Goal: Task Accomplishment & Management: Manage account settings

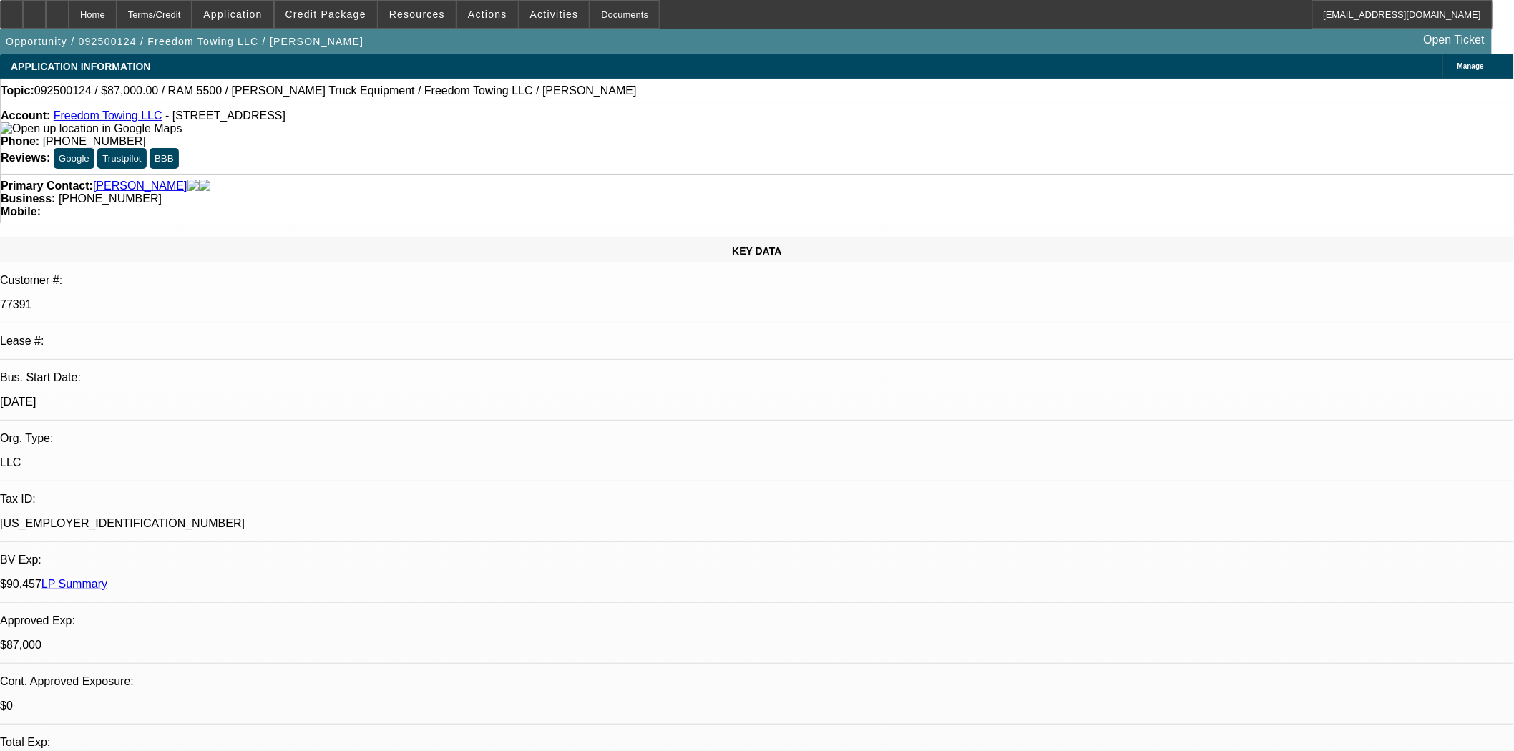
select select "0"
select select "2"
select select "0.1"
select select "4"
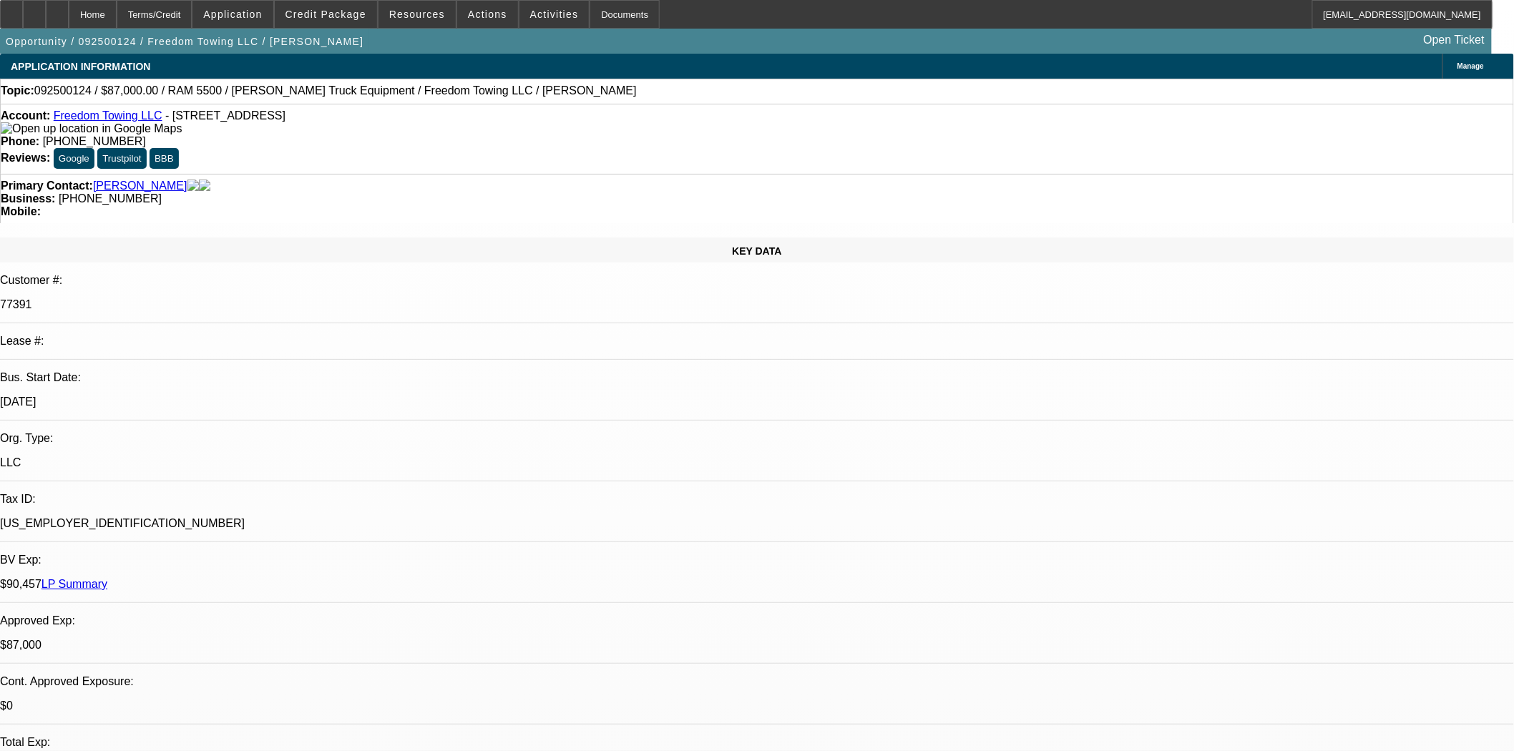
select select "0"
select select "2"
select select "0.1"
select select "4"
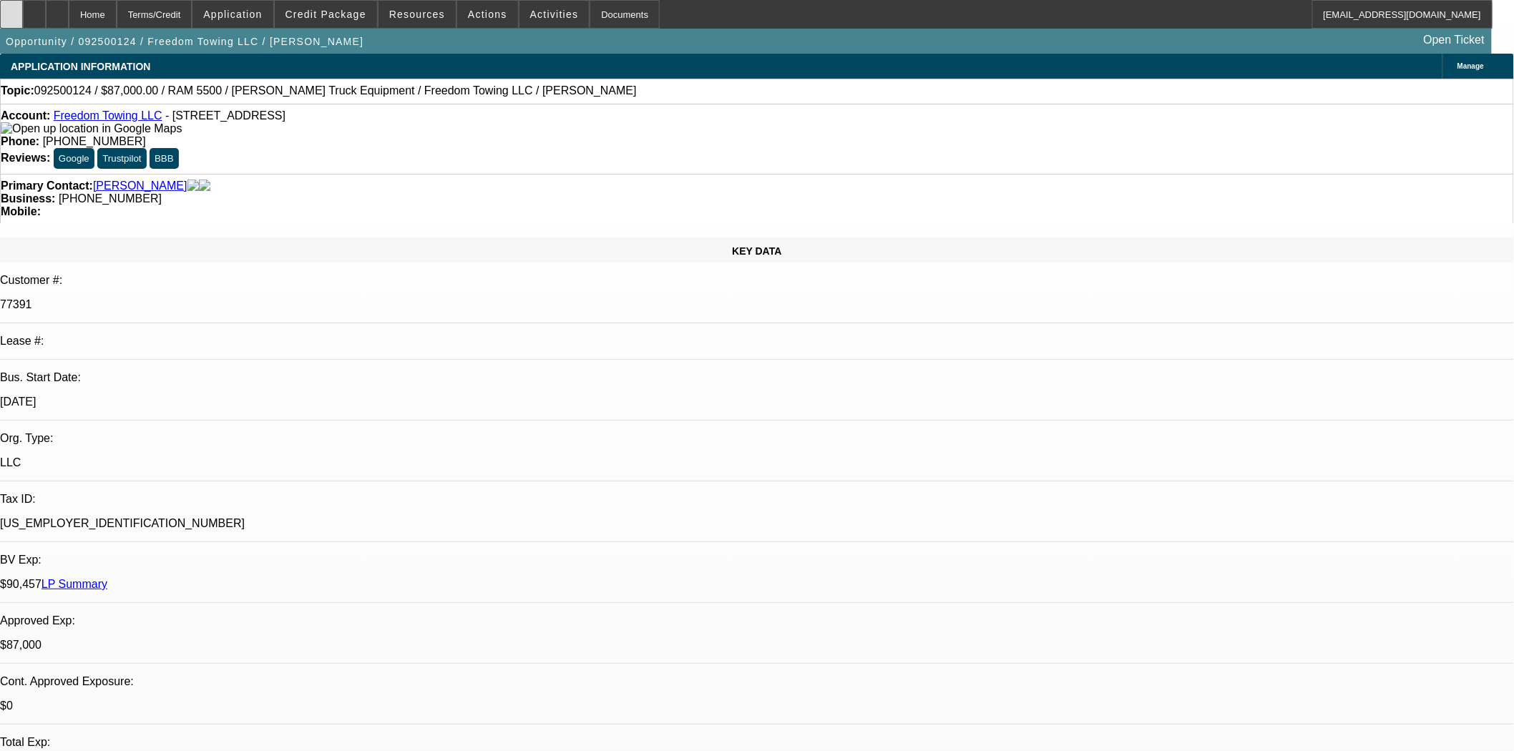
click at [11, 9] on icon at bounding box center [11, 9] width 0 height 0
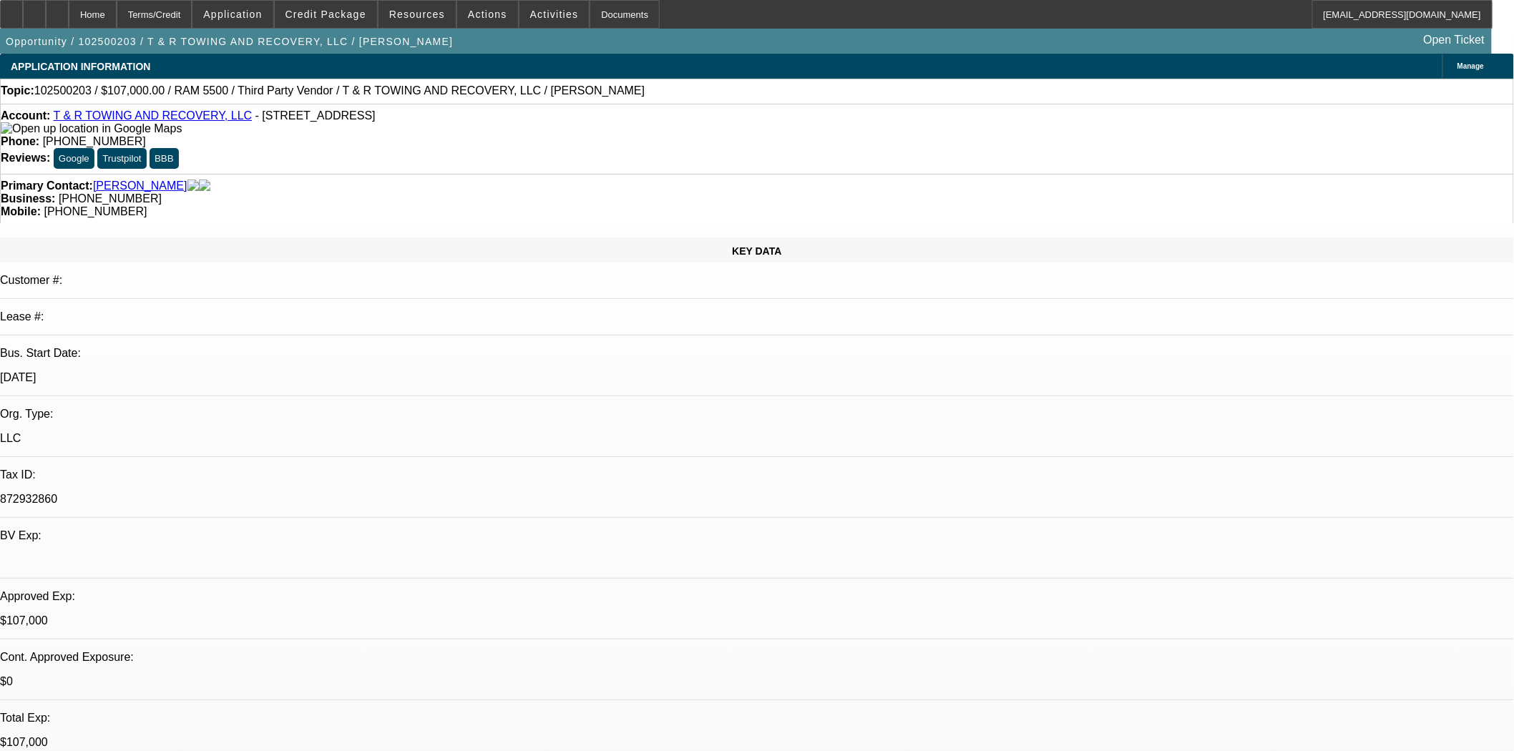
select select "0"
select select "2"
select select "0.1"
select select "4"
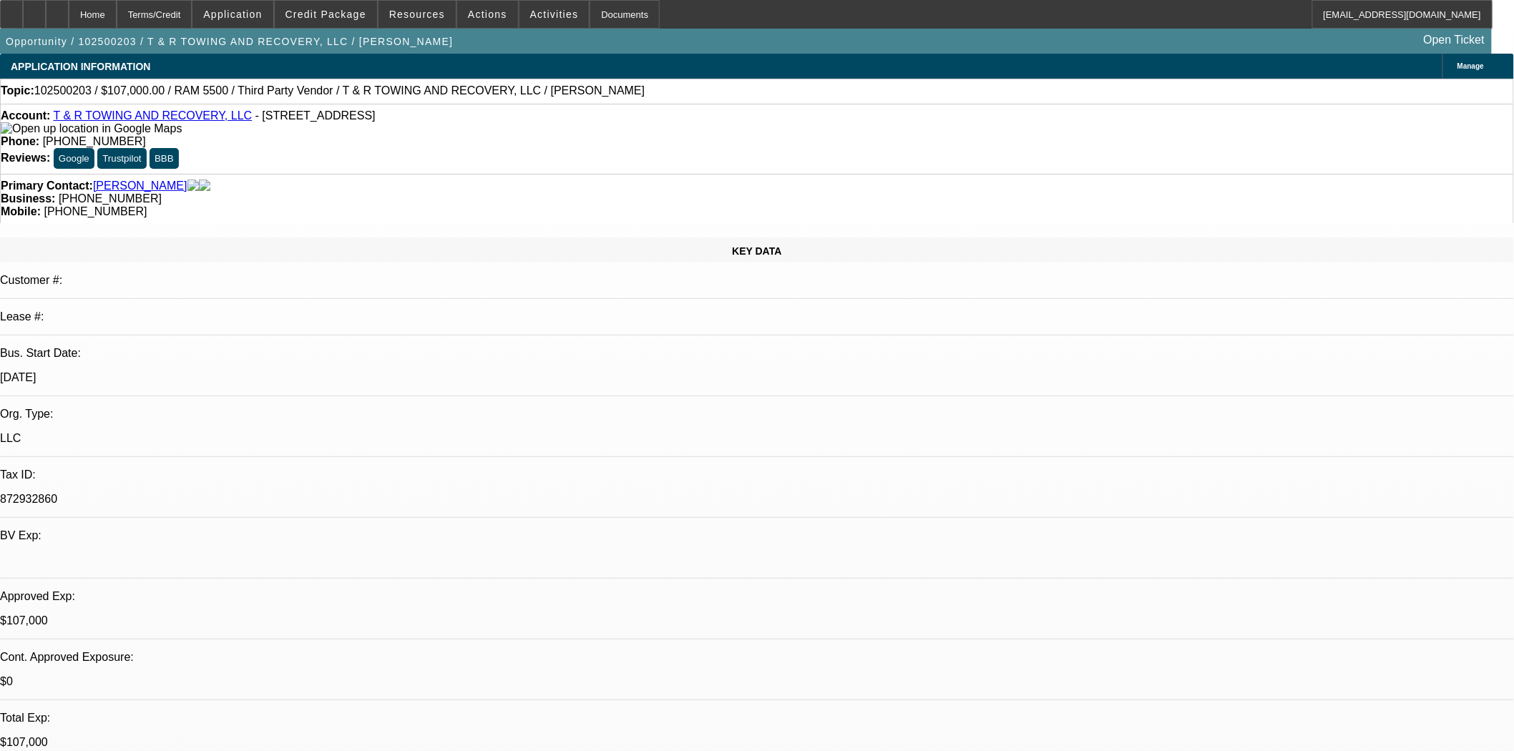
select select "0"
select select "2"
select select "0.1"
select select "4"
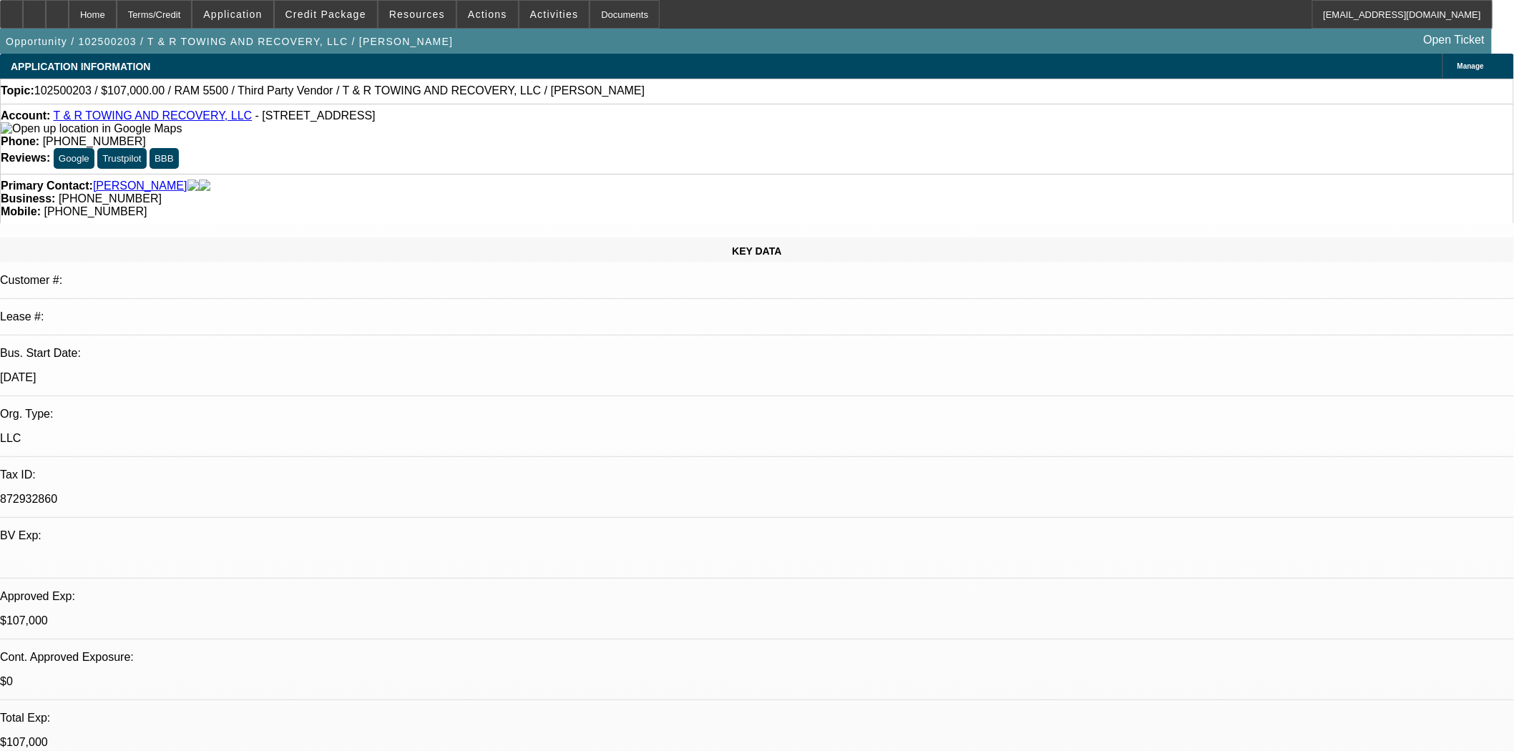
select select "0"
select select "2"
select select "0.1"
select select "4"
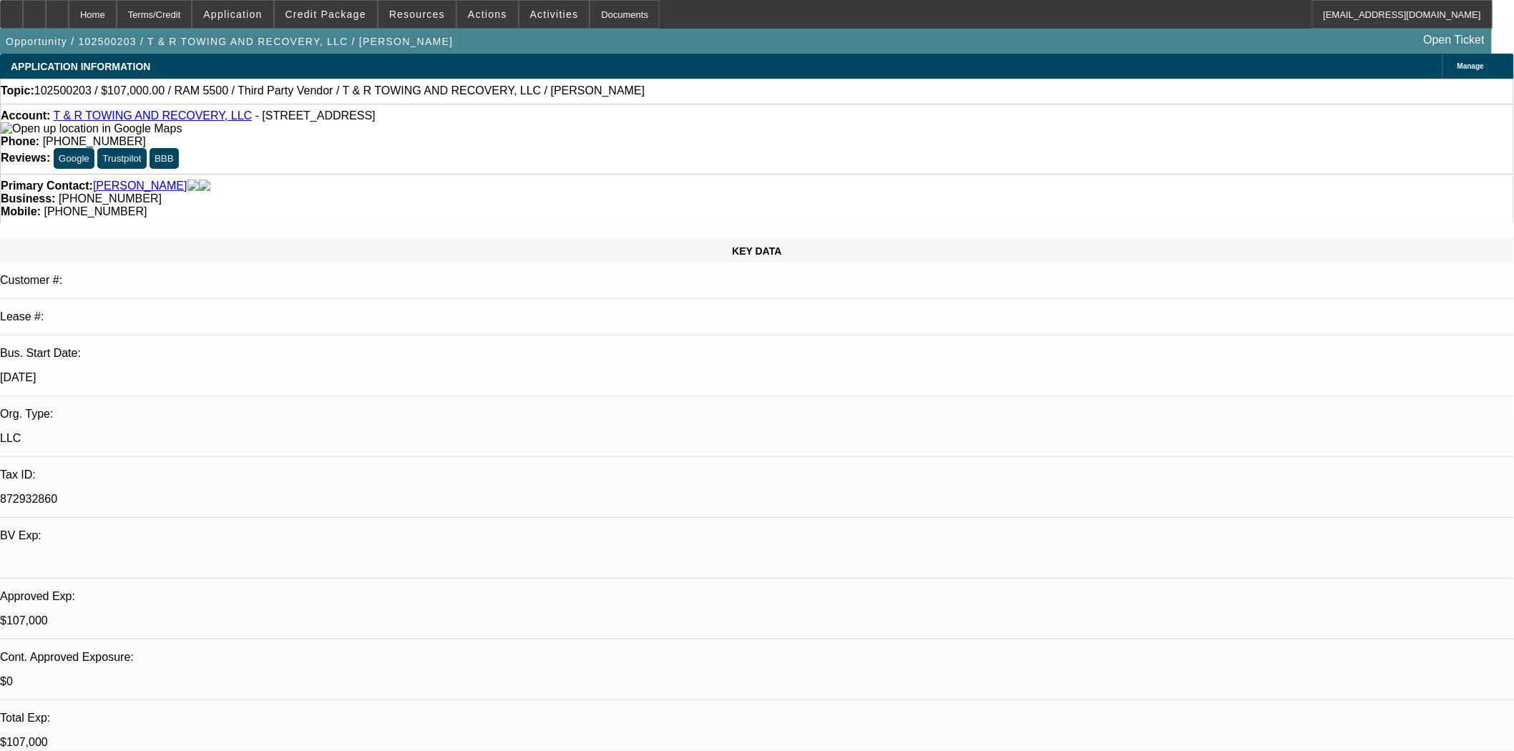
select select "0"
select select "0.1"
select select "4"
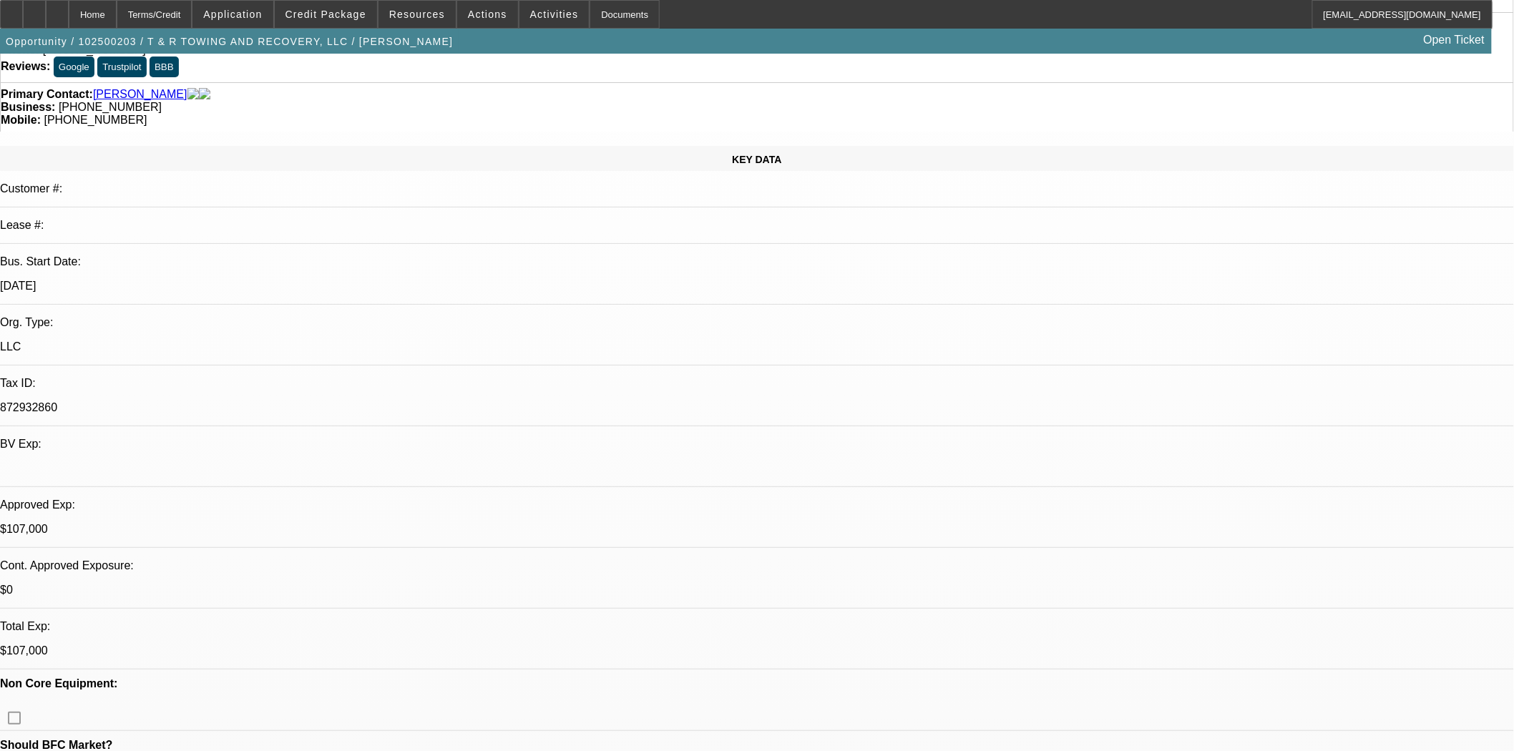
scroll to position [238, 0]
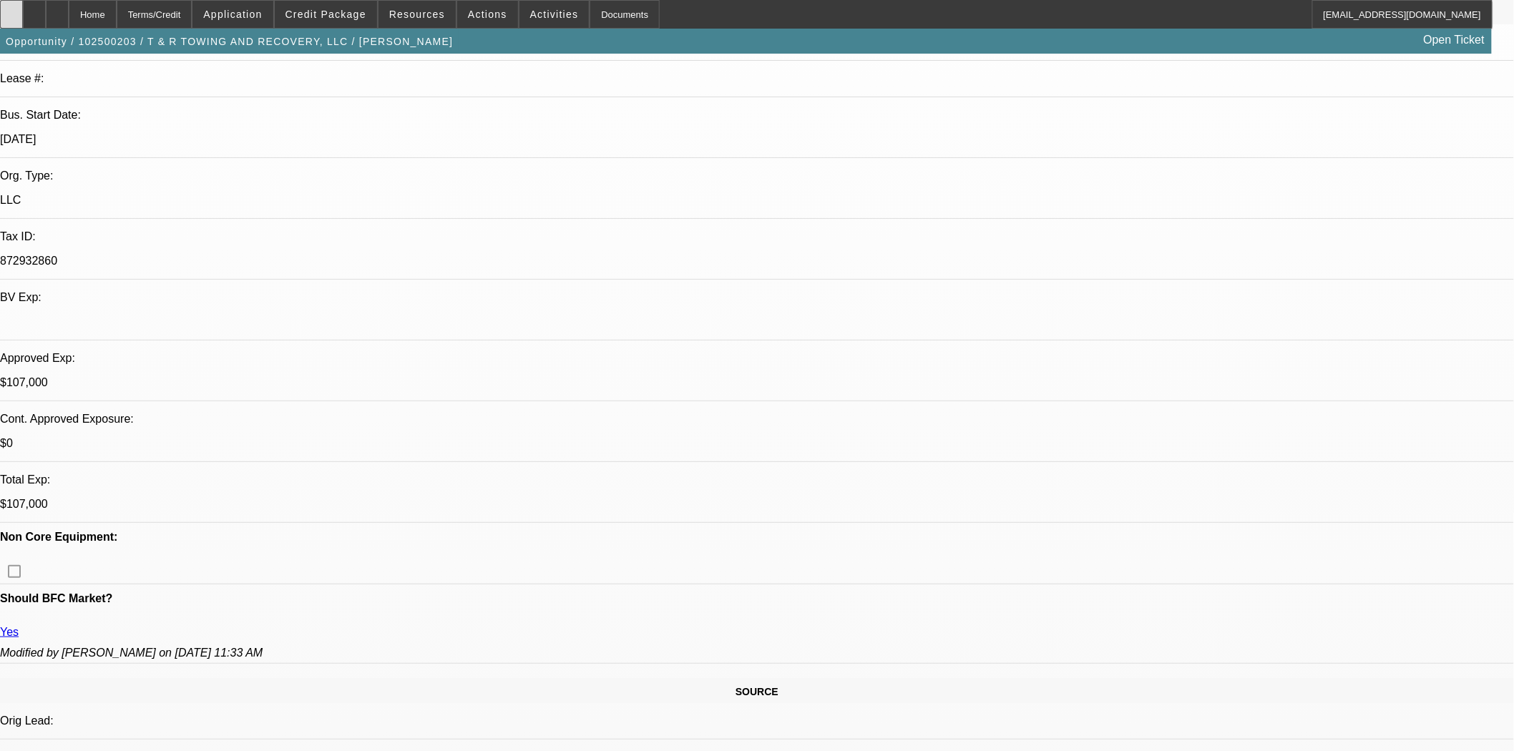
click at [11, 9] on icon at bounding box center [11, 9] width 0 height 0
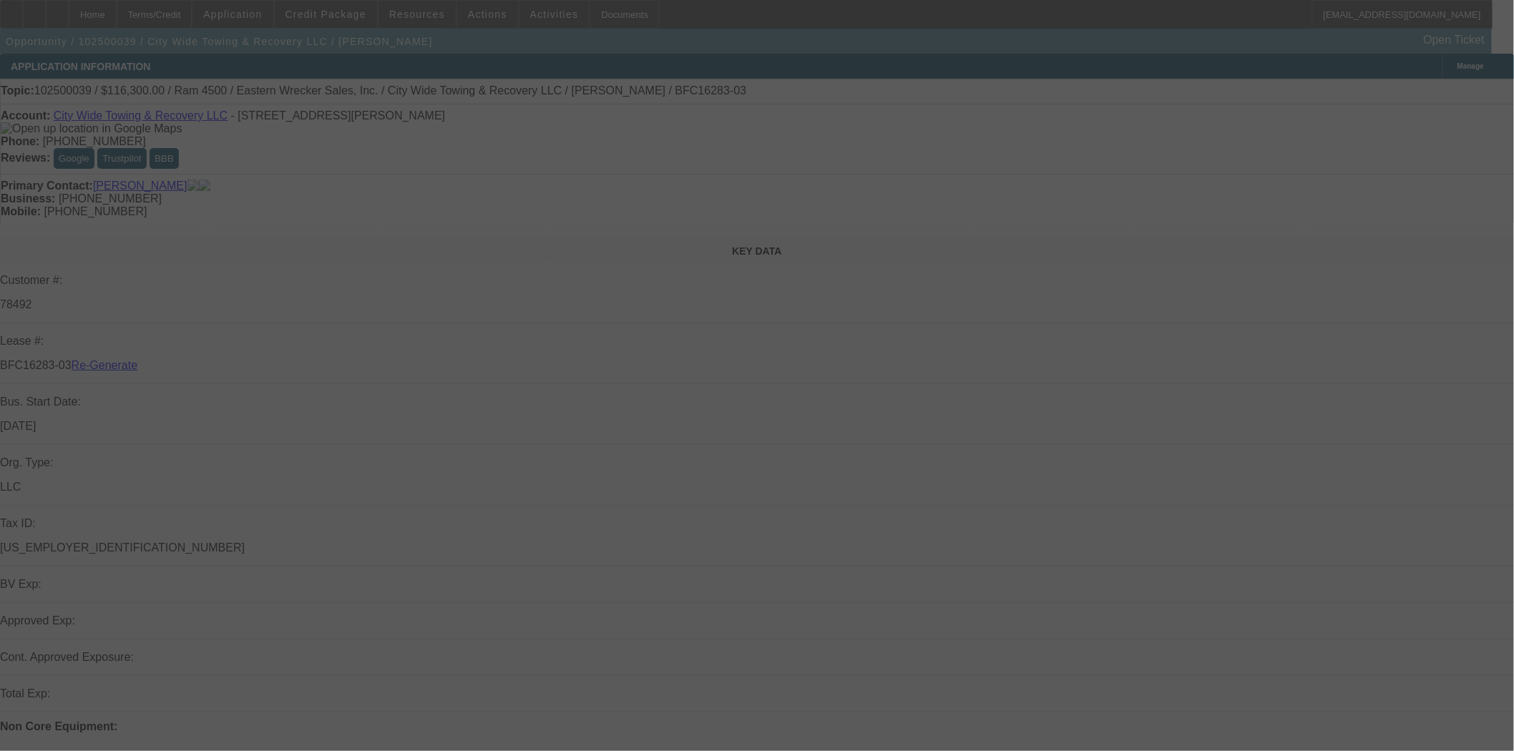
select select "3"
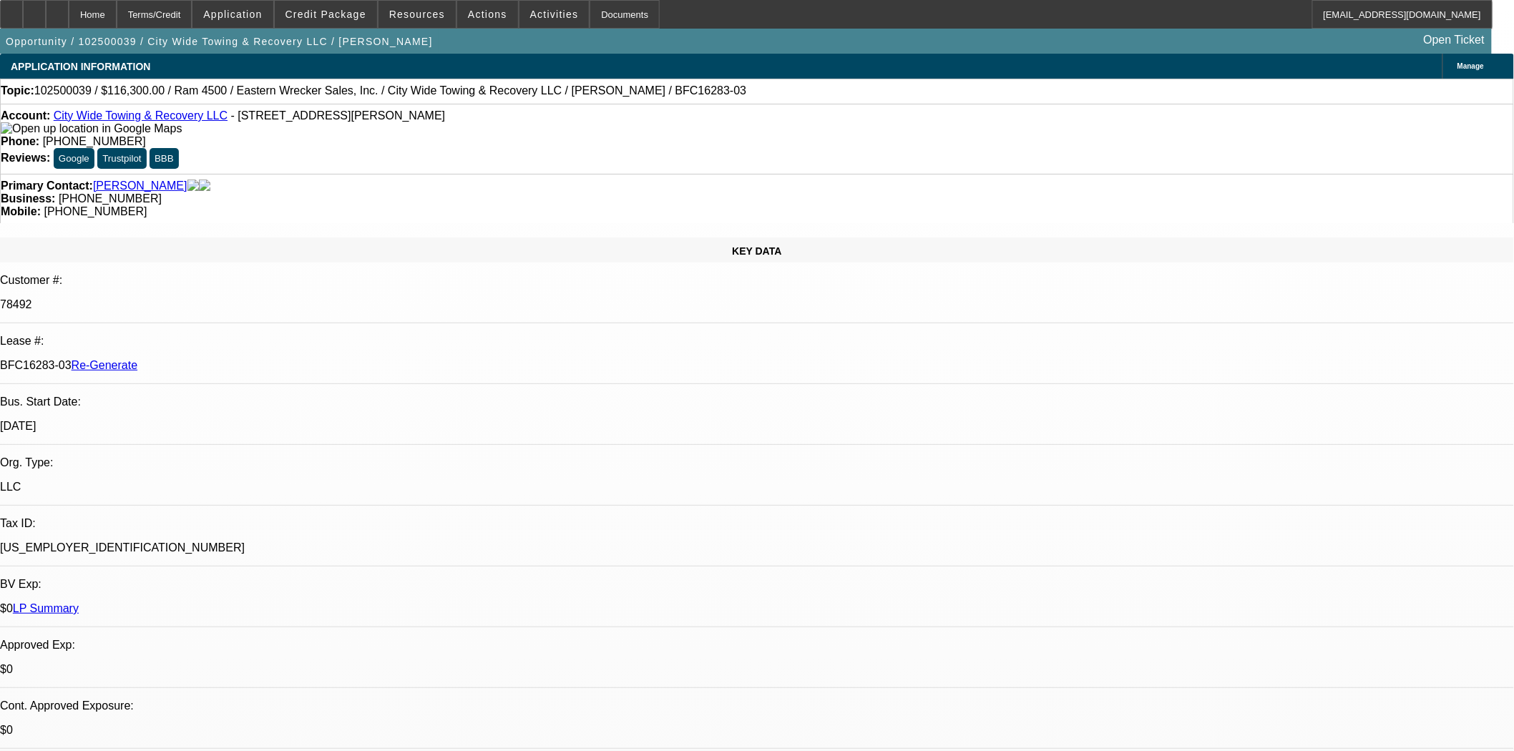
select select "0"
select select "2"
select select "0"
select select "6"
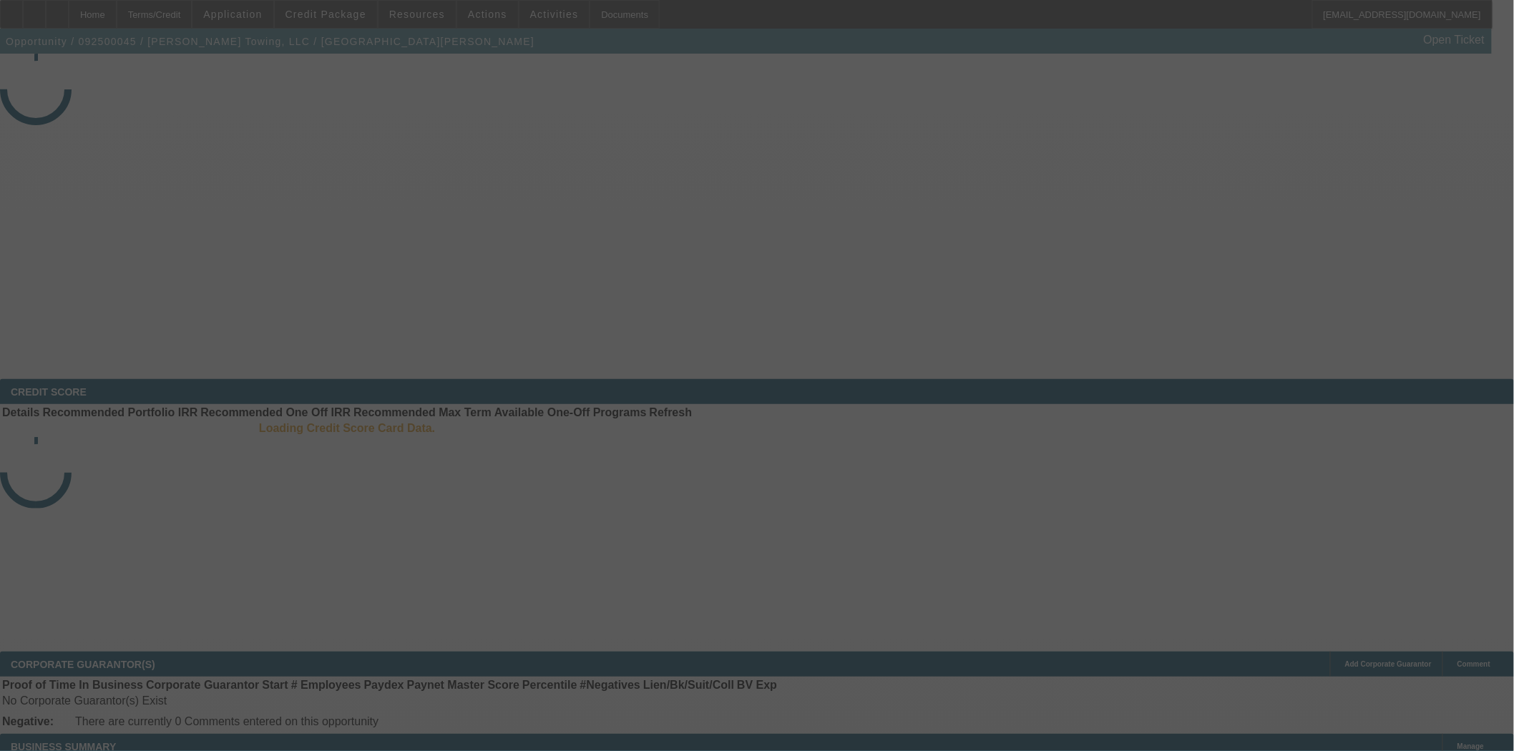
select select "3"
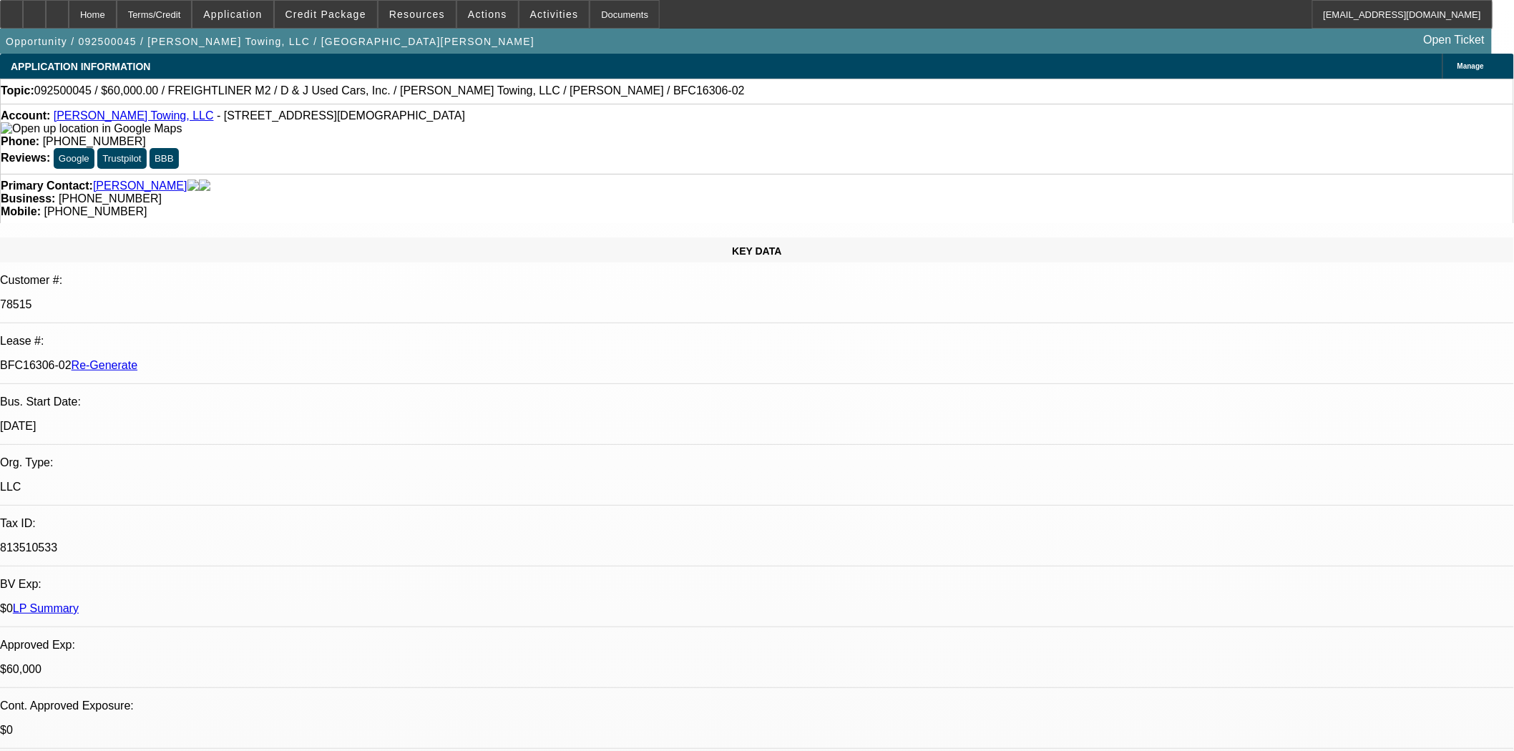
select select "0"
select select "3"
select select "0"
select select "6"
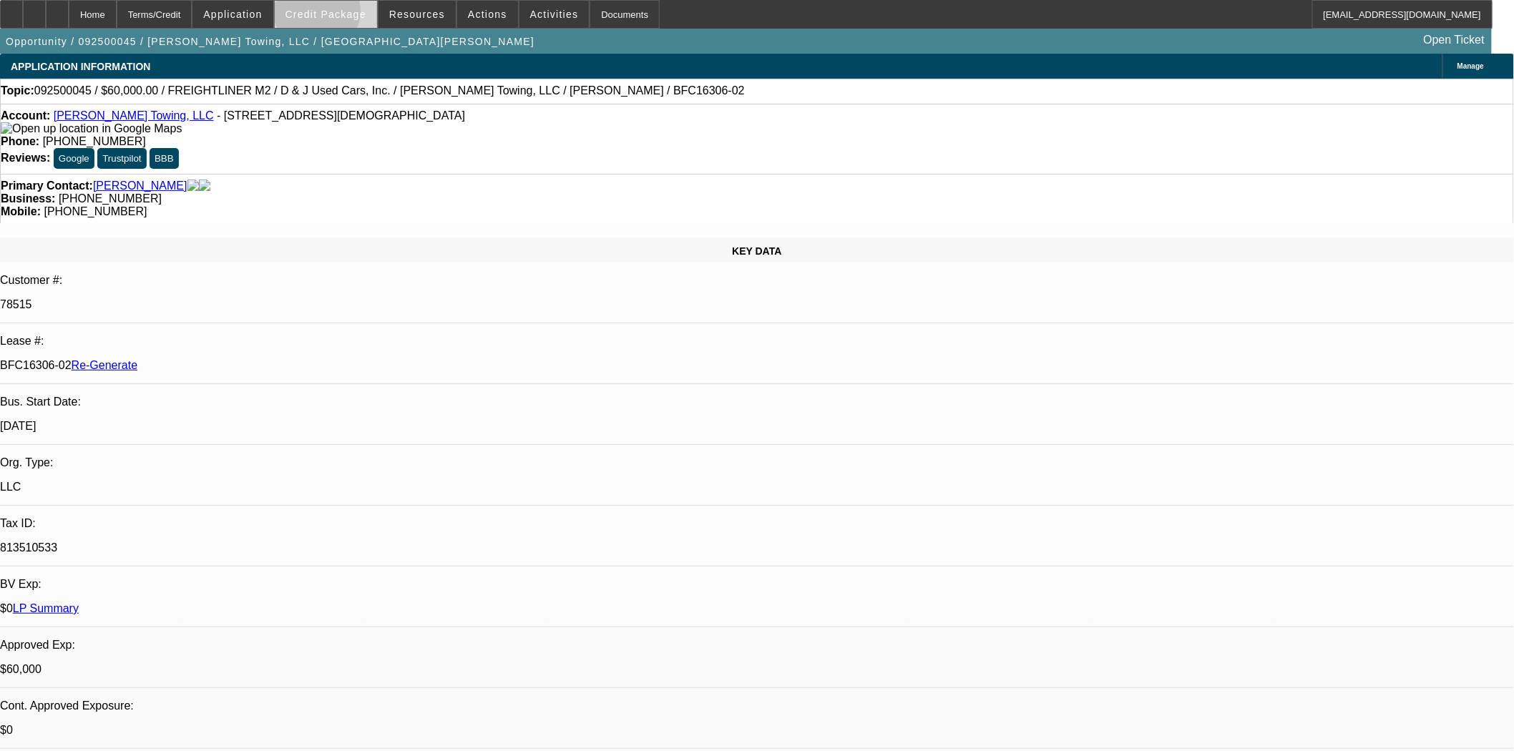
click at [341, 14] on span "Credit Package" at bounding box center [325, 14] width 81 height 11
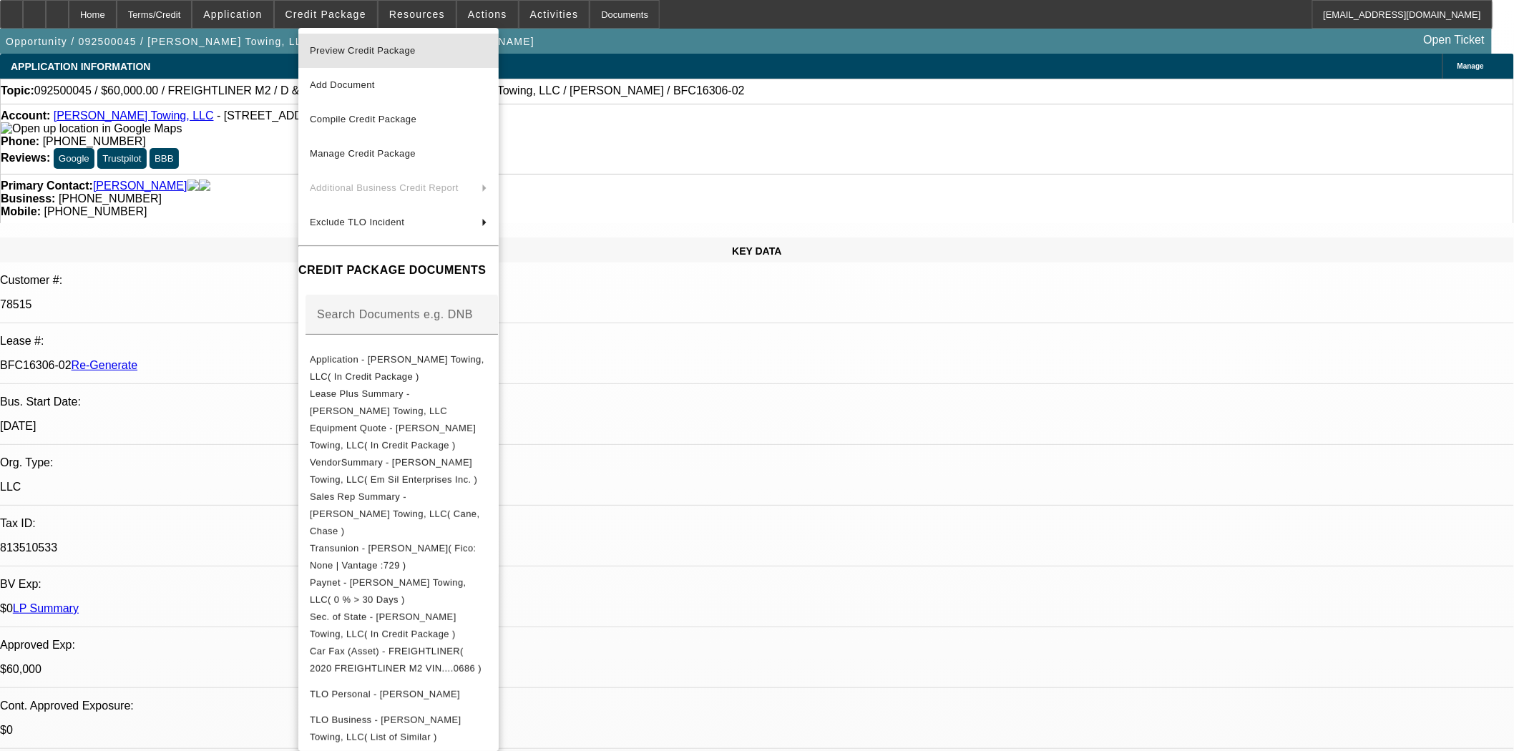
click at [365, 53] on span "Preview Credit Package" at bounding box center [363, 50] width 106 height 11
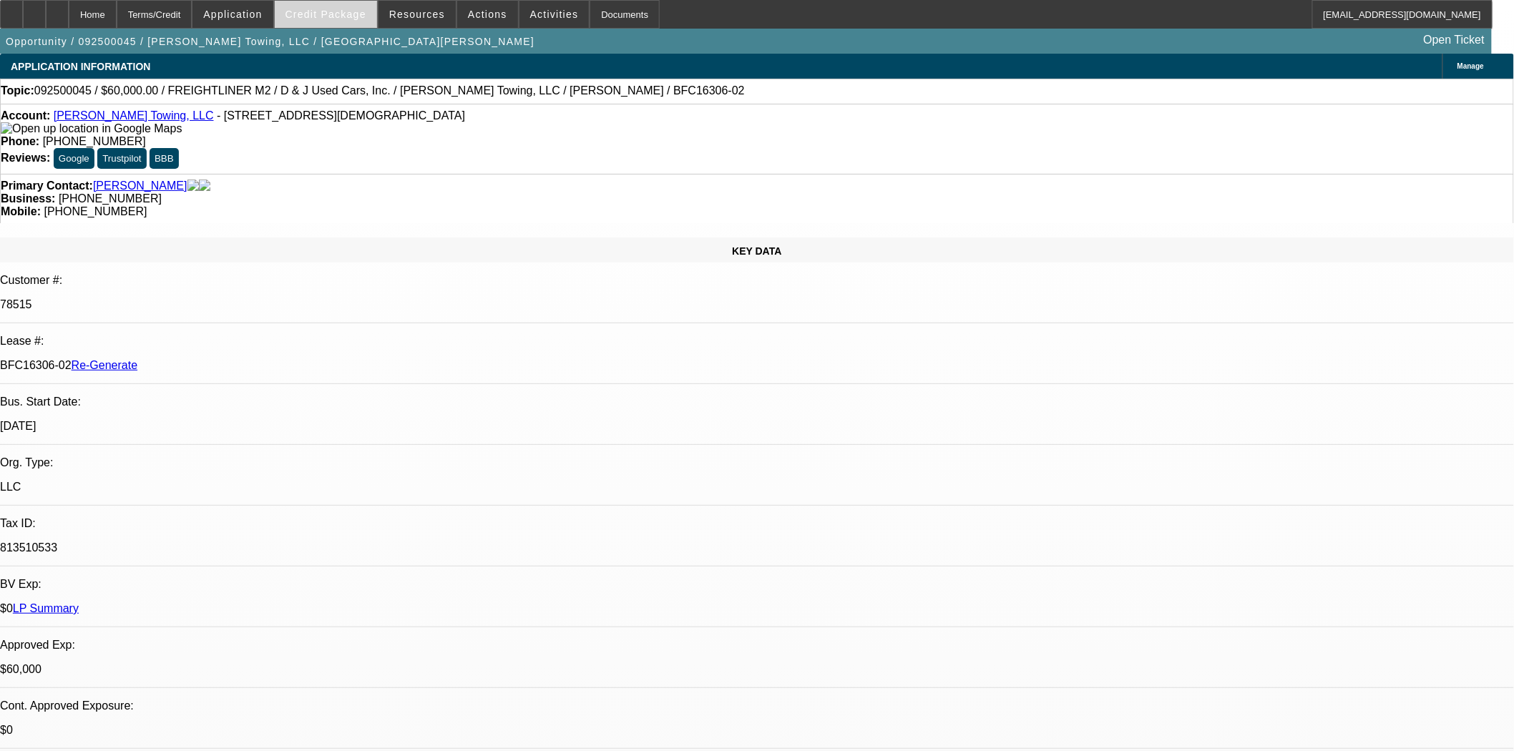
click at [315, 6] on span at bounding box center [326, 14] width 102 height 34
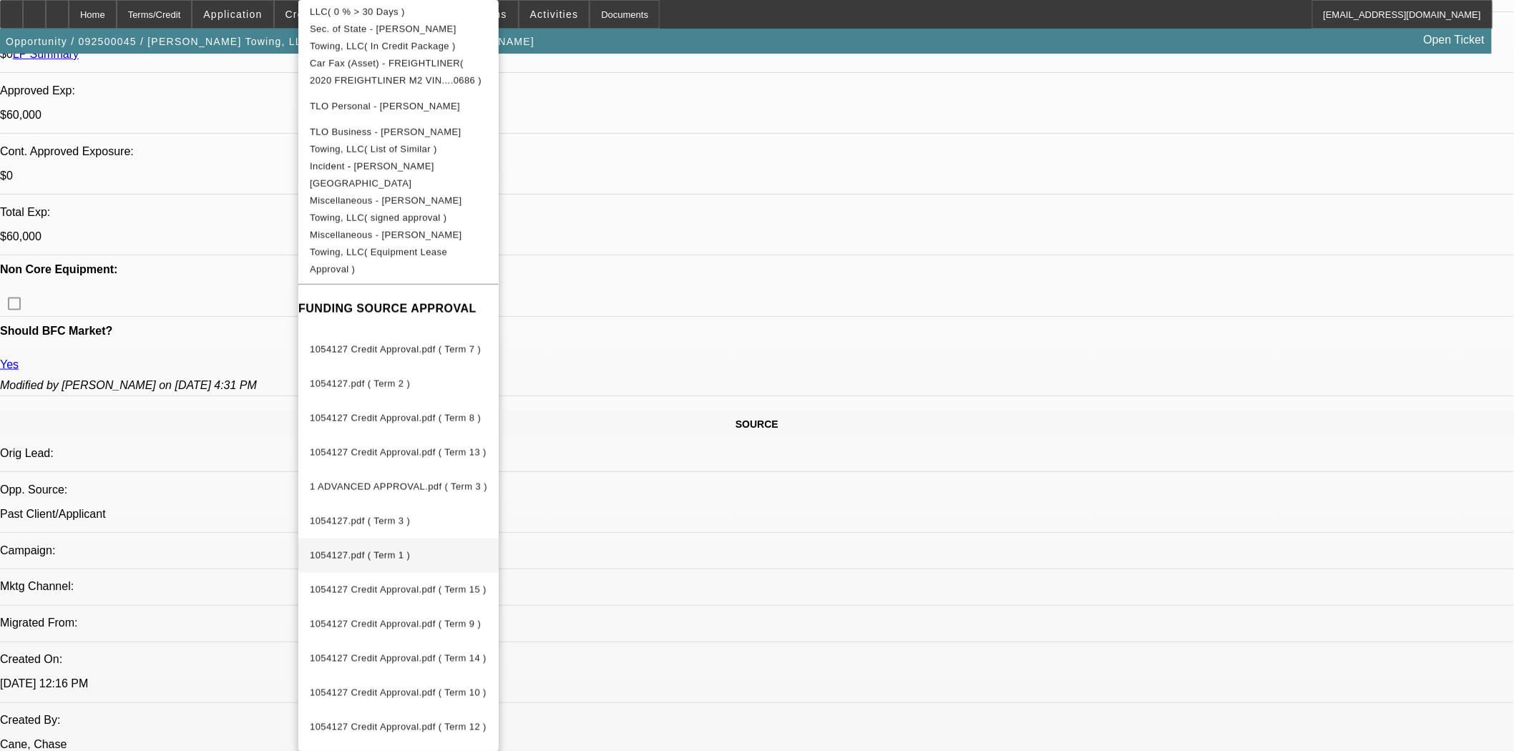
scroll to position [556, 0]
click at [367, 585] on span "1054127 Credit Approval.pdf ( Term 15 )" at bounding box center [398, 590] width 177 height 11
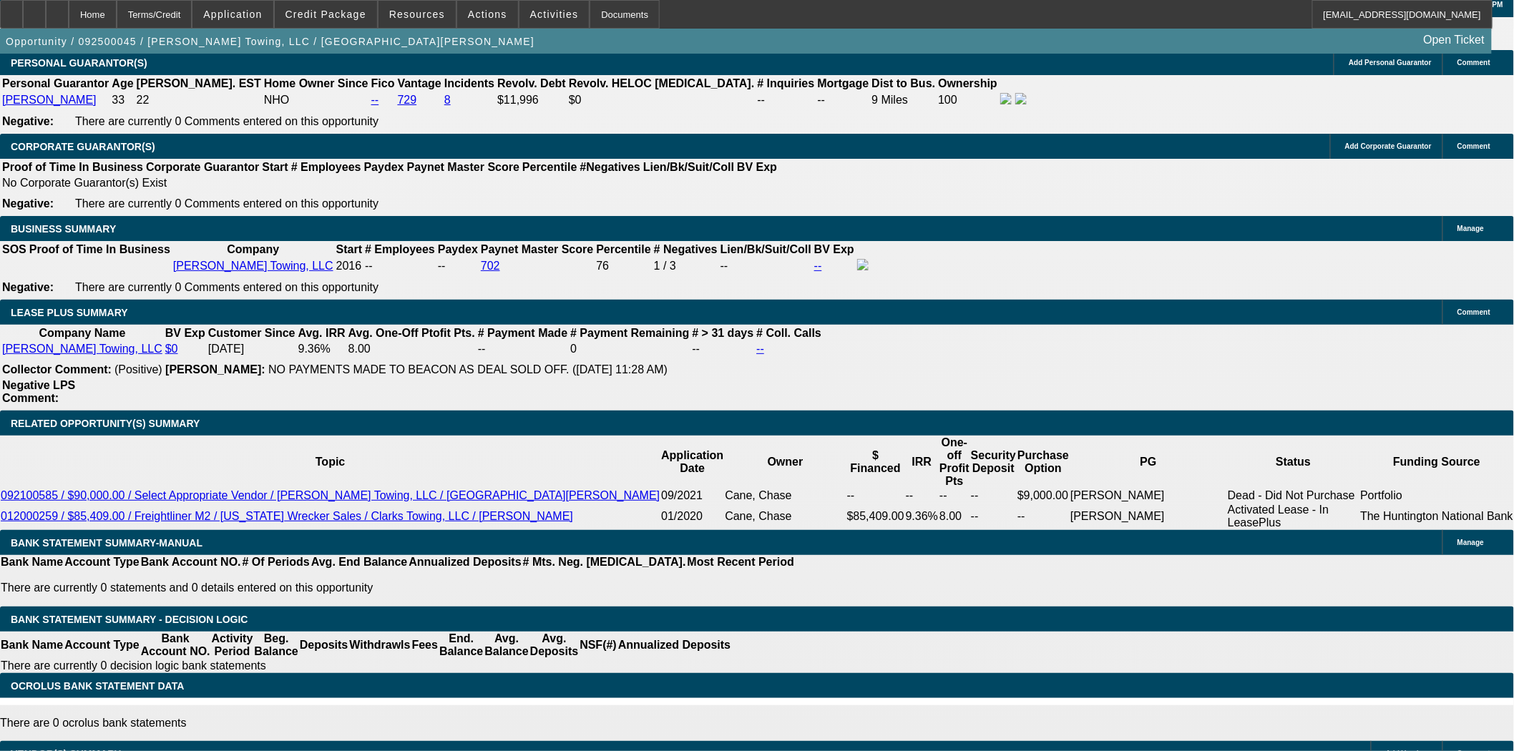
scroll to position [2226, 0]
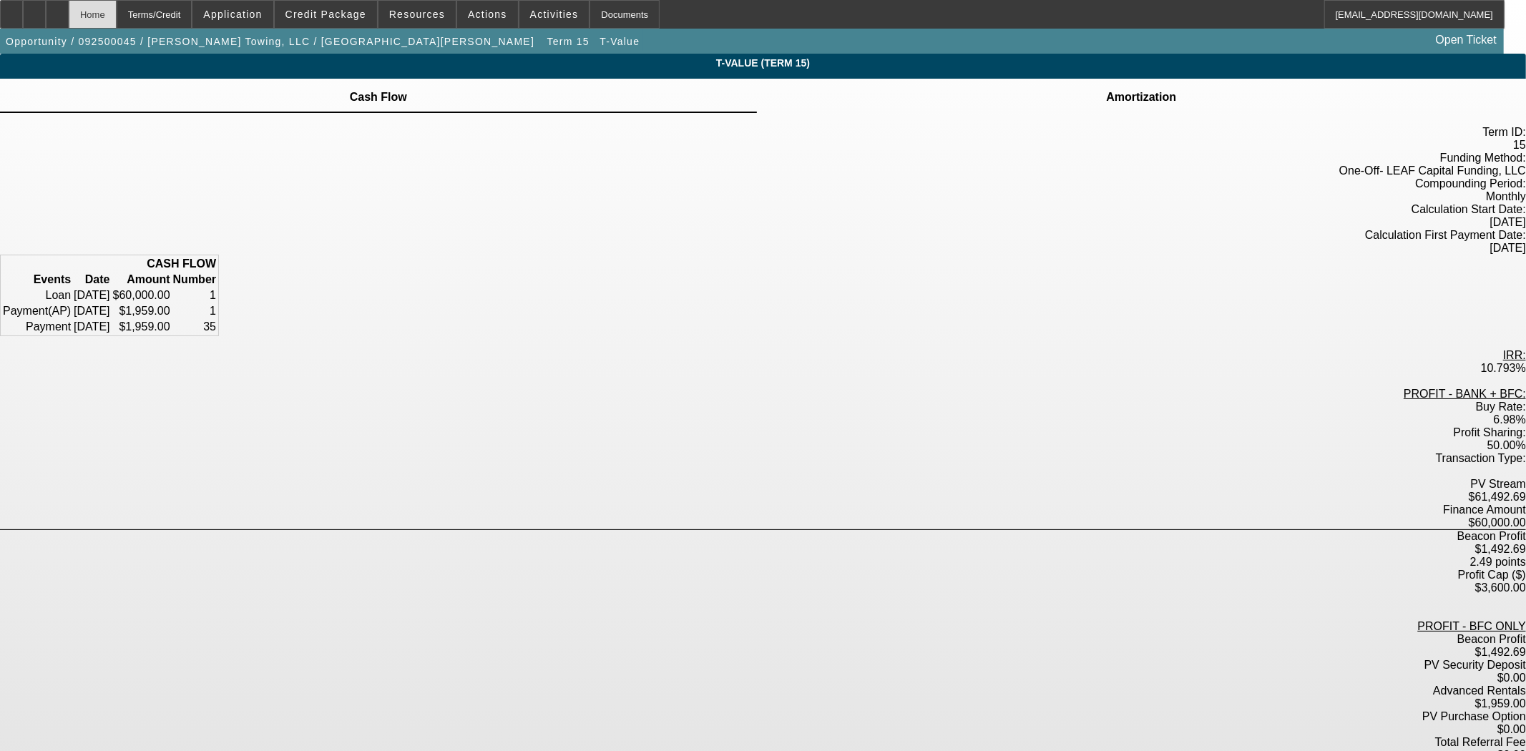
click at [117, 22] on div "Home" at bounding box center [93, 14] width 48 height 29
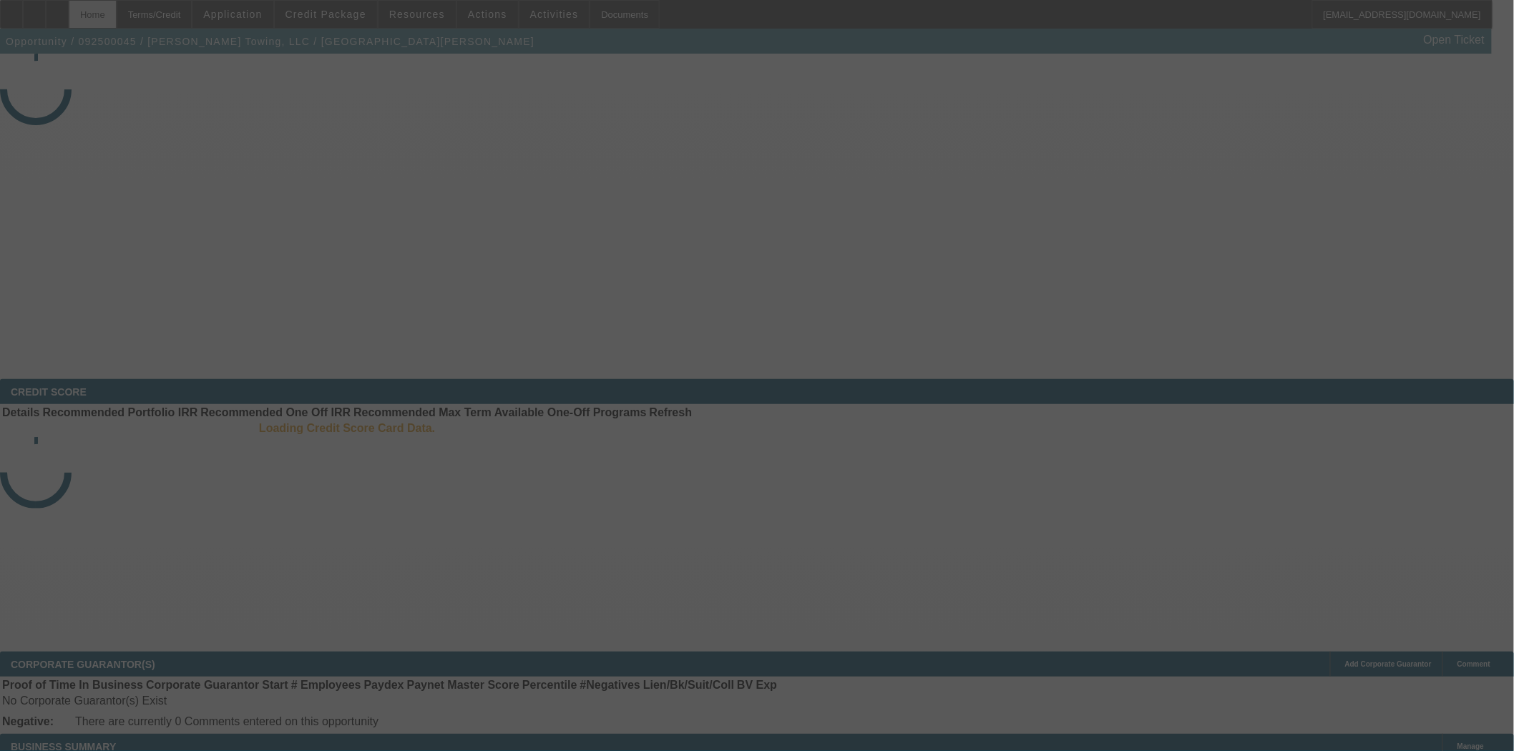
select select "3"
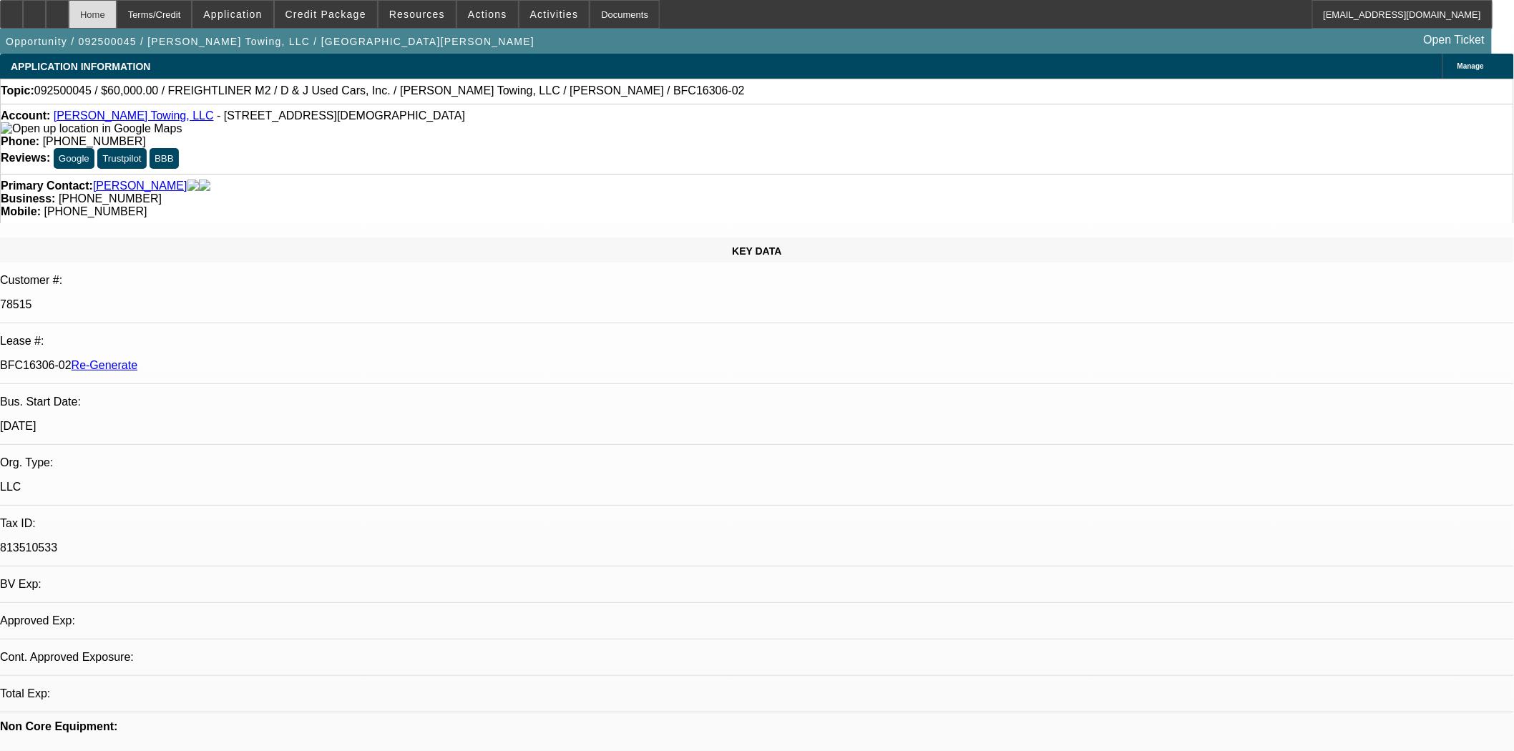
select select "0"
select select "3"
select select "0"
select select "6"
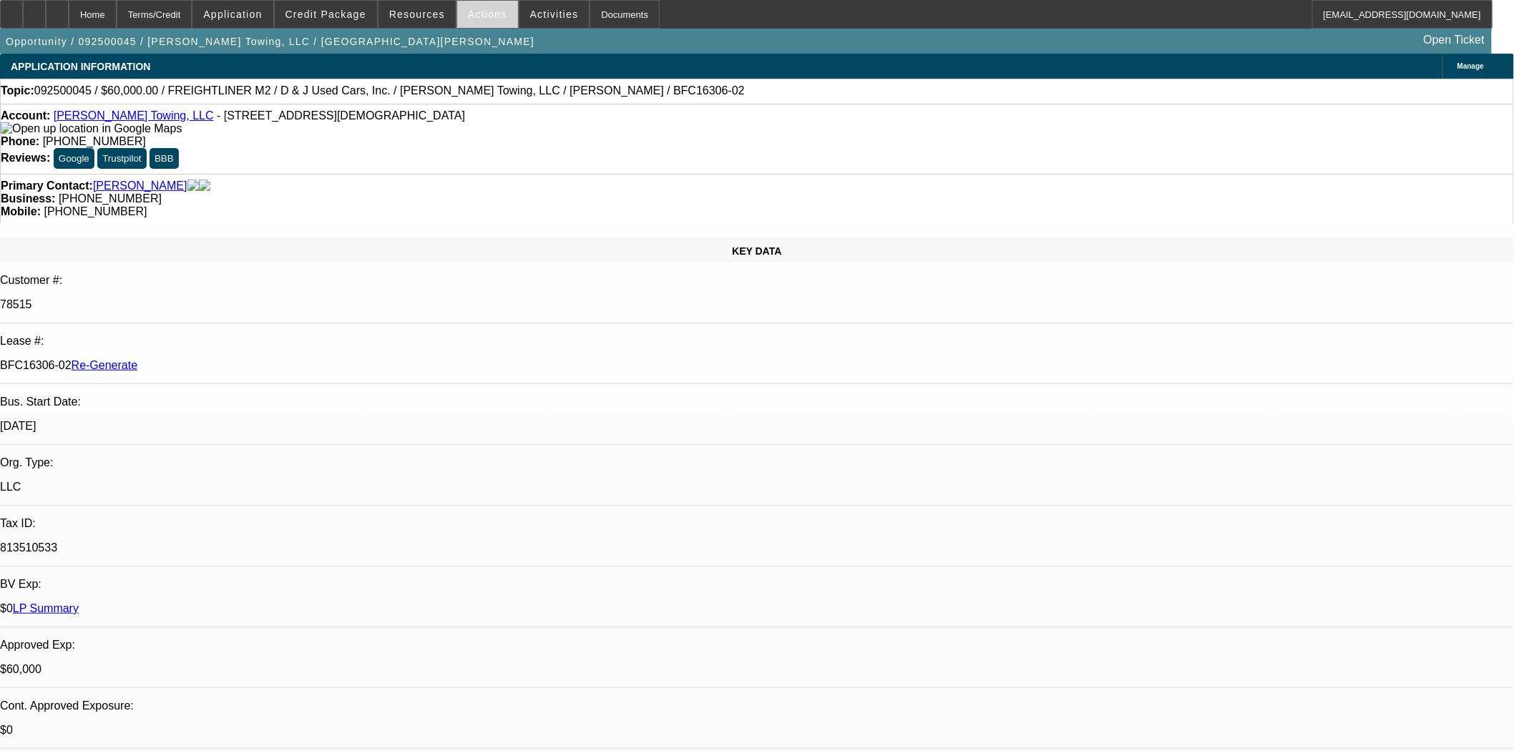
click at [469, 14] on span "Actions" at bounding box center [487, 14] width 39 height 11
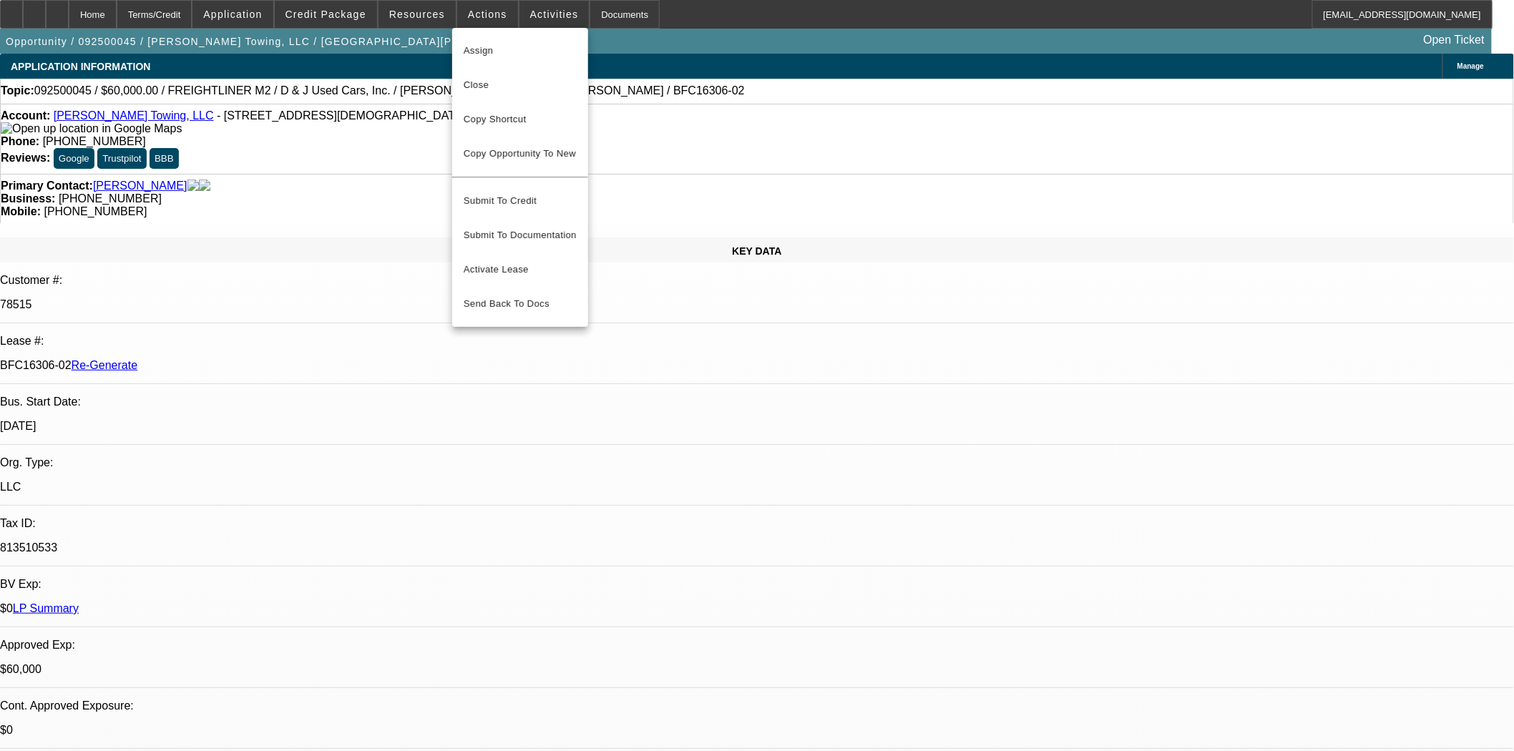
click at [476, 47] on span "Assign" at bounding box center [520, 50] width 113 height 17
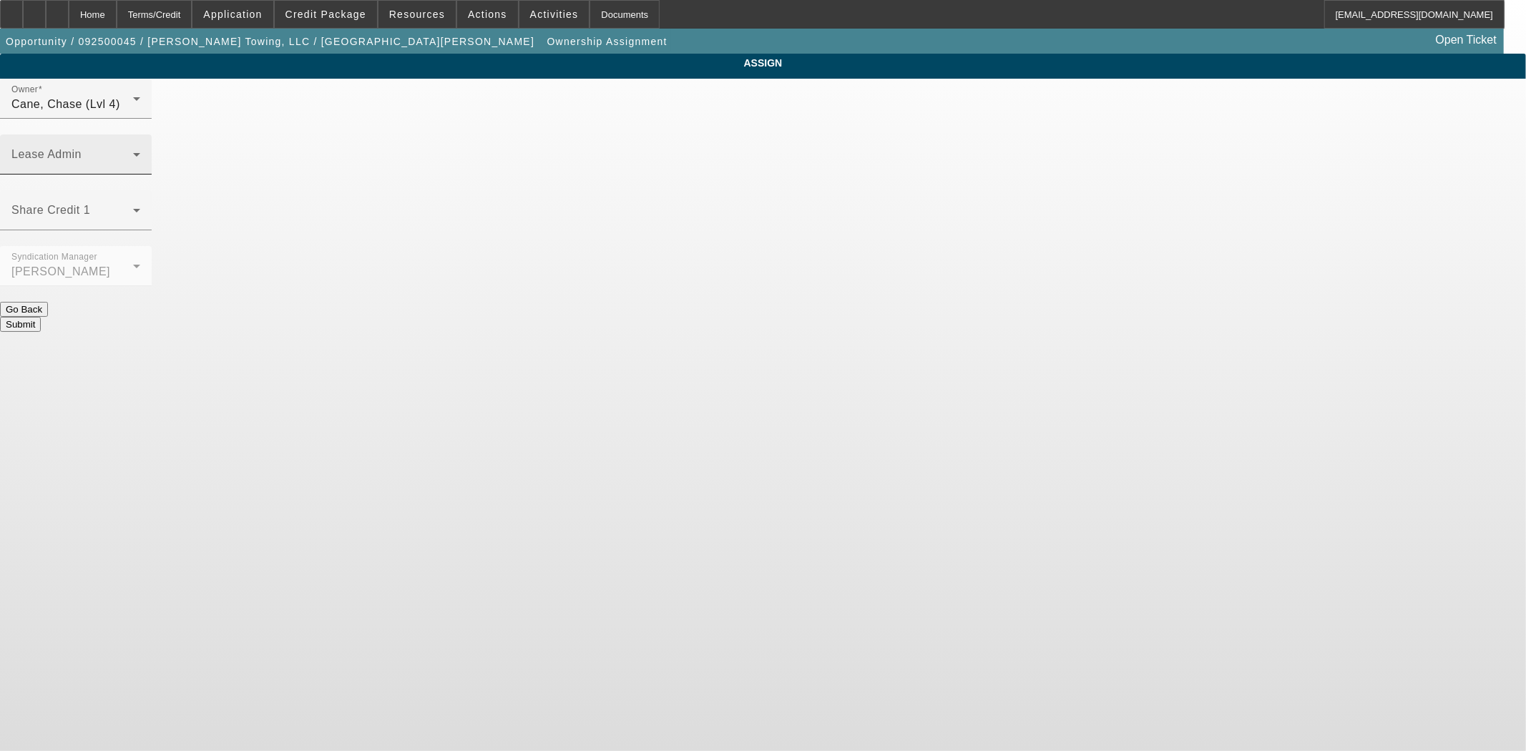
click at [140, 135] on div "Lease Admin" at bounding box center [75, 155] width 129 height 40
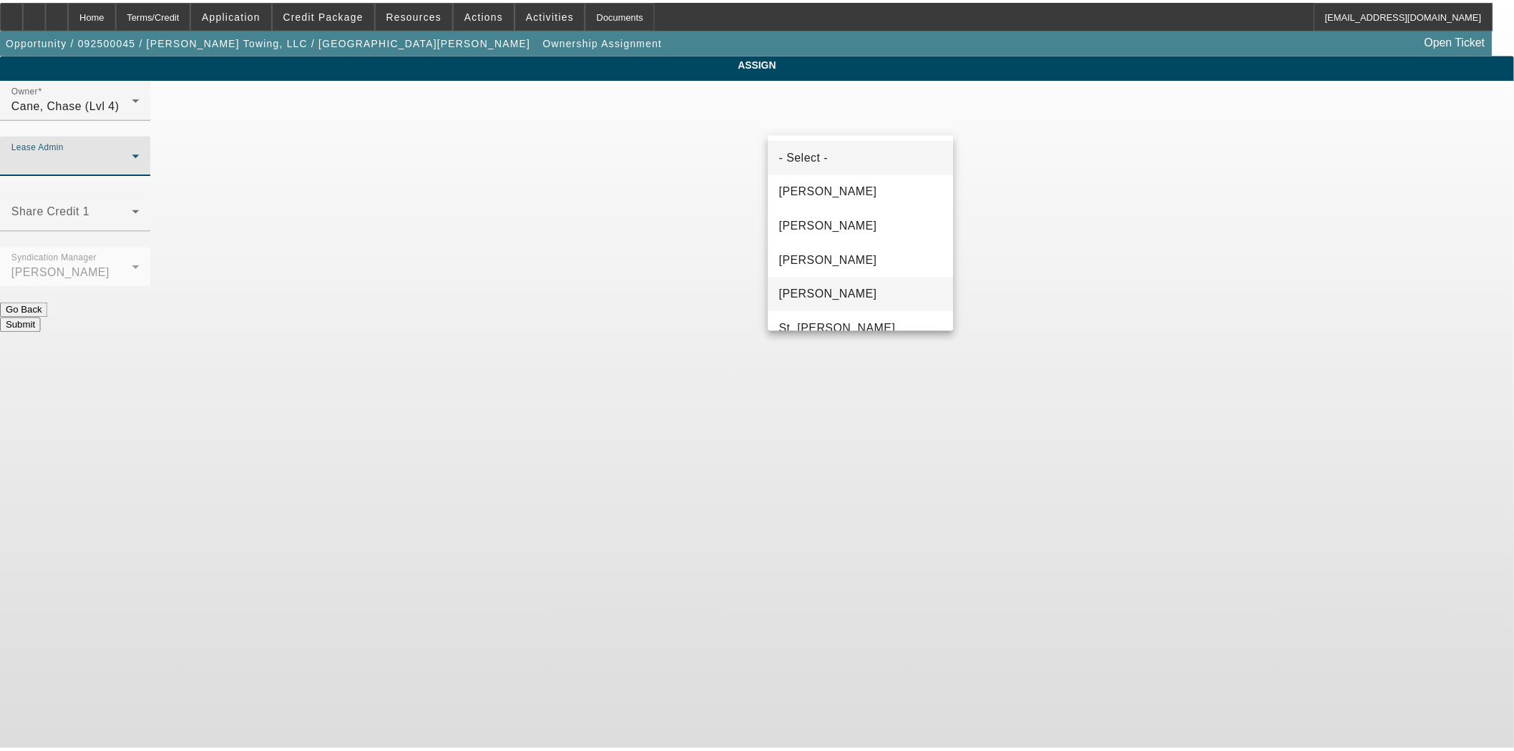
scroll to position [89, 0]
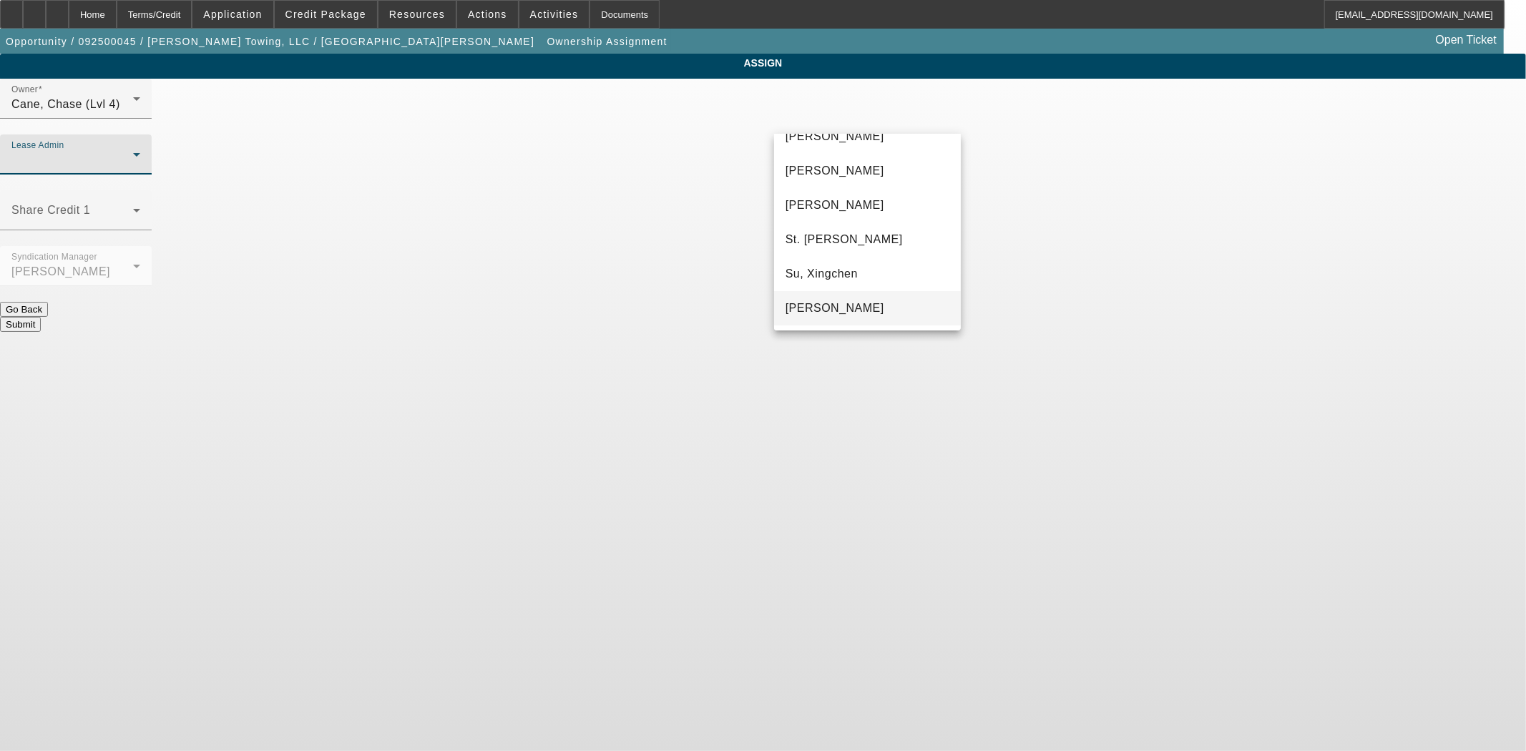
drag, startPoint x: 850, startPoint y: 301, endPoint x: 847, endPoint y: 265, distance: 35.9
click at [849, 301] on span "[PERSON_NAME]" at bounding box center [835, 308] width 99 height 17
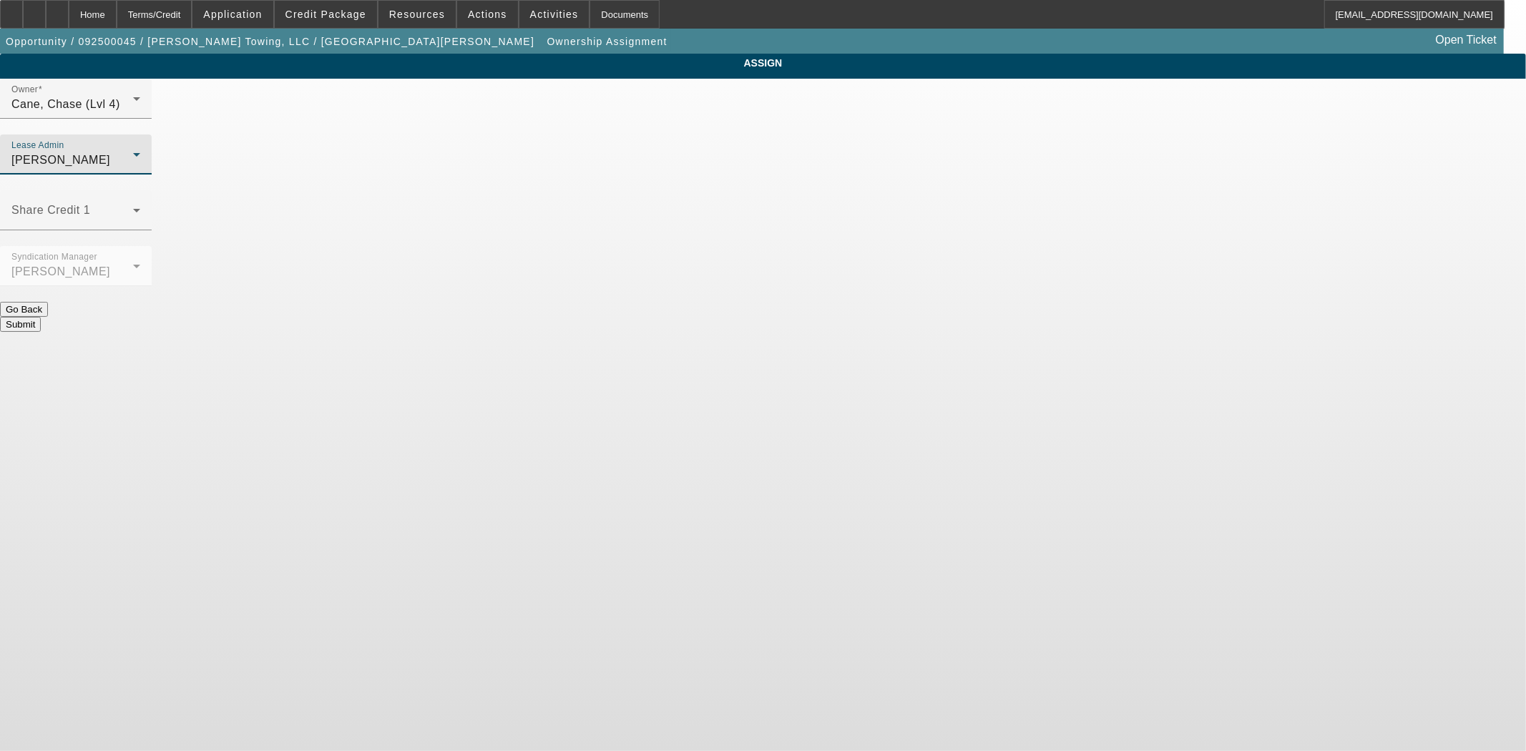
click at [41, 317] on button "Submit" at bounding box center [20, 324] width 41 height 15
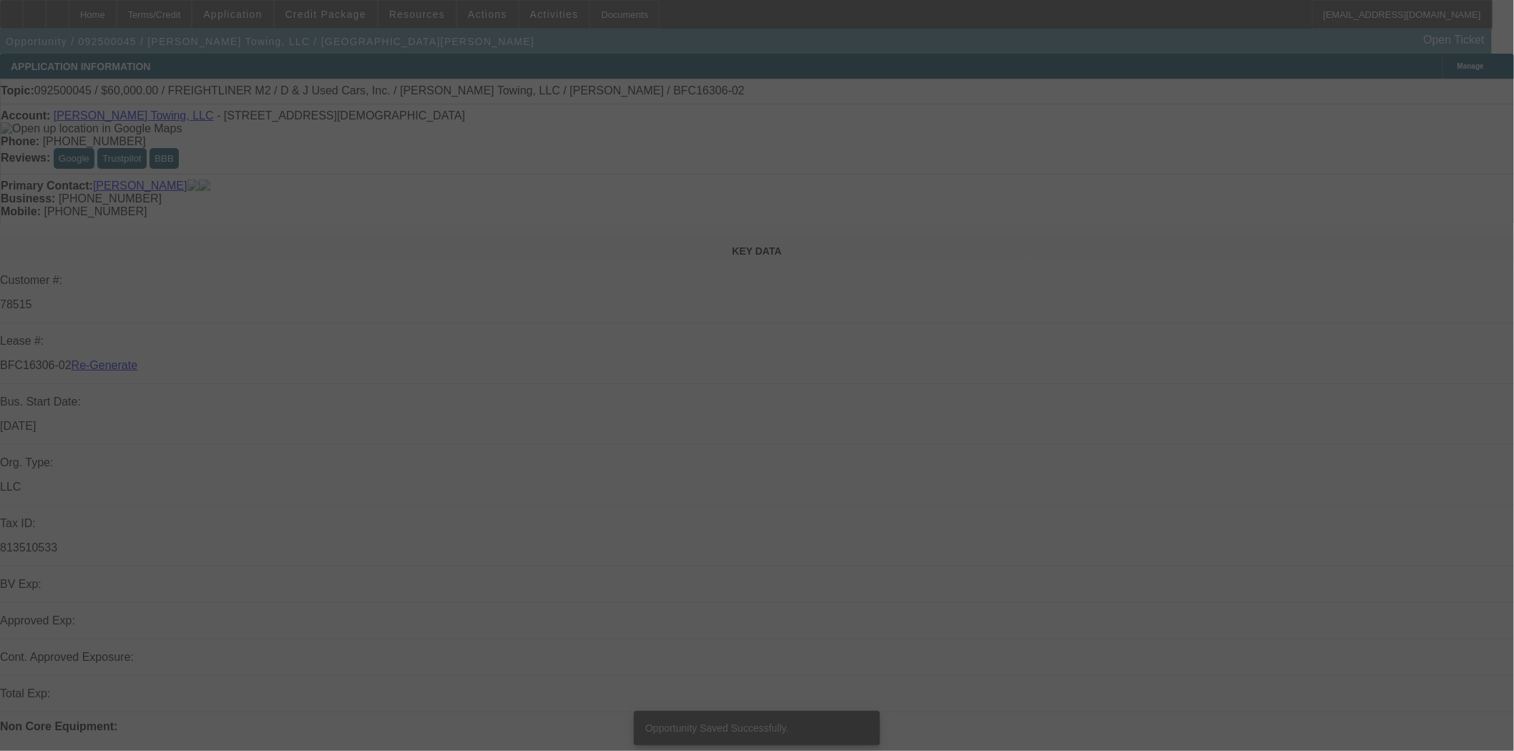
select select "3"
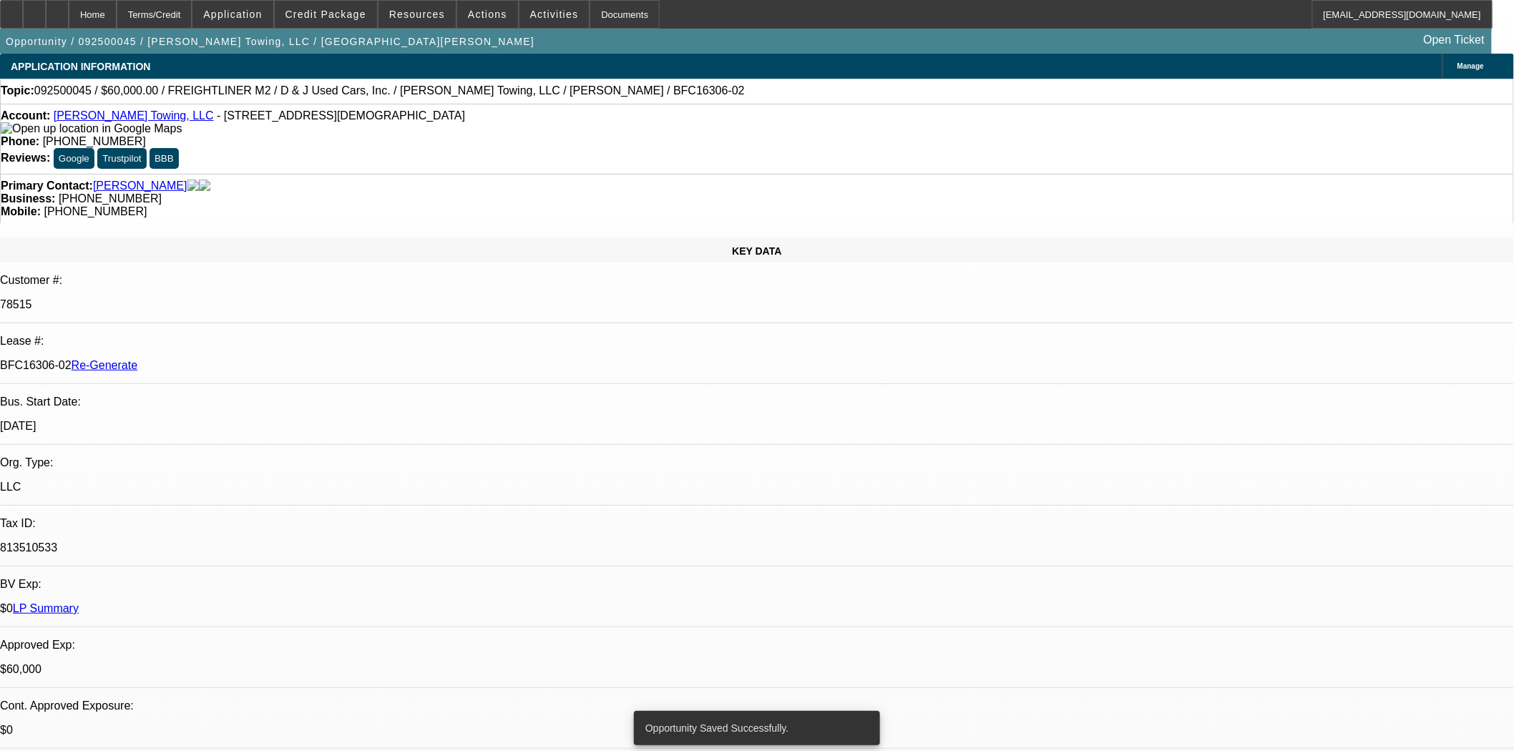
select select "0"
select select "3"
select select "0"
select select "6"
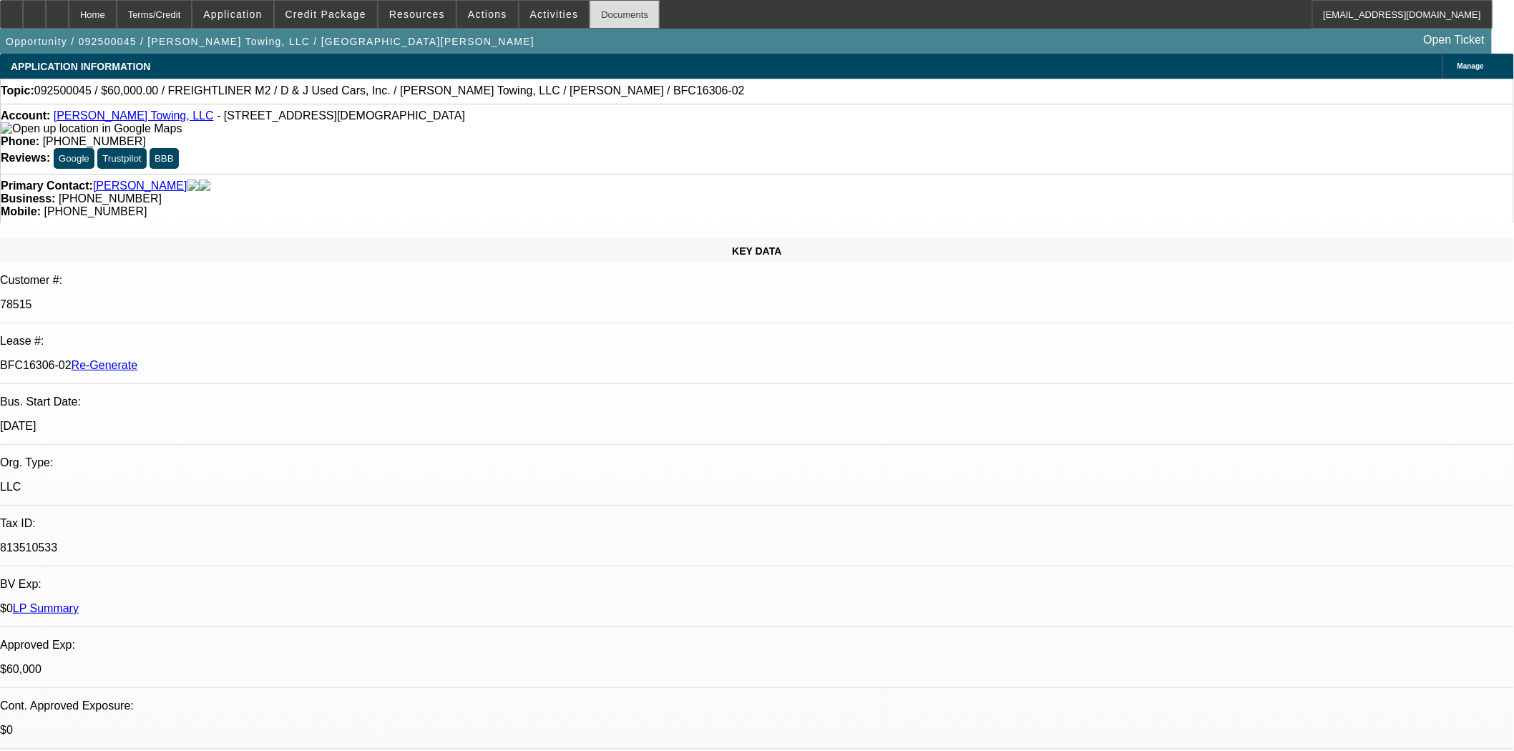
click at [608, 14] on div "Documents" at bounding box center [625, 14] width 70 height 29
click at [590, 19] on div "Documents" at bounding box center [625, 14] width 70 height 29
click at [356, 17] on span "Credit Package" at bounding box center [325, 14] width 81 height 11
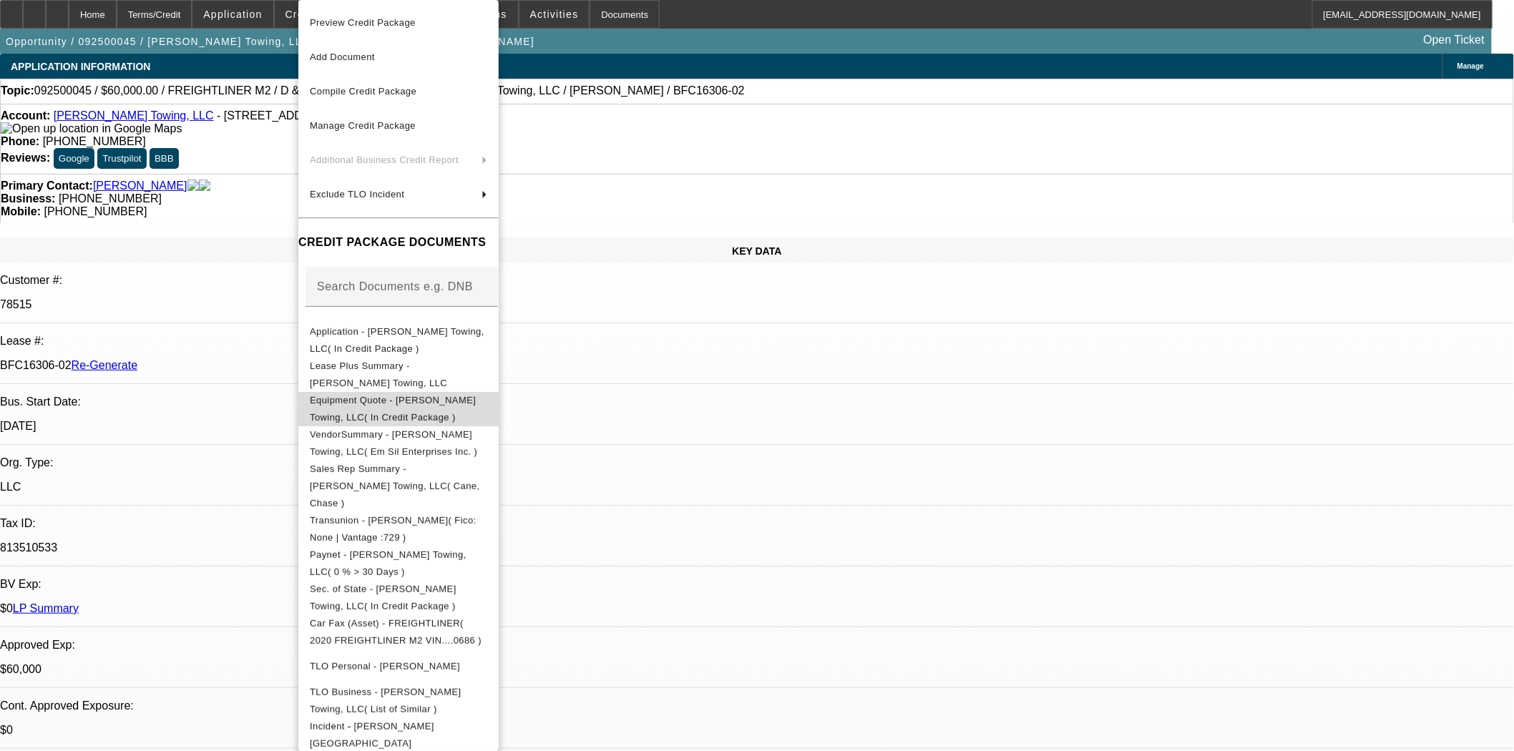
click at [351, 401] on span "Equipment Quote - Tyler Clark's Towing, LLC( In Credit Package )" at bounding box center [393, 409] width 166 height 28
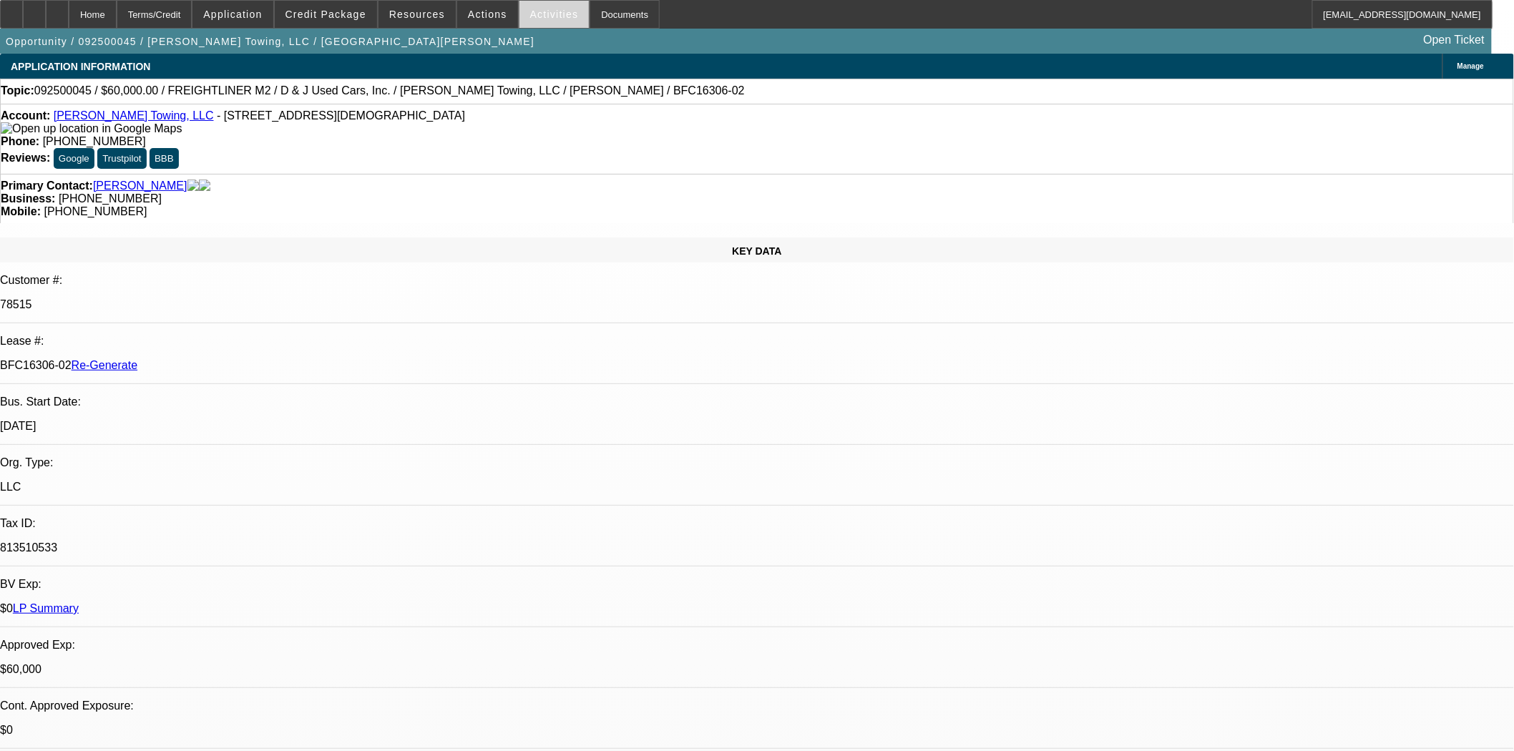
click at [530, 14] on span "Activities" at bounding box center [554, 14] width 49 height 11
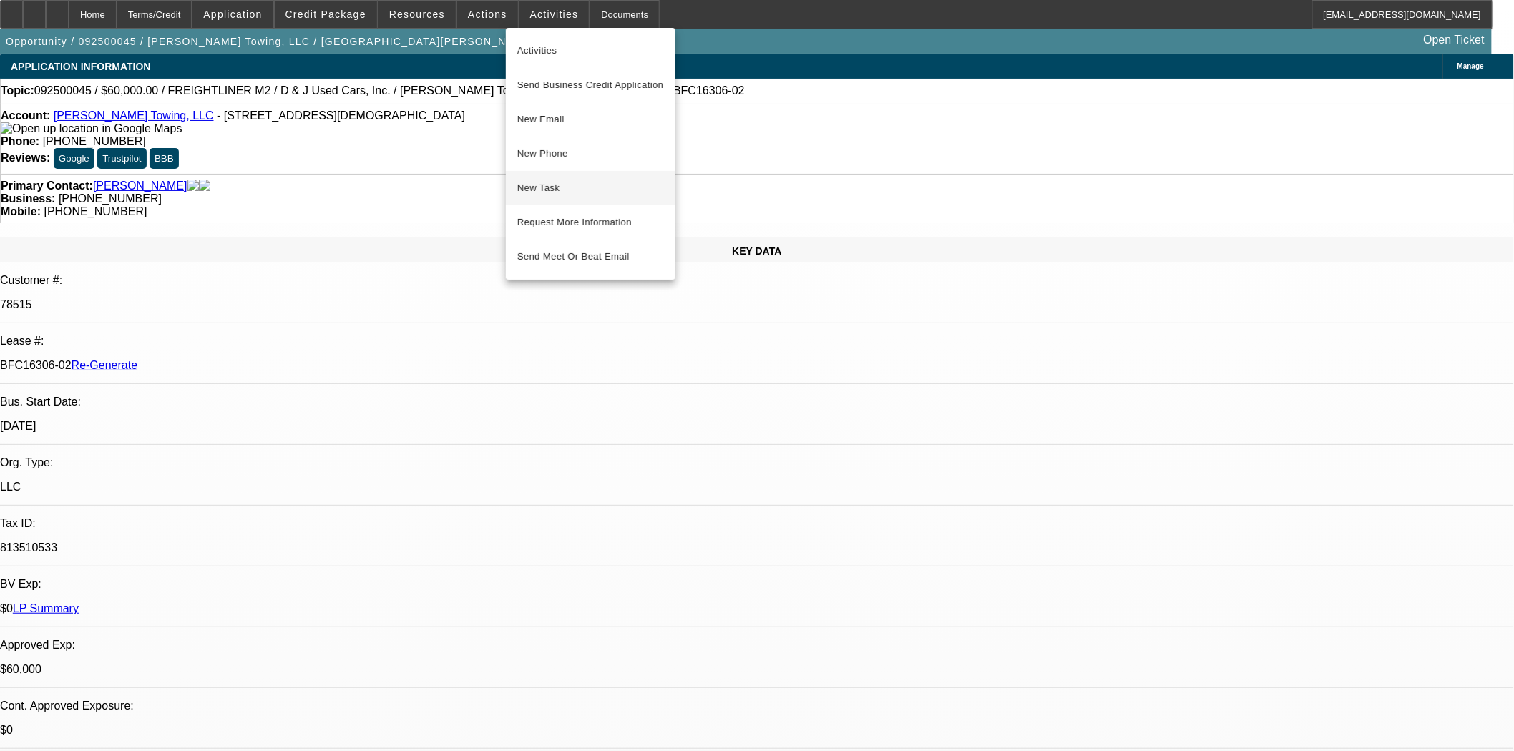
click at [529, 182] on span "New Task" at bounding box center [590, 188] width 147 height 17
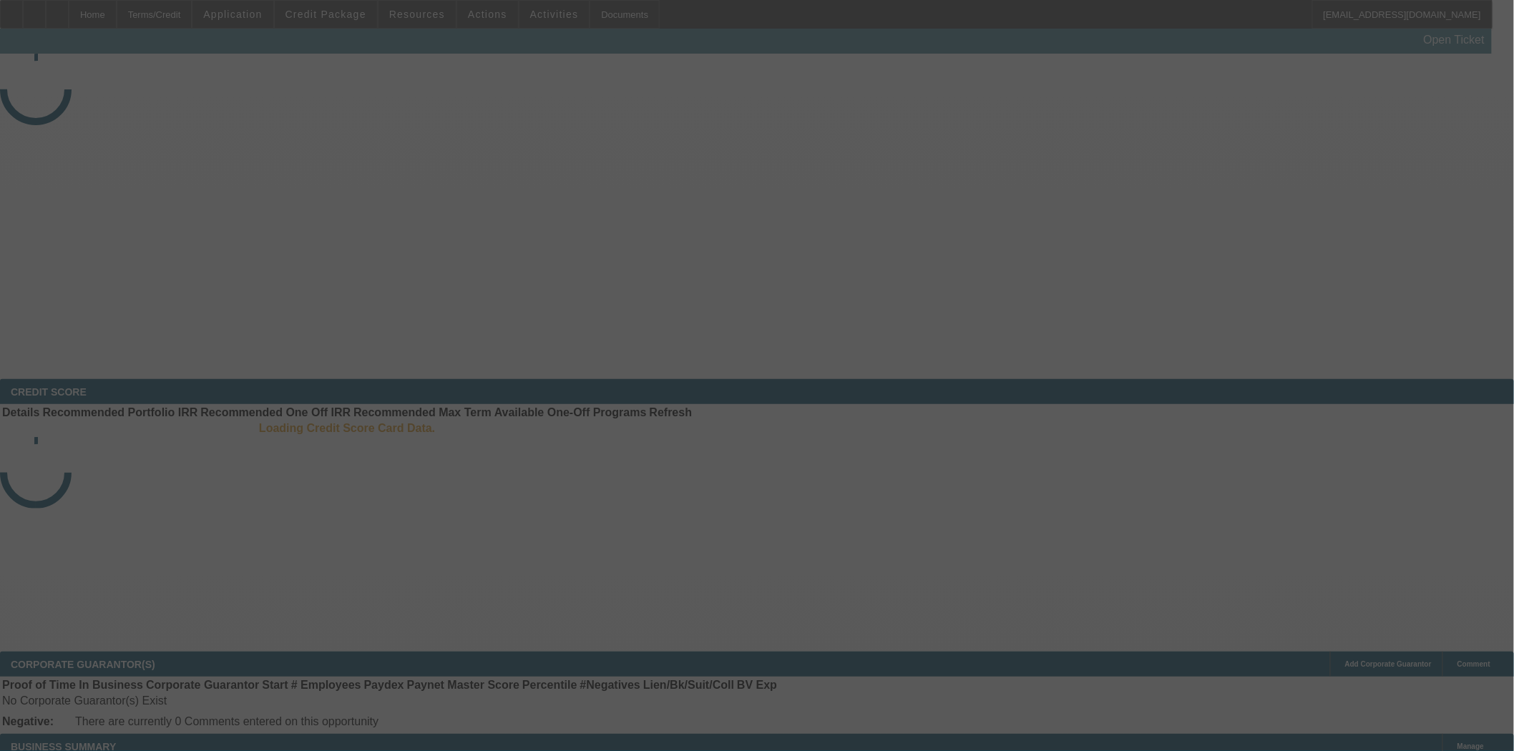
select select "3"
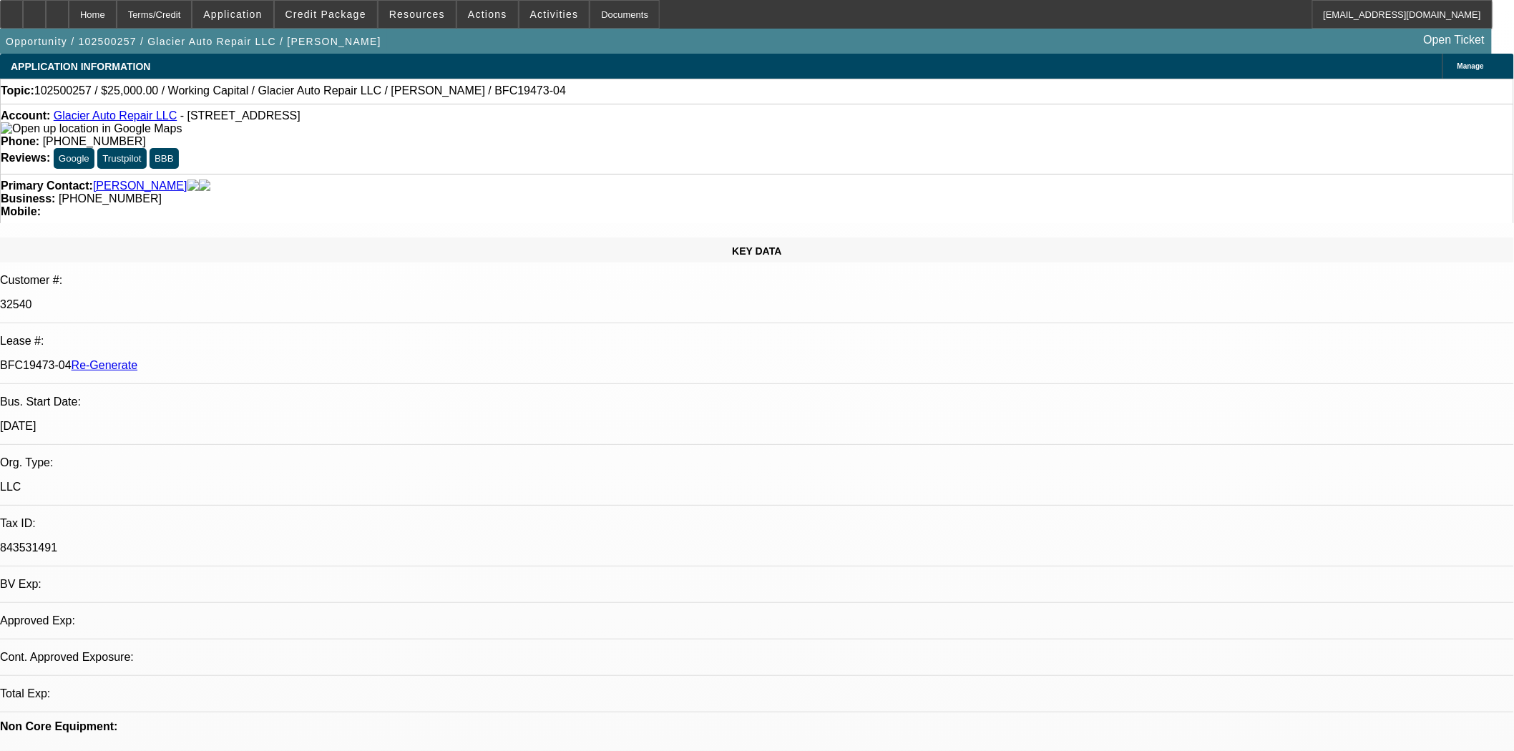
select select "0"
select select "2"
select select "0"
select select "6"
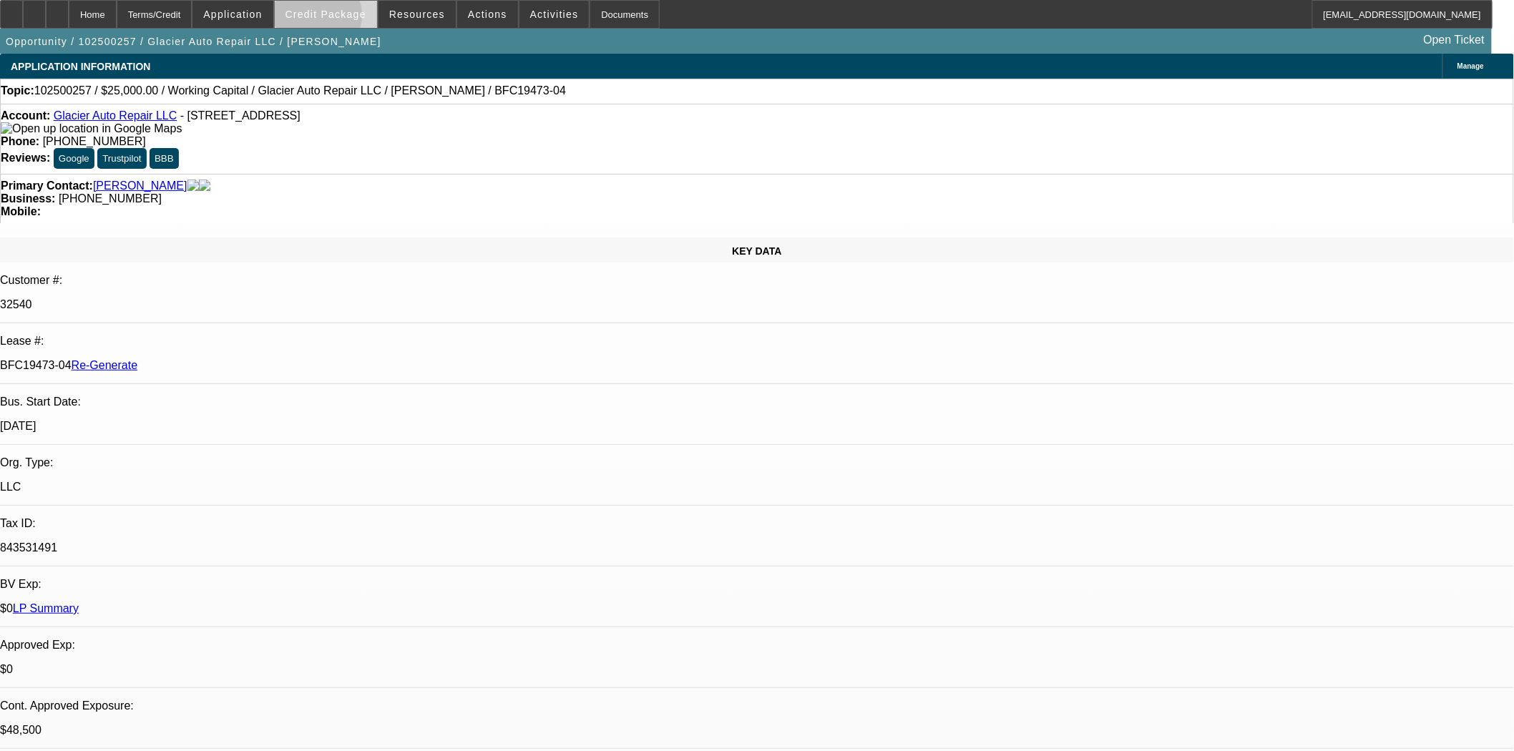
click at [341, 18] on span "Credit Package" at bounding box center [325, 14] width 81 height 11
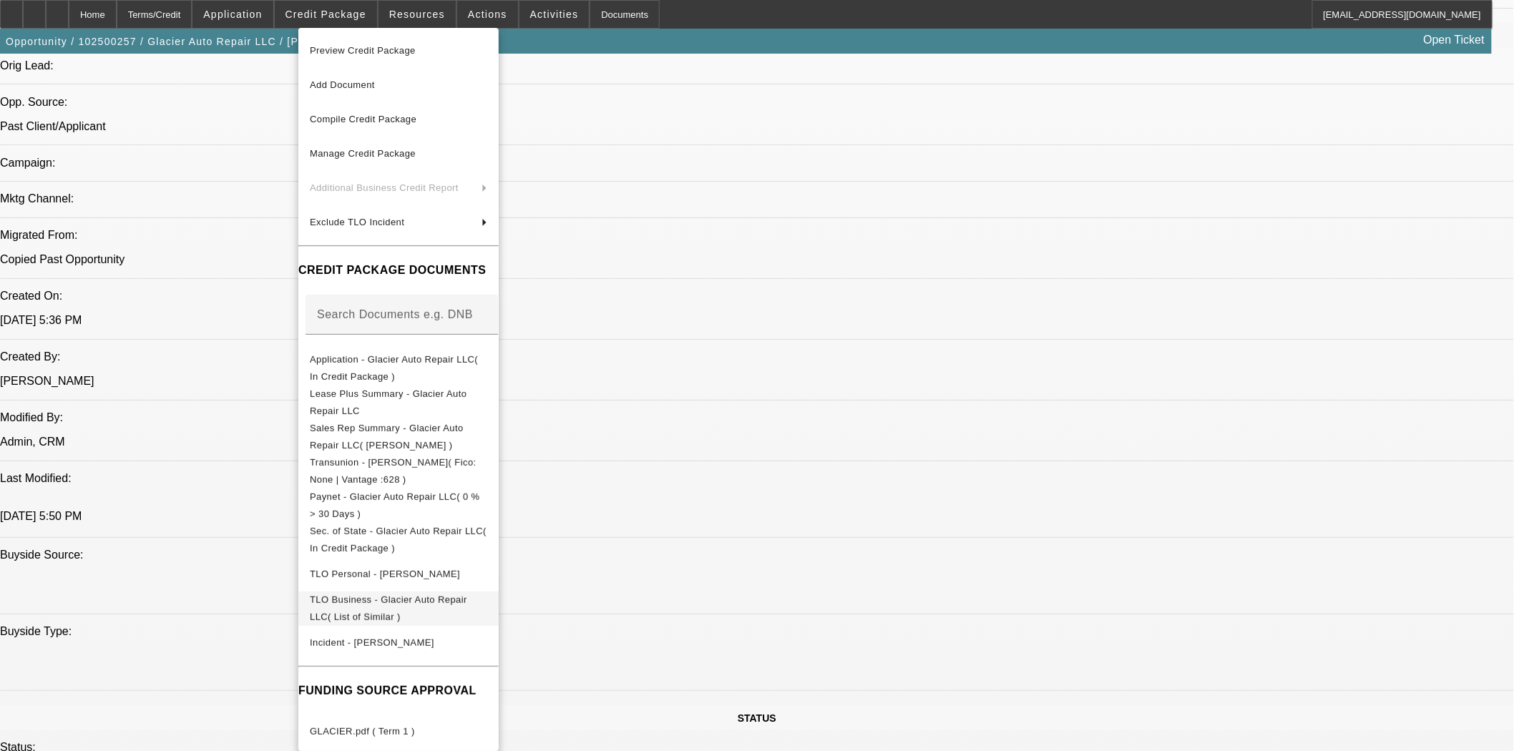
scroll to position [1192, 0]
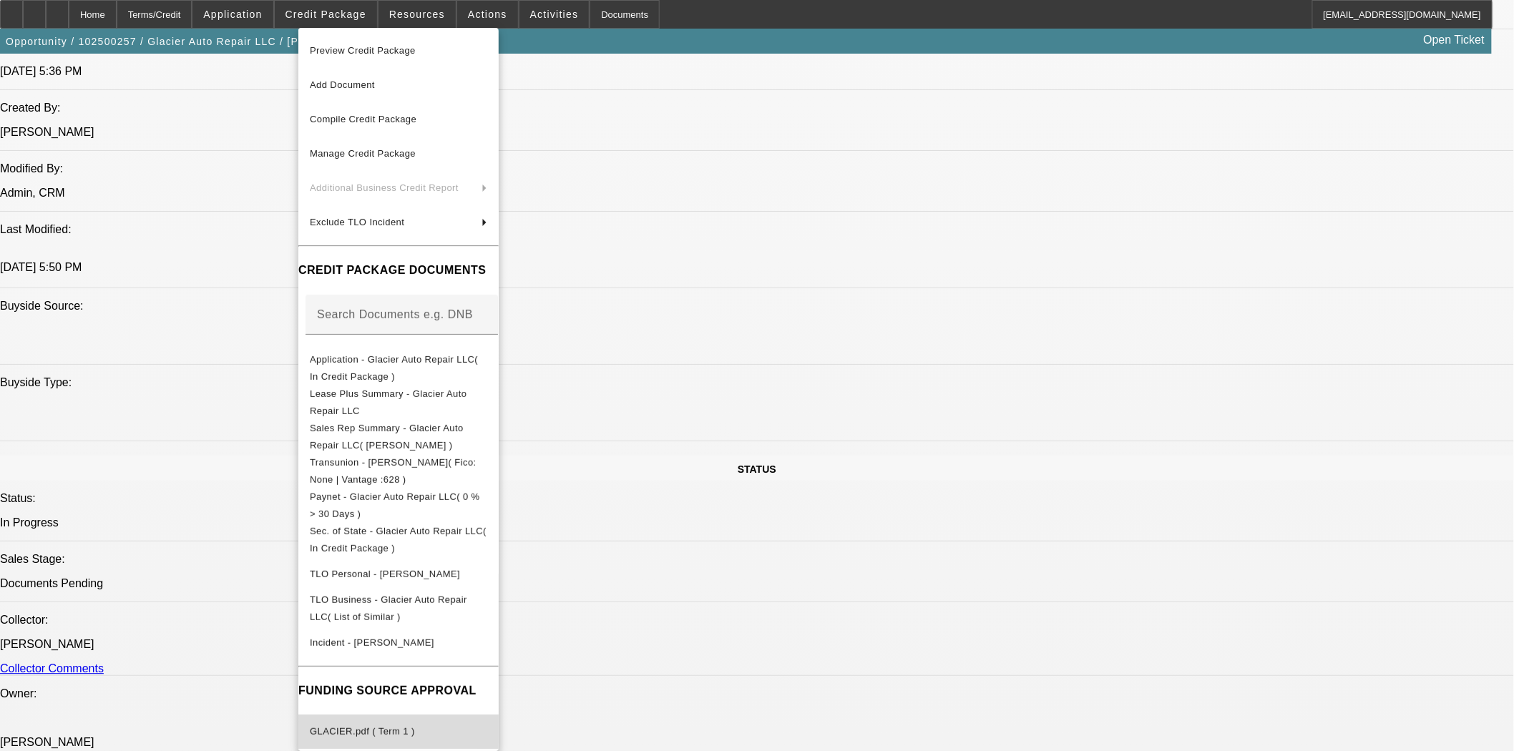
click at [385, 725] on span "GLACIER.pdf ( Term 1 )" at bounding box center [398, 731] width 177 height 17
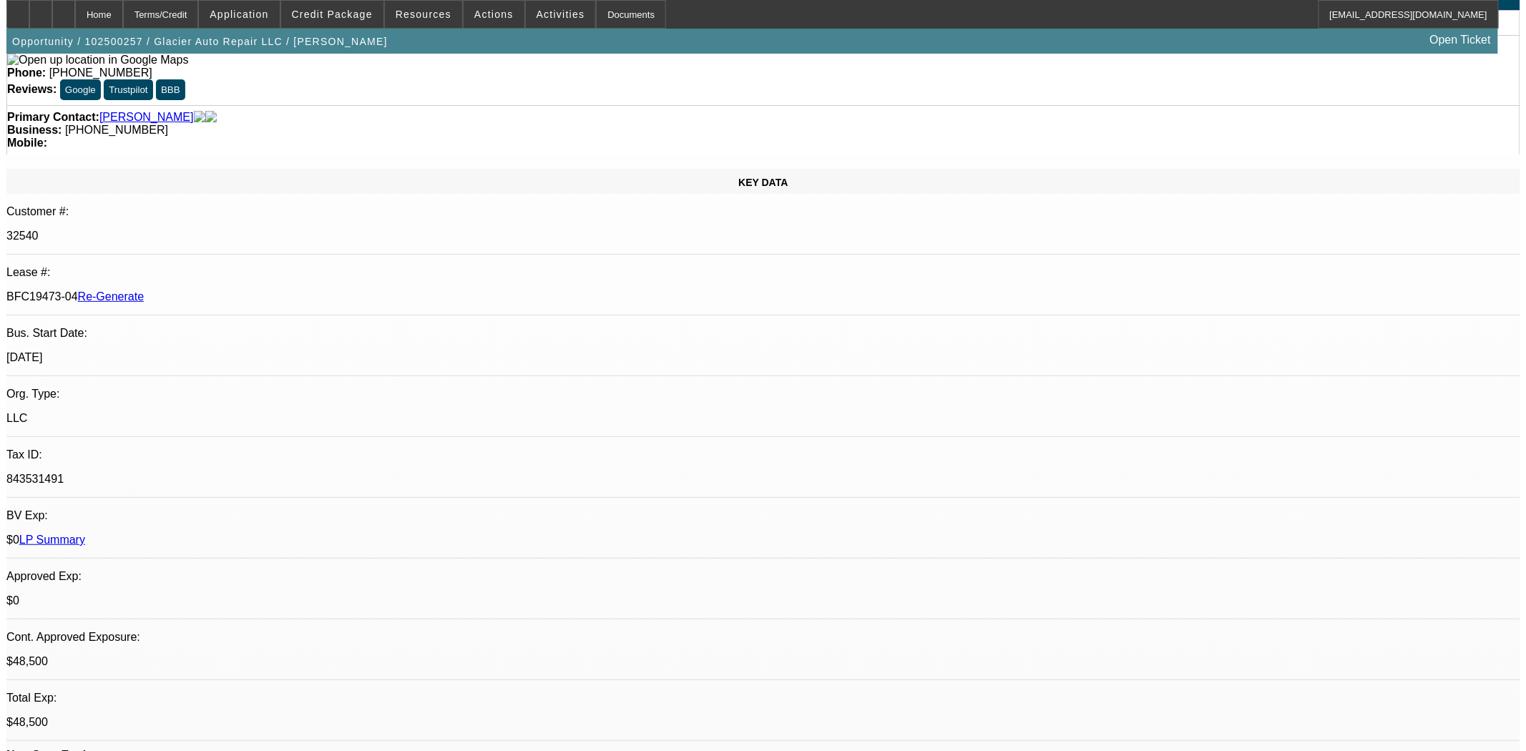
scroll to position [0, 0]
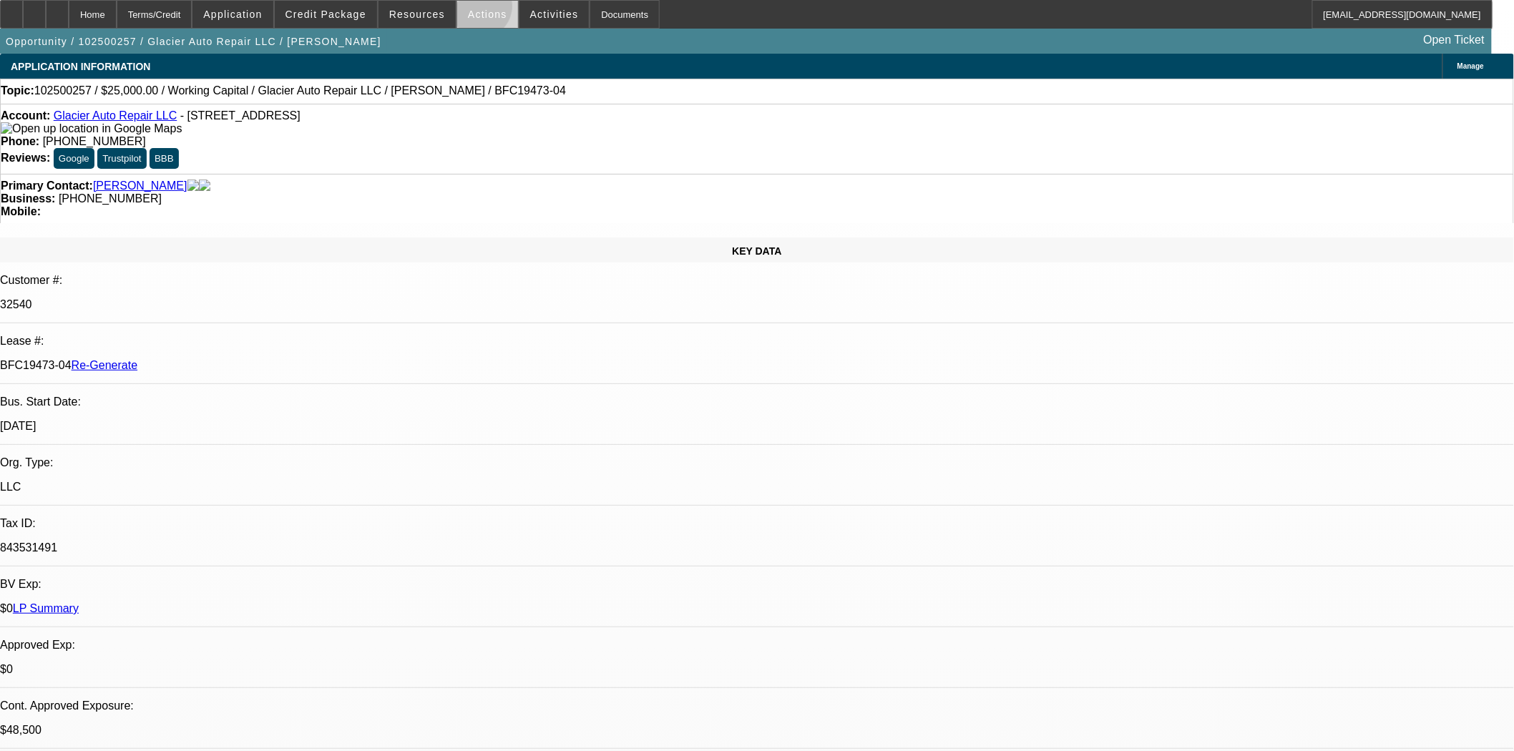
click at [475, 10] on span "Actions" at bounding box center [487, 14] width 39 height 11
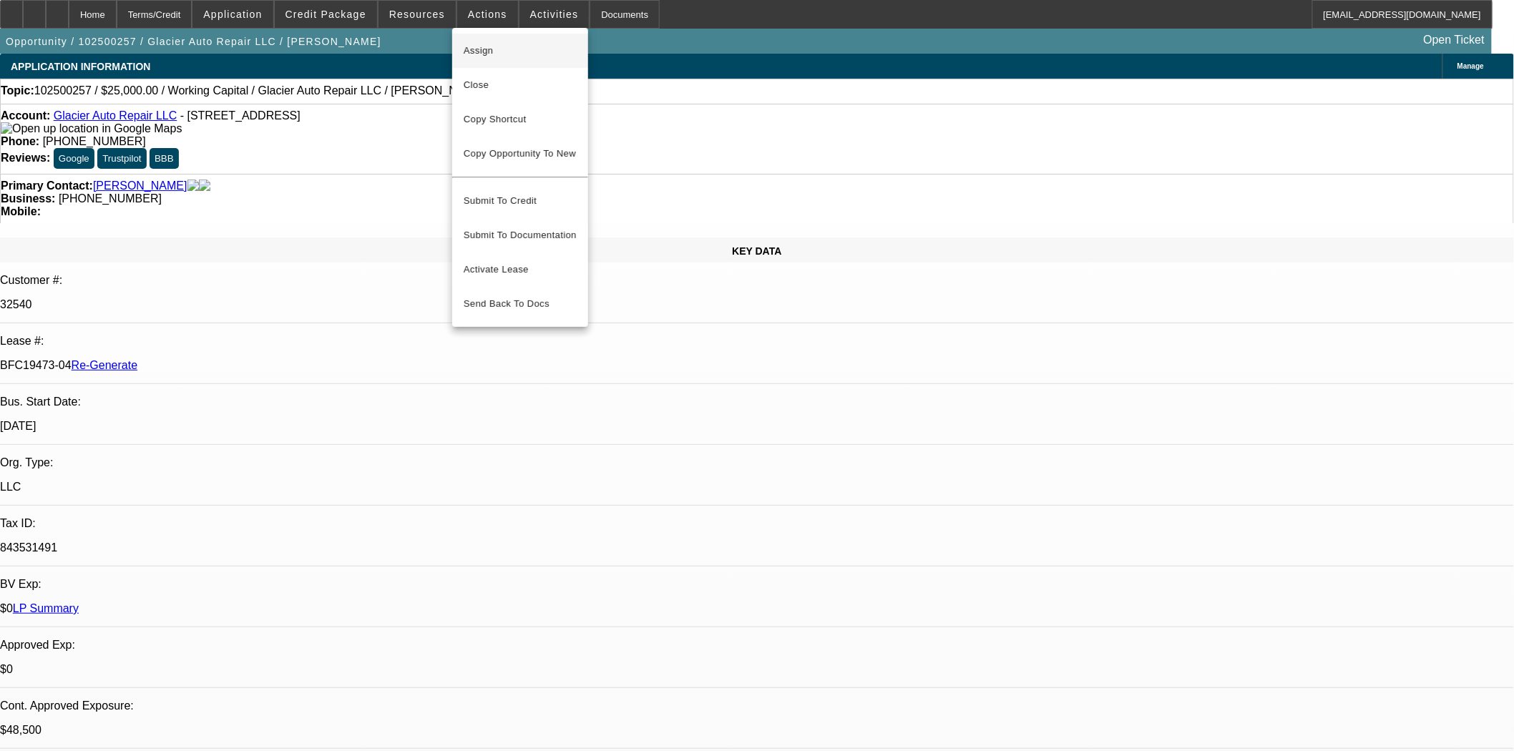
click at [474, 46] on span "Assign" at bounding box center [520, 50] width 113 height 17
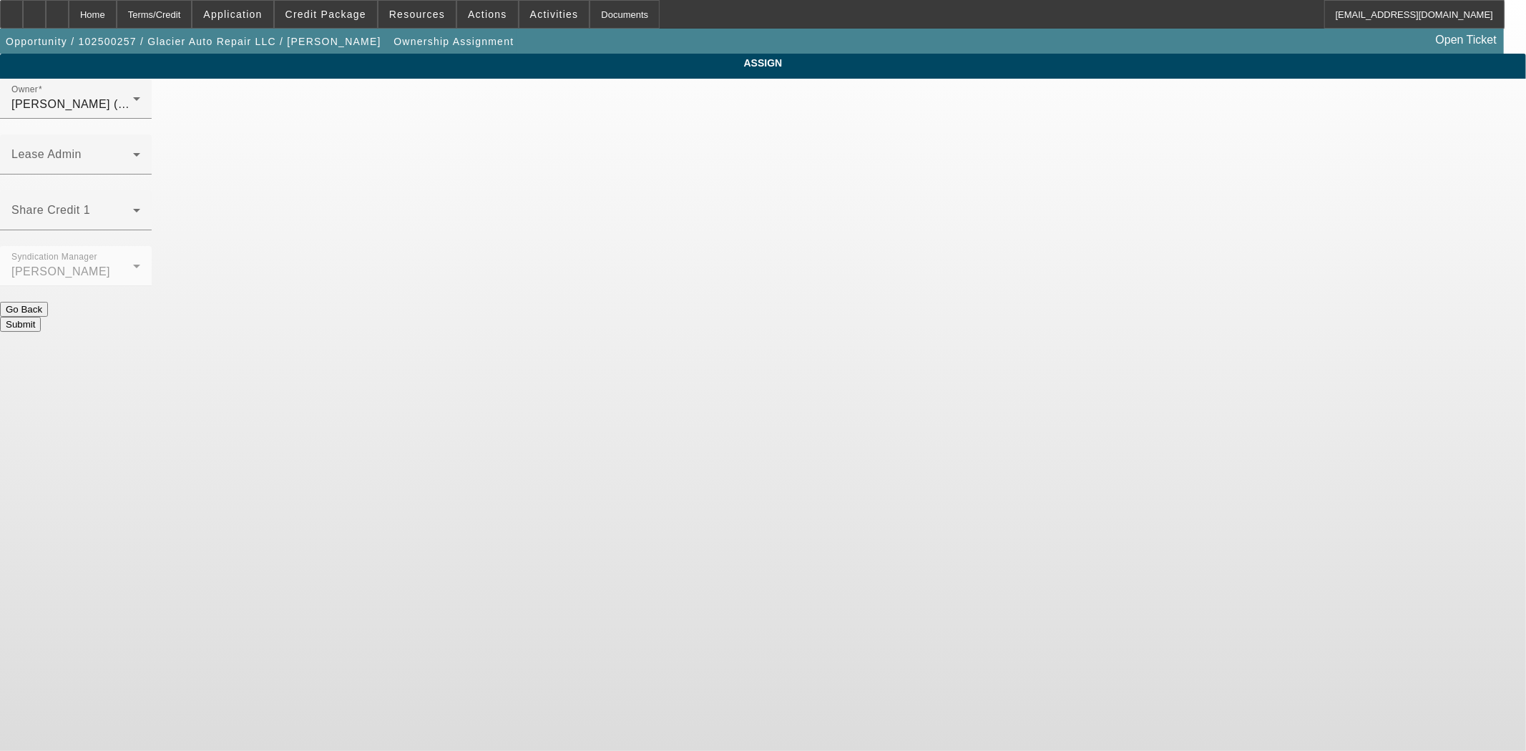
click at [133, 152] on span at bounding box center [72, 160] width 122 height 17
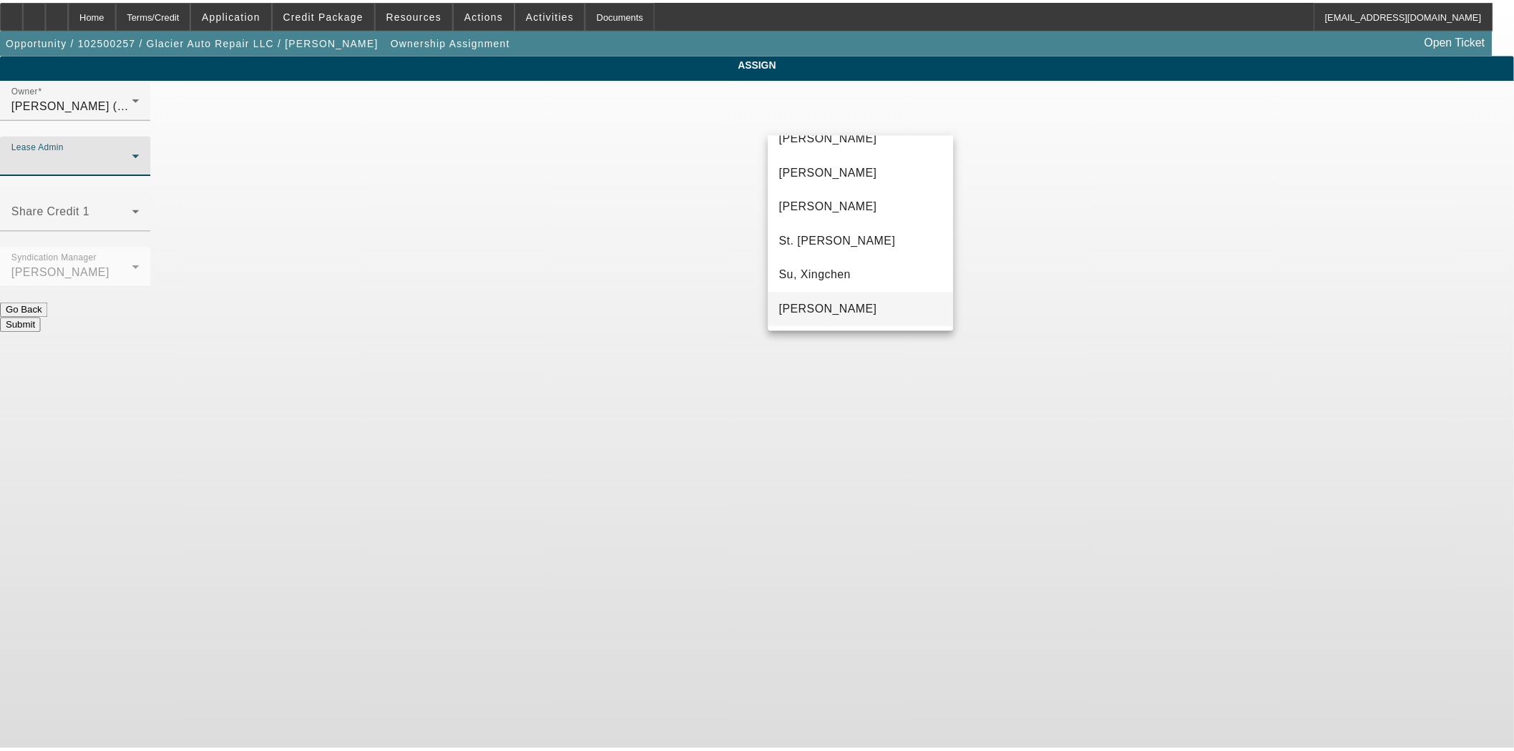
scroll to position [89, 0]
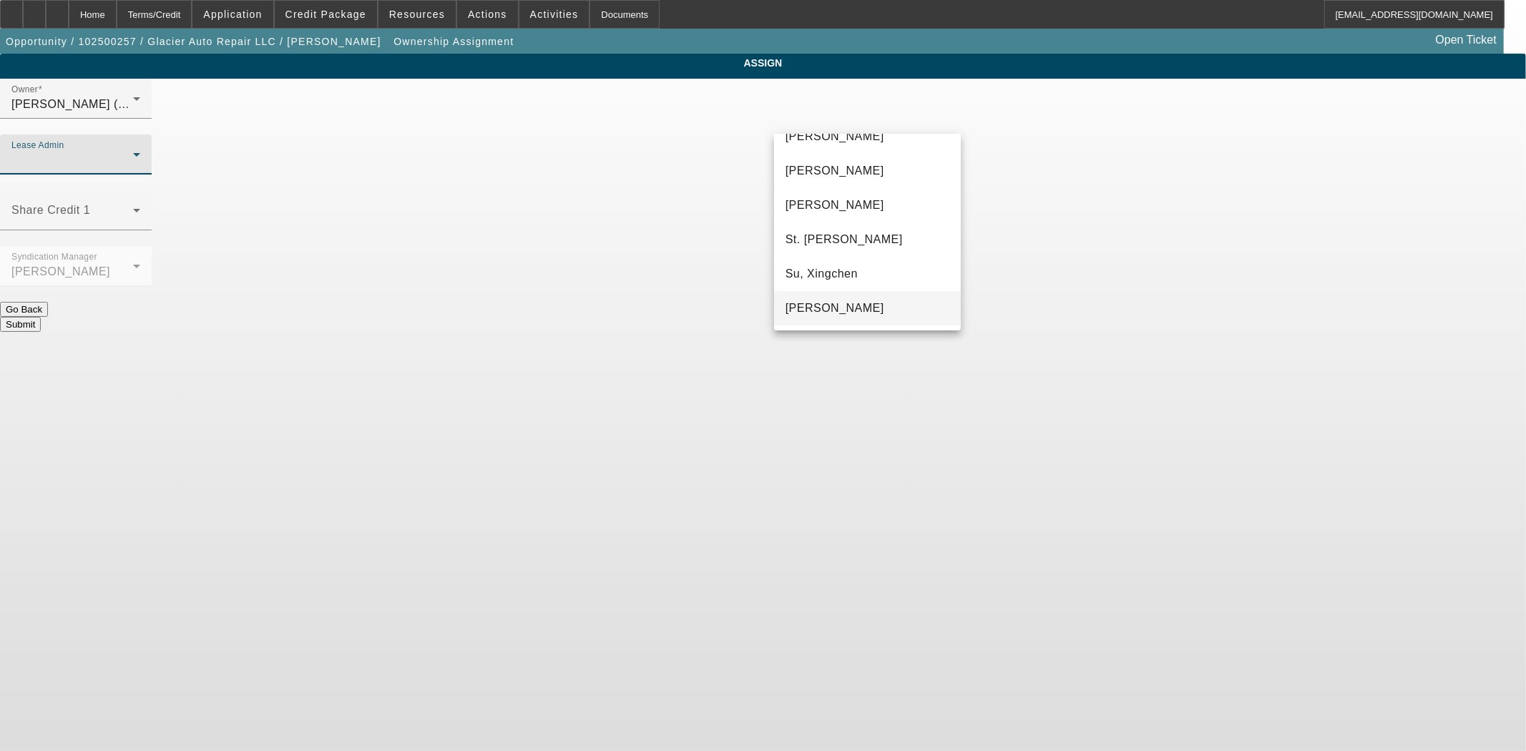
click at [824, 295] on mat-option "[PERSON_NAME]" at bounding box center [867, 308] width 187 height 34
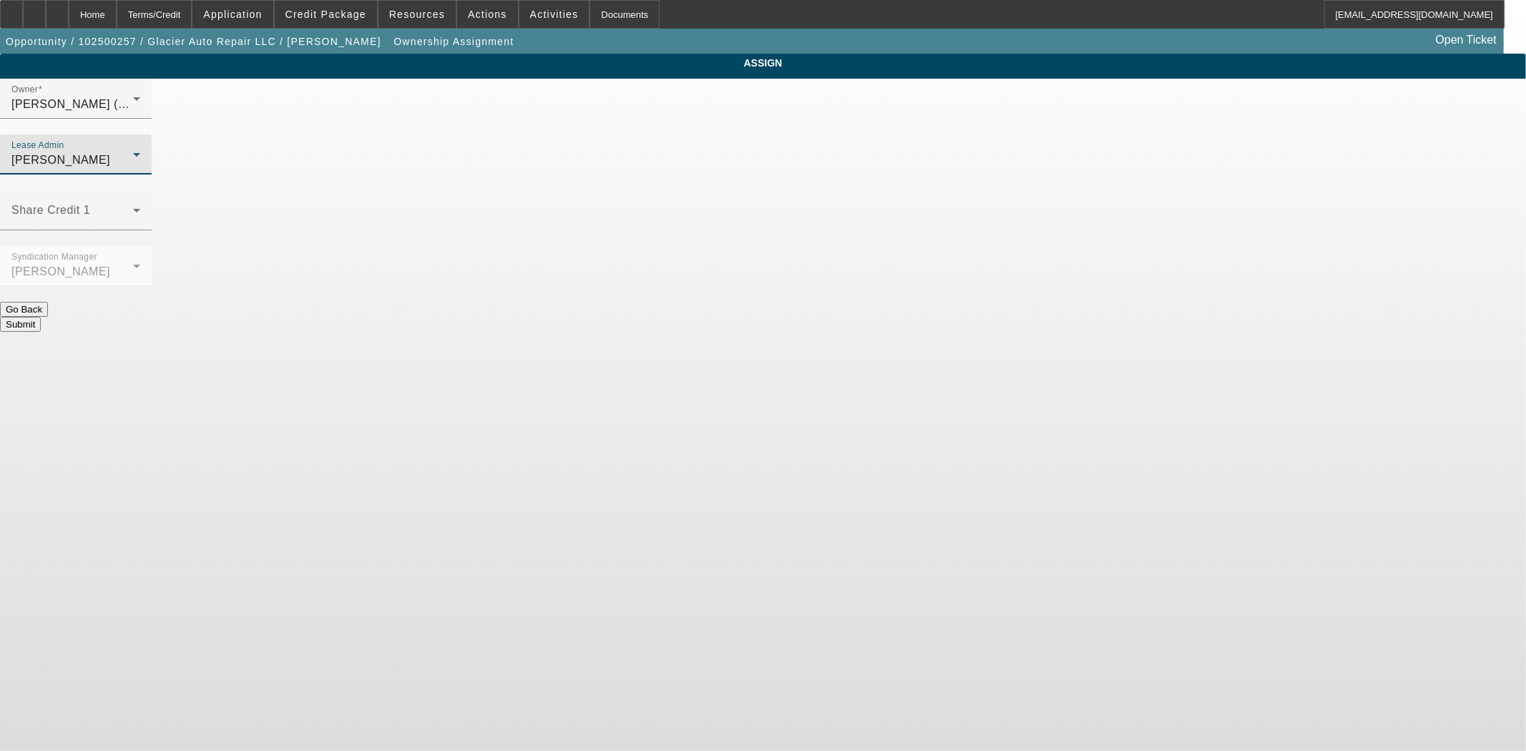
click at [41, 317] on button "Submit" at bounding box center [20, 324] width 41 height 15
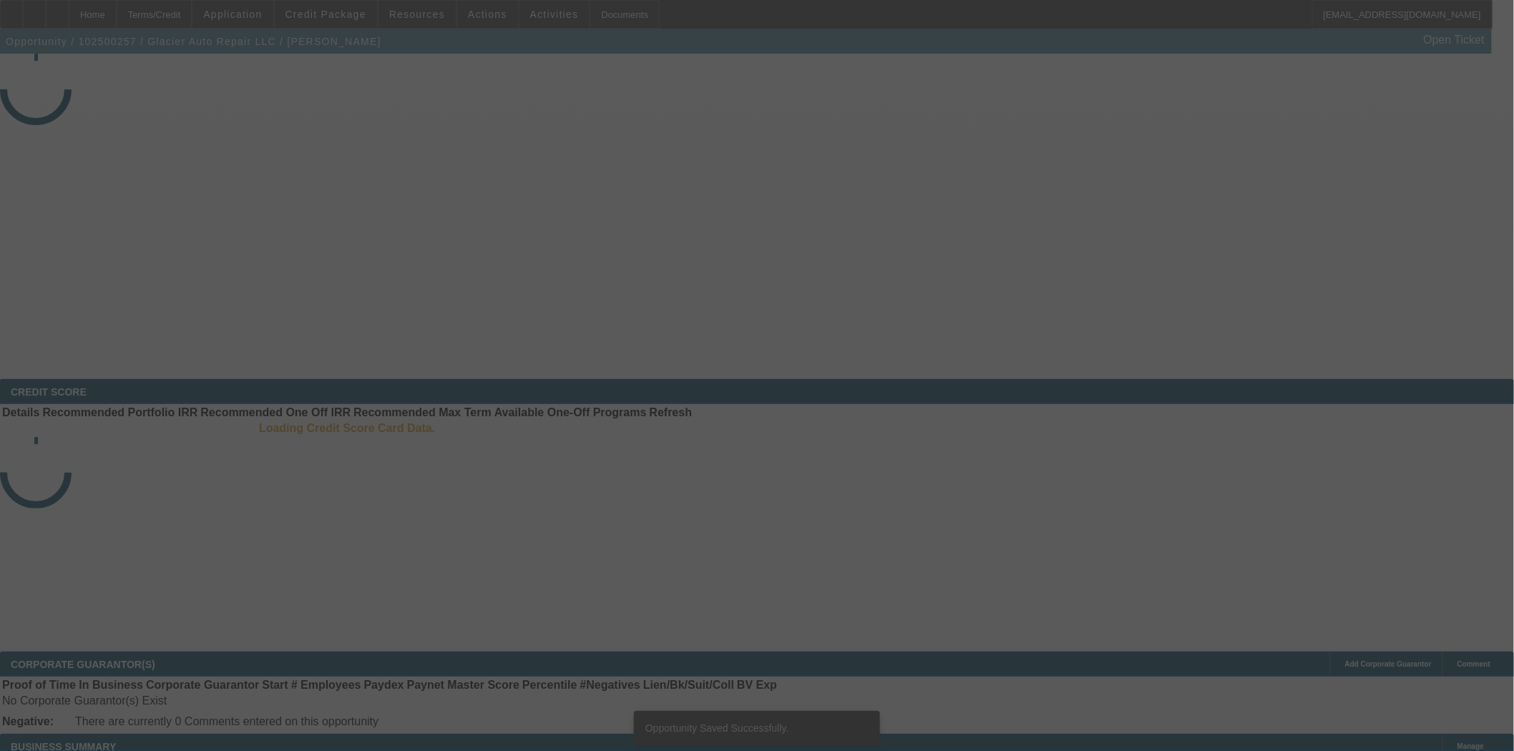
select select "3"
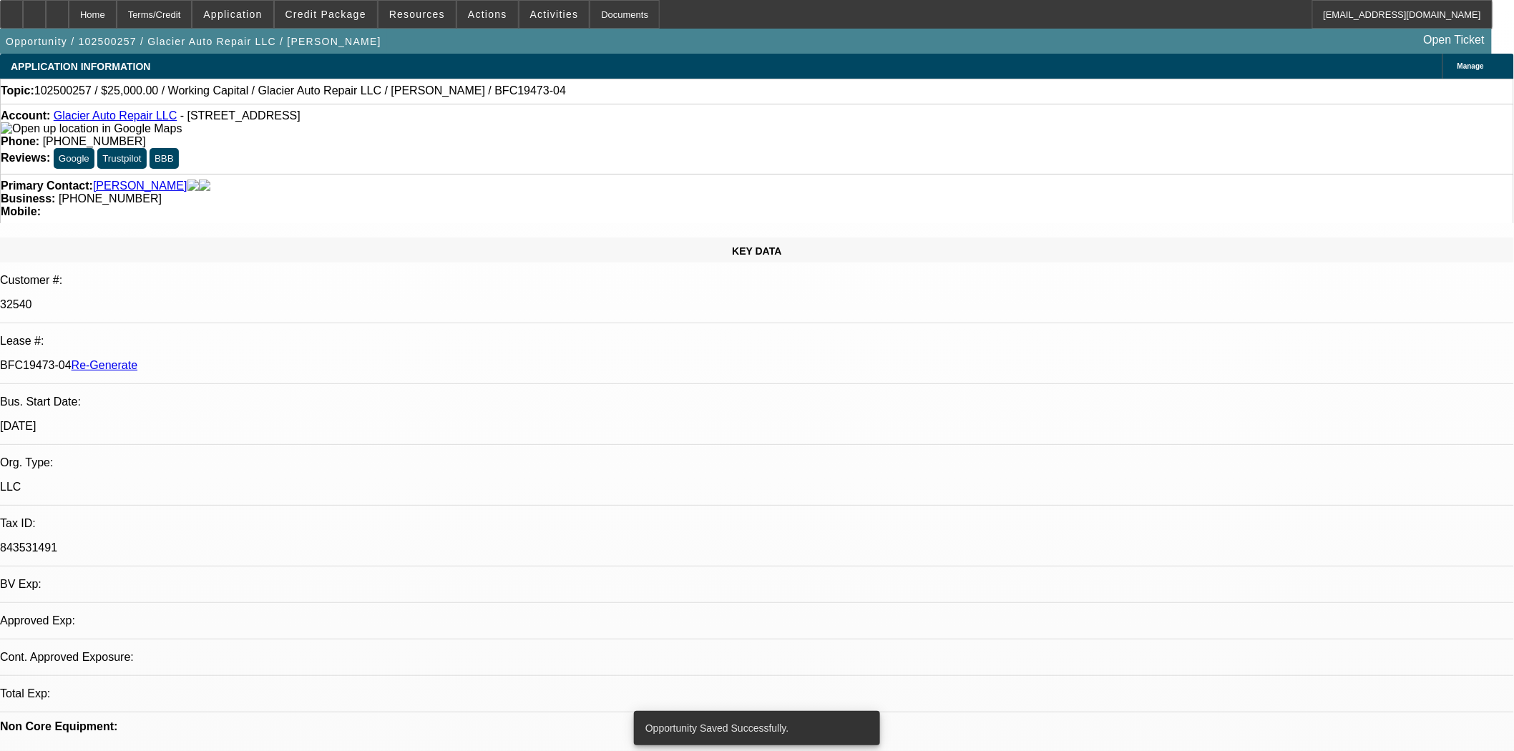
select select "0"
select select "2"
select select "0"
select select "6"
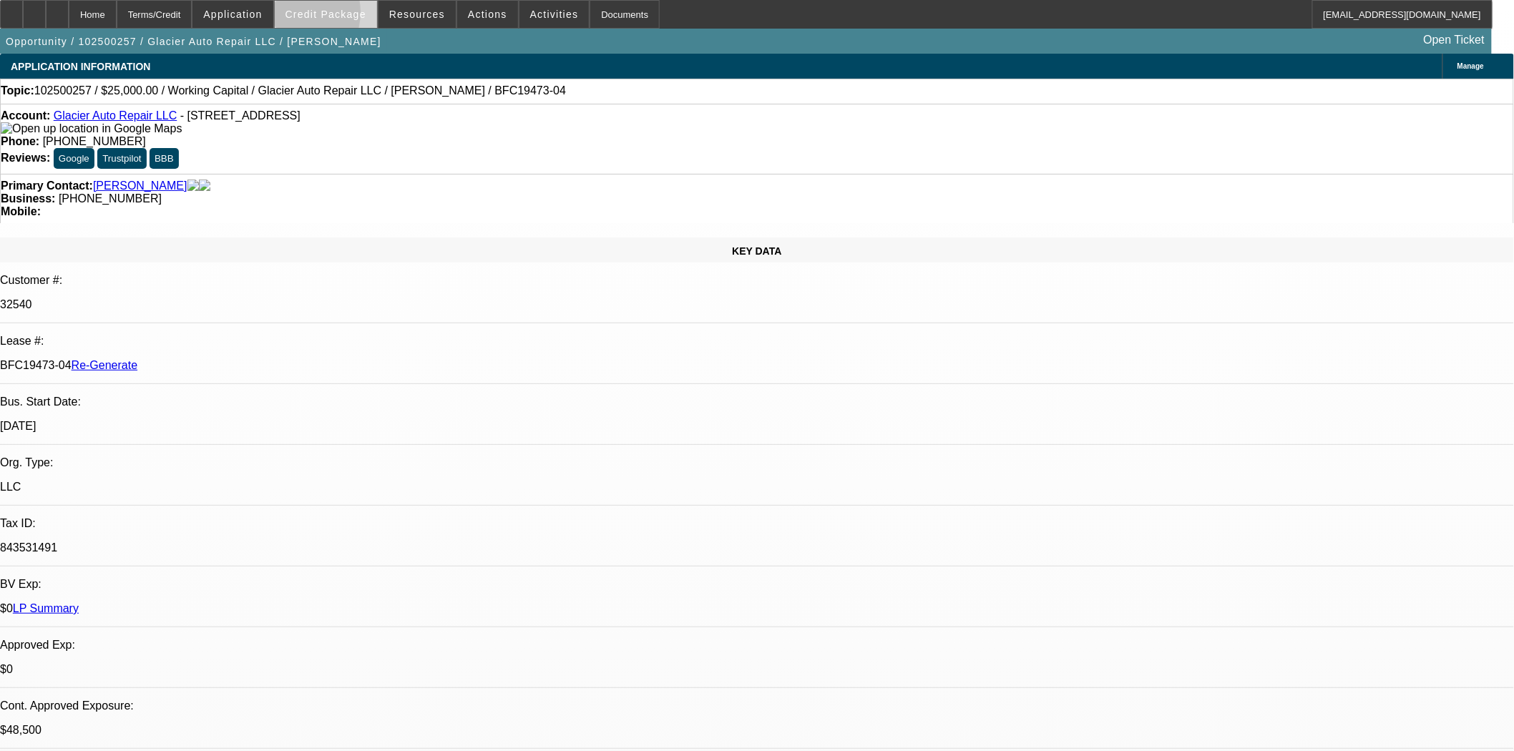
click at [313, 16] on span "Credit Package" at bounding box center [325, 14] width 81 height 11
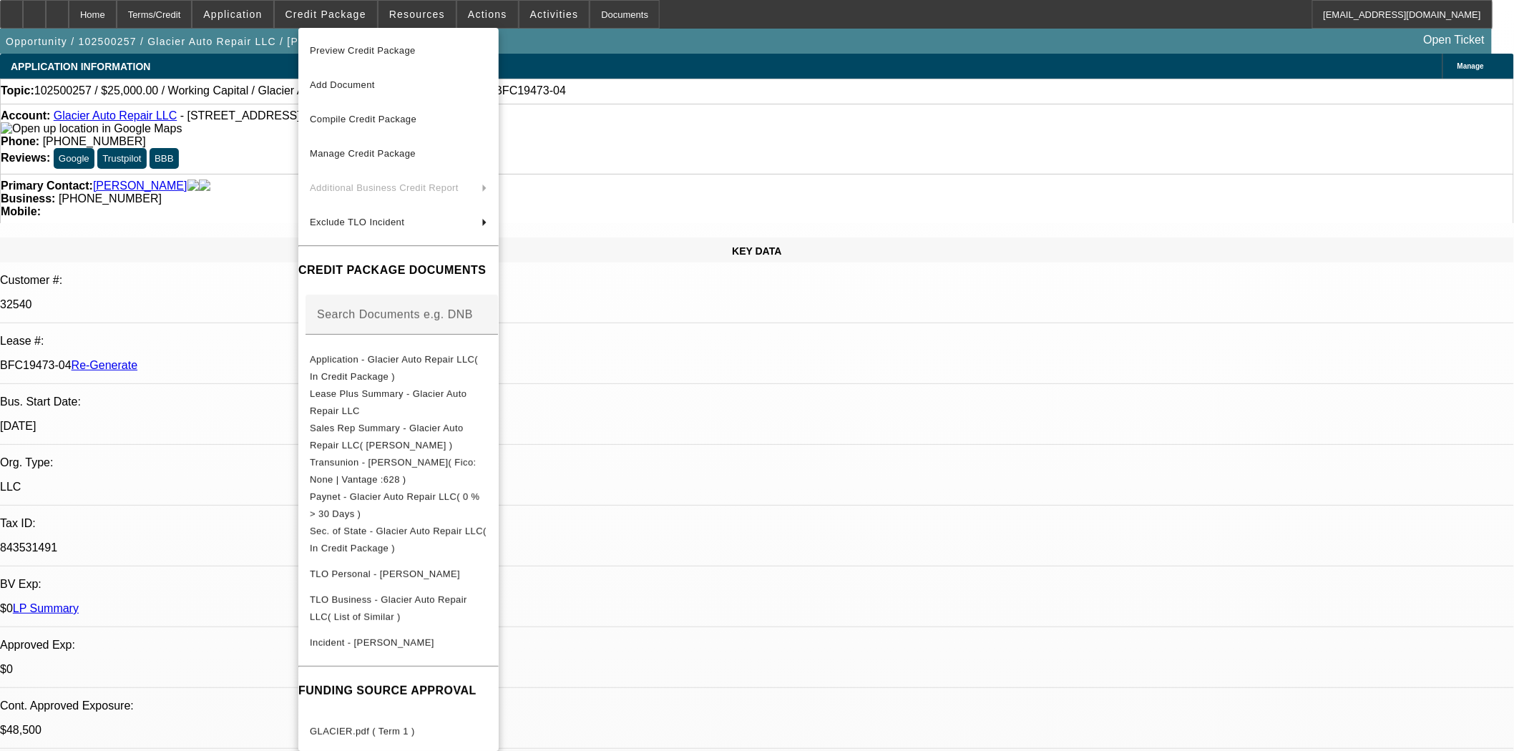
click at [687, 135] on div at bounding box center [757, 375] width 1514 height 751
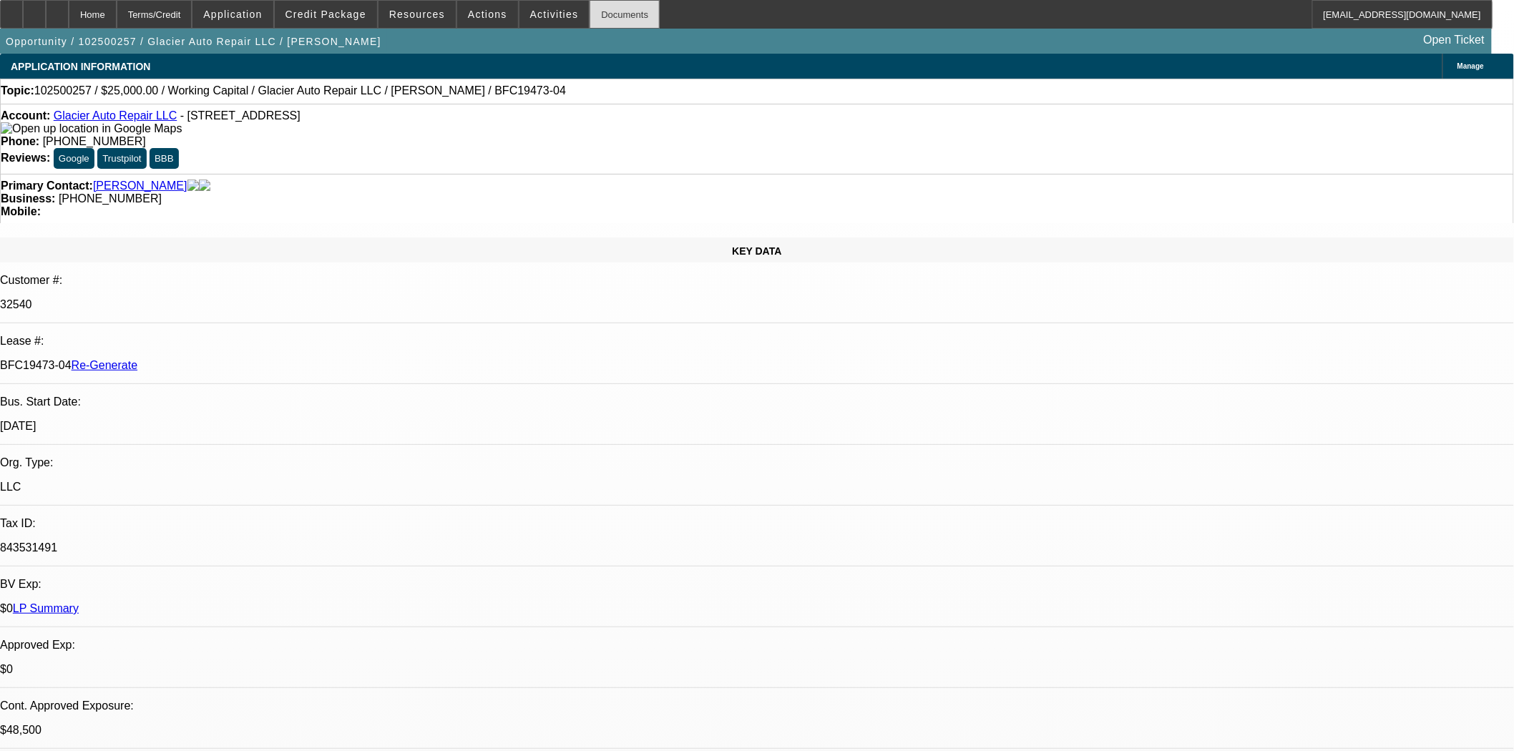
click at [597, 17] on div "Documents" at bounding box center [625, 14] width 70 height 29
click at [485, 19] on span "Actions" at bounding box center [487, 14] width 39 height 11
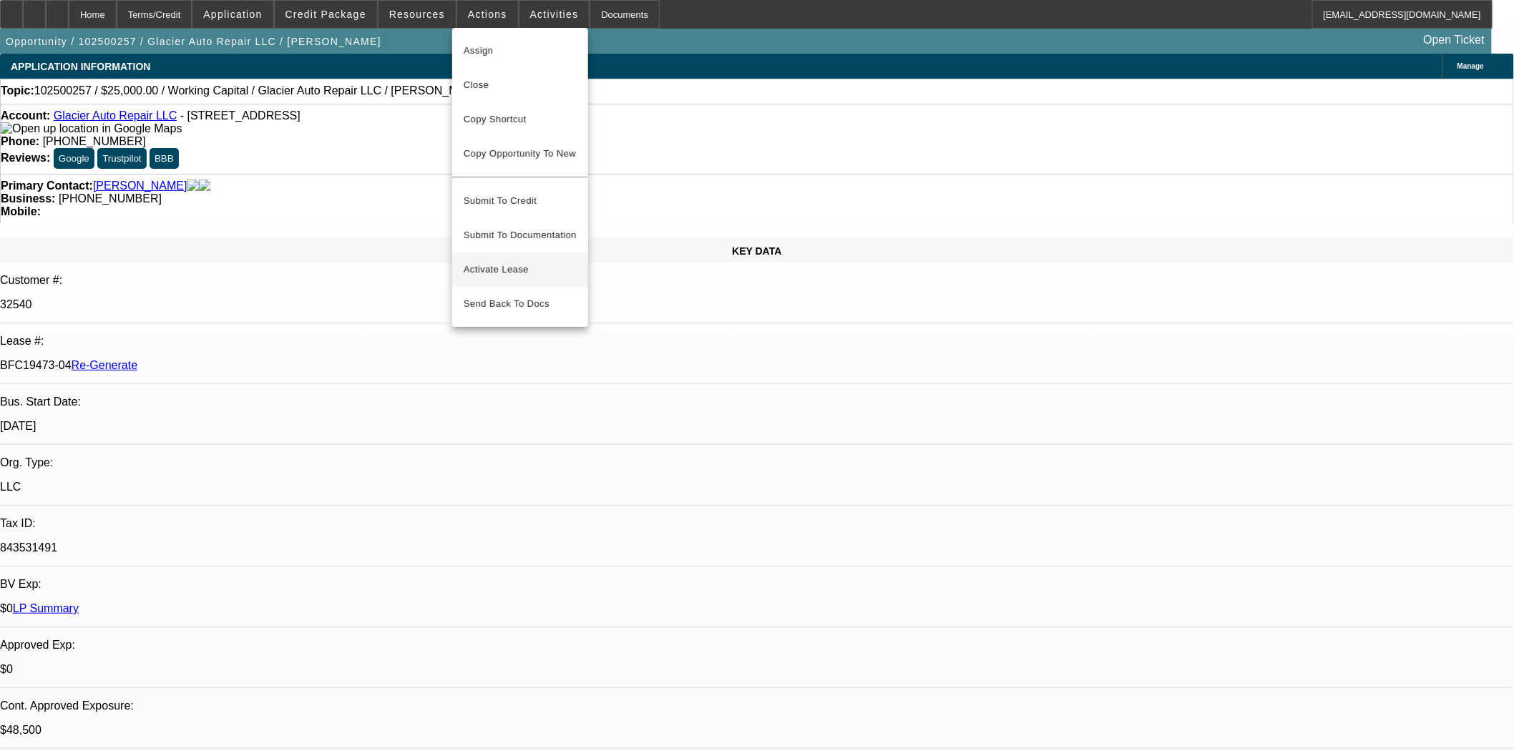
click at [487, 262] on span "Activate Lease" at bounding box center [520, 269] width 113 height 17
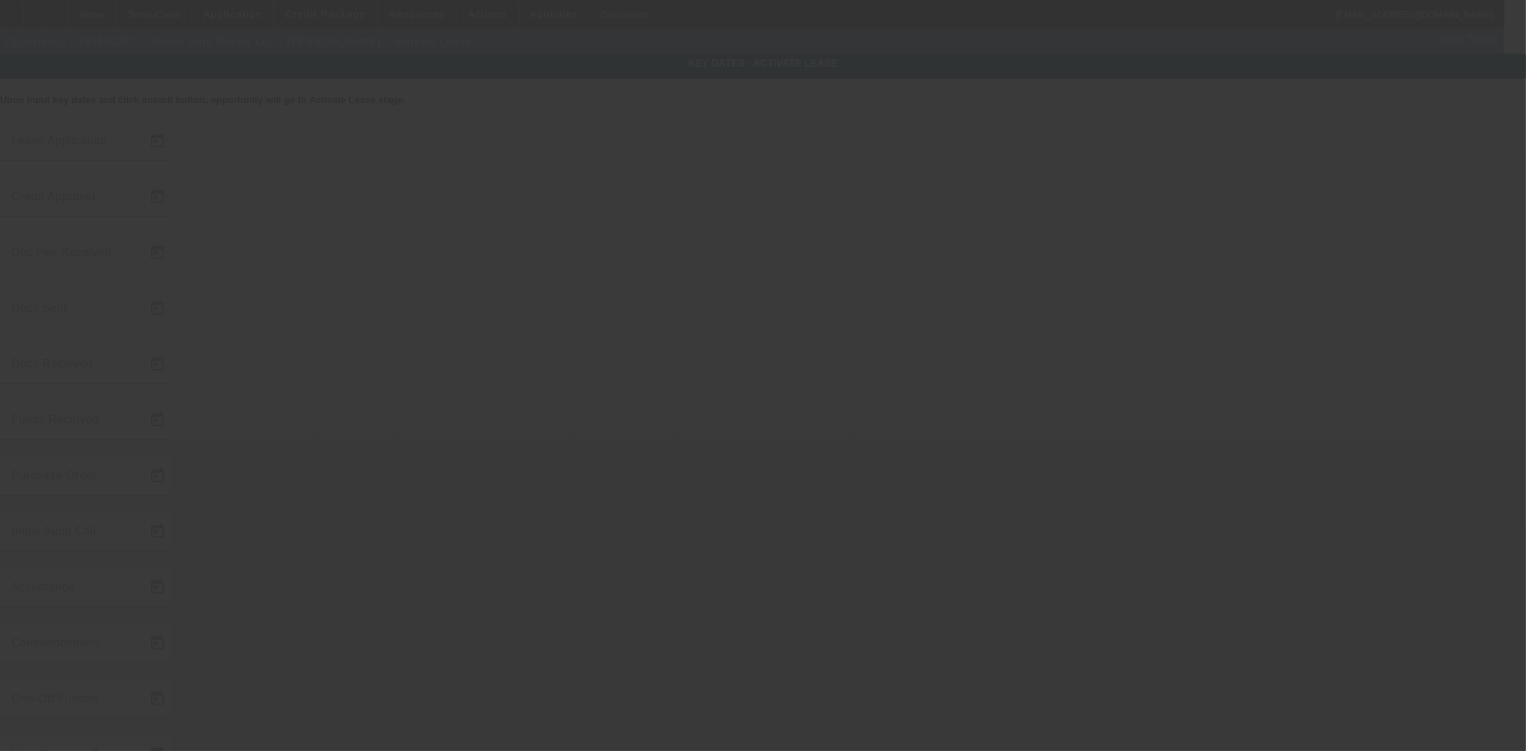
type input "10/9/2025"
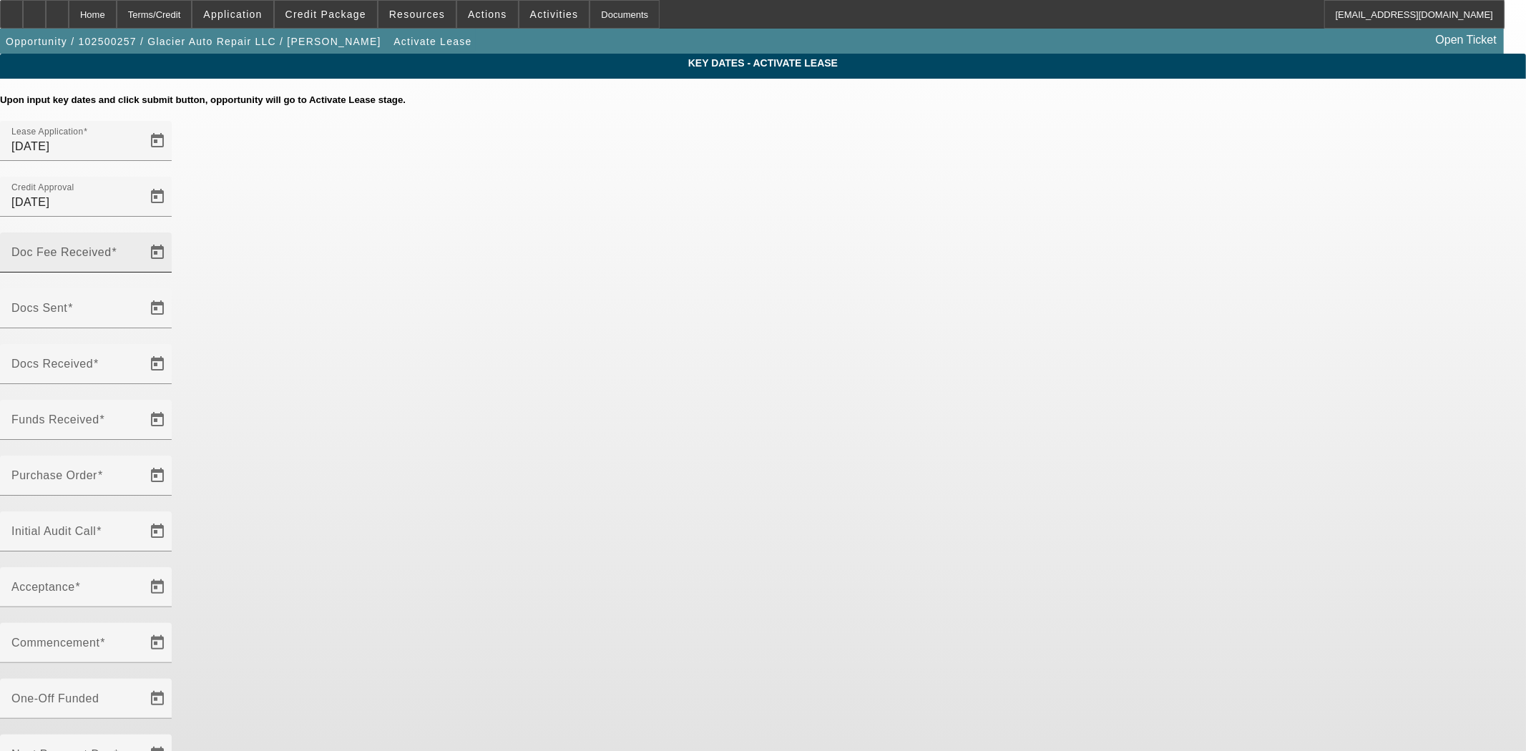
click at [140, 250] on input "Doc Fee Received" at bounding box center [75, 258] width 129 height 17
type input "10/10/2025"
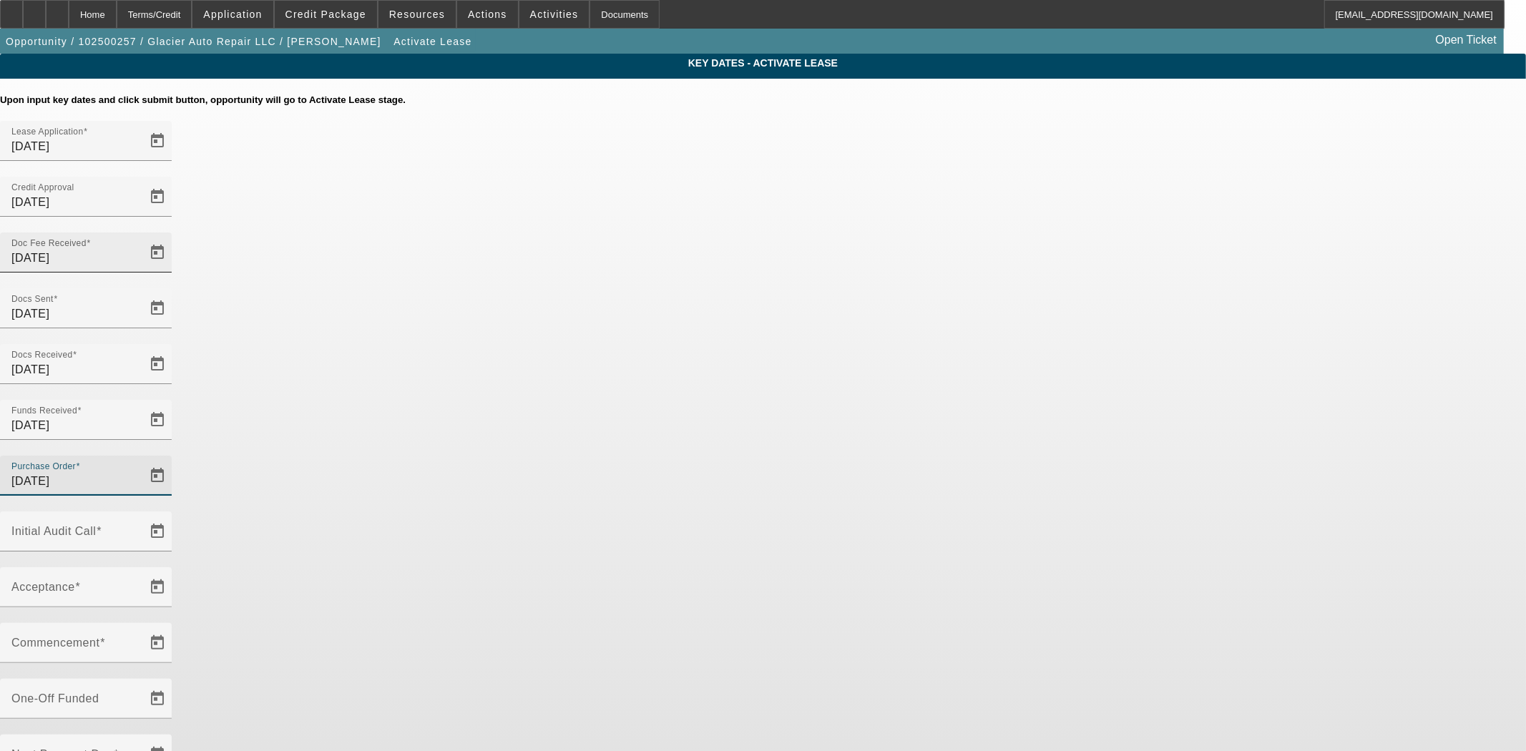
type input "10/10/2025"
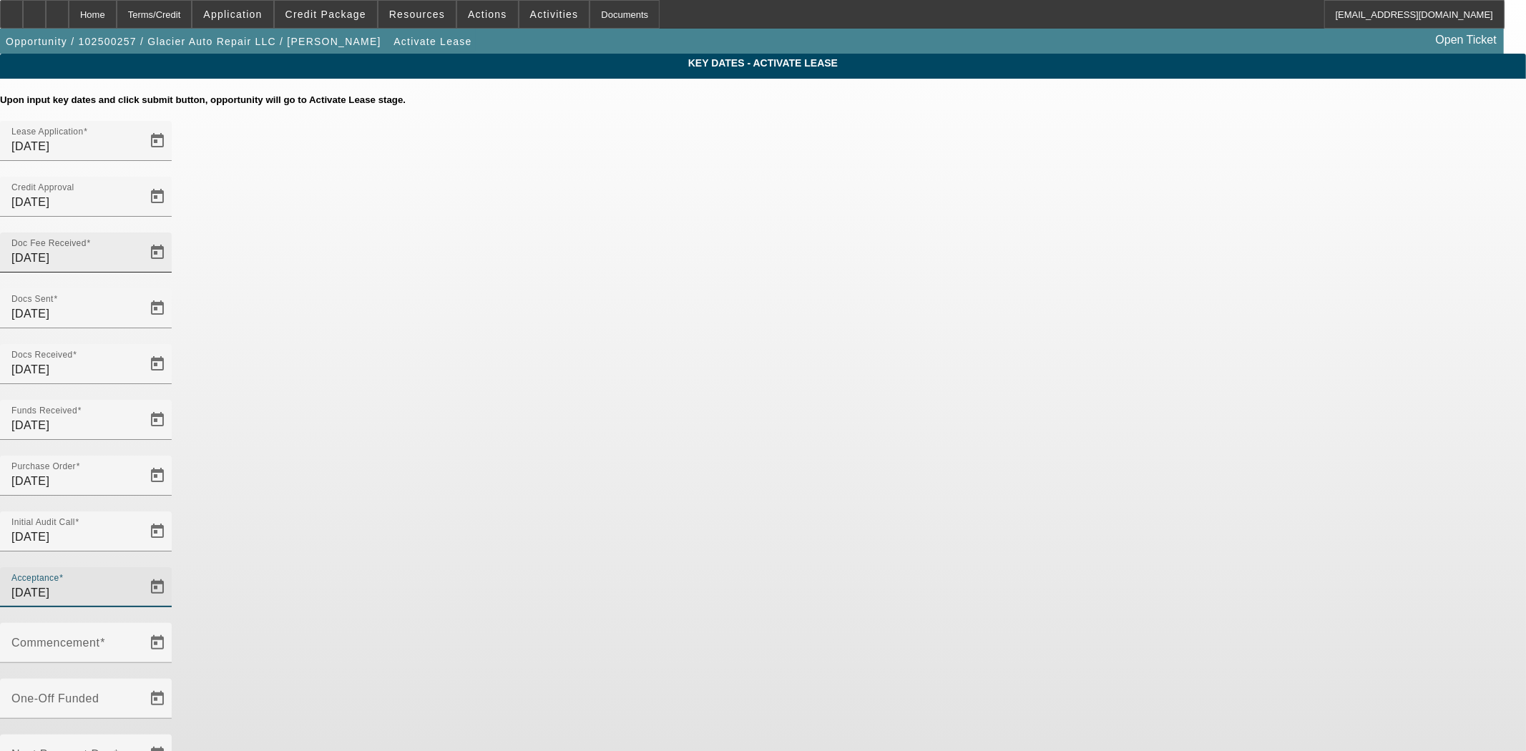
type input "10/10/2025"
type input "11/1/2025"
type input "12/1/2025"
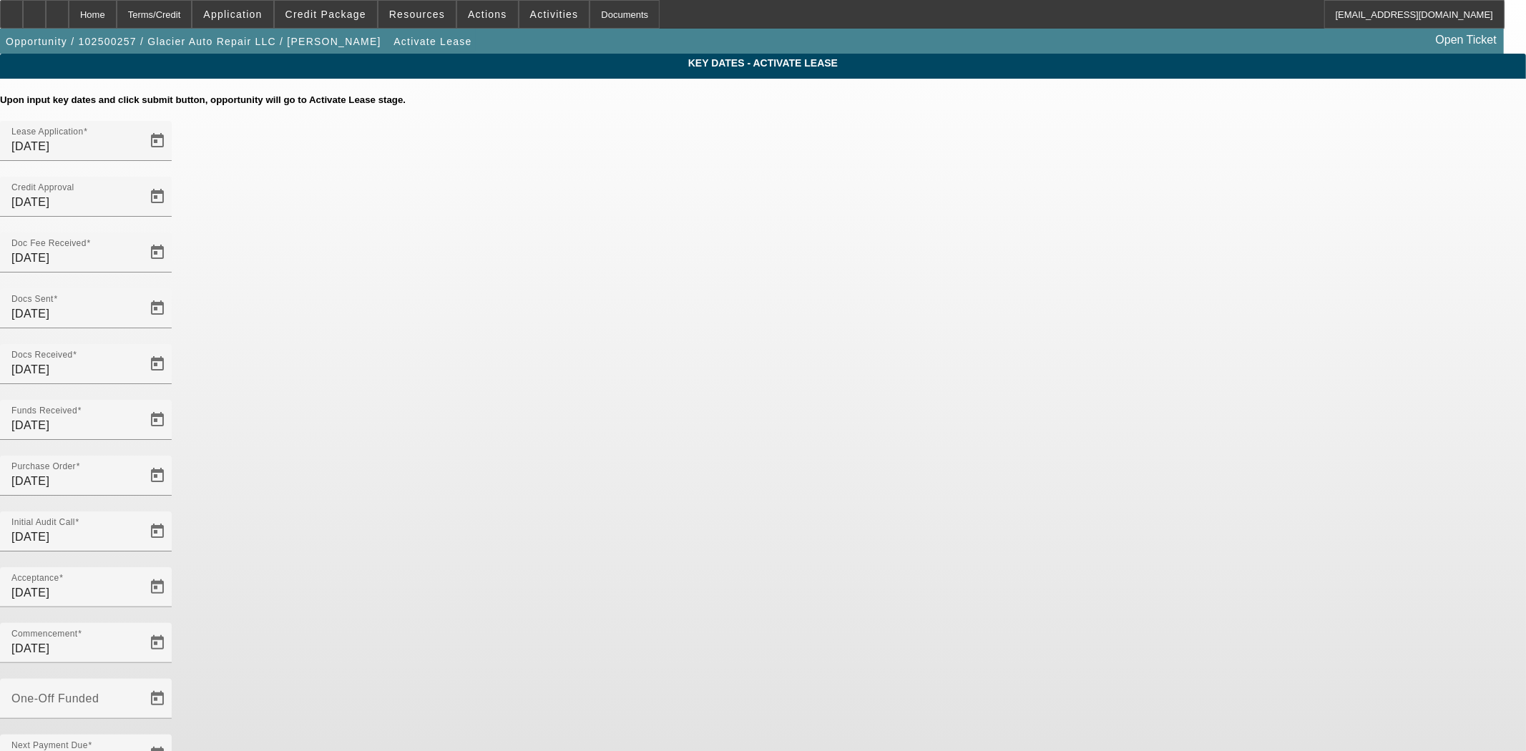
type input "10/10/2025"
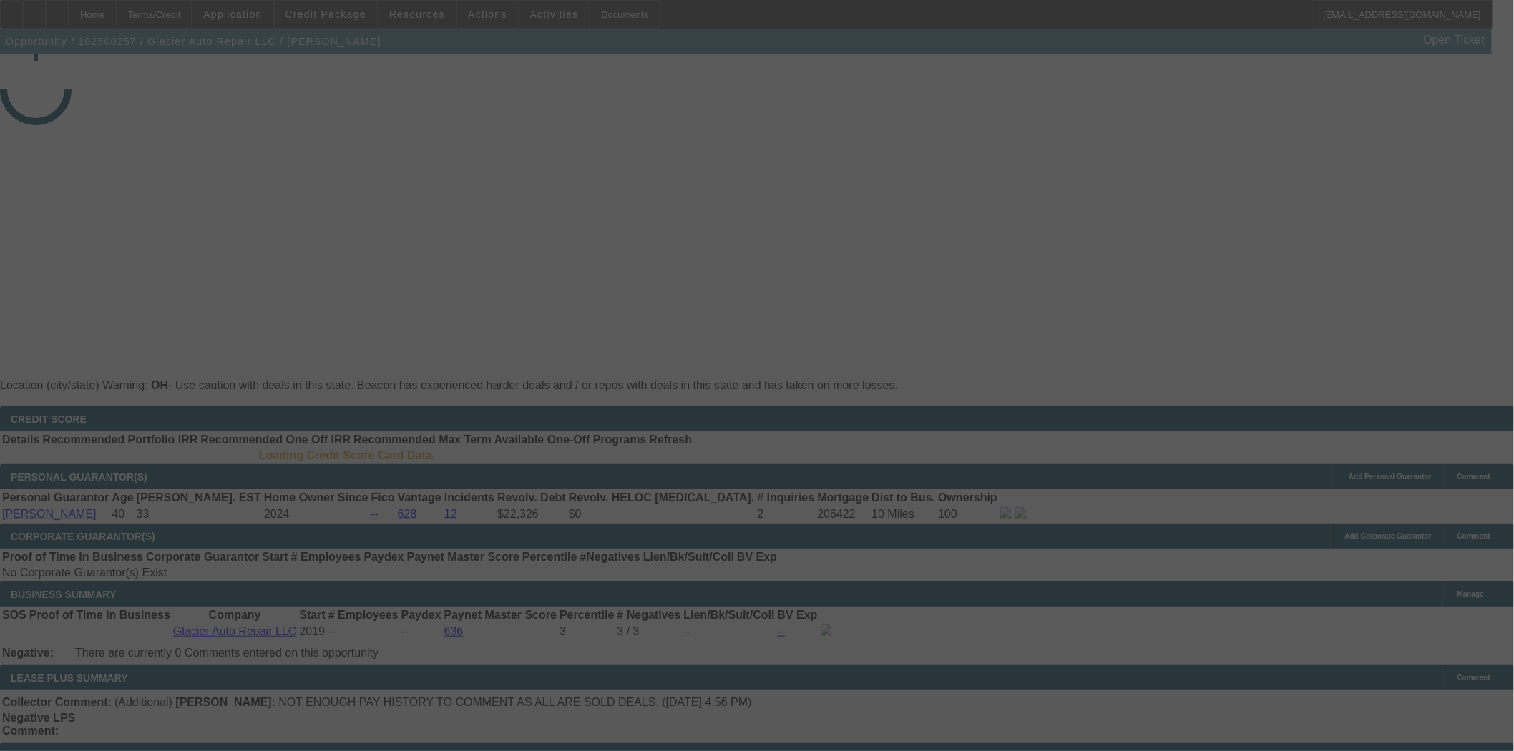
select select "4"
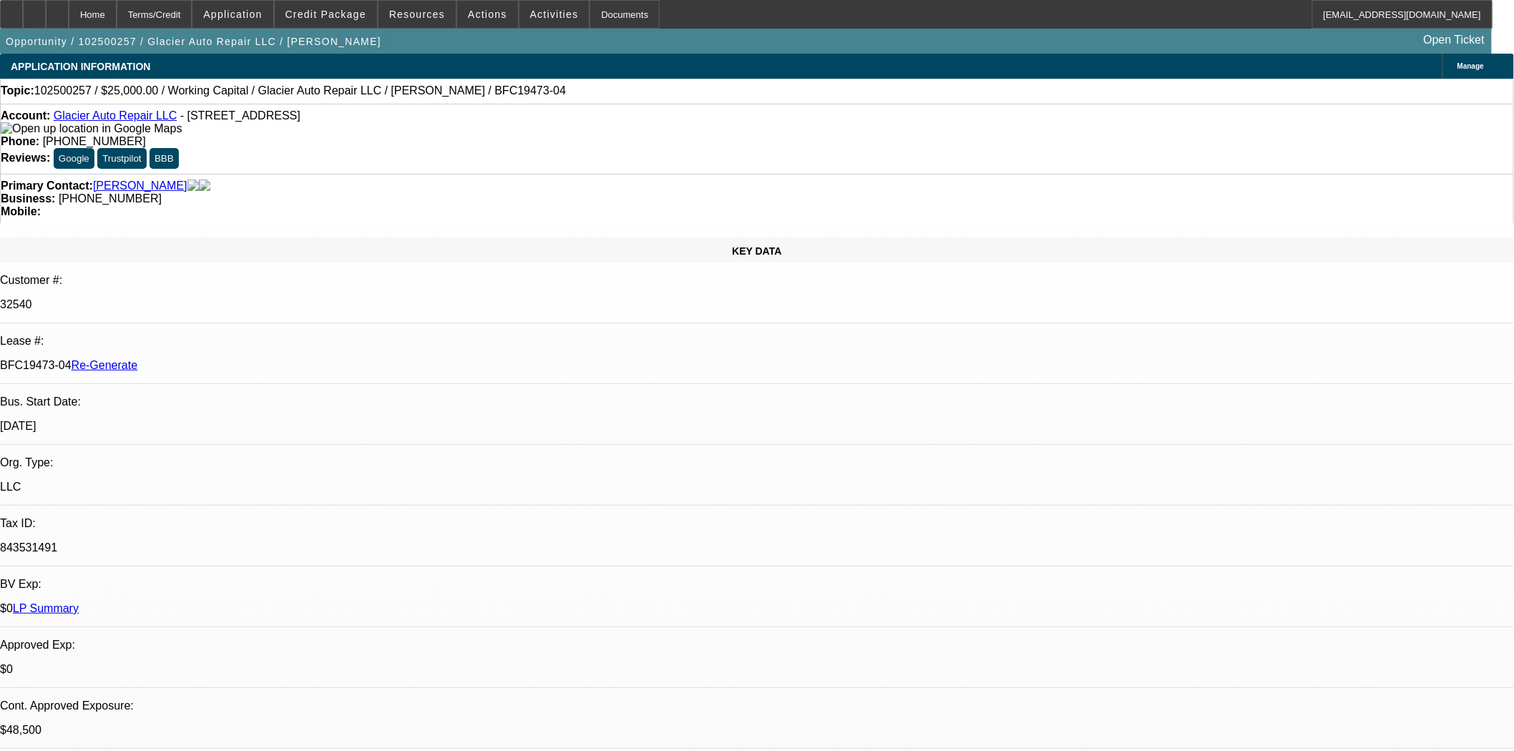
select select "0"
select select "2"
select select "0"
select select "6"
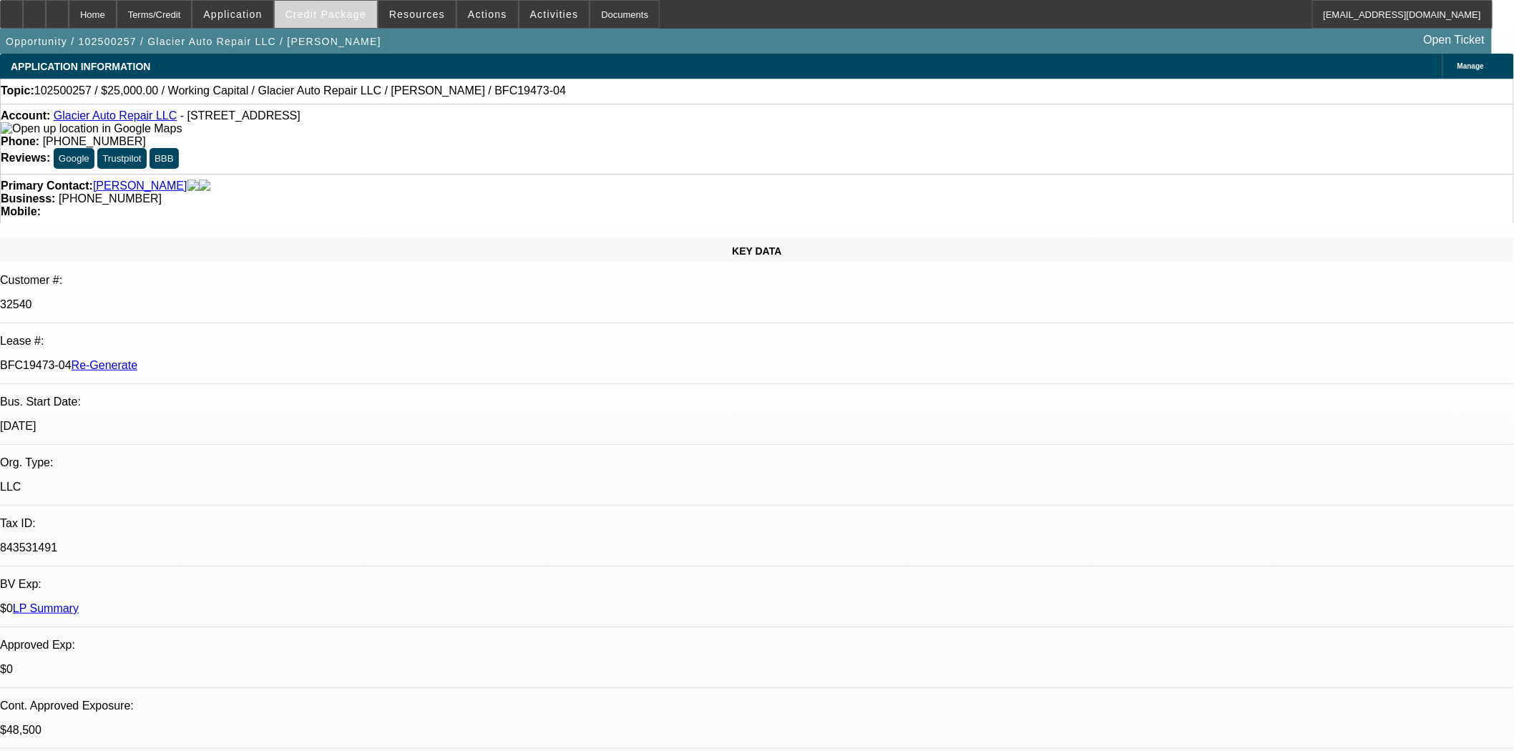
click at [338, 11] on span "Credit Package" at bounding box center [325, 14] width 81 height 11
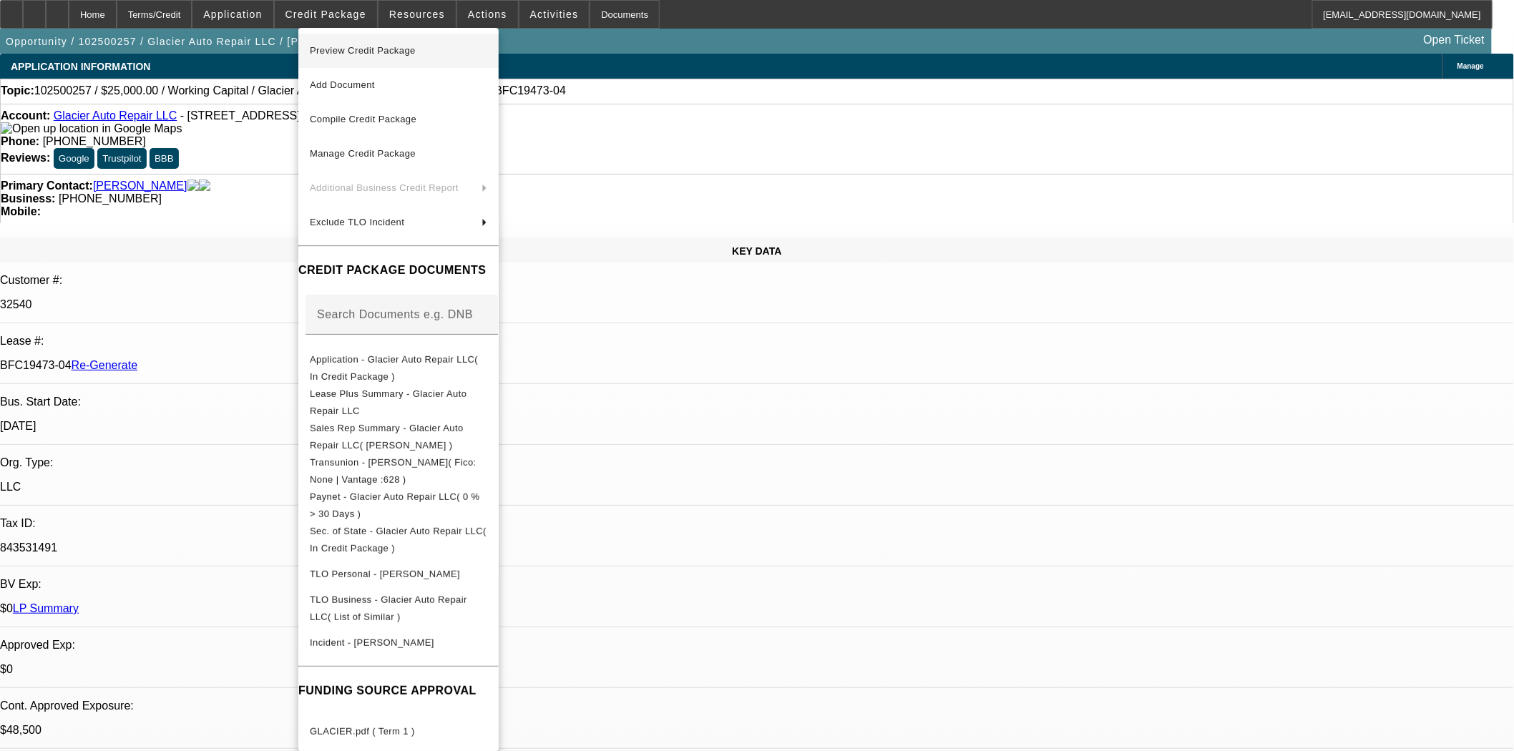
click at [353, 50] on span "Preview Credit Package" at bounding box center [363, 50] width 106 height 11
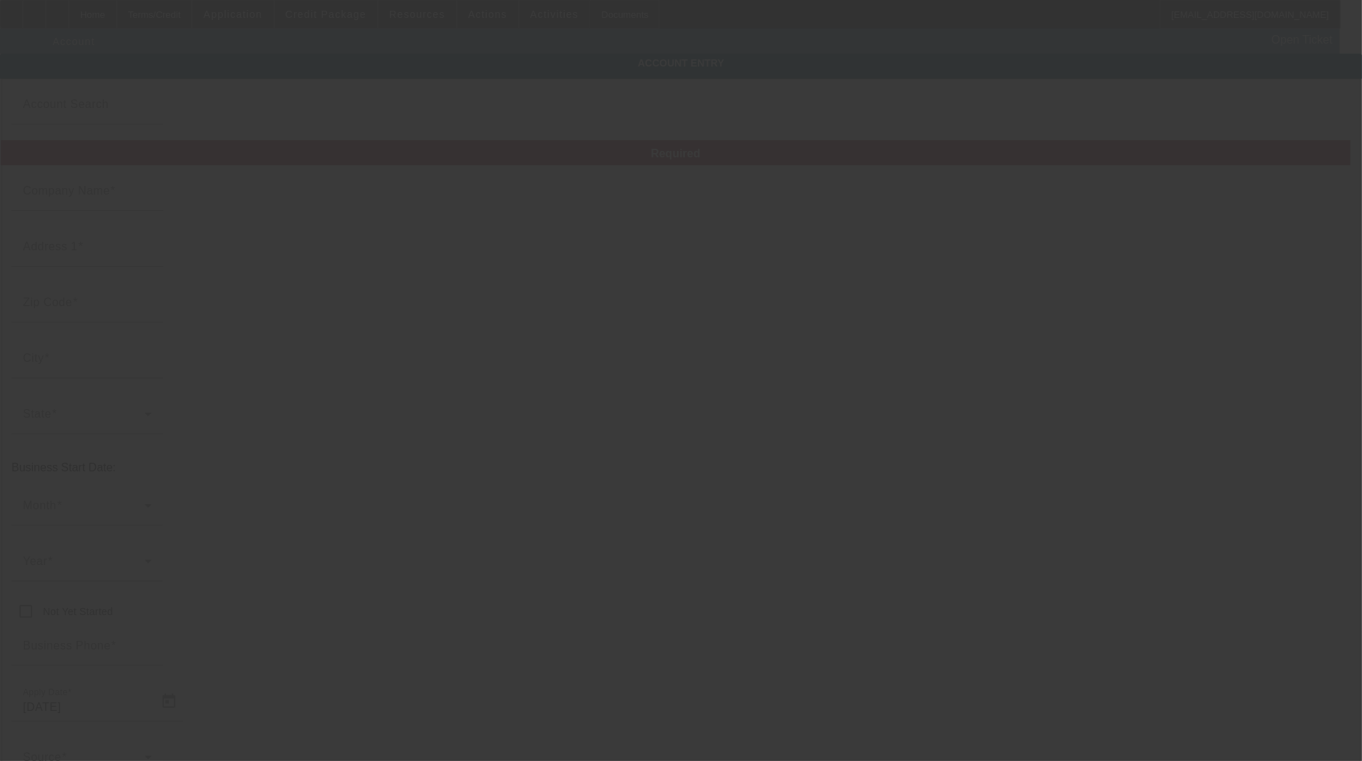
type input "[PERSON_NAME] Towing, LLC"
type input "[STREET_ADDRESS]"
type input "31313"
type input "[GEOGRAPHIC_DATA]"
type input "[PHONE_NUMBER]"
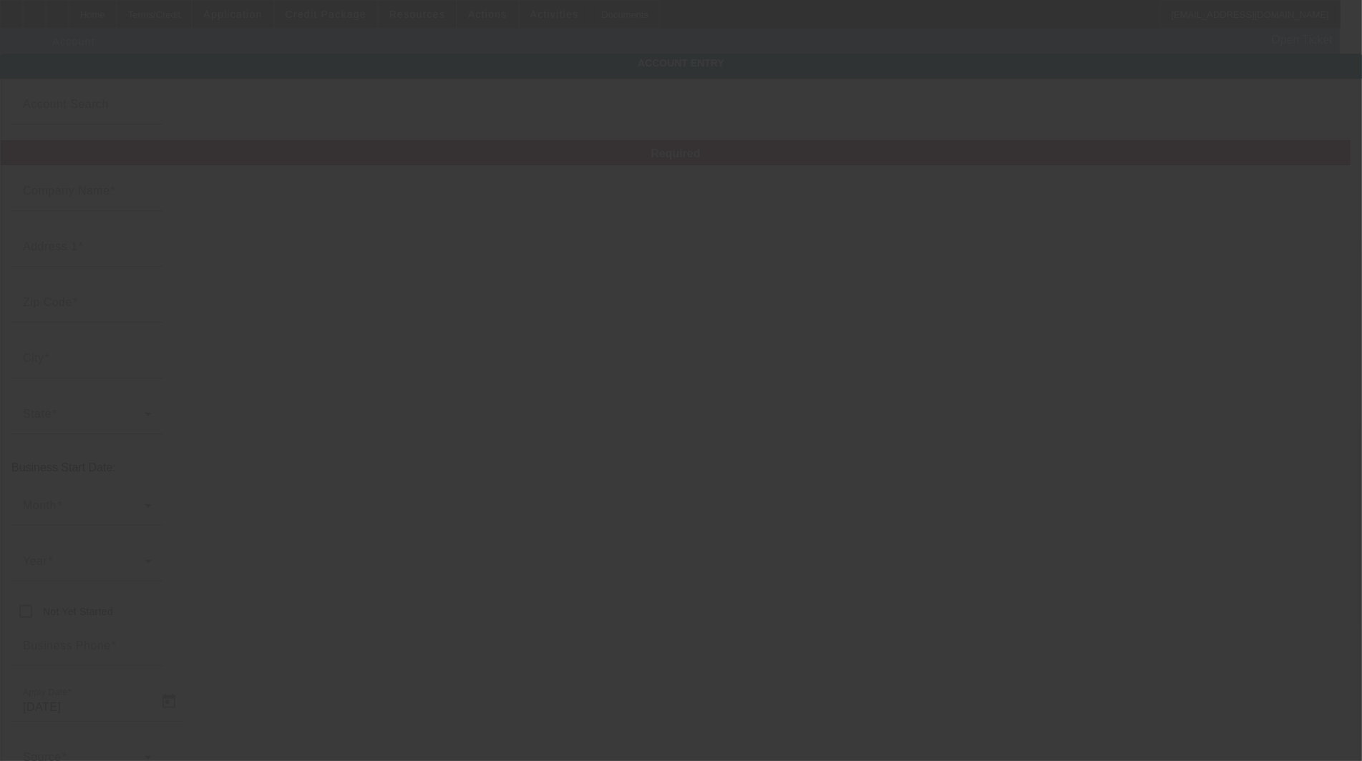
type input "Liberty"
type input "813510533"
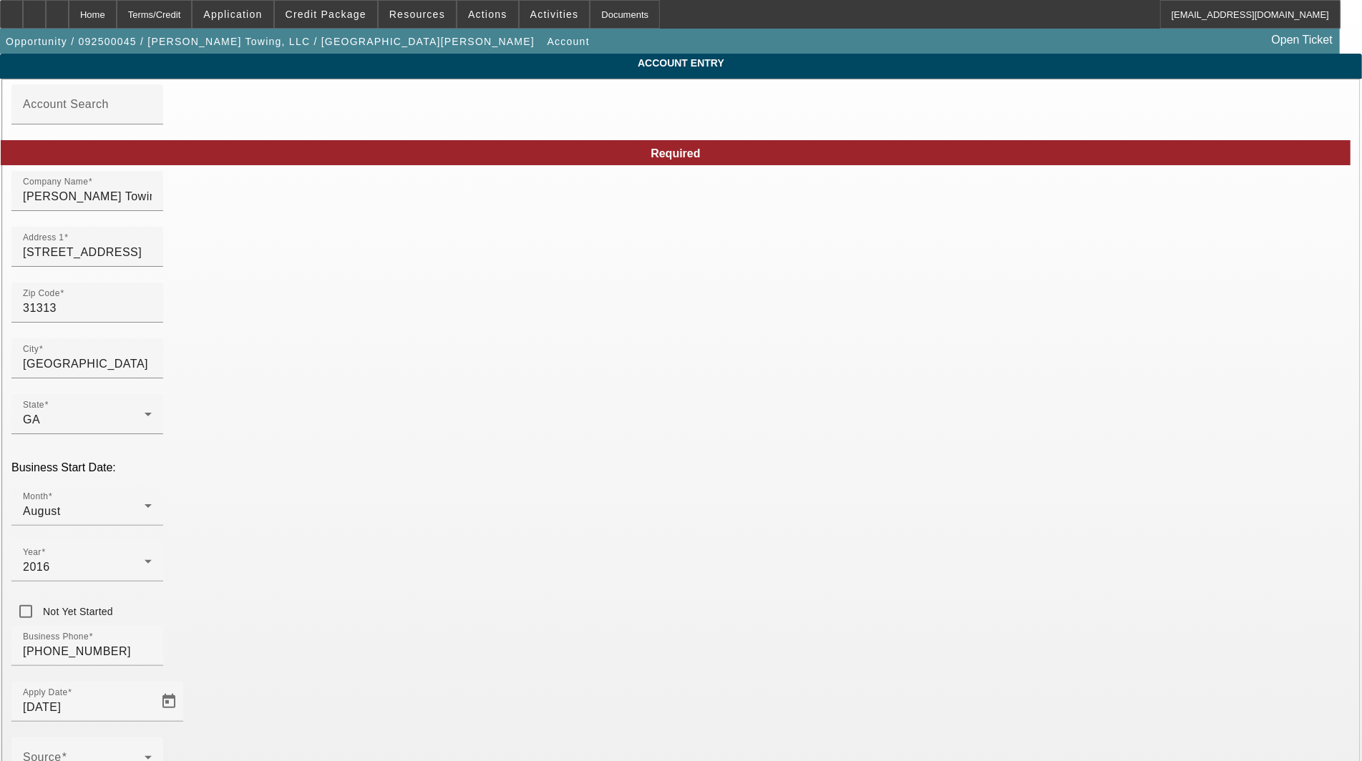
type input "[DATE]"
click at [152, 261] on input "[STREET_ADDRESS]" at bounding box center [87, 252] width 129 height 17
type input "[STREET_ADDRESS]"
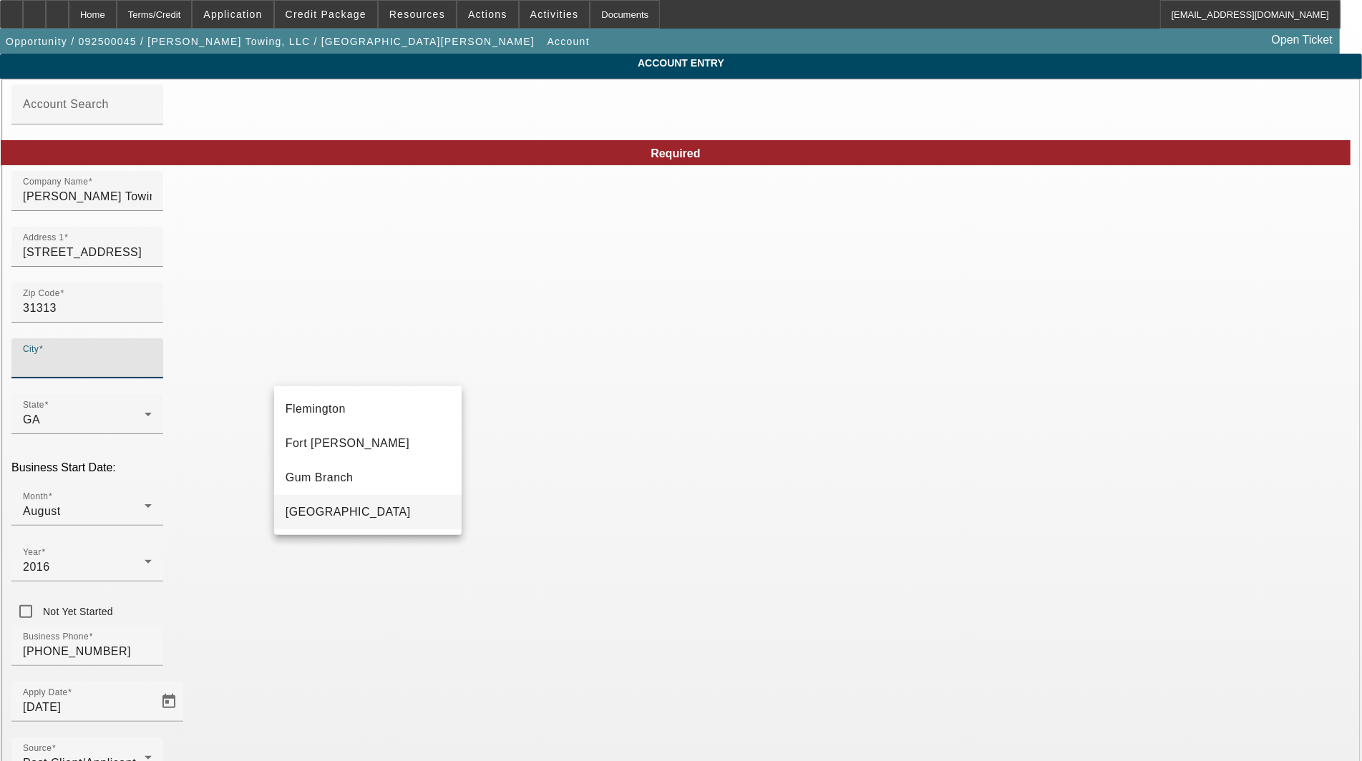
click at [313, 511] on span "[GEOGRAPHIC_DATA]" at bounding box center [347, 512] width 125 height 12
type input "[GEOGRAPHIC_DATA]"
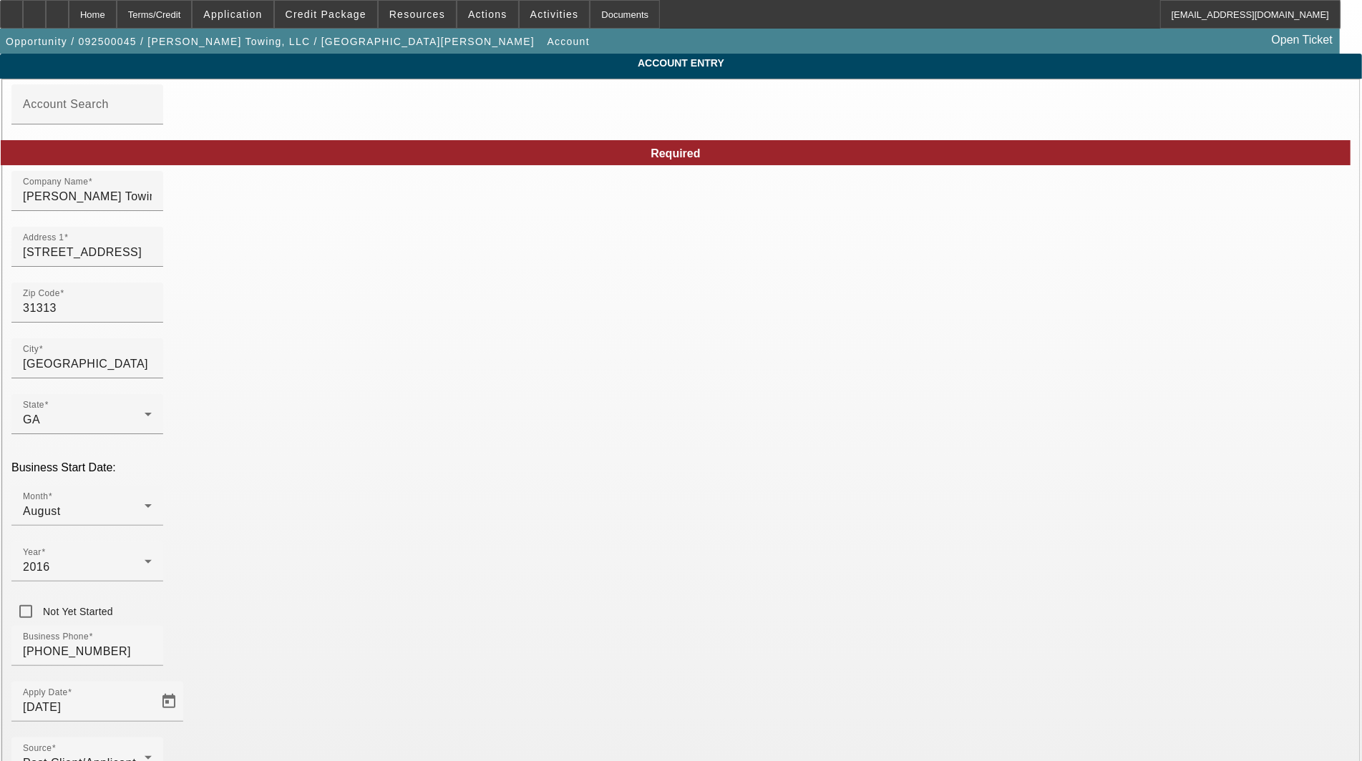
type input "Liberty"
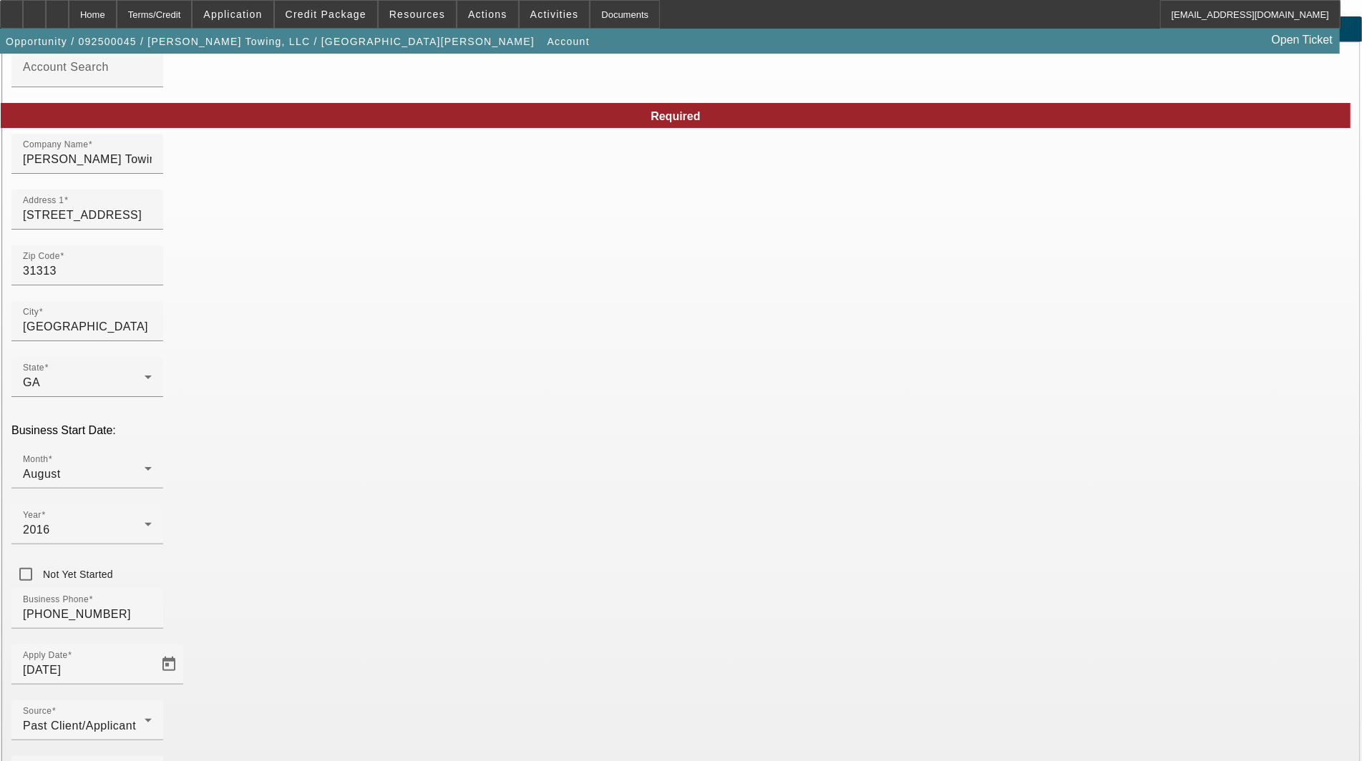
scroll to position [69, 0]
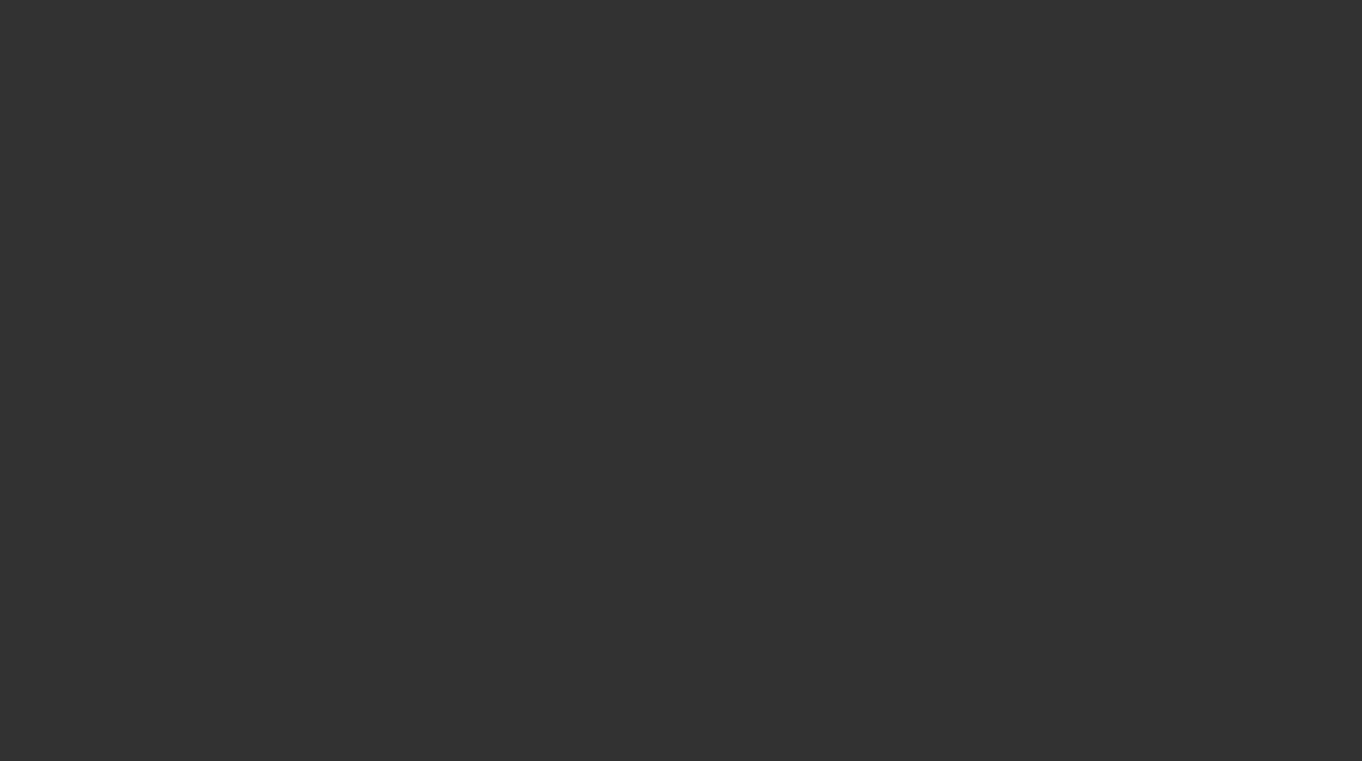
select select "3"
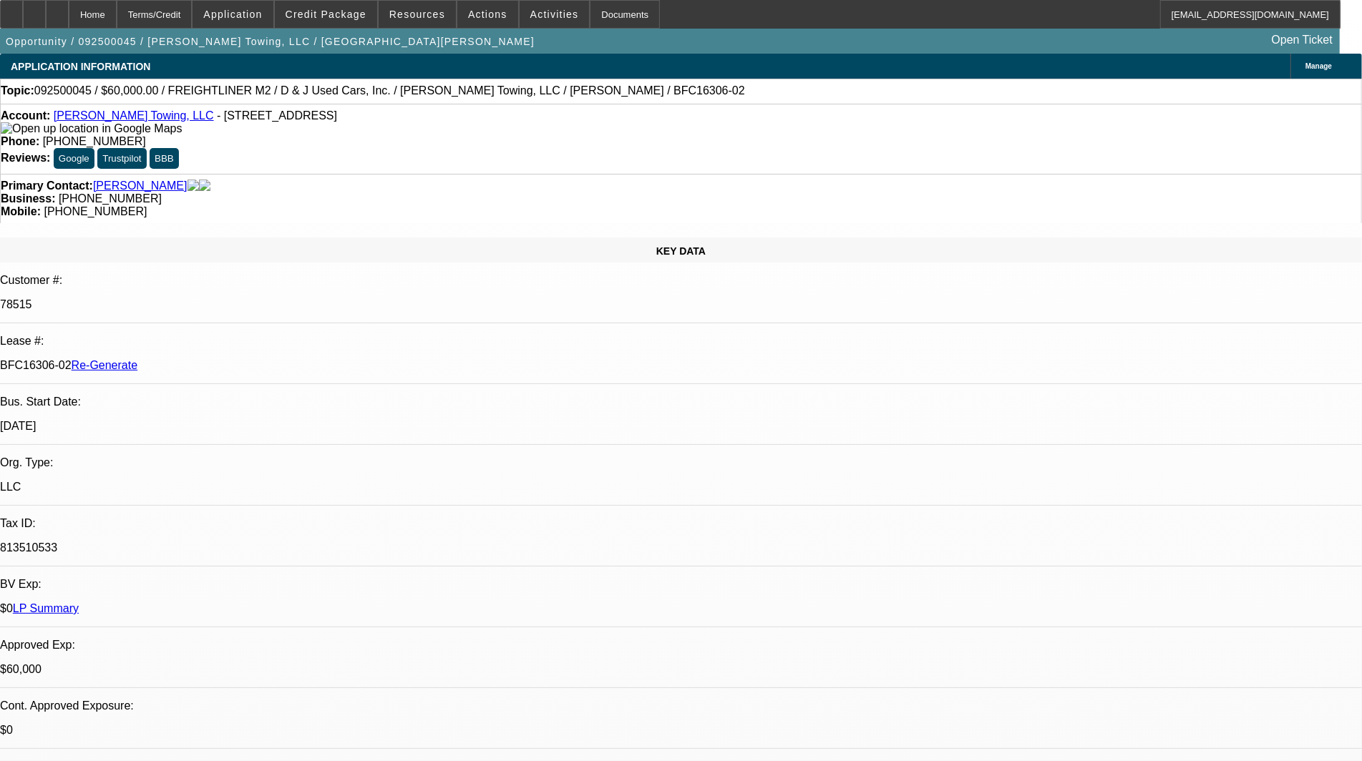
select select "0"
select select "3"
select select "0"
select select "6"
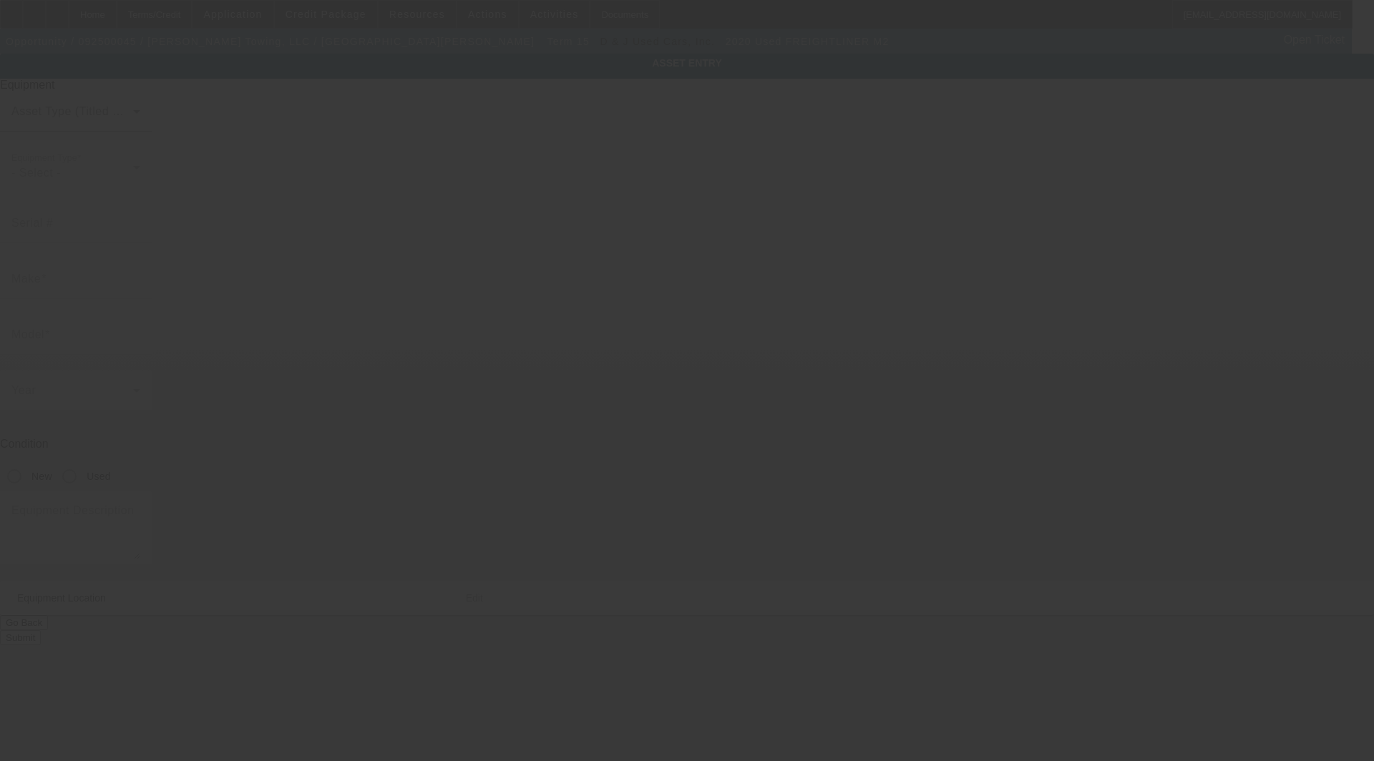
type input "[US_VEHICLE_IDENTIFICATION_NUMBER]"
type input "Freightliner"
type input "M2"
radio input "true"
type textarea "rollback"
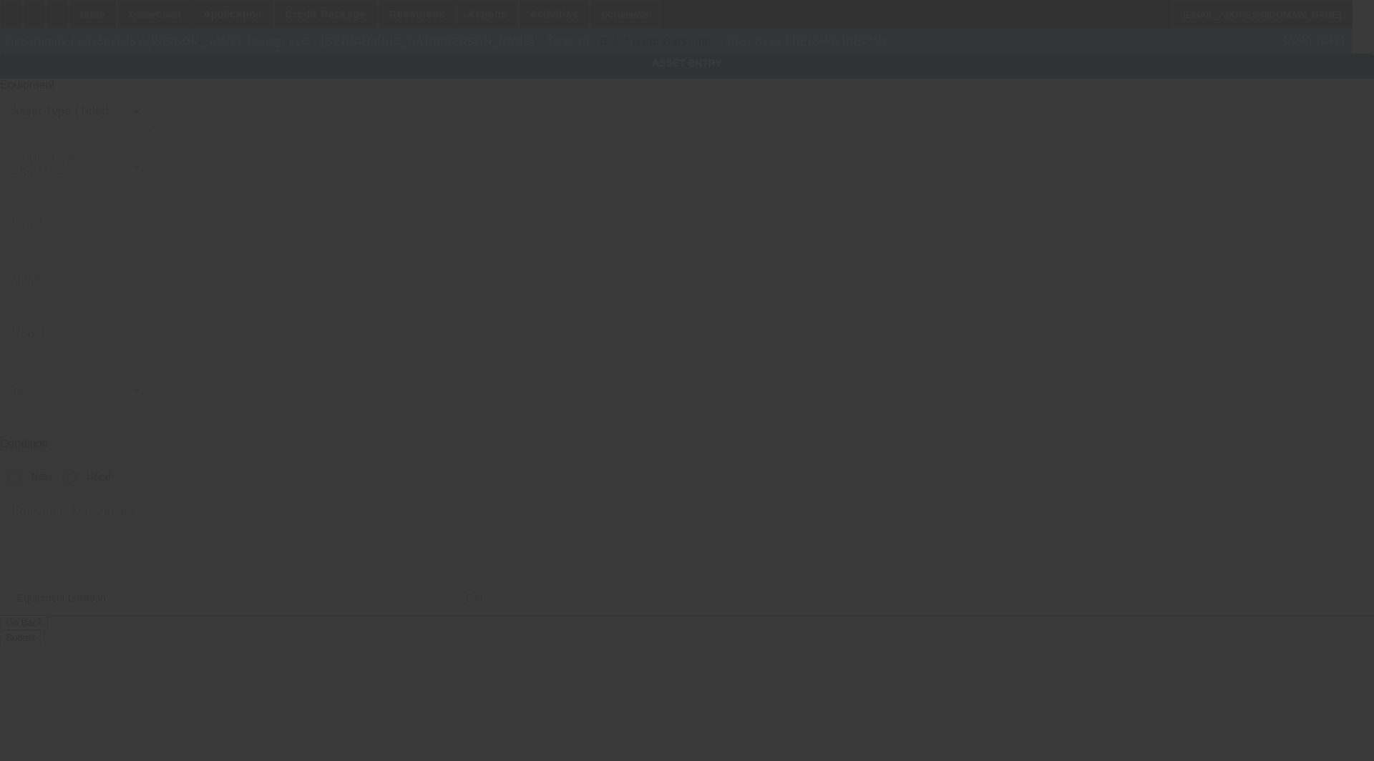
type input "[STREET_ADDRESS]"
type input "[GEOGRAPHIC_DATA]"
type input "31313"
type input "Liberty"
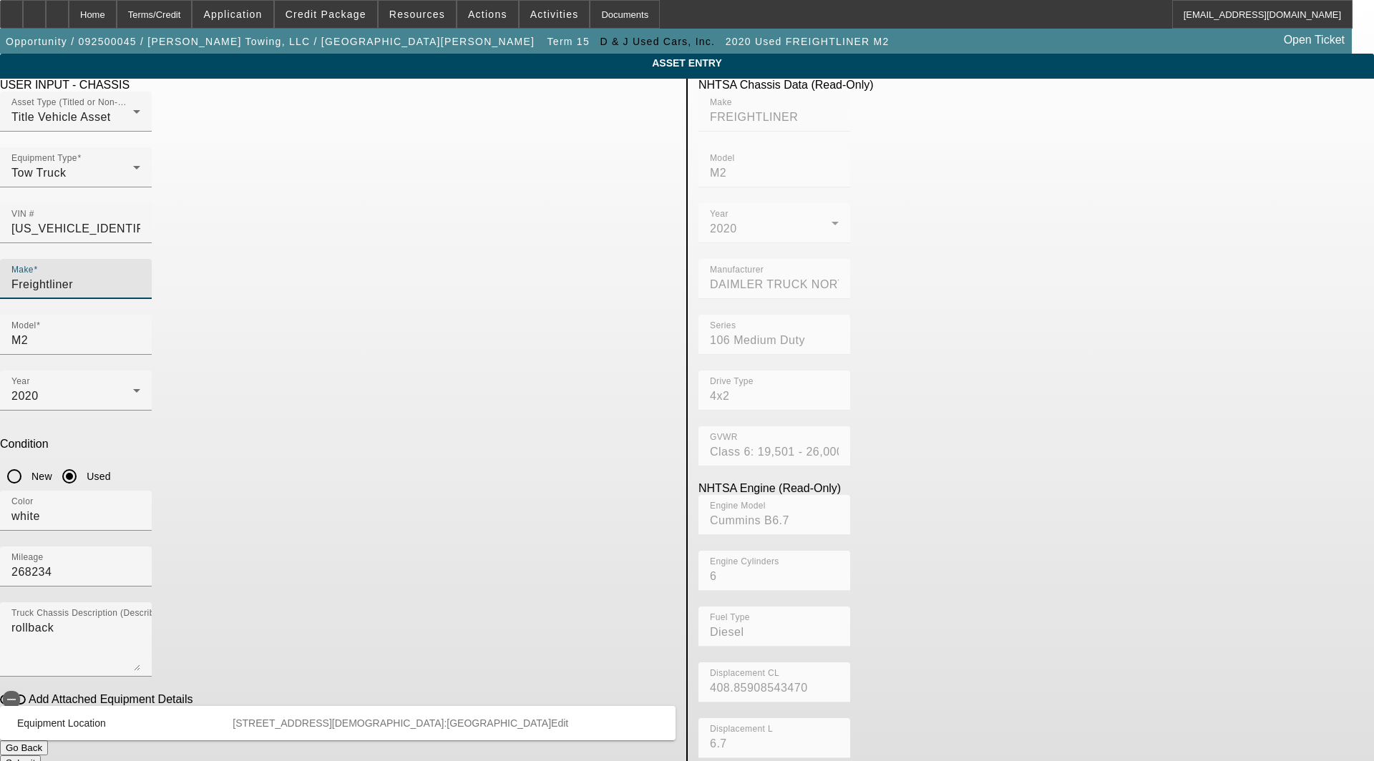
drag, startPoint x: 381, startPoint y: 255, endPoint x: -83, endPoint y: 219, distance: 465.0
click at [0, 219] on html "Home Terms/Credit Application Credit Package Resources Actions Activities Docum…" at bounding box center [687, 380] width 1374 height 761
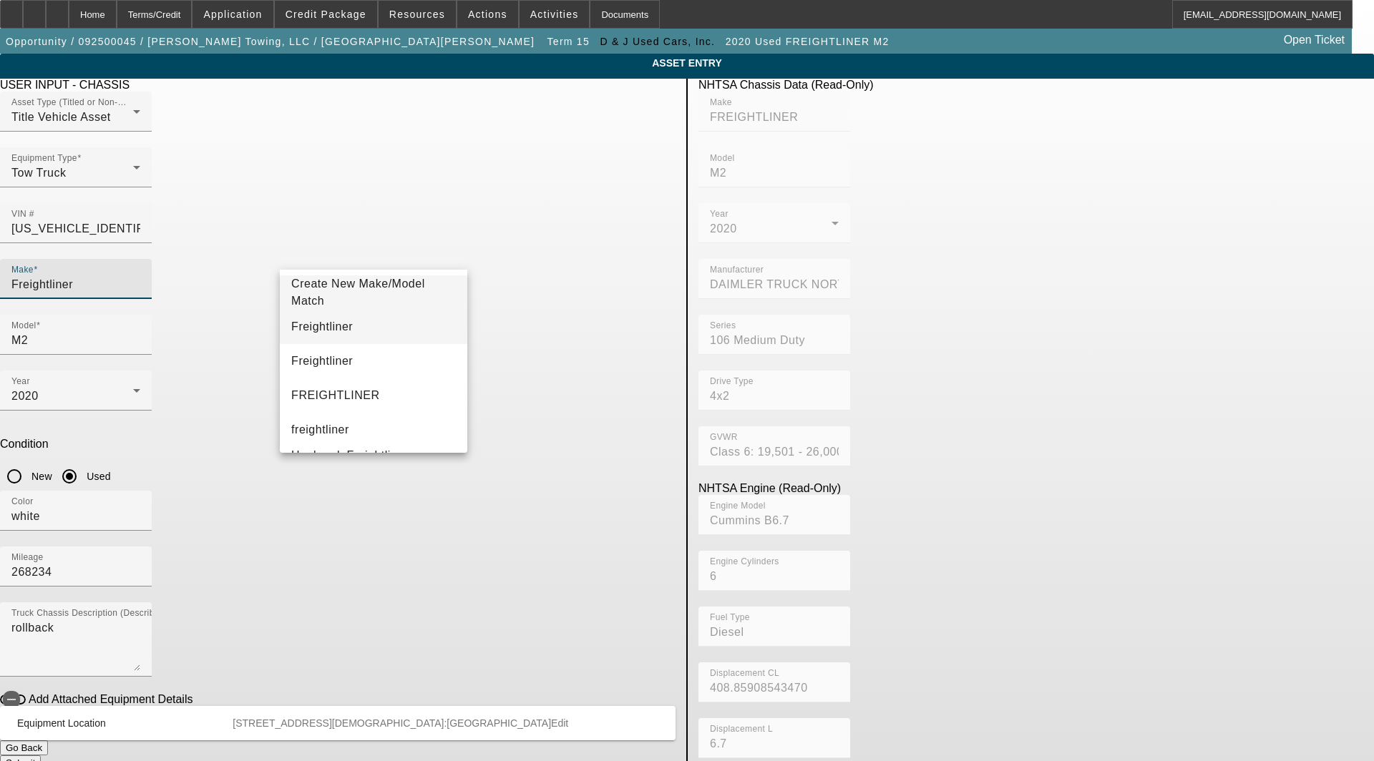
type input "Freightliner"
click at [321, 329] on span "Freightliner" at bounding box center [322, 327] width 62 height 12
type input "Freightliner"
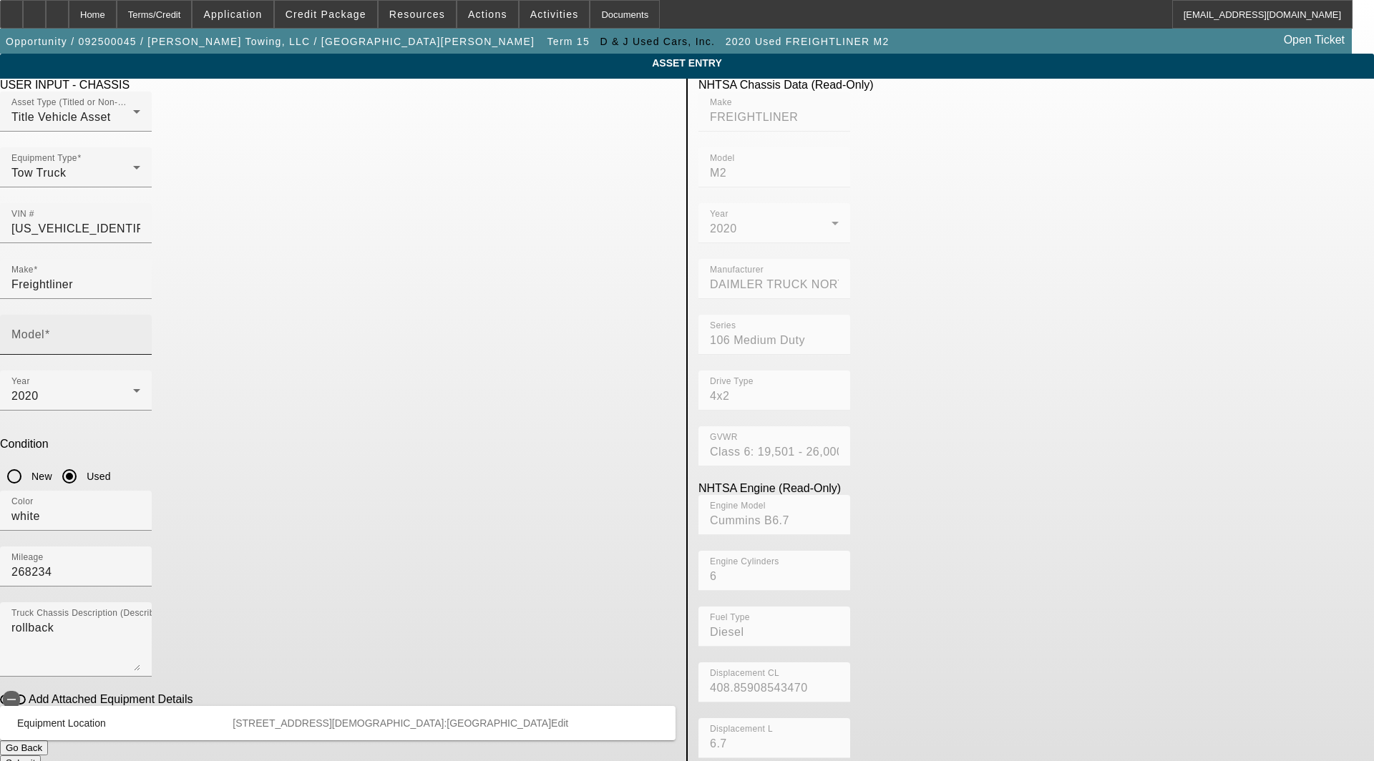
click at [44, 328] on mat-label "Model" at bounding box center [27, 334] width 33 height 12
click at [140, 332] on input "Model" at bounding box center [75, 340] width 129 height 17
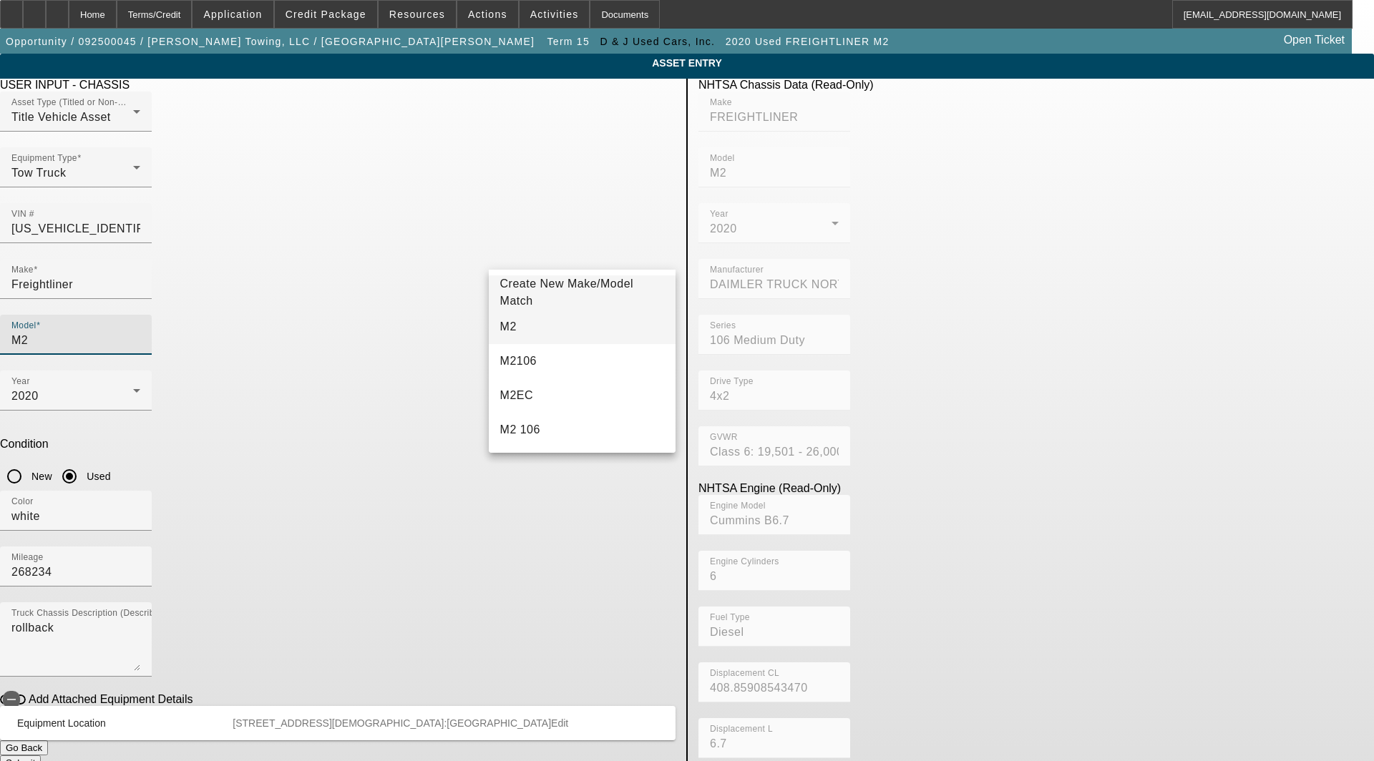
type input "M2"
click at [512, 326] on mat-option "M2" at bounding box center [582, 327] width 187 height 34
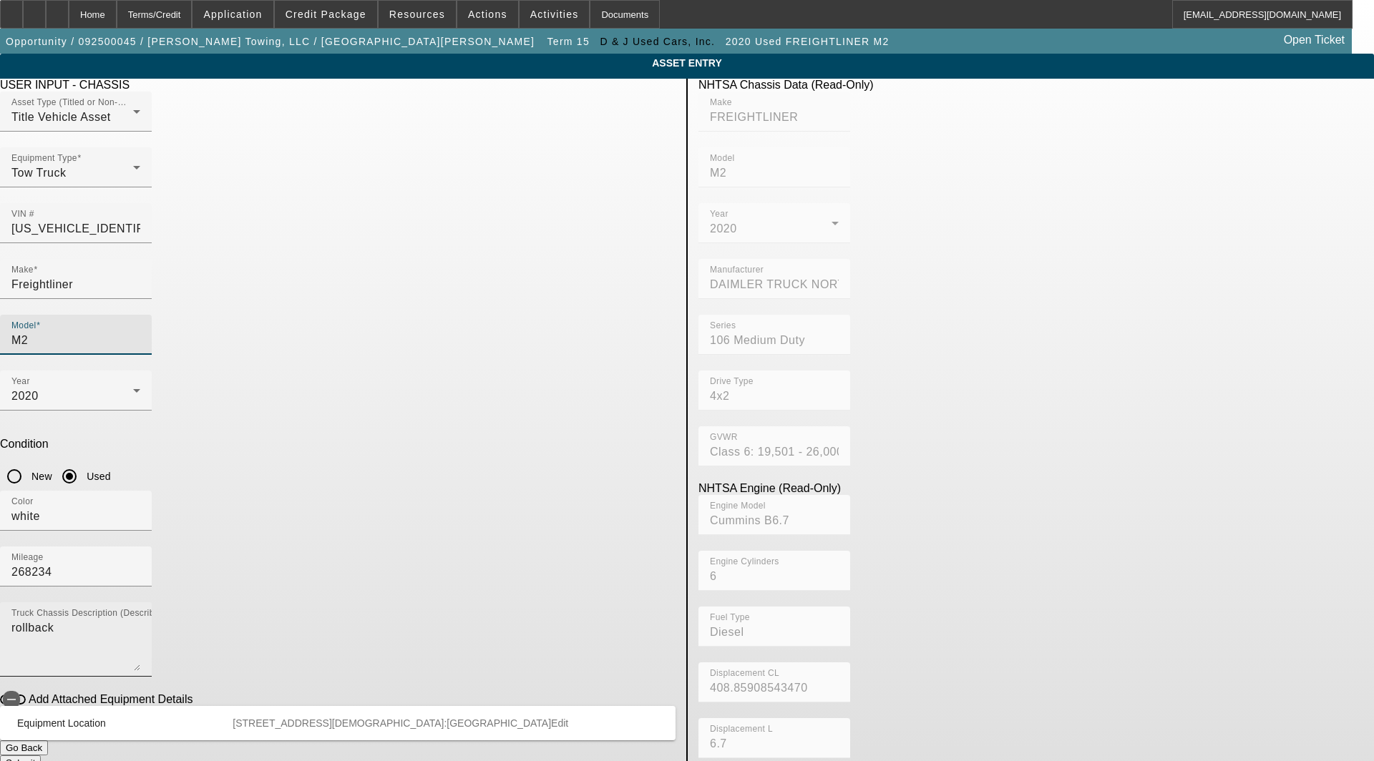
click at [140, 620] on textarea "rollback" at bounding box center [75, 646] width 129 height 52
drag, startPoint x: 372, startPoint y: 434, endPoint x: 15, endPoint y: 430, distance: 357.0
click at [22, 430] on app-asset-collateral-manage "ASSET ENTRY Delete asset USER INPUT - CHASSIS Asset Type (Titled or Non-Titled)…" at bounding box center [687, 450] width 1374 height 793
type textarea "with:"
click at [18, 693] on icon "button" at bounding box center [11, 699] width 13 height 13
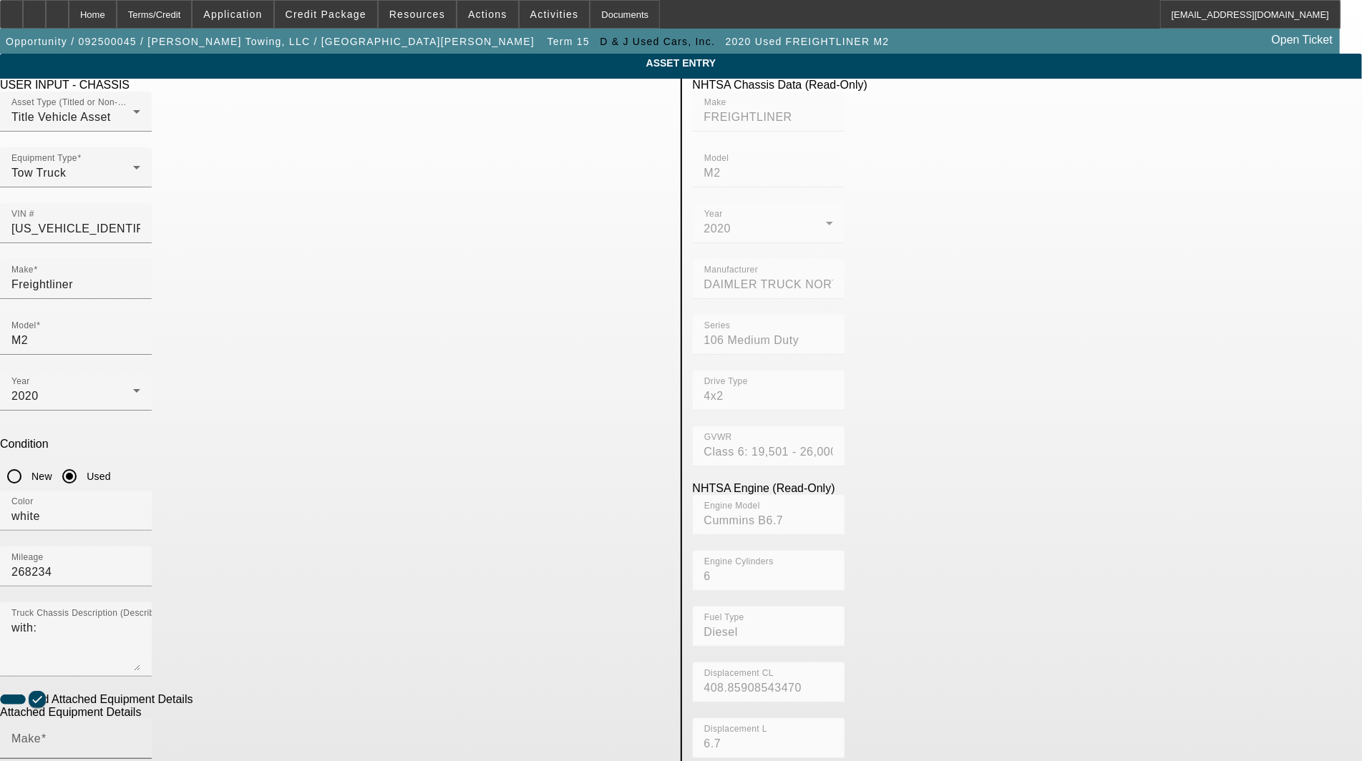
click at [140, 736] on input "Make" at bounding box center [75, 744] width 129 height 17
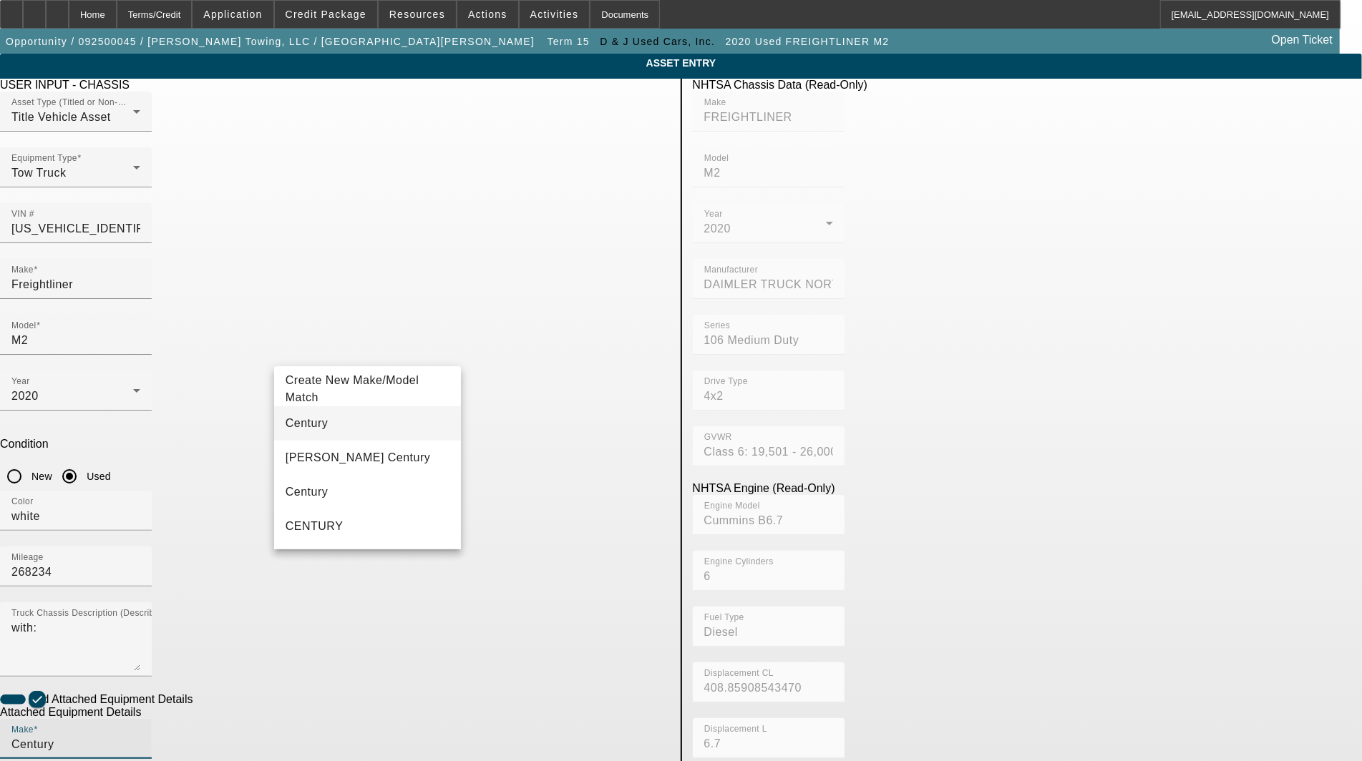
type input "Century"
drag, startPoint x: 313, startPoint y: 412, endPoint x: 313, endPoint y: 423, distance: 10.8
click at [313, 413] on mat-option "Century" at bounding box center [367, 423] width 187 height 34
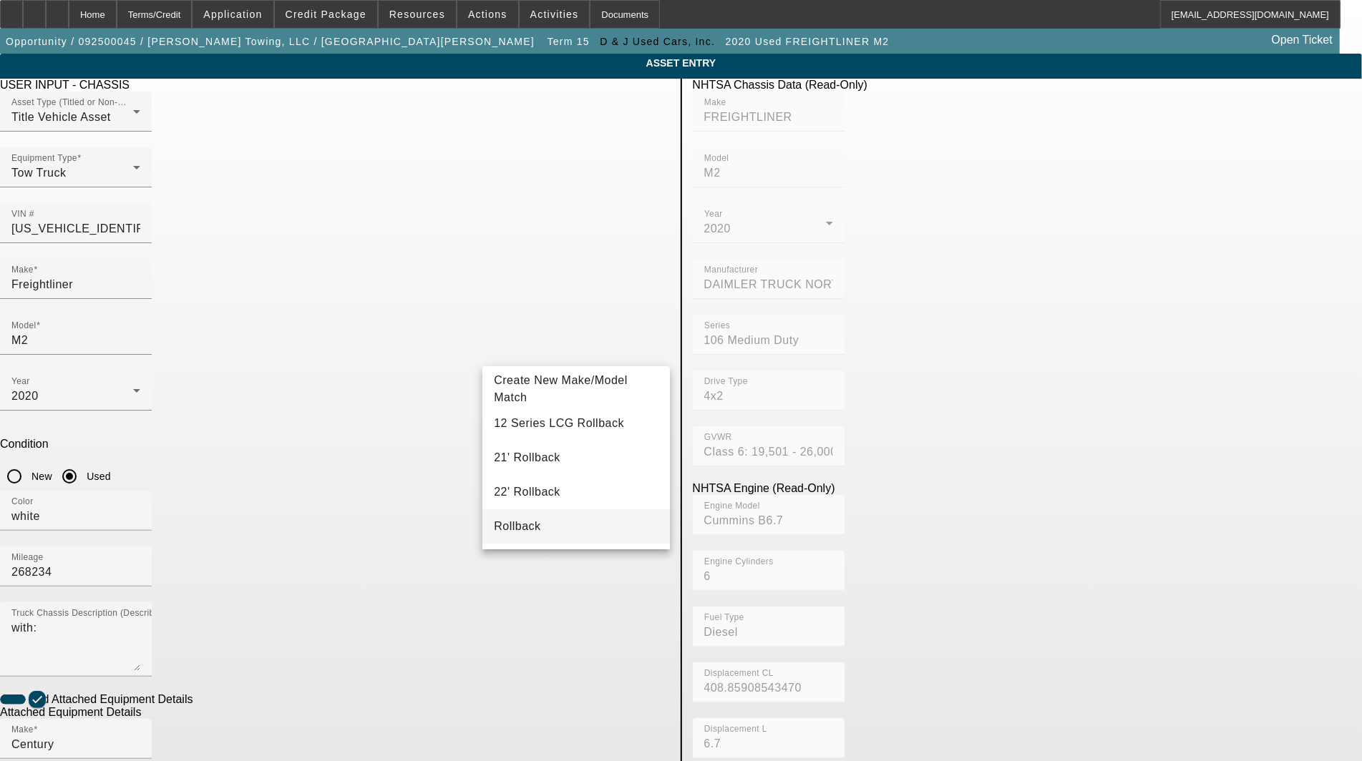
click at [517, 530] on span "Rollback" at bounding box center [517, 526] width 47 height 12
type input "Rollback"
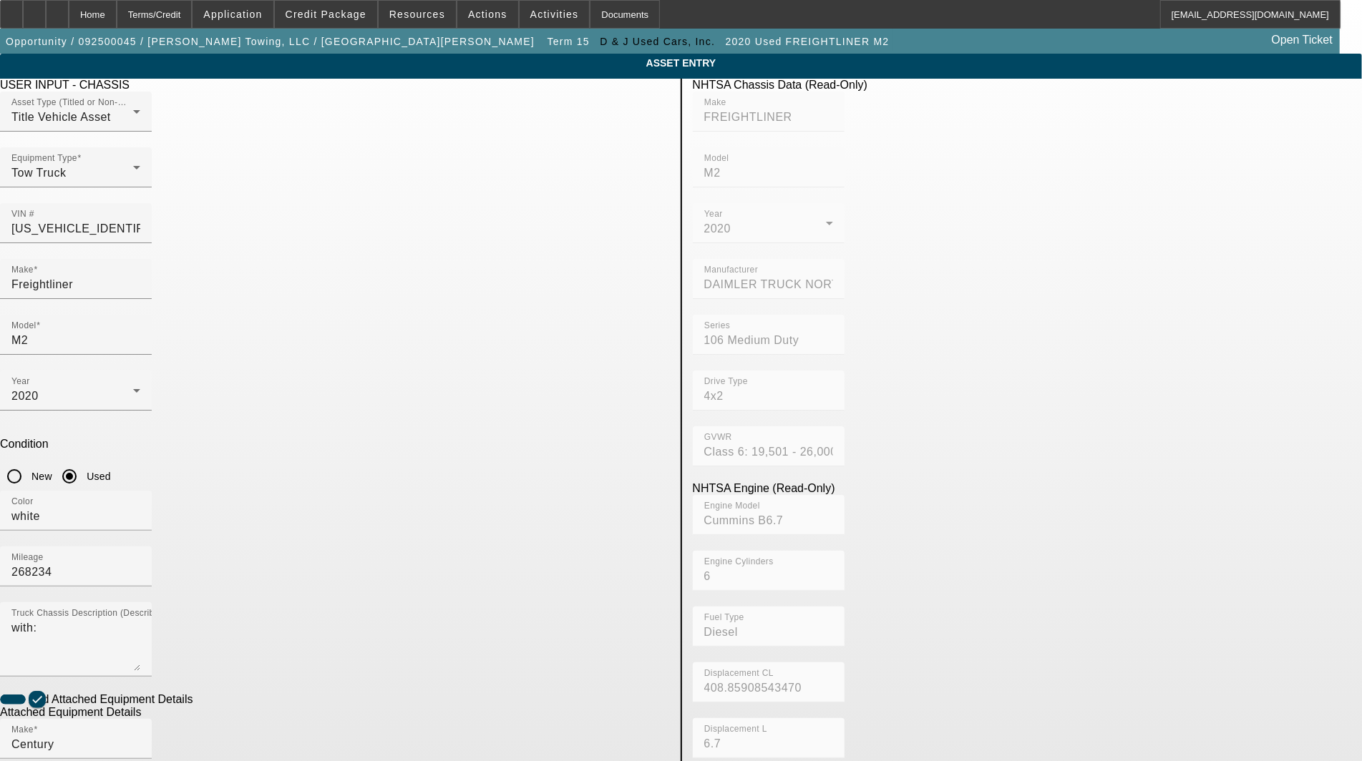
radio input "true"
type input "215L12A07254HG19"
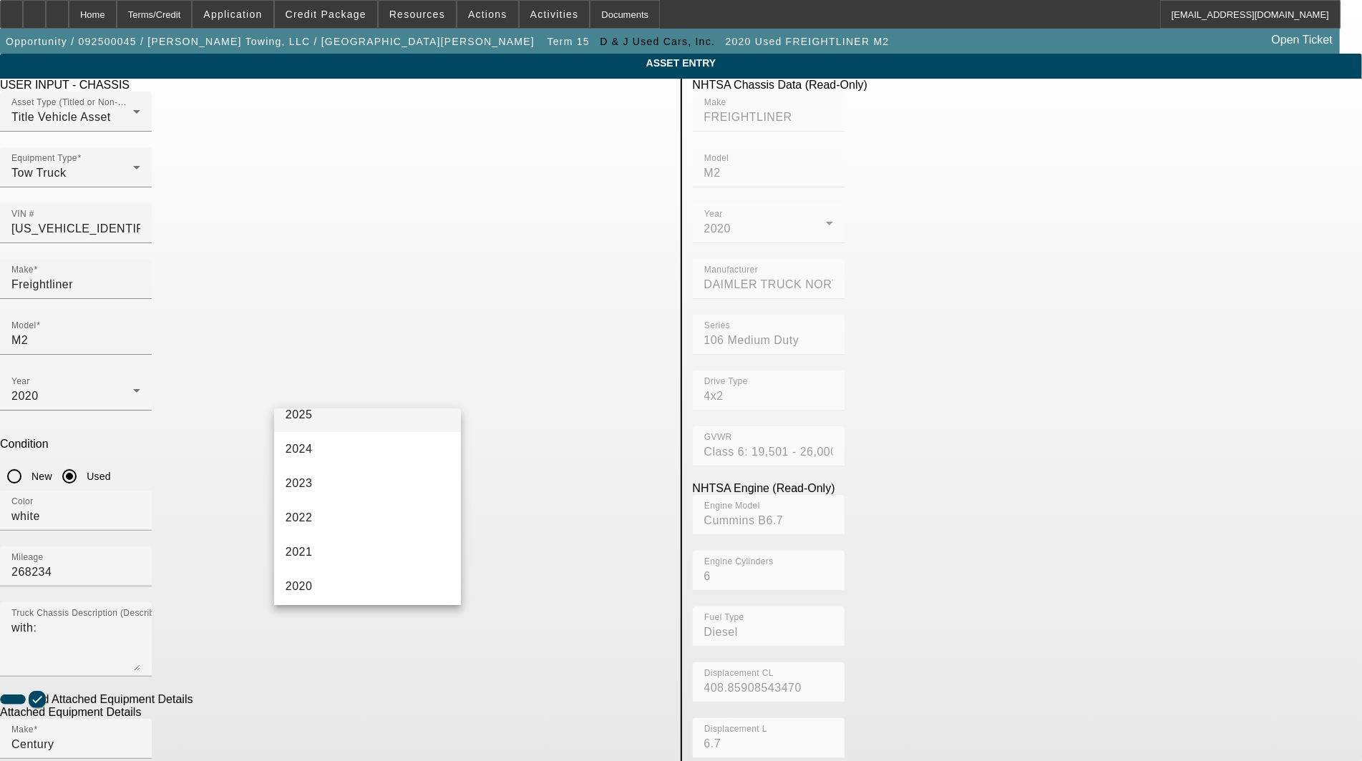
scroll to position [159, 0]
click at [298, 577] on span "2019" at bounding box center [298, 581] width 27 height 17
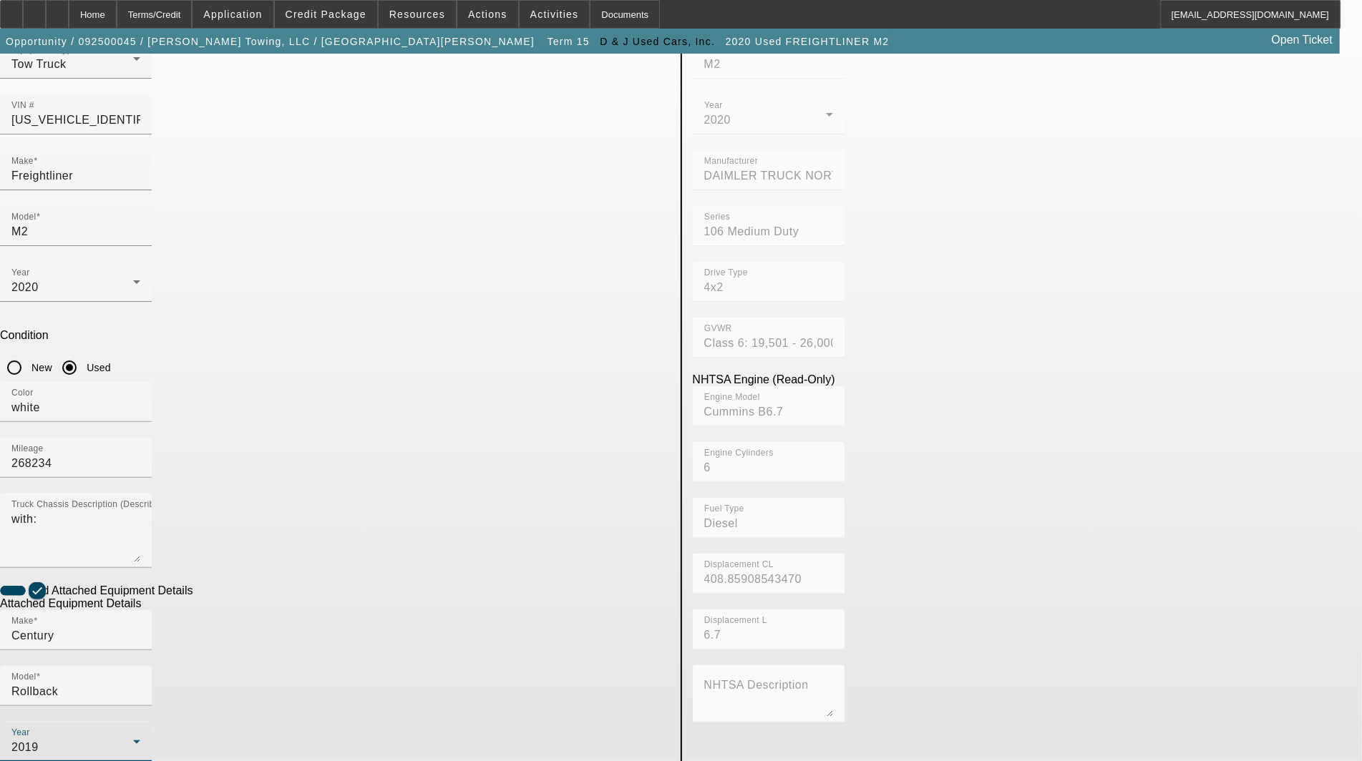
scroll to position [151, 0]
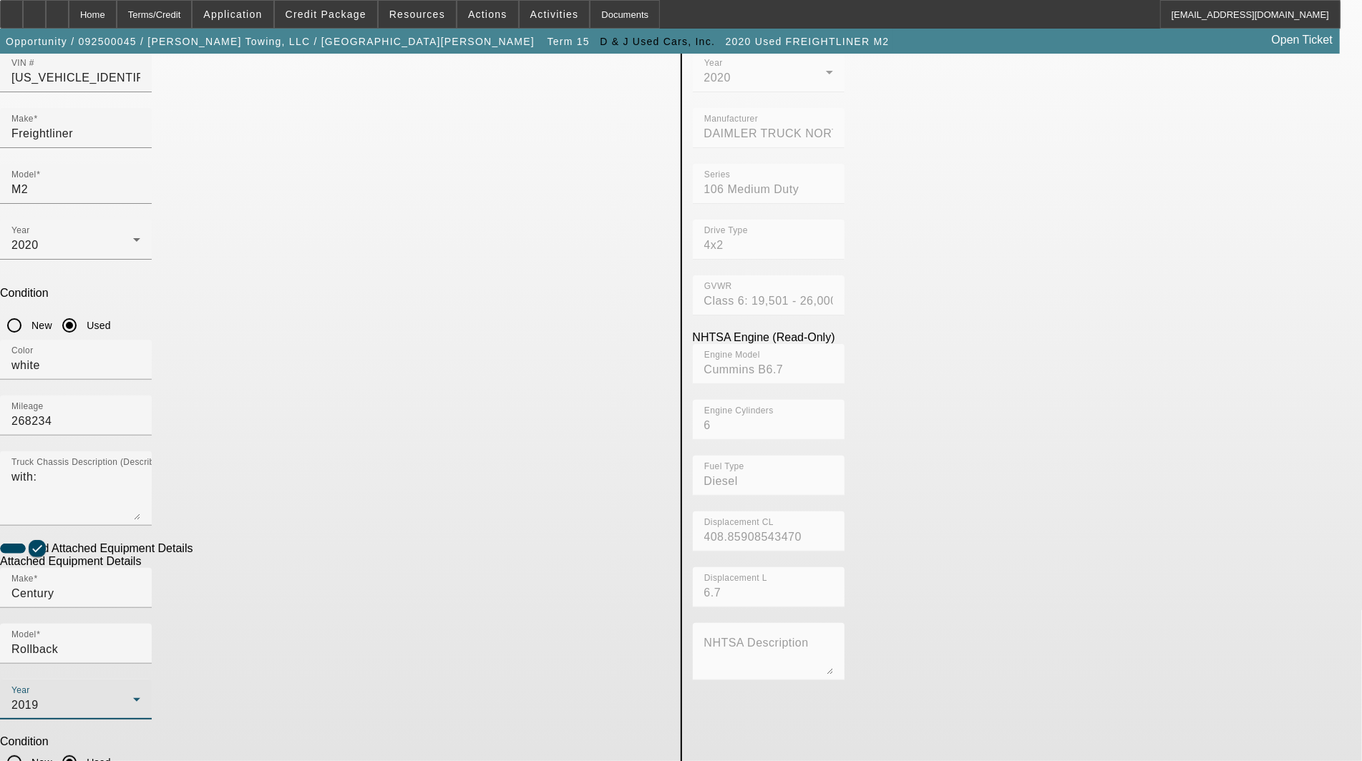
type textarea "includes: all options, attachments and accessories"
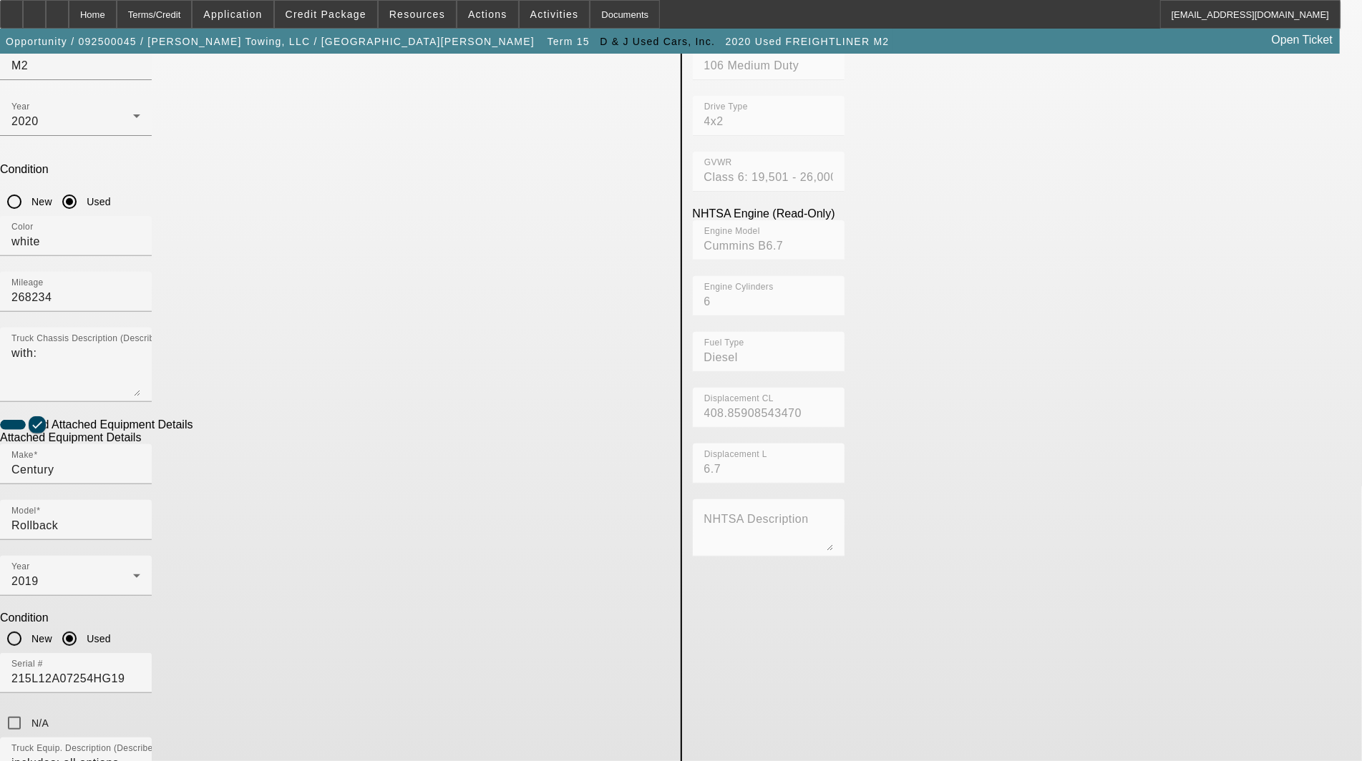
scroll to position [310, 0]
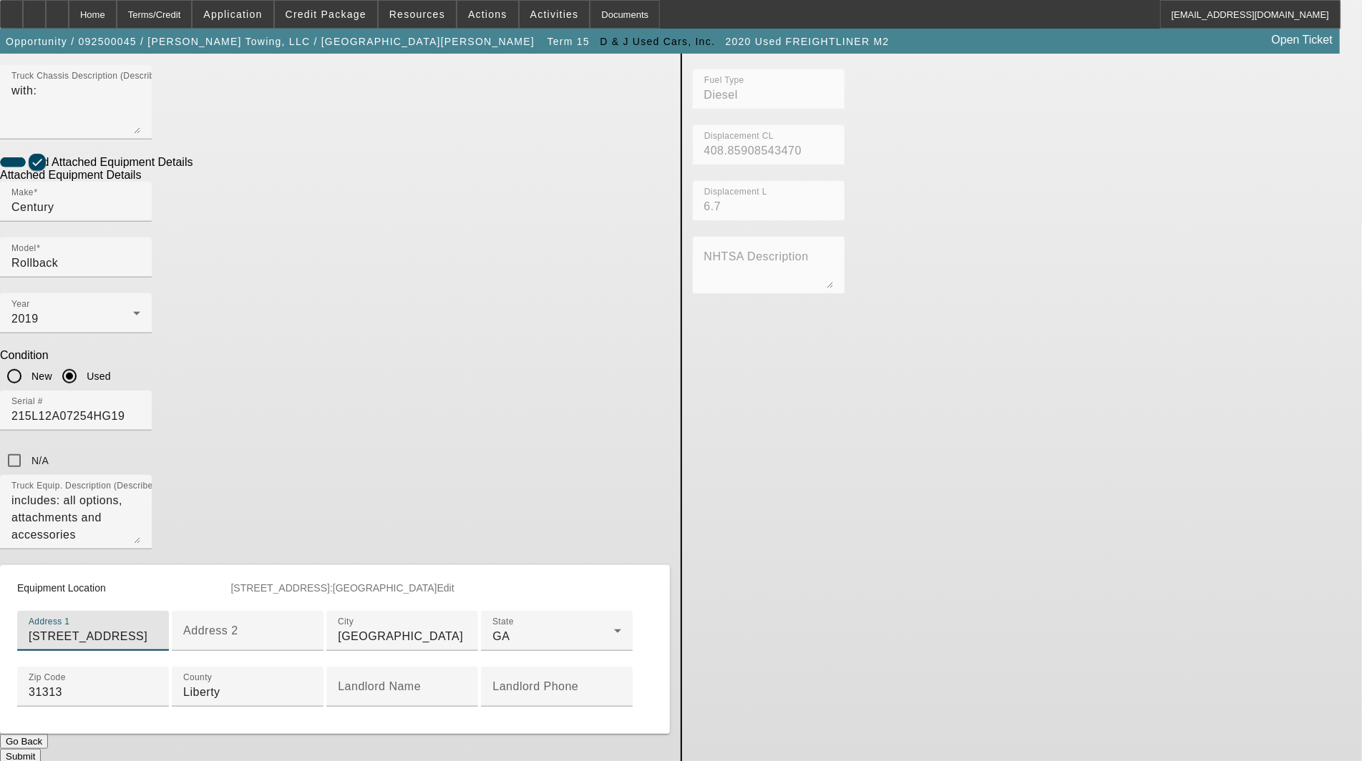
scroll to position [627, 0]
type input "229 Live Oak Church Road"
click at [41, 746] on button "Submit" at bounding box center [20, 753] width 41 height 15
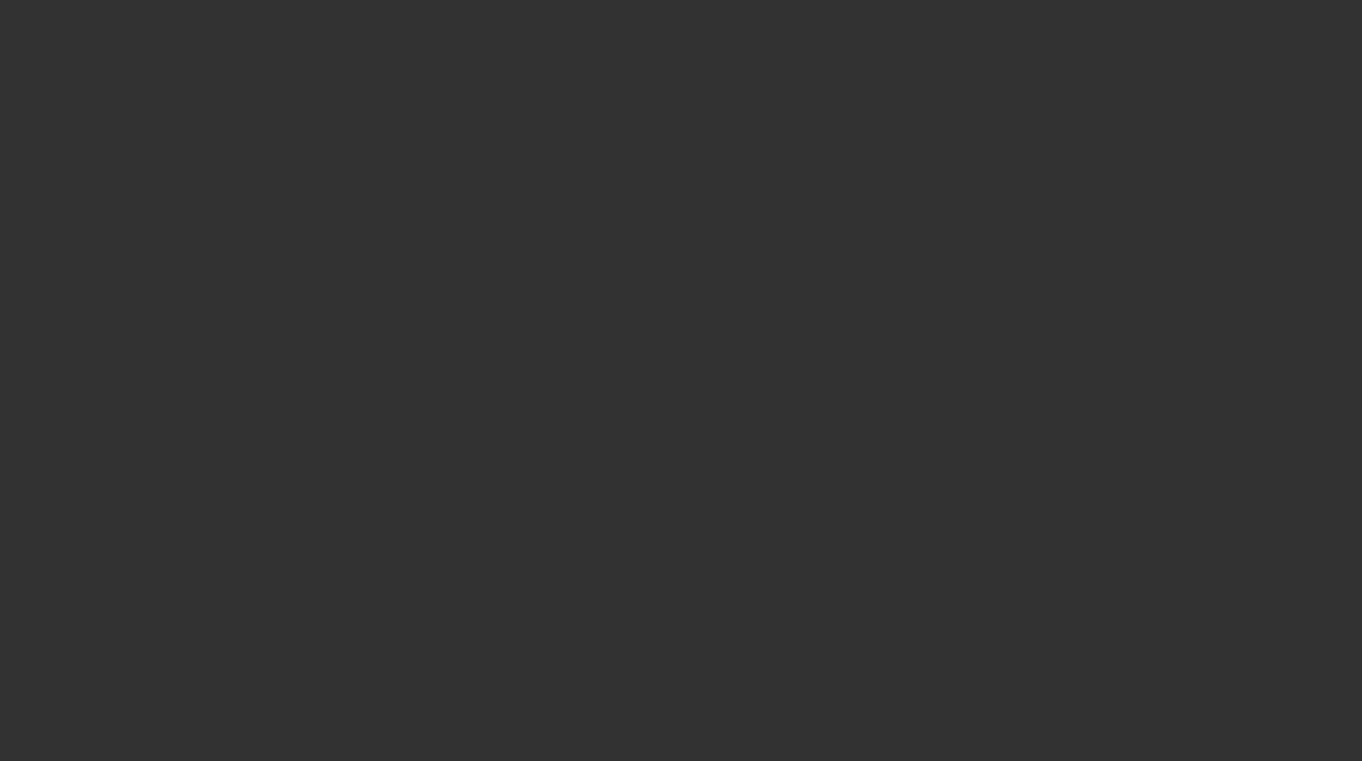
select select "3"
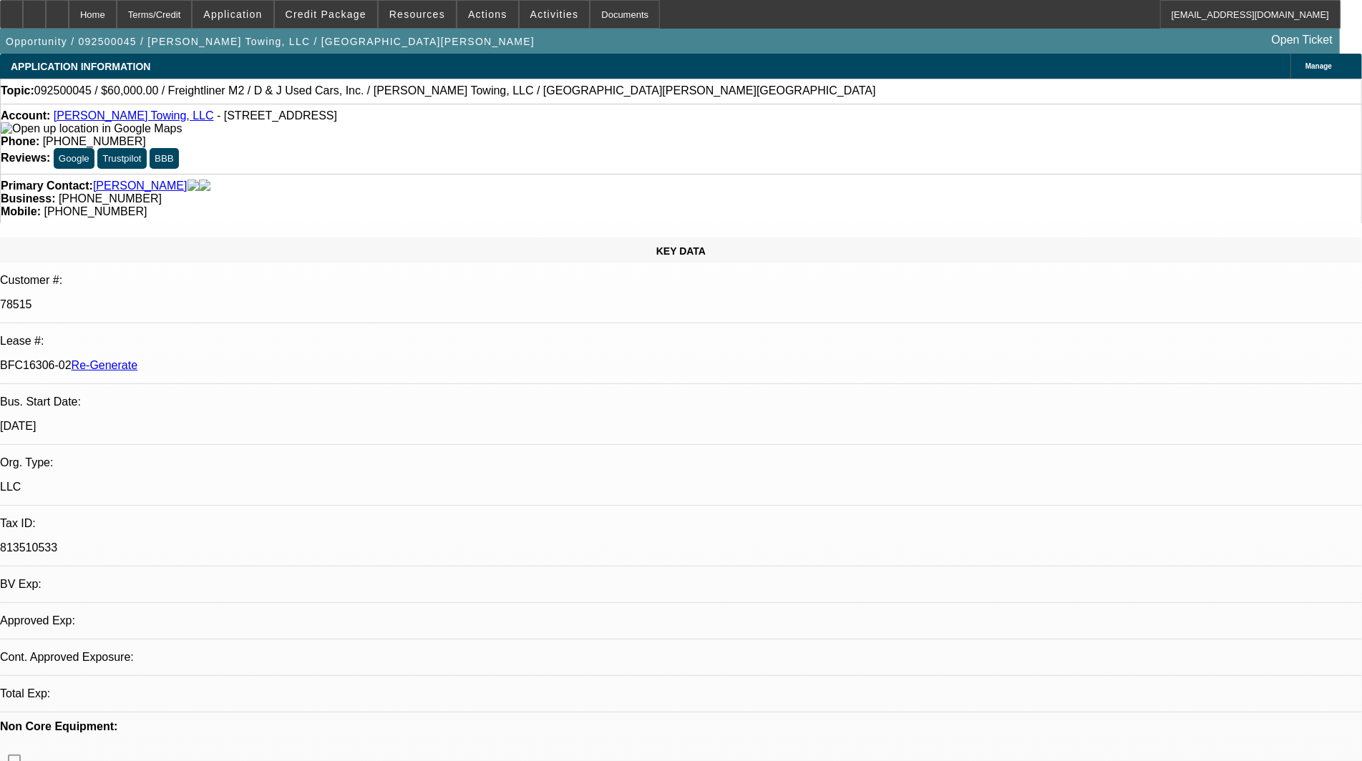
select select "0"
select select "3"
select select "0"
select select "6"
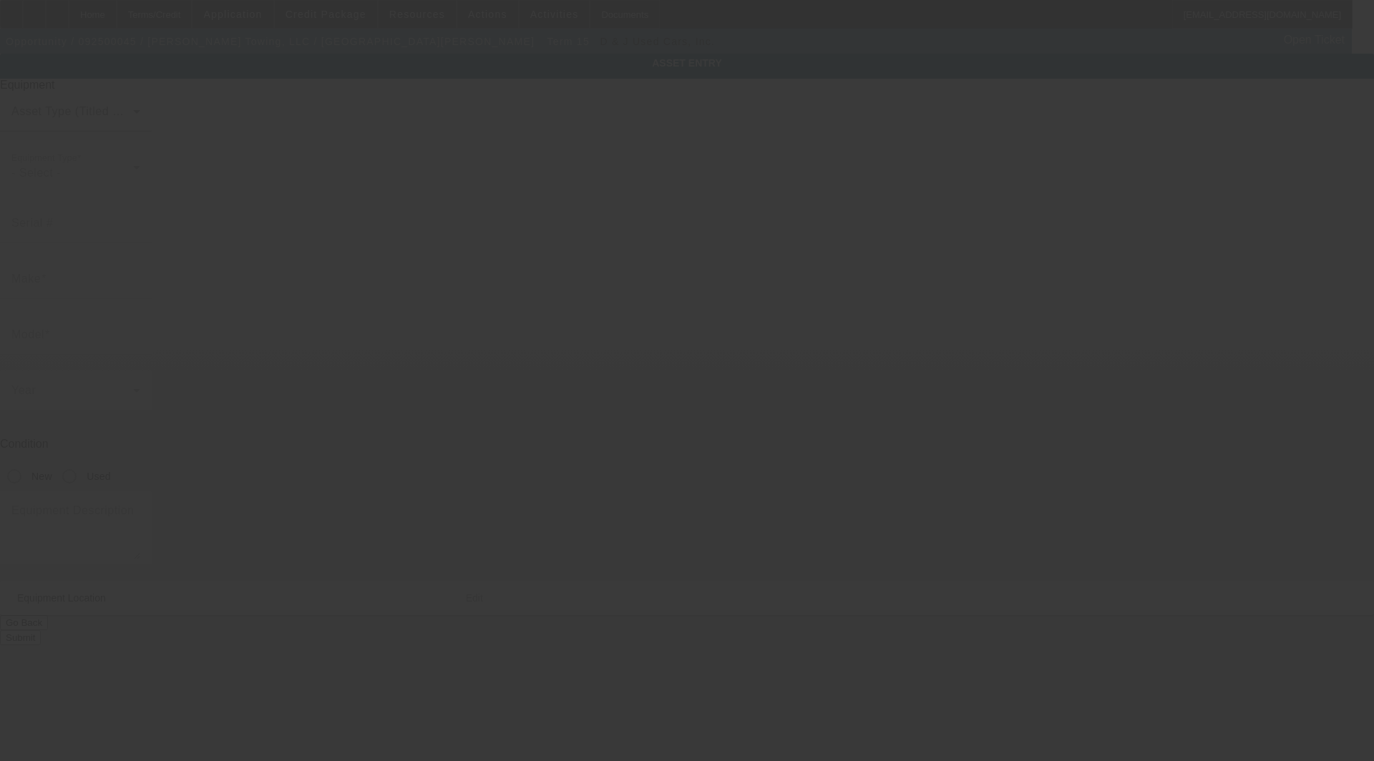
type input "[US_VEHICLE_IDENTIFICATION_NUMBER]"
type input "Freightliner"
type input "M2"
radio input "true"
type textarea "with:"
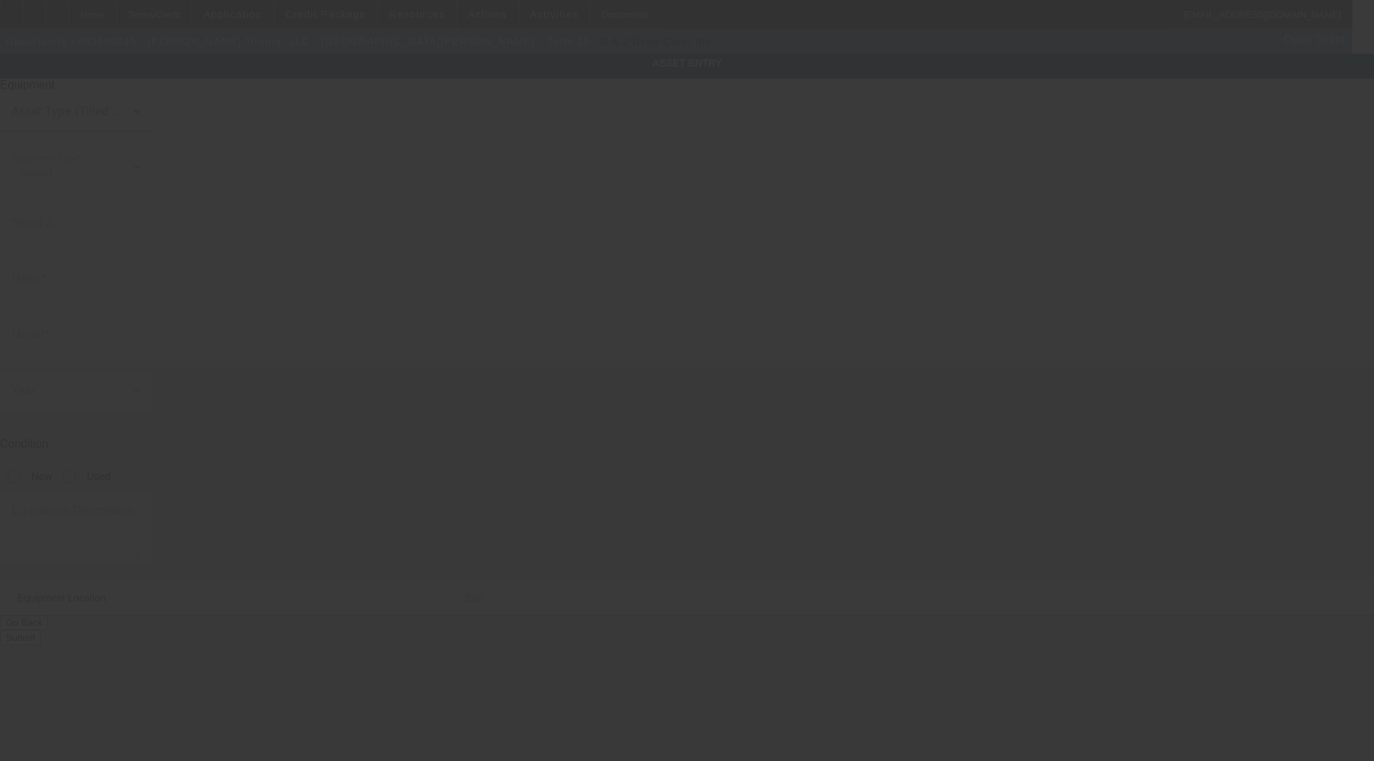
type input "[STREET_ADDRESS]"
type input "Hinesville"
type input "31313"
type input "Liberty"
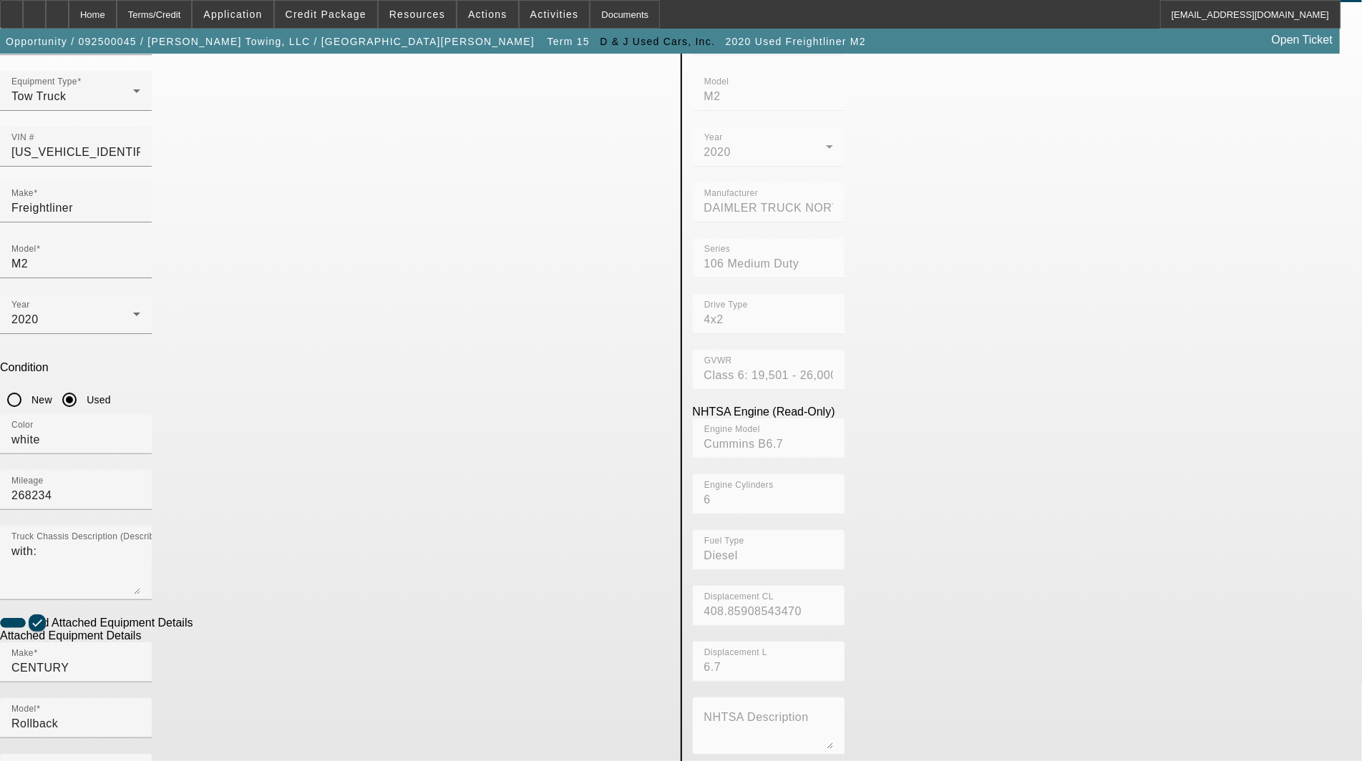
scroll to position [151, 0]
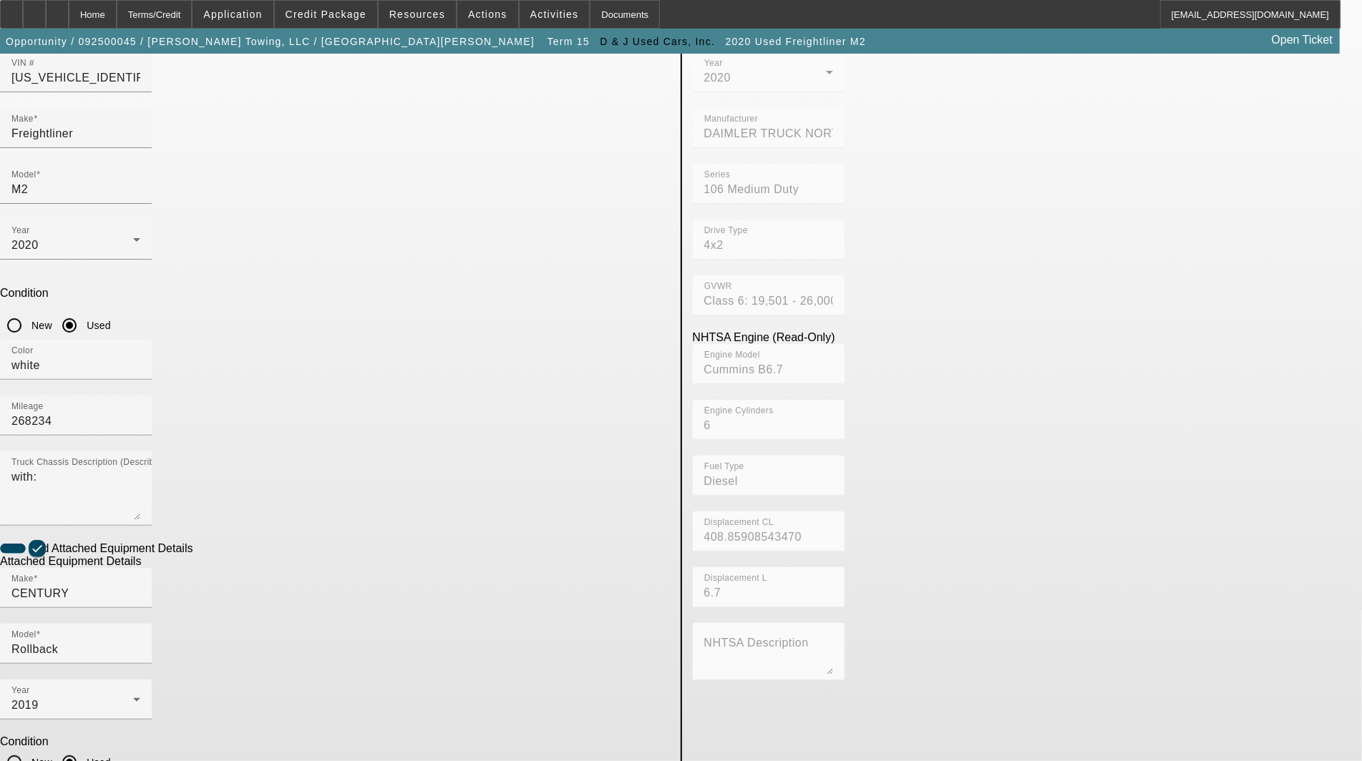
type input "215L12S07254HG19"
click at [140, 585] on input "CENTURY" at bounding box center [75, 593] width 129 height 17
drag, startPoint x: 370, startPoint y: 422, endPoint x: 84, endPoint y: 405, distance: 286.7
click at [86, 405] on app-asset-collateral-manage "ASSET ENTRY Delete asset USER INPUT - CHASSIS Asset Type (Titled or Non-Titled)…" at bounding box center [681, 459] width 1362 height 1113
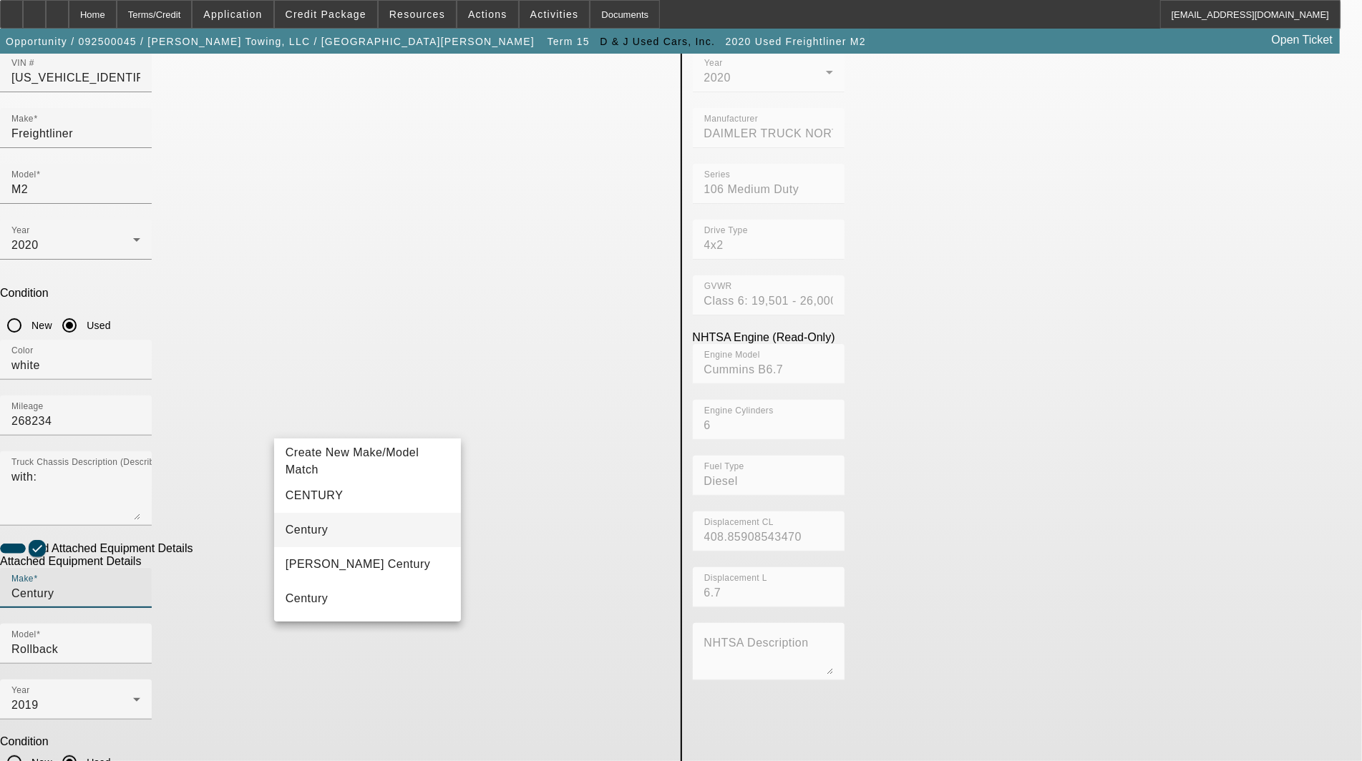
type input "Century"
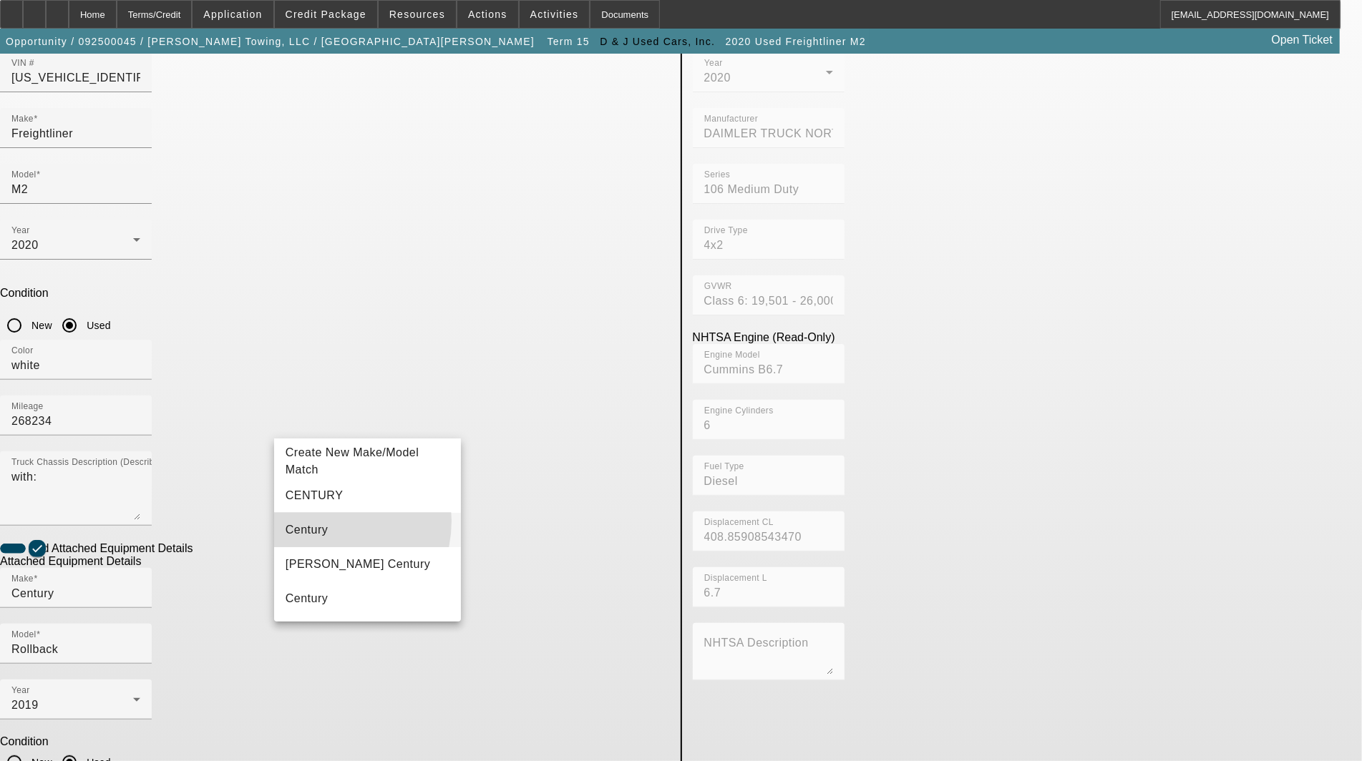
click at [321, 521] on mat-option "Century" at bounding box center [367, 530] width 187 height 34
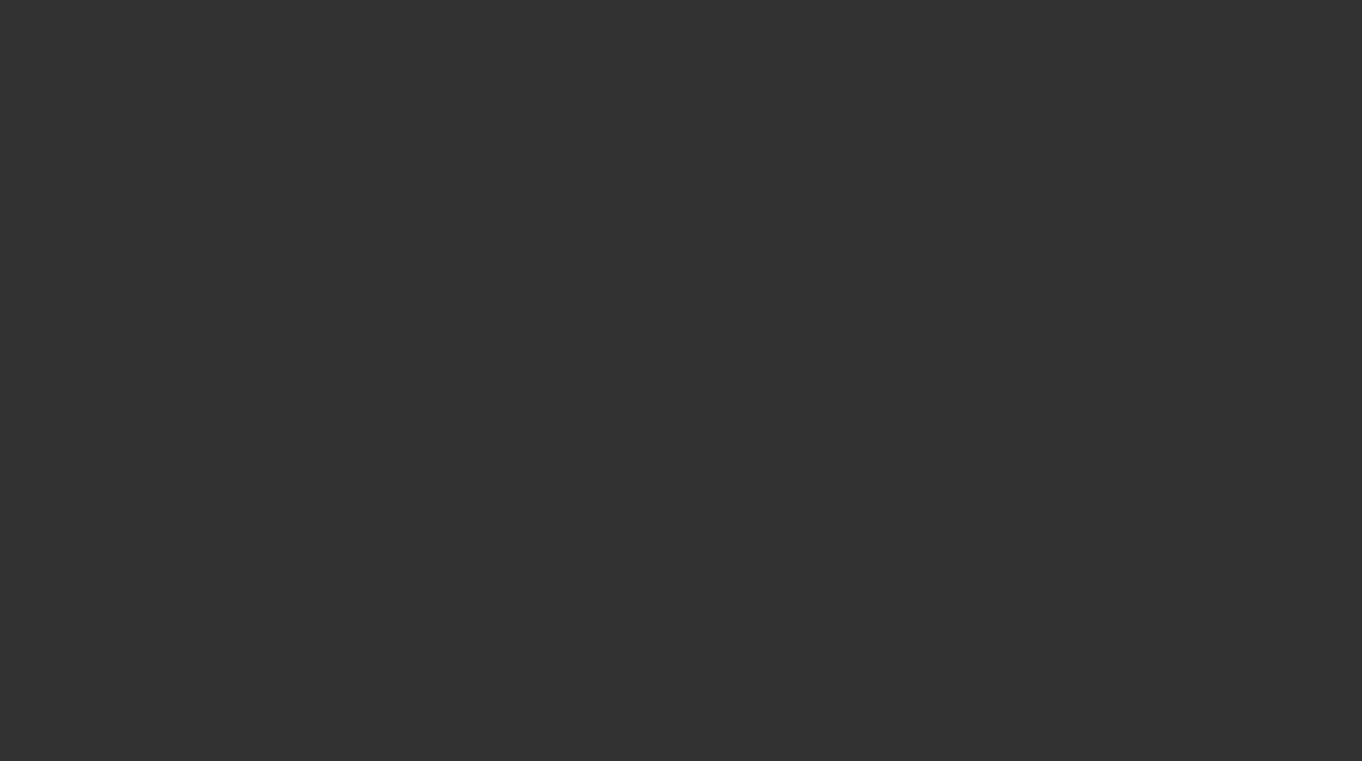
select select "3"
select select "0"
select select "1"
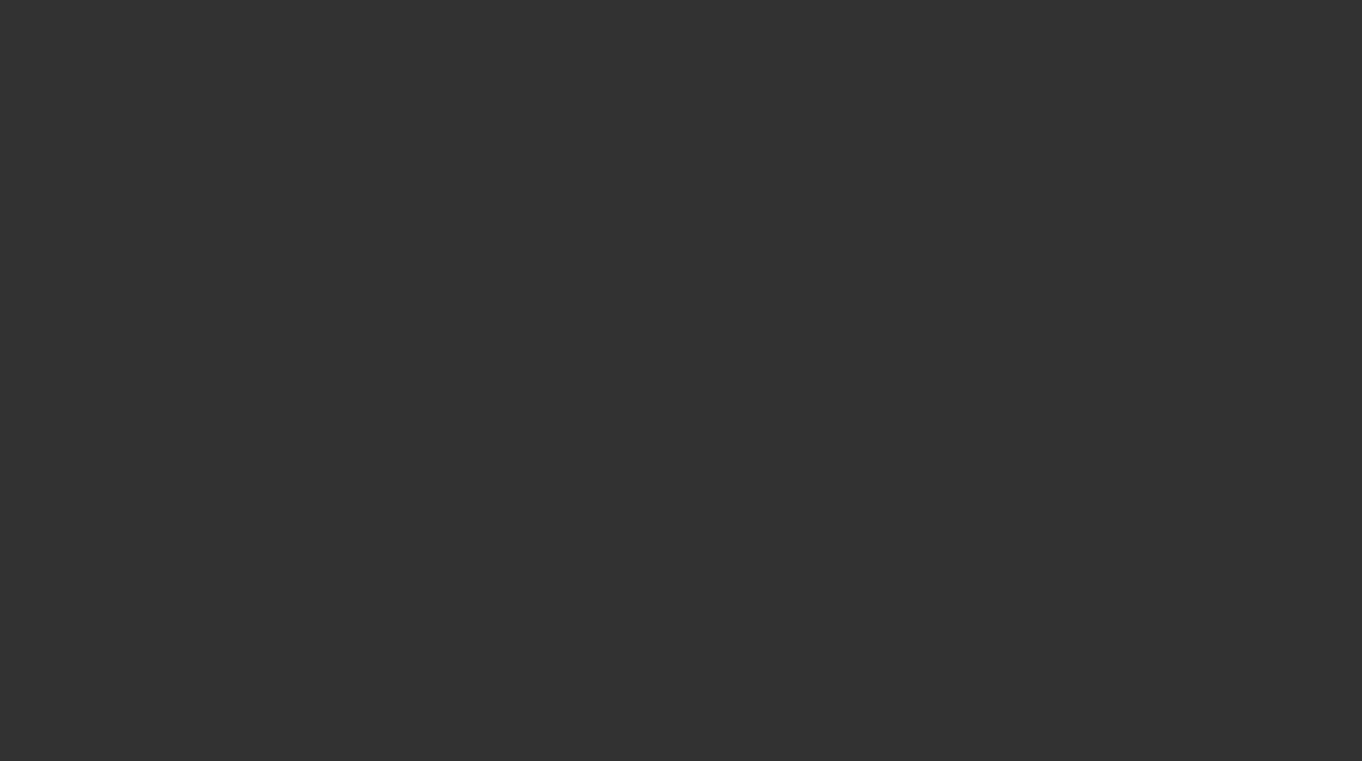
select select "3"
select select "6"
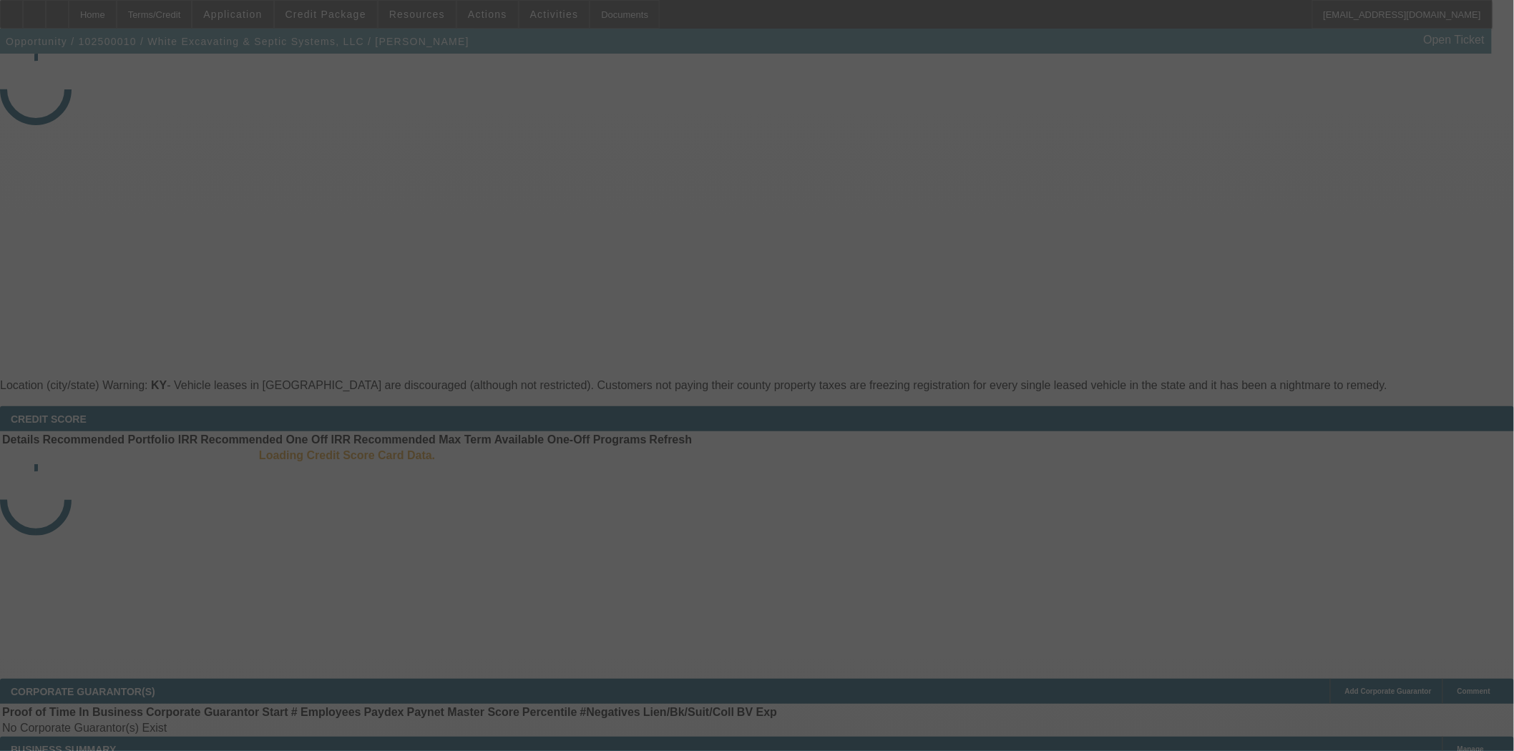
select select "4"
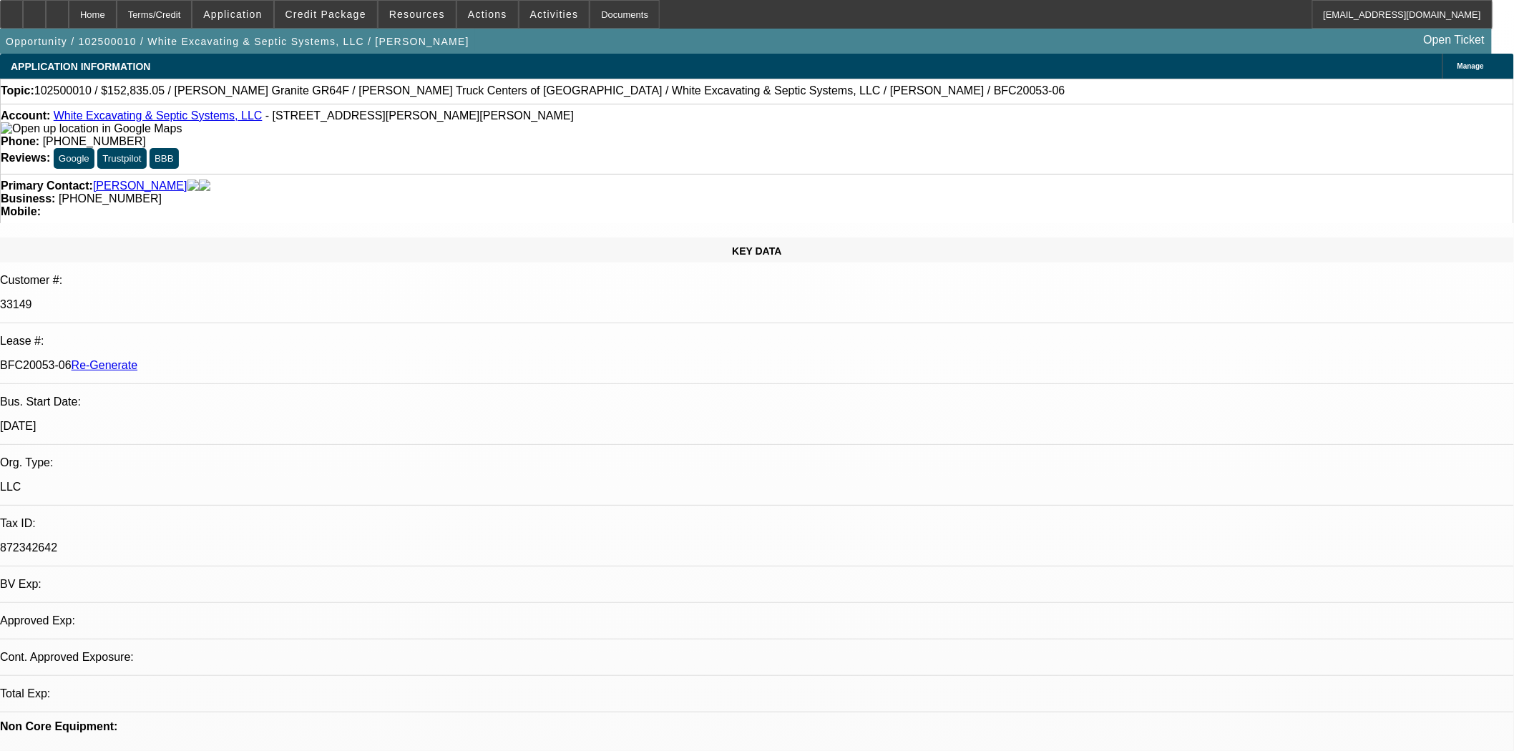
select select "0"
select select "1"
select select "6"
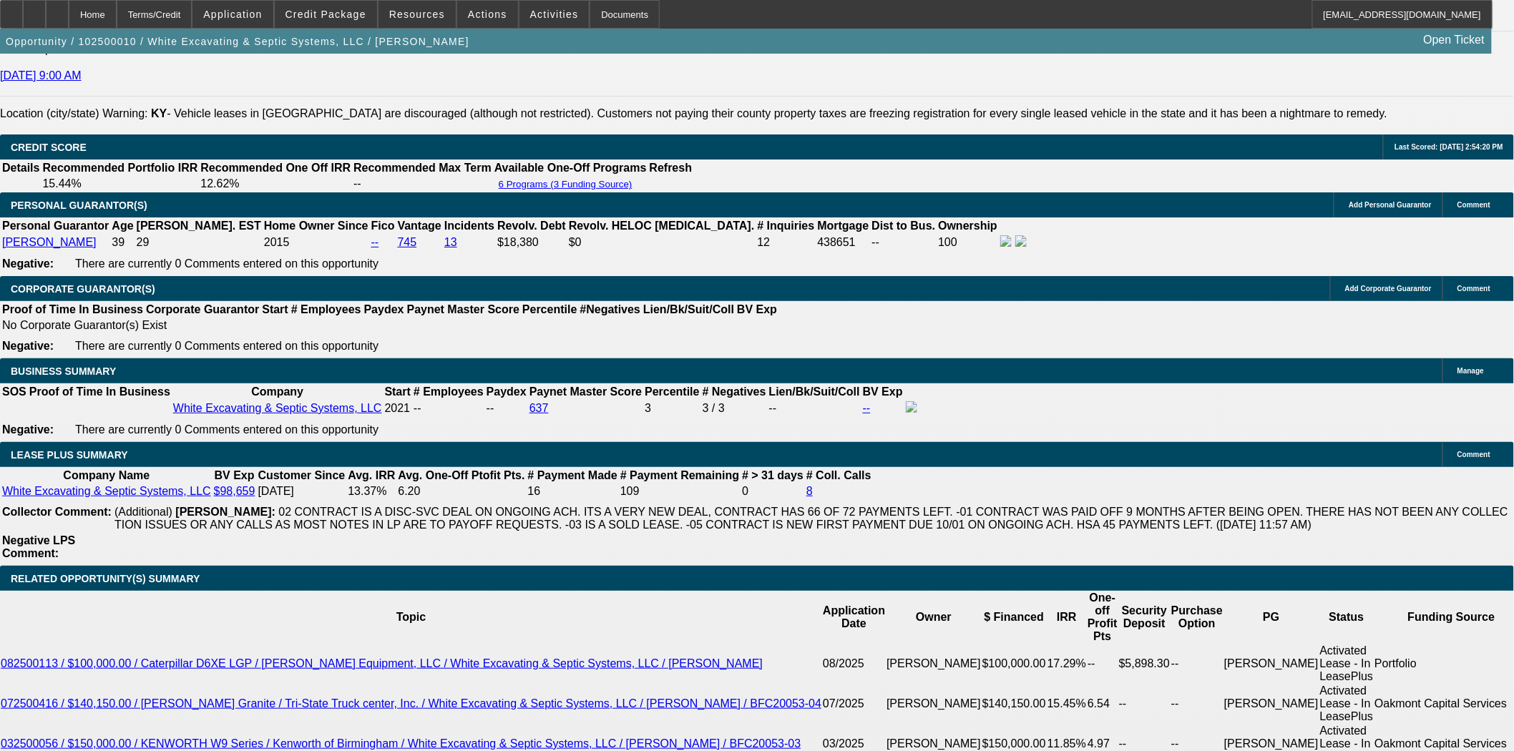
scroll to position [2305, 0]
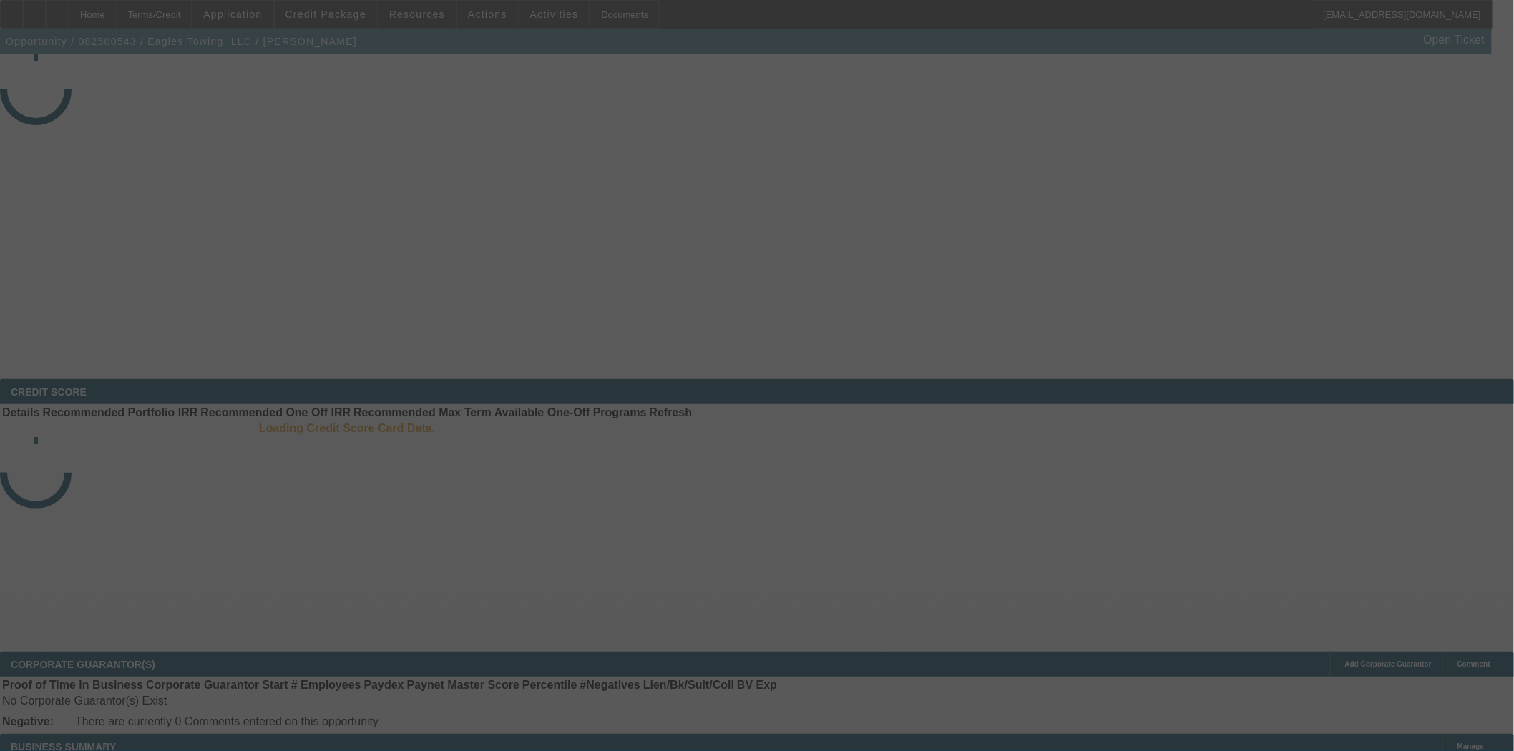
select select "3"
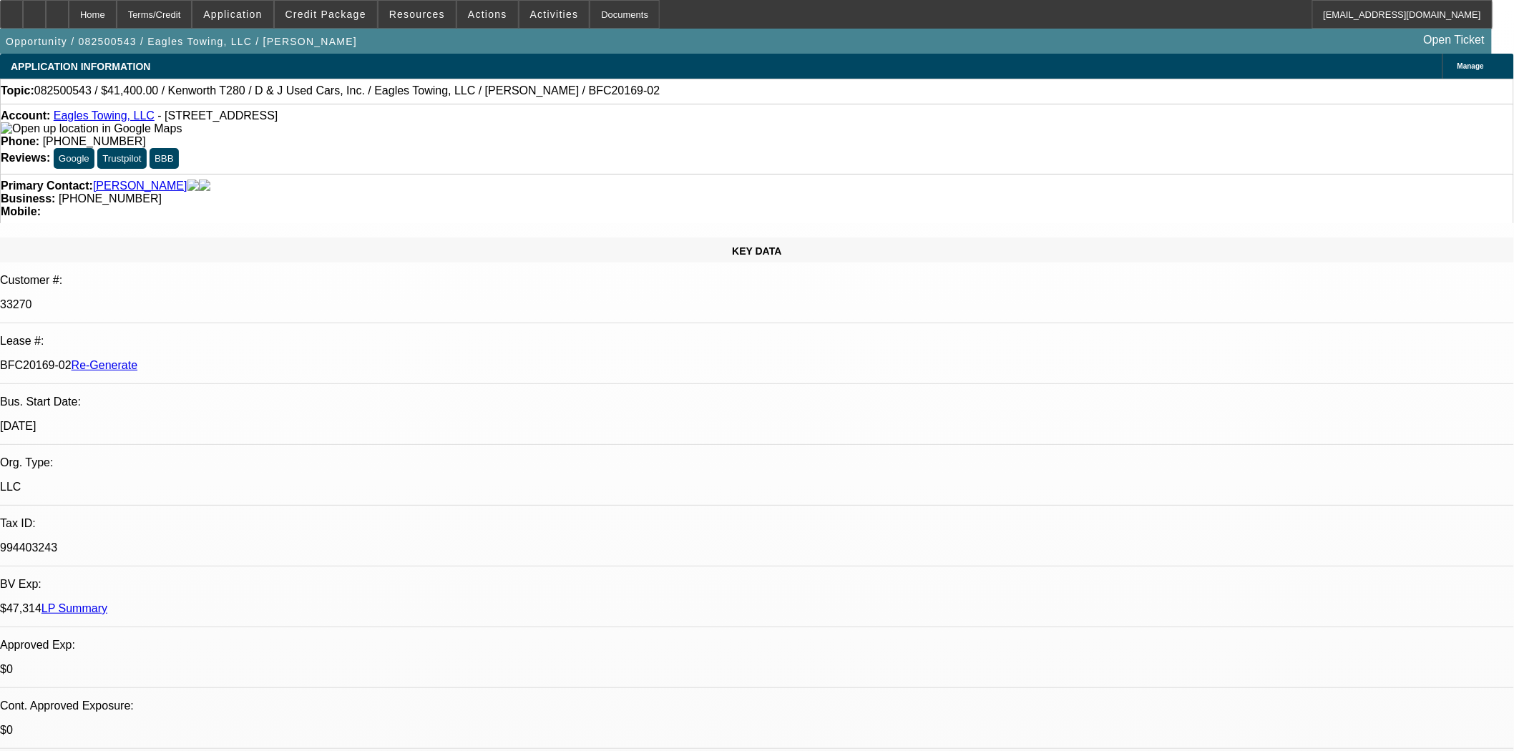
select select "0"
select select "2"
select select "0"
select select "1"
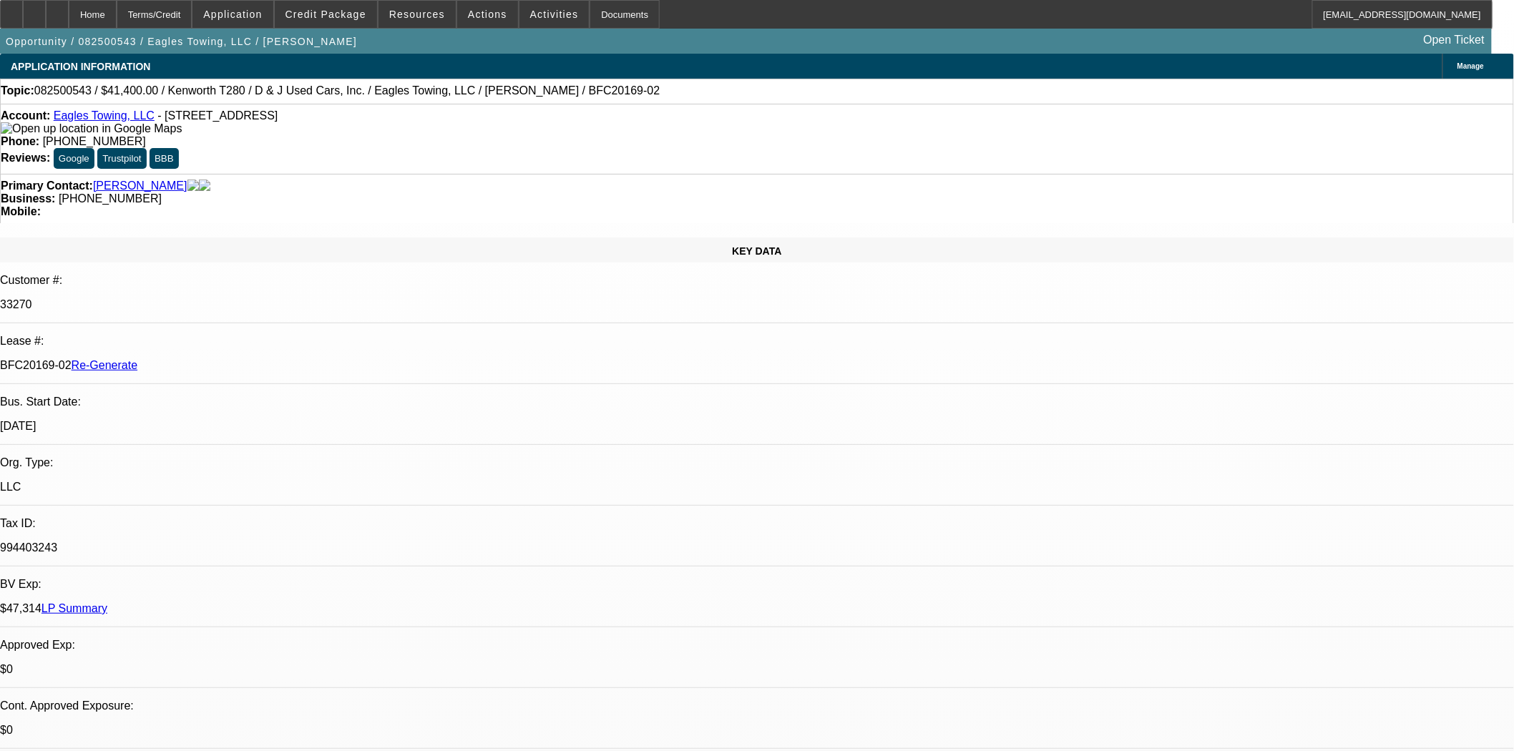
click at [104, 117] on link "Eagles Towing, LLC" at bounding box center [104, 115] width 101 height 12
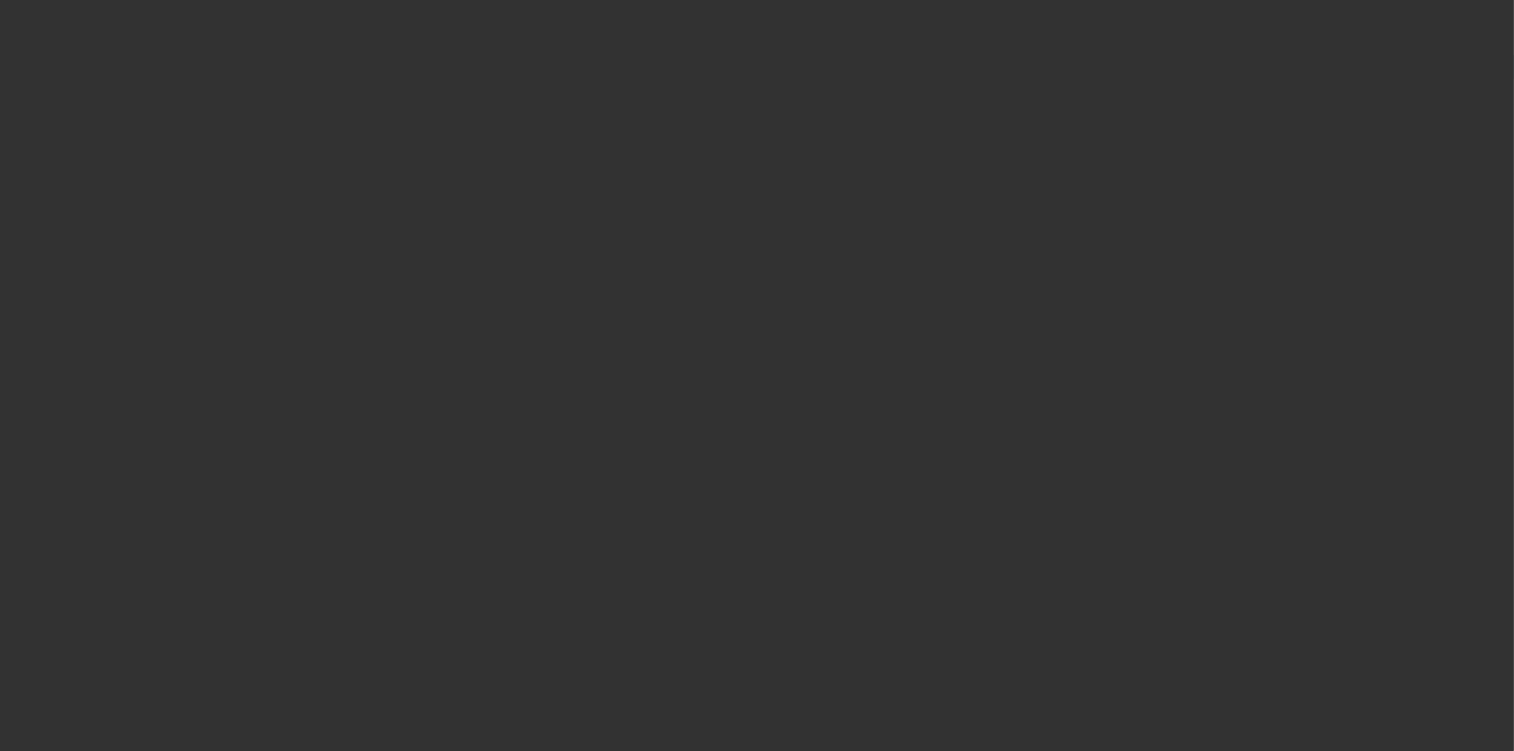
select select "3"
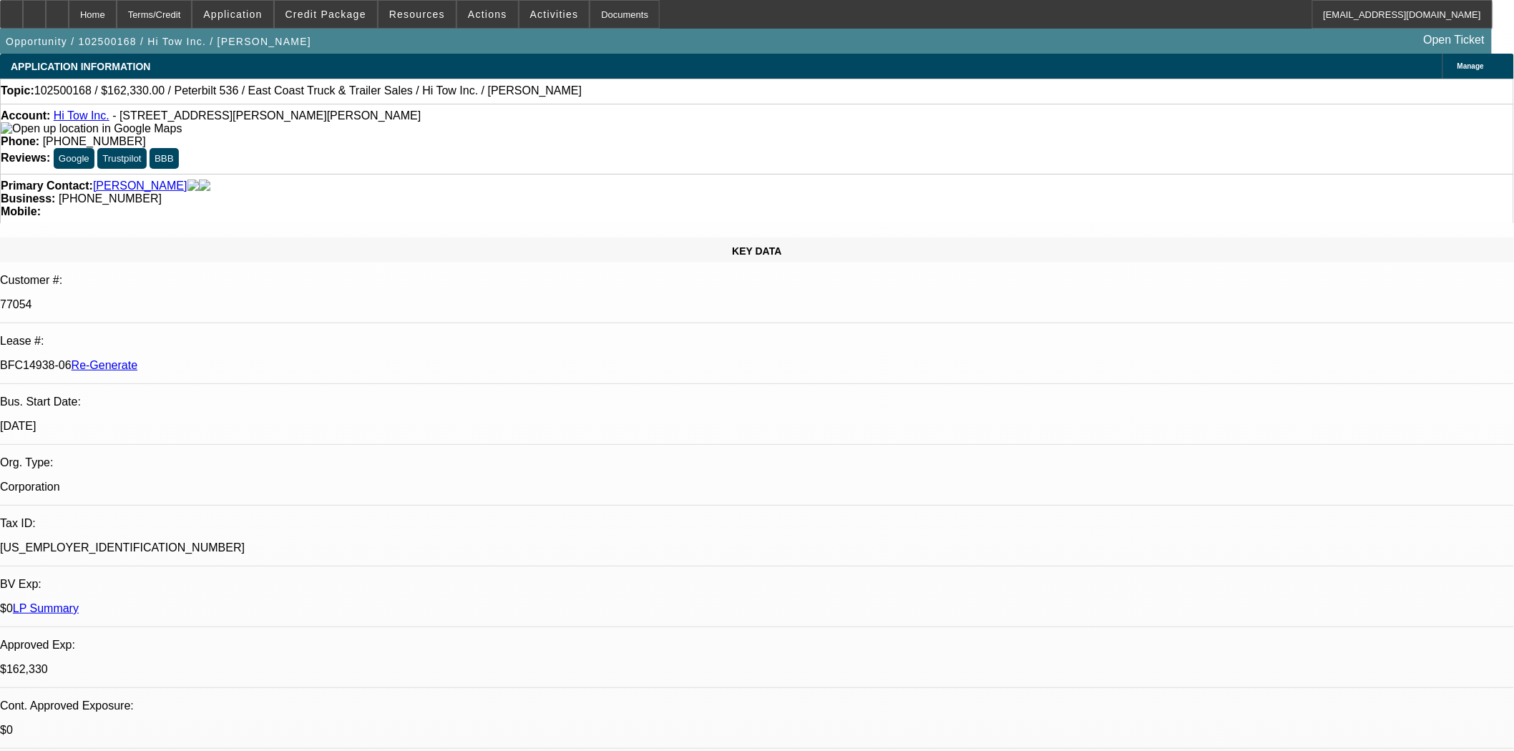
select select "0"
select select "2"
select select "0"
select select "6"
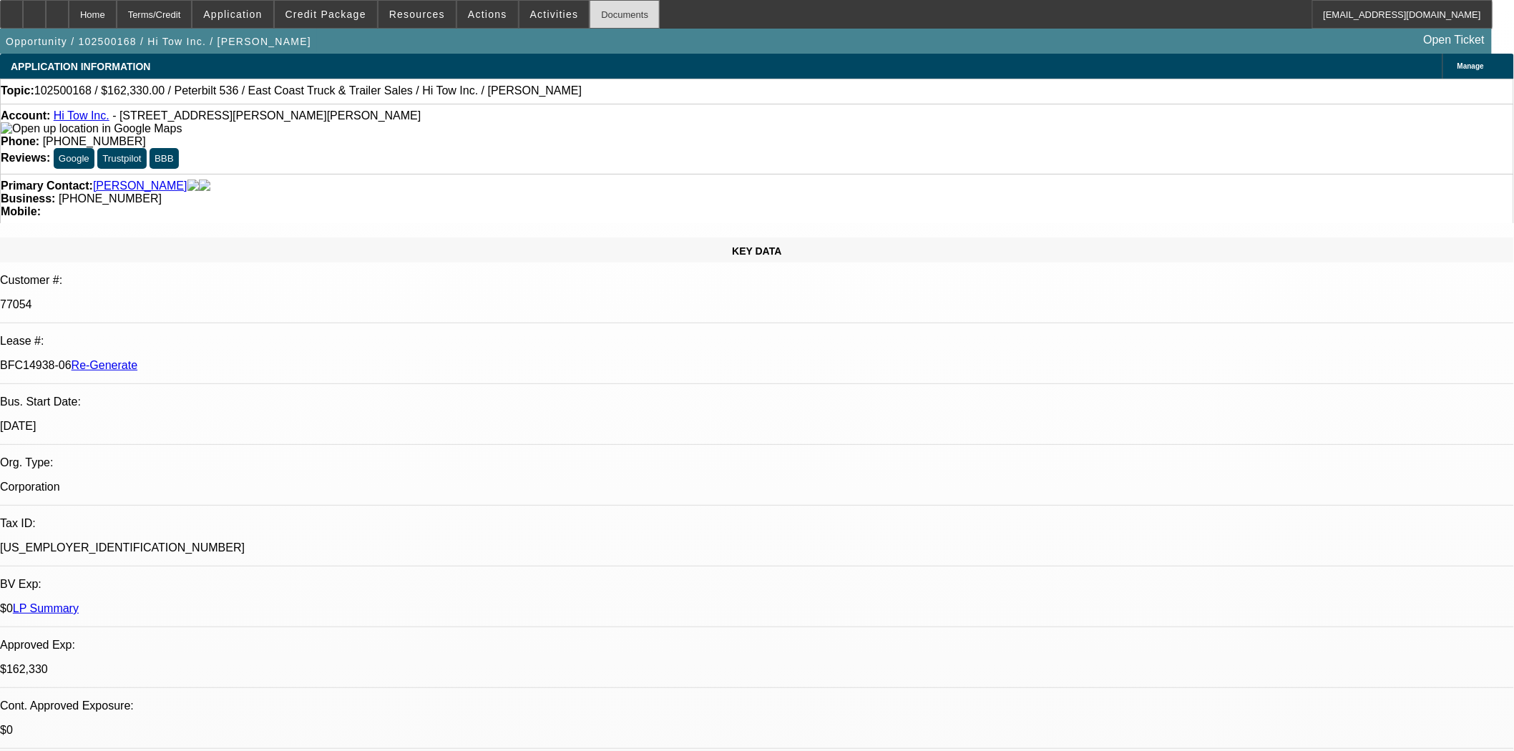
click at [590, 15] on div "Documents" at bounding box center [625, 14] width 70 height 29
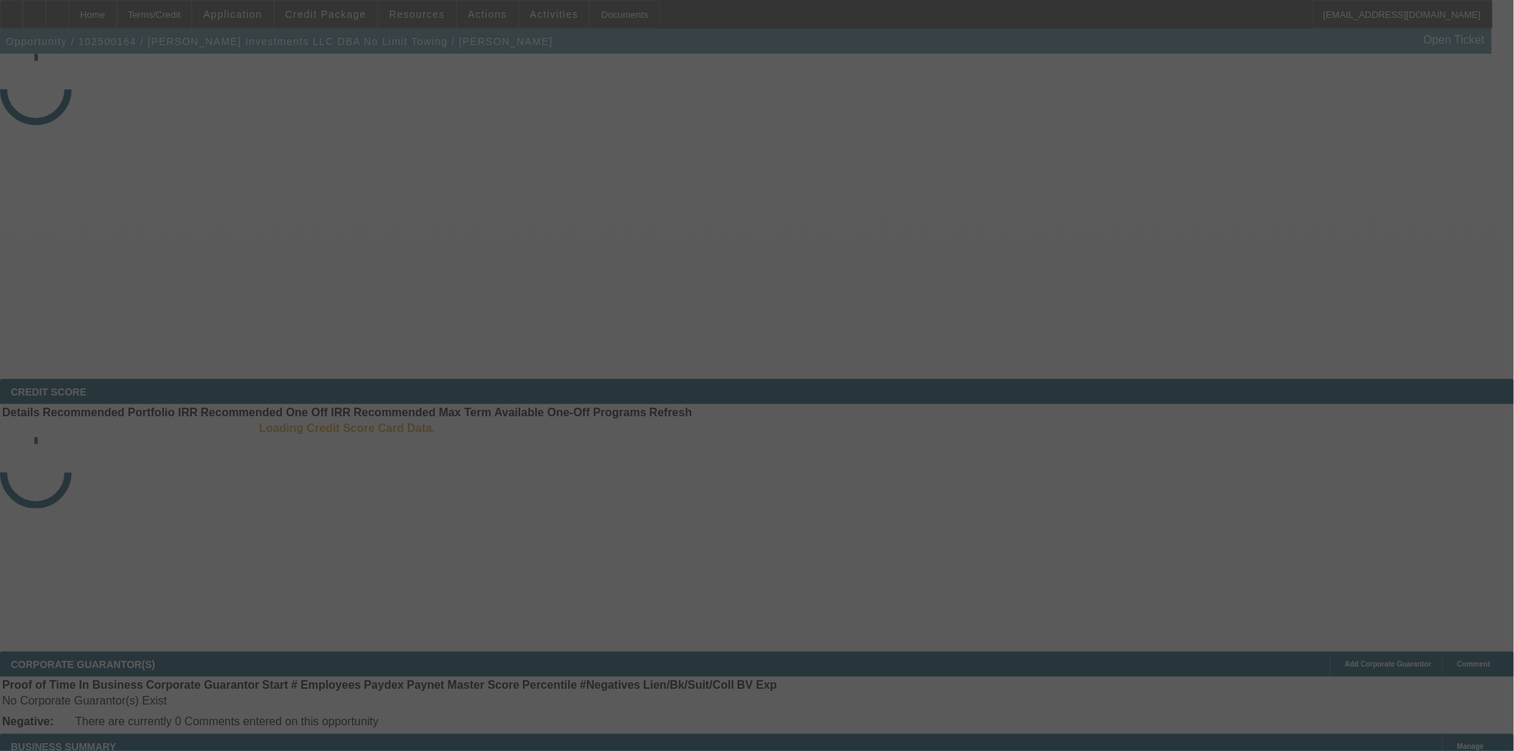
select select "4"
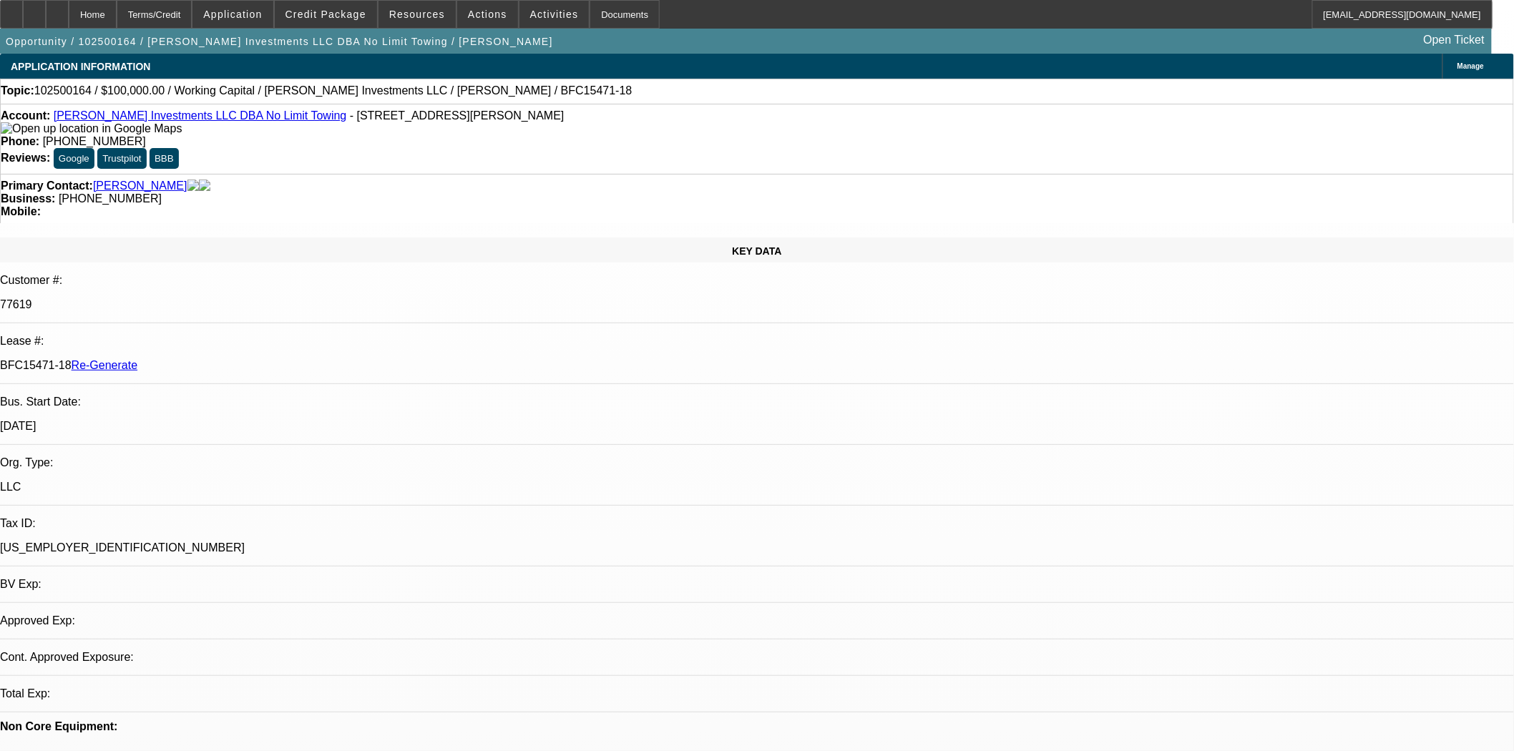
select select "0"
select select "2"
select select "0"
select select "6"
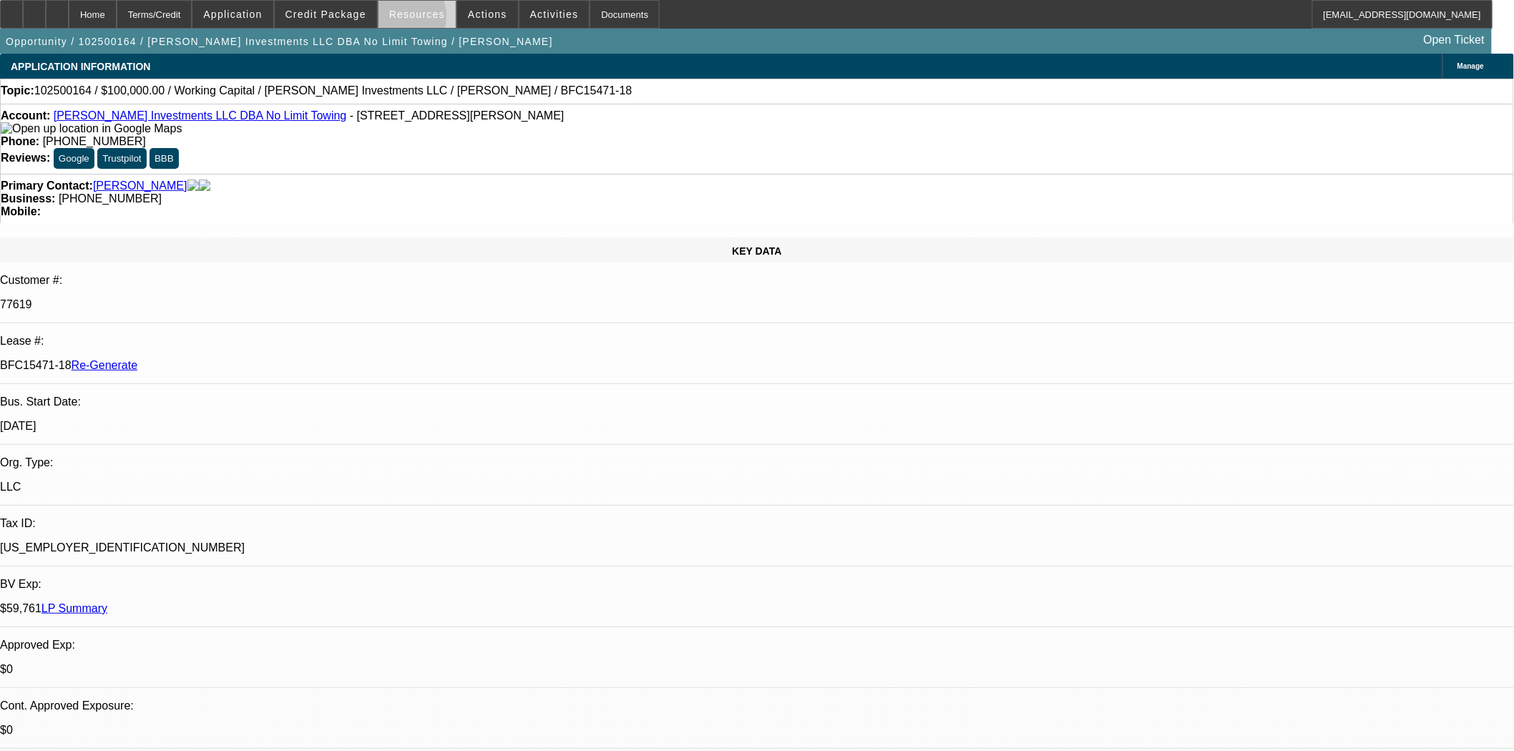
click at [401, 19] on span at bounding box center [416, 14] width 77 height 34
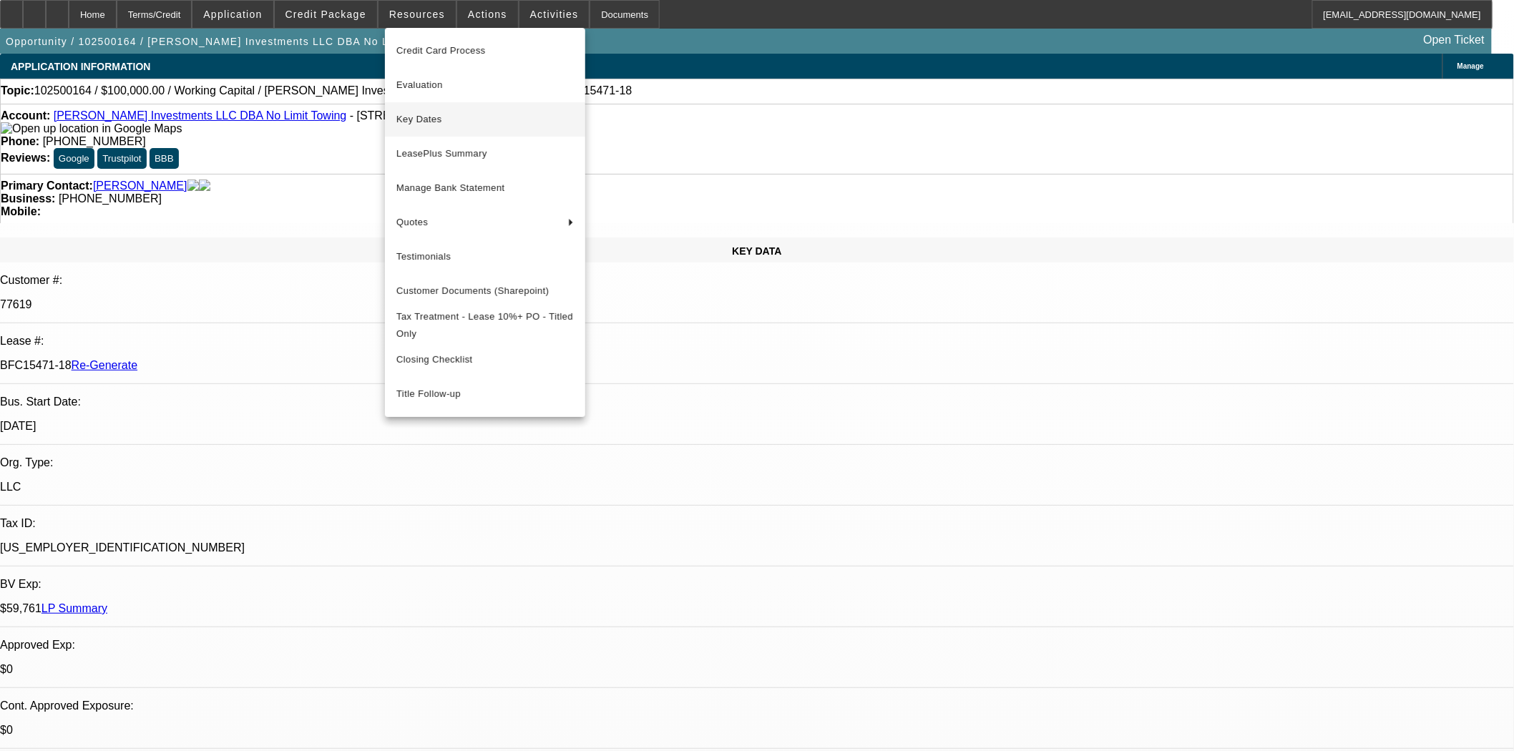
click at [425, 116] on span "Key Dates" at bounding box center [484, 119] width 177 height 17
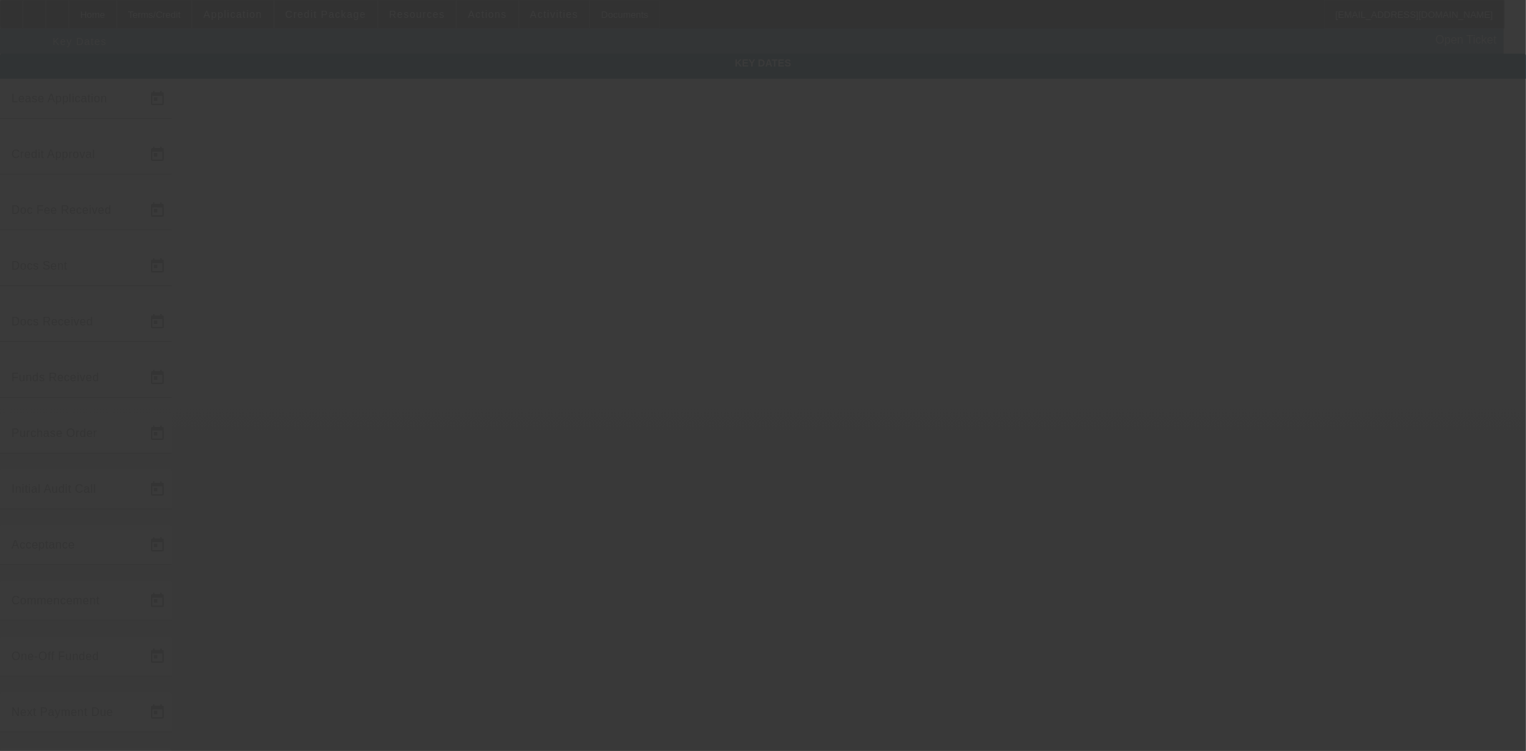
type input "10/7/2025"
type input "10/8/2025"
type input "10/9/2025"
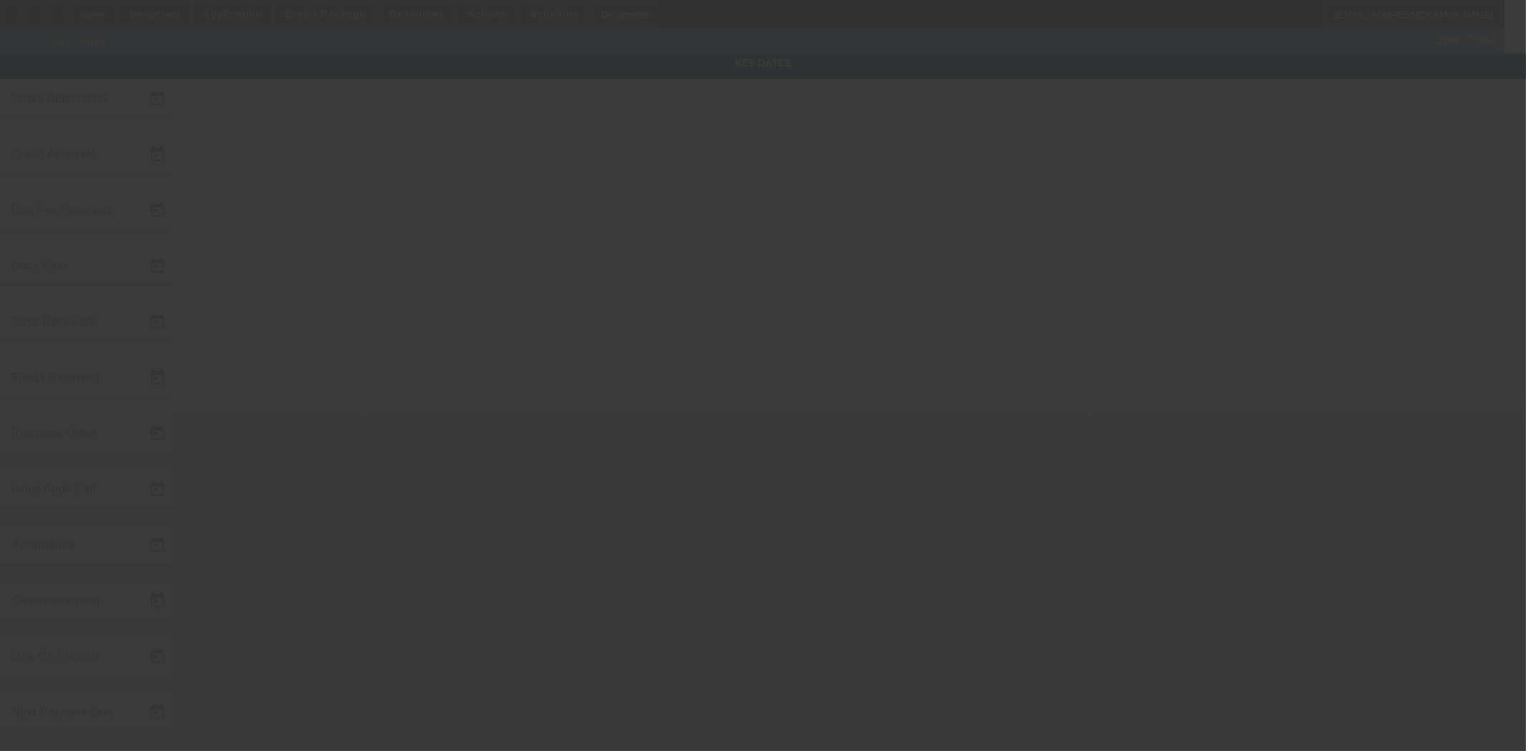
type input "10/9/2025"
type input "[DATE]"
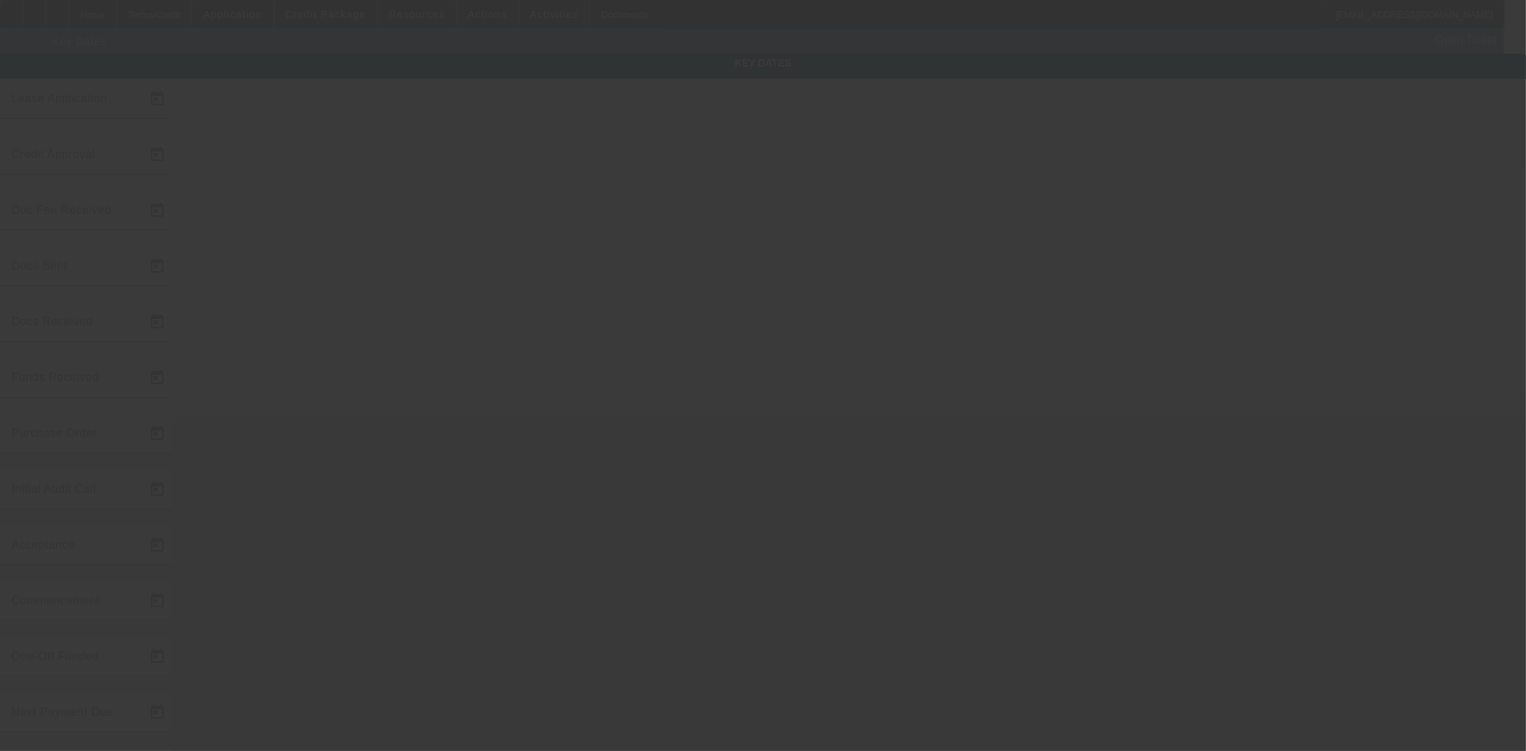
type input "[DATE]"
type input "10/9/2025"
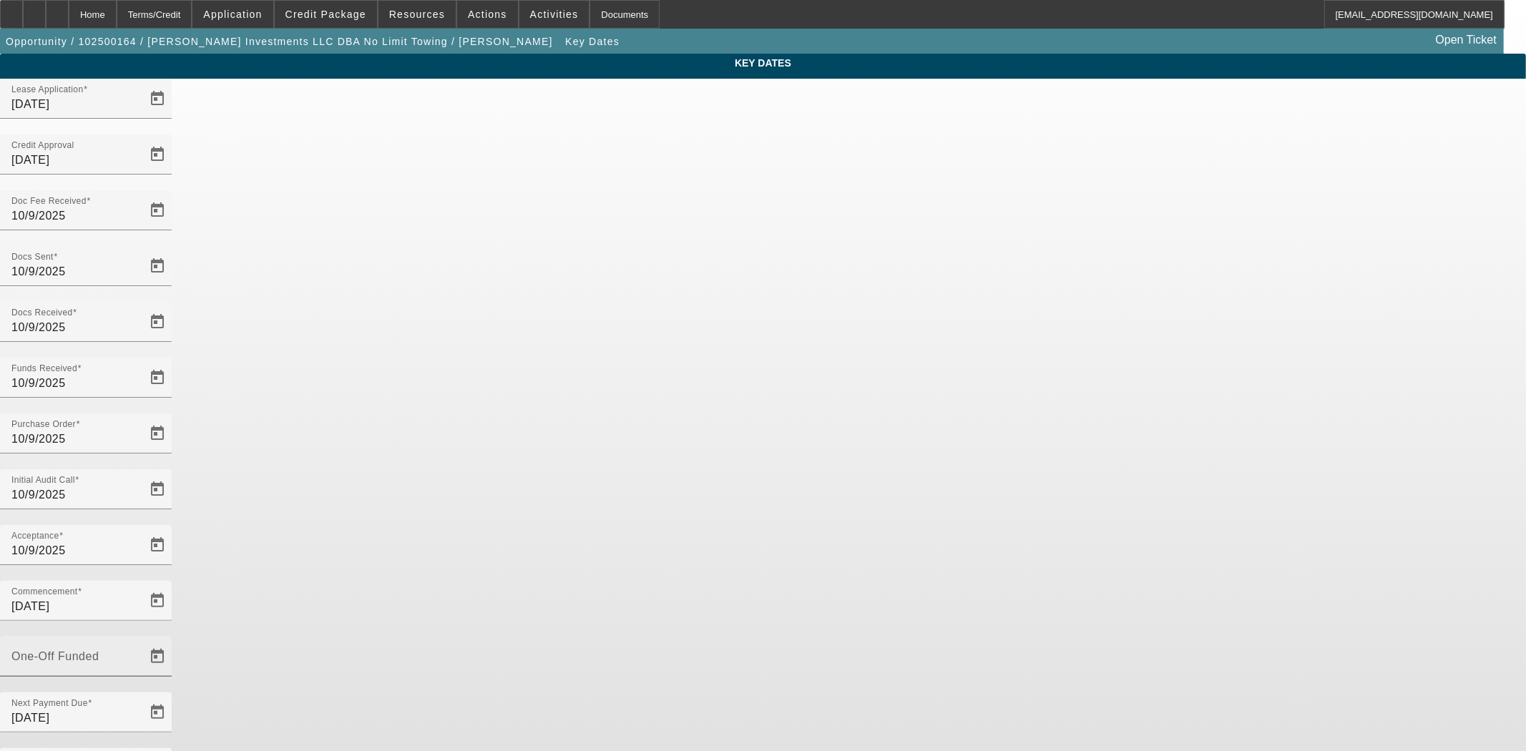
click at [99, 650] on mat-label "One-Off Funded" at bounding box center [54, 656] width 87 height 12
click at [140, 654] on input "One-Off Funded" at bounding box center [75, 662] width 129 height 17
type input "10/9/2025"
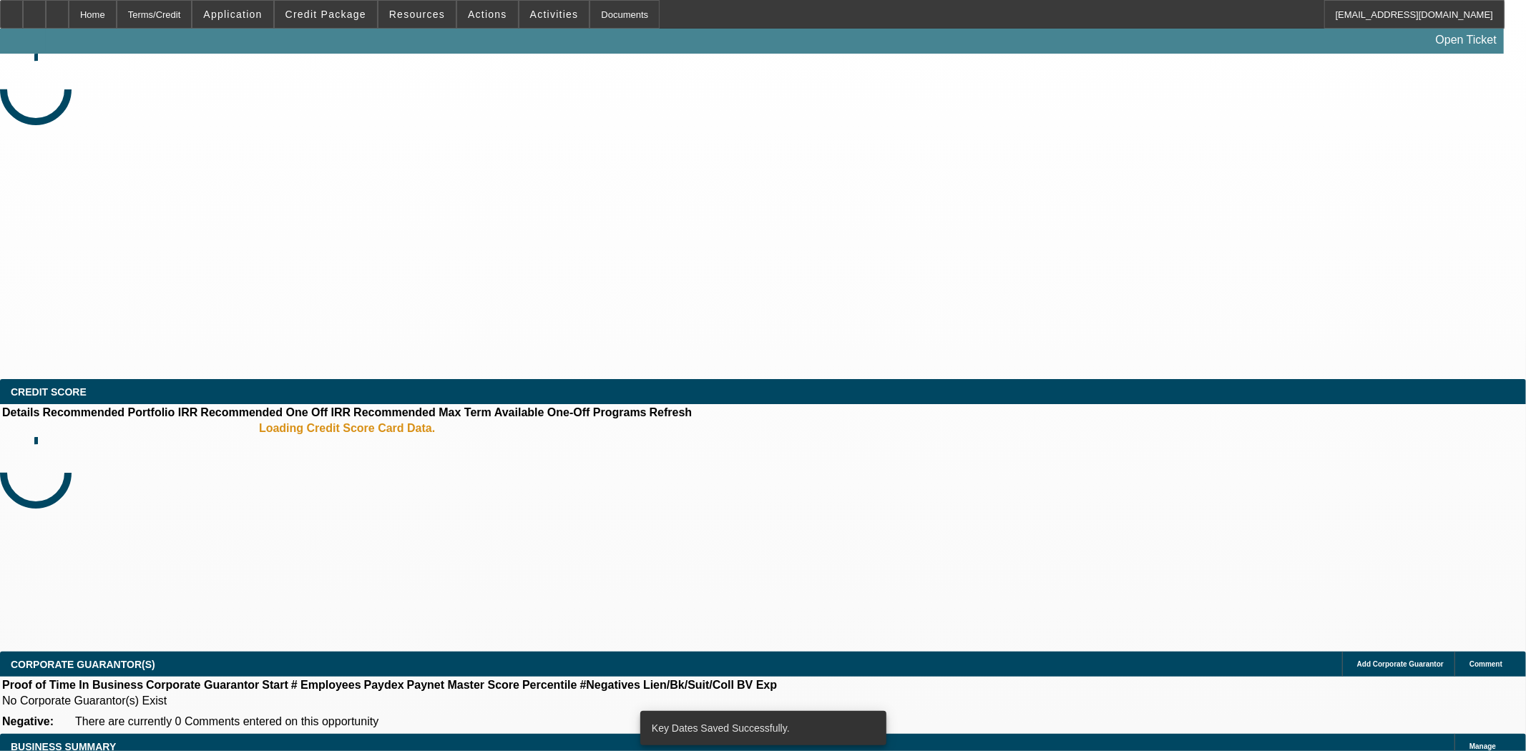
select select "4"
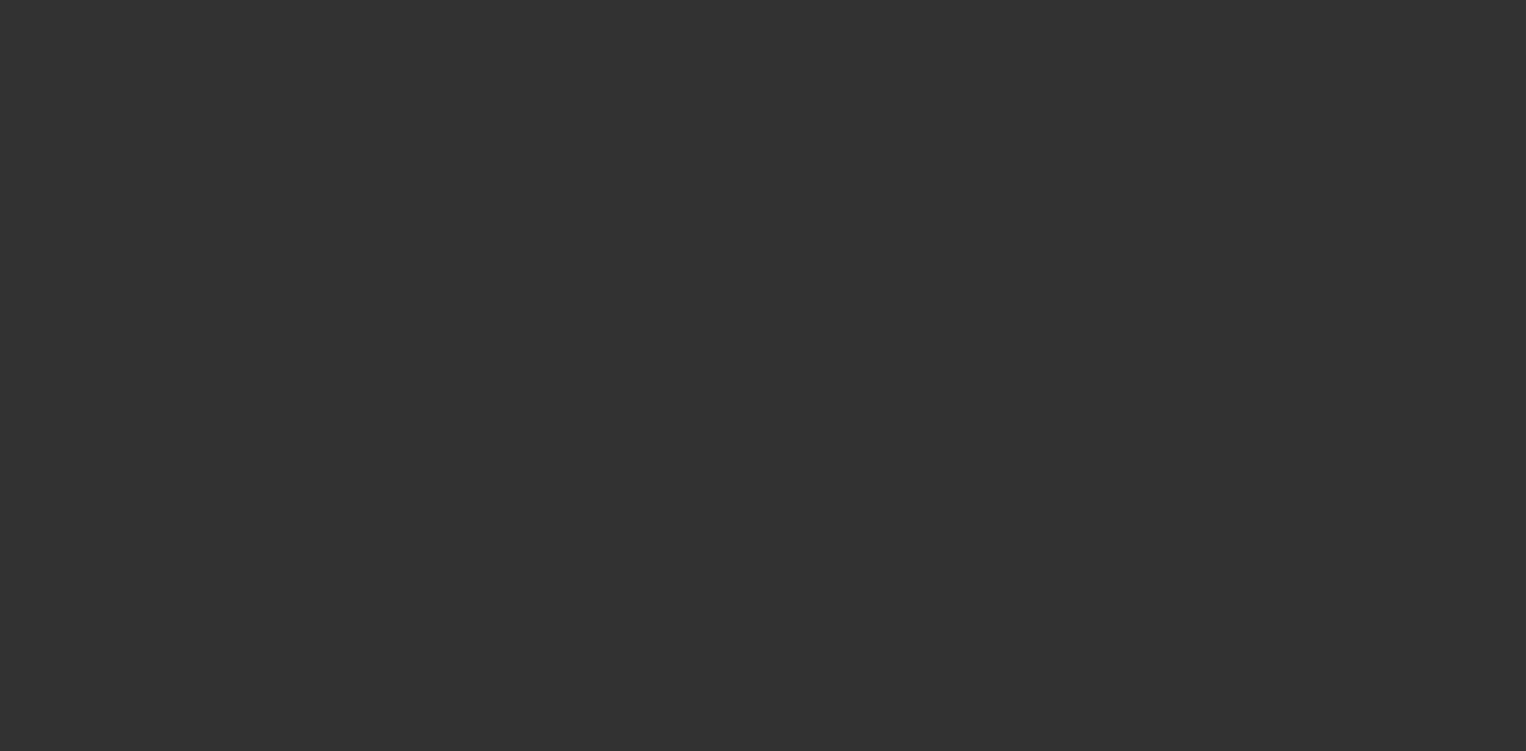
select select "0"
select select "2"
select select "0"
select select "6"
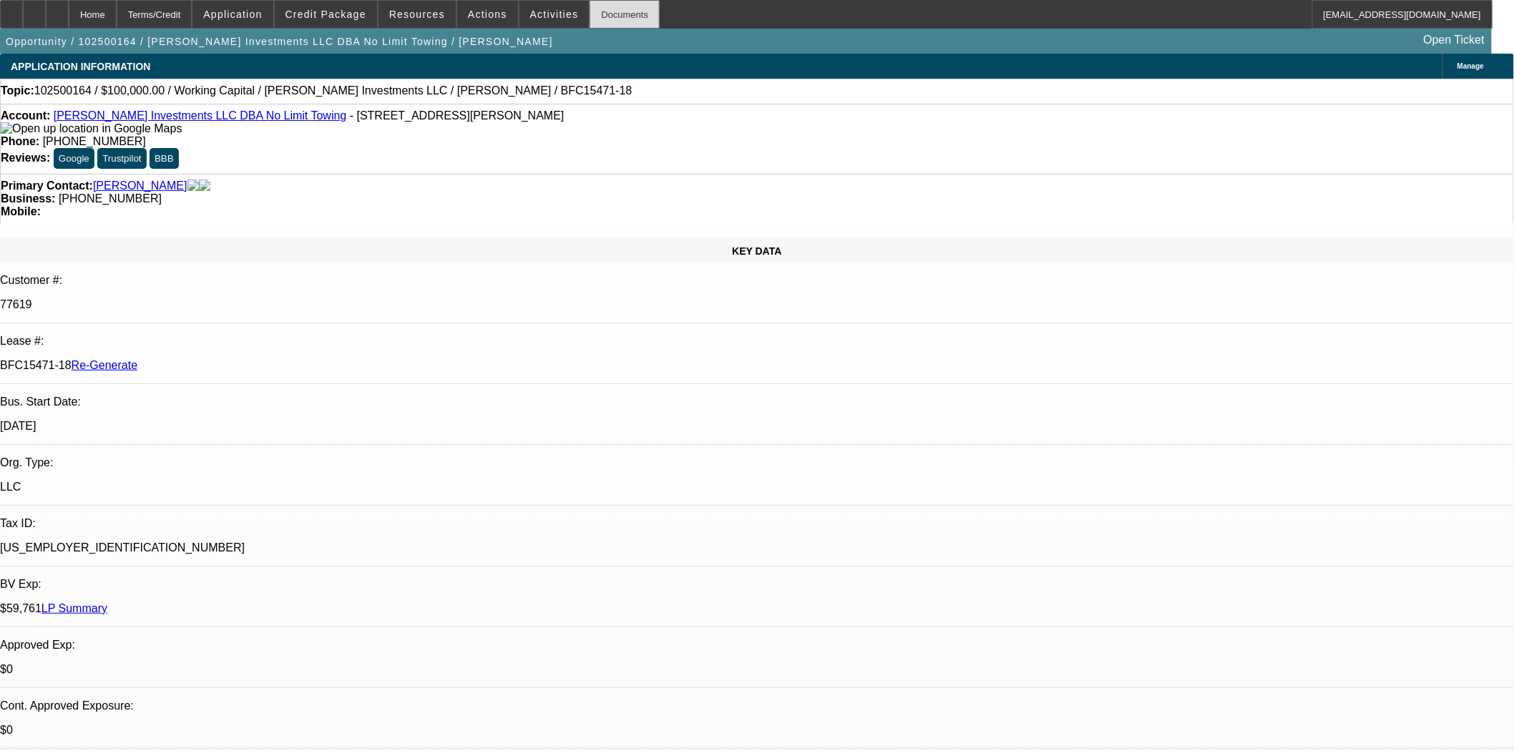
click at [590, 16] on div "Documents" at bounding box center [625, 14] width 70 height 29
click at [480, 15] on span "Actions" at bounding box center [487, 14] width 39 height 11
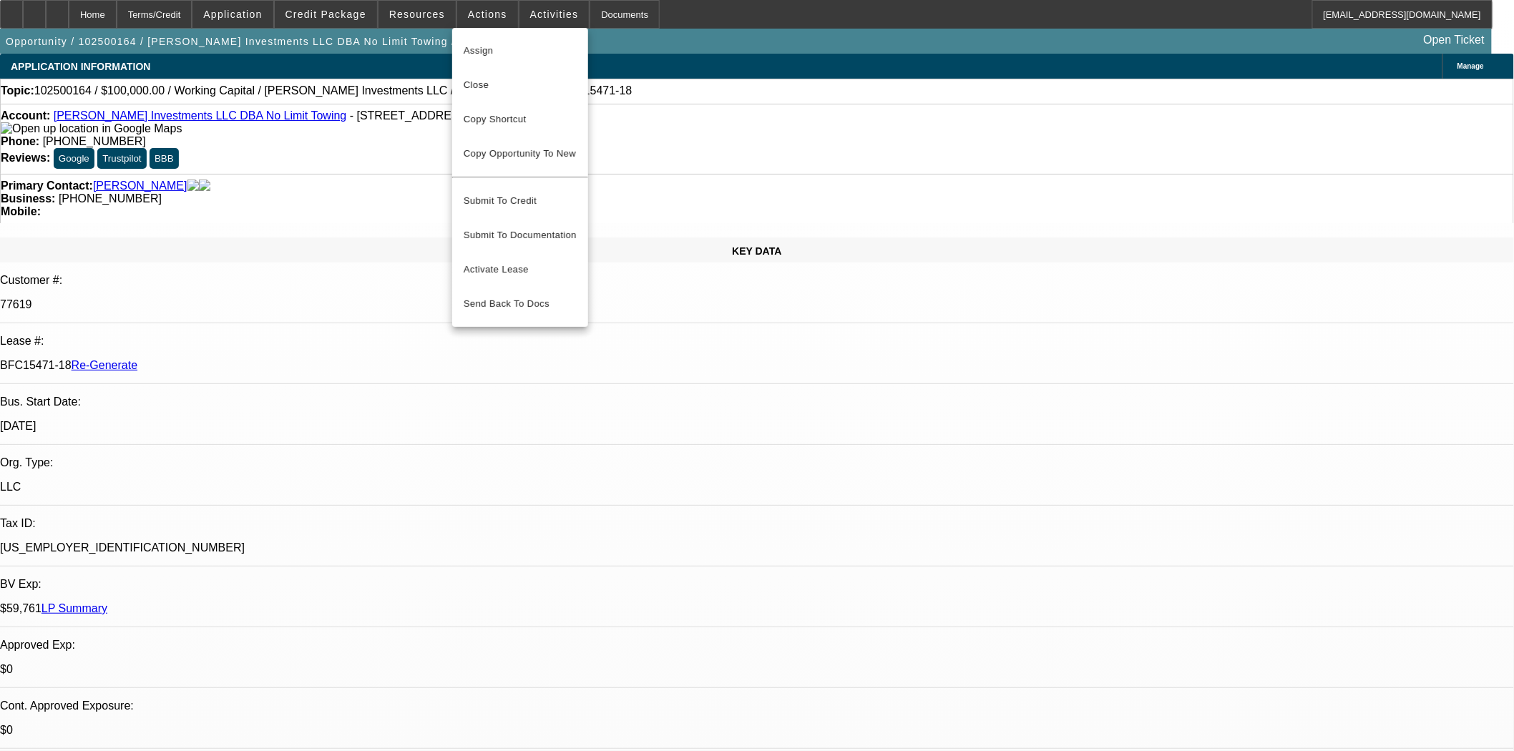
click at [487, 55] on span "Assign" at bounding box center [520, 50] width 113 height 17
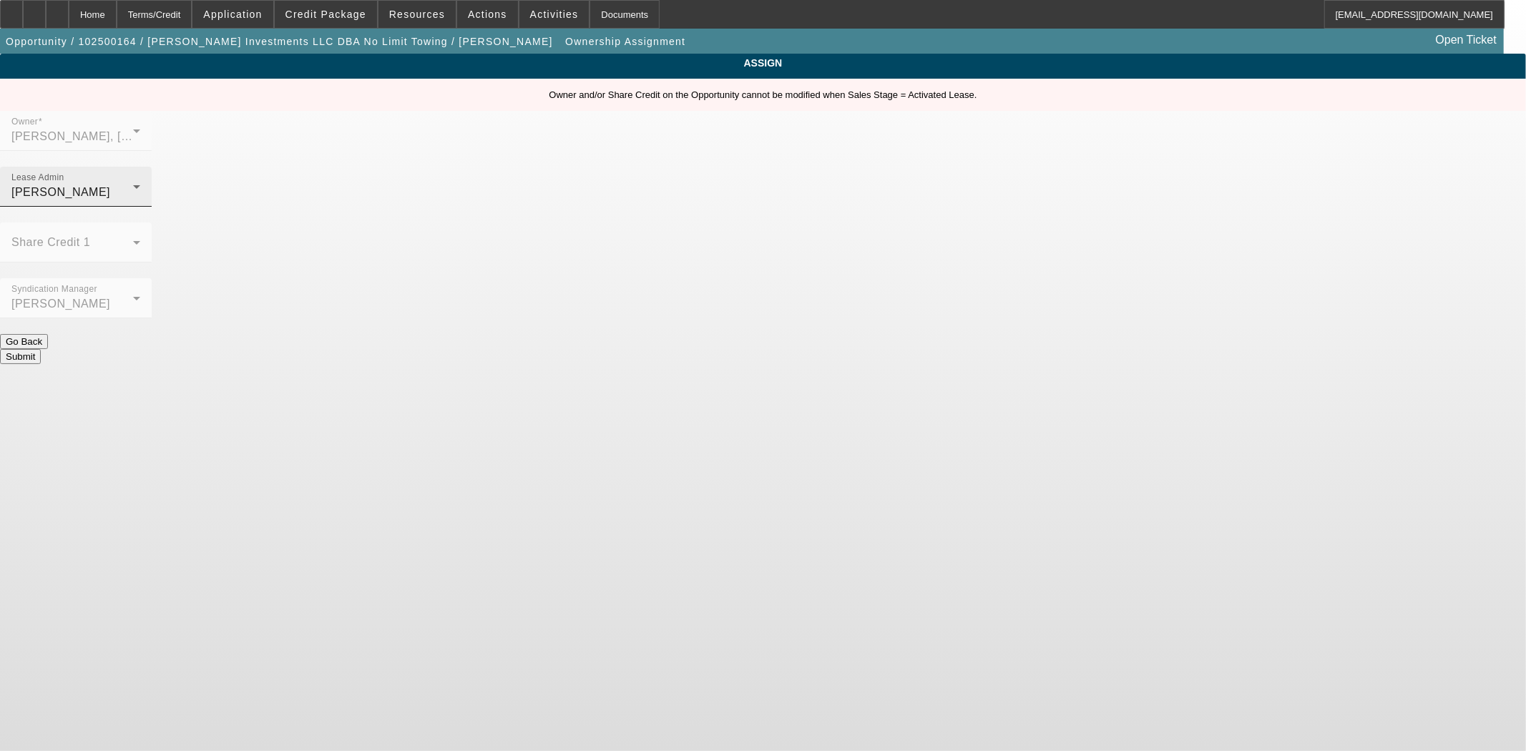
click at [64, 173] on mat-label "Lease Admin" at bounding box center [37, 177] width 53 height 9
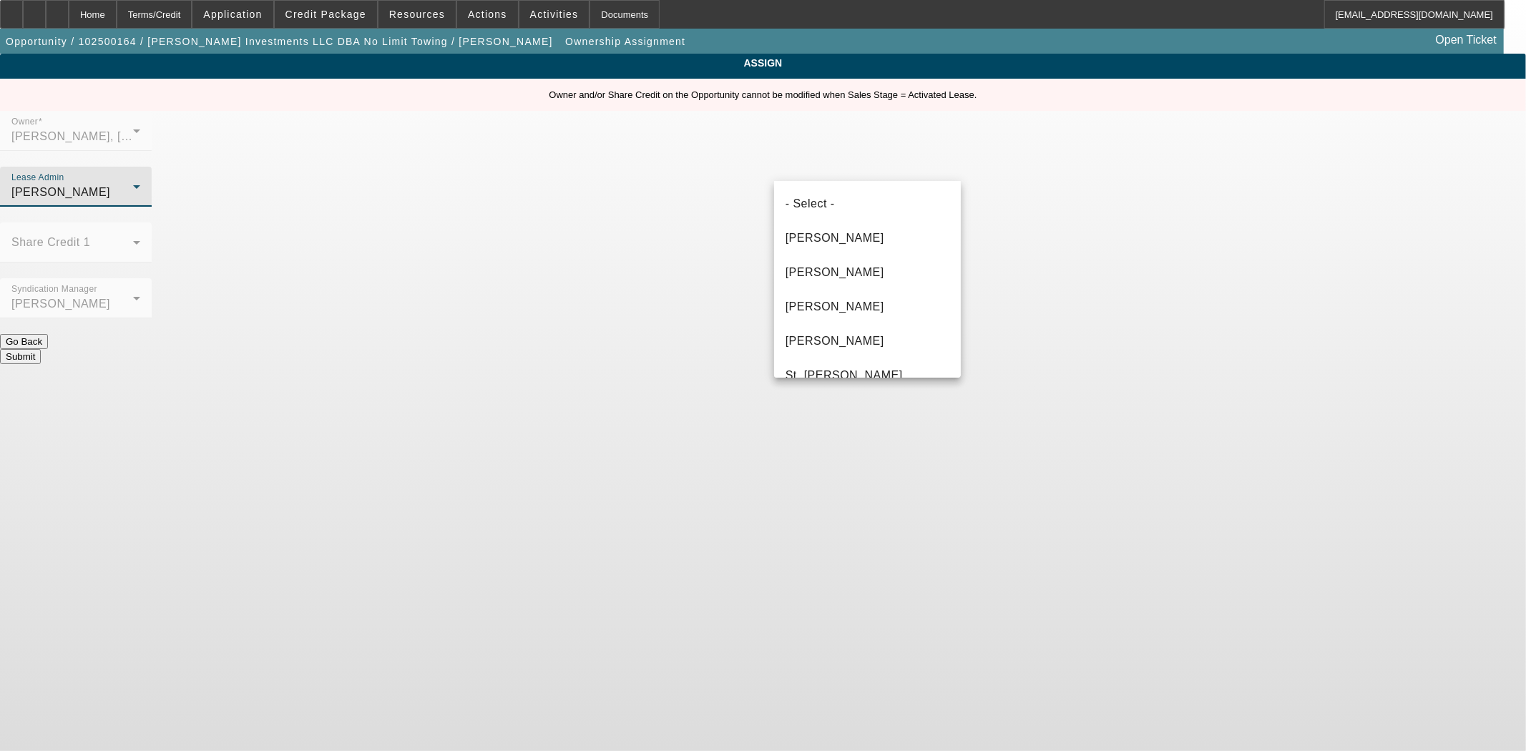
scroll to position [83, 0]
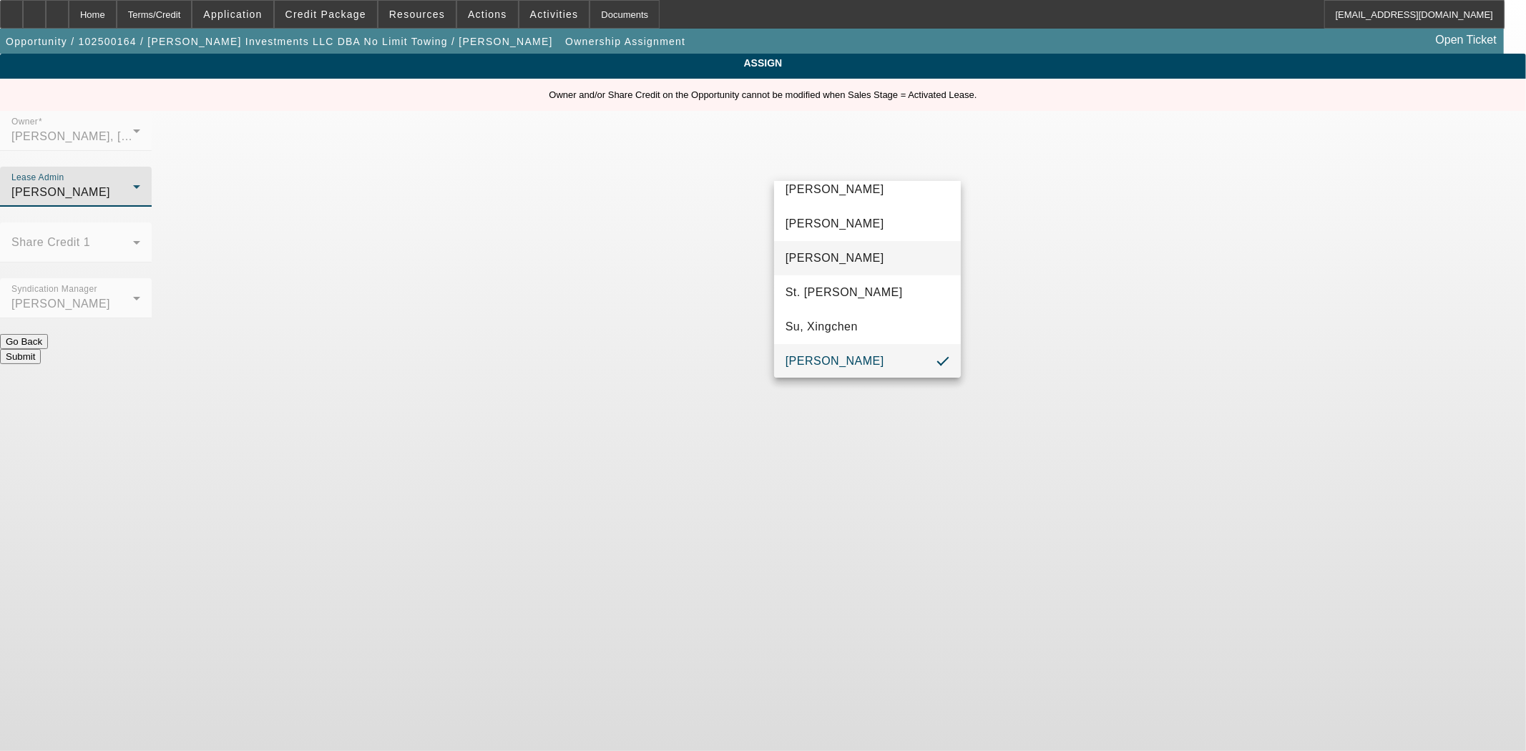
drag, startPoint x: 843, startPoint y: 220, endPoint x: 849, endPoint y: 260, distance: 40.5
click at [842, 220] on span "Gonzalez, Amanda" at bounding box center [835, 223] width 99 height 17
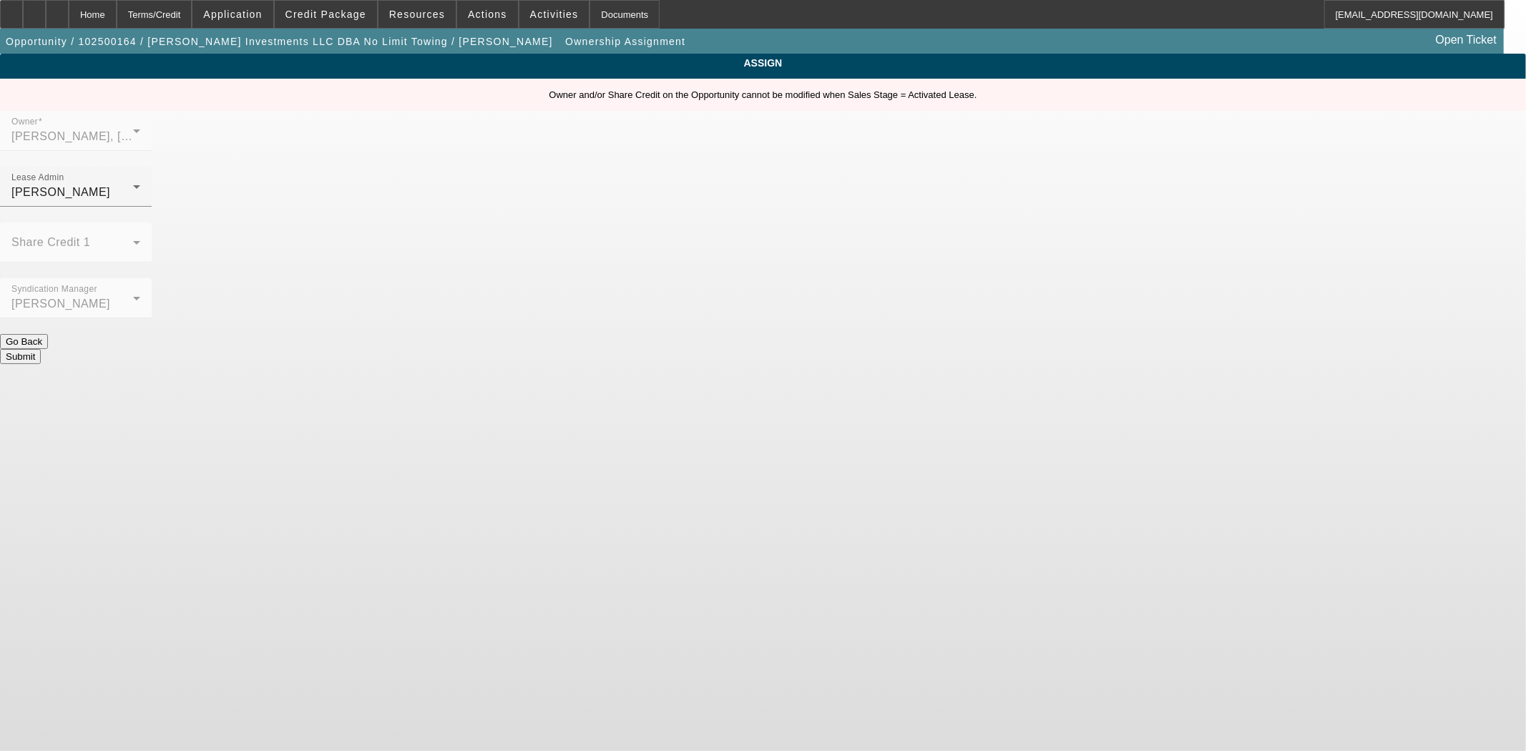
click at [41, 349] on button "Submit" at bounding box center [20, 356] width 41 height 15
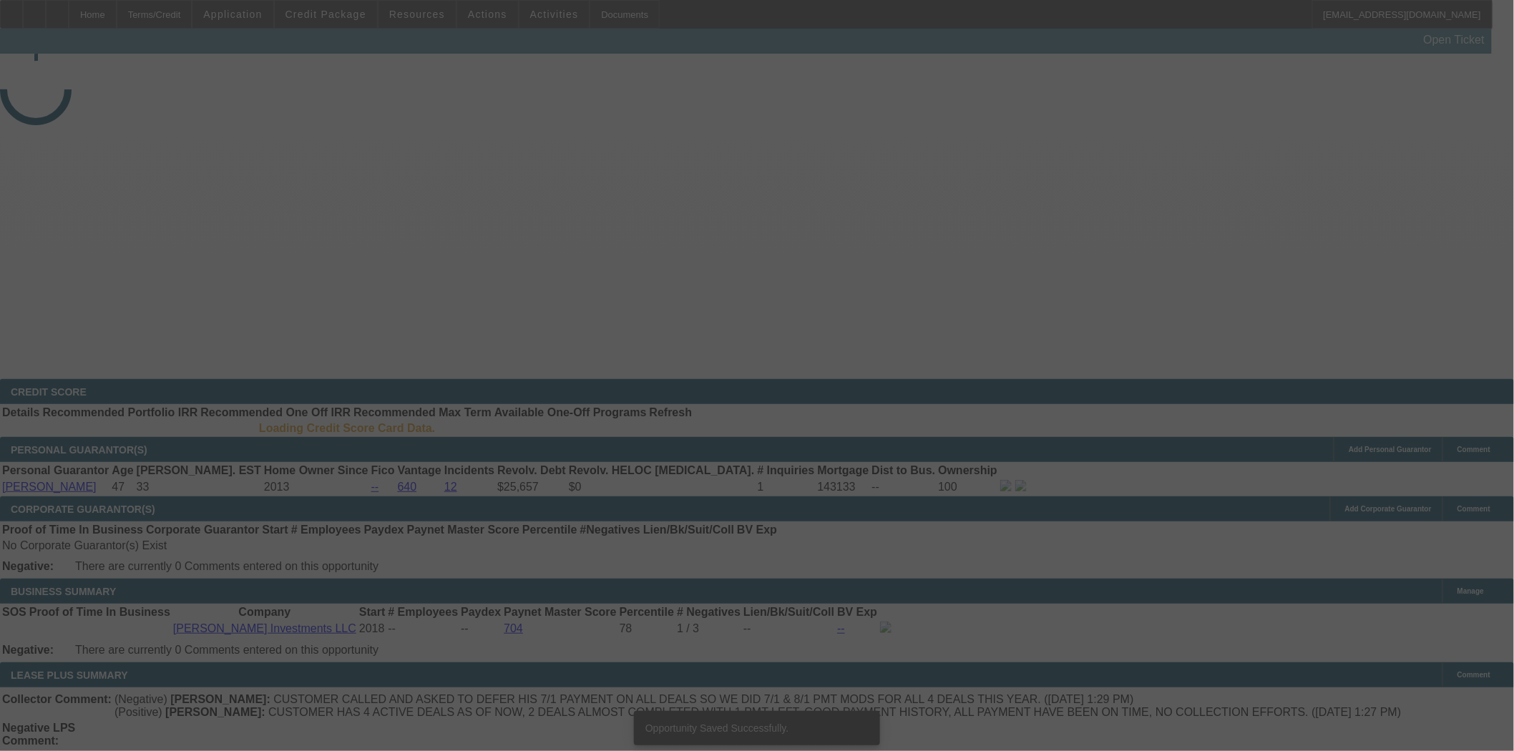
select select "4"
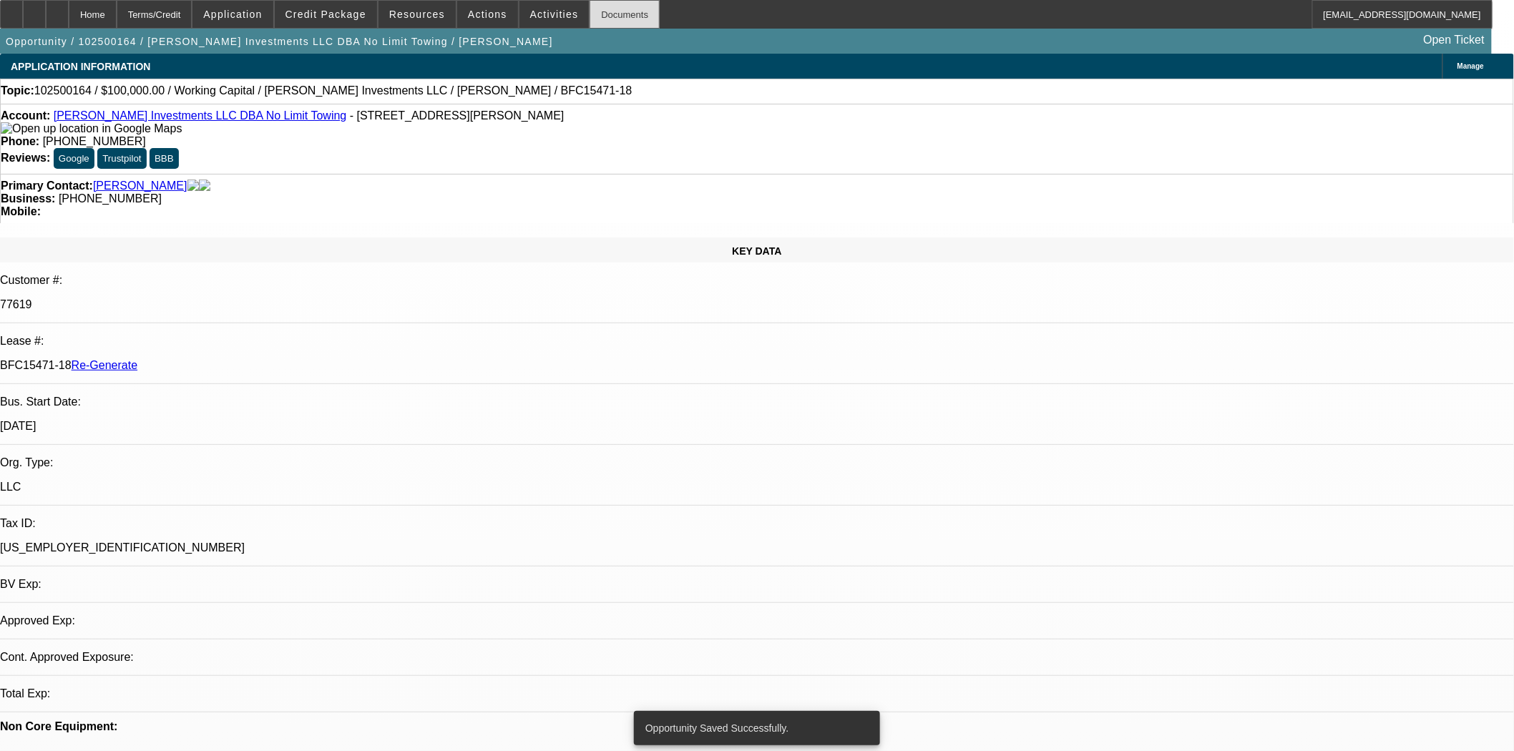
select select "0"
select select "2"
select select "0"
select select "6"
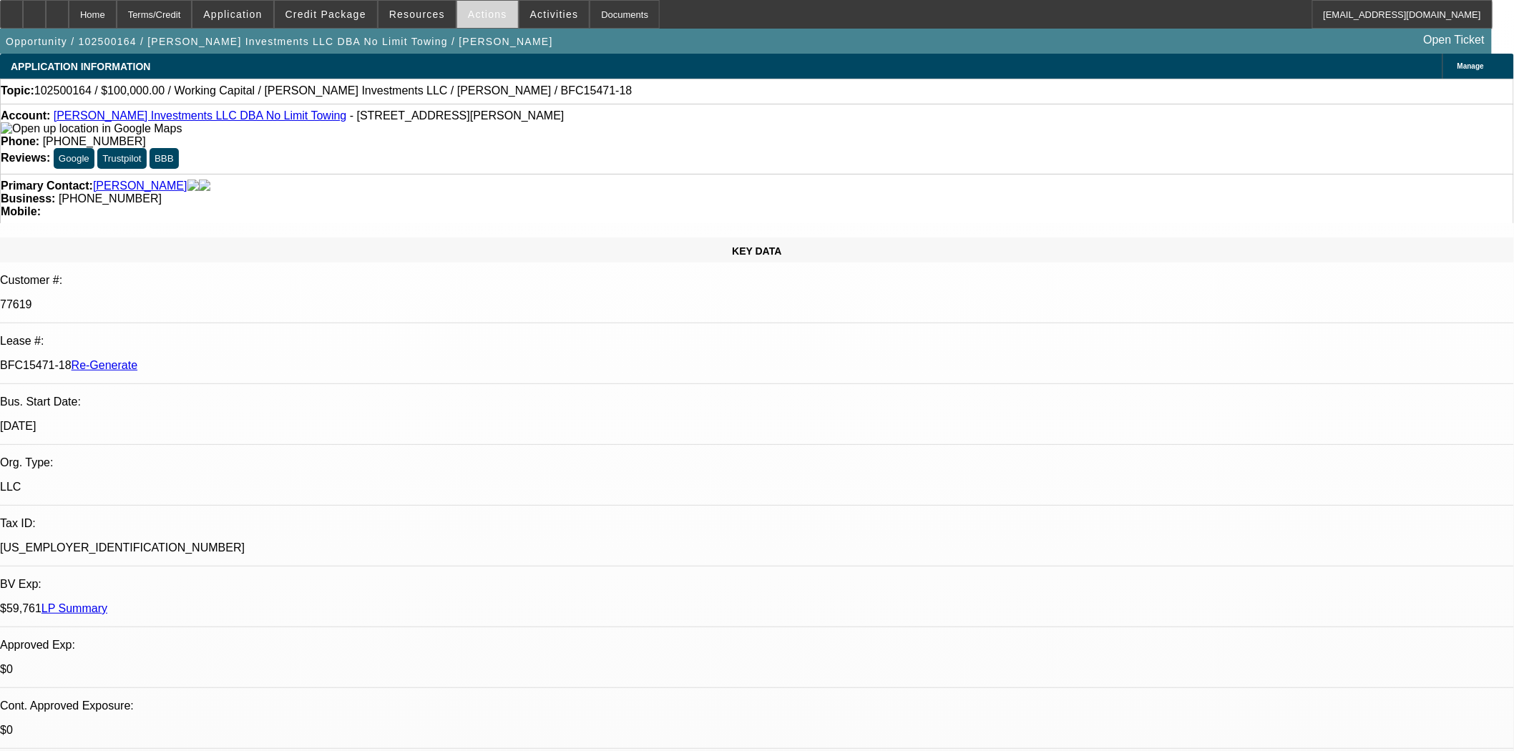
click at [468, 11] on span "Actions" at bounding box center [487, 14] width 39 height 11
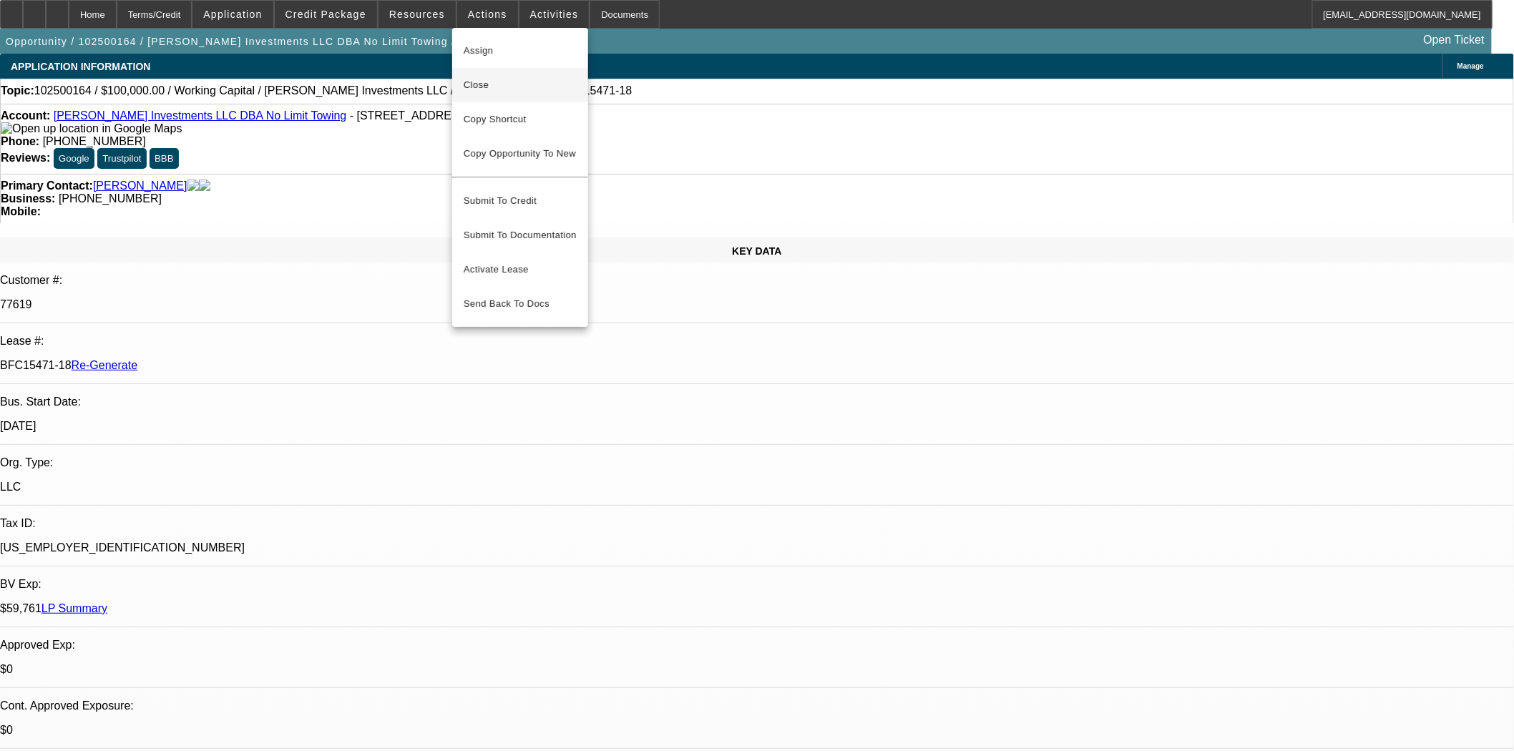
click at [478, 82] on span "Close" at bounding box center [520, 85] width 113 height 17
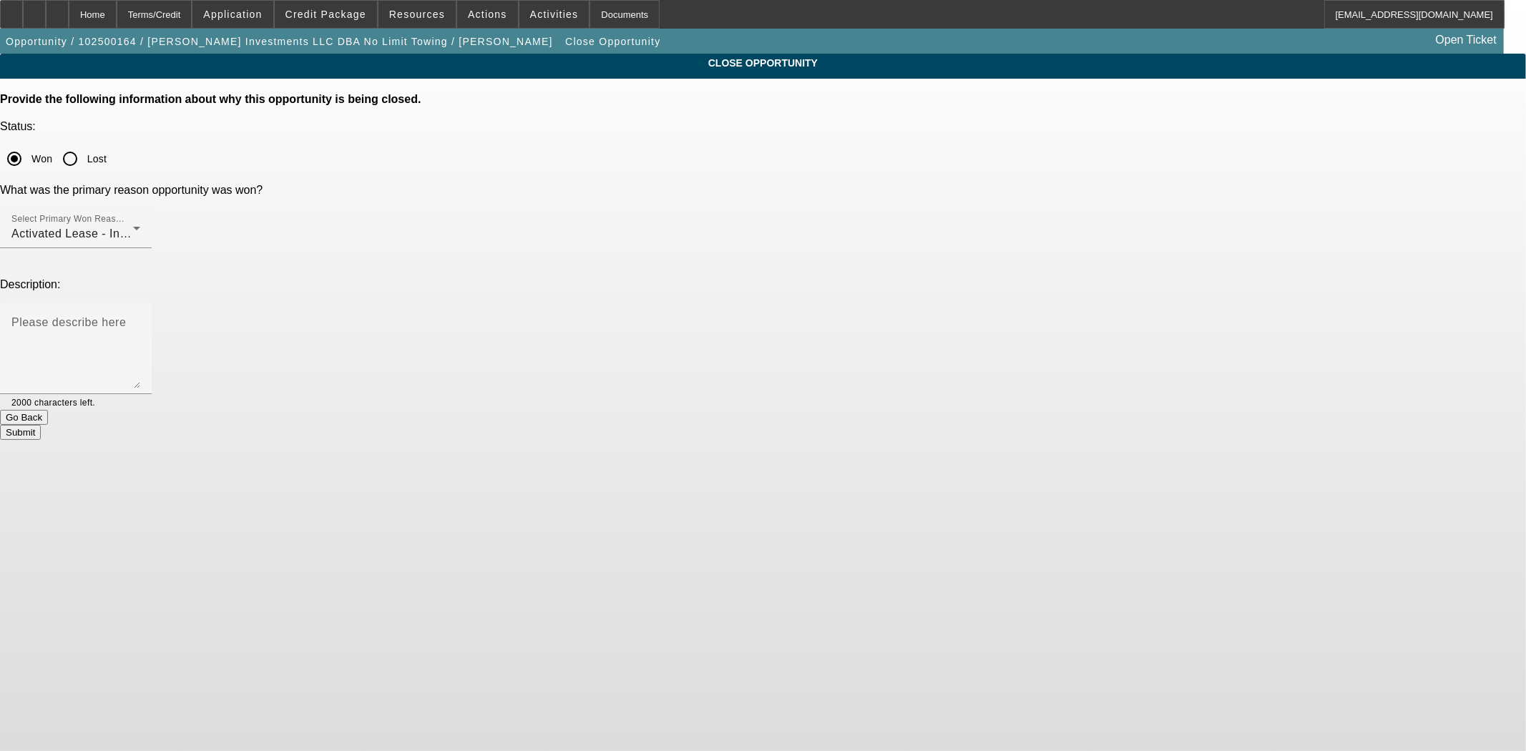
click at [41, 425] on button "Submit" at bounding box center [20, 432] width 41 height 15
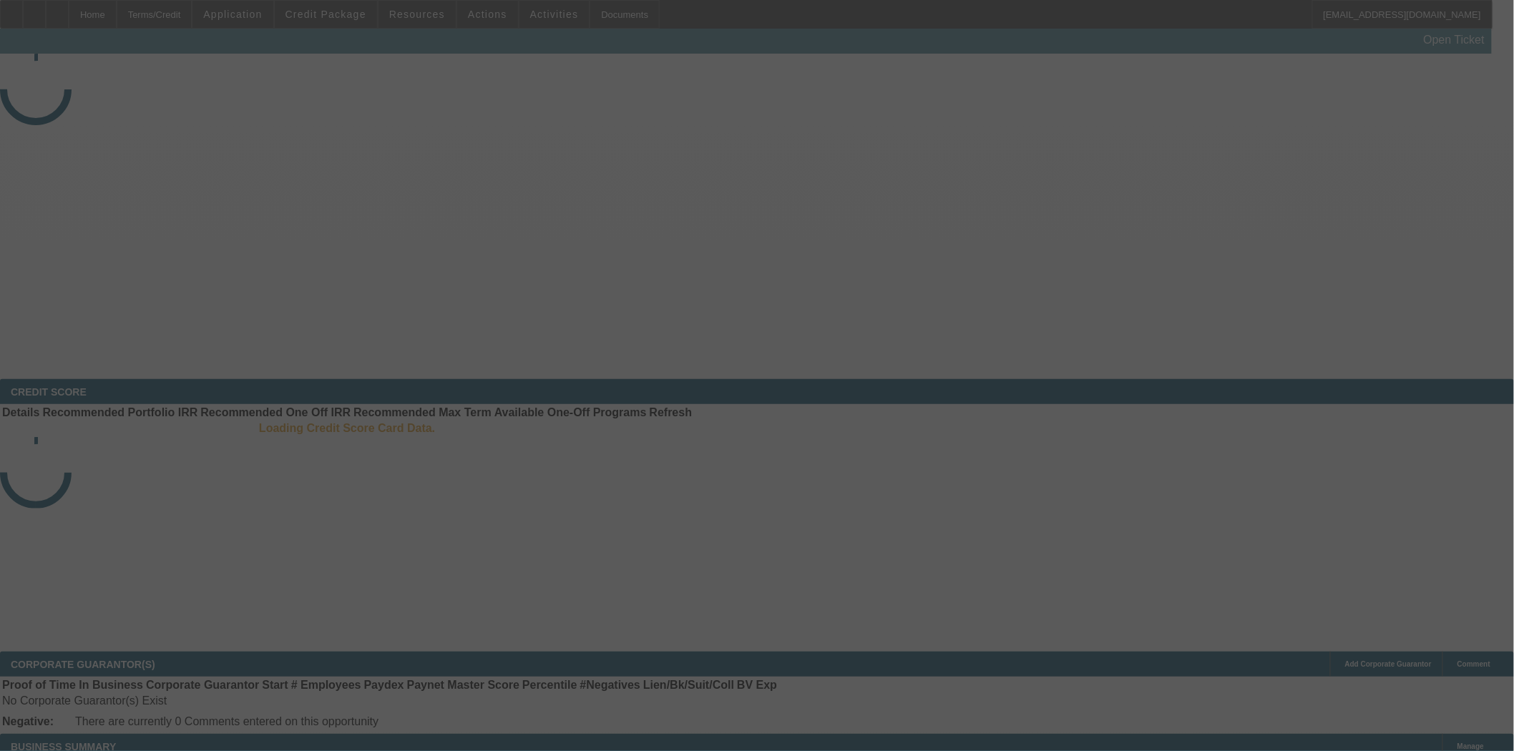
select select "4"
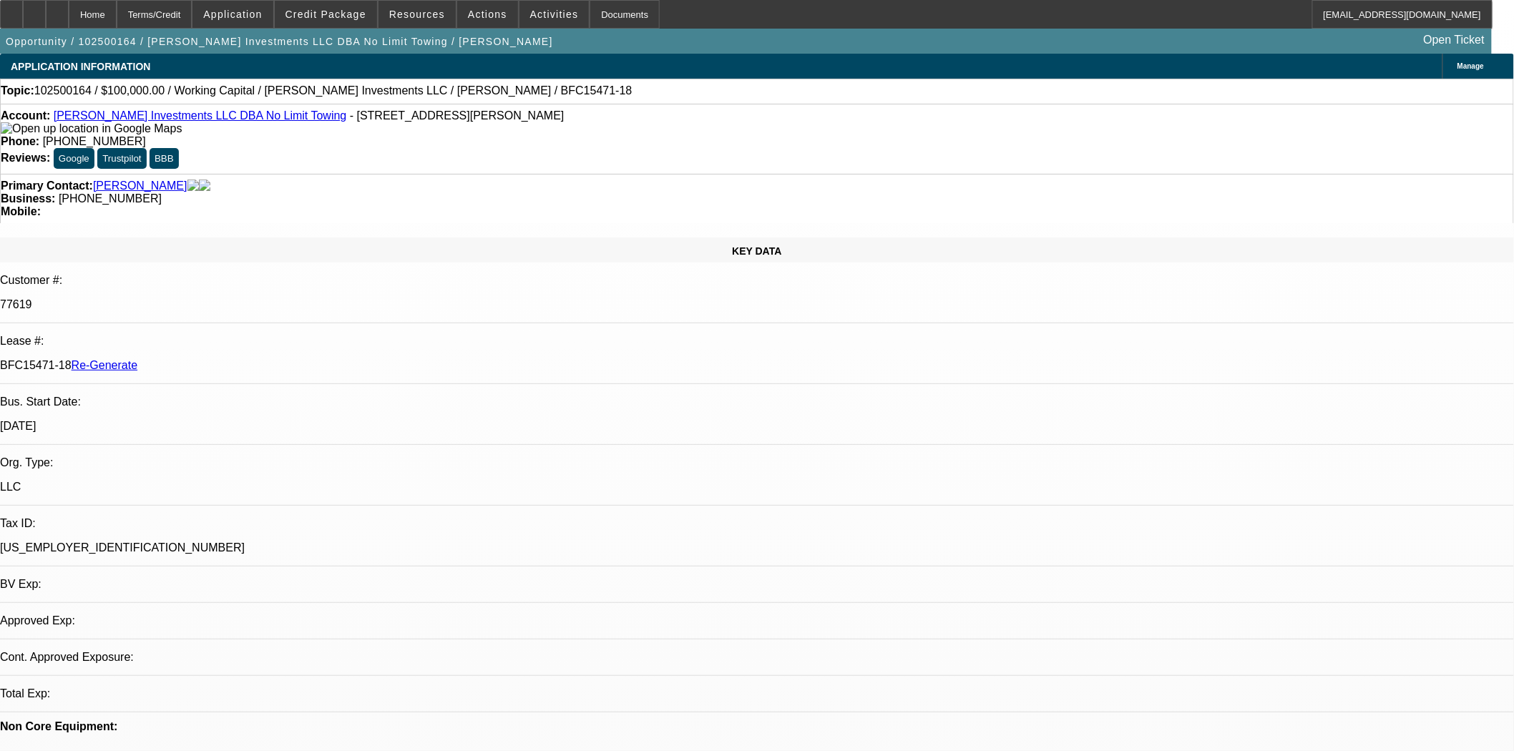
select select "0"
select select "2"
select select "0"
select select "6"
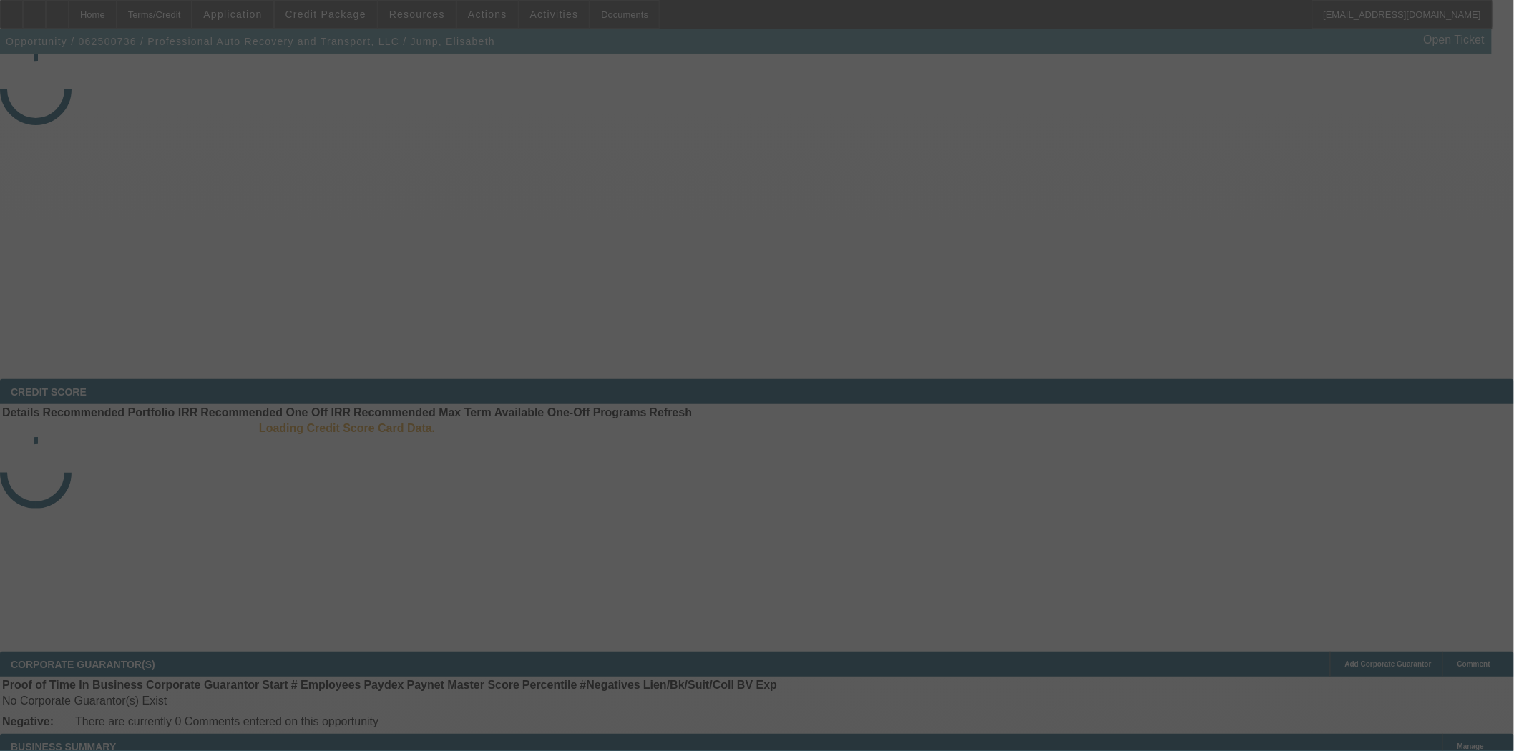
select select "4"
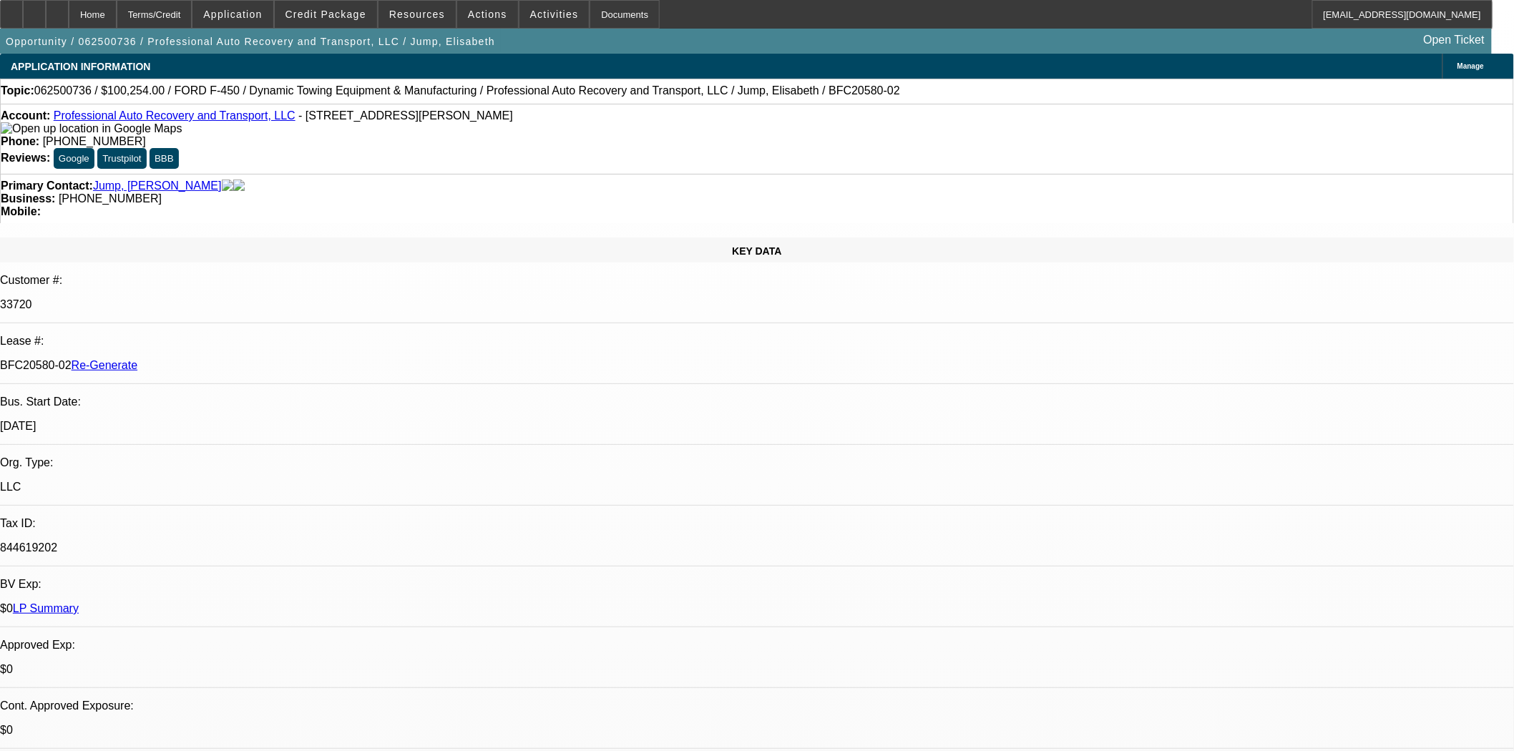
select select "0"
select select "6"
click at [620, 20] on div "Documents" at bounding box center [625, 14] width 70 height 29
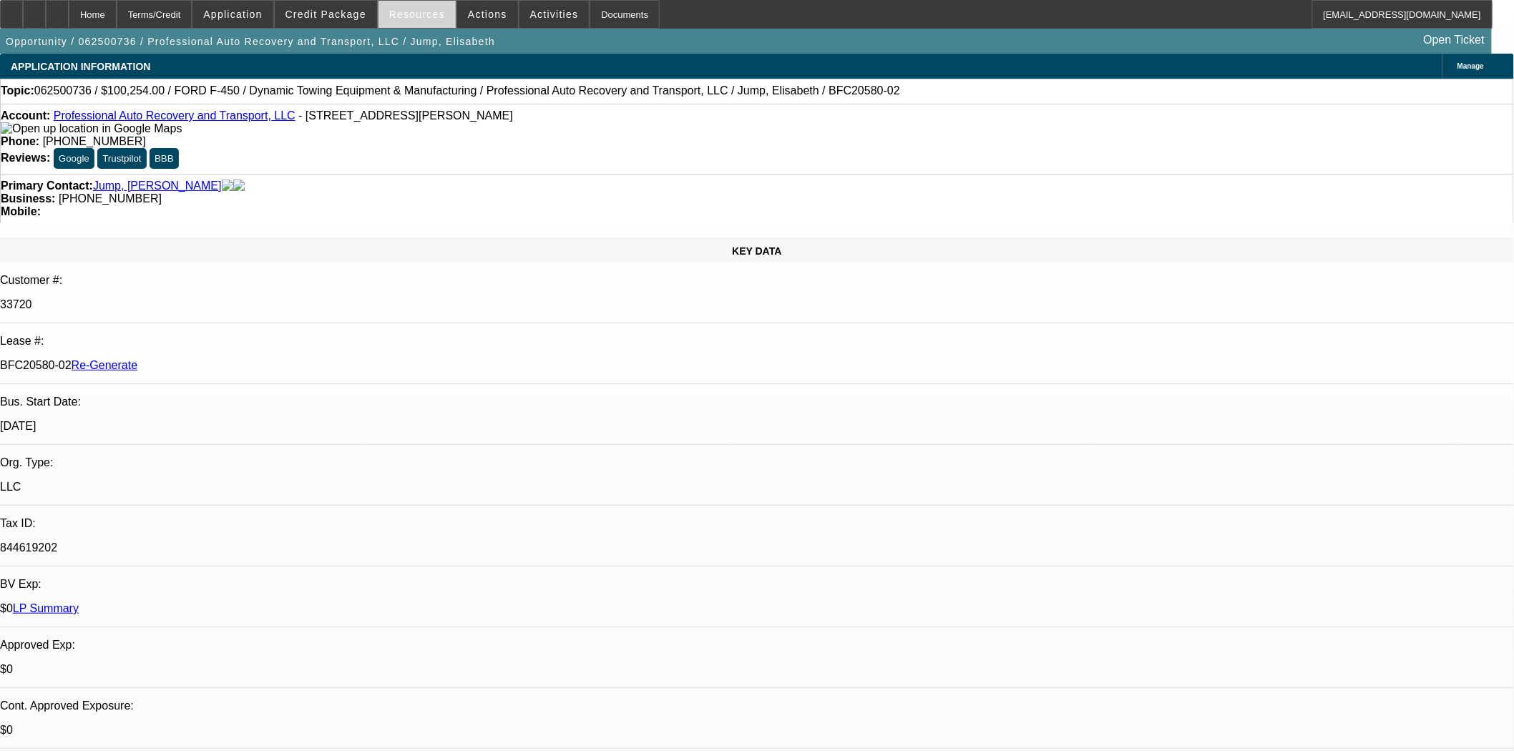
click at [441, 10] on span at bounding box center [416, 14] width 77 height 34
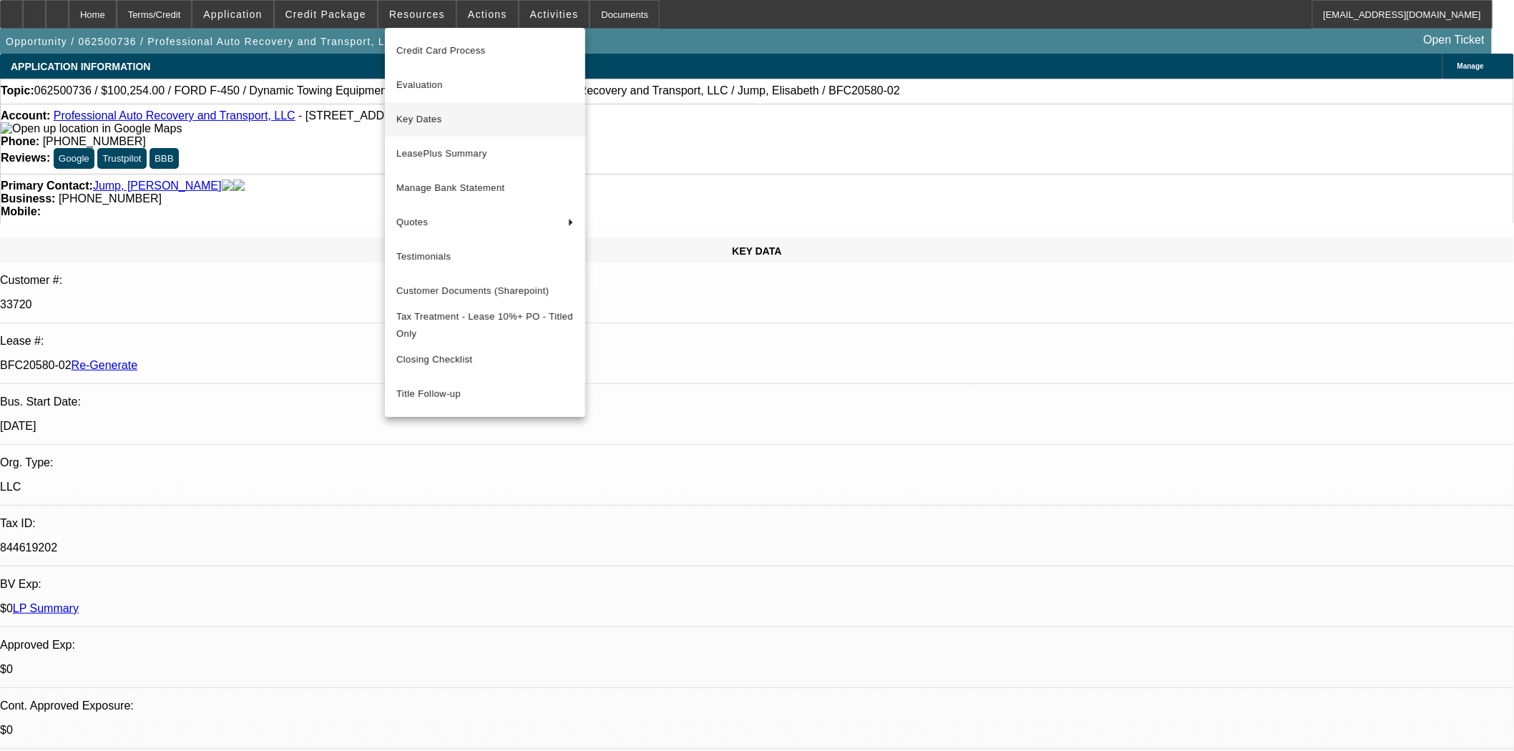
click at [419, 119] on span "Key Dates" at bounding box center [484, 119] width 177 height 17
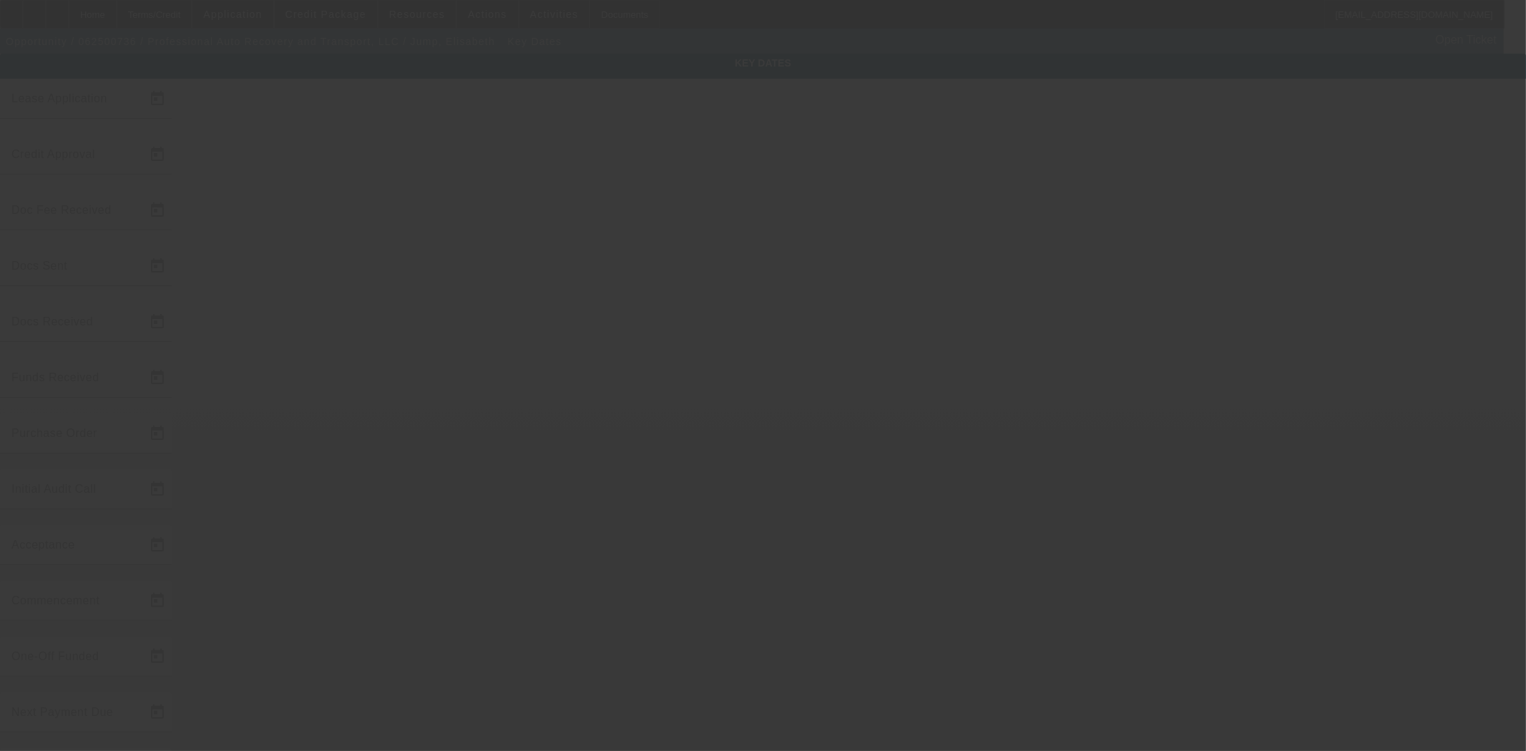
type input "6/30/2025"
type input "8/22/2025"
type input "10/9/2025"
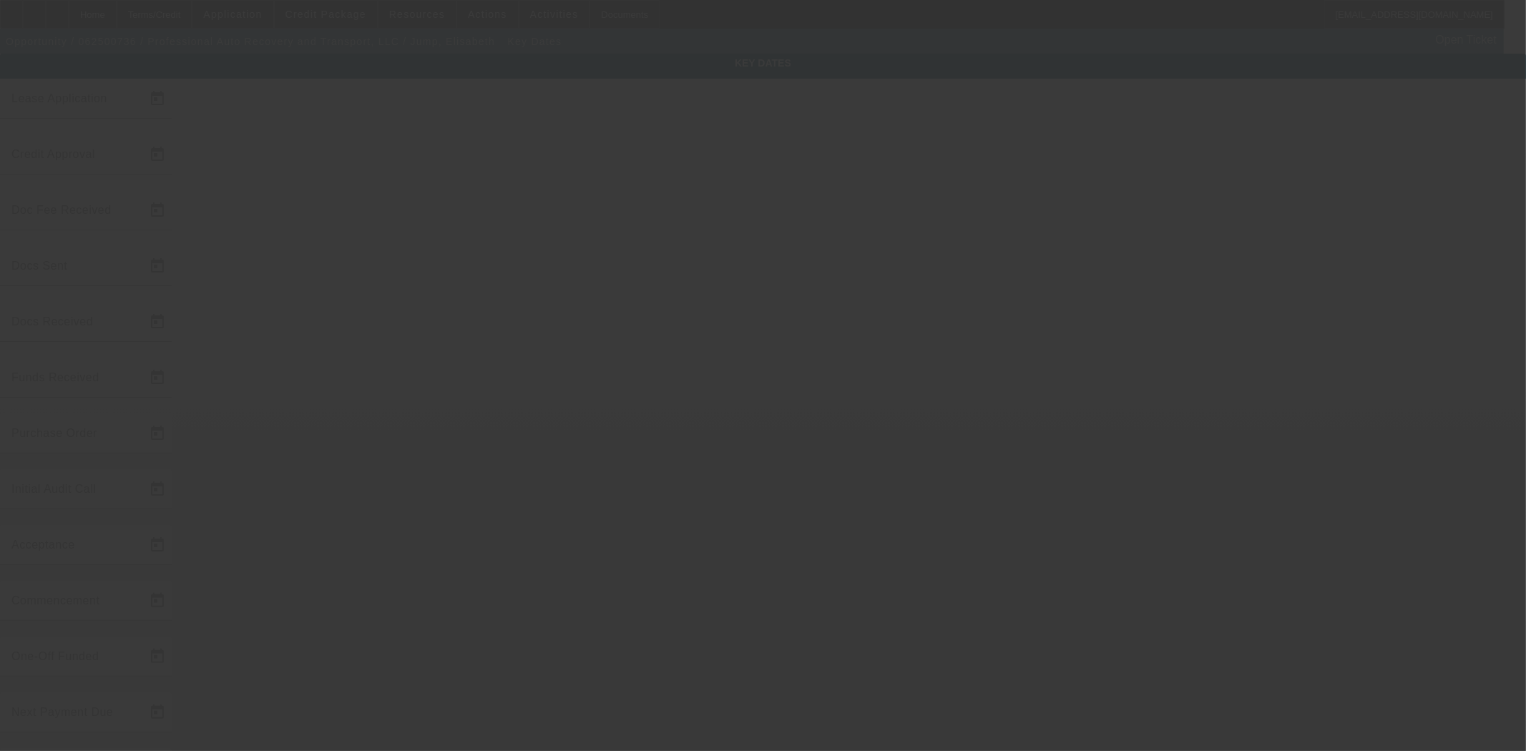
type input "10/9/2025"
type input "11/1/2025"
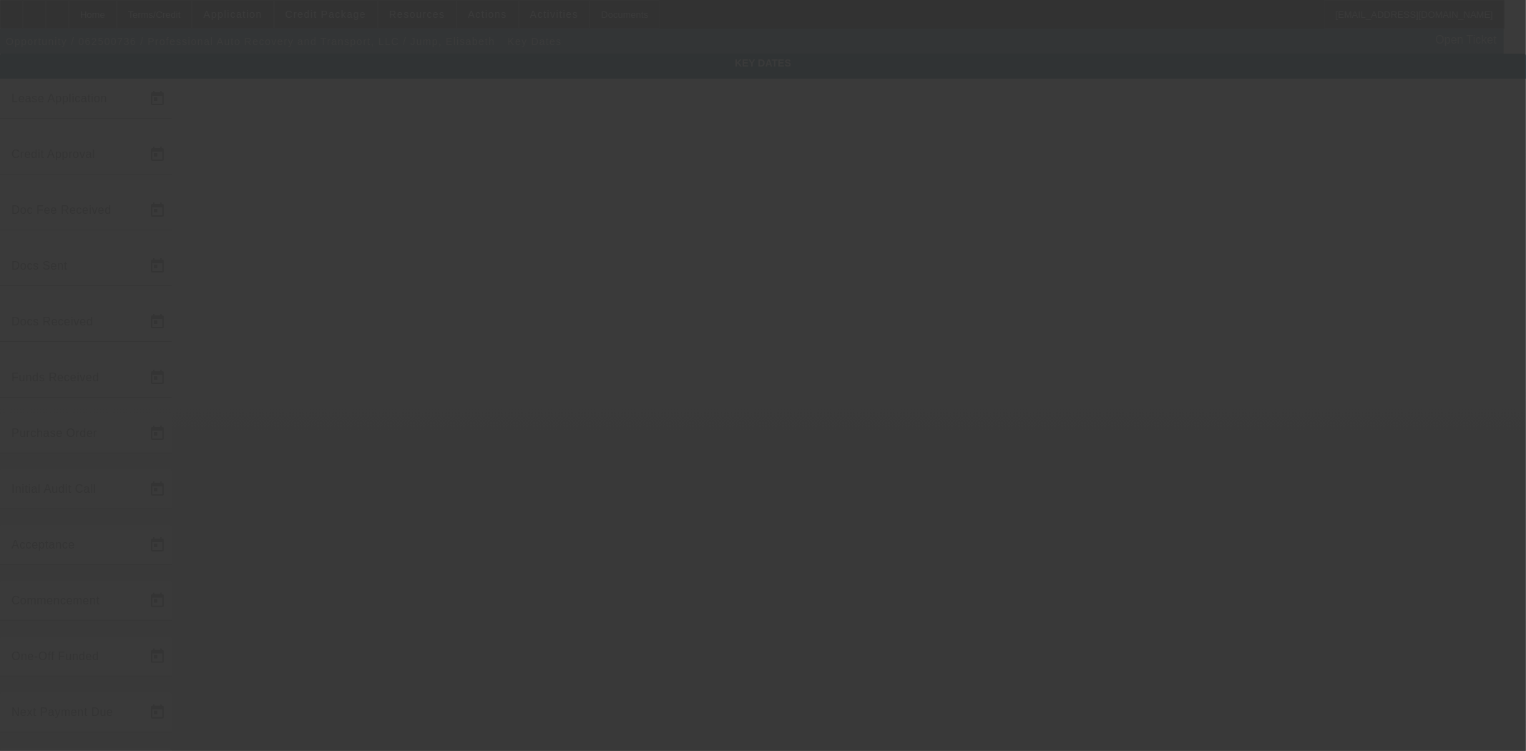
type input "12/1/2025"
type input "11/1/2025"
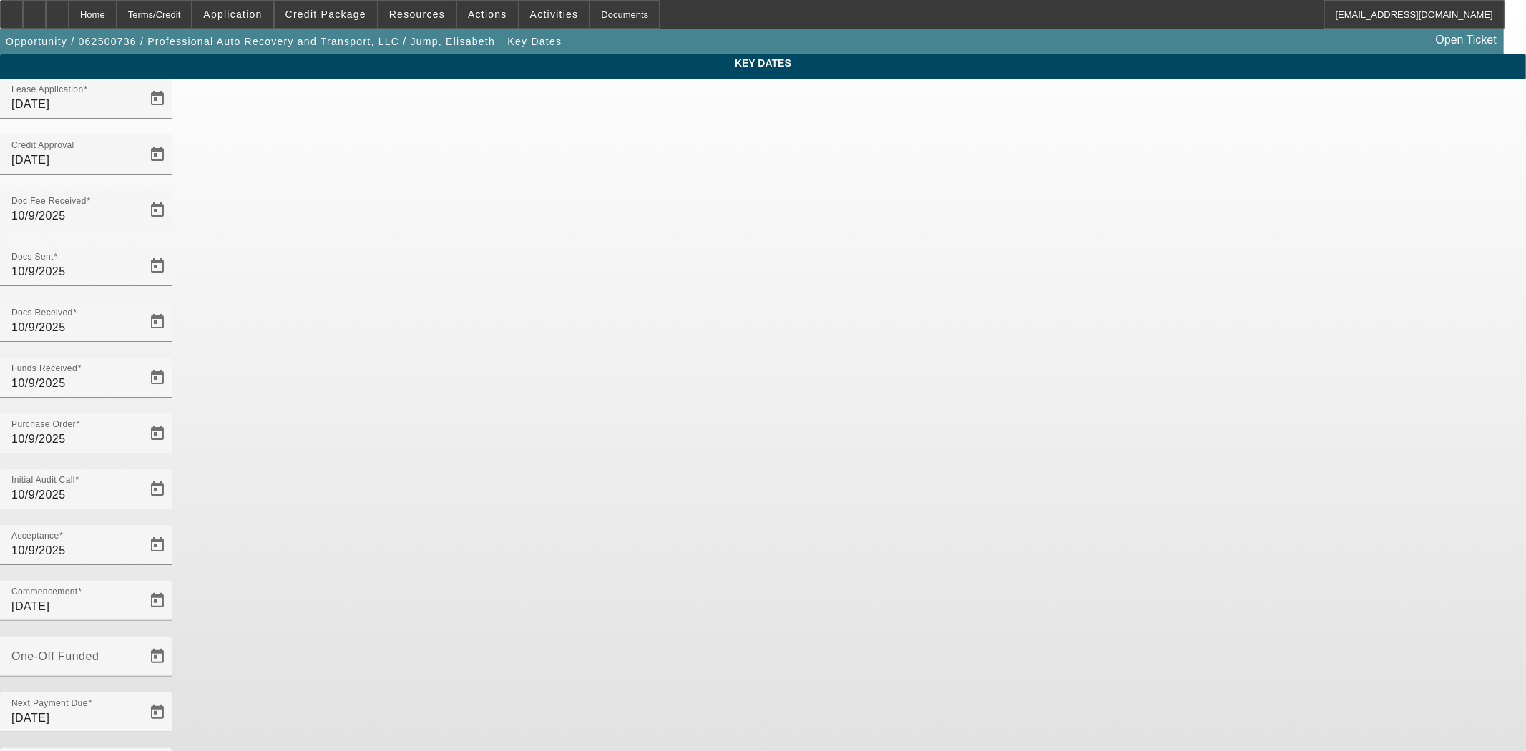
click at [99, 650] on mat-label "One-Off Funded" at bounding box center [54, 656] width 87 height 12
click at [140, 654] on input "One-Off Funded" at bounding box center [75, 662] width 129 height 17
type input "10/9/2025"
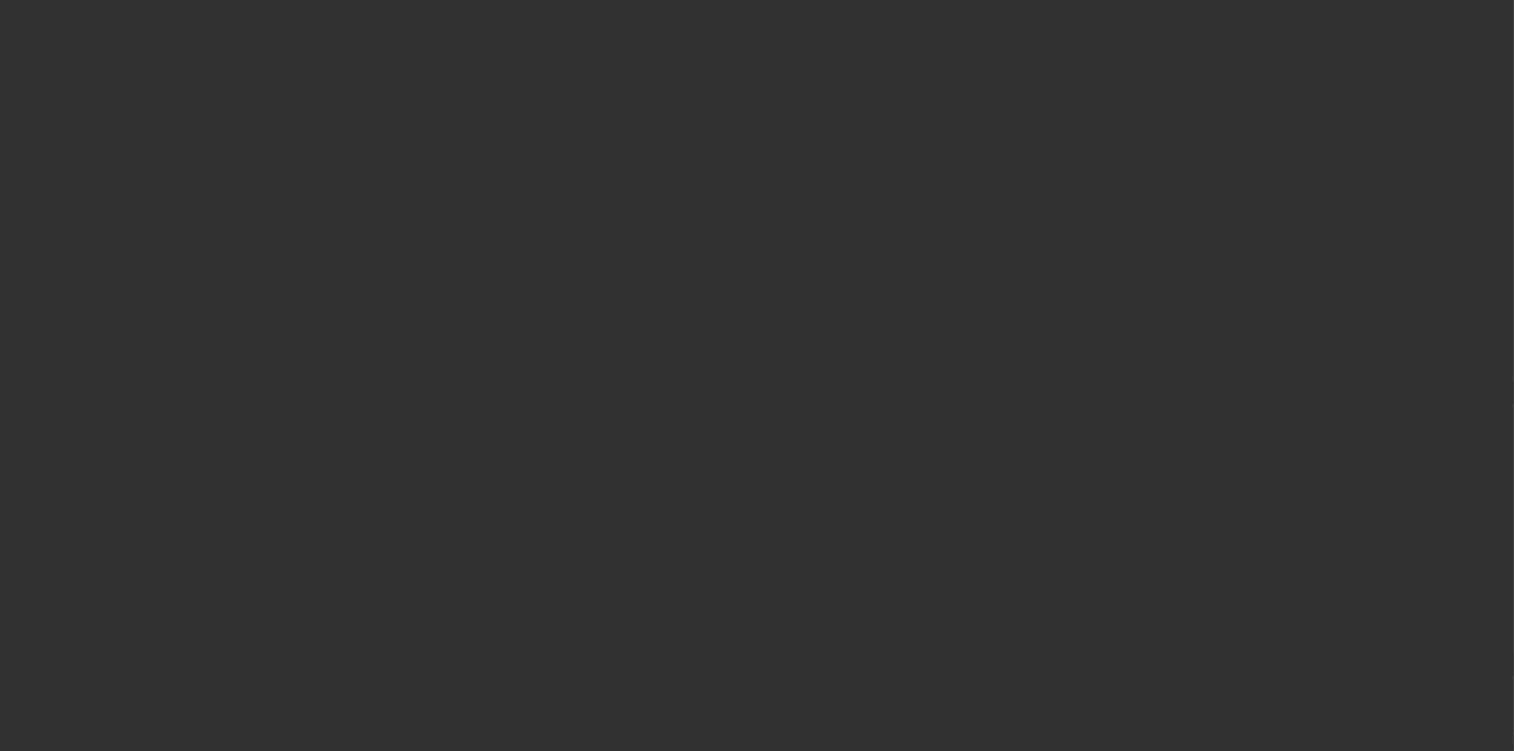
select select "4"
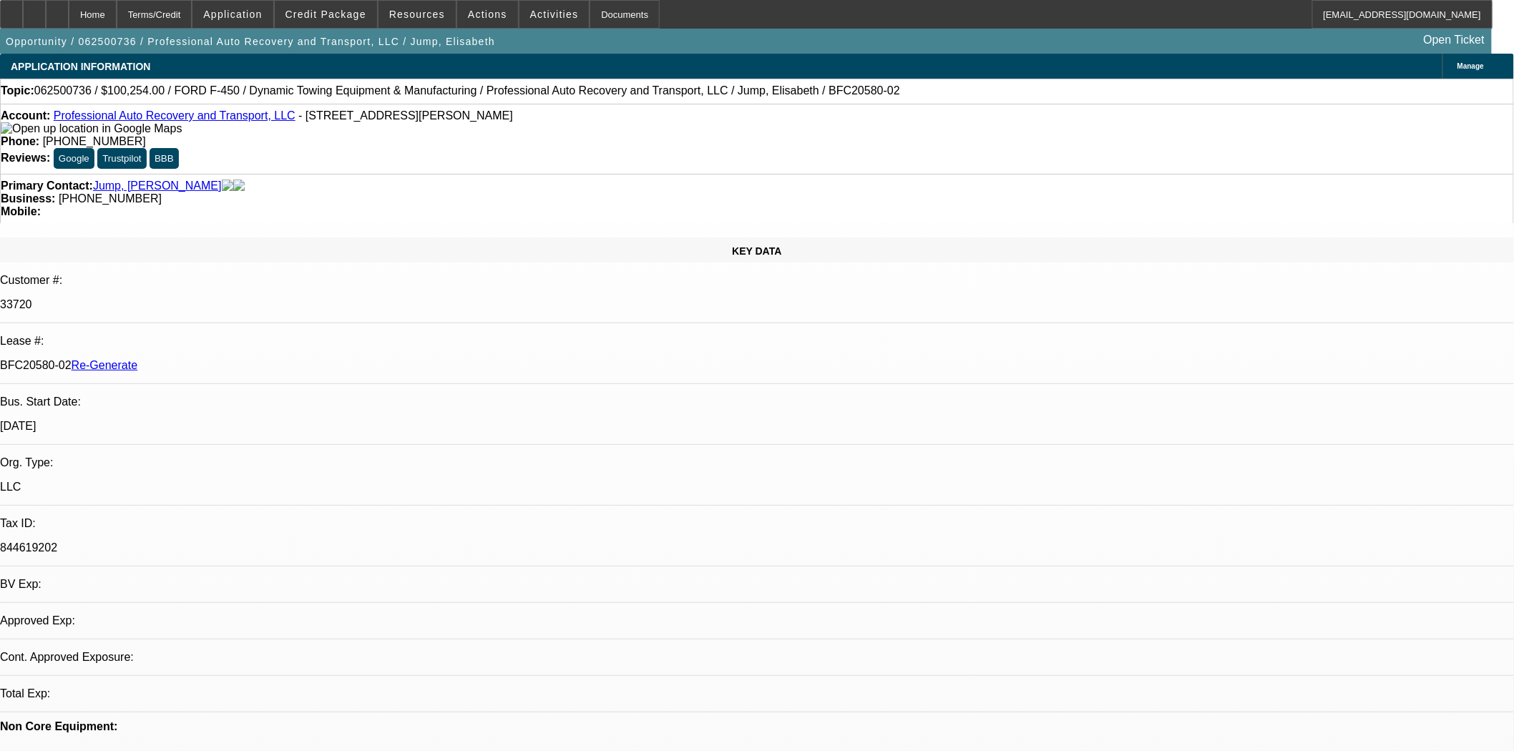
select select "0"
select select "6"
click at [474, 15] on span "Actions" at bounding box center [487, 14] width 39 height 11
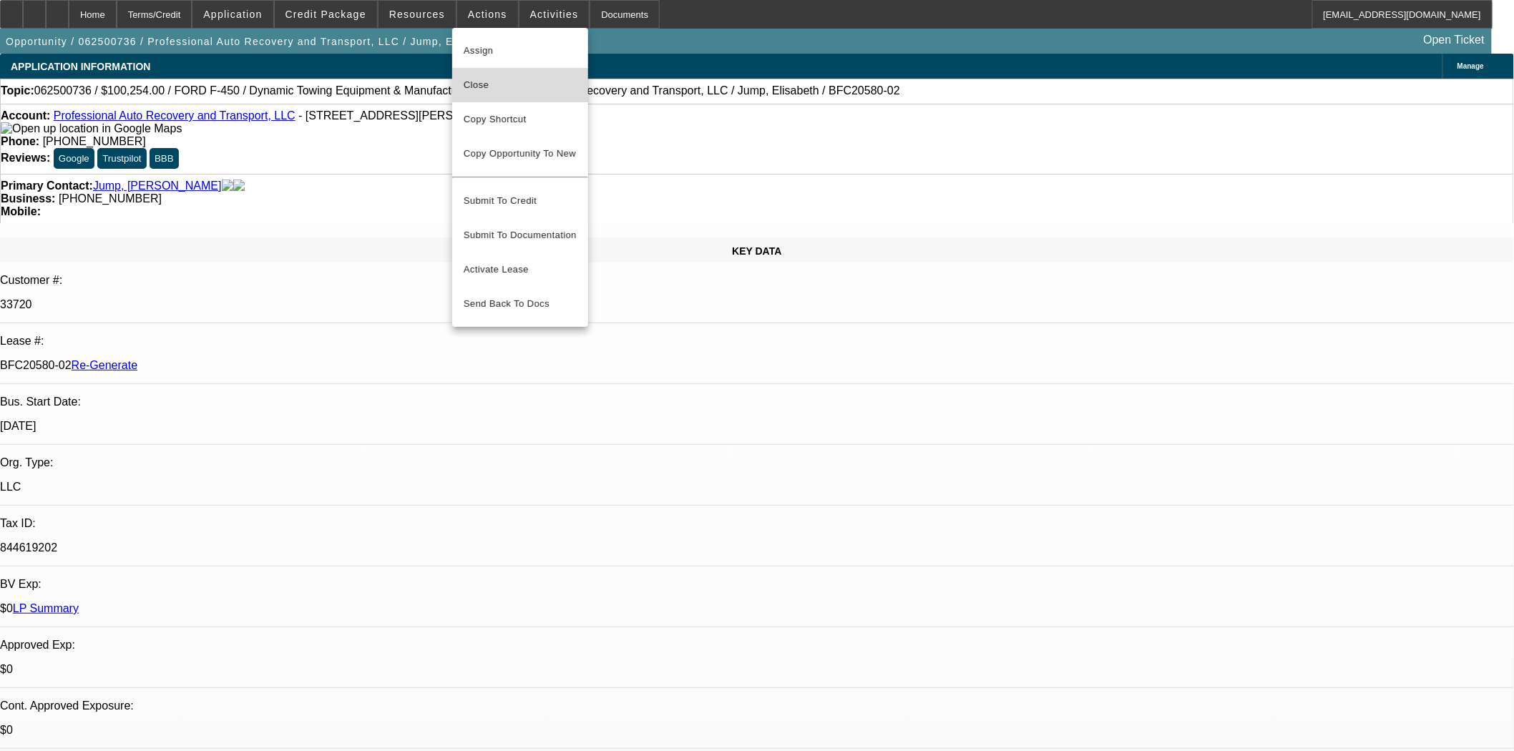
click at [485, 89] on span "Close" at bounding box center [520, 85] width 113 height 17
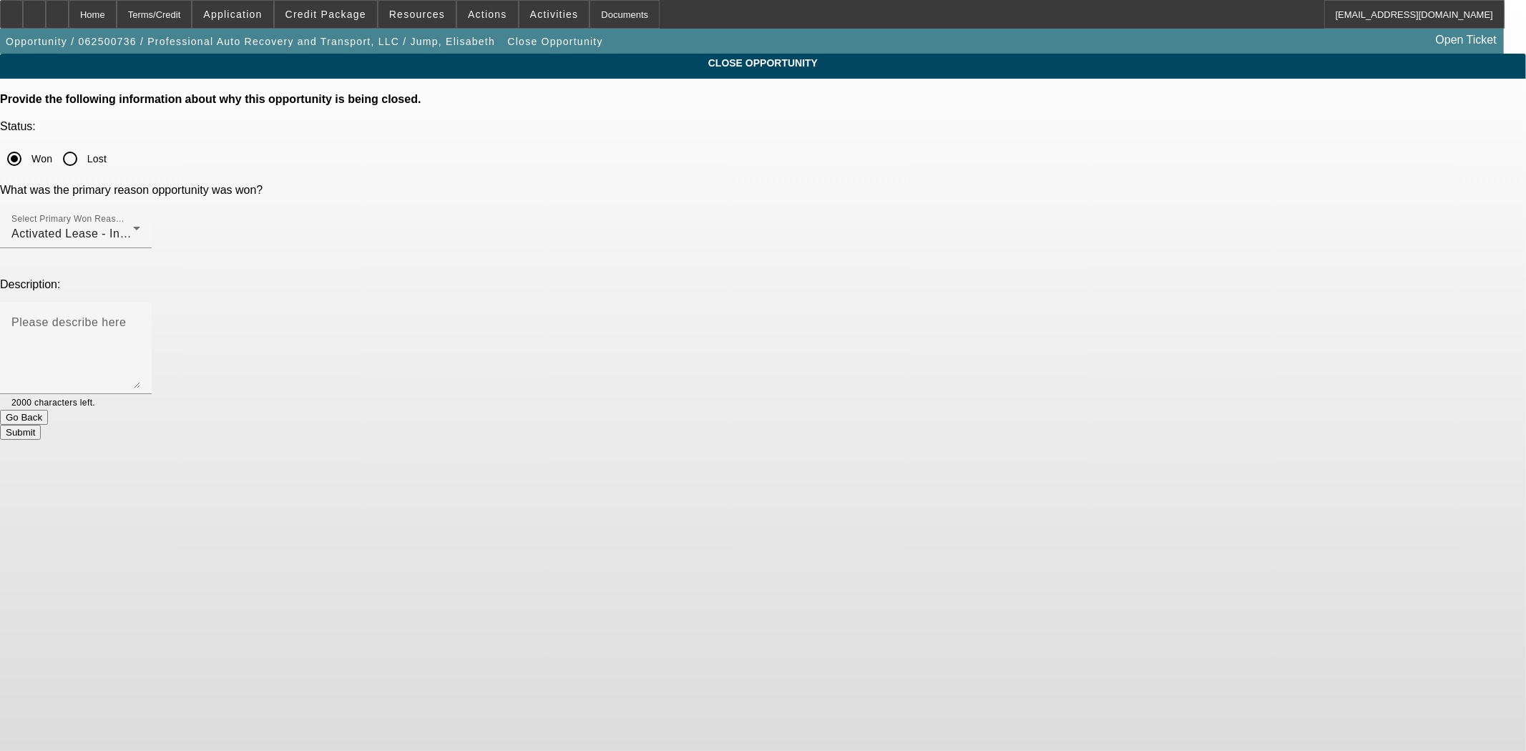
click at [41, 425] on button "Submit" at bounding box center [20, 432] width 41 height 15
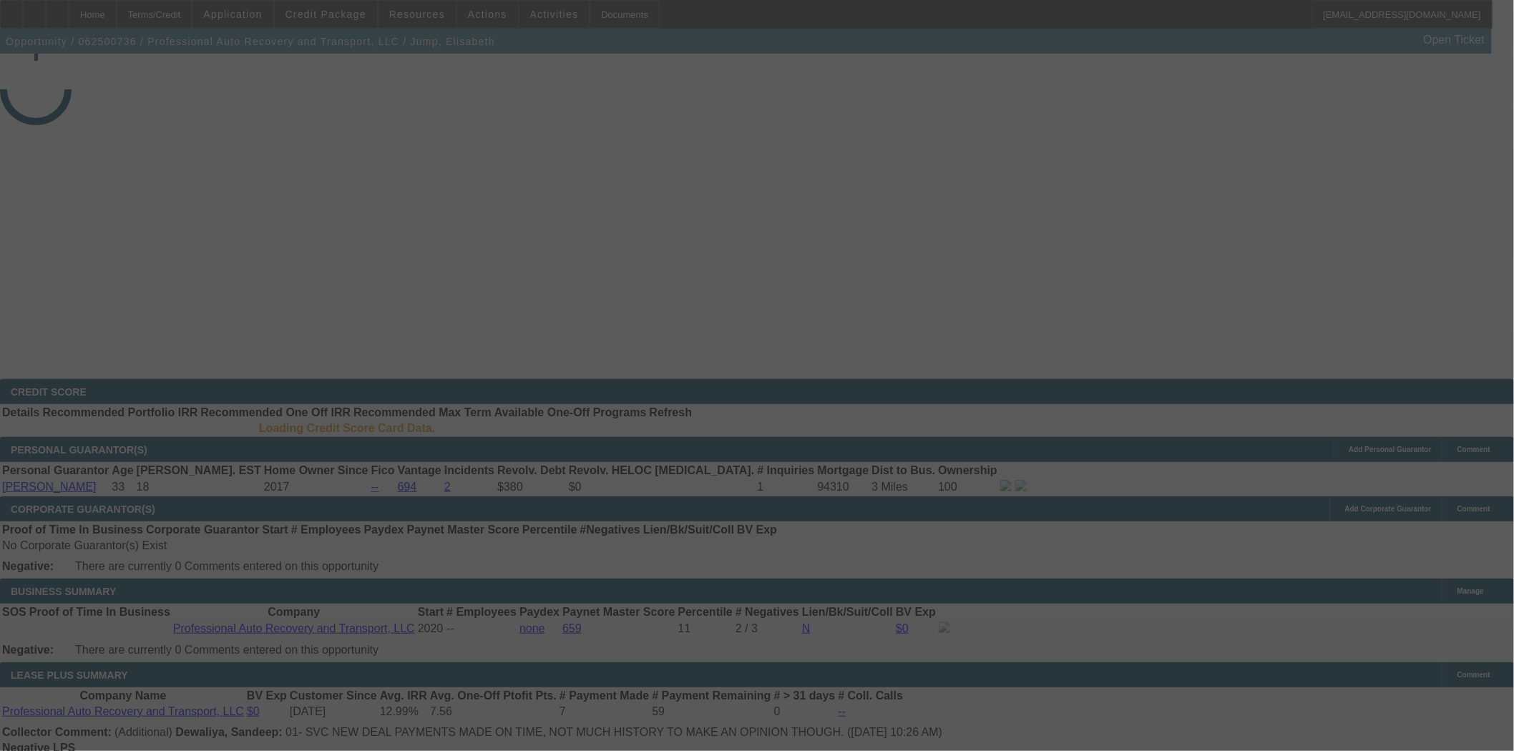
select select "4"
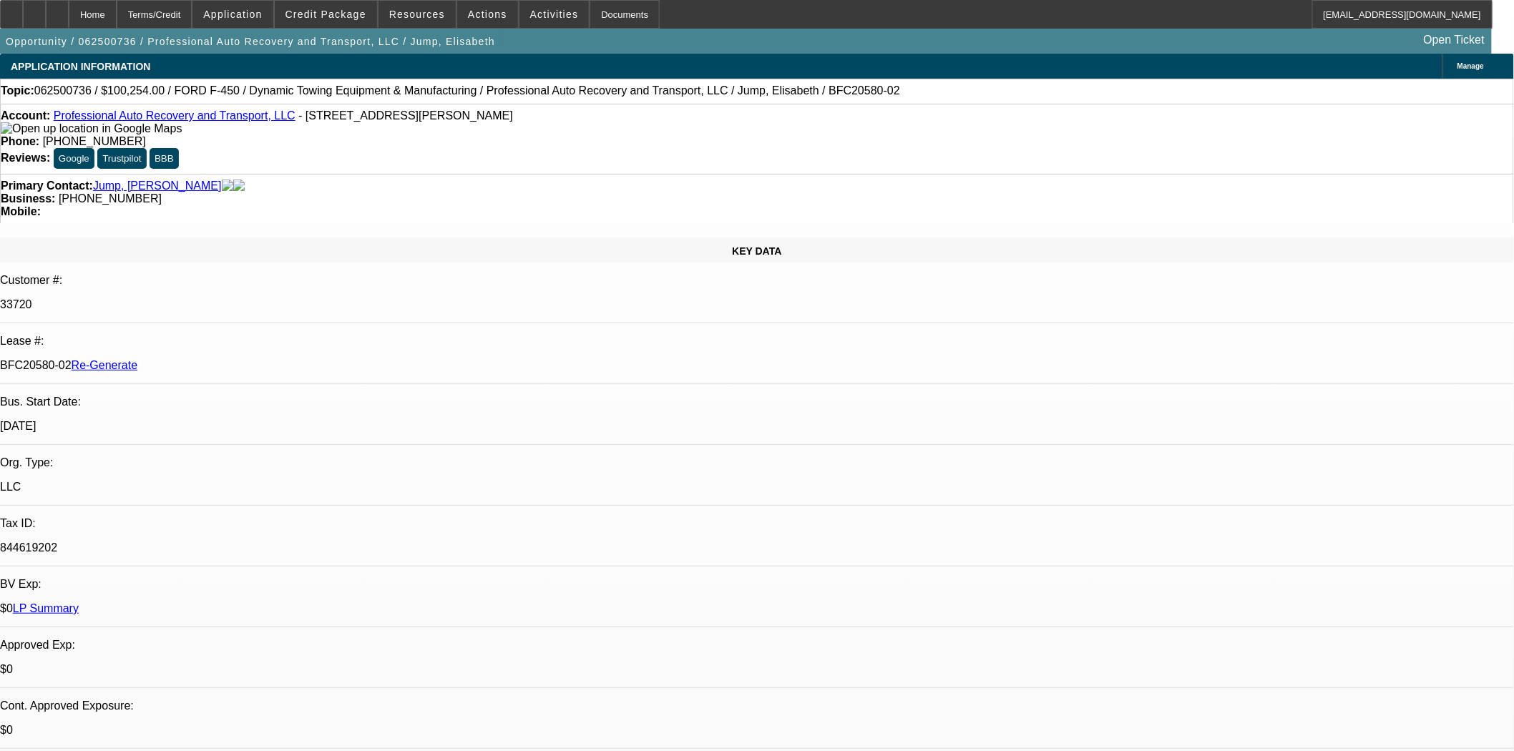
select select "0"
select select "6"
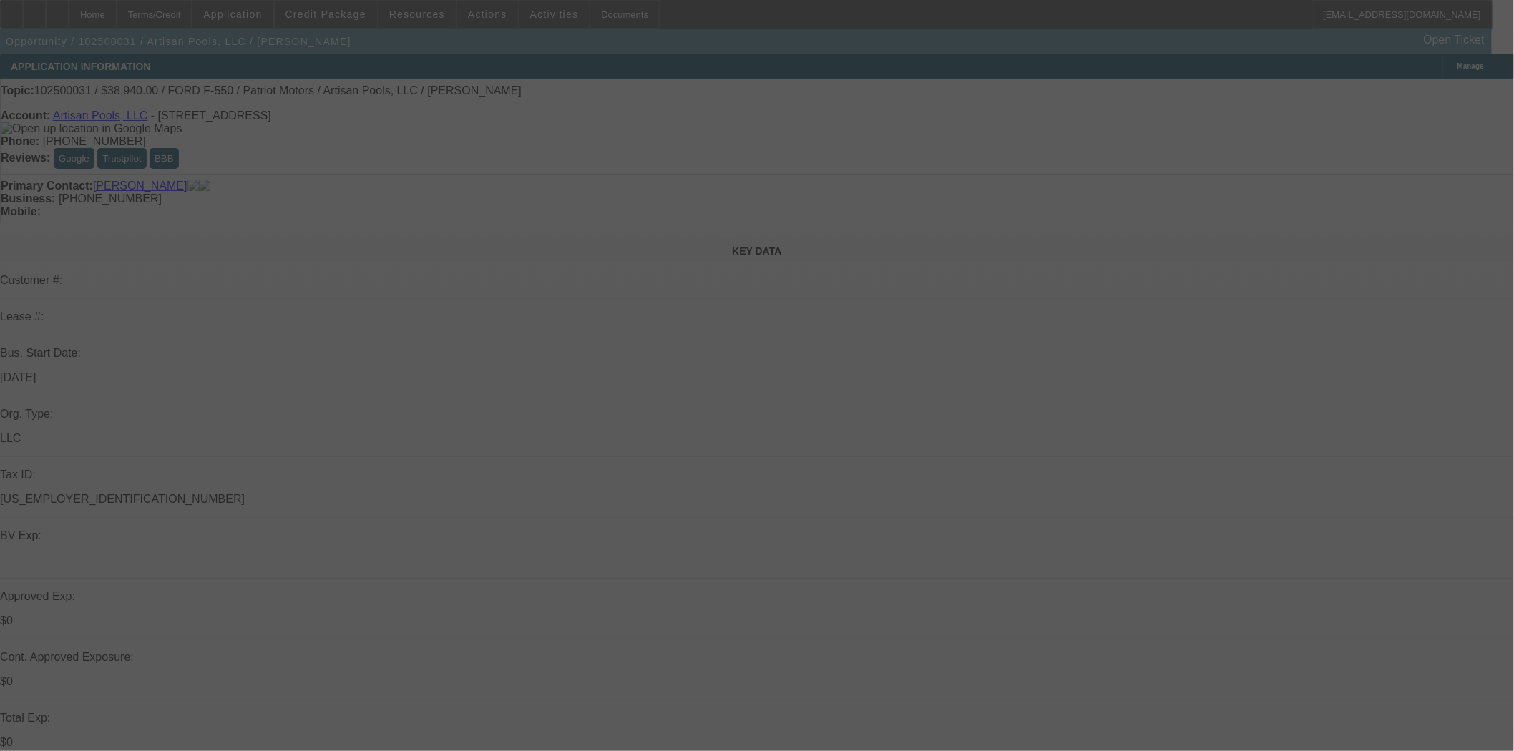
select select "0"
select select "0.1"
select select "4"
select select "0"
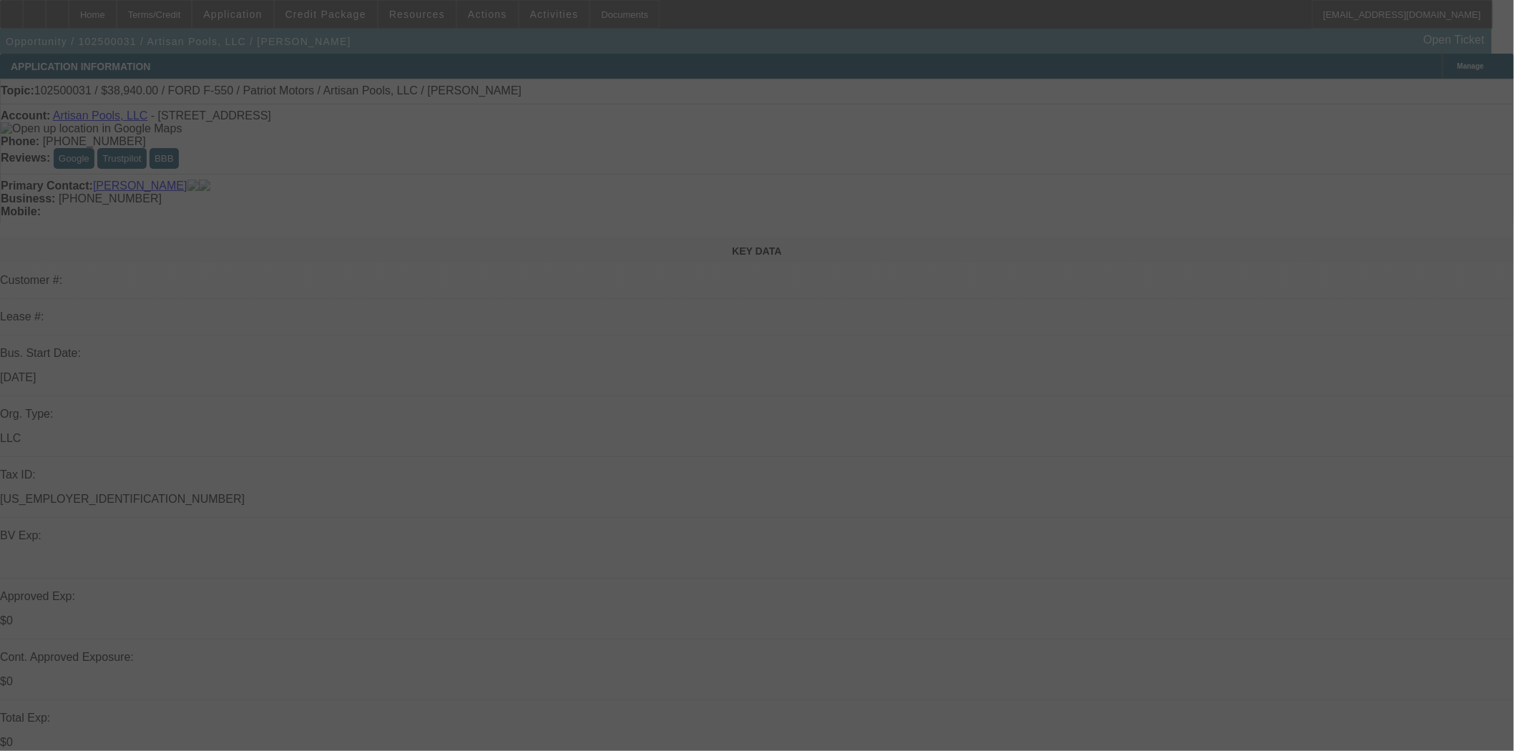
select select "0"
select select "3"
select select "0.1"
select select "4"
select select "0"
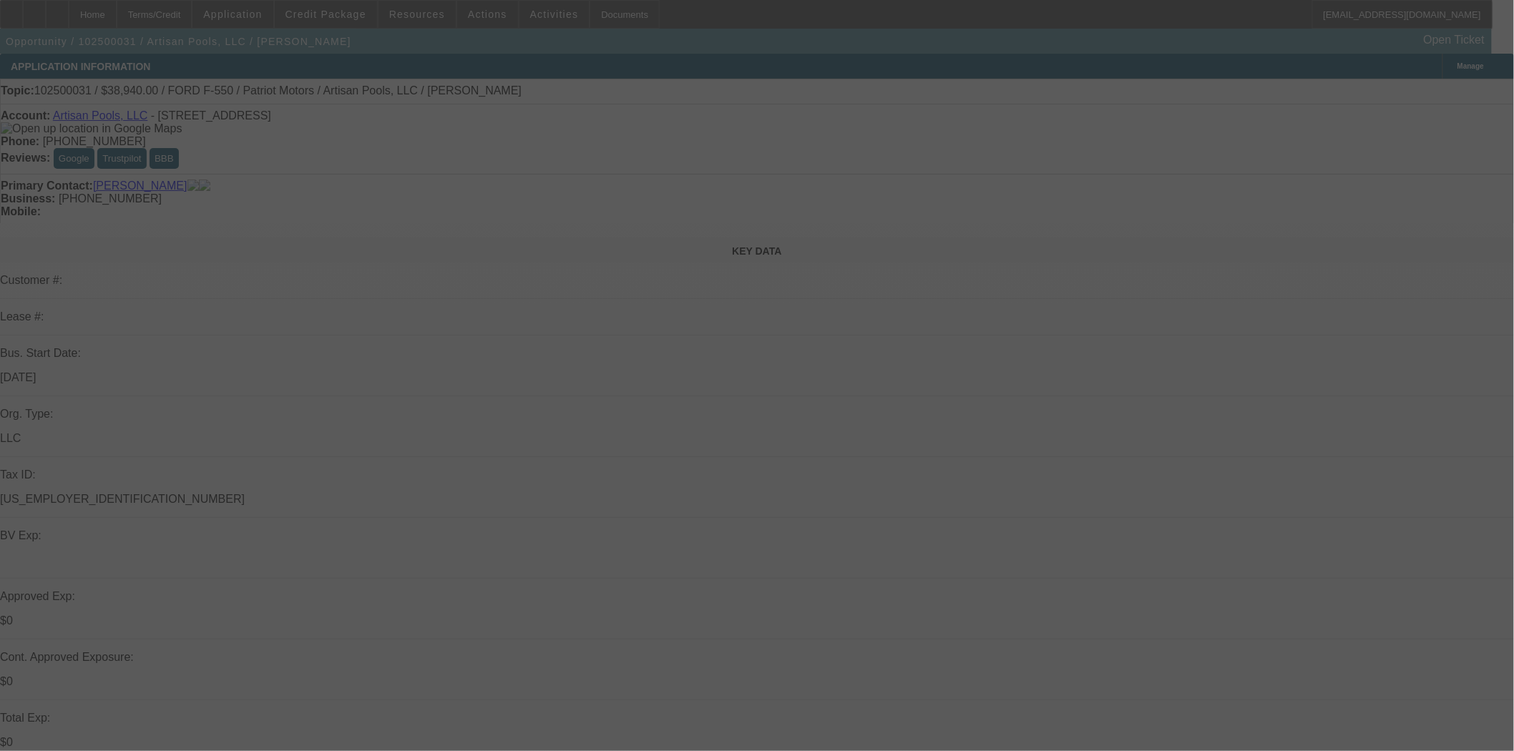
select select "0"
select select "3"
select select "0.1"
select select "4"
select select "0"
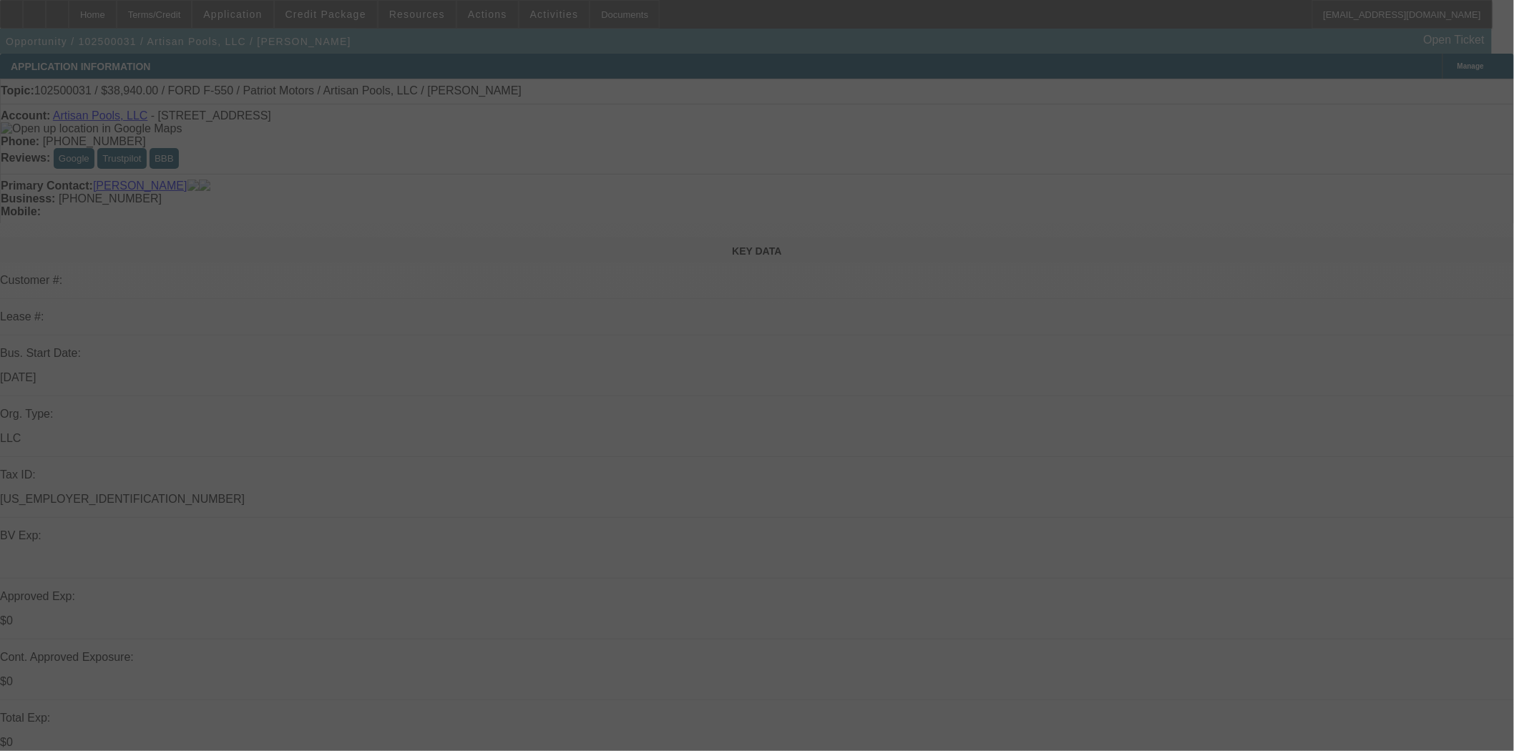
select select "0"
select select "3"
select select "0.1"
select select "4"
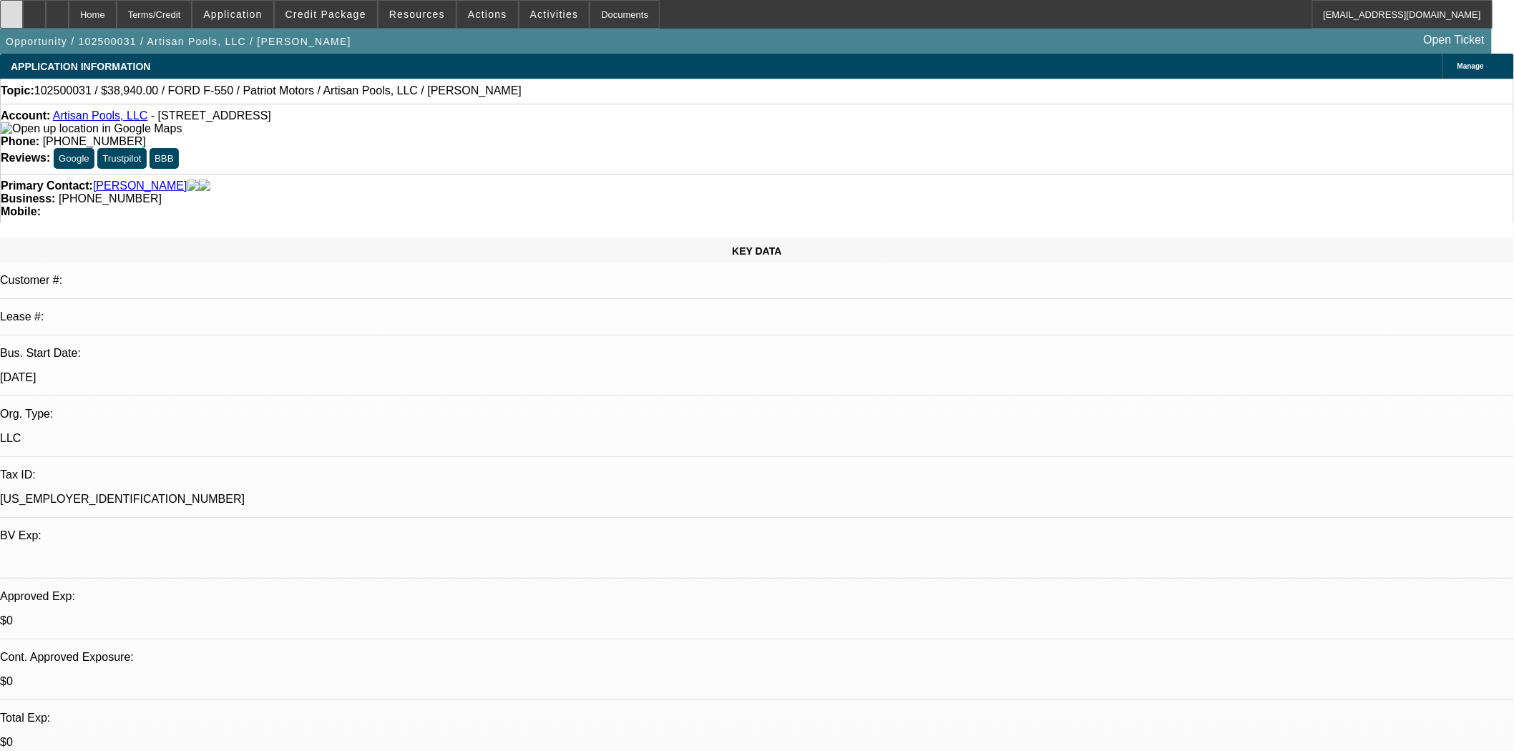
click at [23, 5] on div at bounding box center [11, 14] width 23 height 29
select select "0"
select select "2"
select select "0.1"
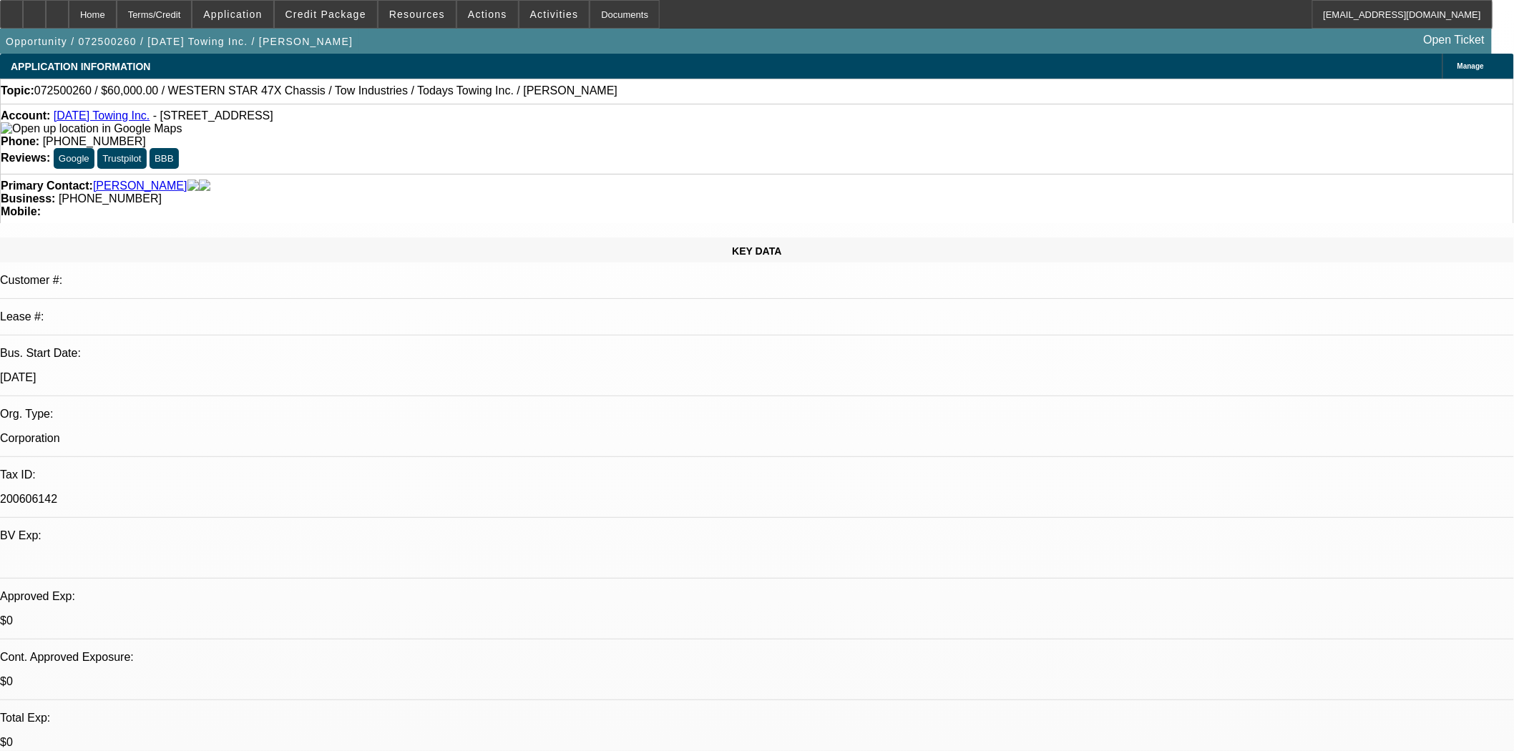
select select "4"
select select "0"
select select "2"
select select "0.1"
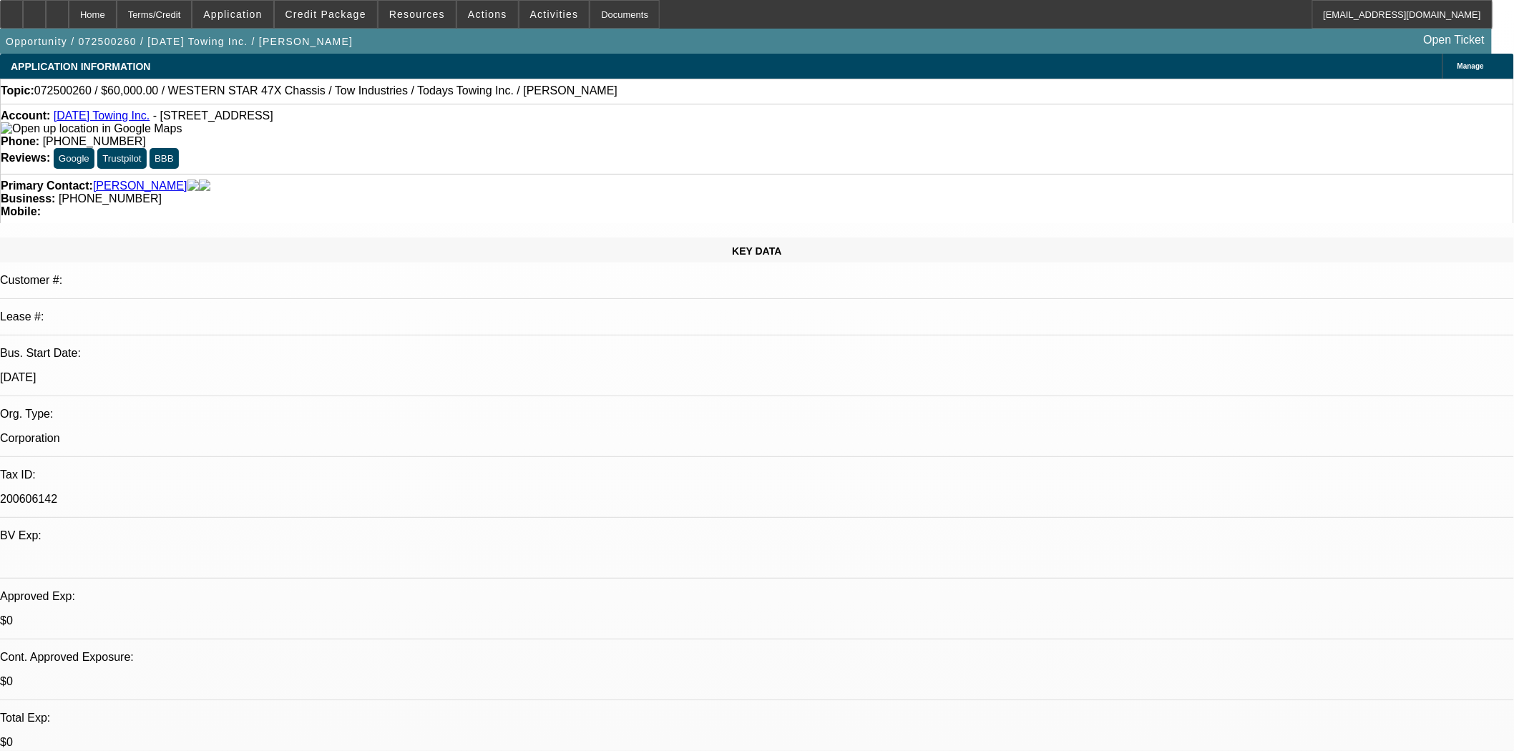
select select "4"
select select "0"
select select "2"
select select "0.1"
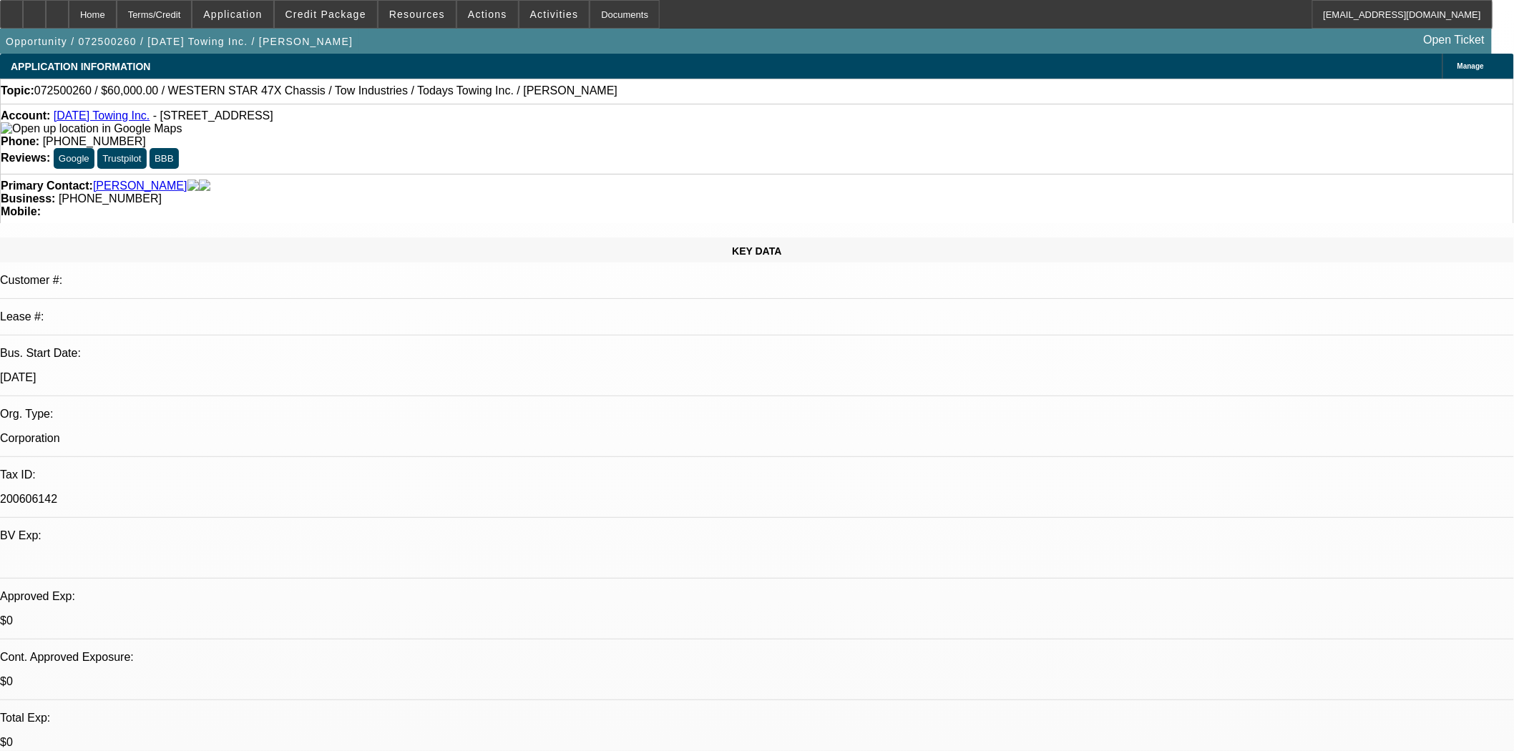
select select "4"
select select "0"
select select "6"
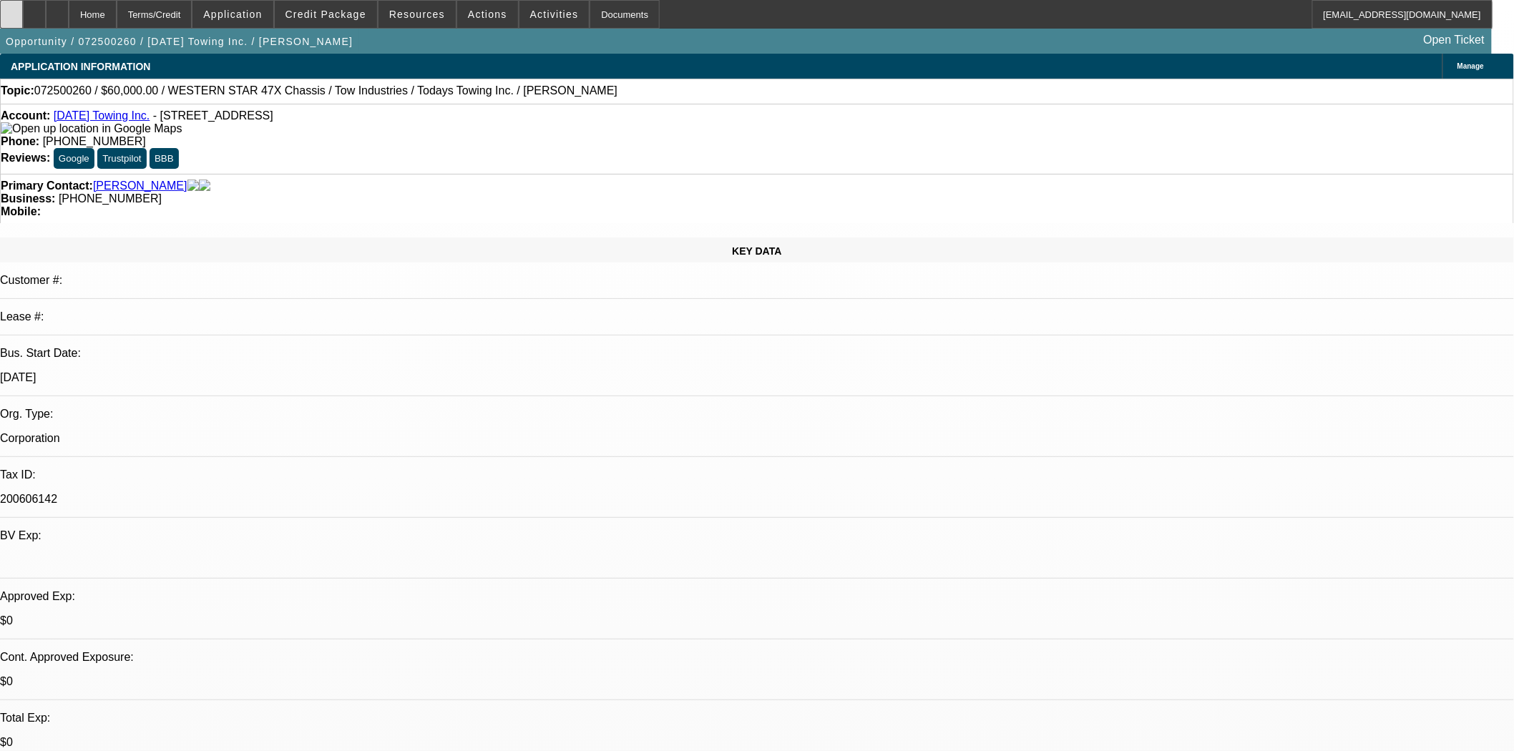
click at [11, 9] on icon at bounding box center [11, 9] width 0 height 0
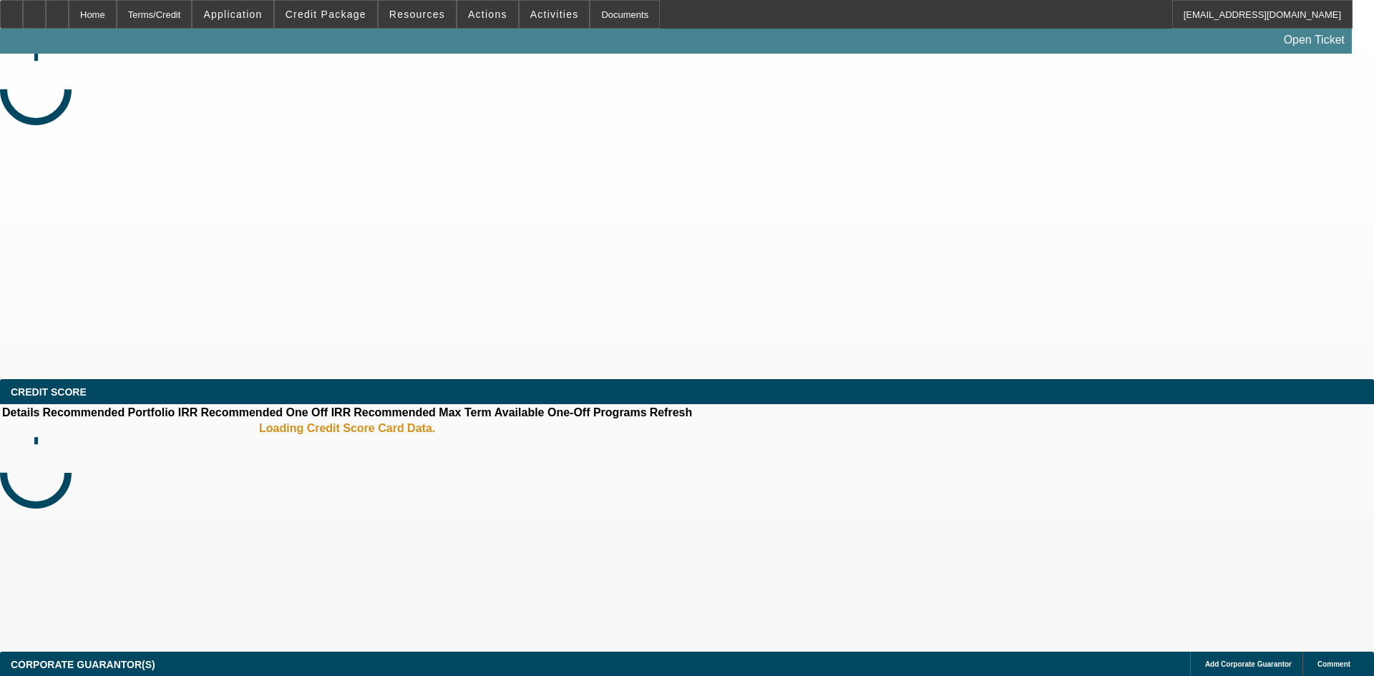
select select "4"
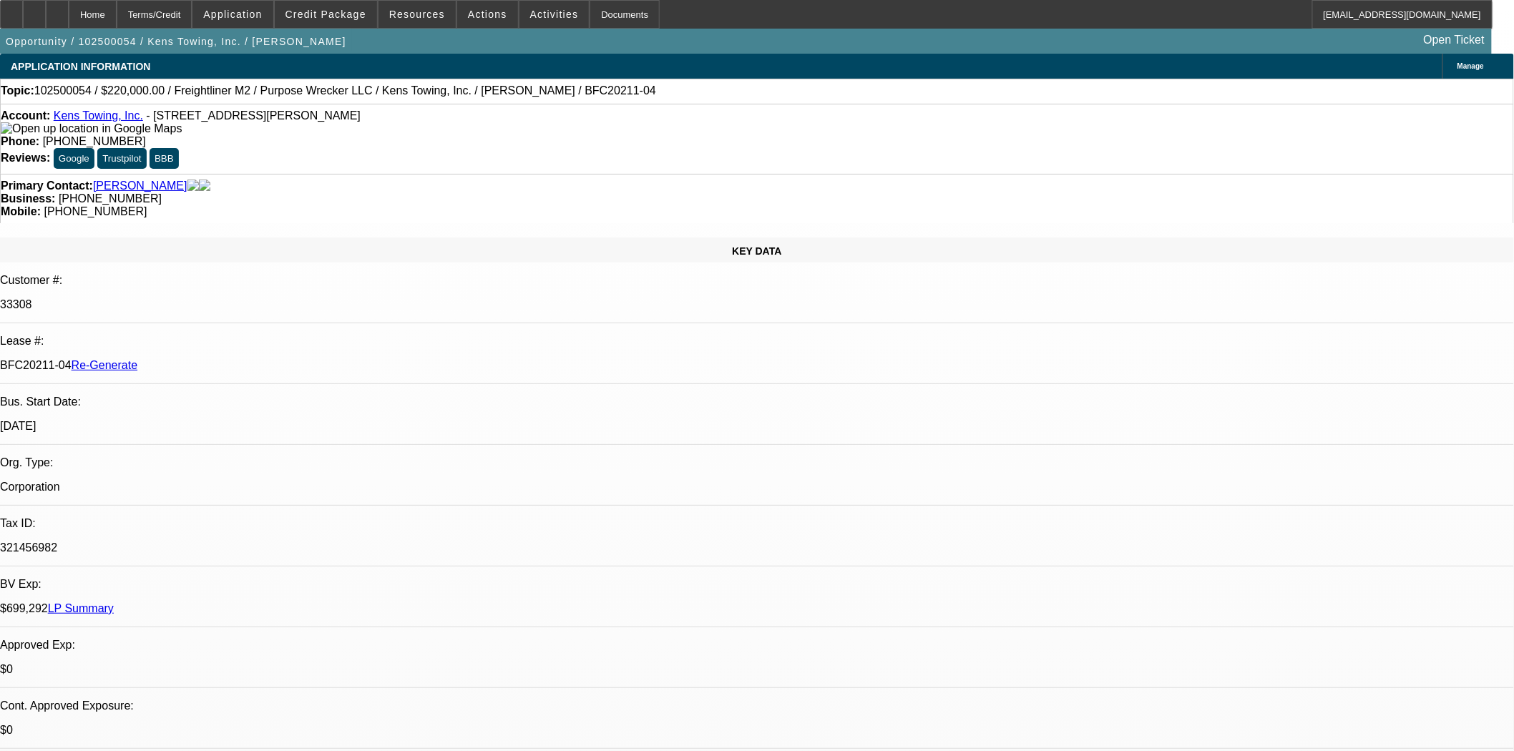
select select "0"
select select "2"
select select "0"
select select "6"
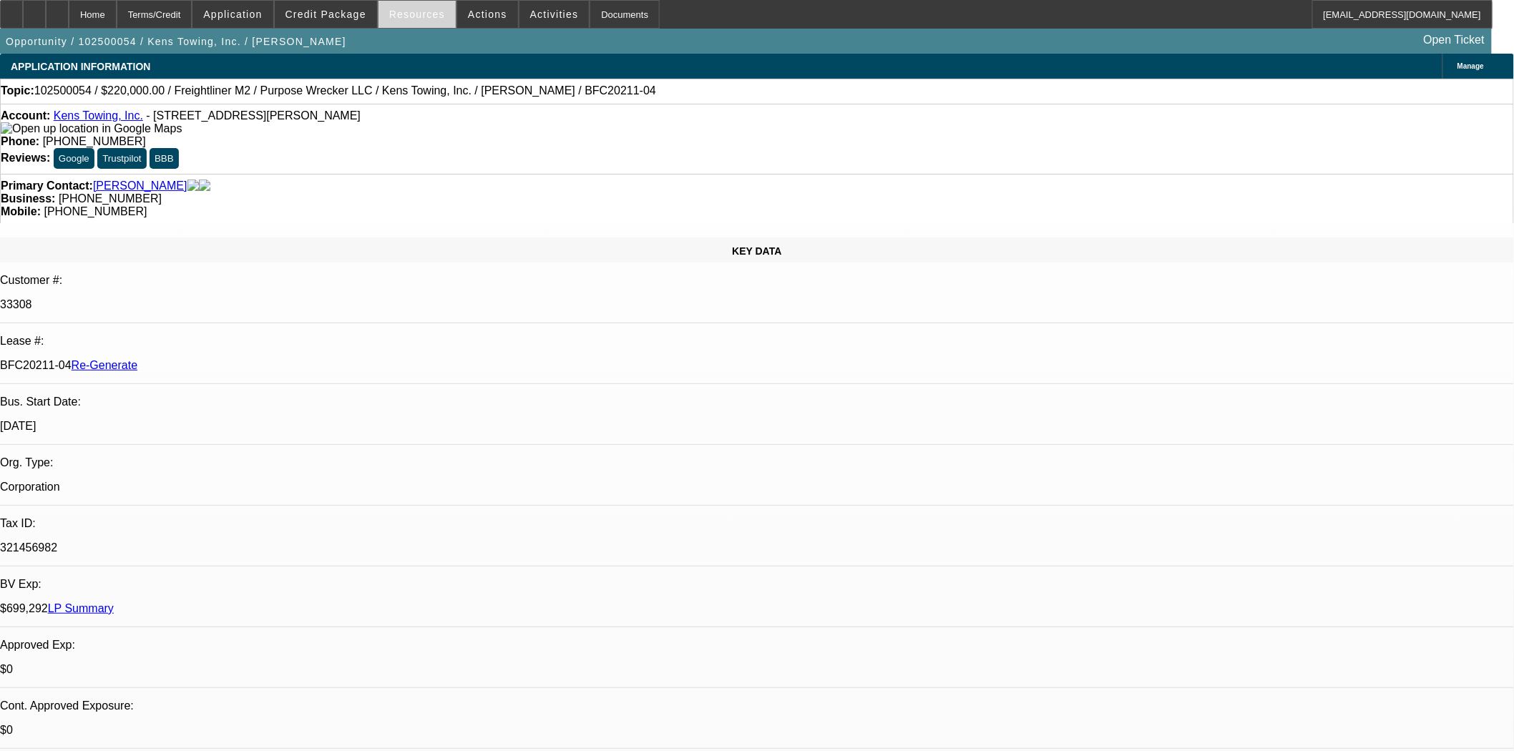
click at [414, 14] on span "Resources" at bounding box center [417, 14] width 56 height 11
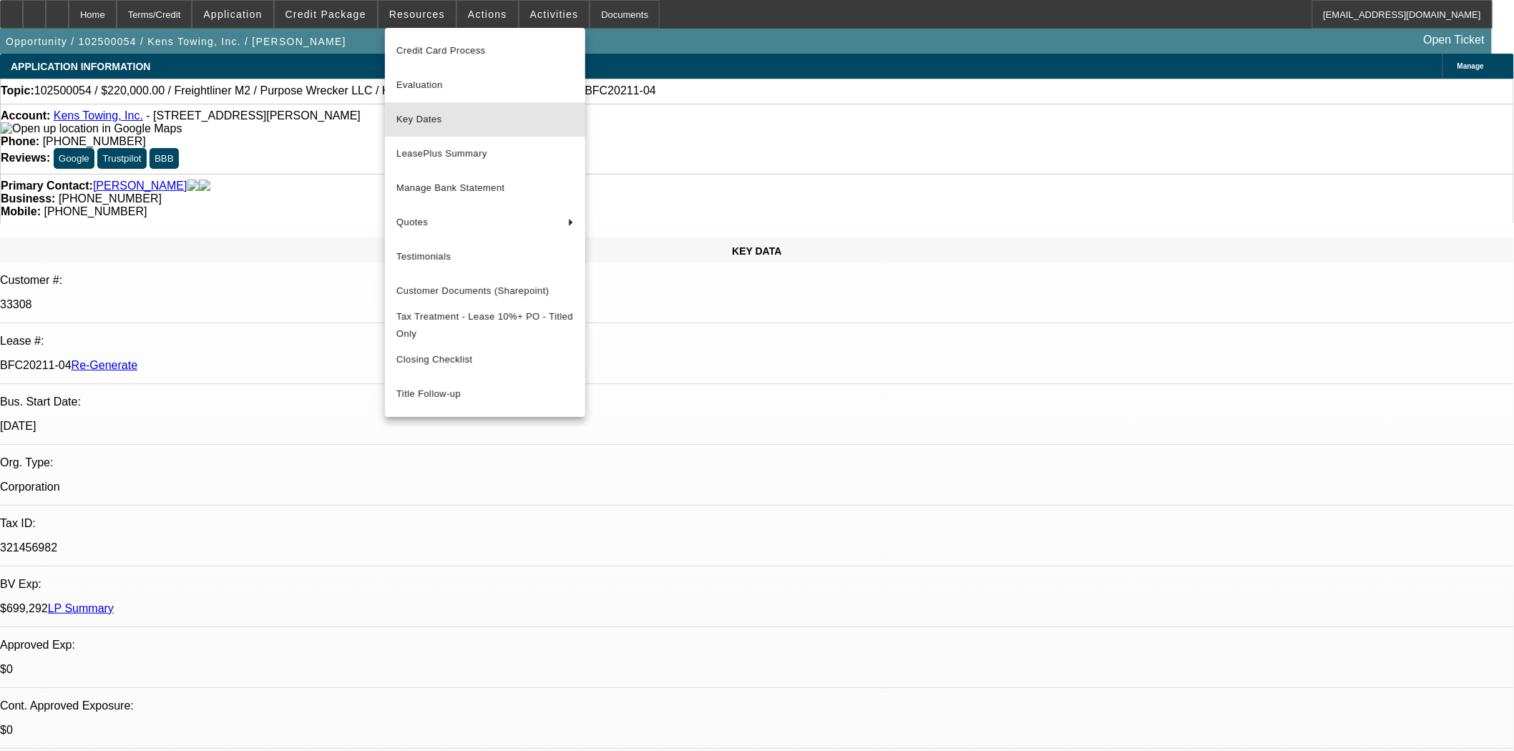
click at [409, 120] on span "Key Dates" at bounding box center [484, 119] width 177 height 17
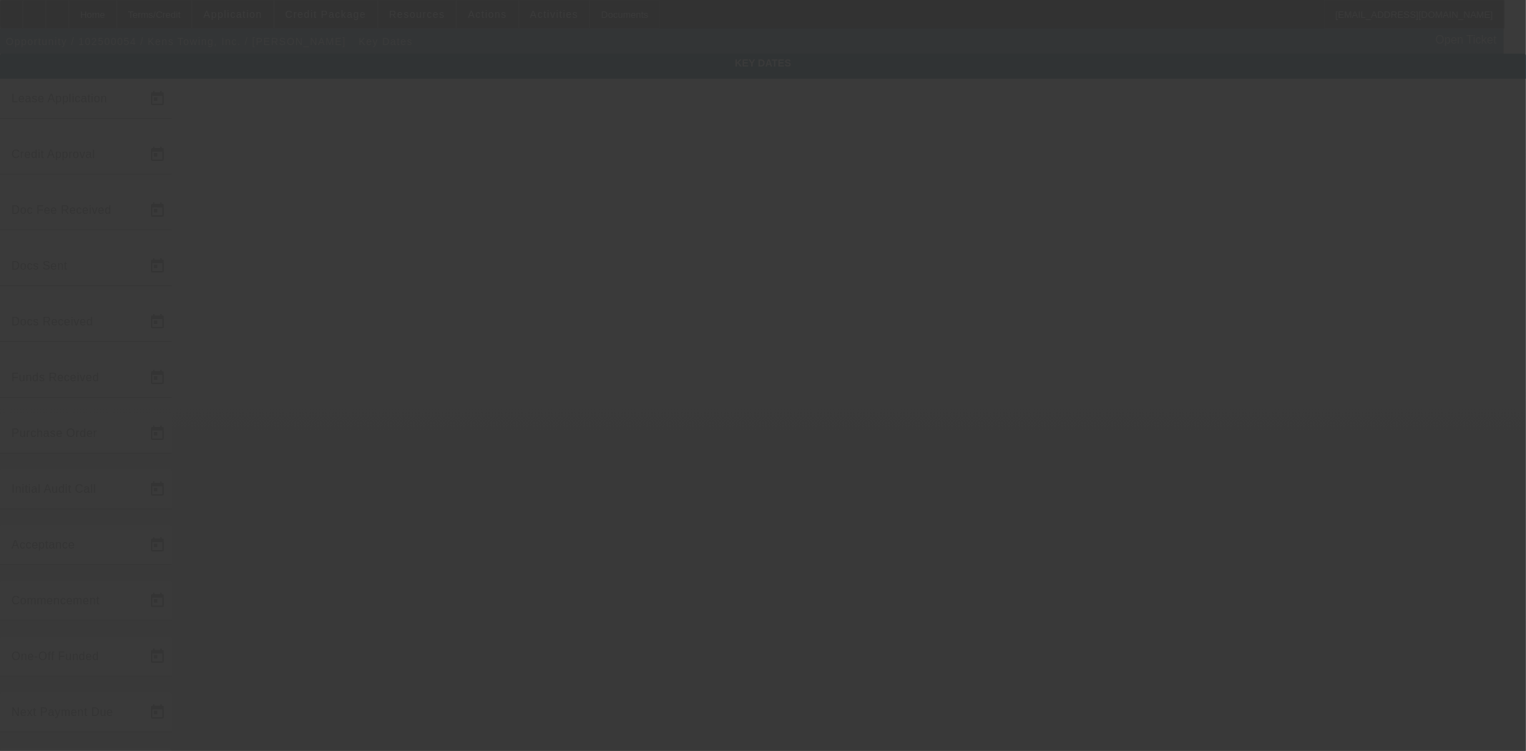
type input "10/2/2025"
type input "10/7/2025"
type input "10/9/2025"
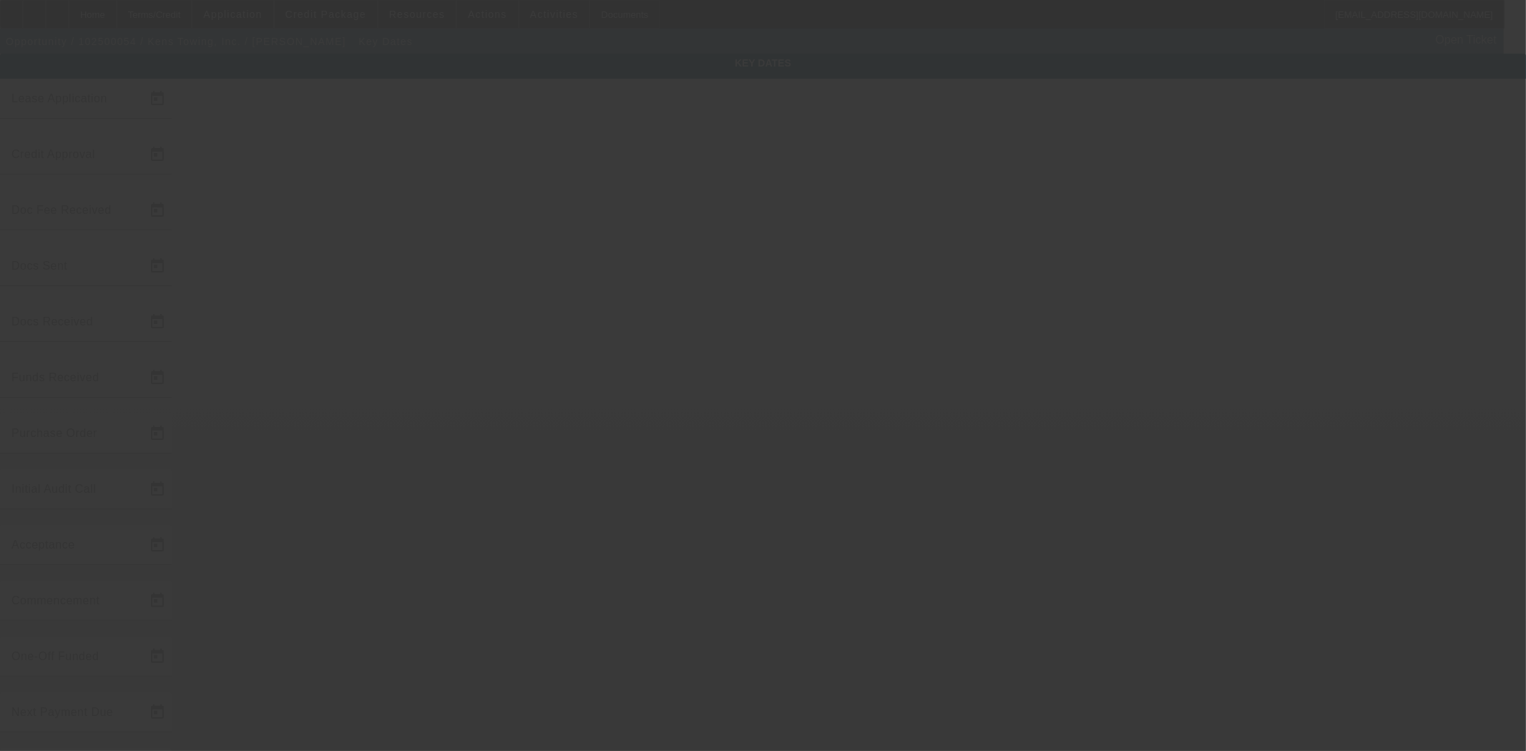
type input "10/9/2025"
type input "11/1/2025"
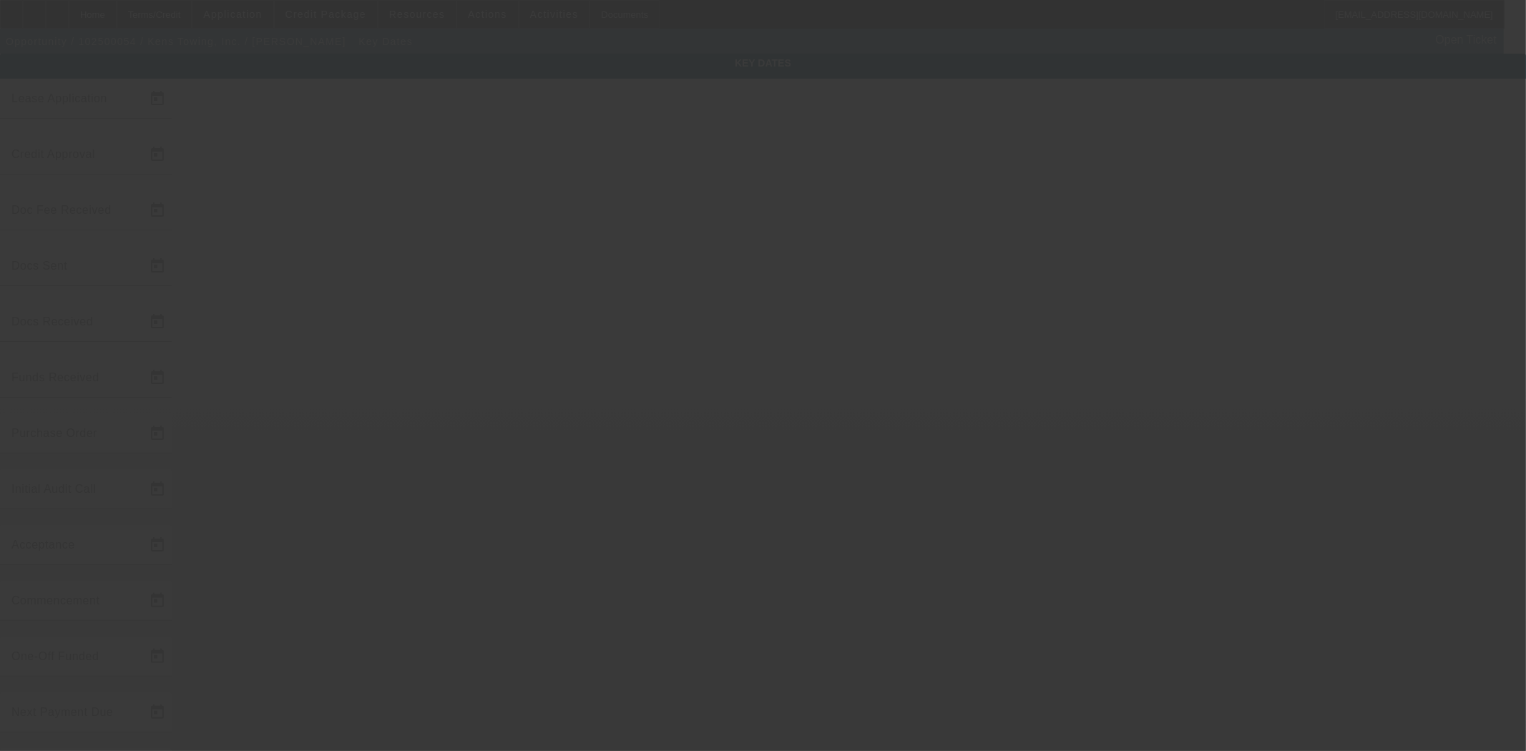
type input "12/1/2025"
type input "11/1/2025"
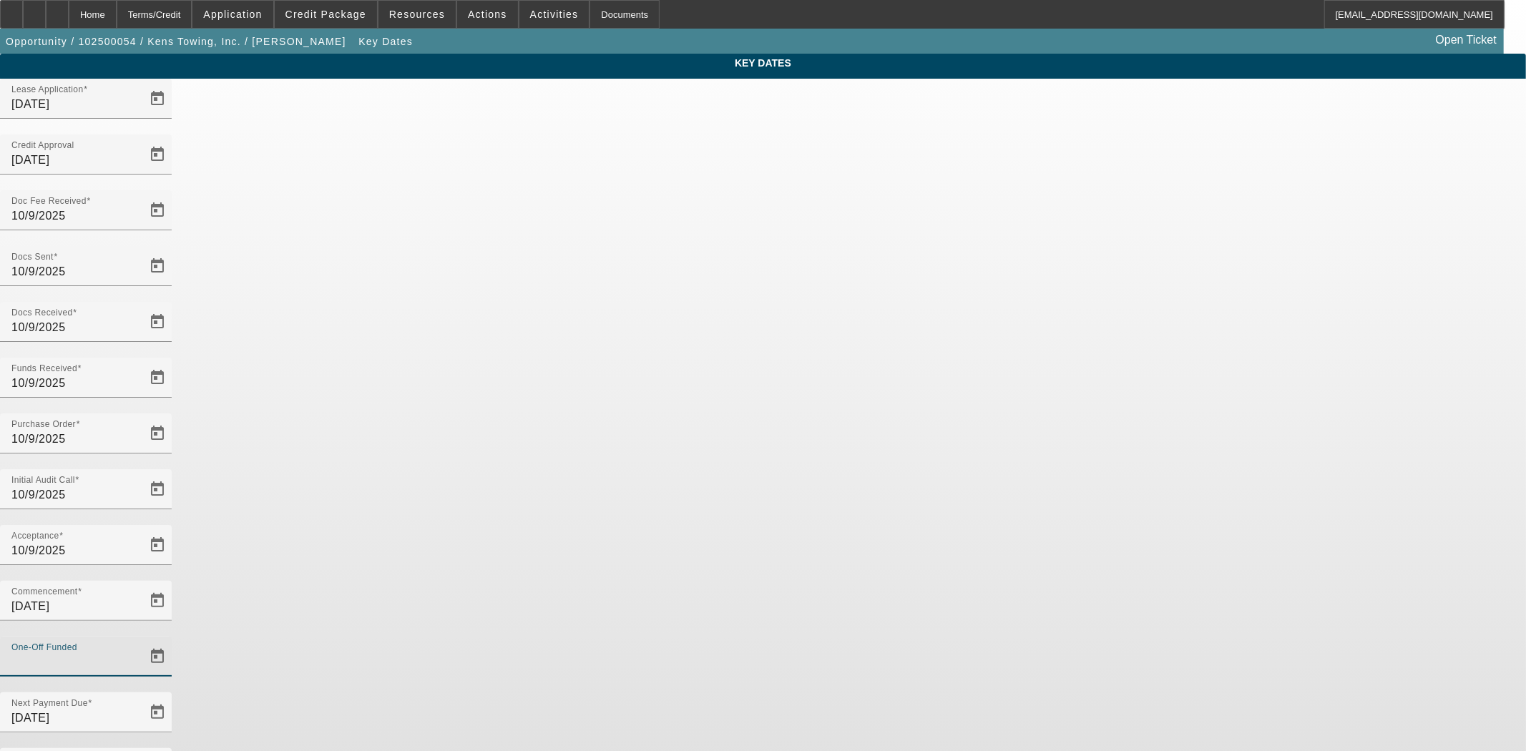
click at [140, 654] on input "One-Off Funded" at bounding box center [75, 662] width 129 height 17
type input "10/10/2025"
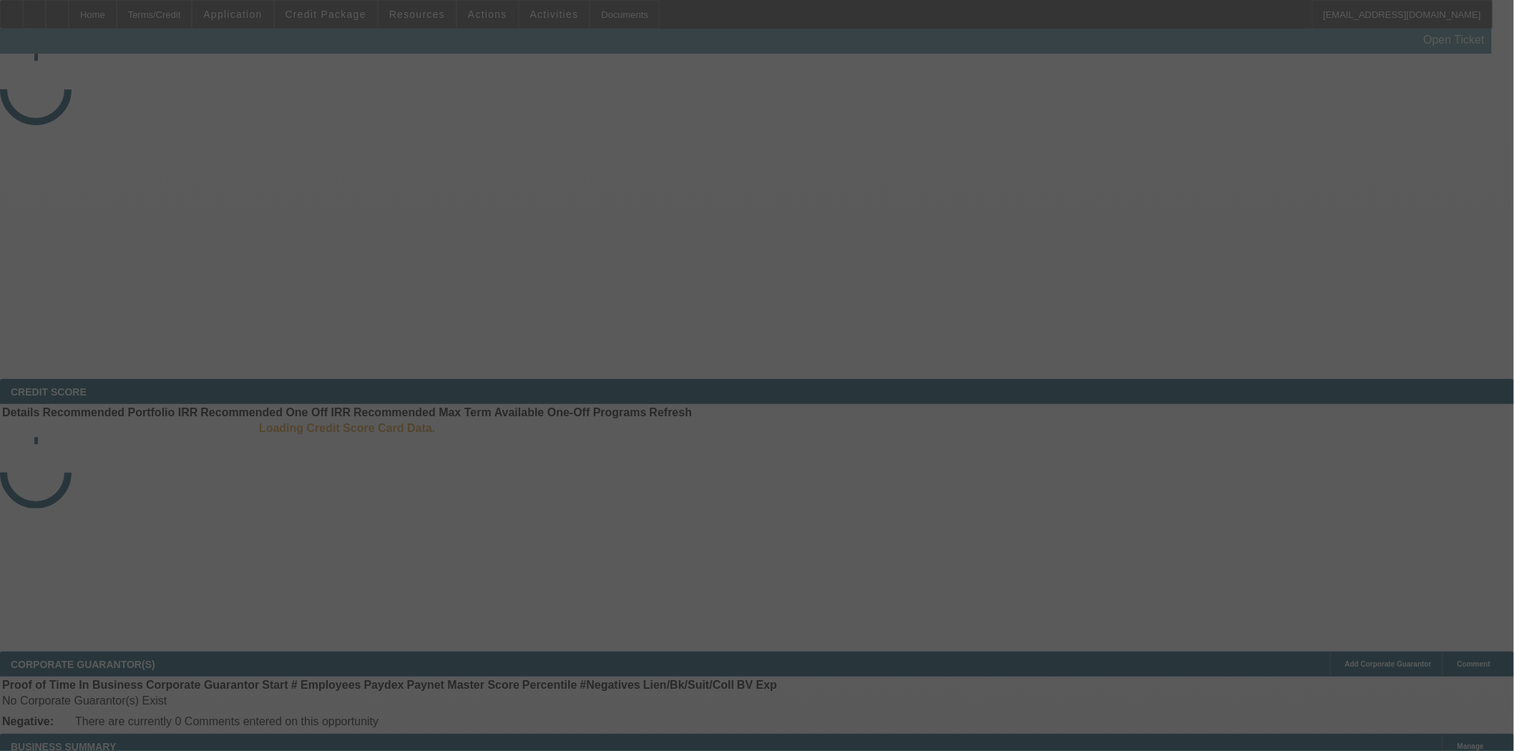
select select "4"
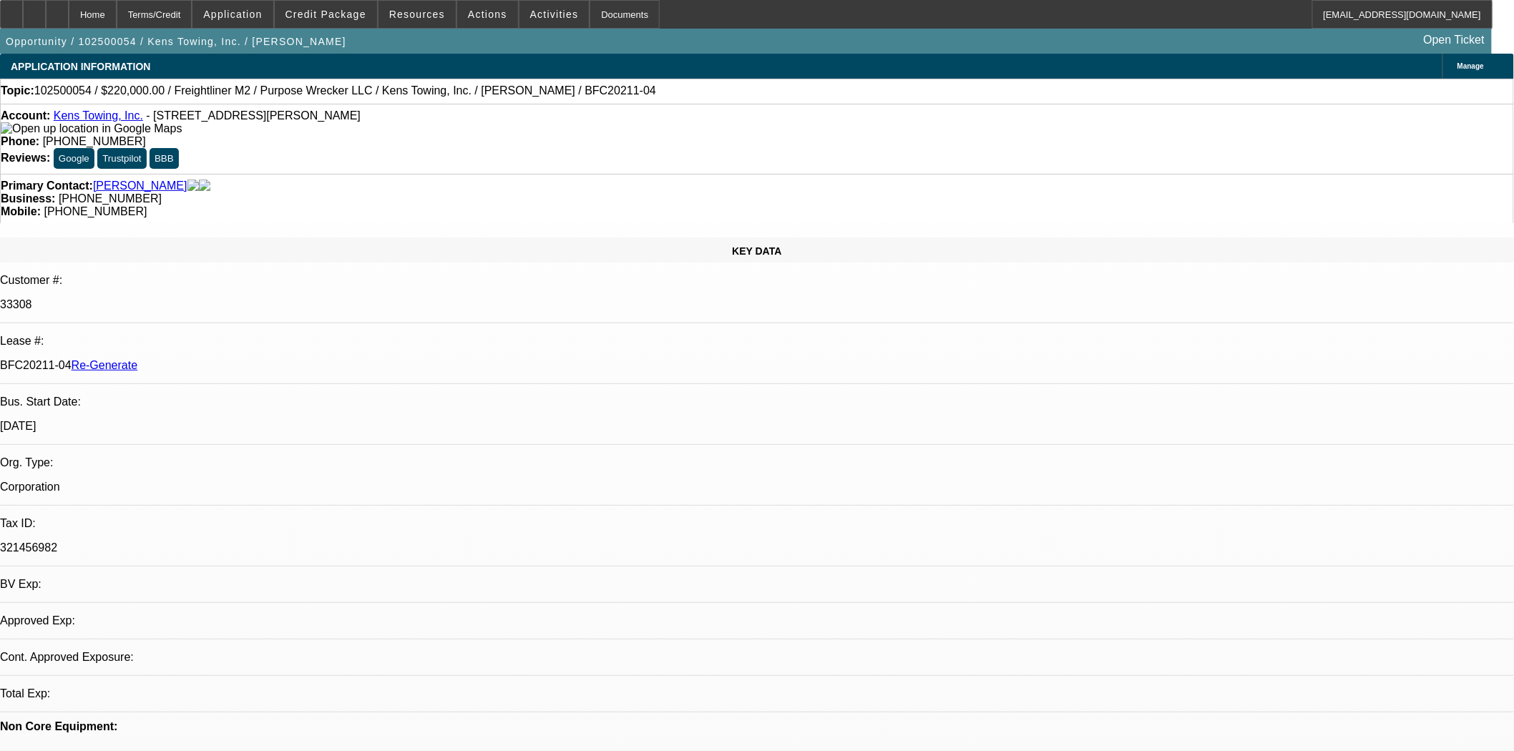
select select "0"
select select "2"
select select "0"
select select "6"
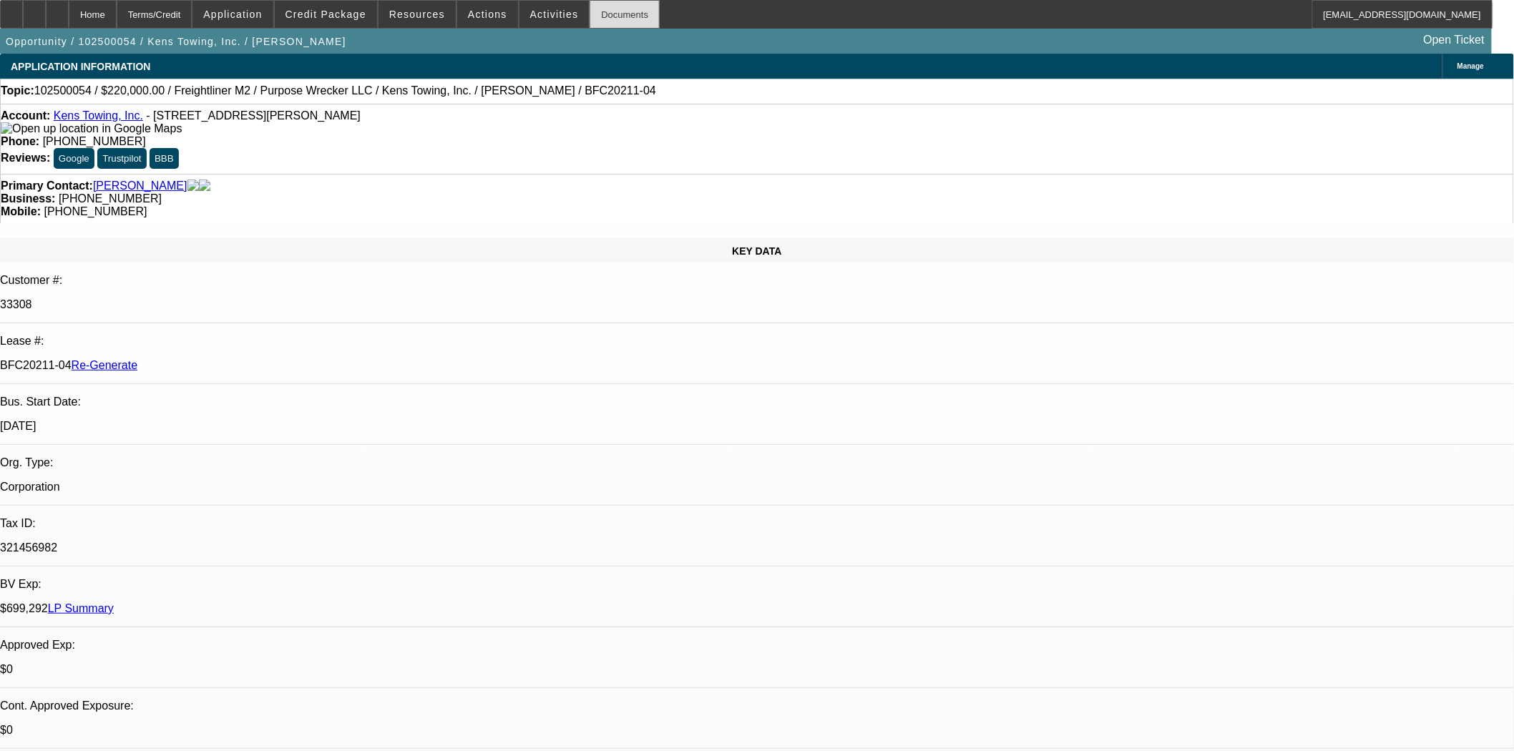
click at [595, 25] on div "Documents" at bounding box center [625, 14] width 70 height 29
click at [479, 11] on span "Actions" at bounding box center [487, 14] width 39 height 11
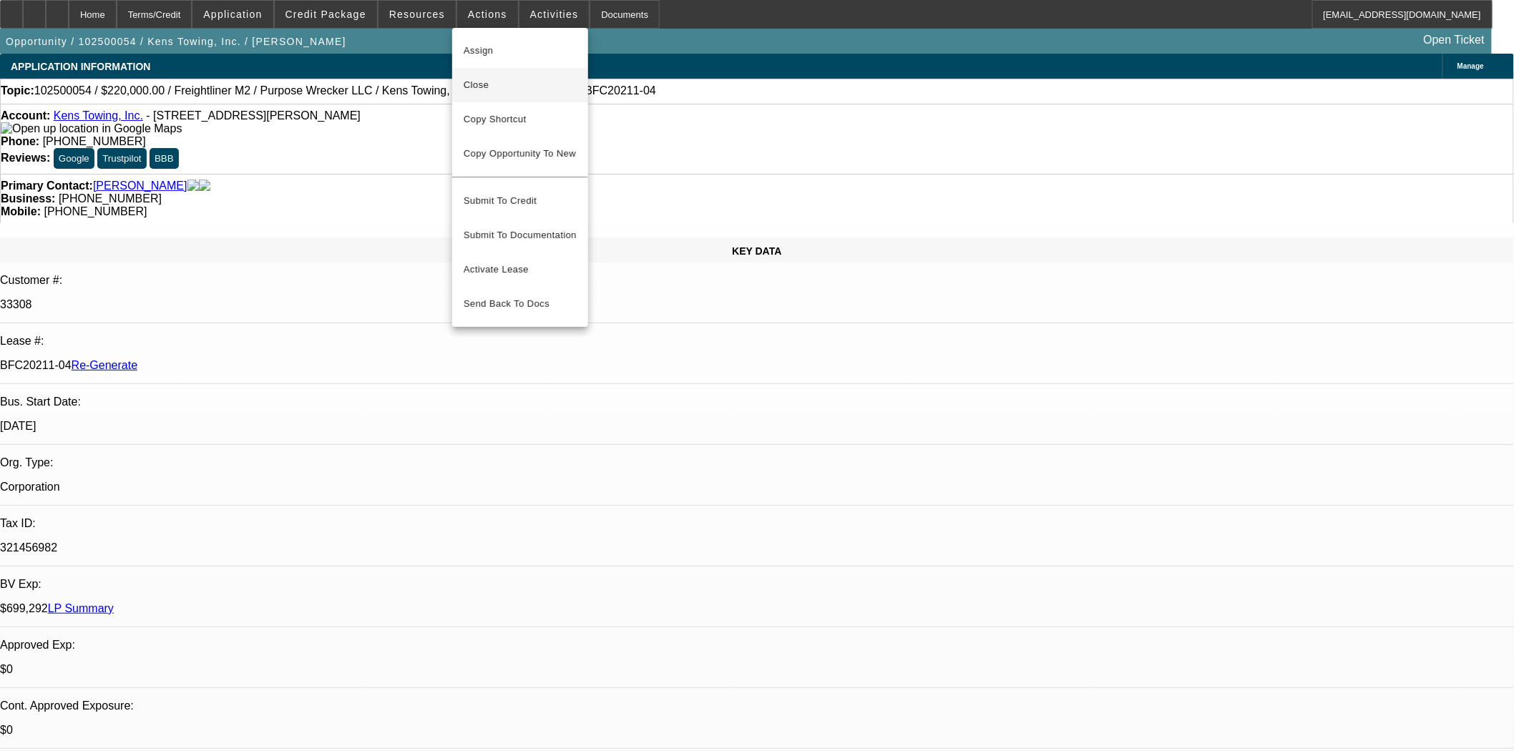
click at [488, 82] on span "Close" at bounding box center [520, 85] width 113 height 17
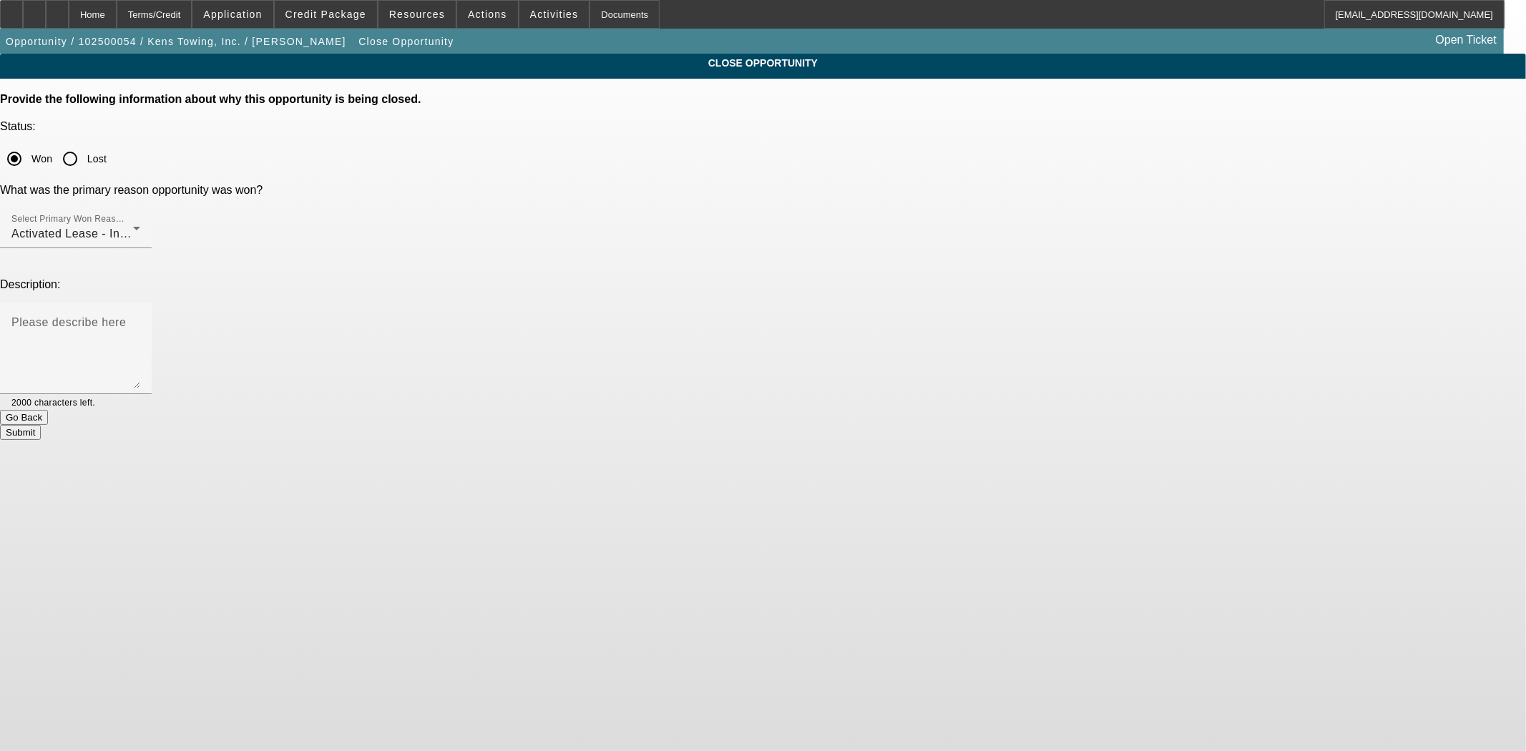
click at [41, 425] on button "Submit" at bounding box center [20, 432] width 41 height 15
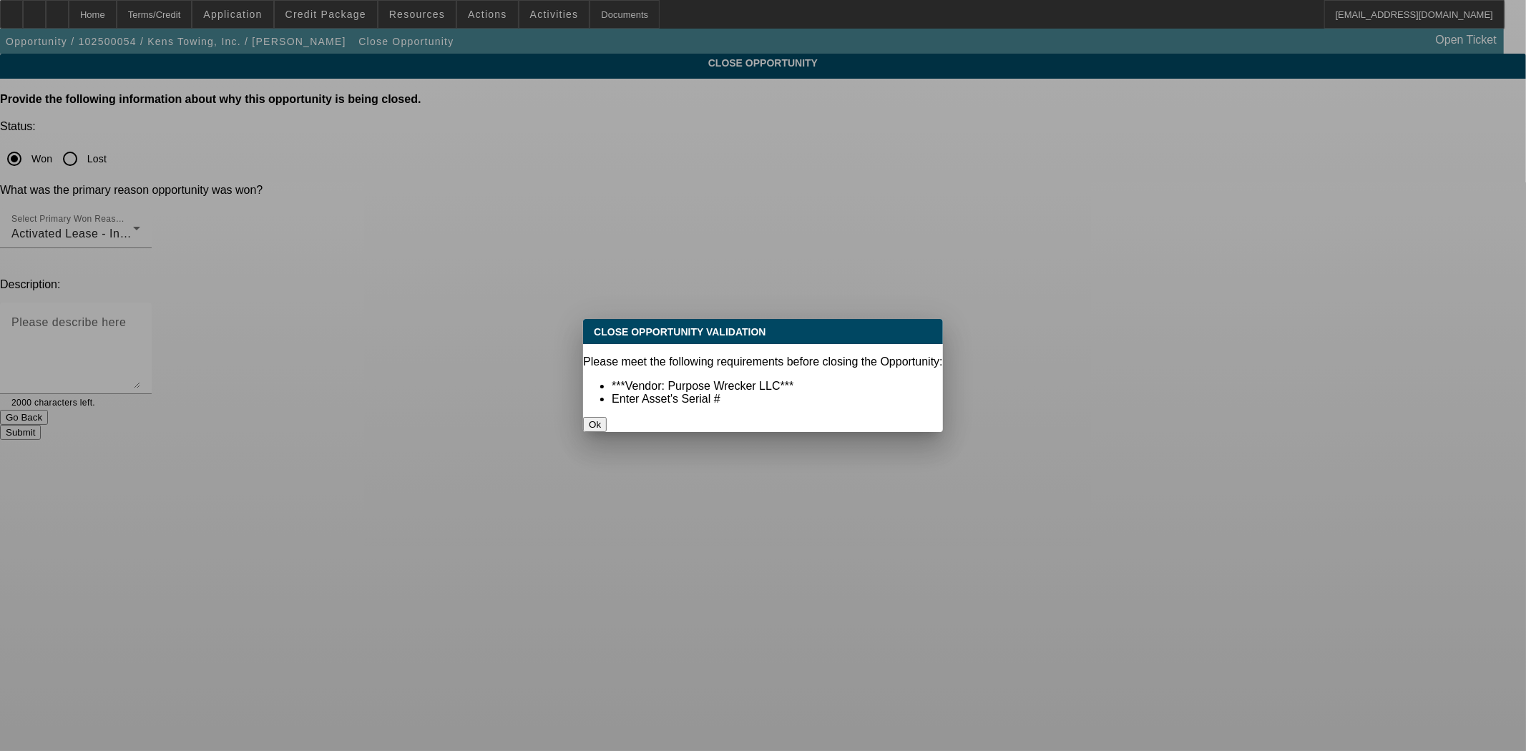
click at [607, 417] on button "Ok" at bounding box center [595, 424] width 24 height 15
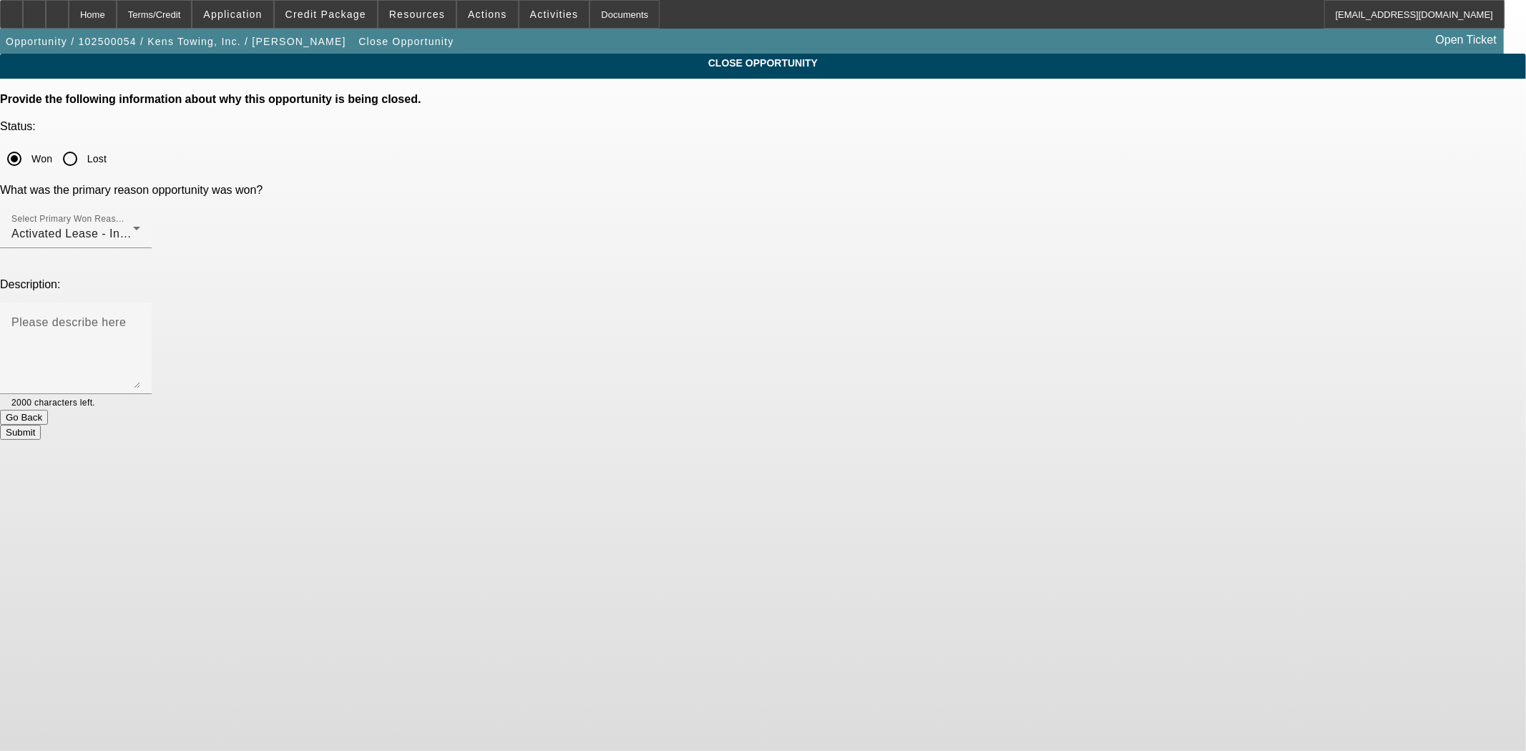
click at [48, 410] on button "Go Back" at bounding box center [24, 417] width 48 height 15
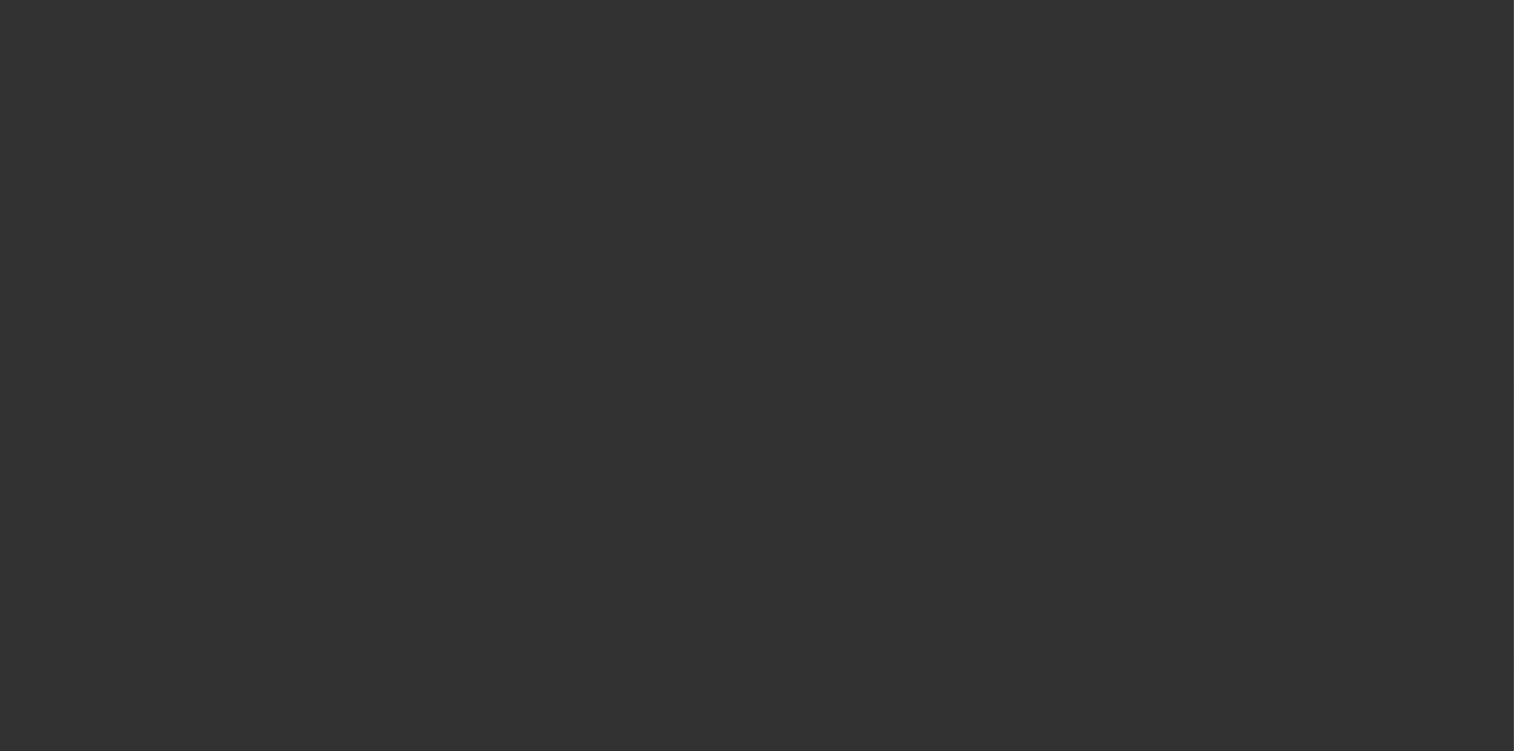
select select "4"
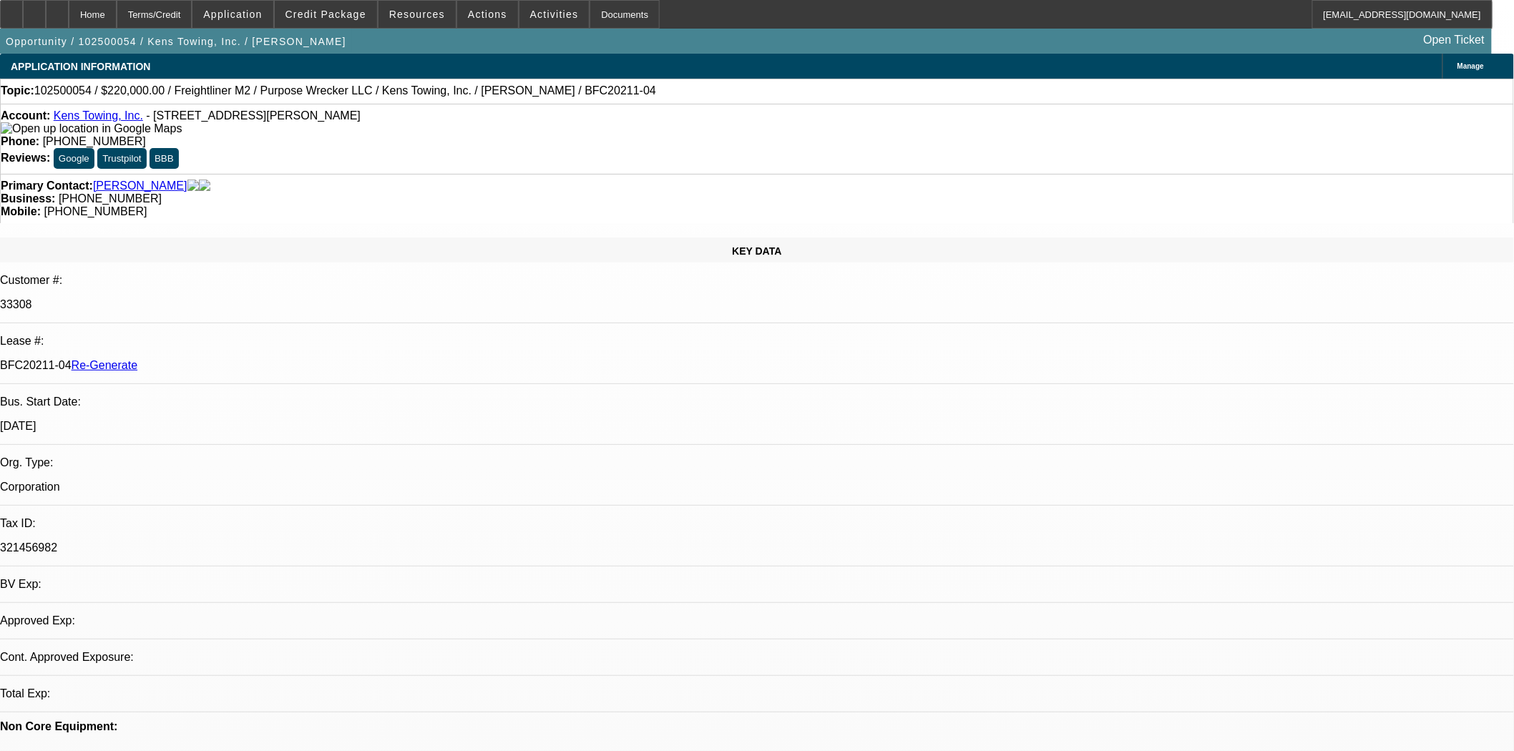
select select "0"
select select "2"
select select "0"
select select "6"
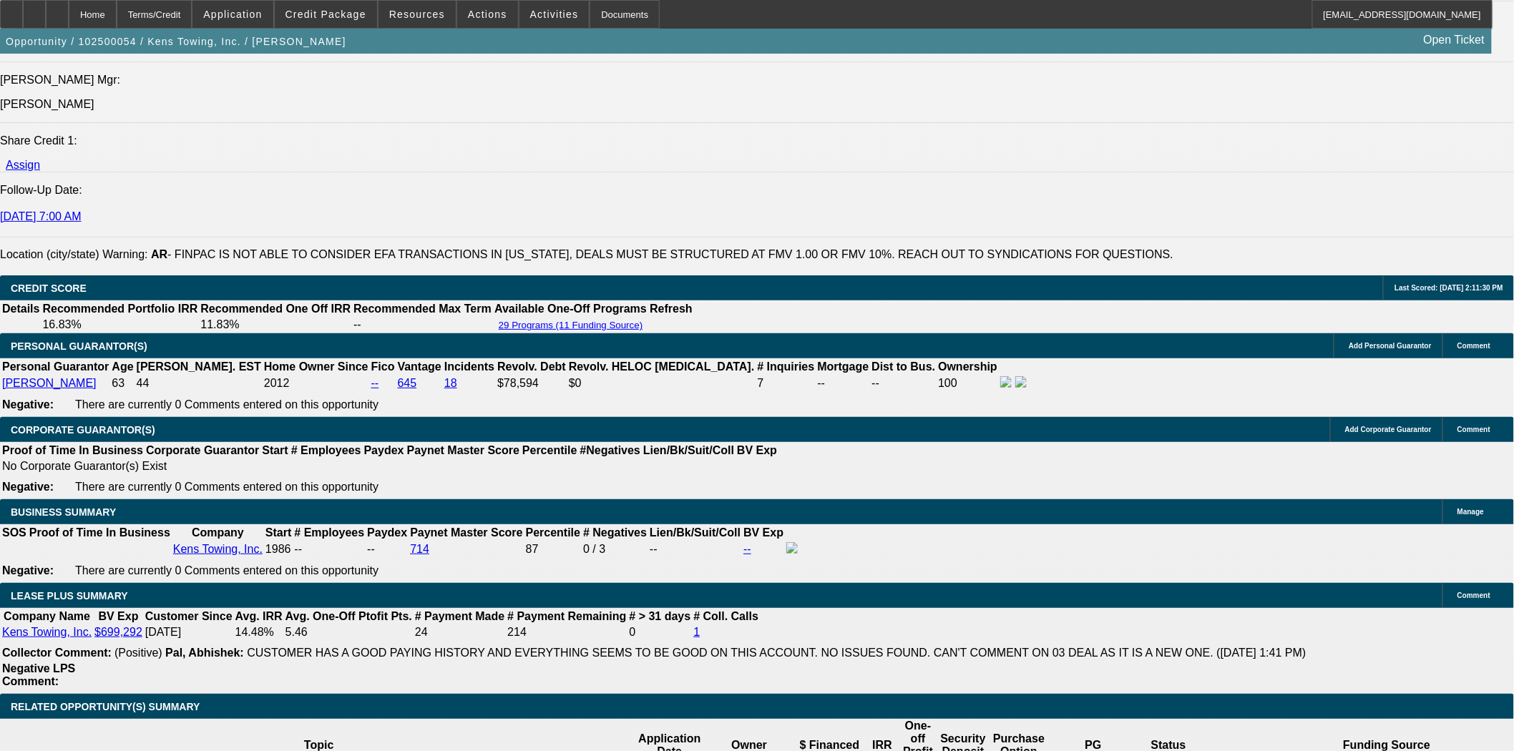
scroll to position [2141, 0]
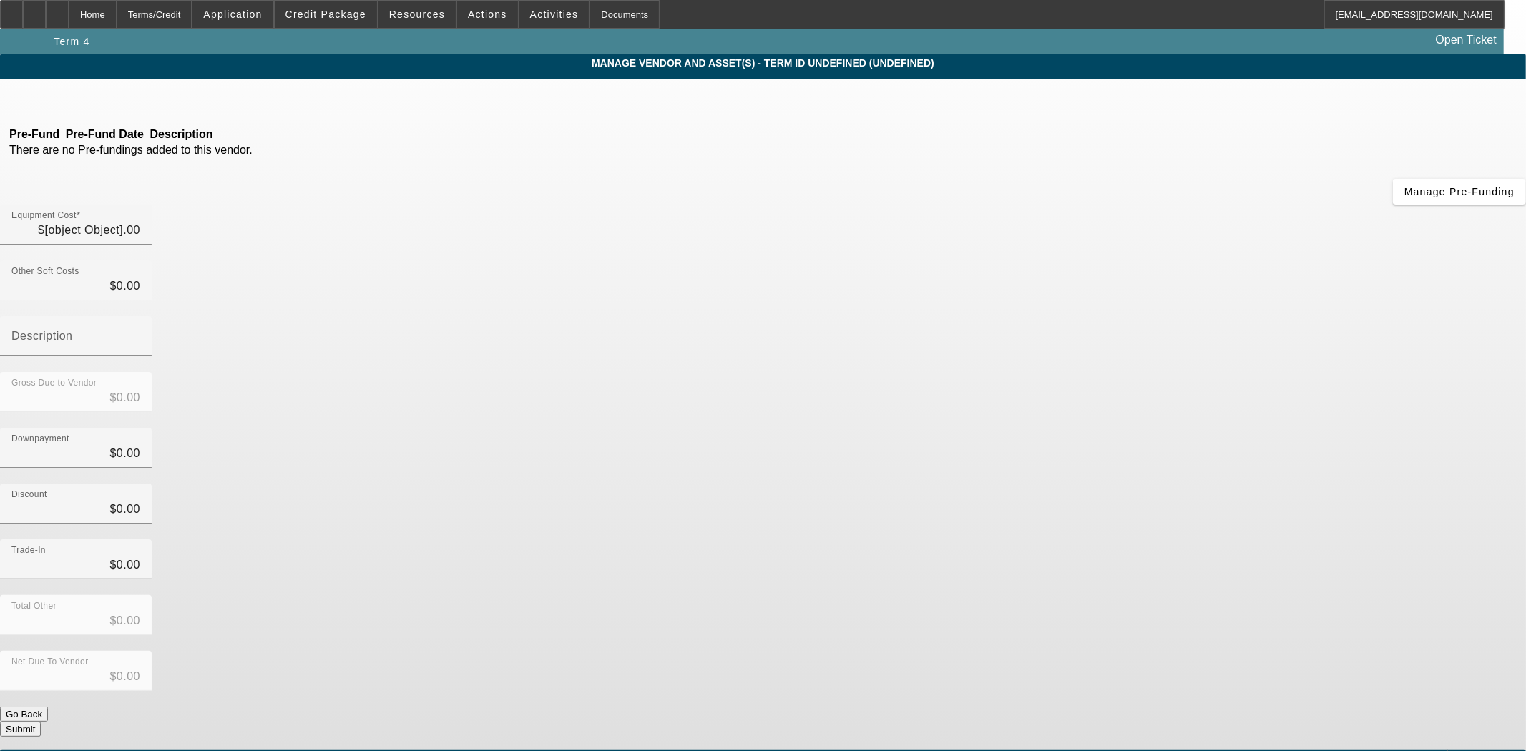
type input "$220,000.00"
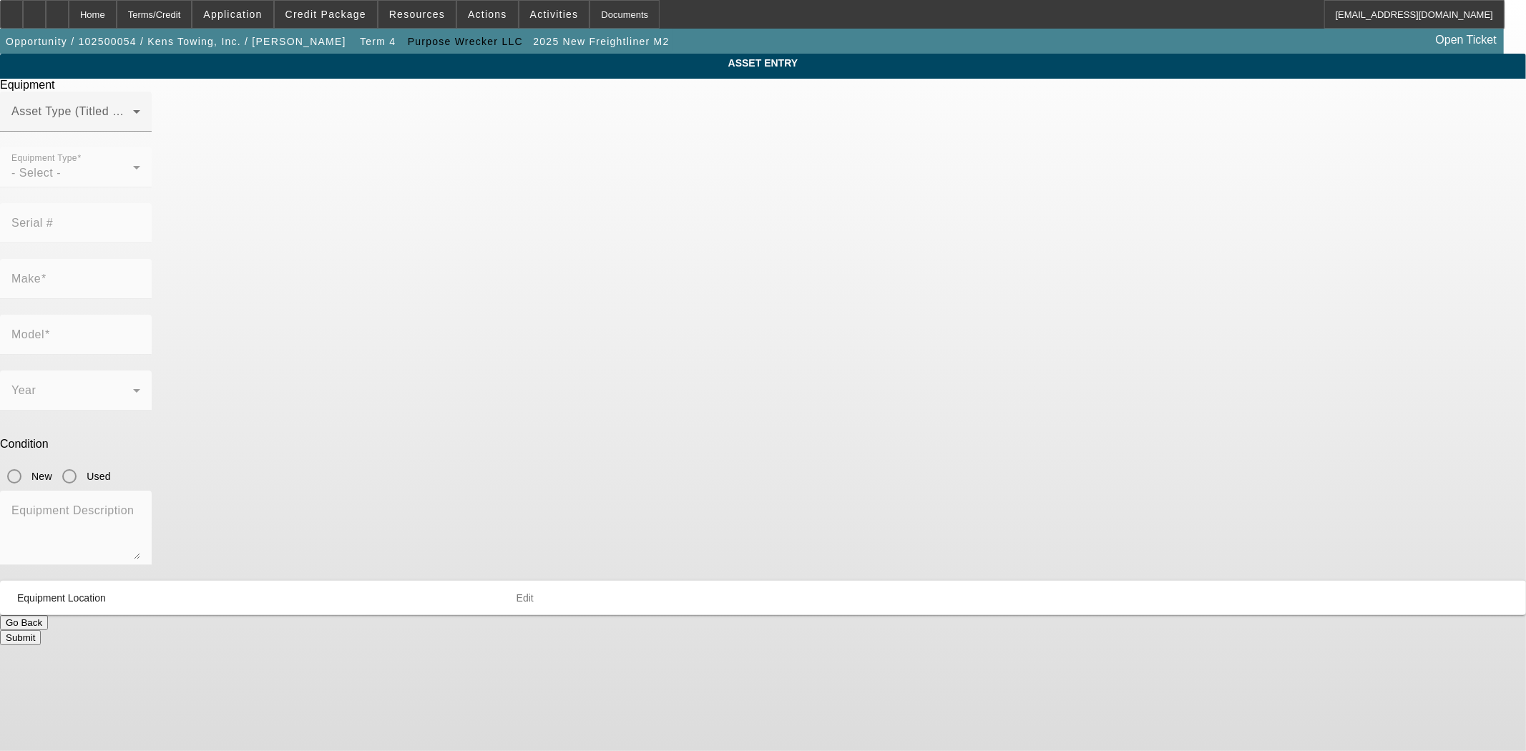
type input "1FVACXFE1RHUW6711"
type input "Freightliner"
type input "M2"
radio input "true"
type input "3023 Pence Ln"
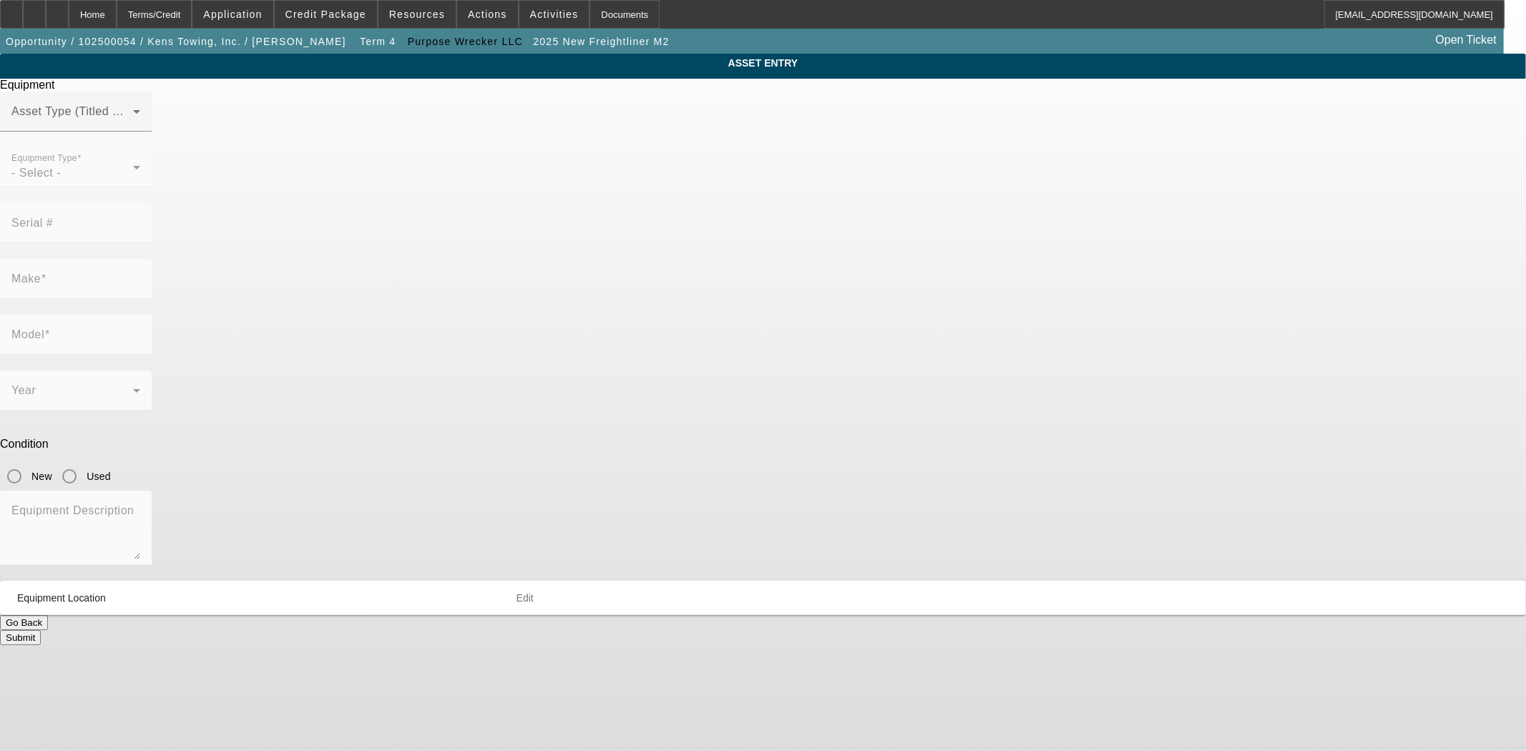
type input "Ozark"
type input "72949"
type input "Franklin"
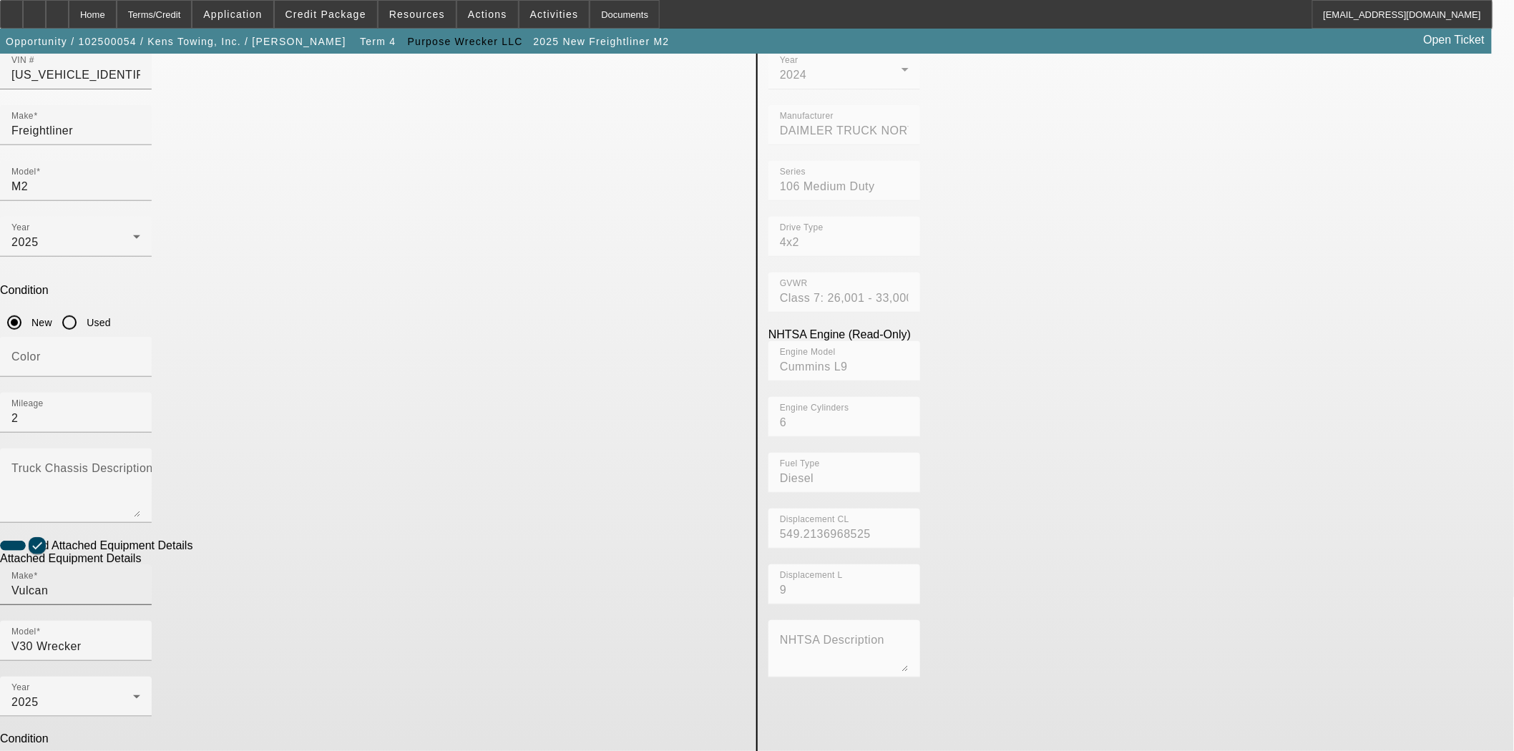
scroll to position [159, 0]
checkbox input "true"
click at [588, 675] on div "USER INPUT - CHASSIS Asset Type (Titled or Non-Titled) Title Vehicle Asset Equi…" at bounding box center [372, 464] width 767 height 1088
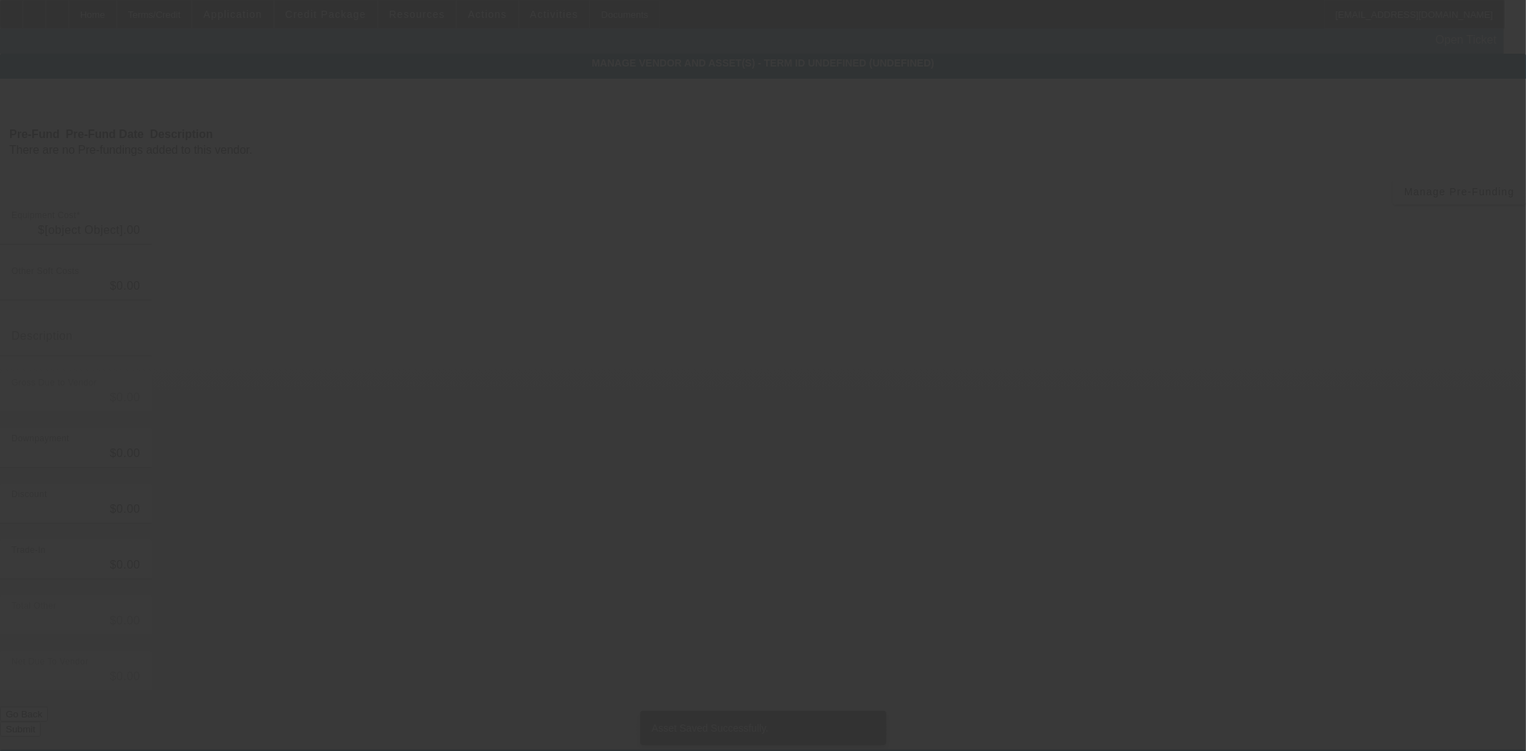
type input "$220,000.00"
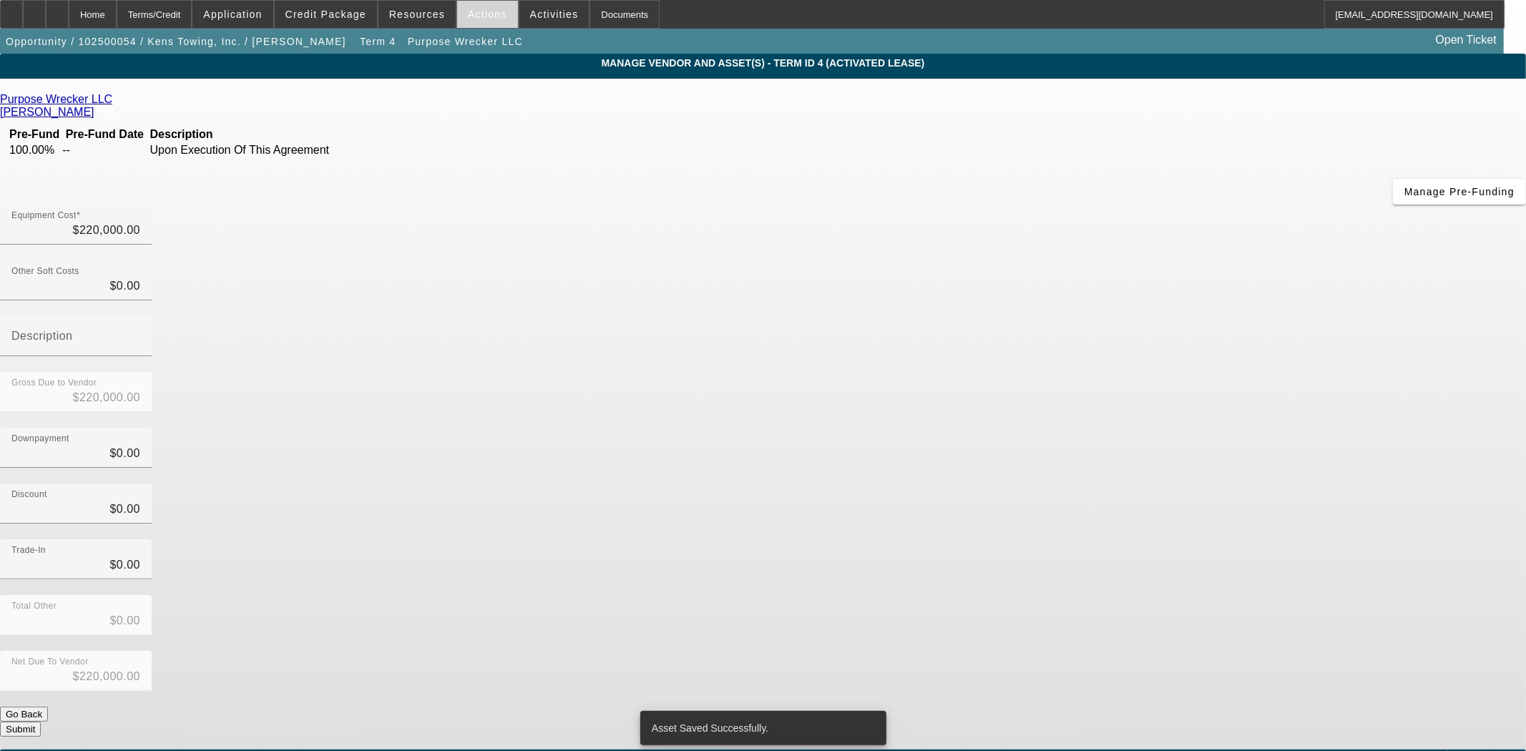
click at [468, 15] on span "Actions" at bounding box center [487, 14] width 39 height 11
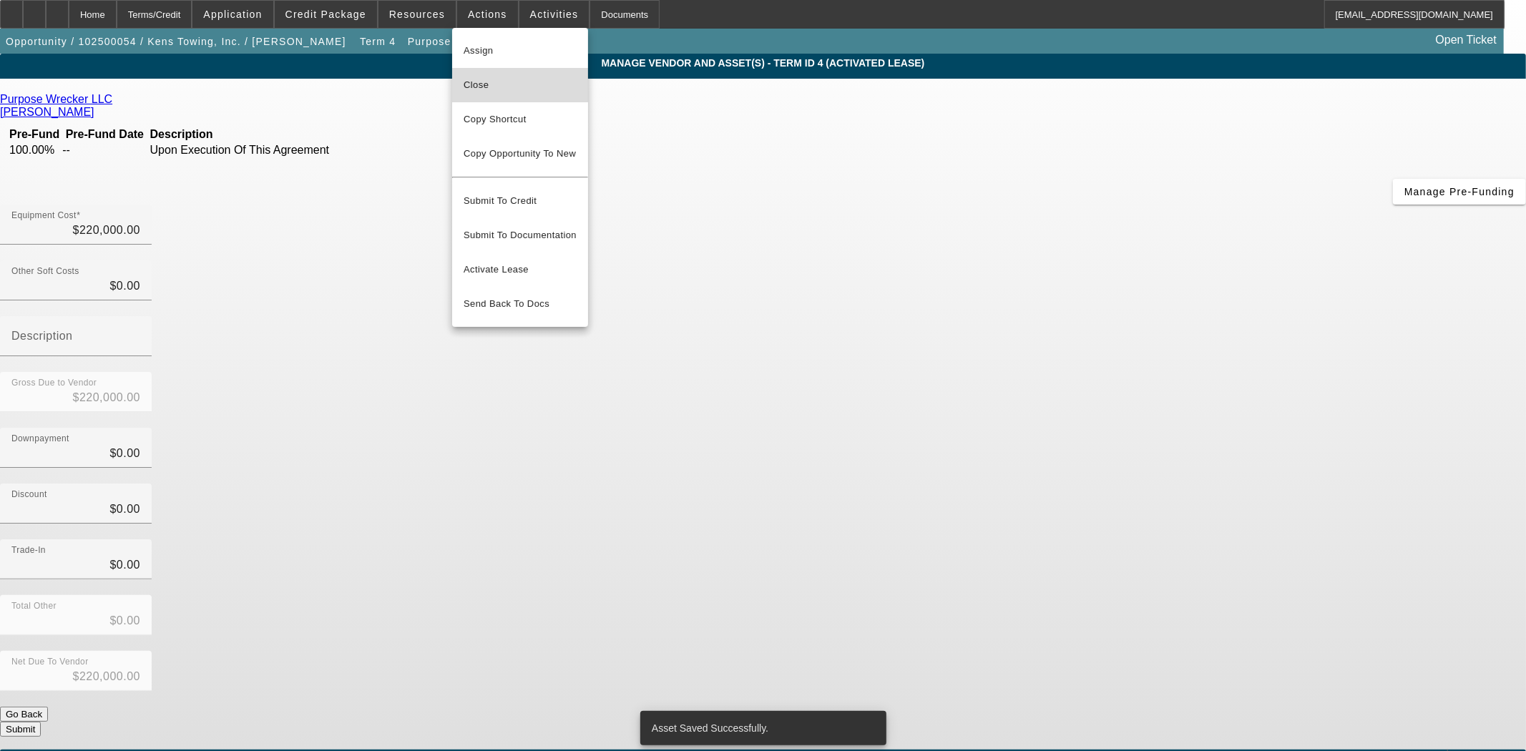
click at [476, 84] on span "Close" at bounding box center [520, 85] width 113 height 17
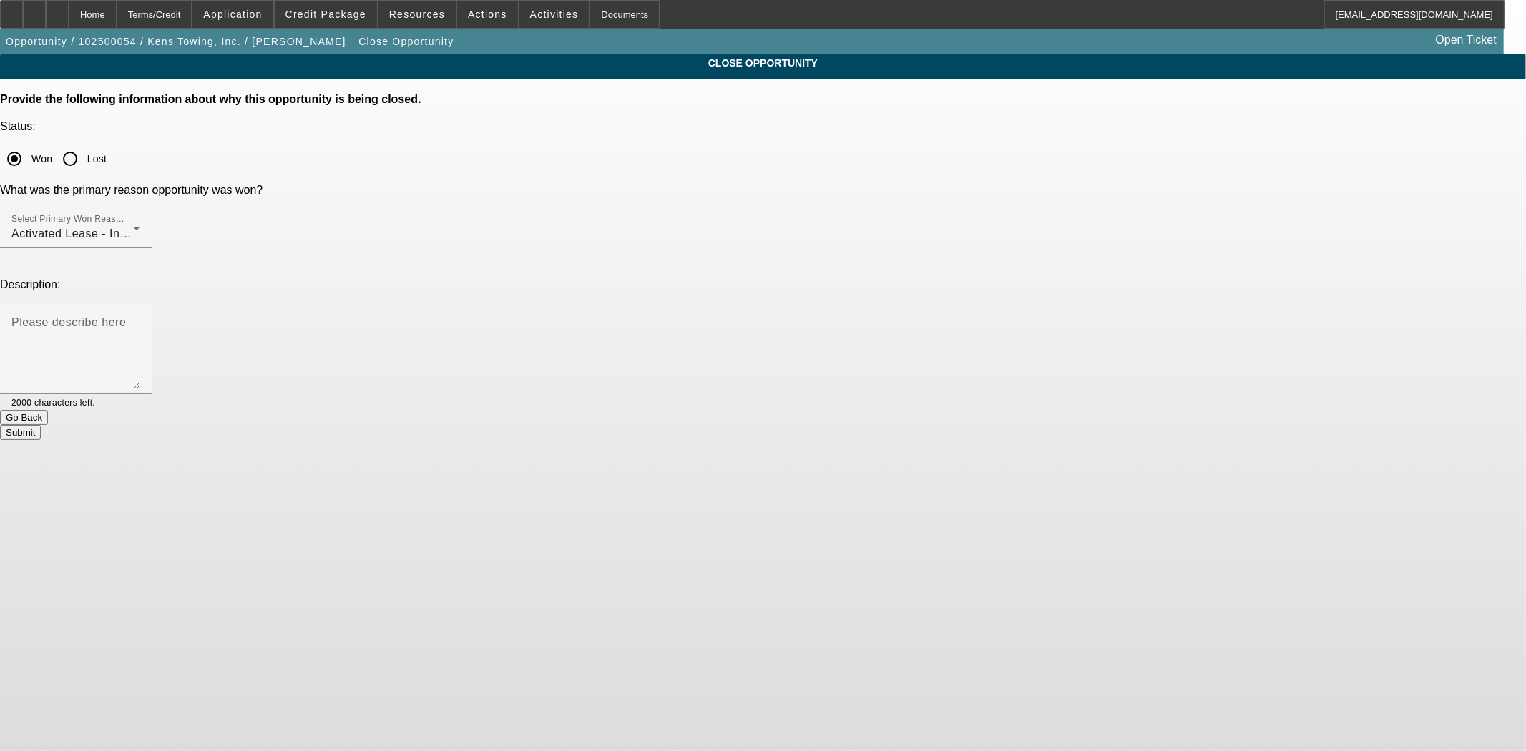
click at [41, 425] on button "Submit" at bounding box center [20, 432] width 41 height 15
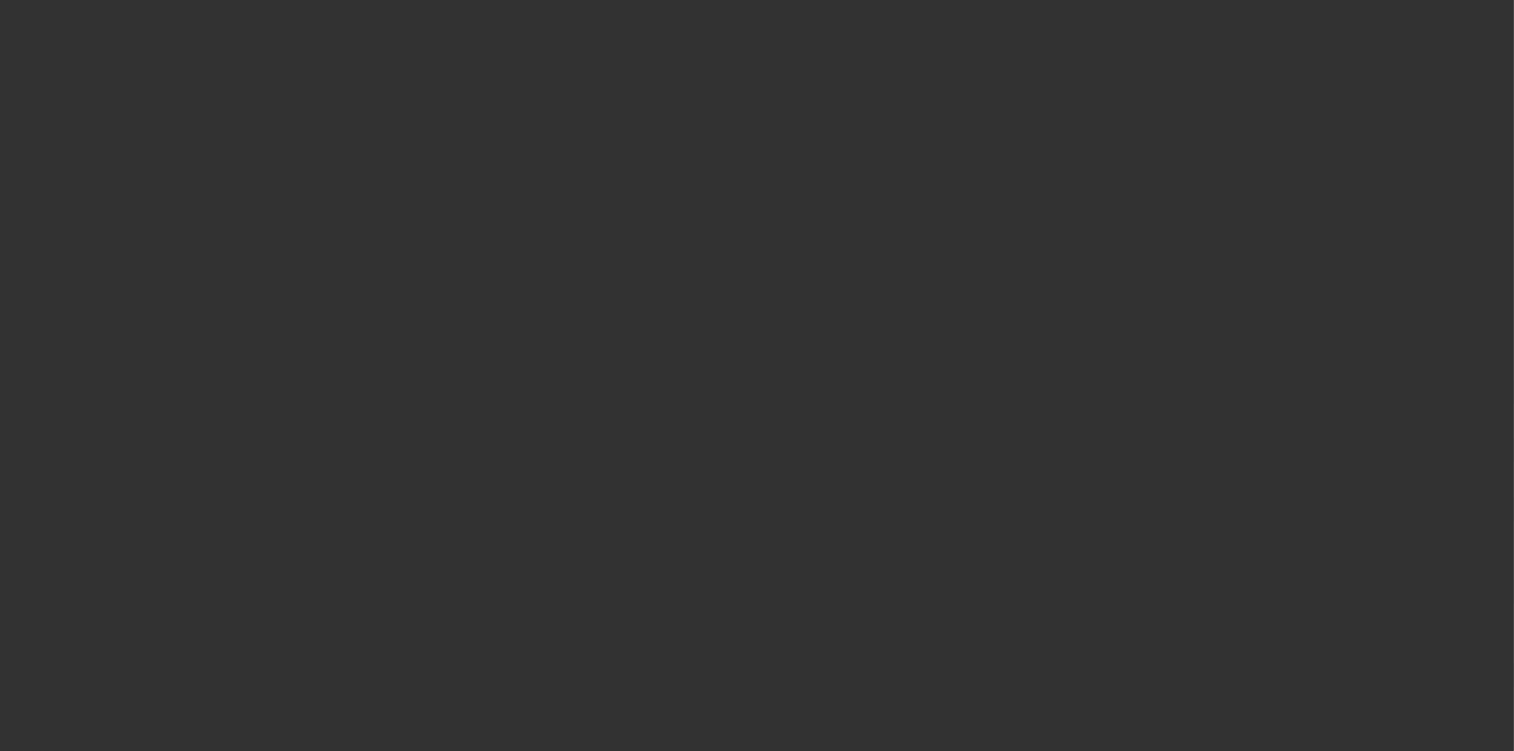
select select "4"
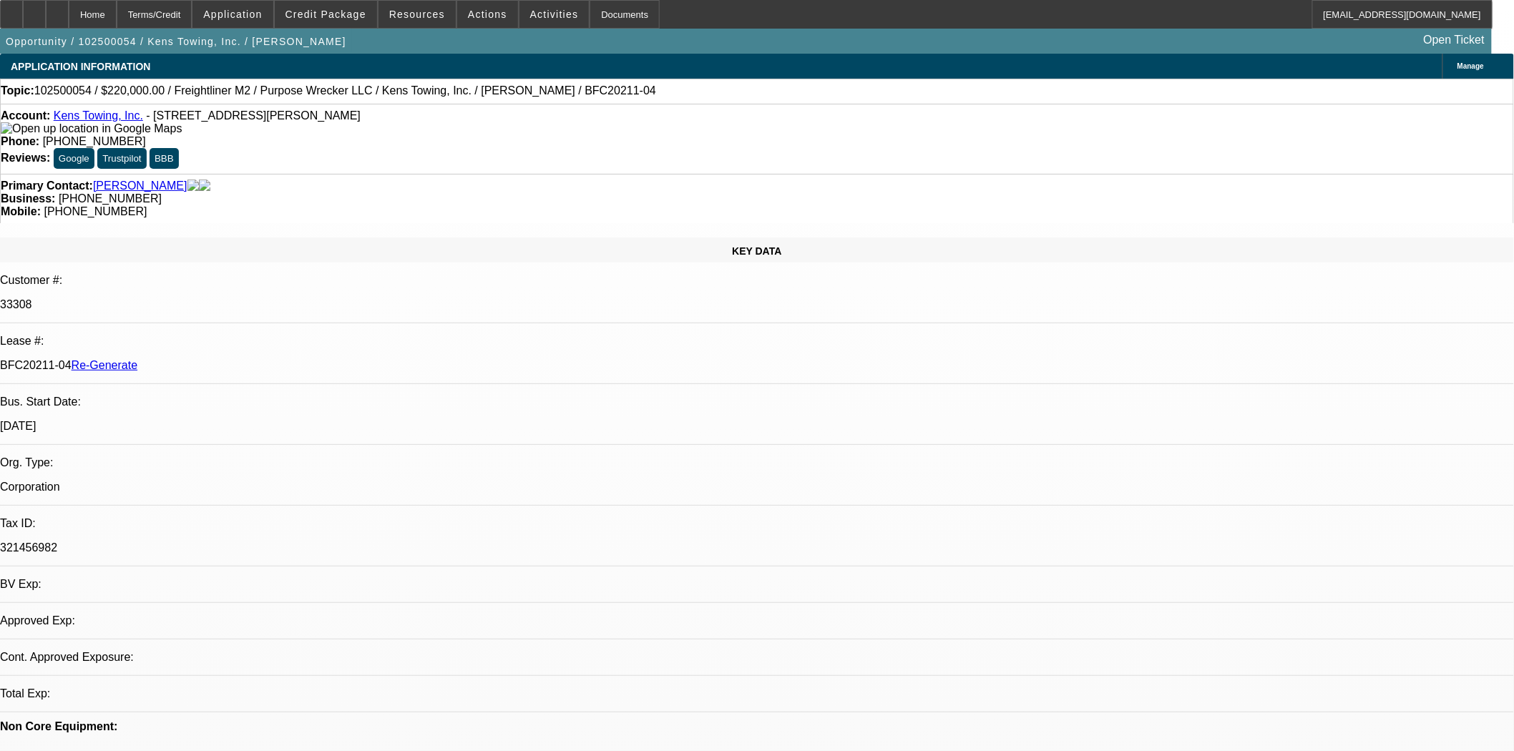
select select "0"
select select "2"
select select "0"
select select "6"
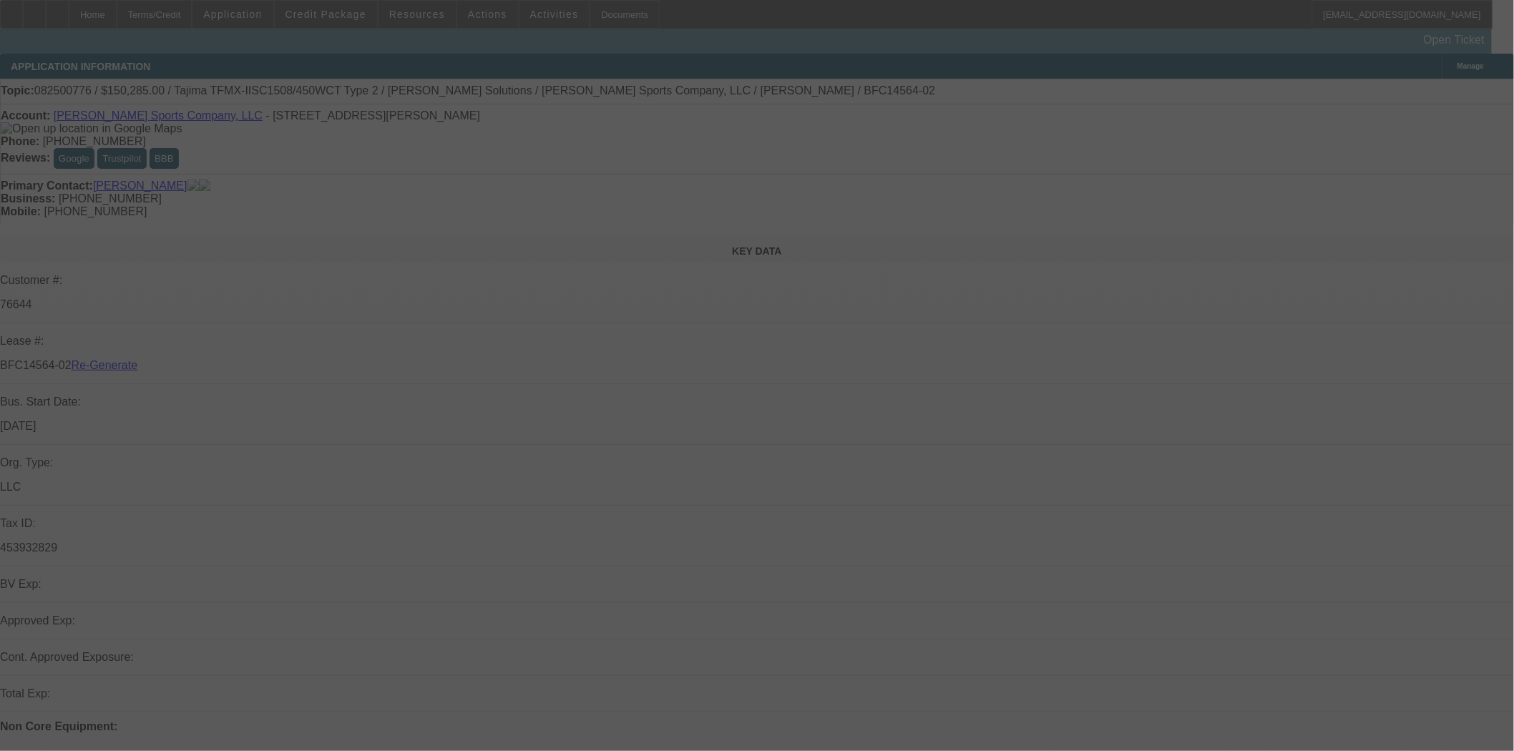
select select "3"
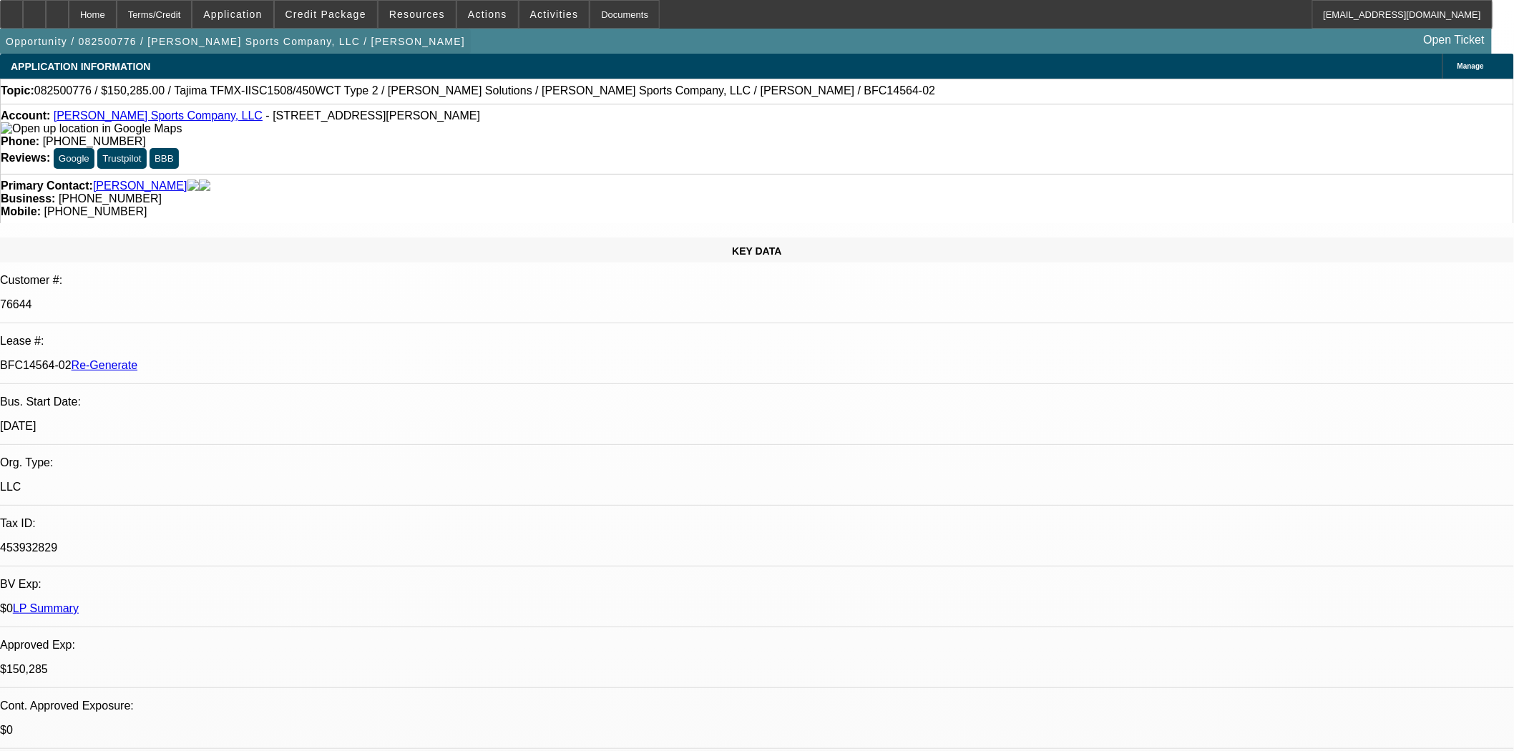
select select "0"
select select "2"
select select "0"
select select "2"
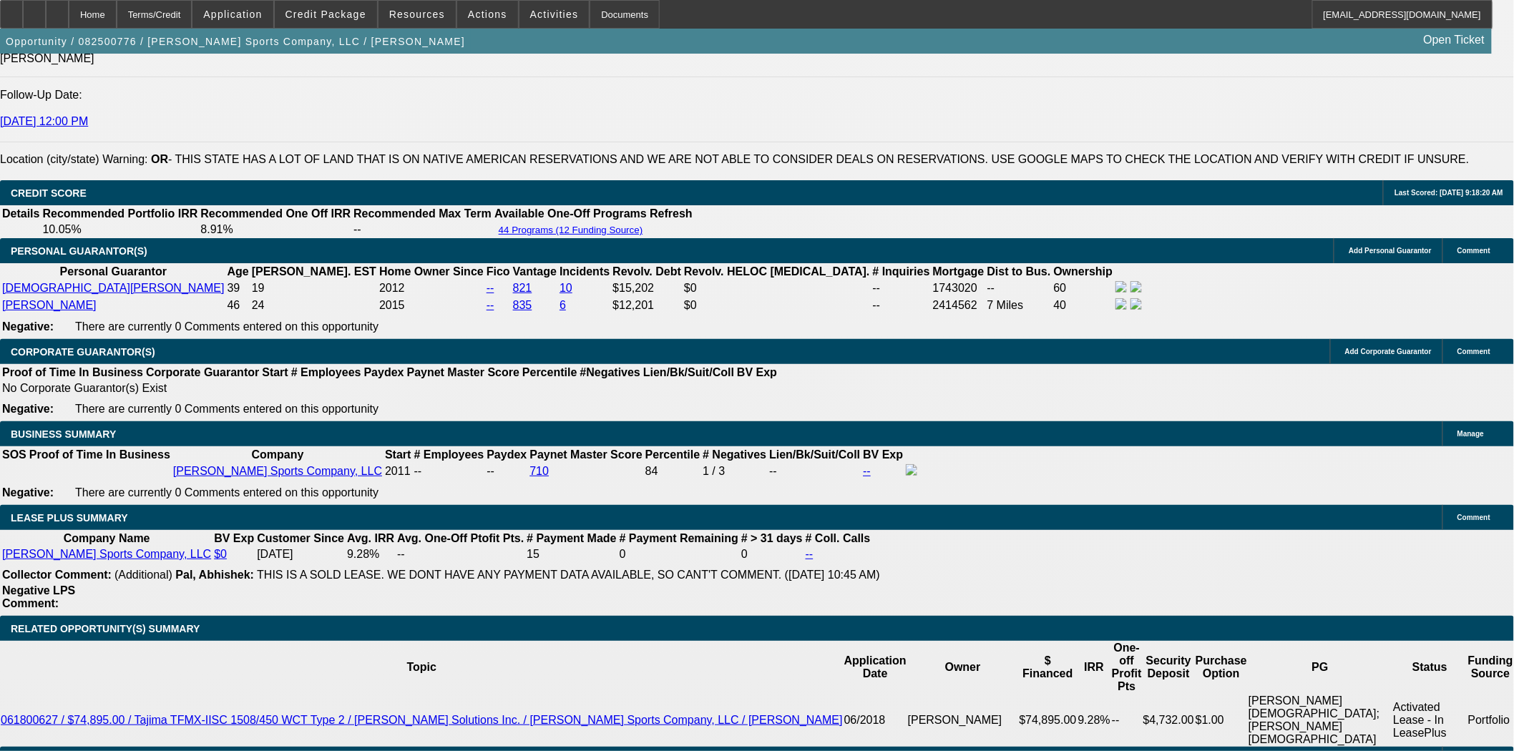
scroll to position [2226, 0]
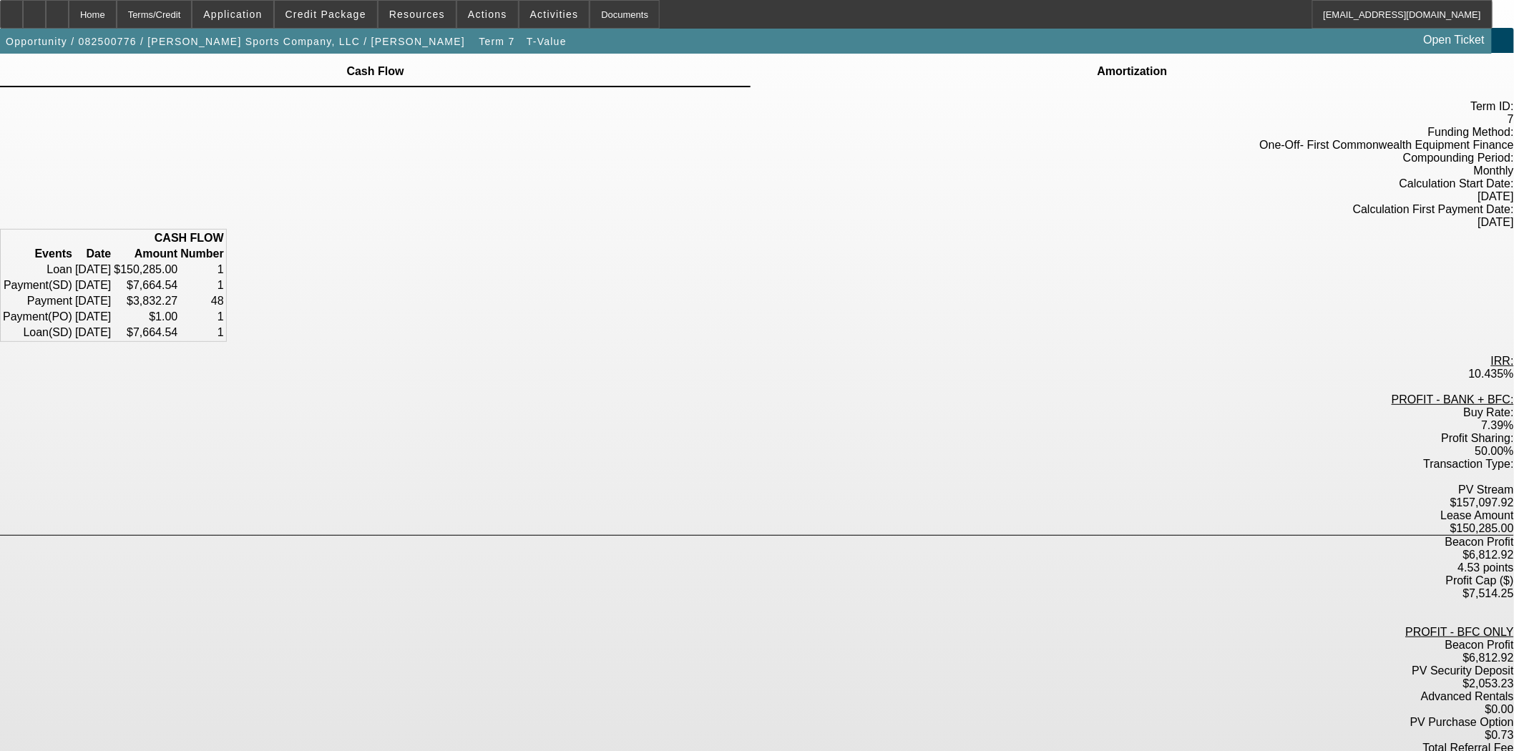
scroll to position [48, 0]
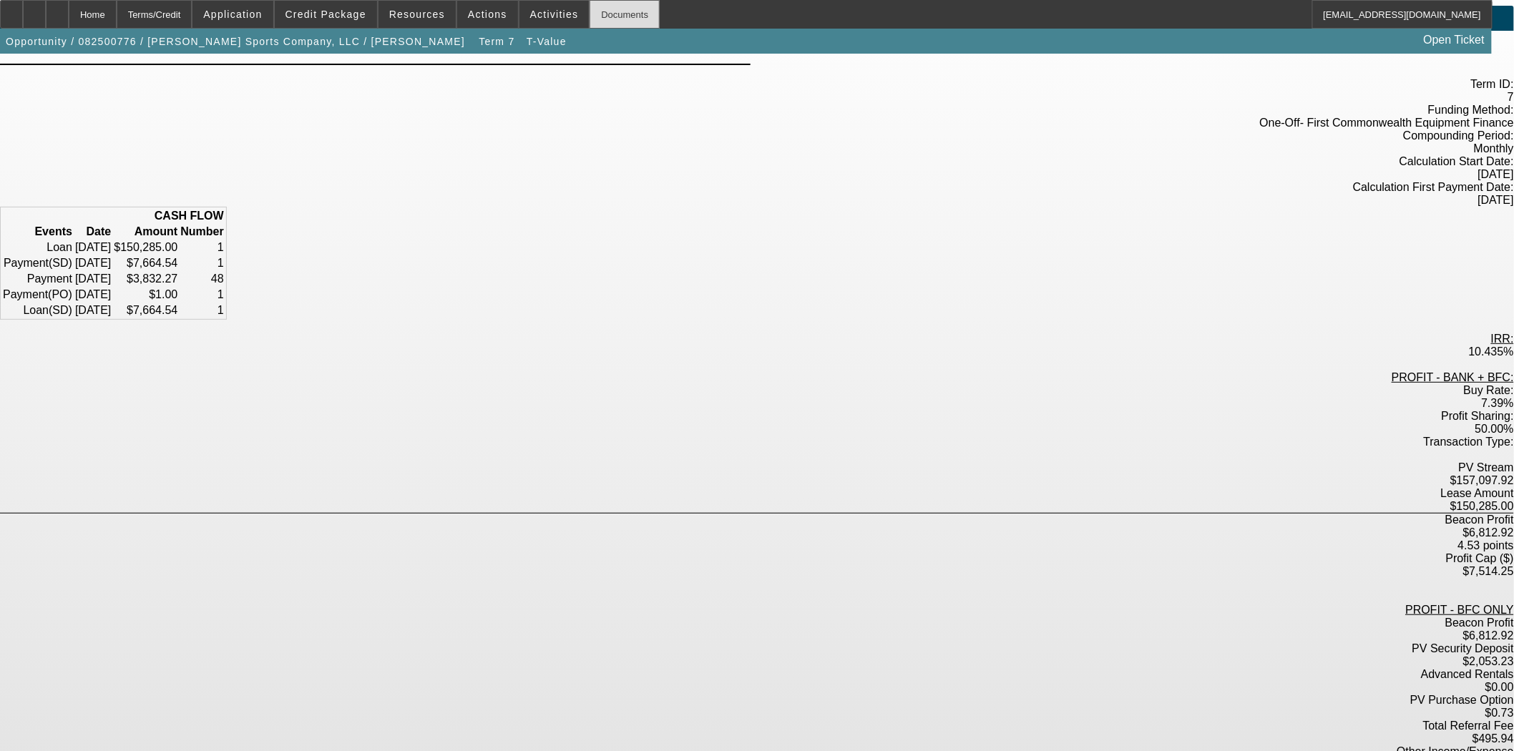
click at [590, 16] on div "Documents" at bounding box center [625, 14] width 70 height 29
click at [117, 15] on div "Home" at bounding box center [93, 14] width 48 height 29
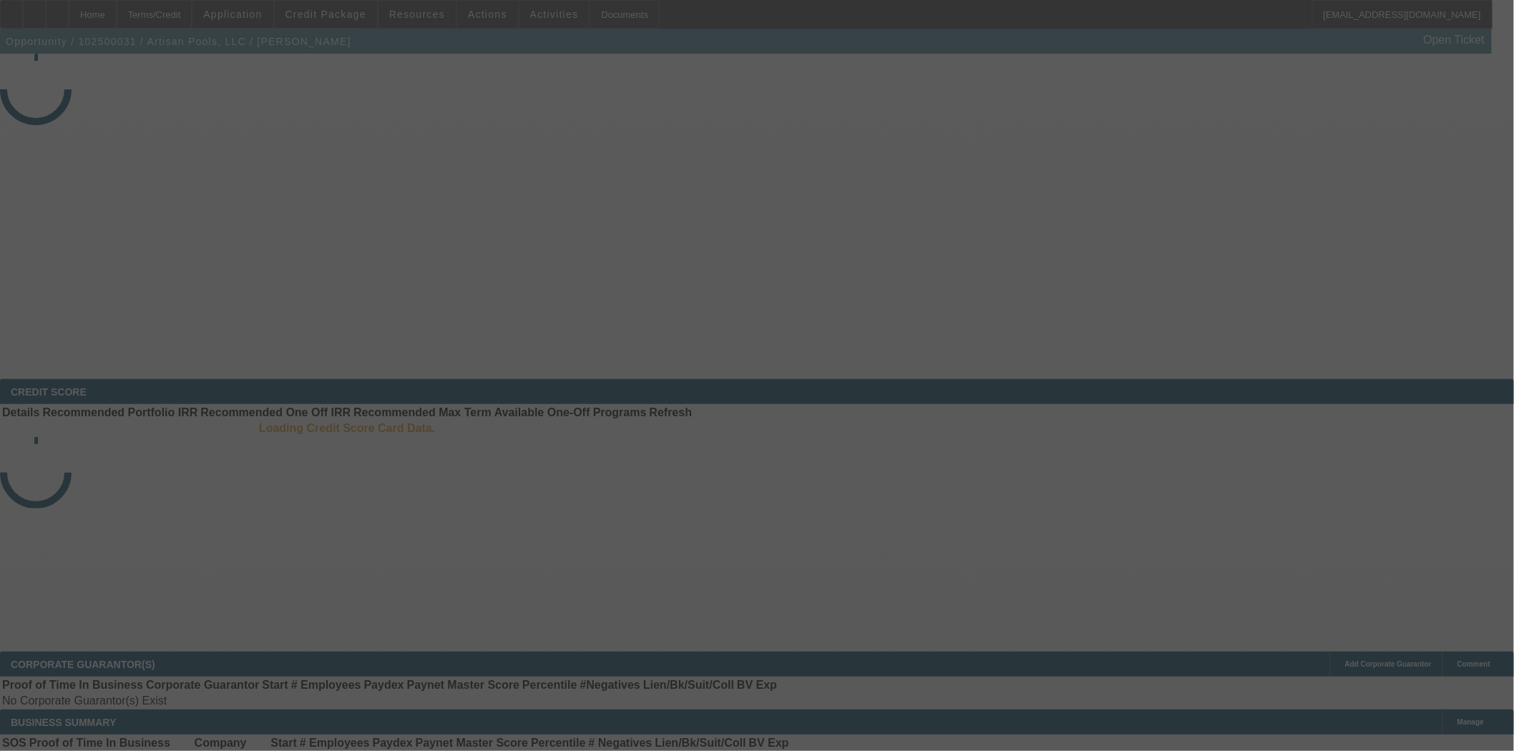
select select "3"
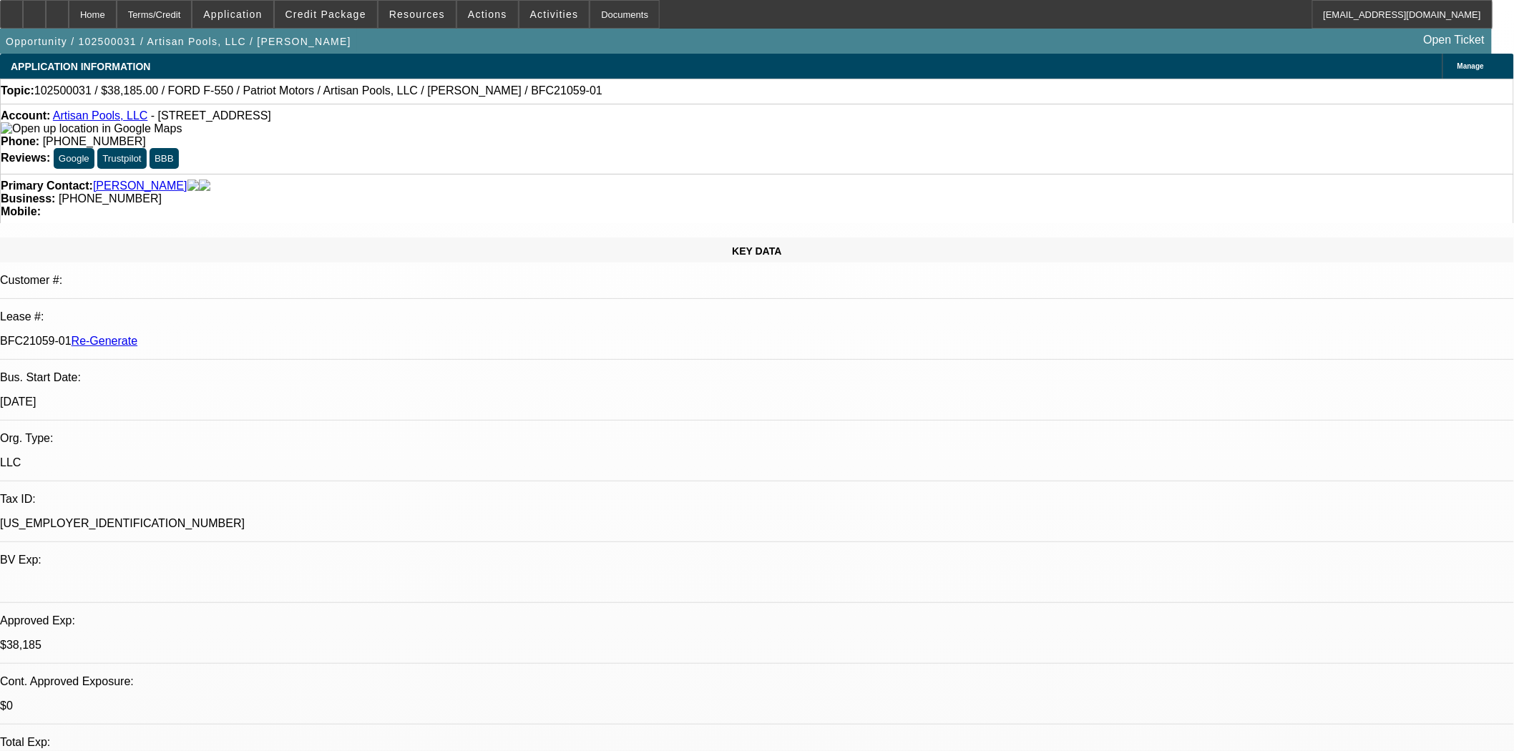
select select "0"
select select "3"
select select "0.1"
select select "4"
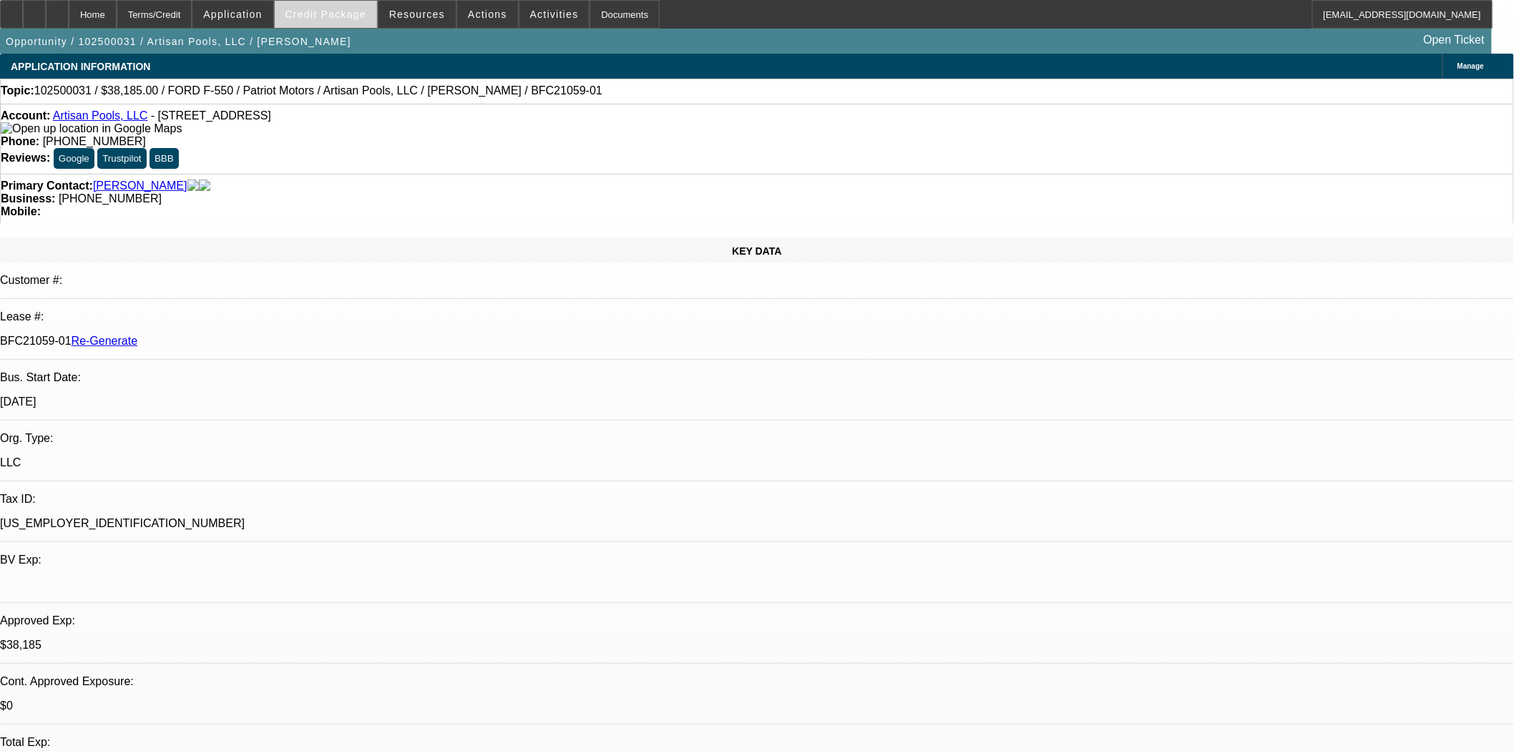
click at [320, 10] on span "Credit Package" at bounding box center [325, 14] width 81 height 11
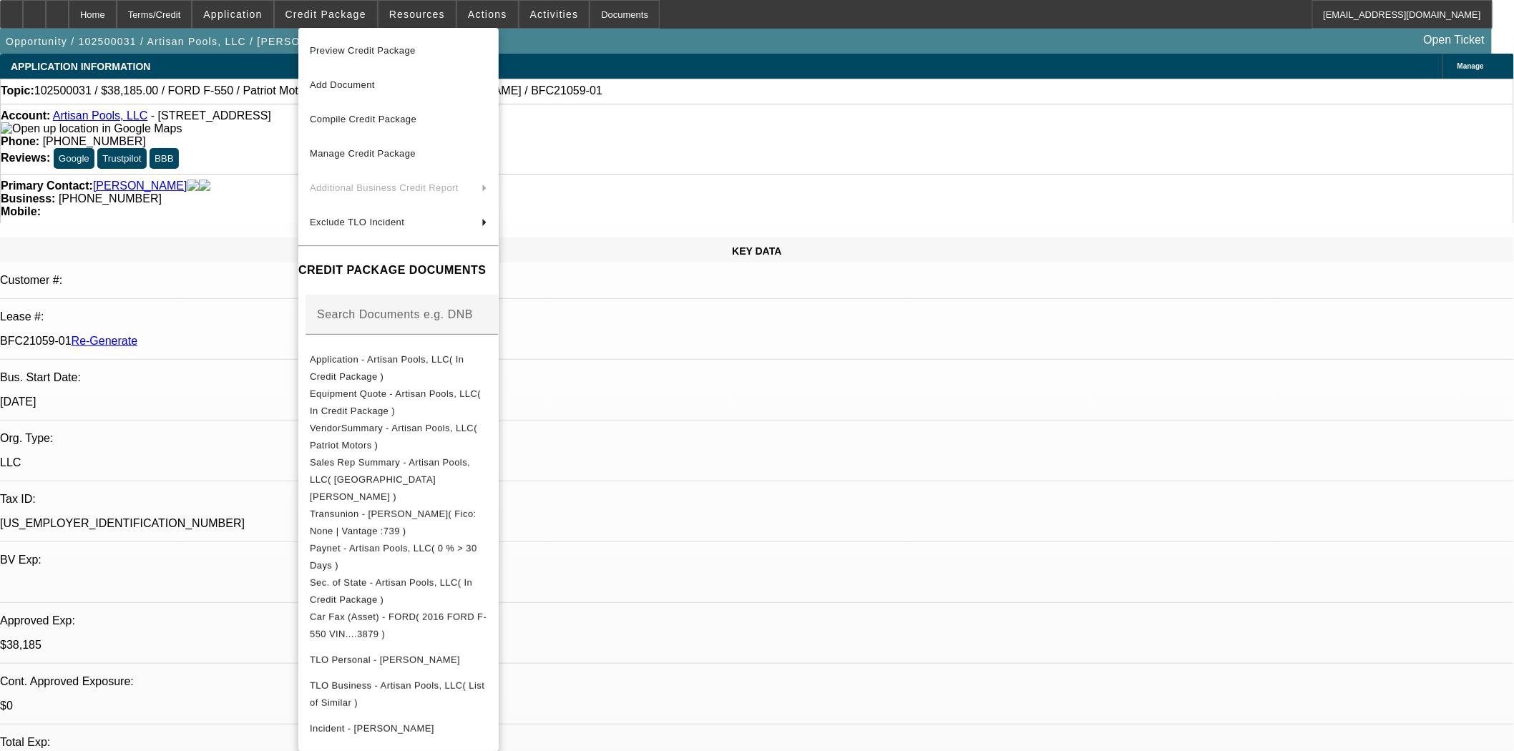
click at [346, 42] on span "Preview Credit Package" at bounding box center [398, 50] width 177 height 17
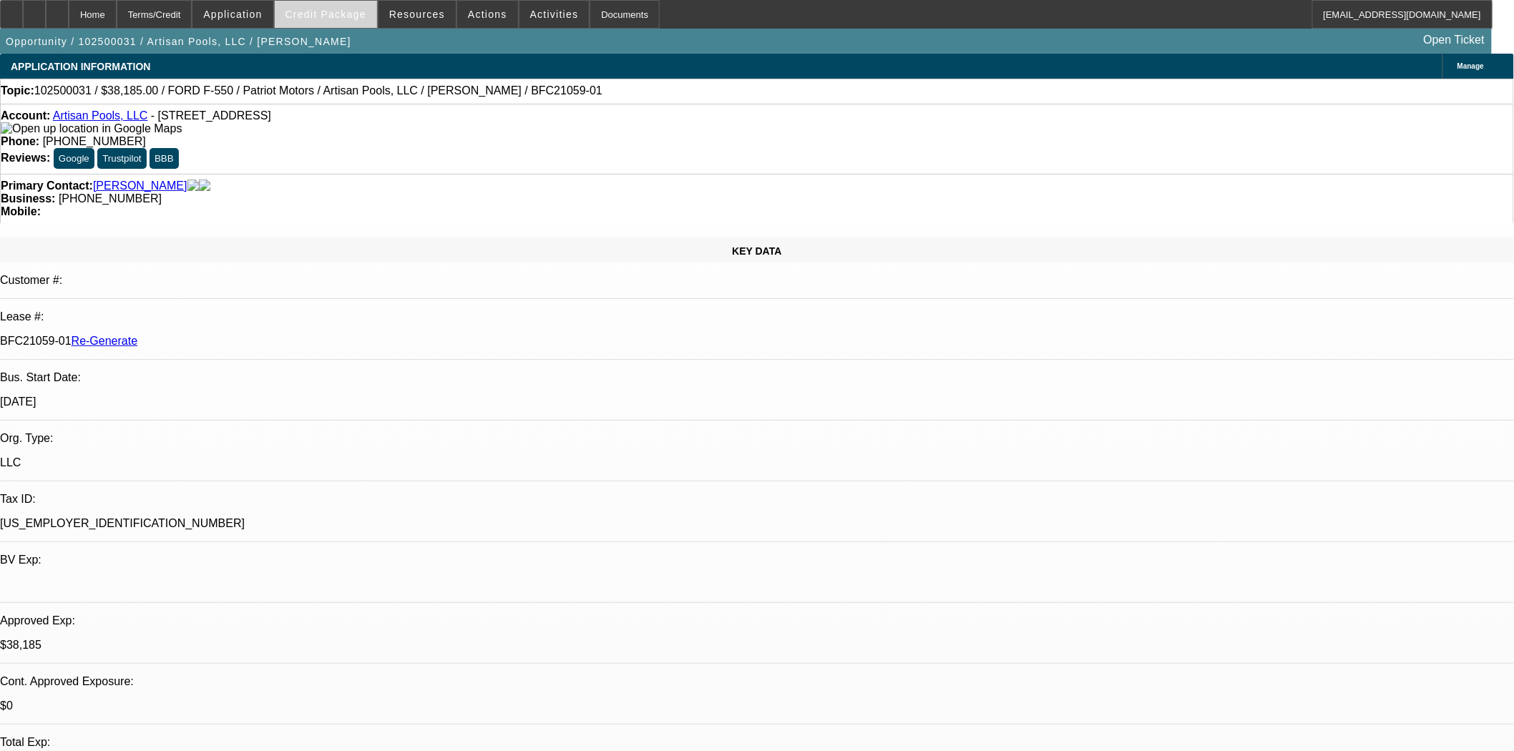
click at [343, 16] on span "Credit Package" at bounding box center [325, 14] width 81 height 11
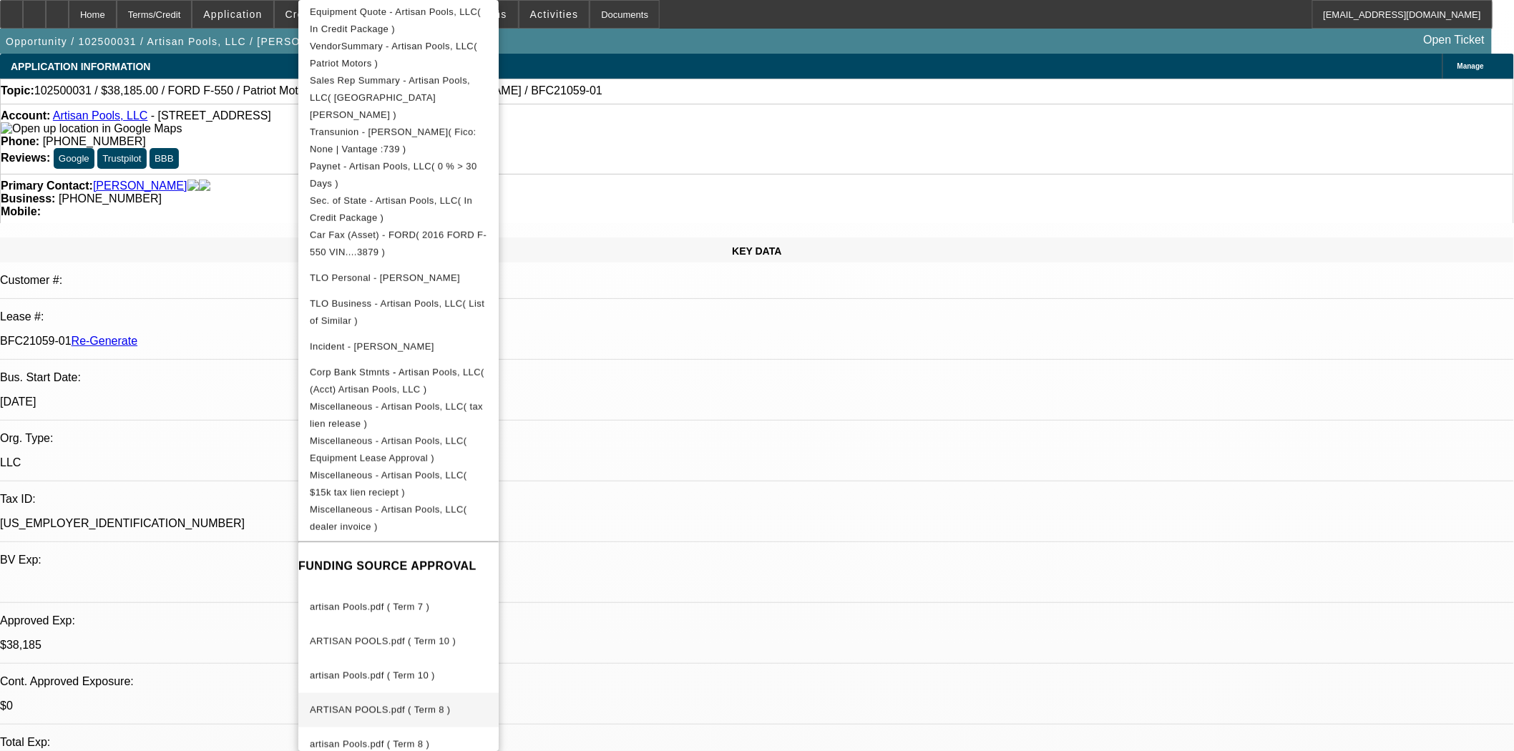
scroll to position [79, 0]
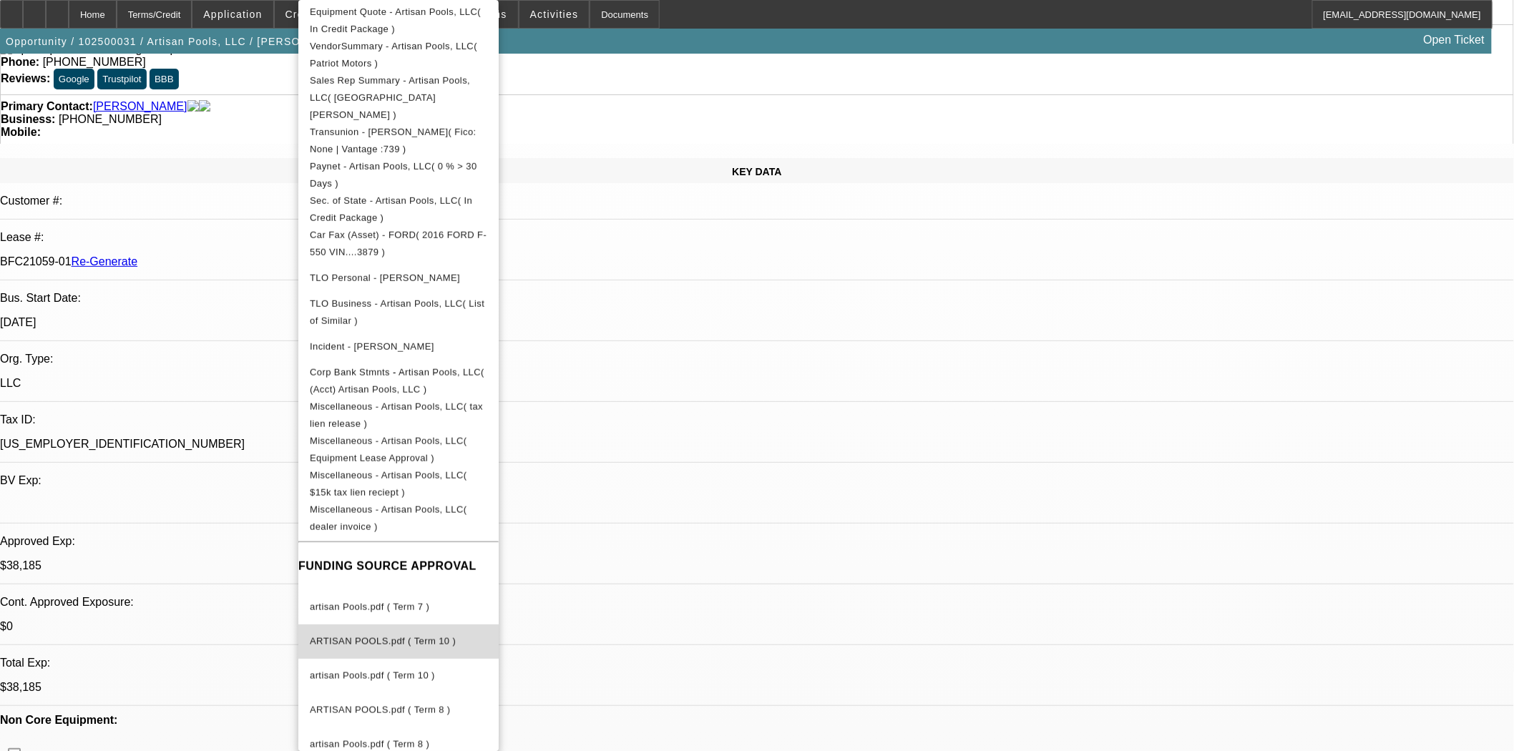
click at [395, 636] on span "ARTISAN POOLS.pdf ( Term 10 )" at bounding box center [383, 641] width 146 height 11
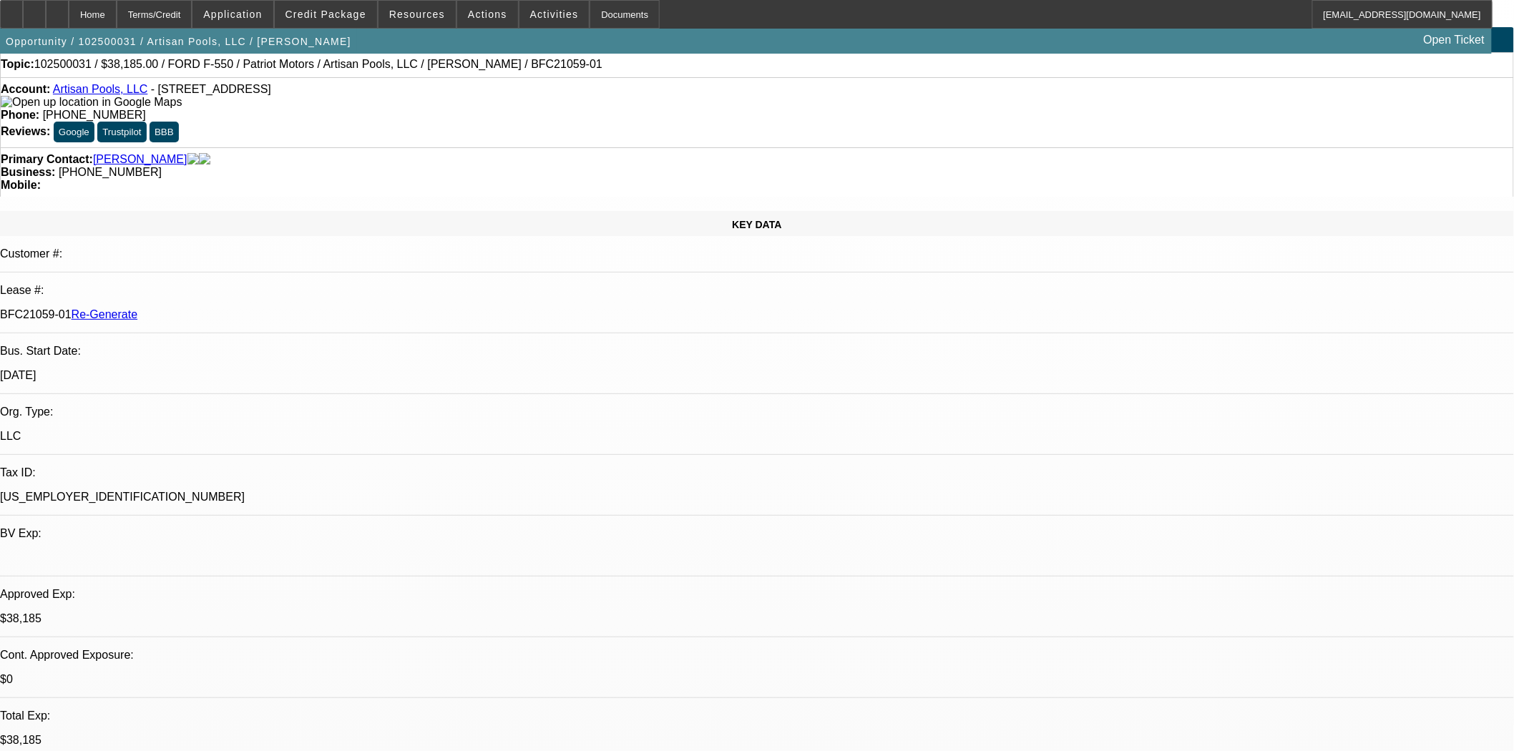
scroll to position [0, 0]
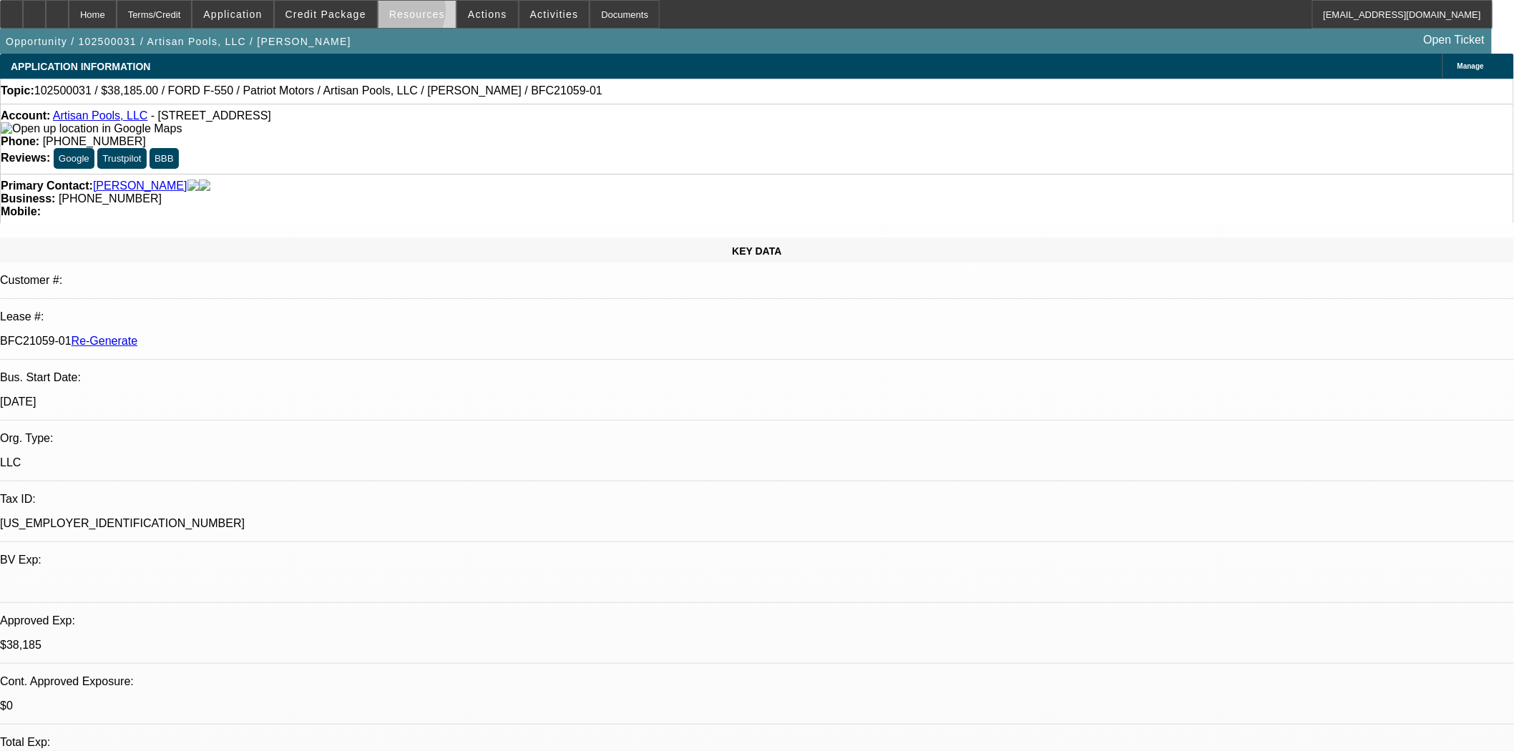
click at [398, 13] on span "Resources" at bounding box center [417, 14] width 56 height 11
click at [320, 19] on div at bounding box center [757, 375] width 1514 height 751
click at [331, 16] on span "Credit Package" at bounding box center [325, 14] width 81 height 11
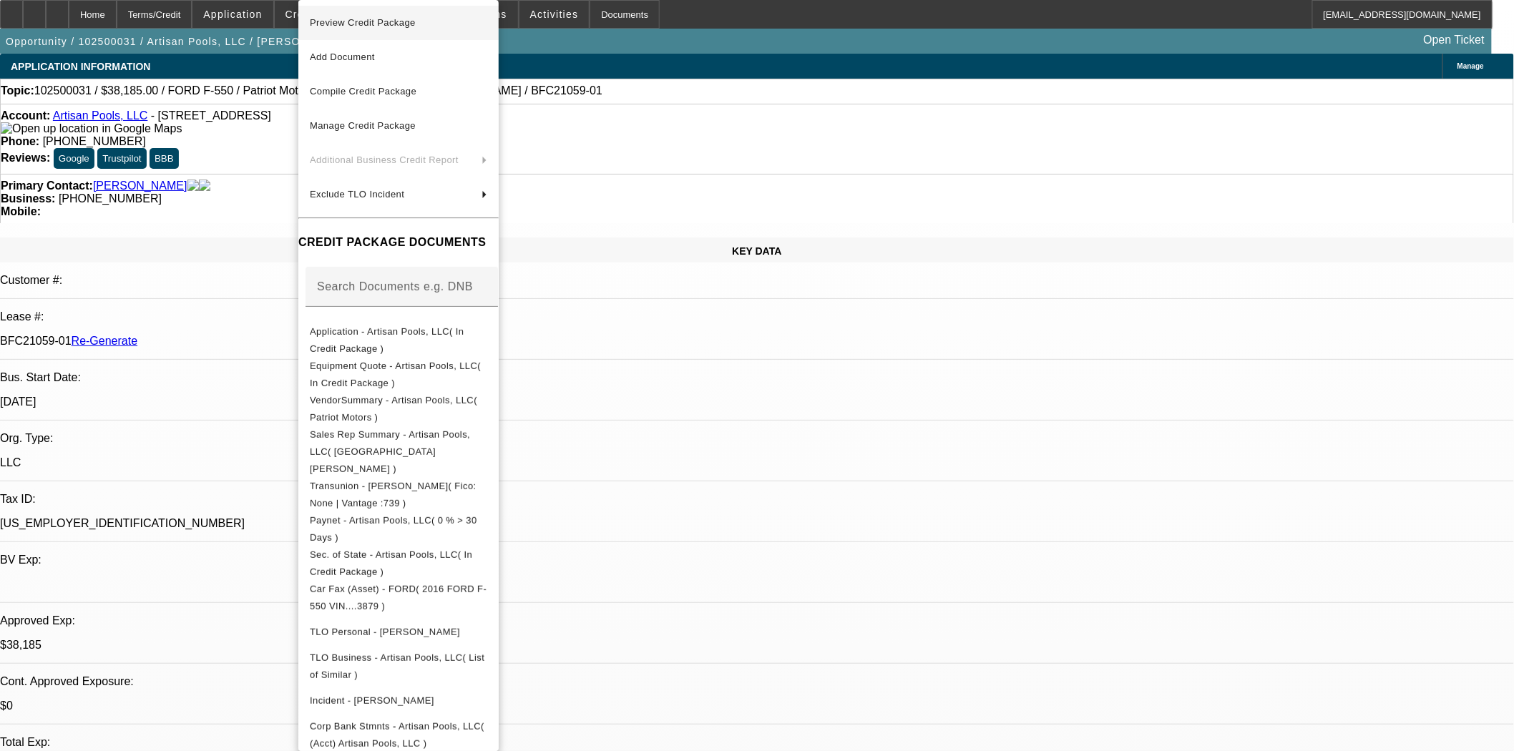
click at [373, 22] on span "Preview Credit Package" at bounding box center [363, 22] width 106 height 11
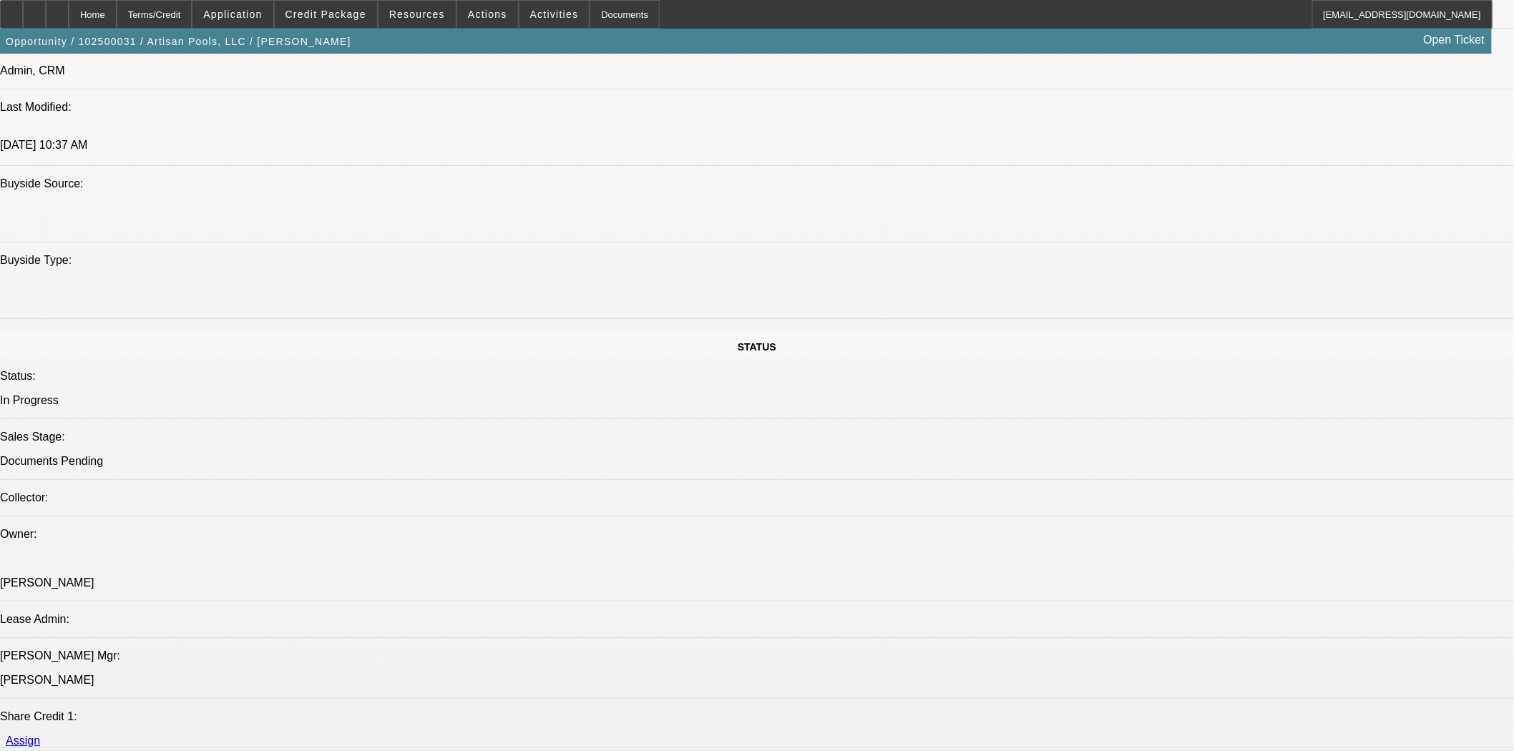
scroll to position [1907, 0]
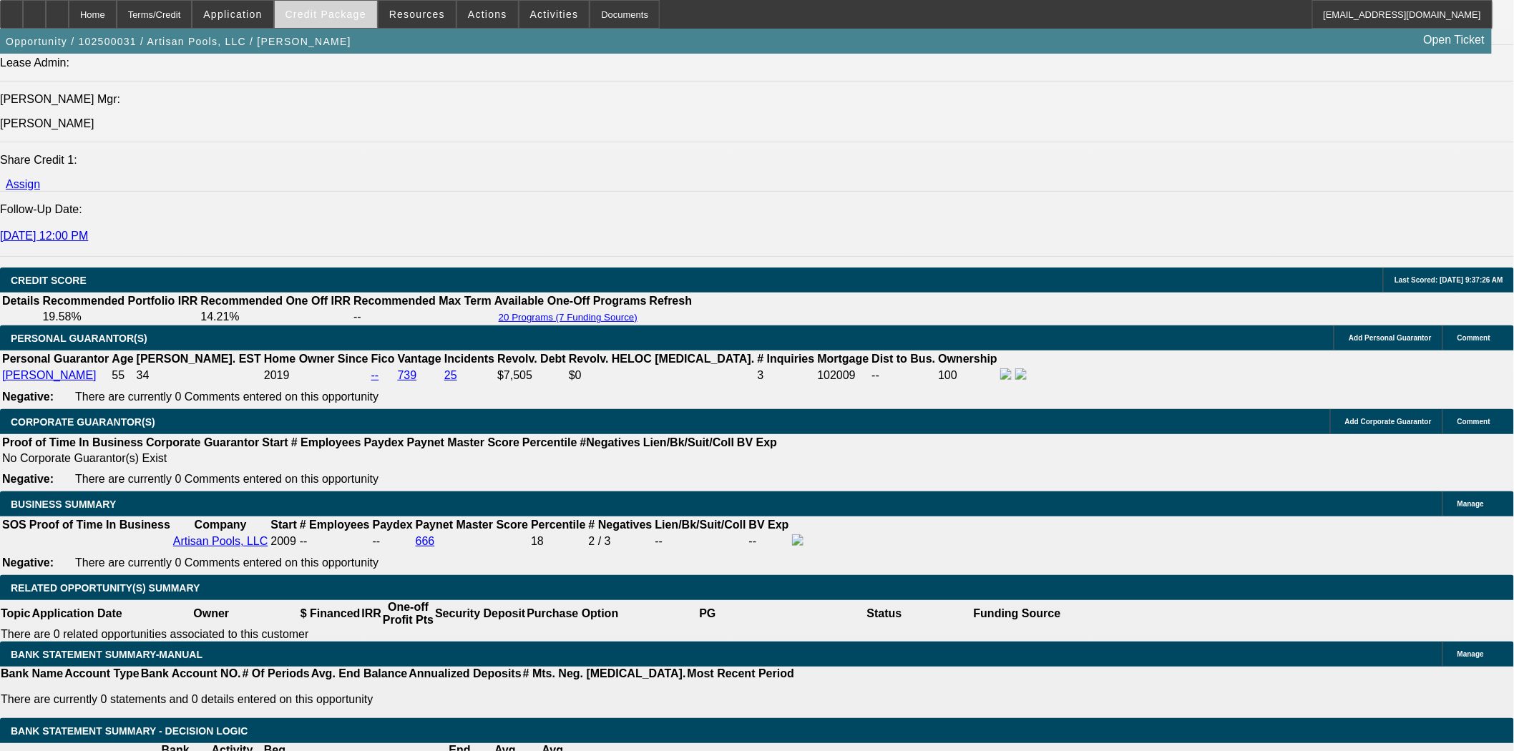
click at [343, 14] on span "Credit Package" at bounding box center [325, 14] width 81 height 11
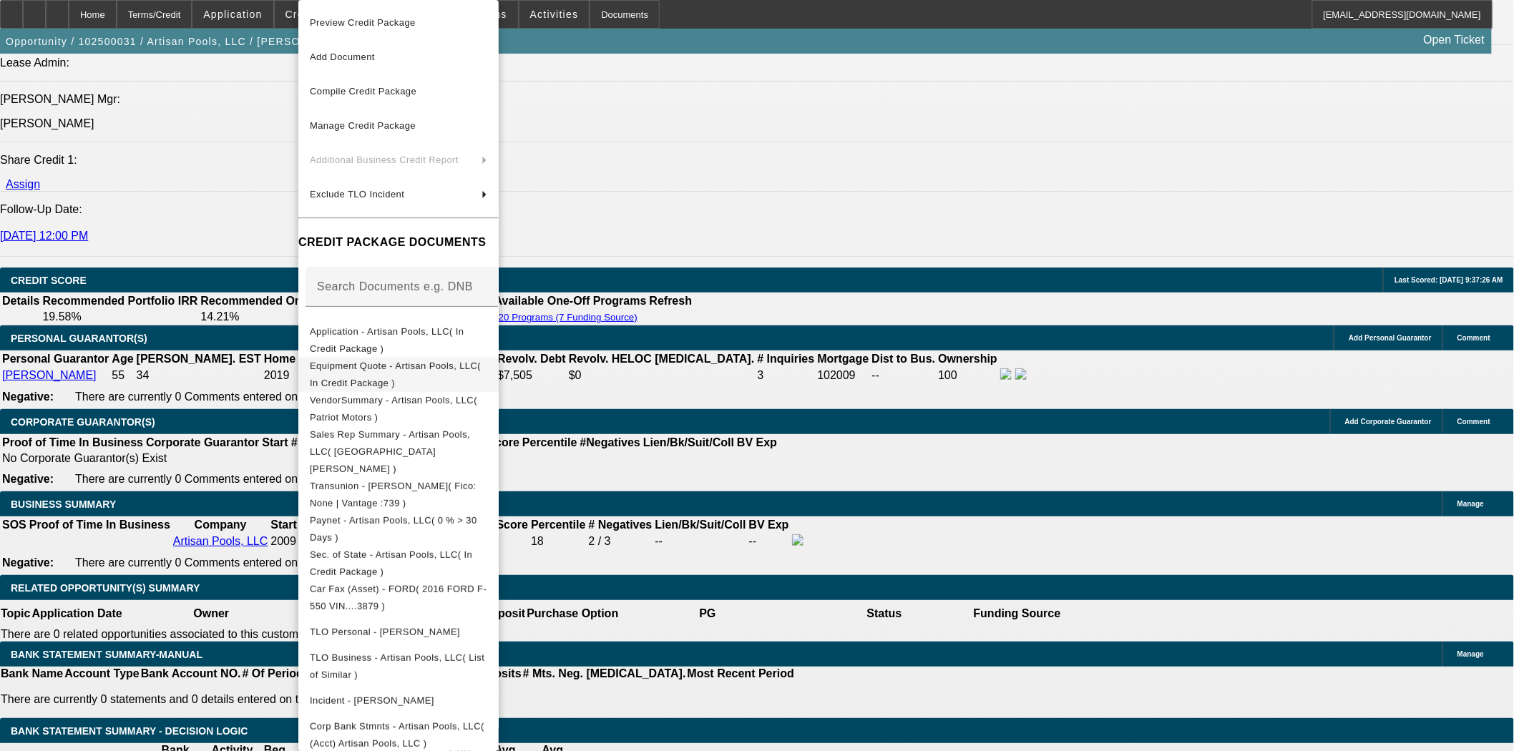
click at [406, 376] on span "Equipment Quote - Artisan Pools, LLC( In Credit Package )" at bounding box center [398, 375] width 177 height 34
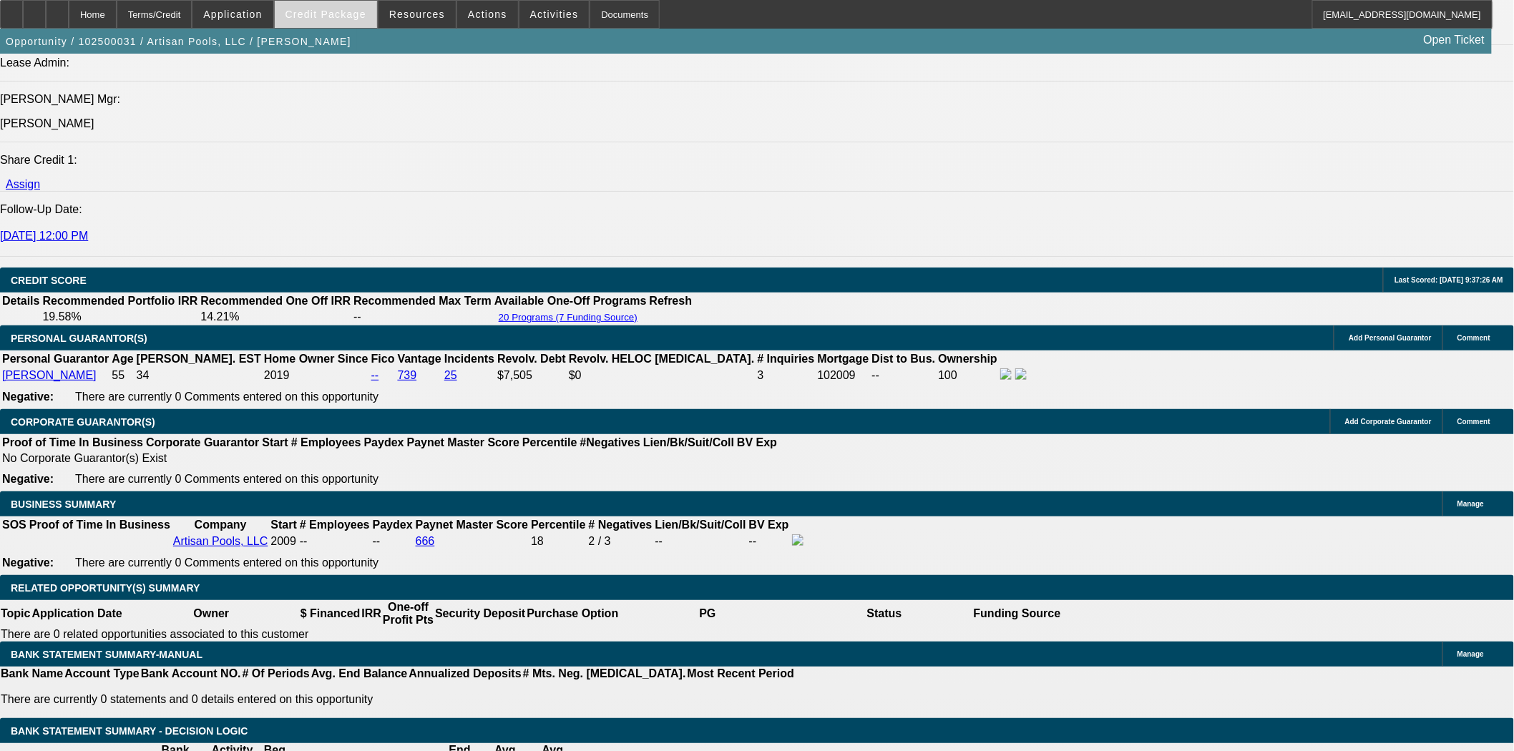
click at [332, 19] on span "Credit Package" at bounding box center [325, 14] width 81 height 11
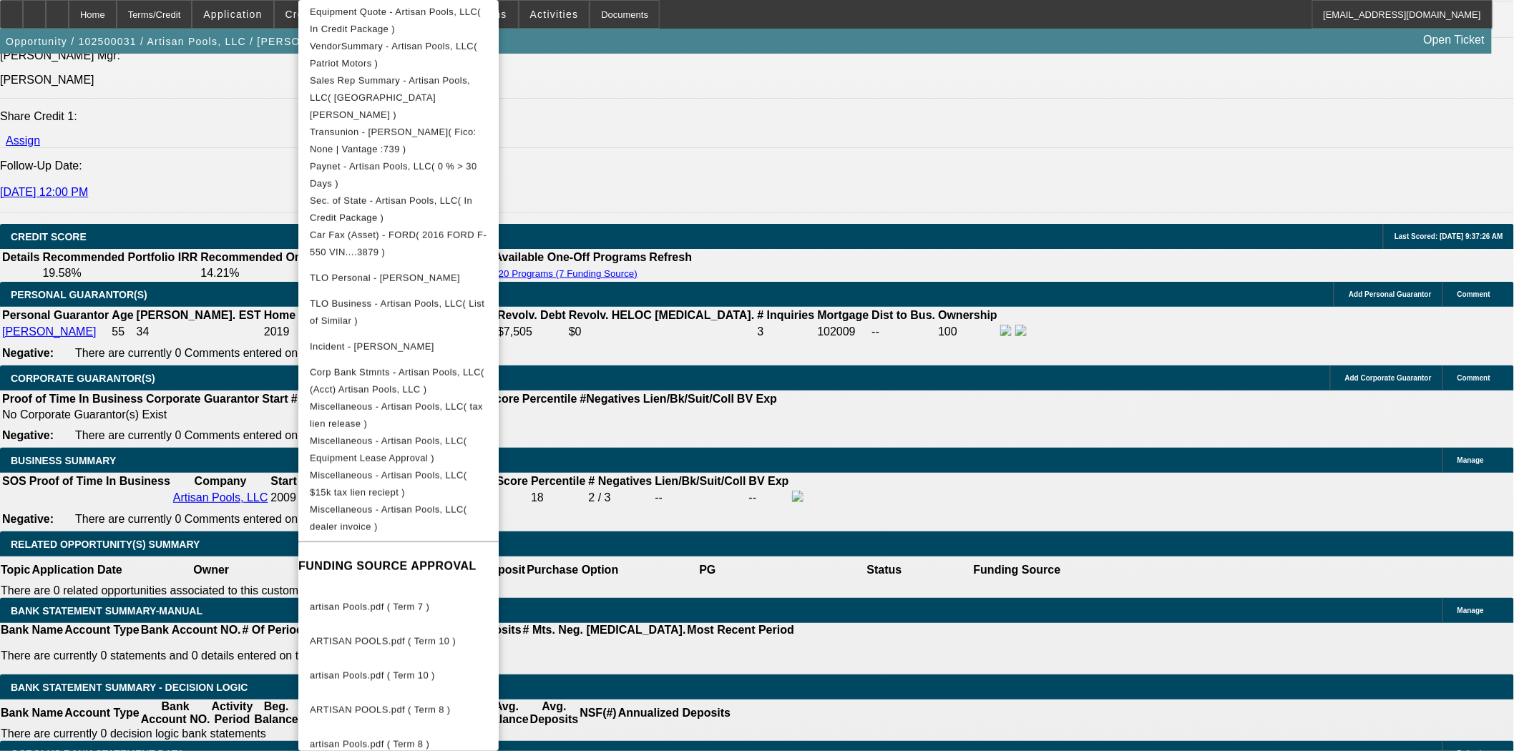
scroll to position [1987, 0]
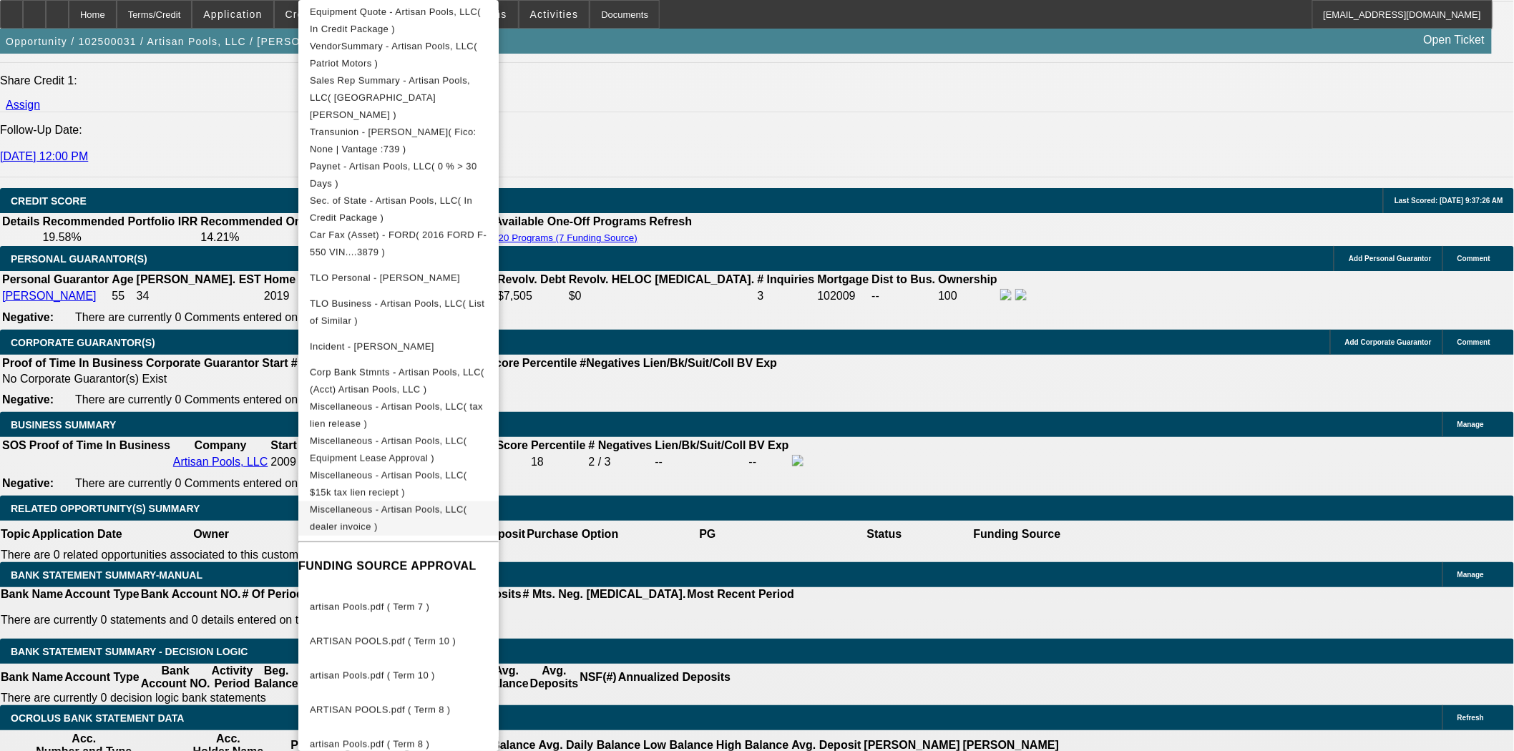
click at [446, 502] on span "Miscellaneous - Artisan Pools, LLC( dealer invoice )" at bounding box center [398, 519] width 177 height 34
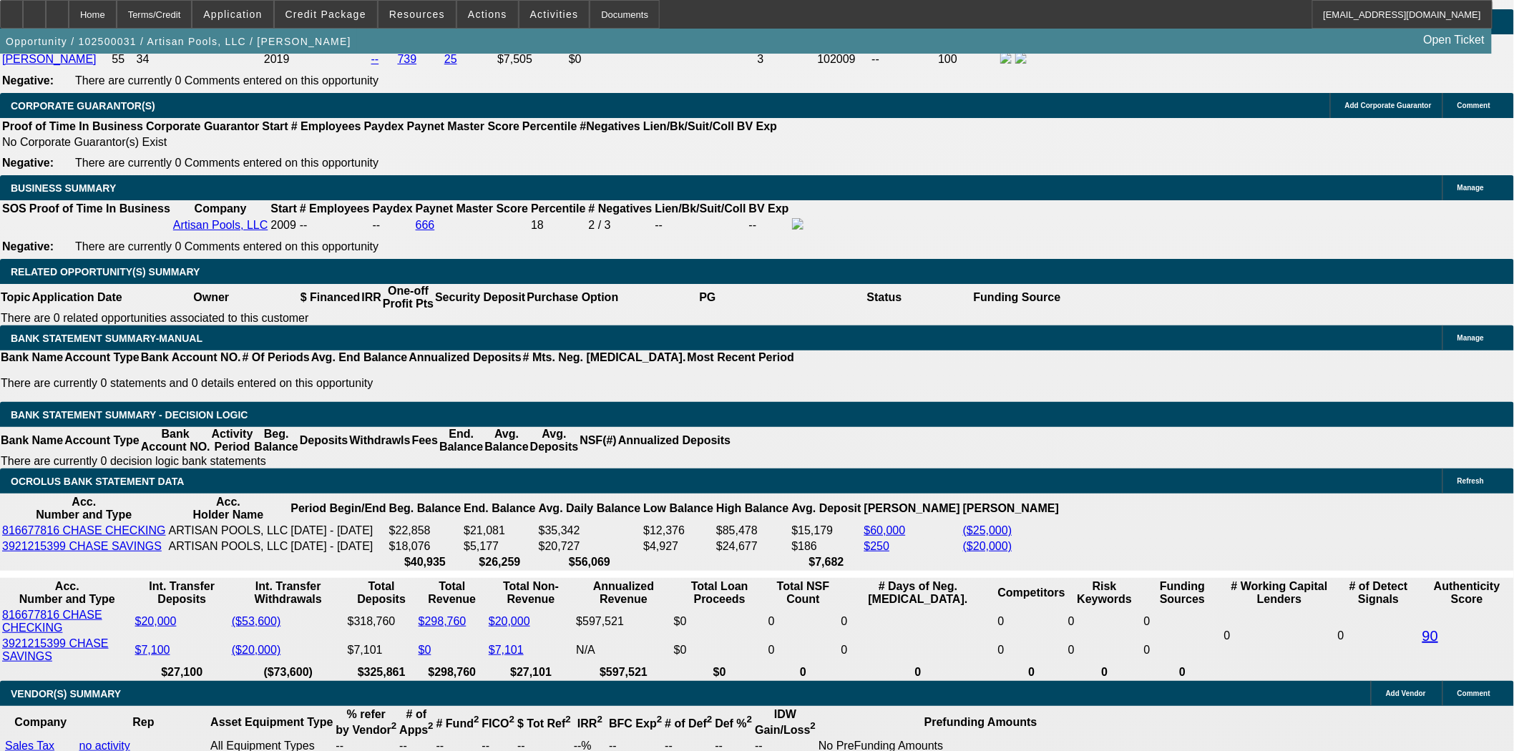
scroll to position [2226, 0]
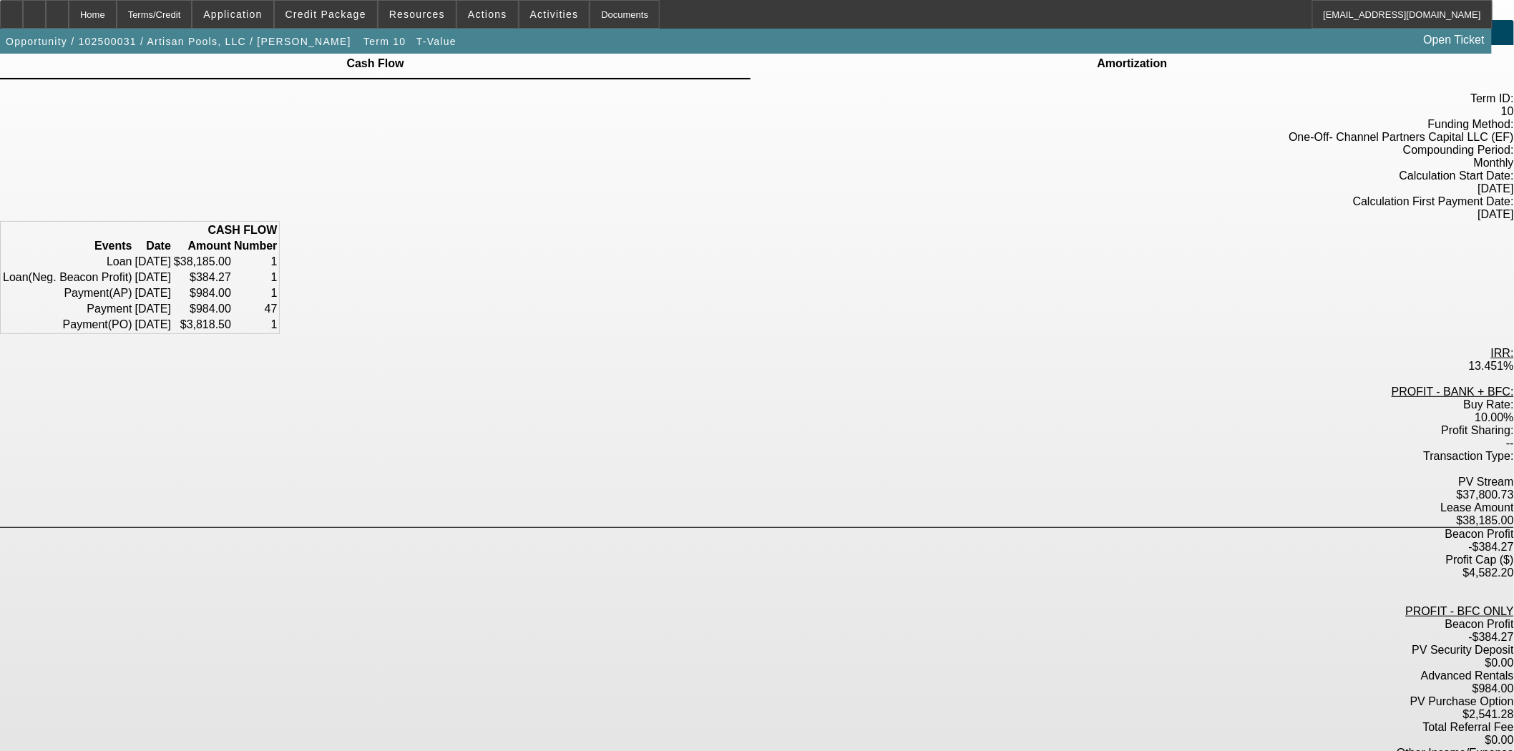
scroll to position [48, 0]
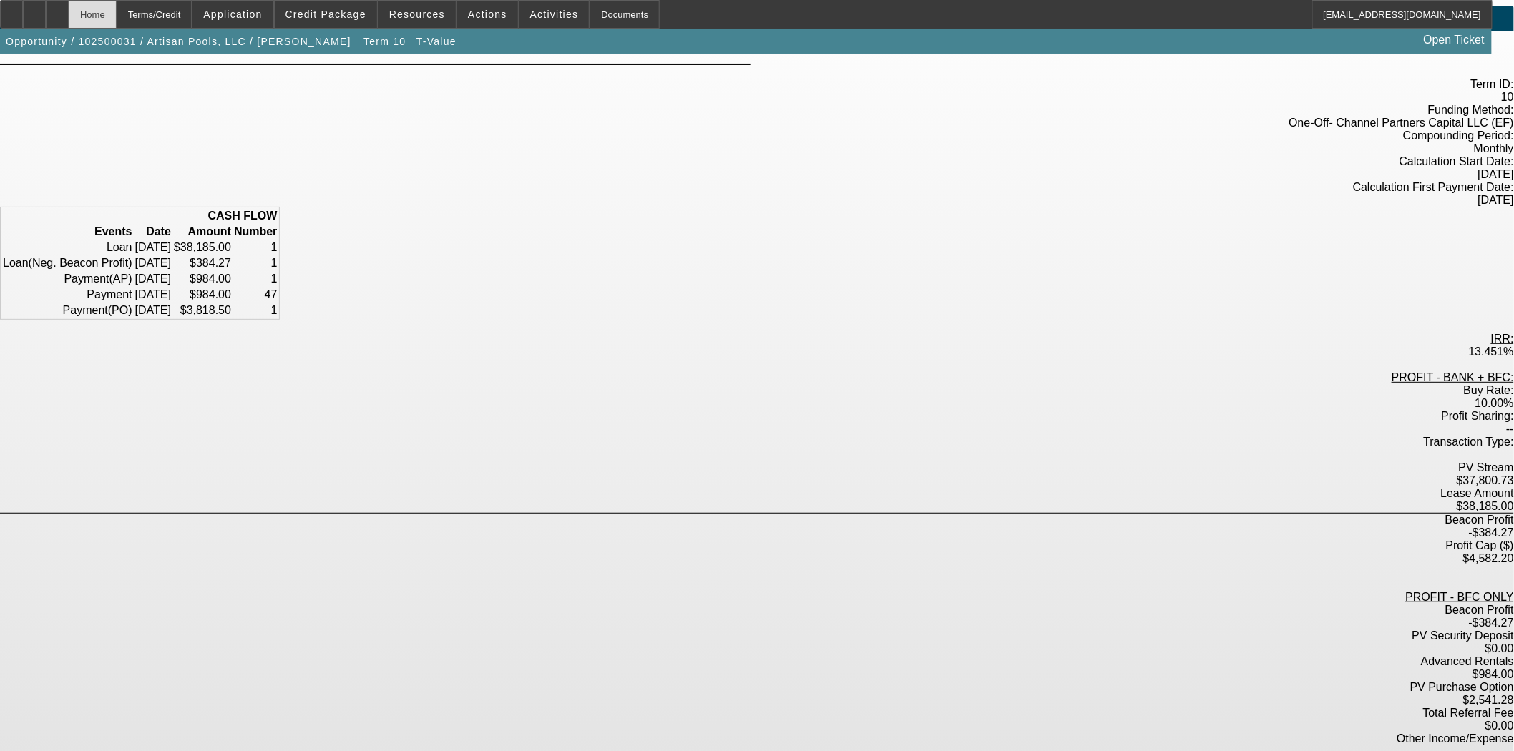
click at [117, 14] on div "Home" at bounding box center [93, 14] width 48 height 29
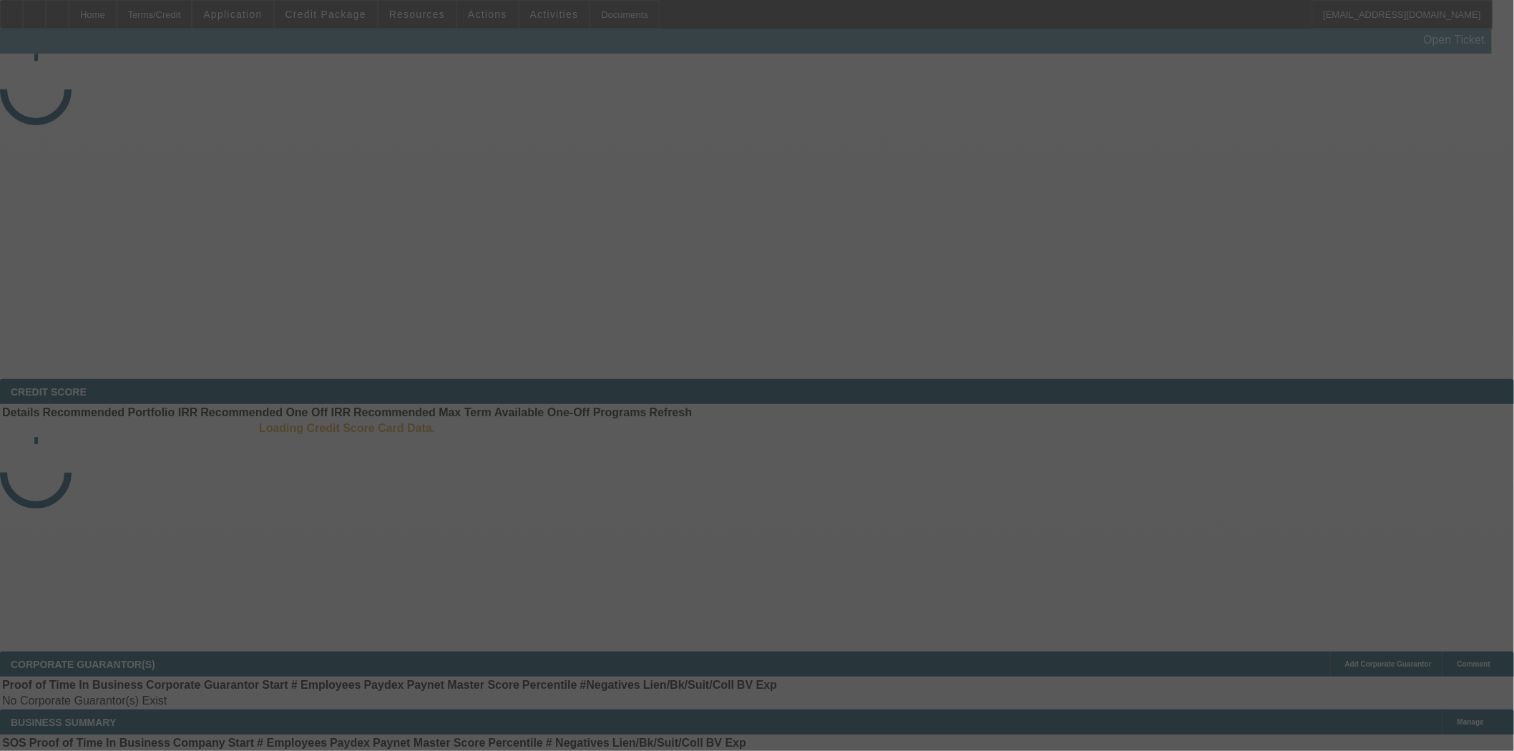
select select "3"
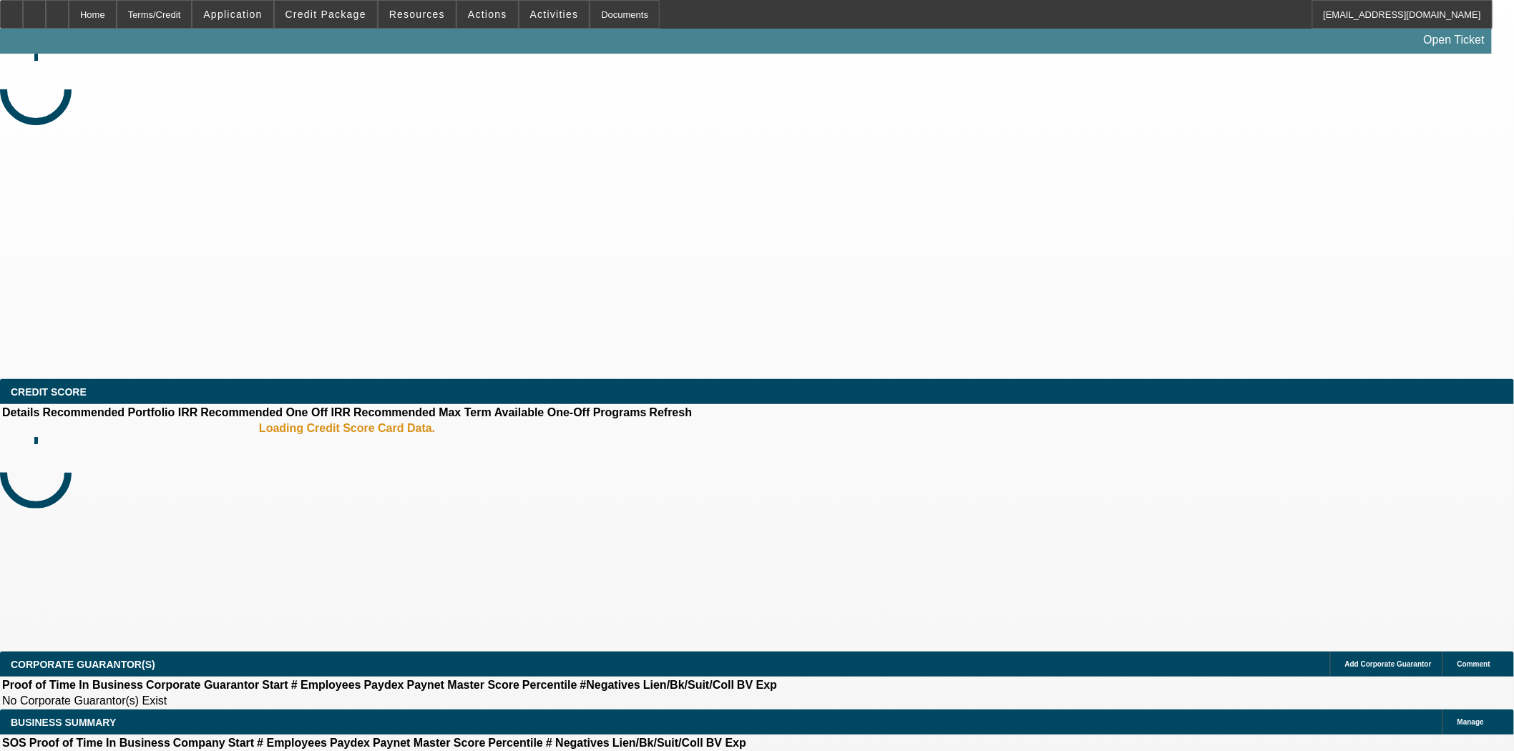
select select "0"
select select "3"
select select "0.1"
select select "4"
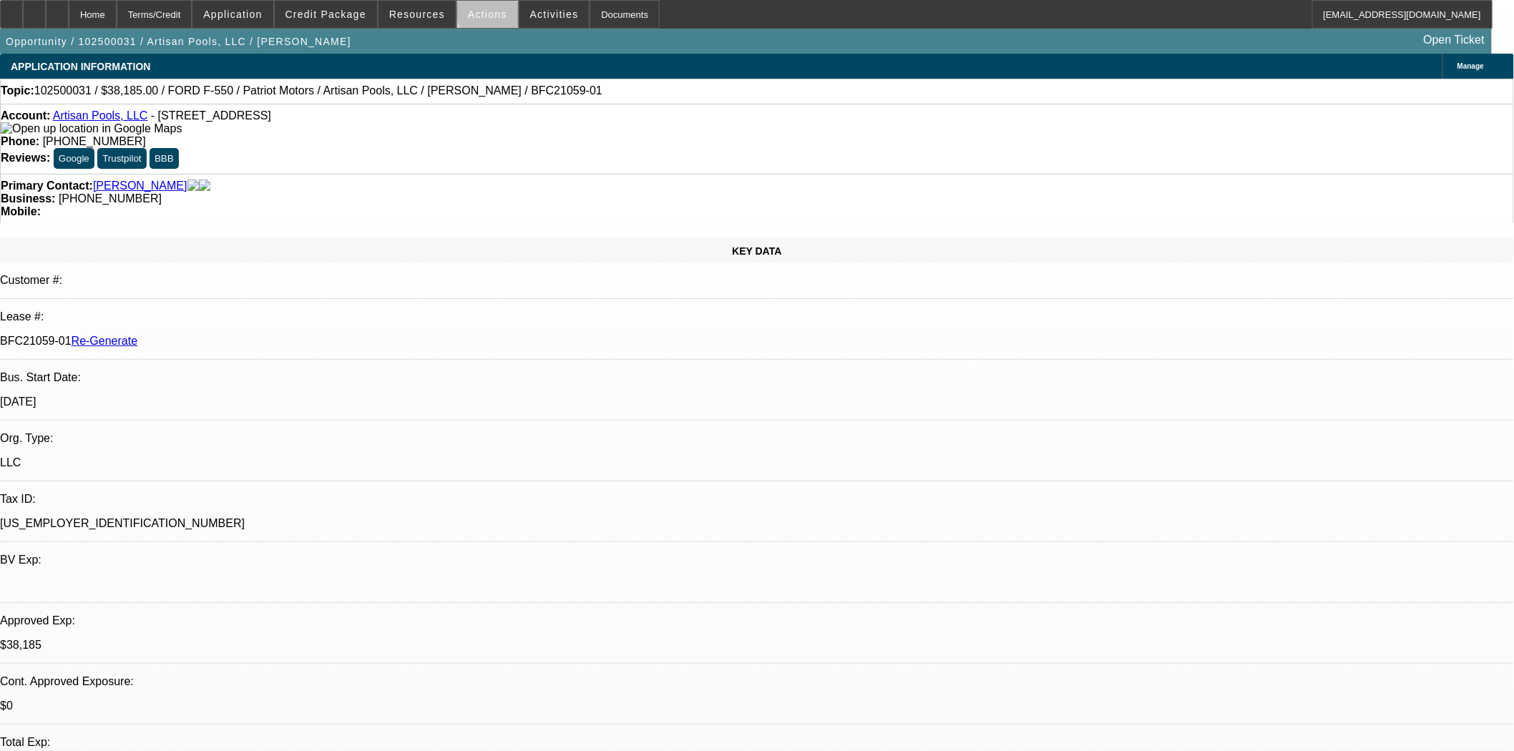
click at [488, 9] on span "Actions" at bounding box center [487, 14] width 39 height 11
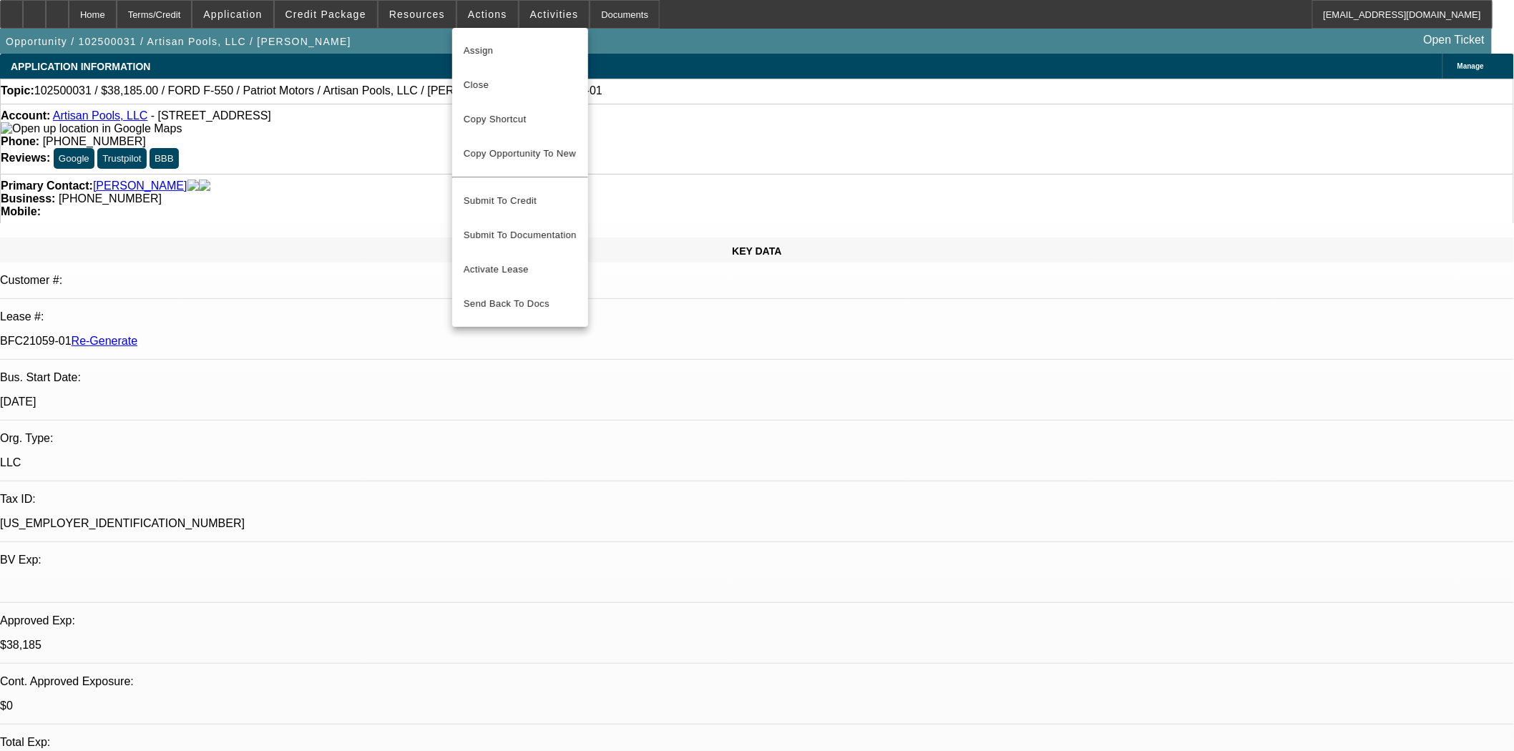
click at [491, 42] on span "Assign" at bounding box center [520, 50] width 113 height 17
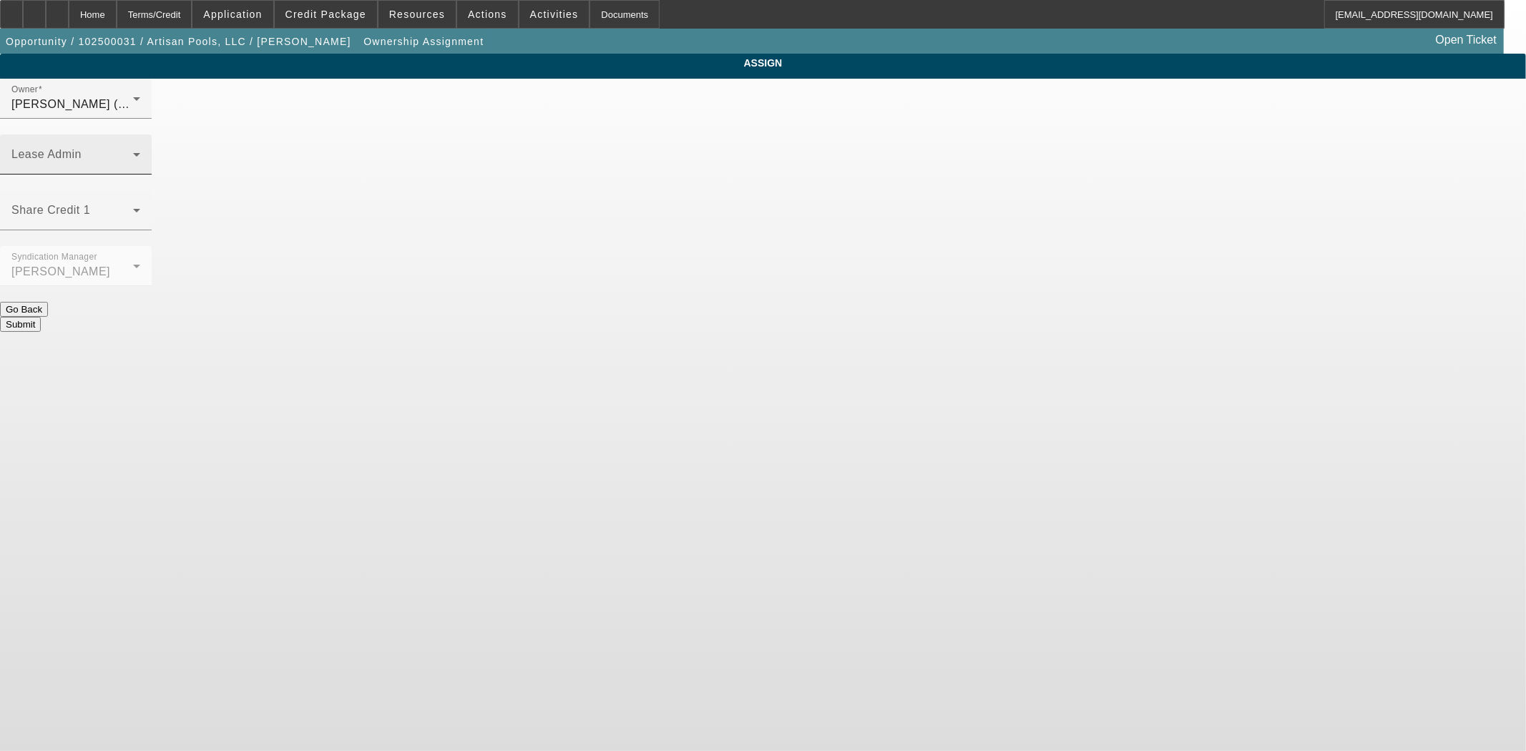
click at [140, 135] on div "Lease Admin" at bounding box center [75, 155] width 129 height 40
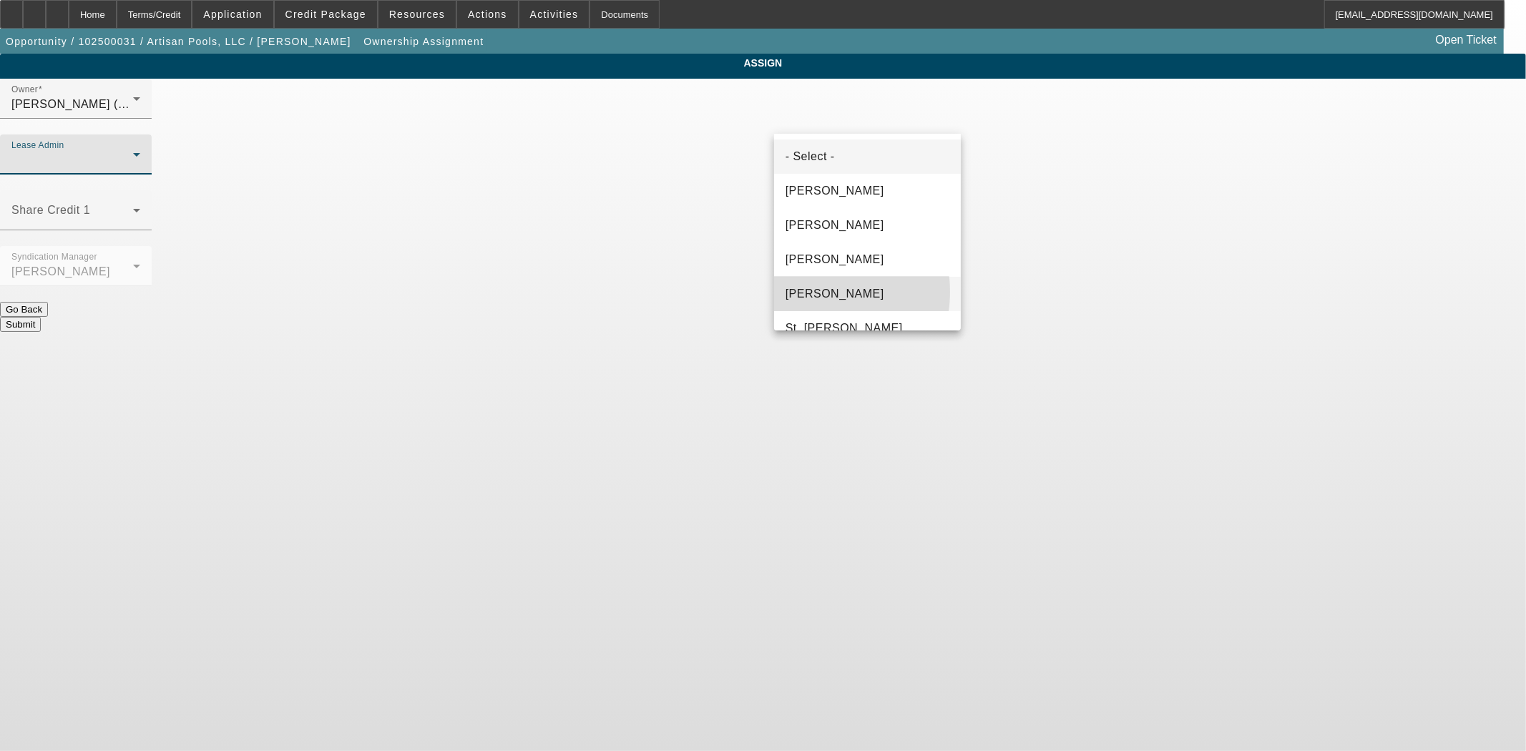
click at [812, 292] on span "Solis, Monica" at bounding box center [835, 293] width 99 height 17
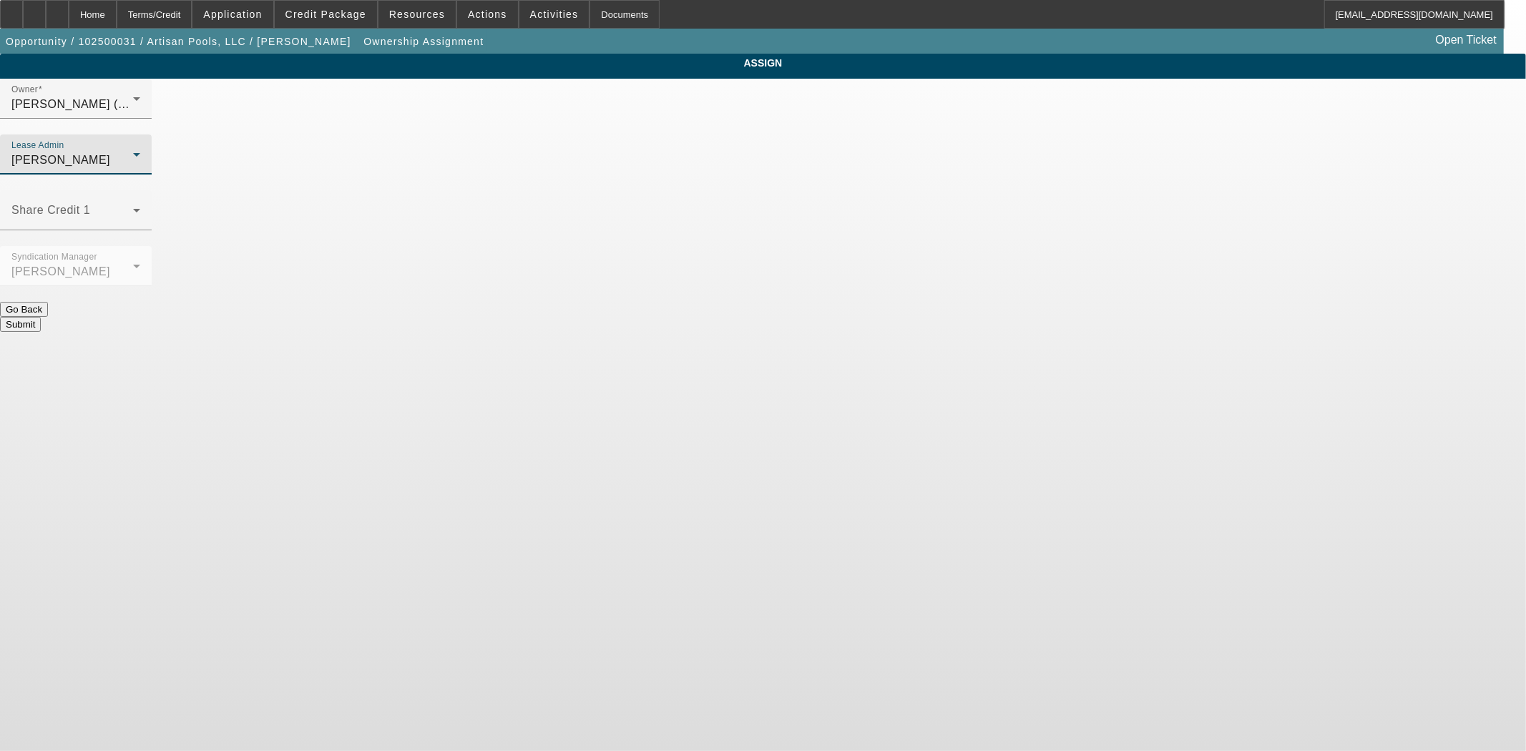
click at [41, 317] on button "Submit" at bounding box center [20, 324] width 41 height 15
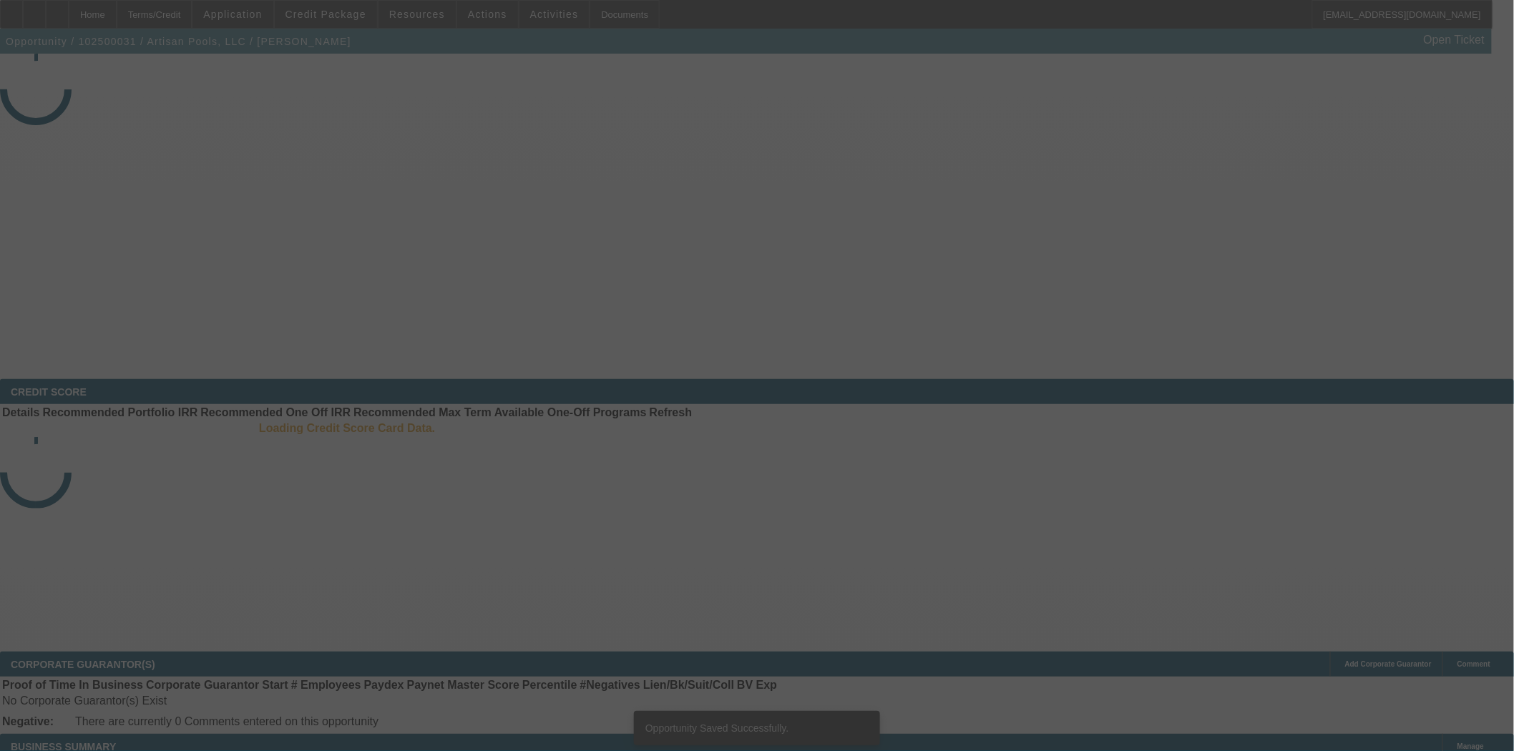
select select "3"
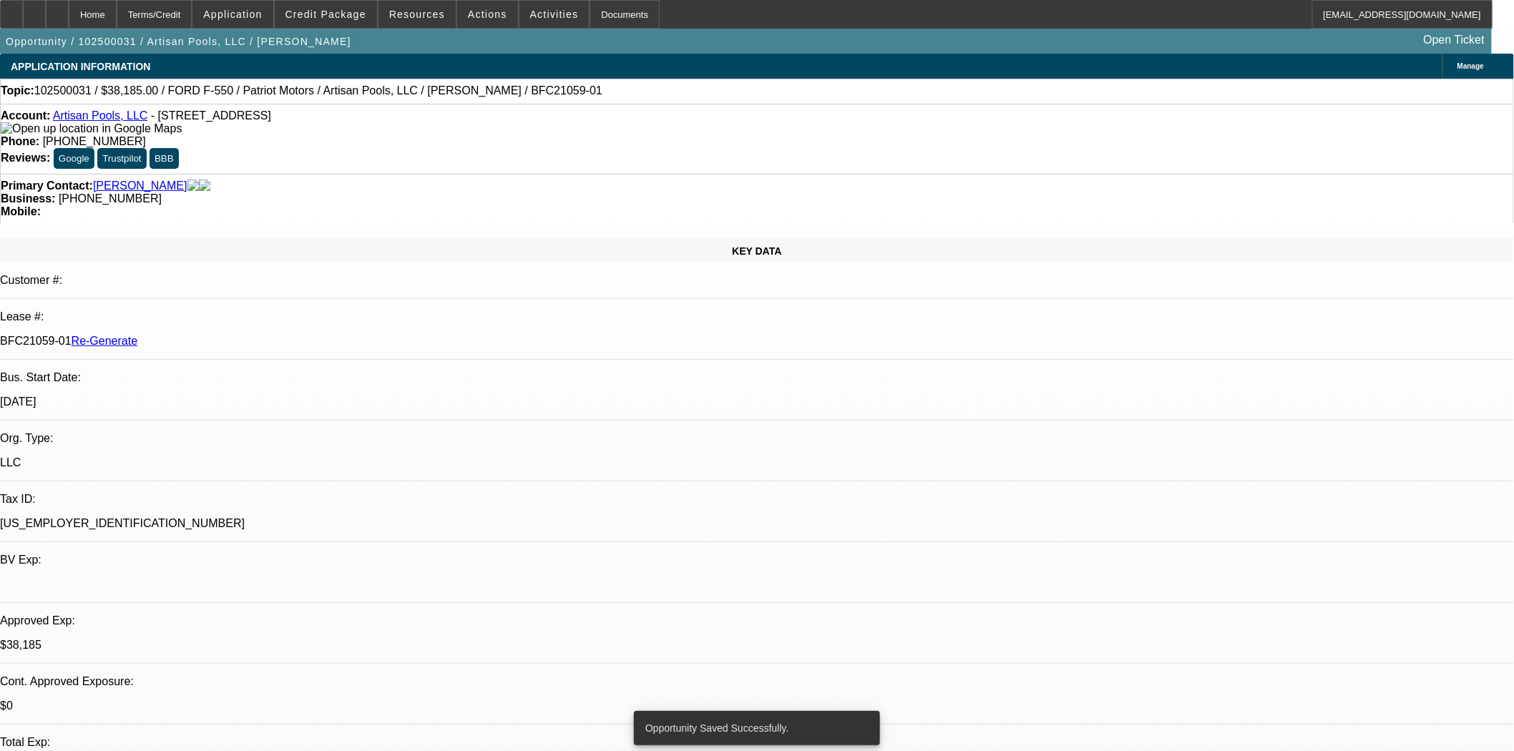
select select "0"
select select "3"
select select "0.1"
select select "4"
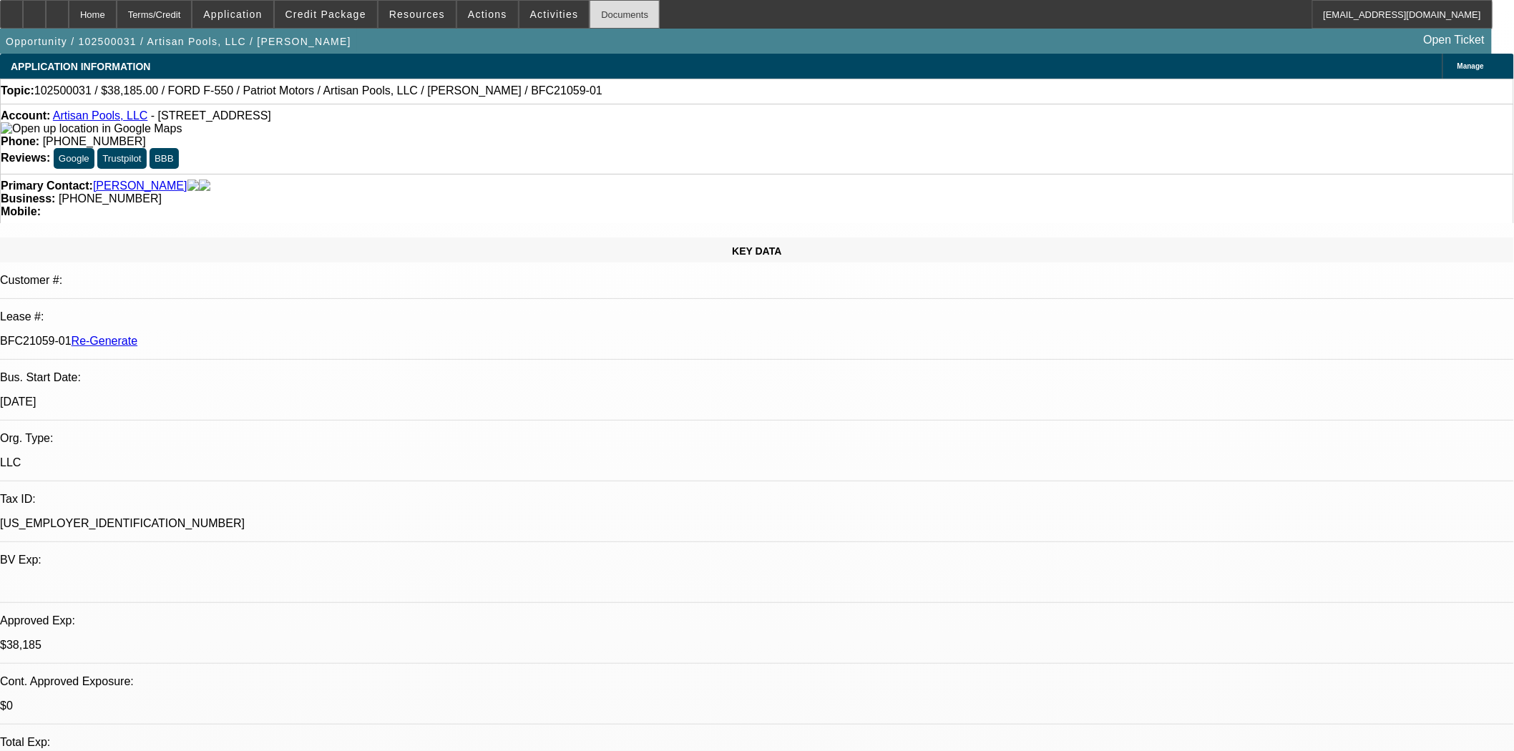
click at [600, 11] on div "Documents" at bounding box center [625, 14] width 70 height 29
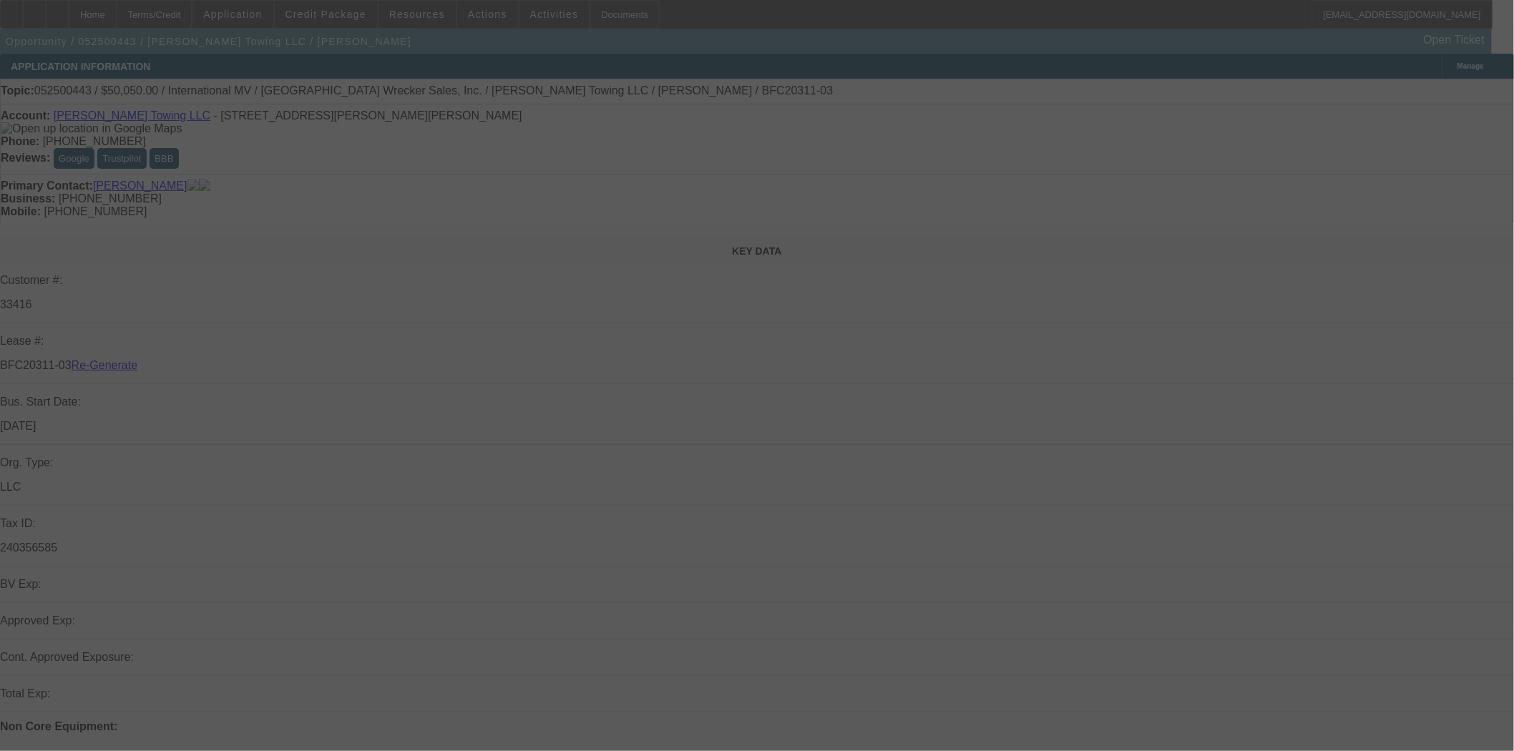
select select "3"
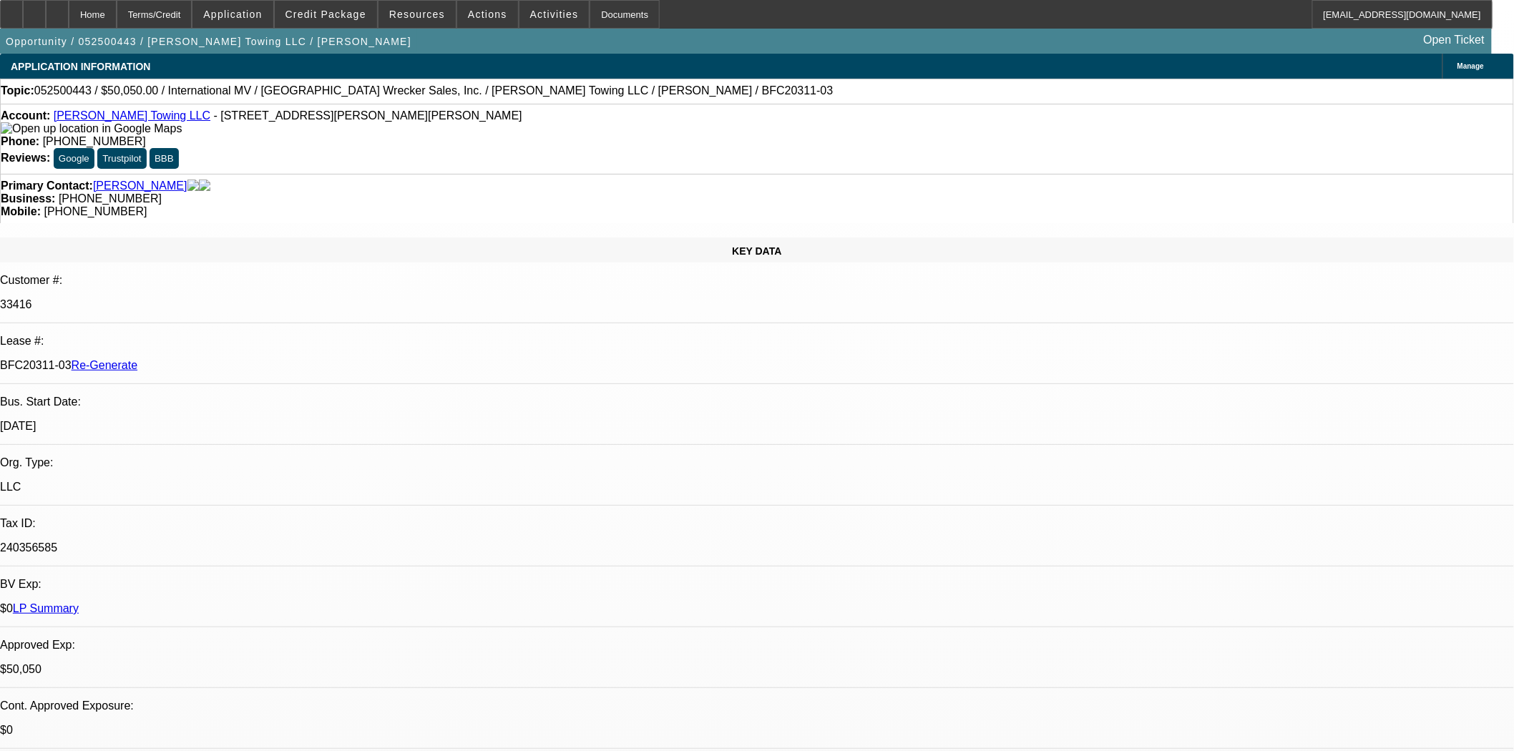
select select "0"
select select "6"
click at [344, 22] on span at bounding box center [326, 14] width 102 height 34
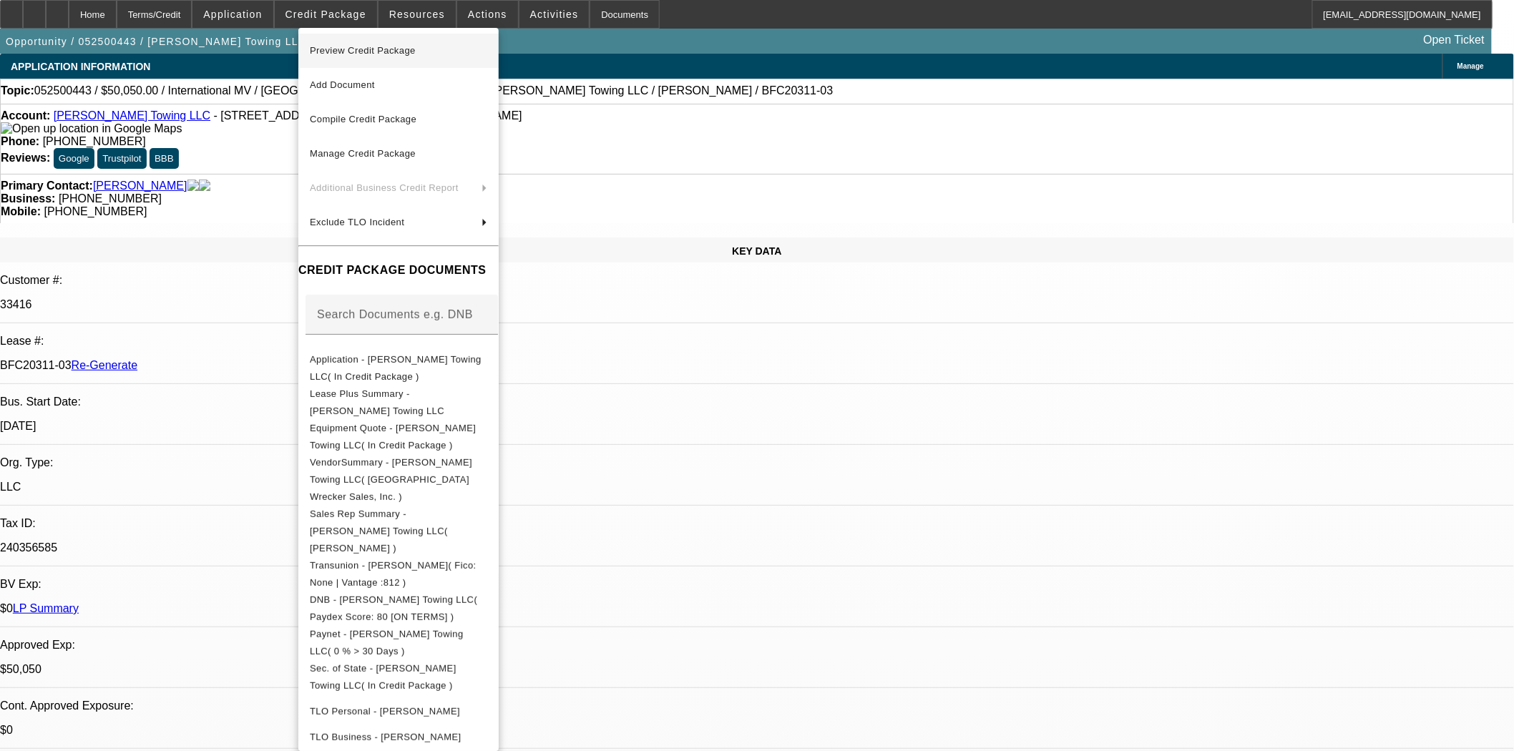
click at [361, 51] on span "Preview Credit Package" at bounding box center [363, 50] width 106 height 11
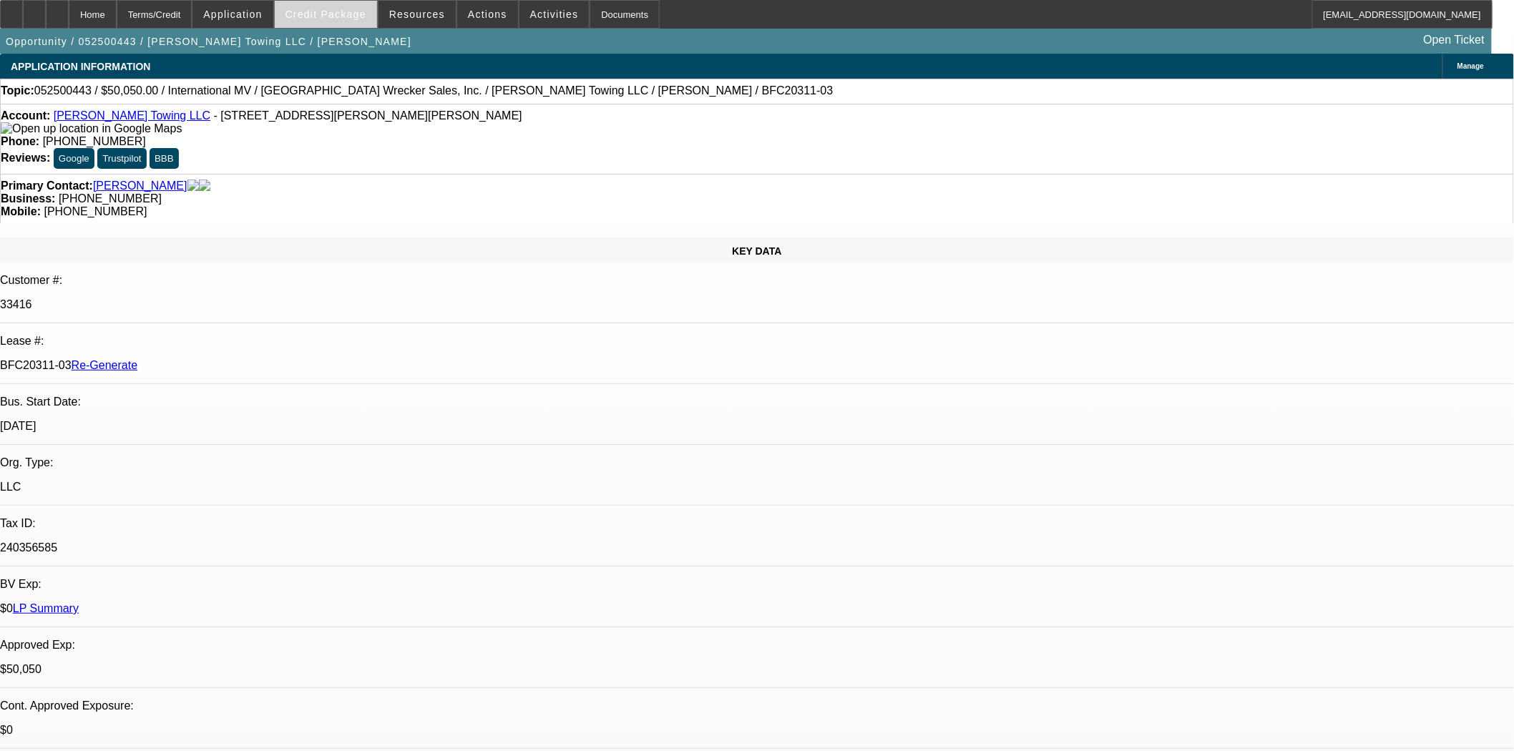
click at [324, 18] on span "Credit Package" at bounding box center [325, 14] width 81 height 11
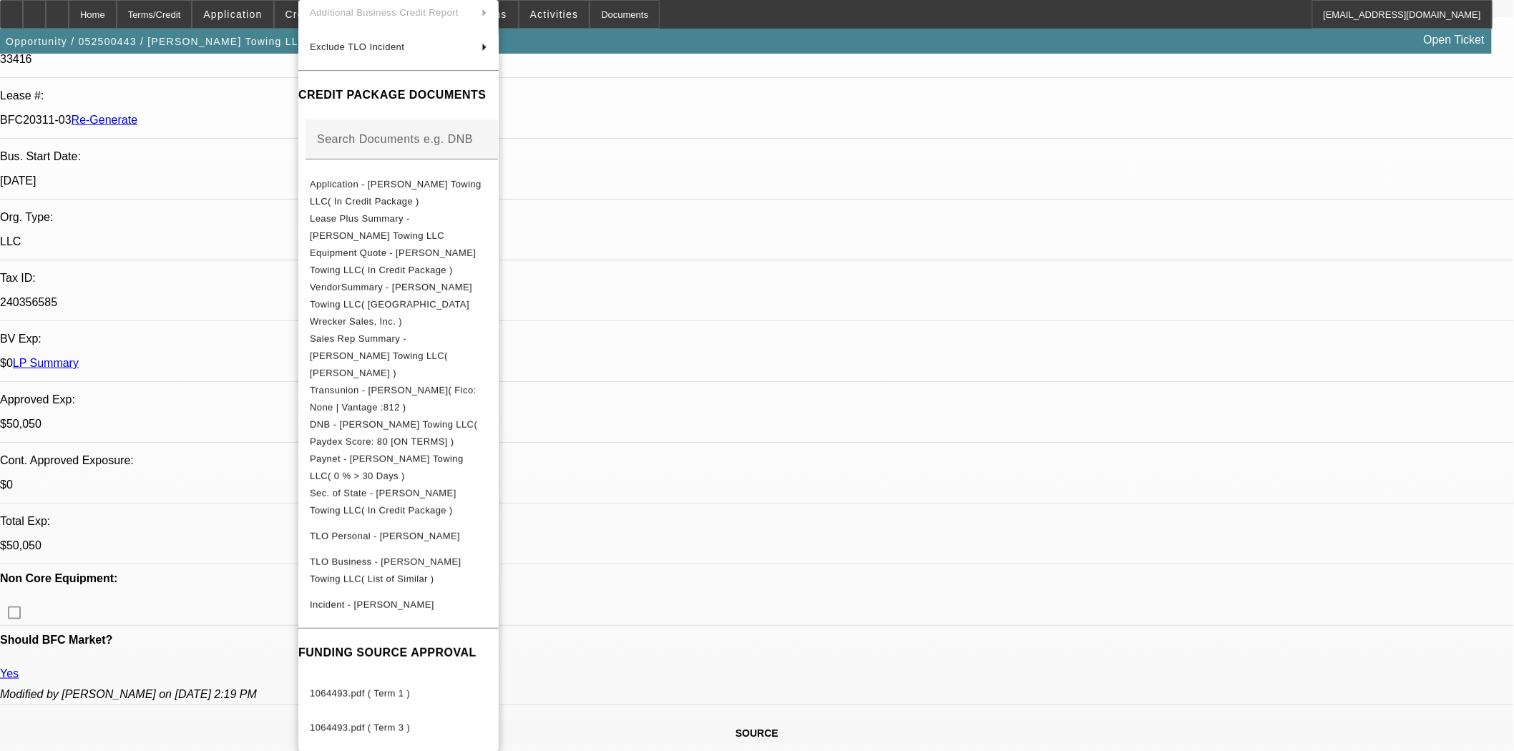
scroll to position [397, 0]
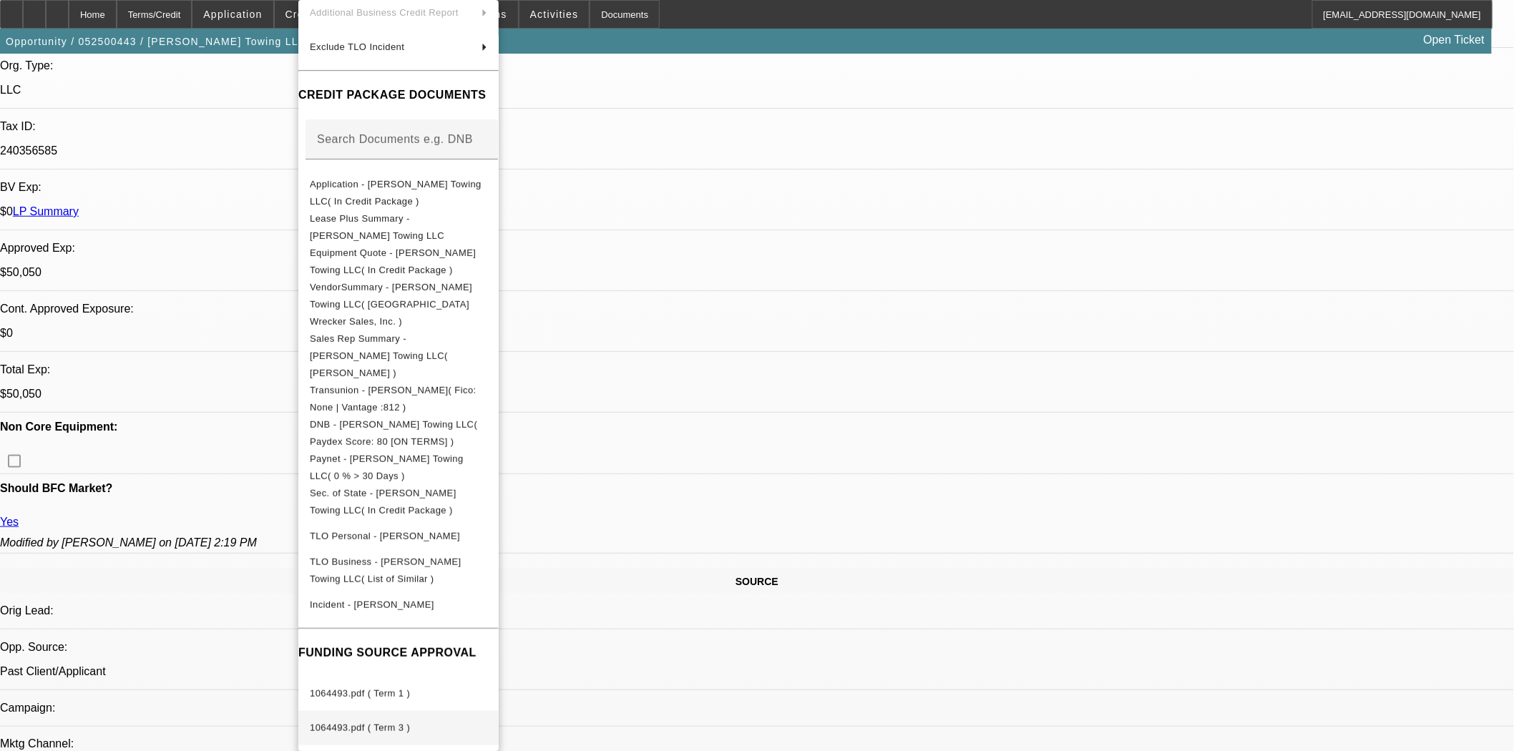
click at [410, 723] on span "1064493.pdf ( Term 3 )" at bounding box center [360, 728] width 100 height 11
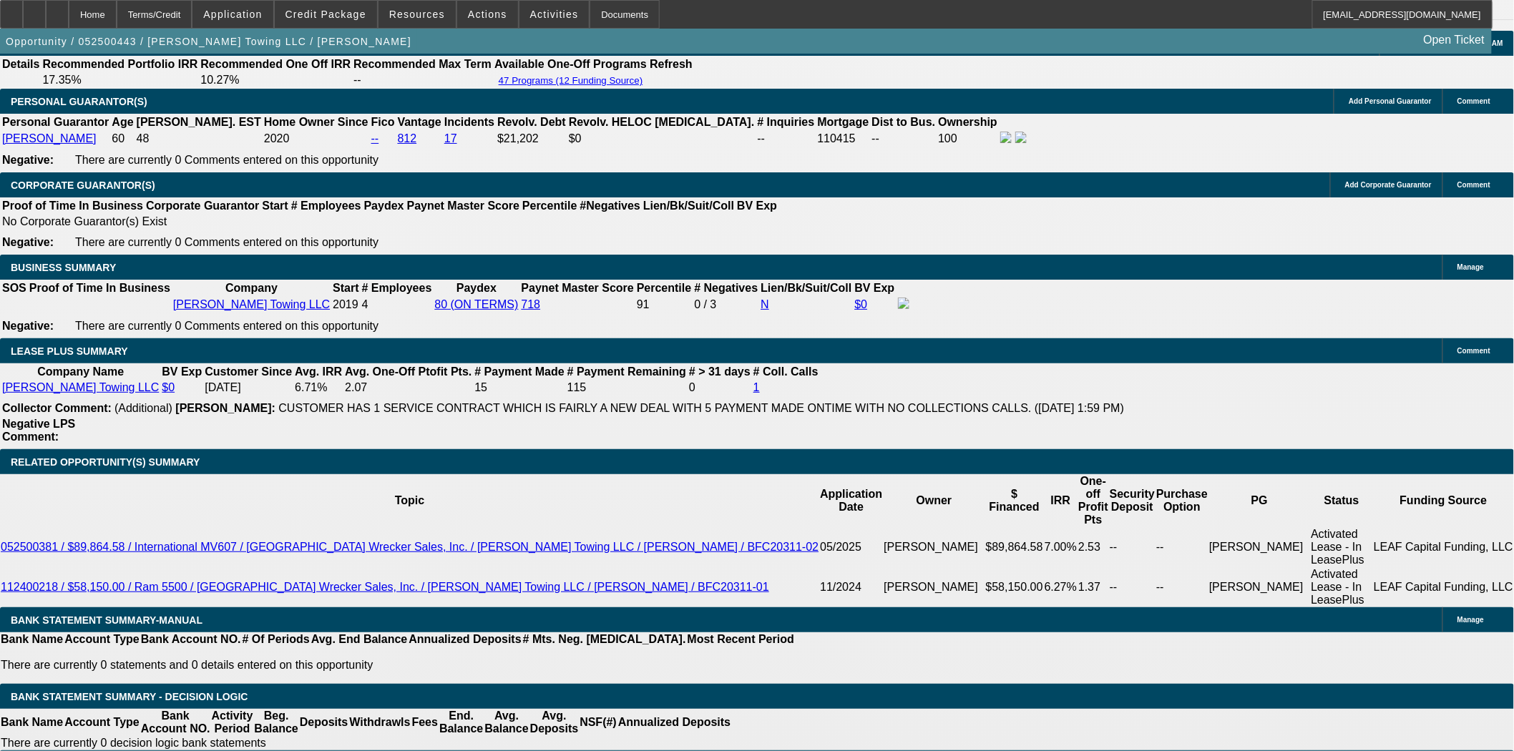
scroll to position [2146, 0]
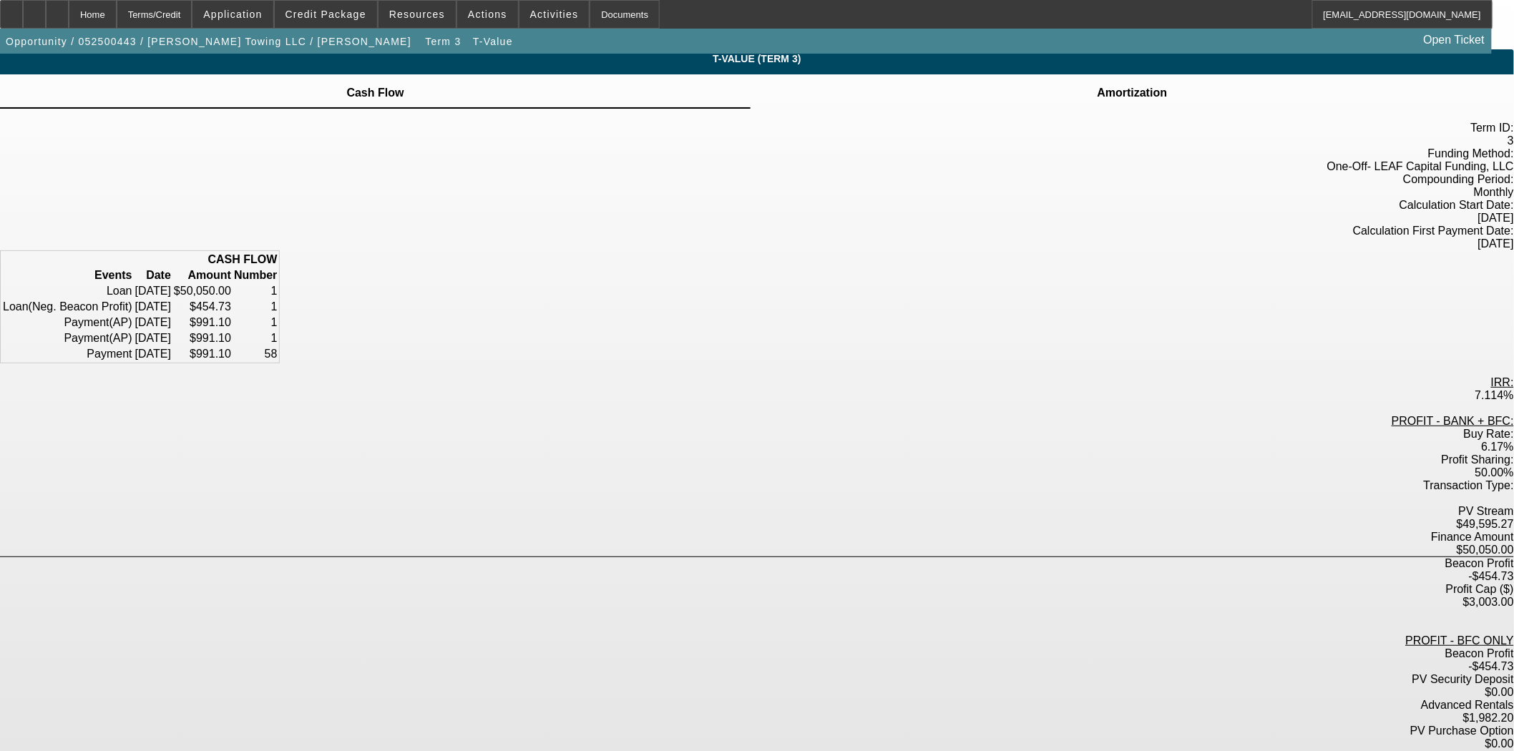
scroll to position [36, 0]
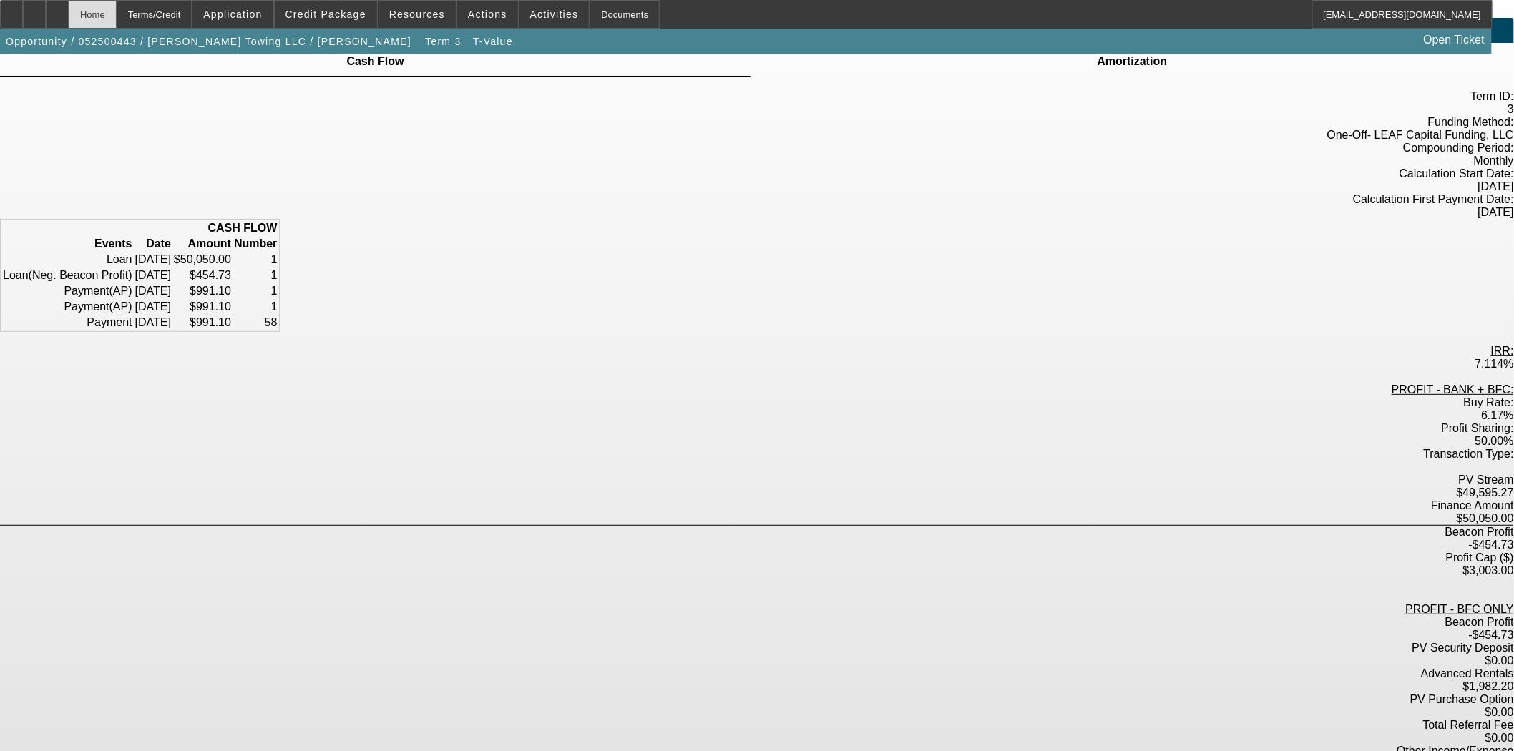
click at [106, 11] on div "Home" at bounding box center [93, 14] width 48 height 29
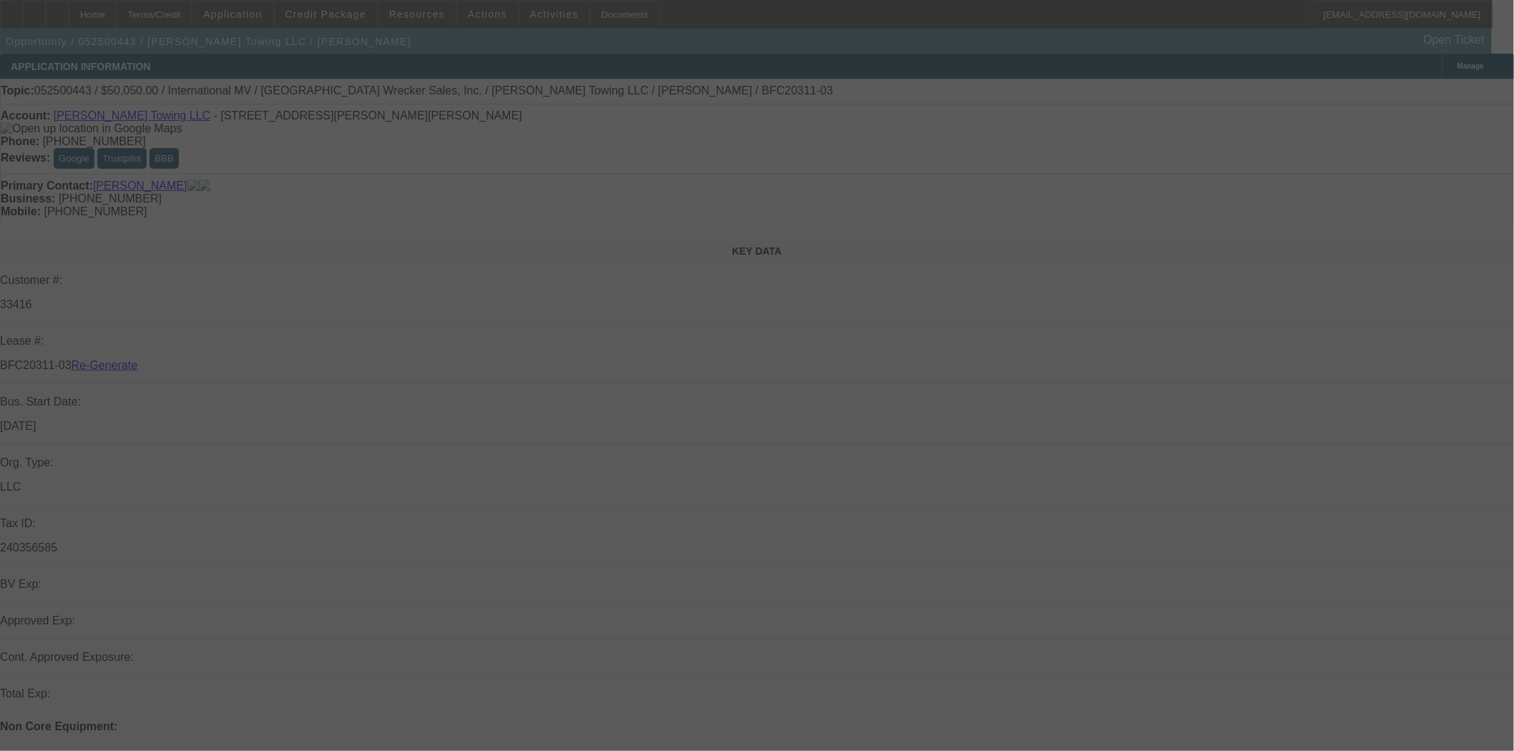
select select "3"
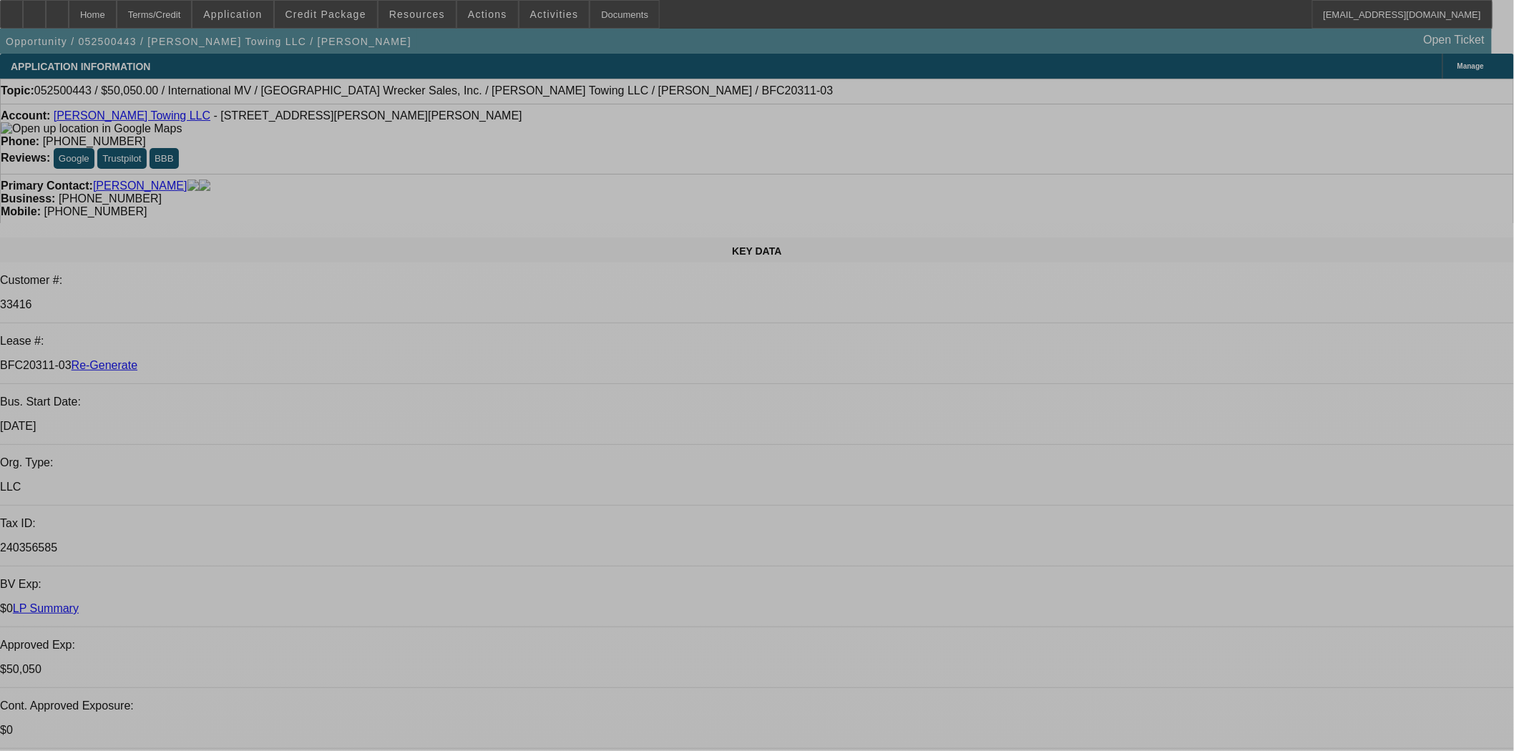
select select "0"
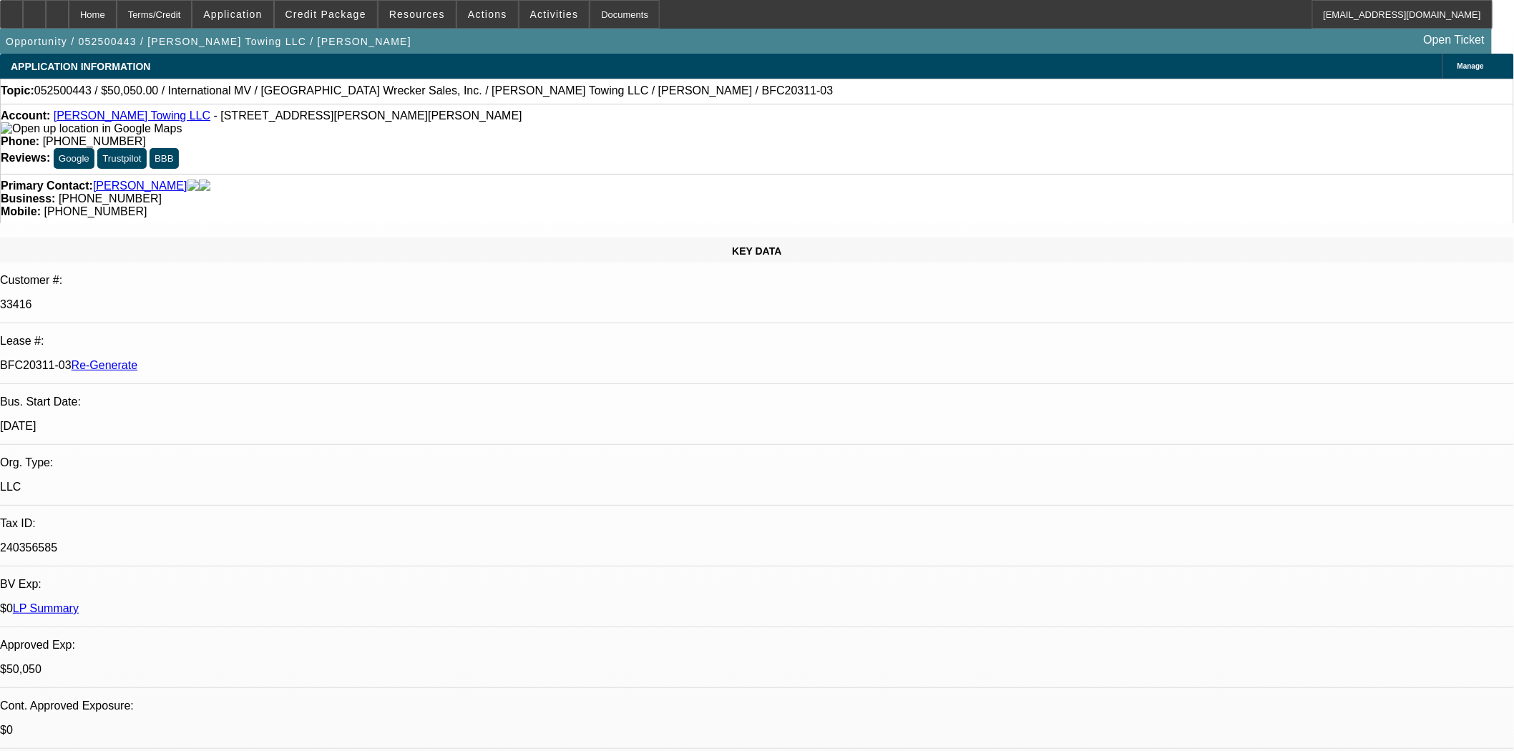
select select "0"
select select "6"
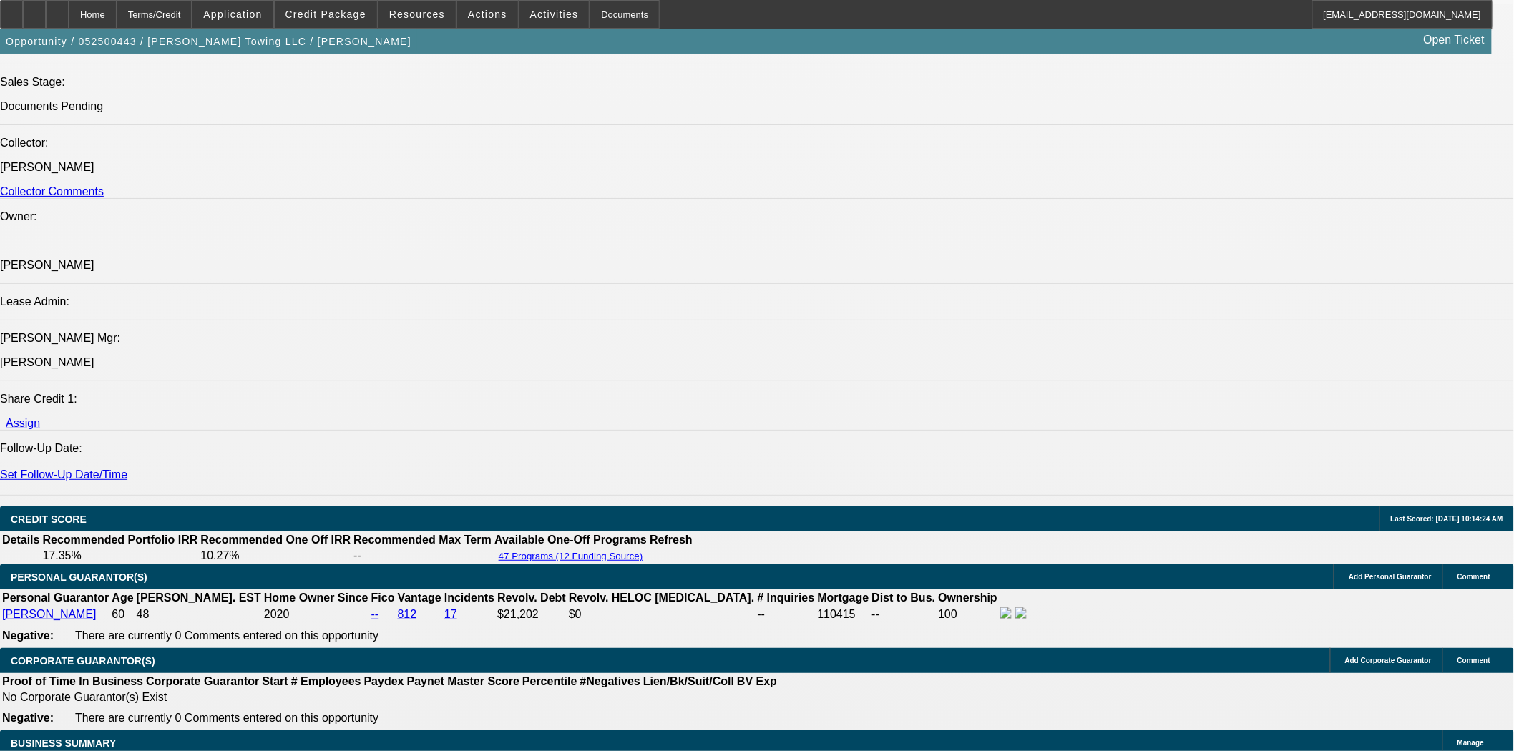
scroll to position [1987, 0]
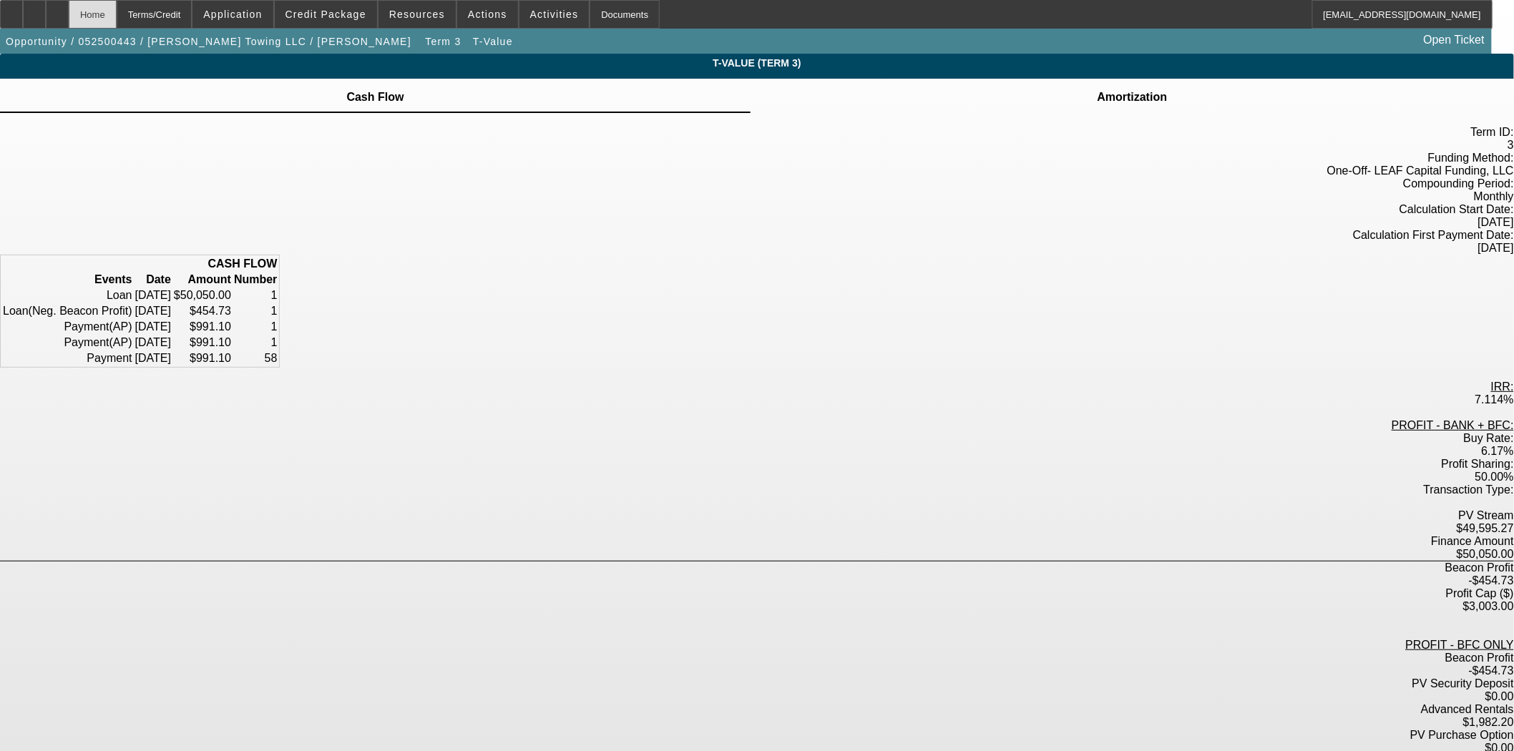
click at [117, 16] on div "Home" at bounding box center [93, 14] width 48 height 29
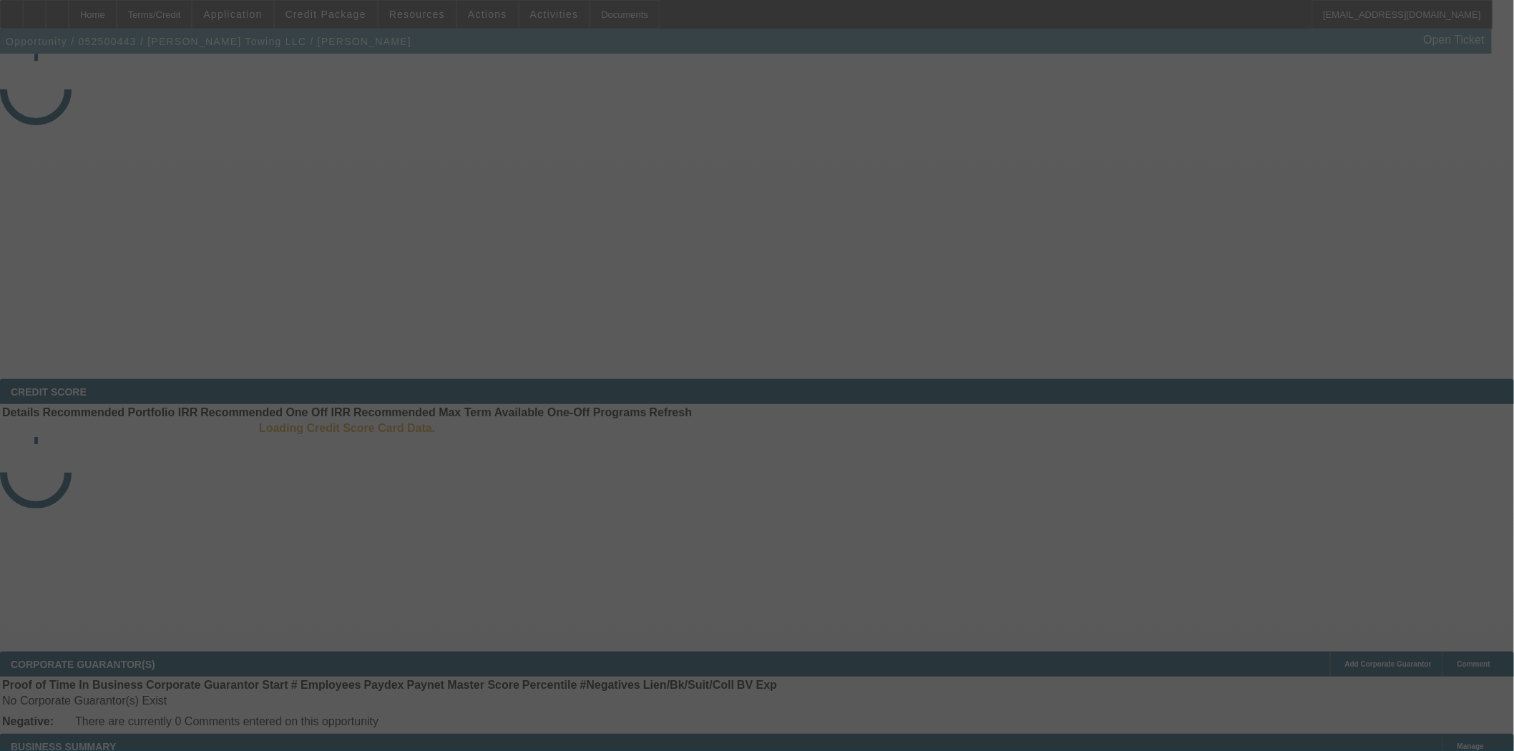
select select "3"
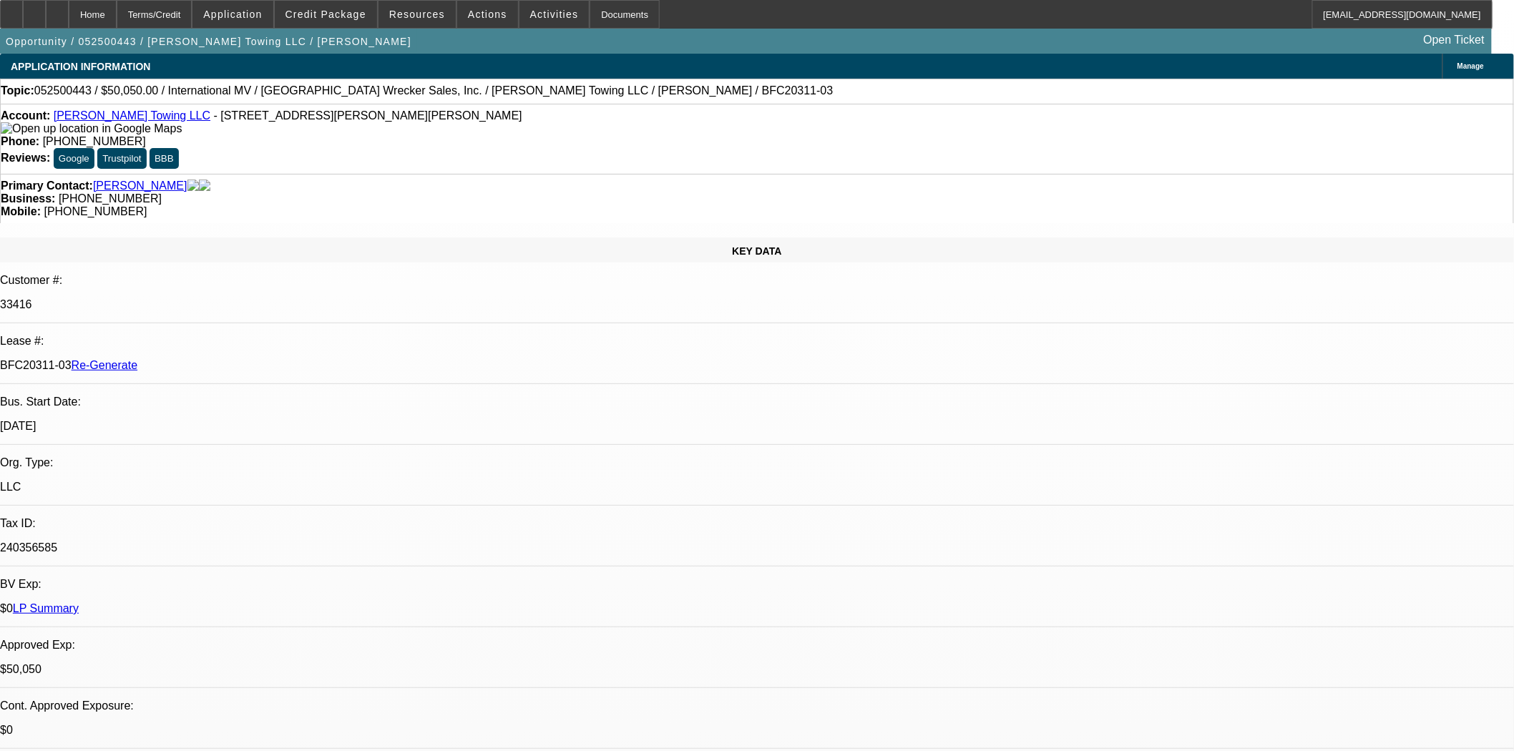
select select "0"
select select "6"
click at [470, 16] on span "Actions" at bounding box center [487, 14] width 39 height 11
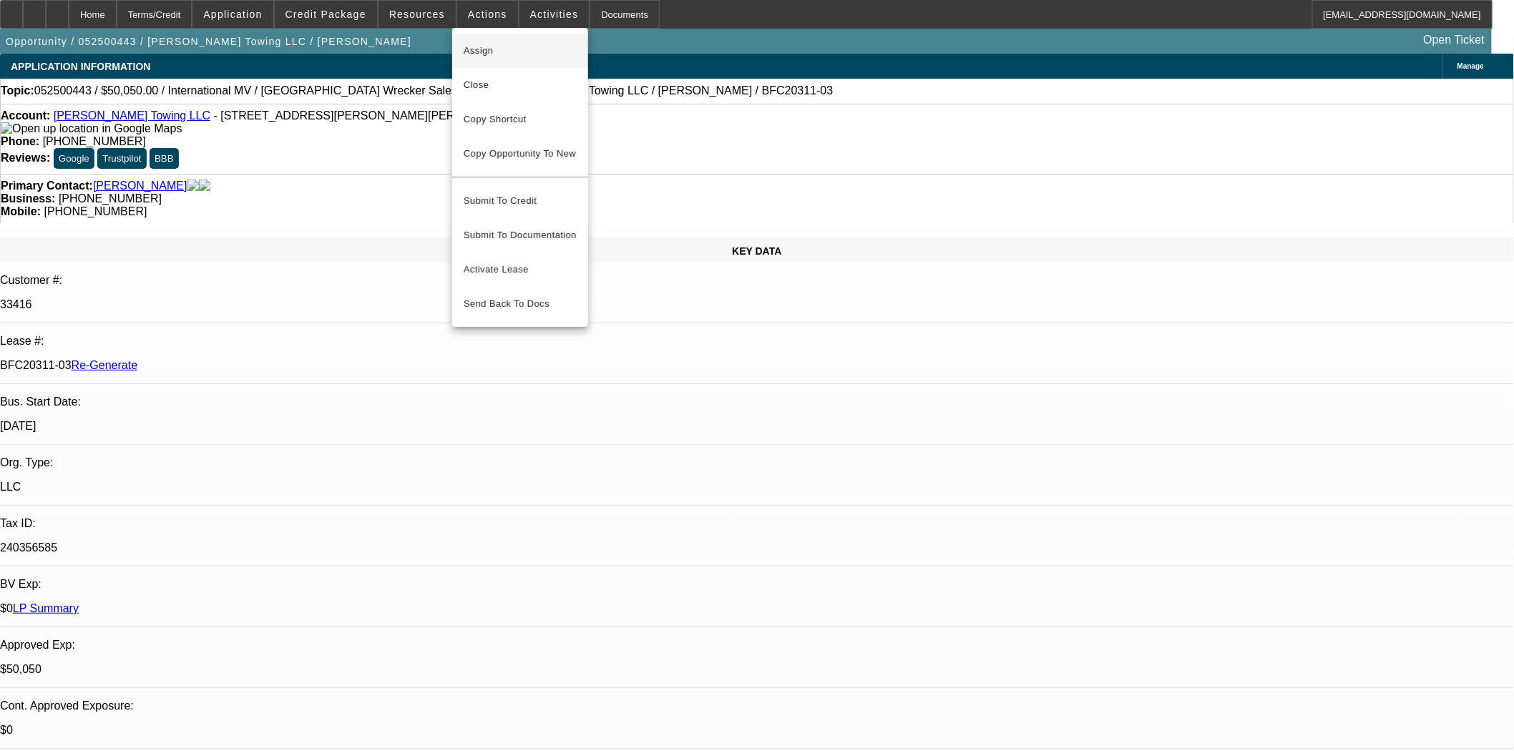
click at [482, 44] on span "Assign" at bounding box center [520, 50] width 113 height 17
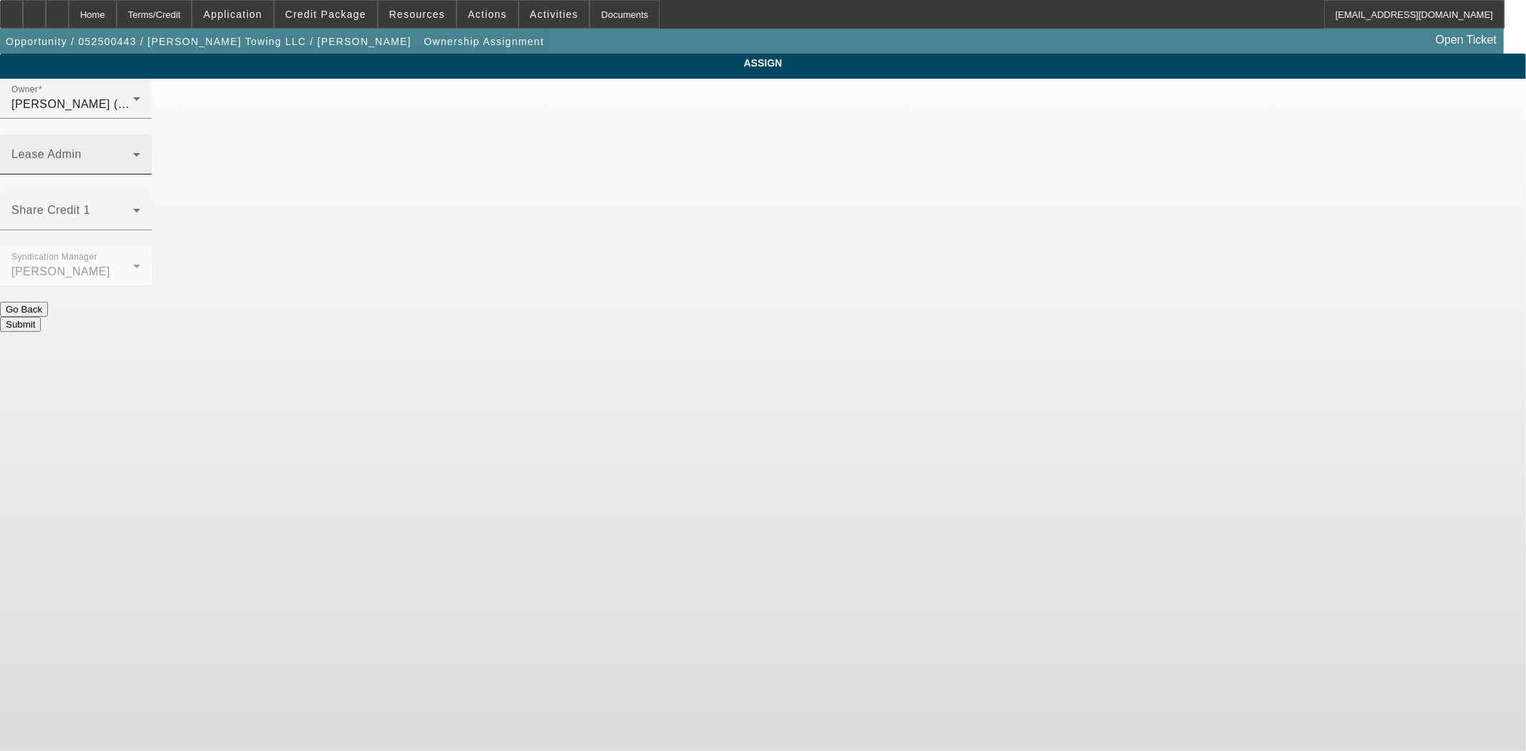
click at [140, 164] on div at bounding box center [140, 164] width 0 height 0
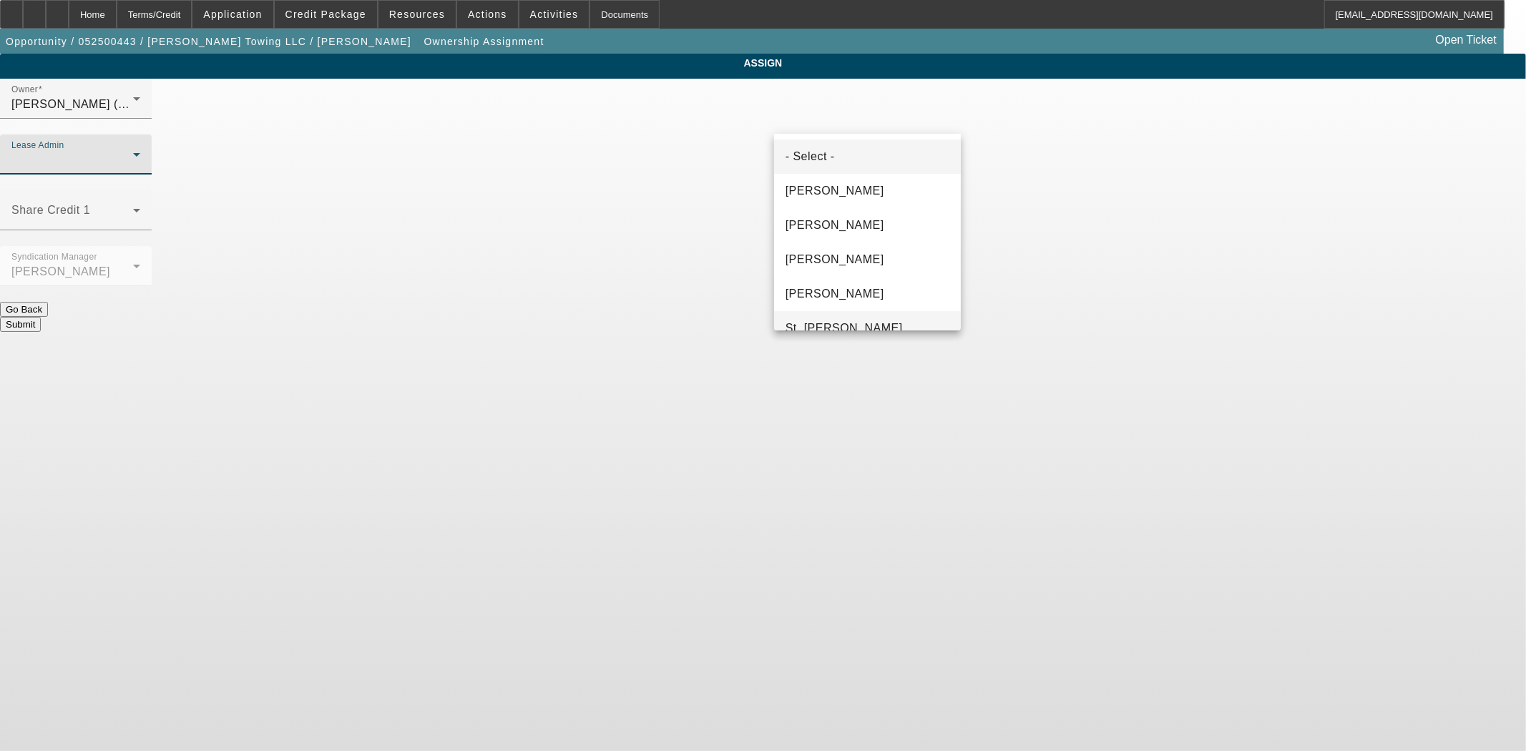
click at [816, 326] on span "St. Laurent, Kim" at bounding box center [844, 328] width 117 height 17
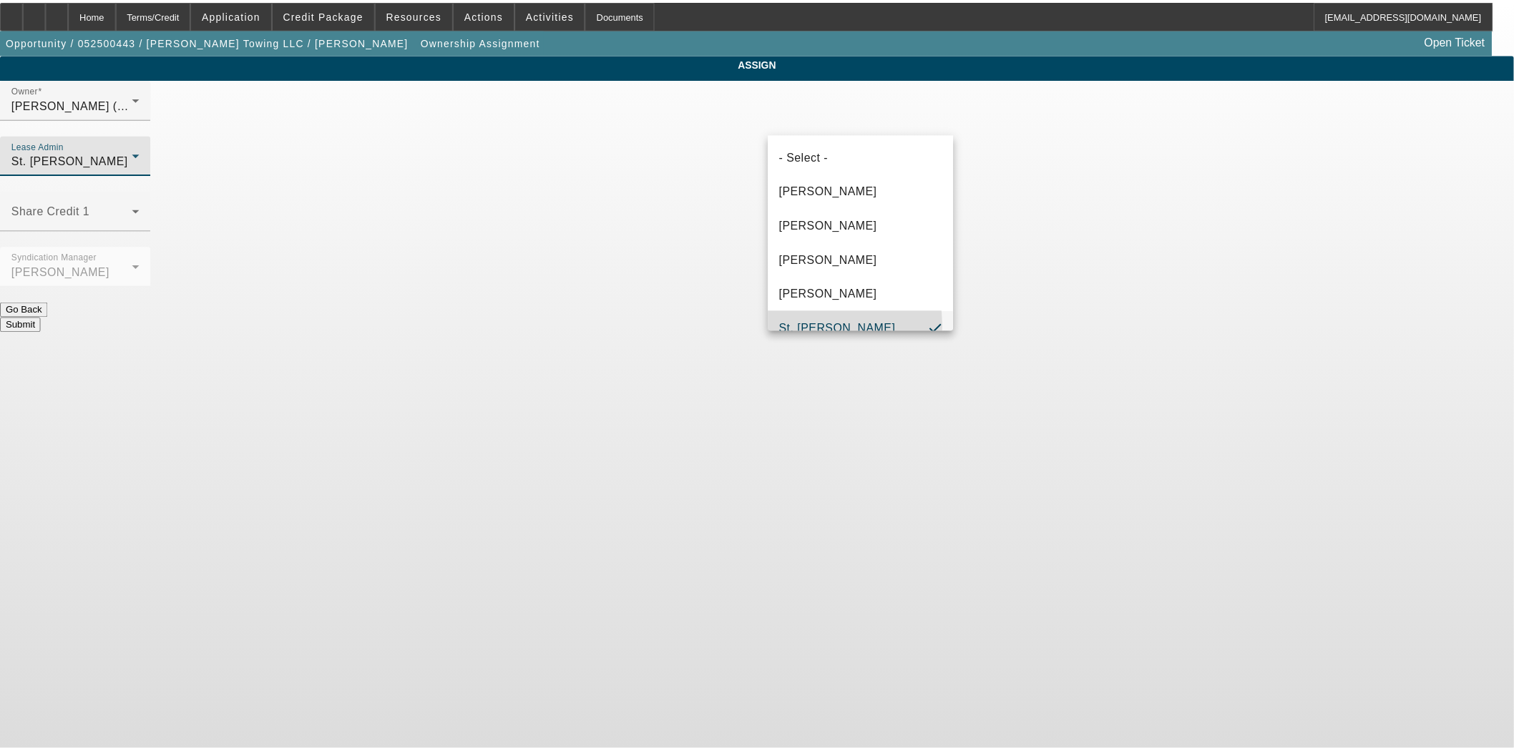
scroll to position [15, 0]
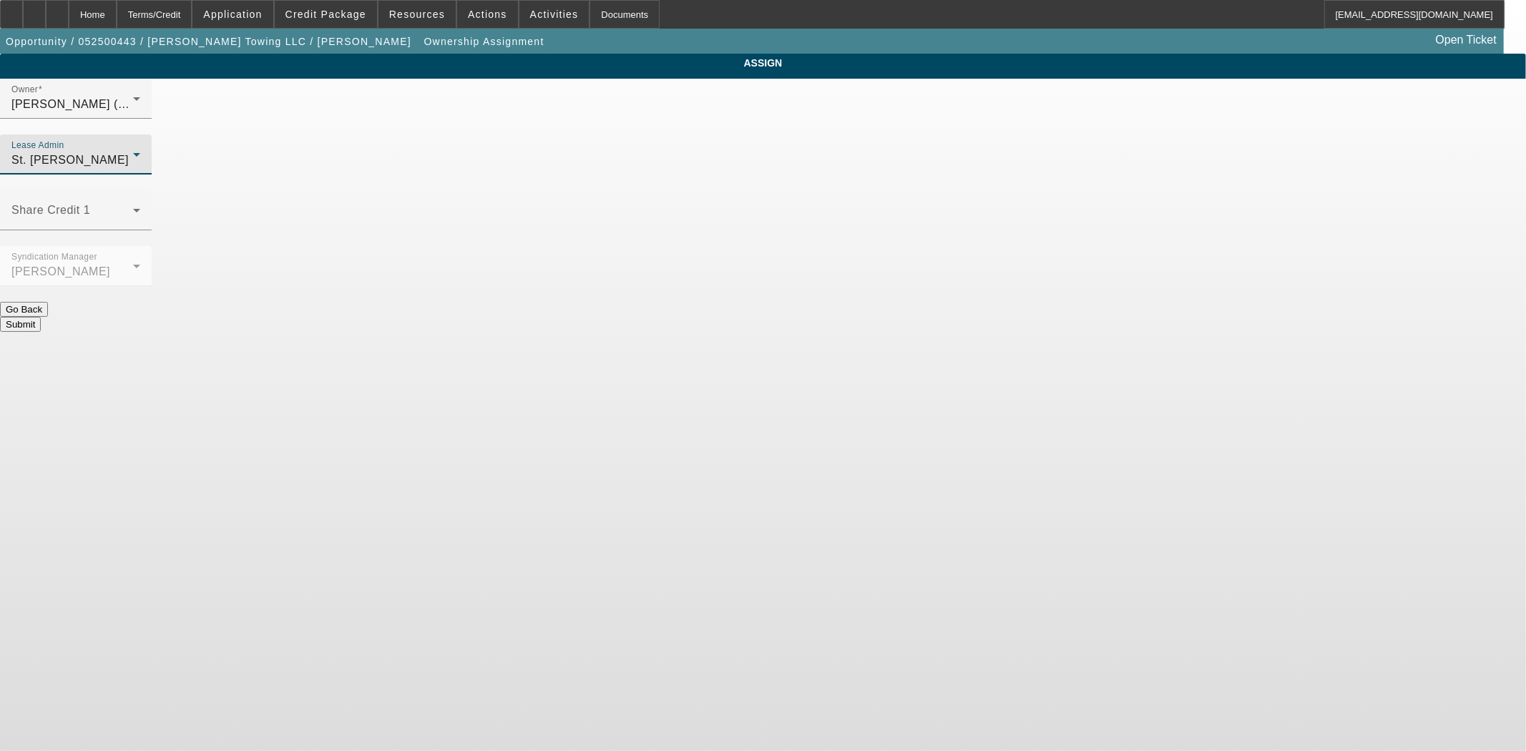
click at [41, 317] on button "Submit" at bounding box center [20, 324] width 41 height 15
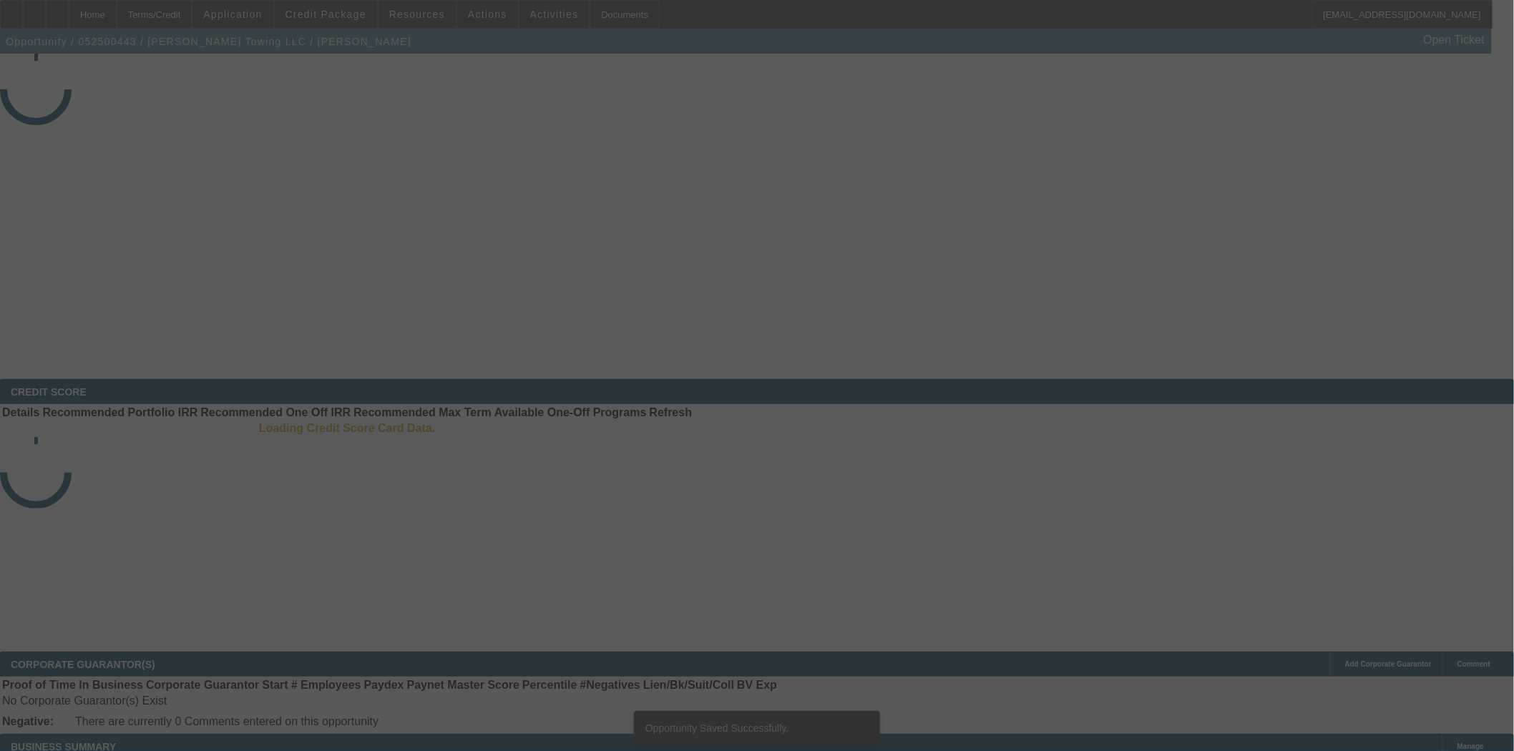
select select "3"
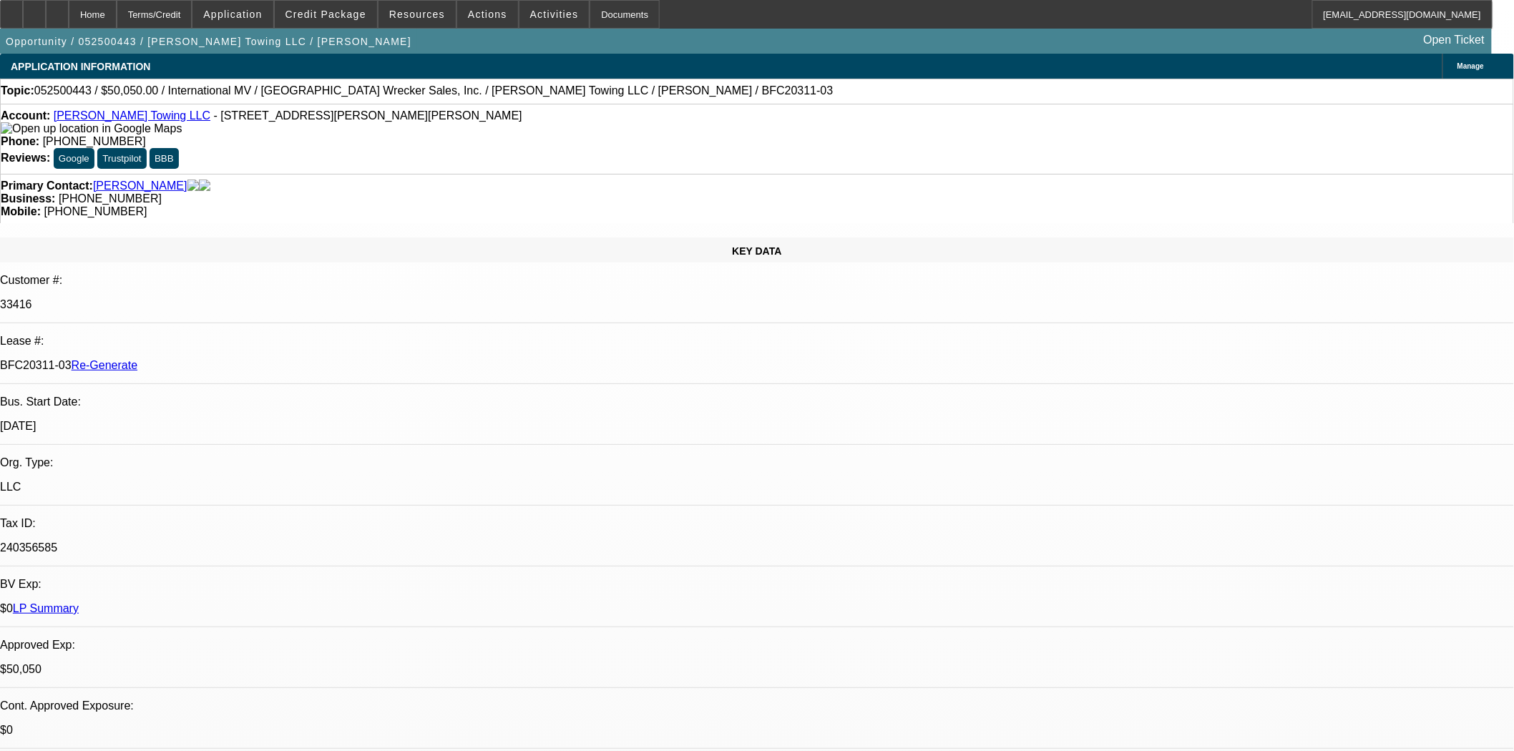
select select "0"
select select "6"
click at [594, 17] on div "Documents" at bounding box center [625, 14] width 70 height 29
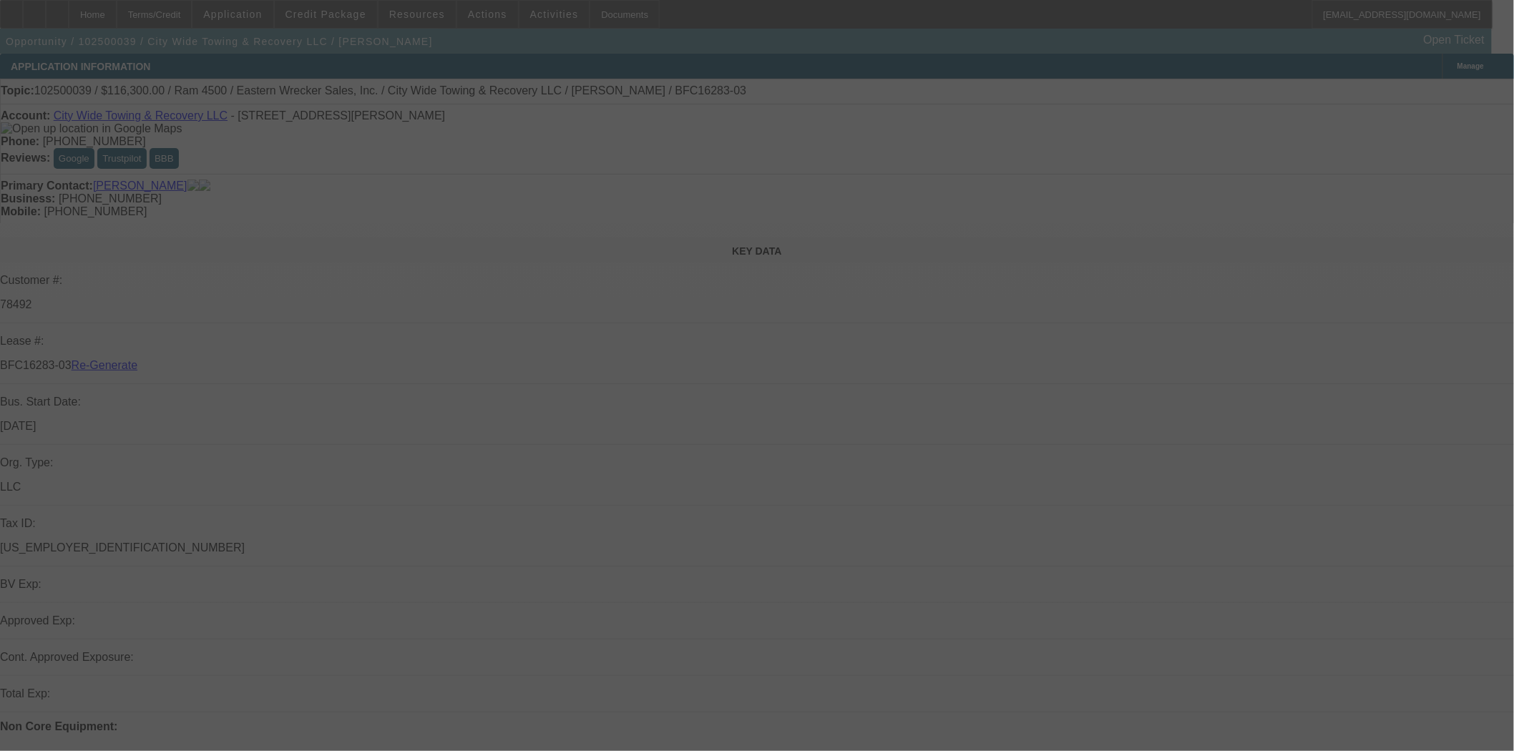
select select "3"
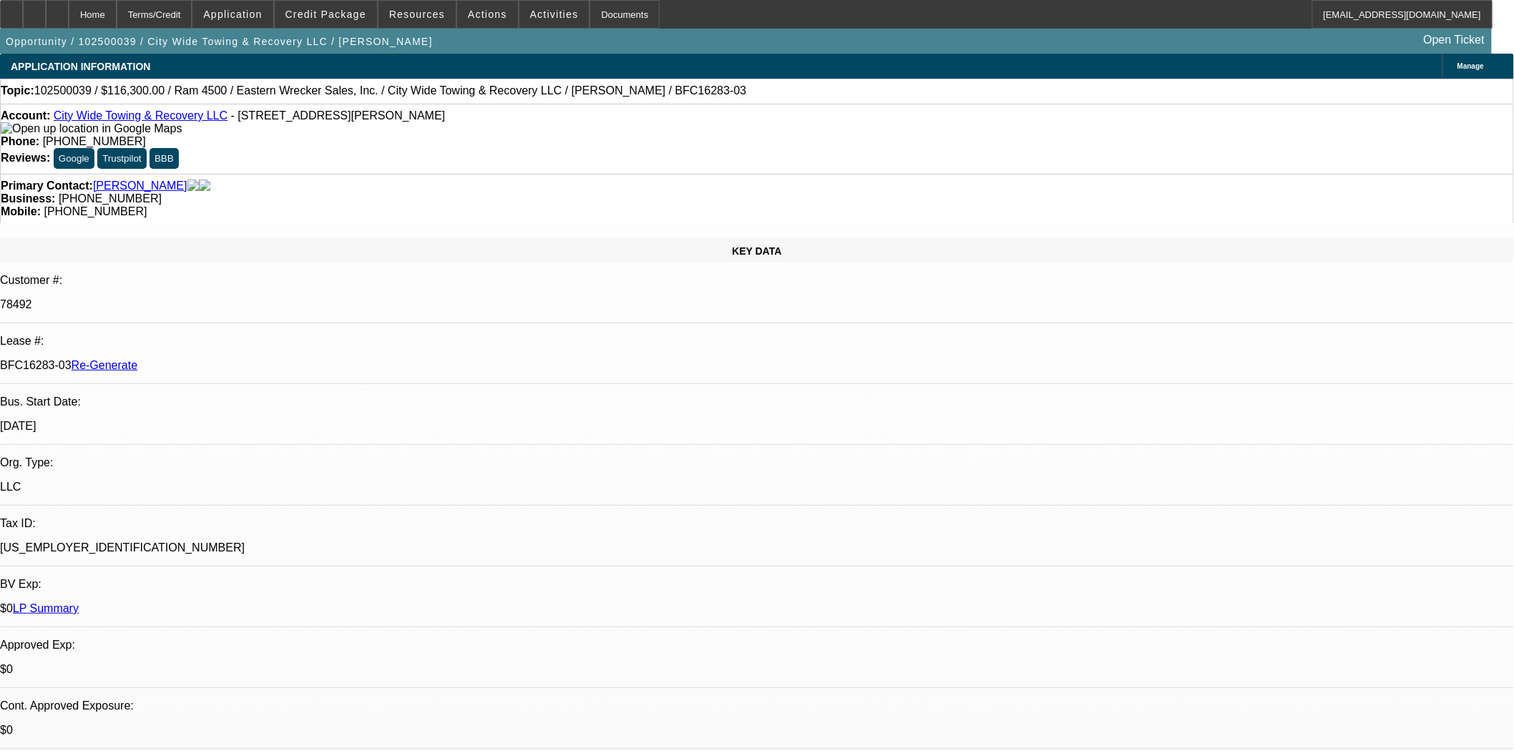
select select "0"
select select "2"
select select "0"
select select "6"
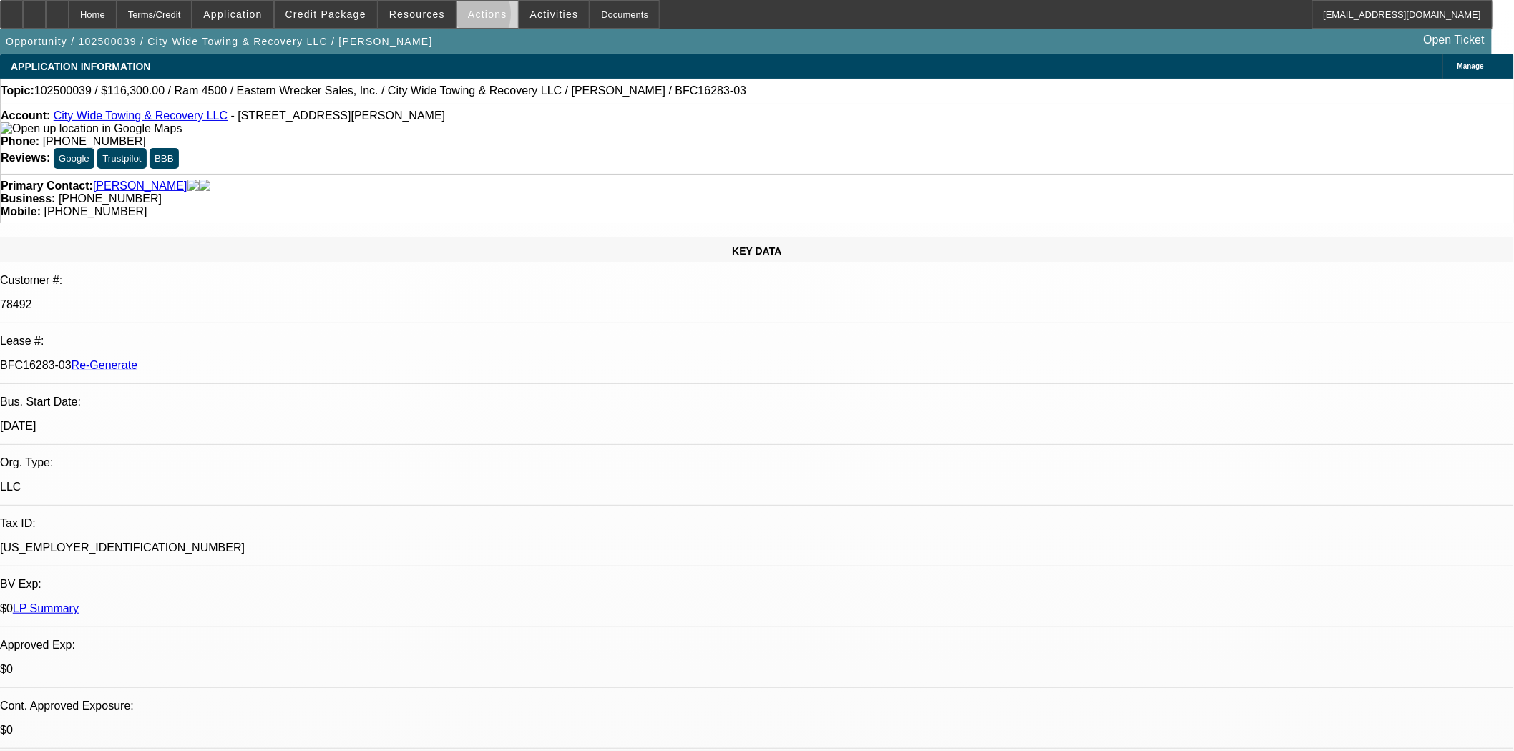
click at [459, 17] on span at bounding box center [487, 14] width 61 height 34
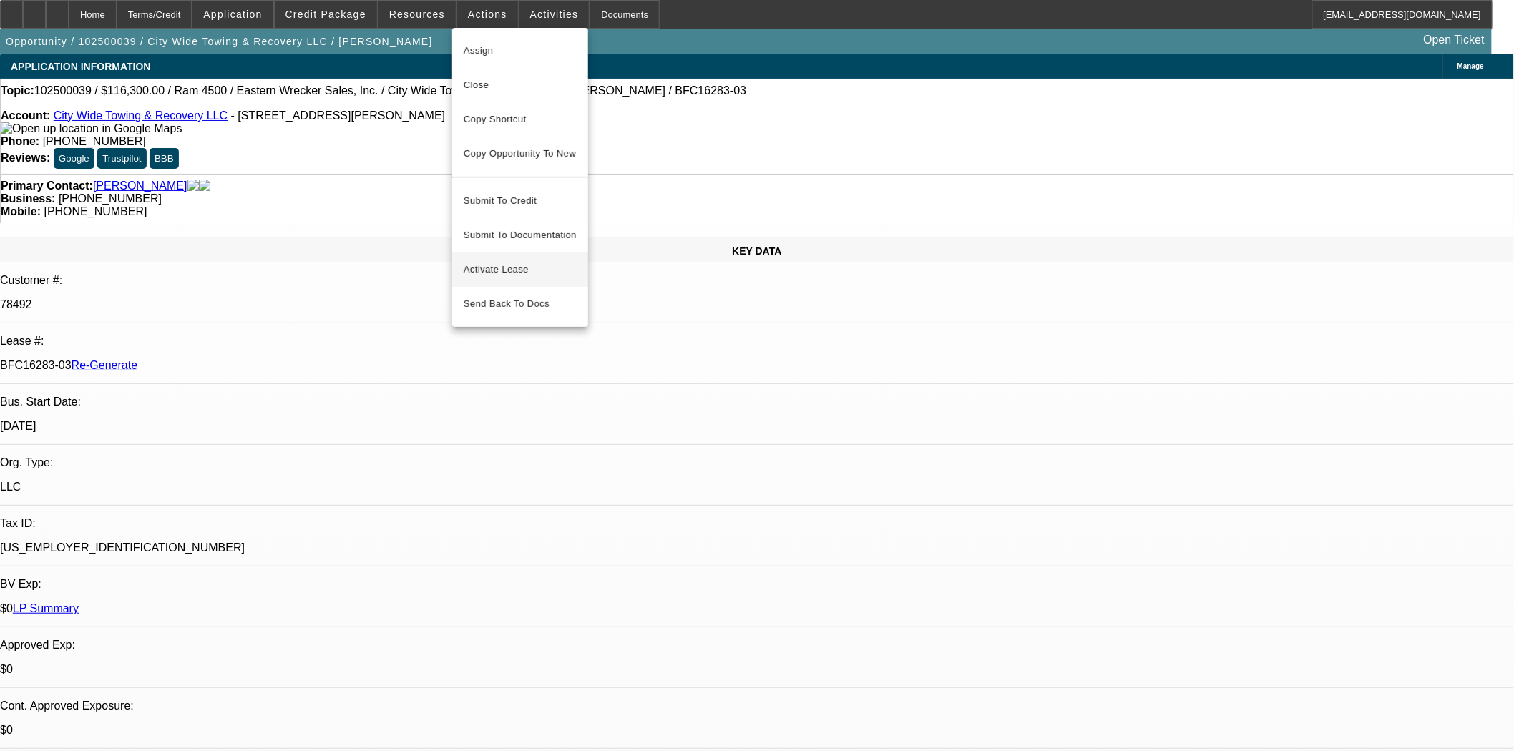
click at [496, 261] on span "Activate Lease" at bounding box center [520, 269] width 113 height 17
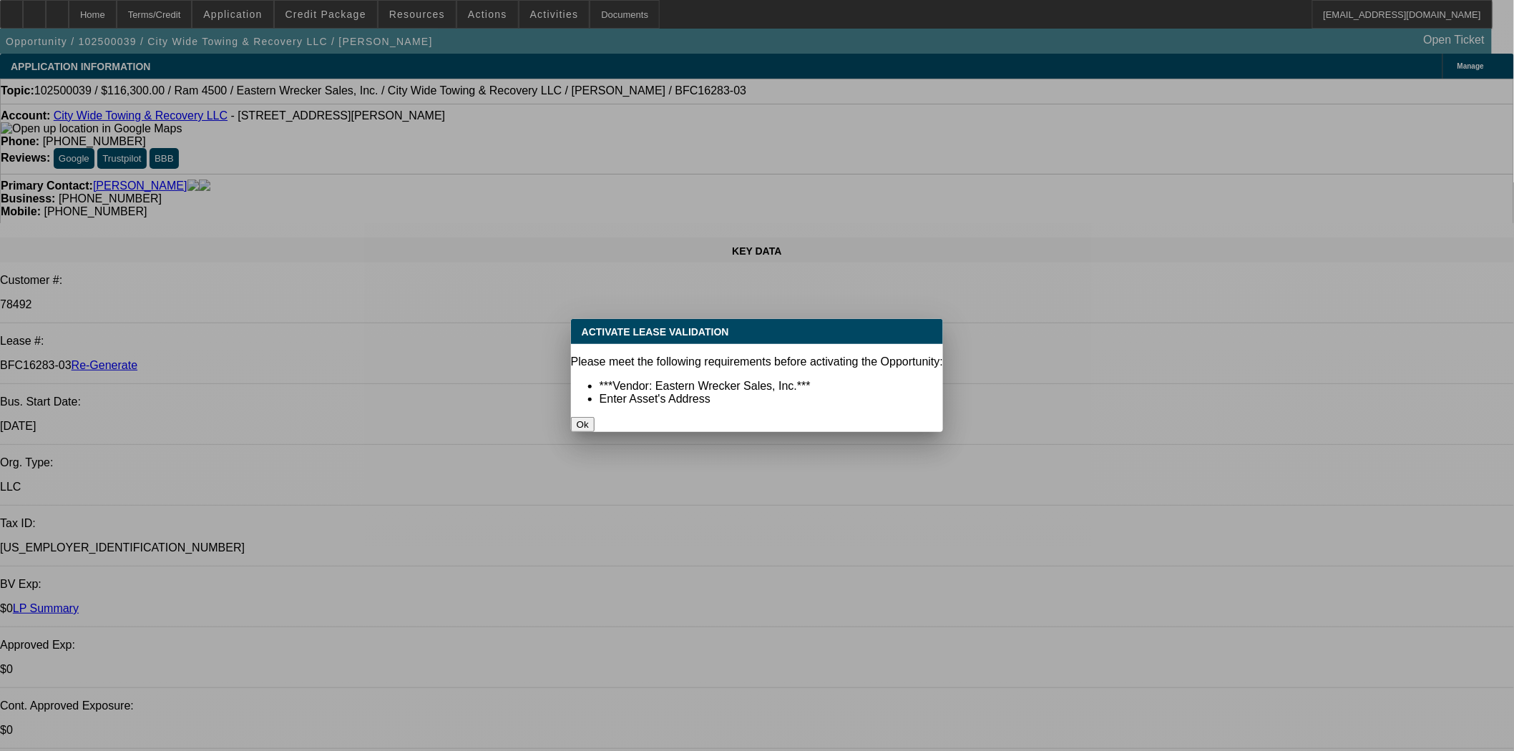
click at [595, 417] on button "Ok" at bounding box center [583, 424] width 24 height 15
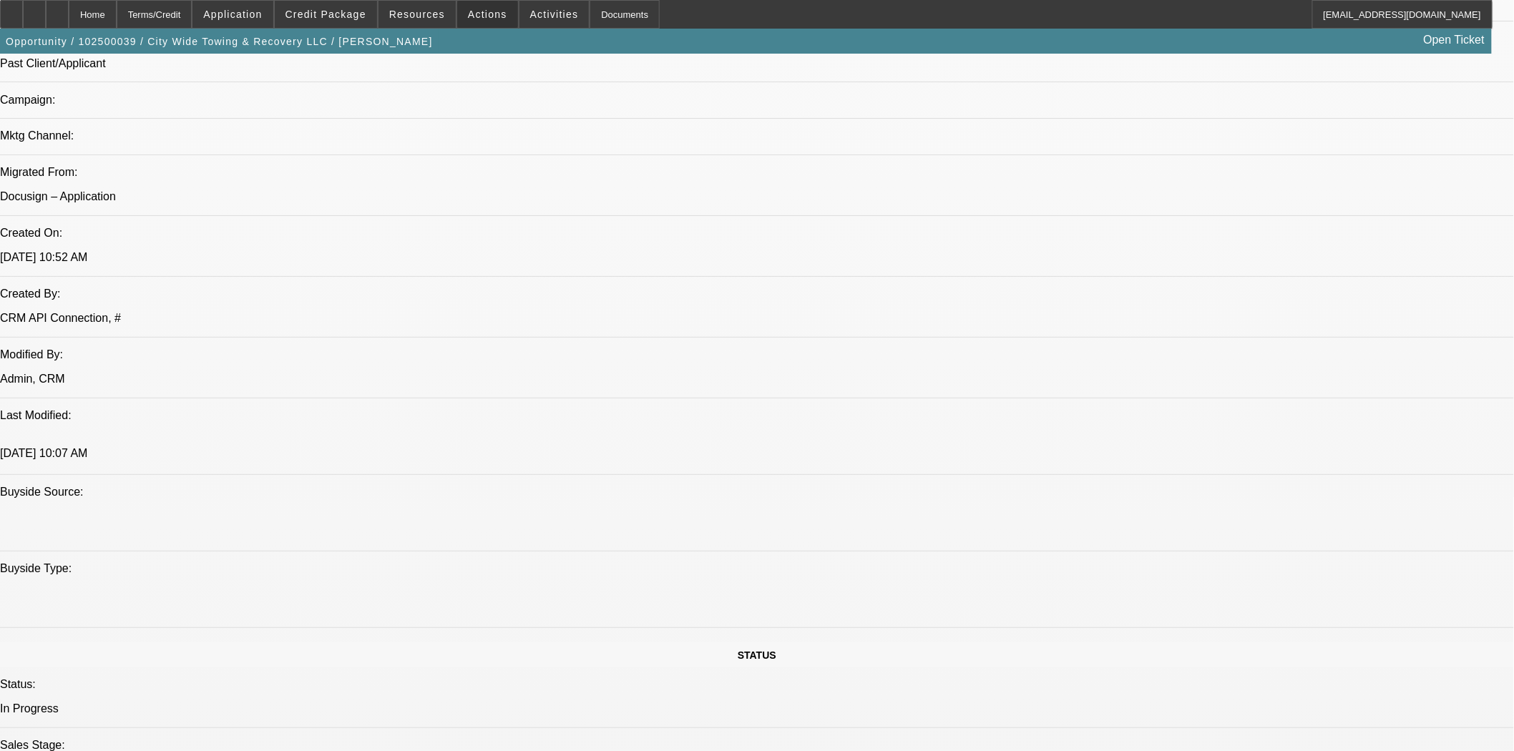
scroll to position [1192, 0]
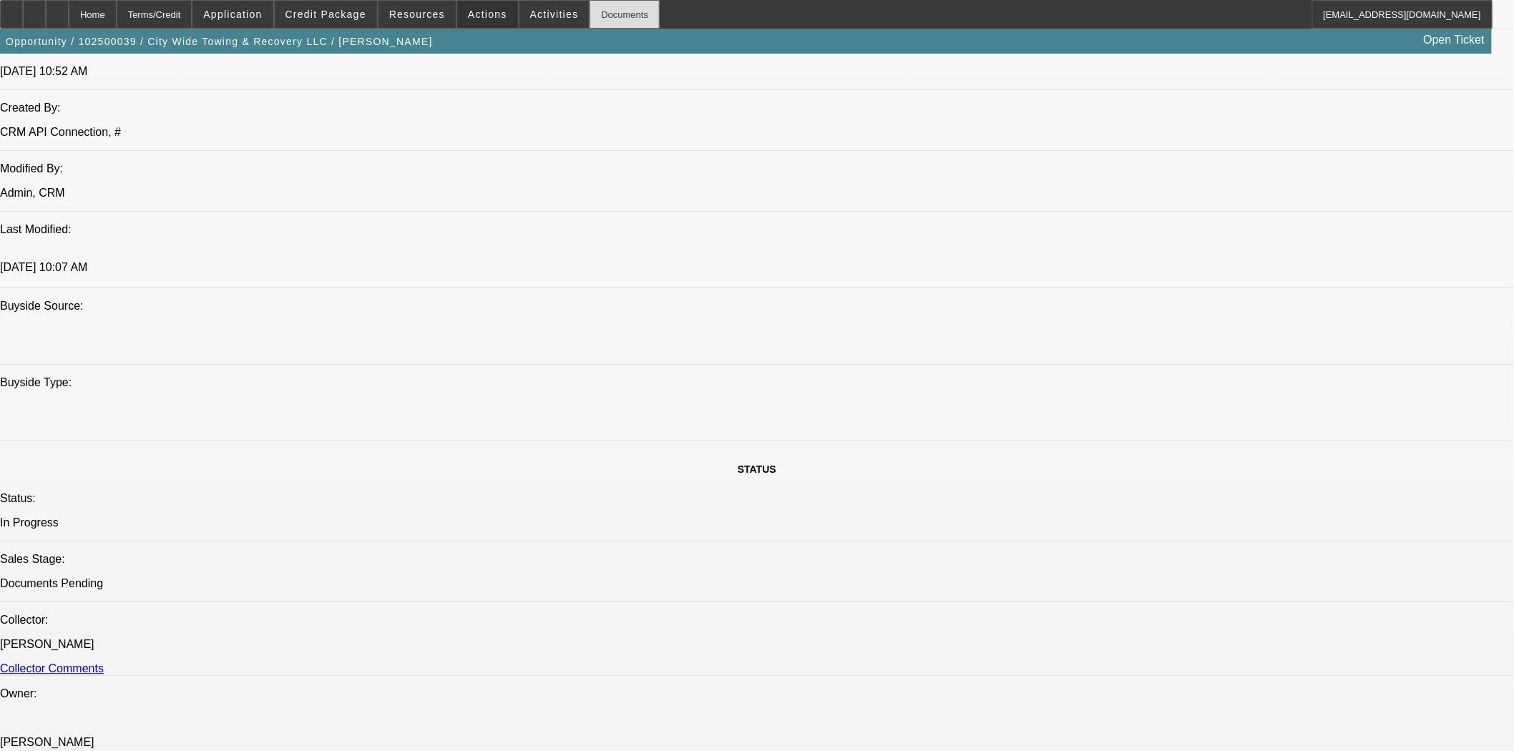
click at [590, 7] on div "Documents" at bounding box center [625, 14] width 70 height 29
click at [470, 11] on span "Actions" at bounding box center [487, 14] width 39 height 11
click at [510, 261] on span "Activate Lease" at bounding box center [520, 269] width 113 height 17
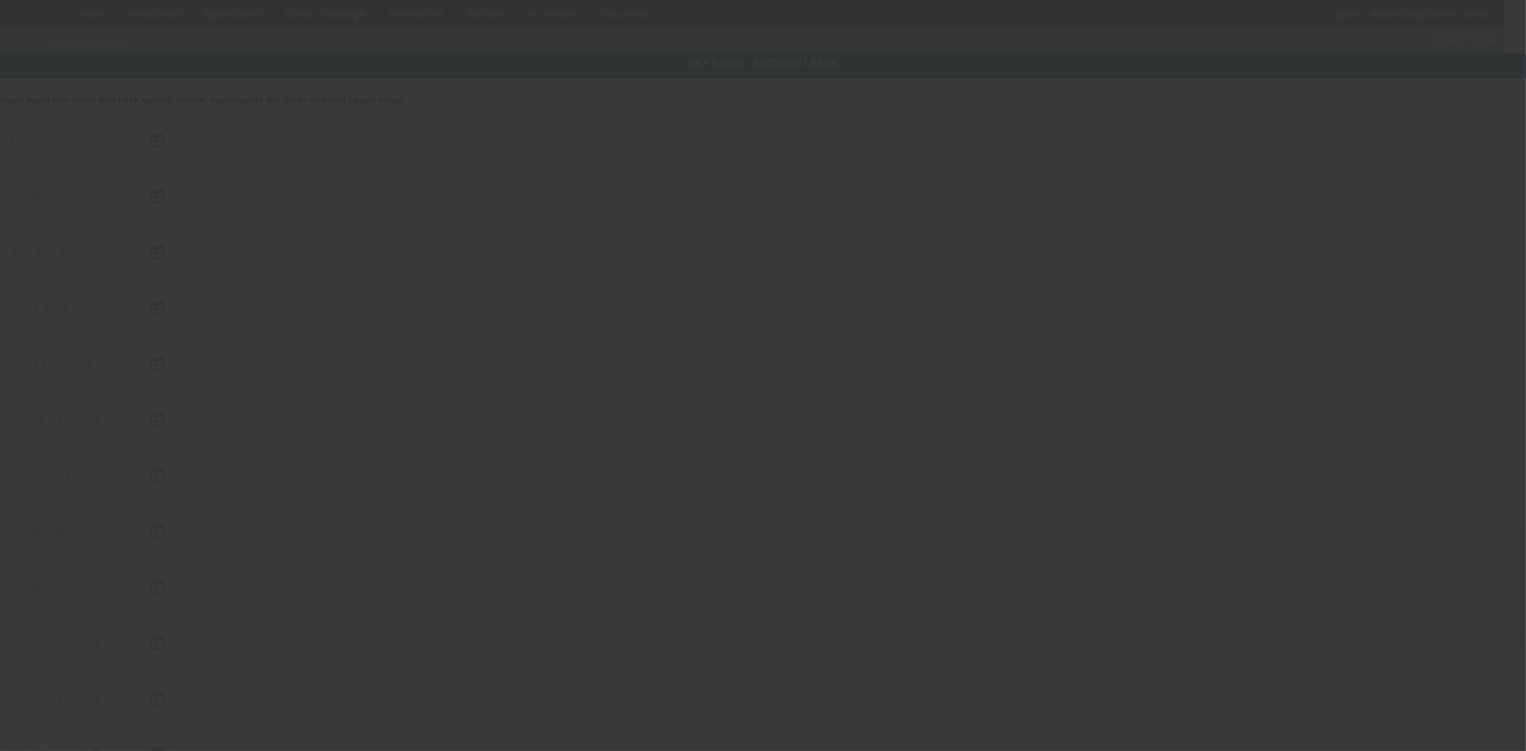
type input "[DATE]"
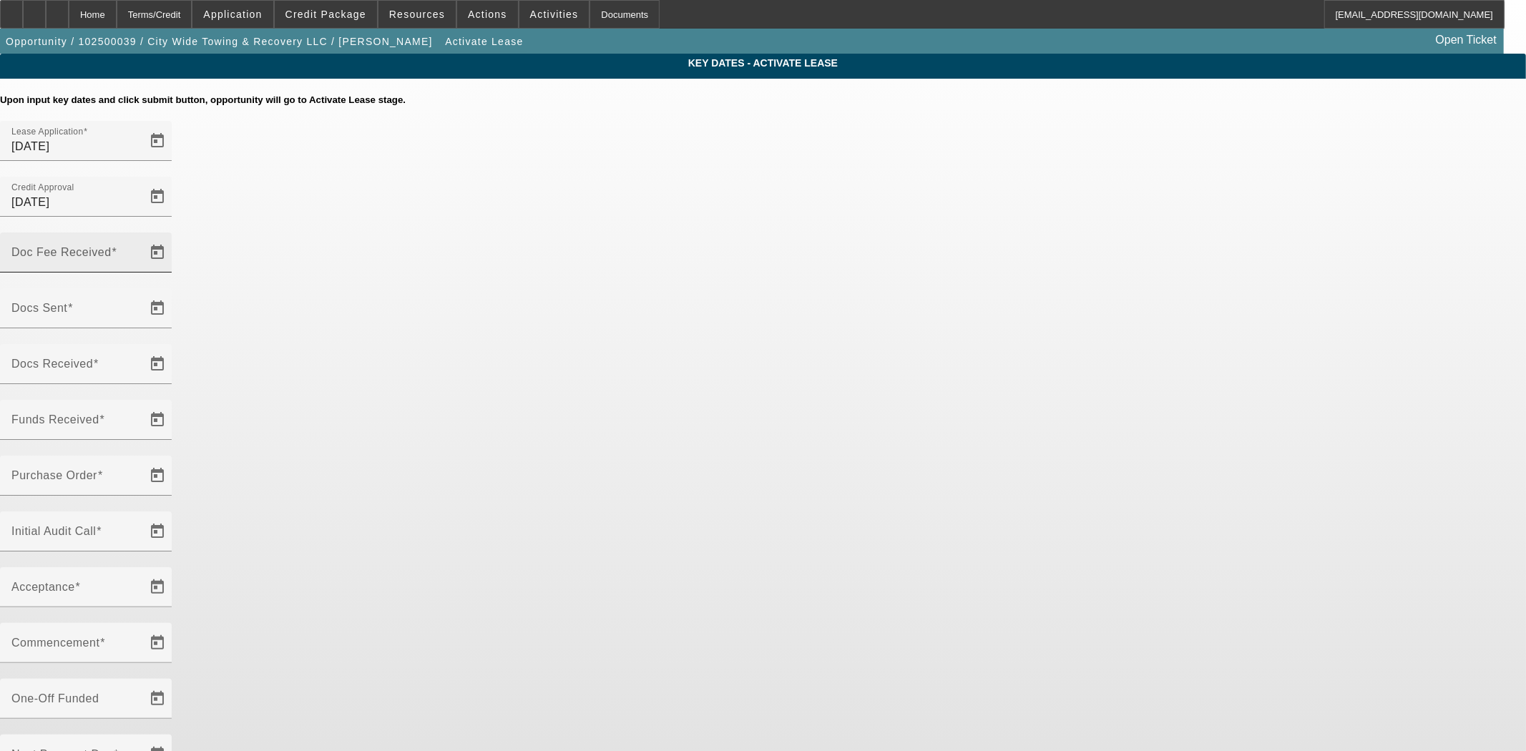
click at [140, 250] on input "Doc Fee Received" at bounding box center [75, 258] width 129 height 17
type input "[DATE]"
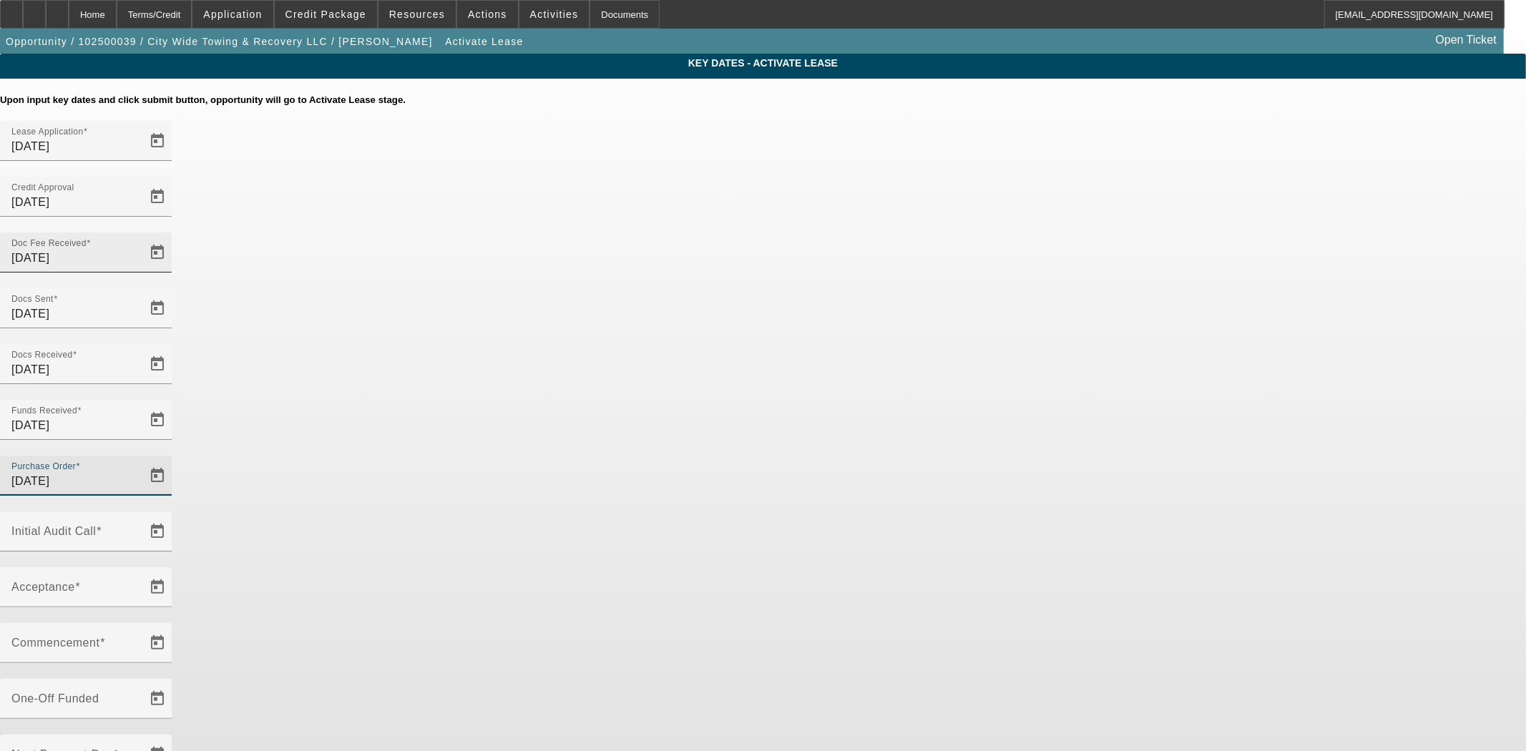
type input "[DATE]"
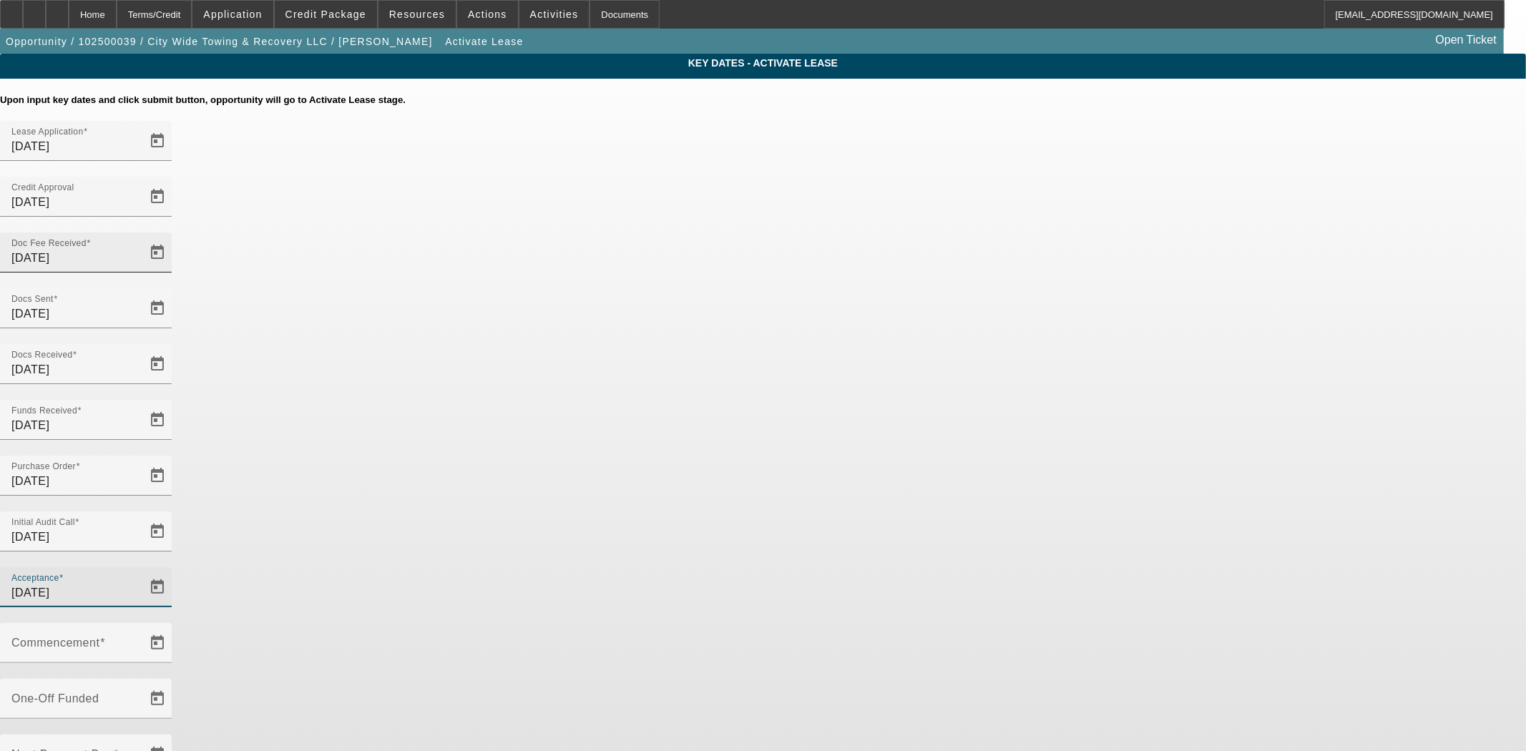
type input "[DATE]"
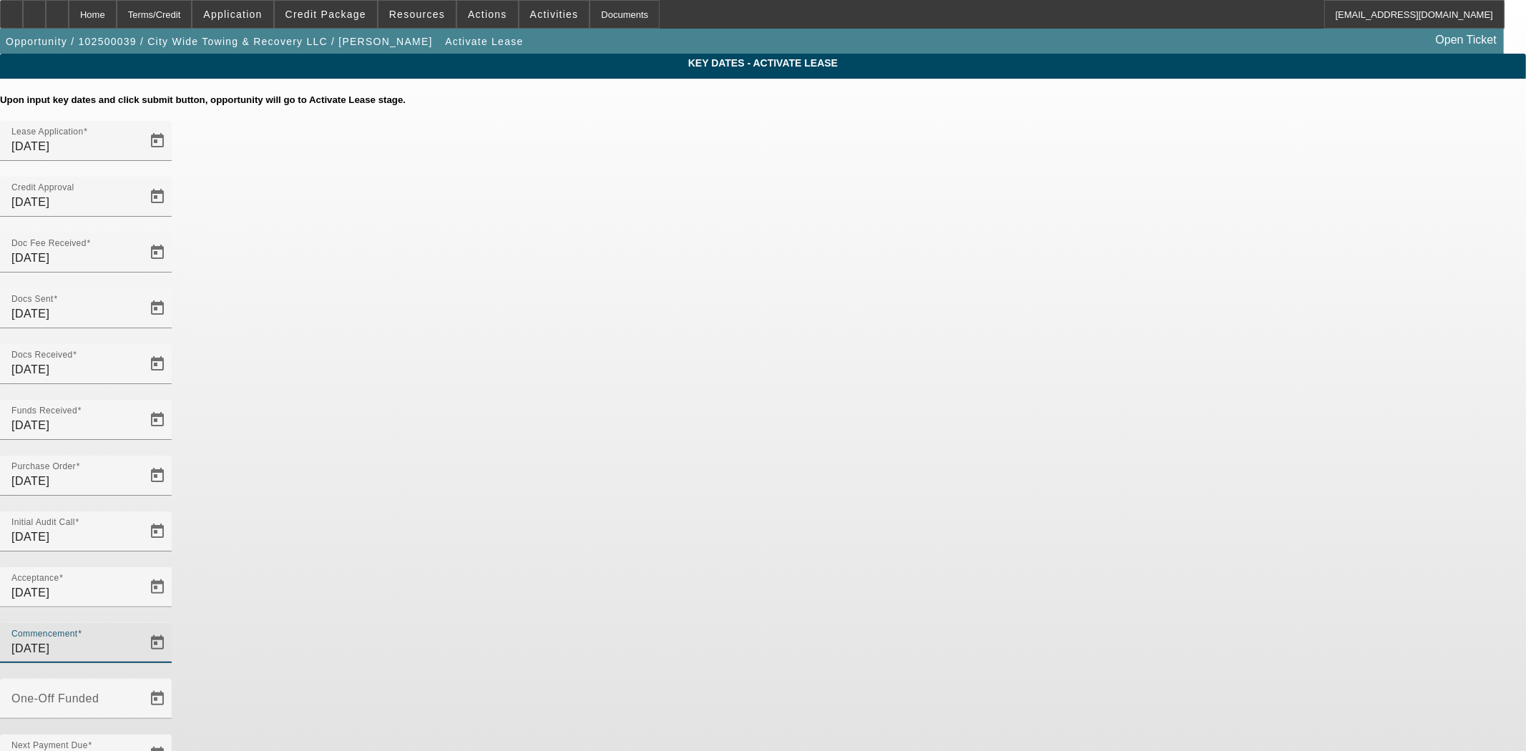
type input "[DATE]"
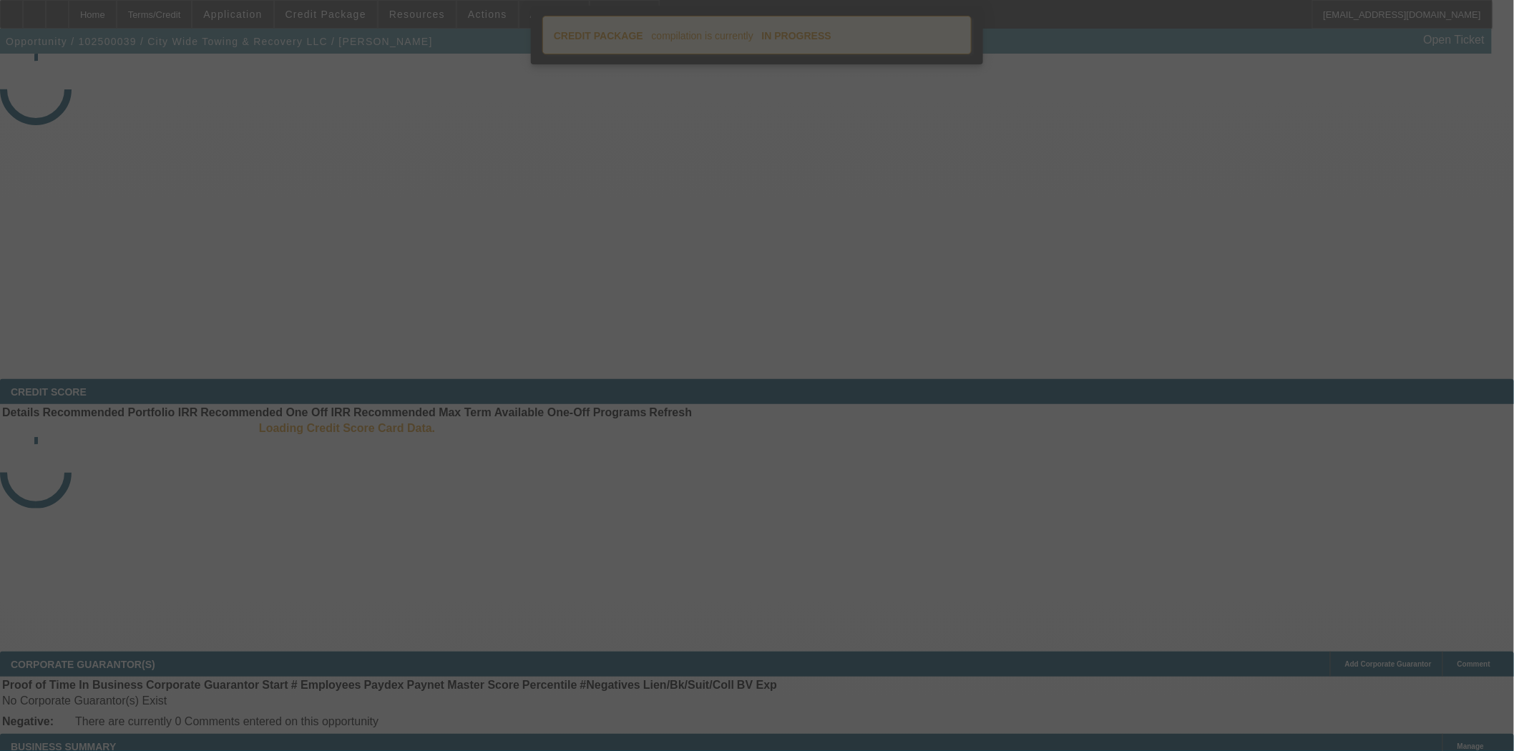
select select "4"
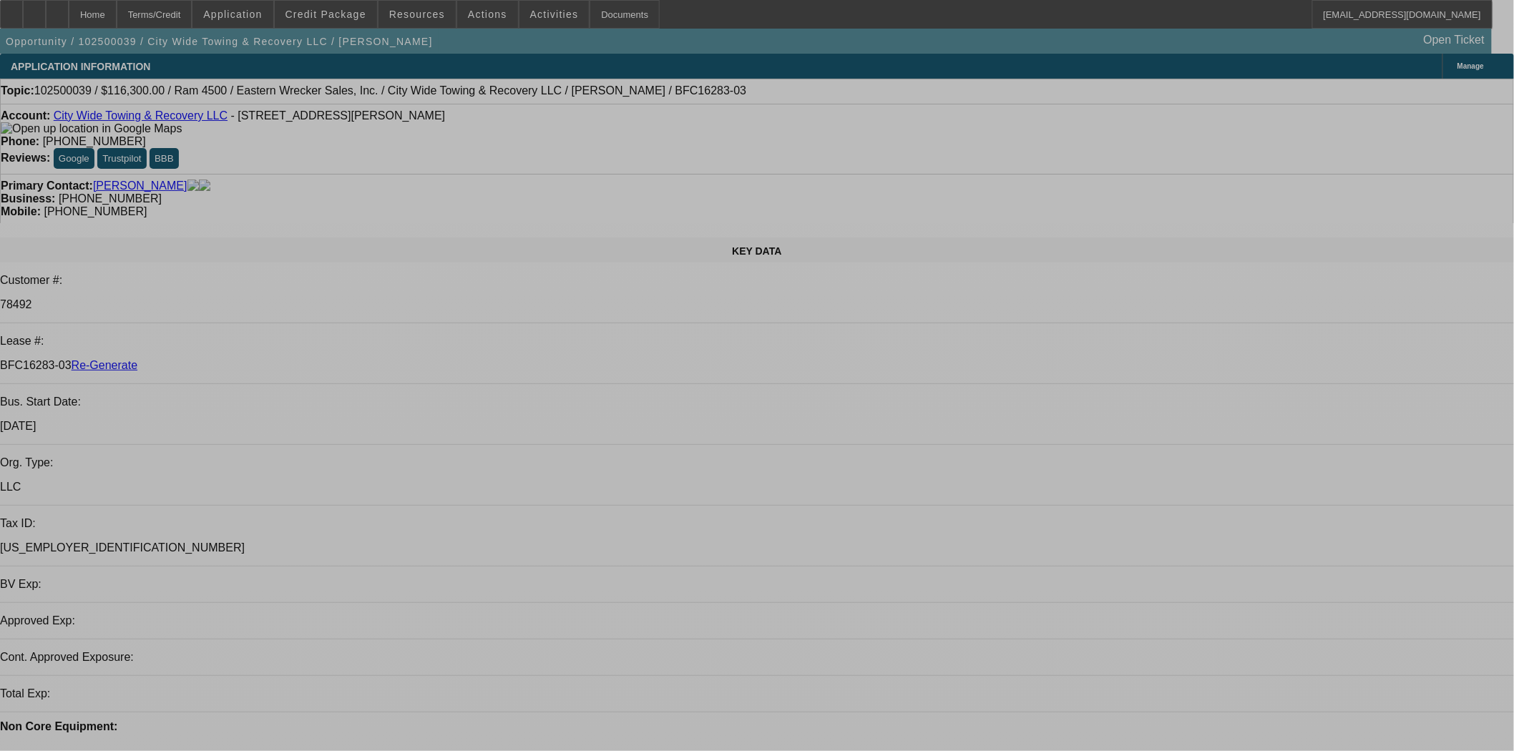
select select "0"
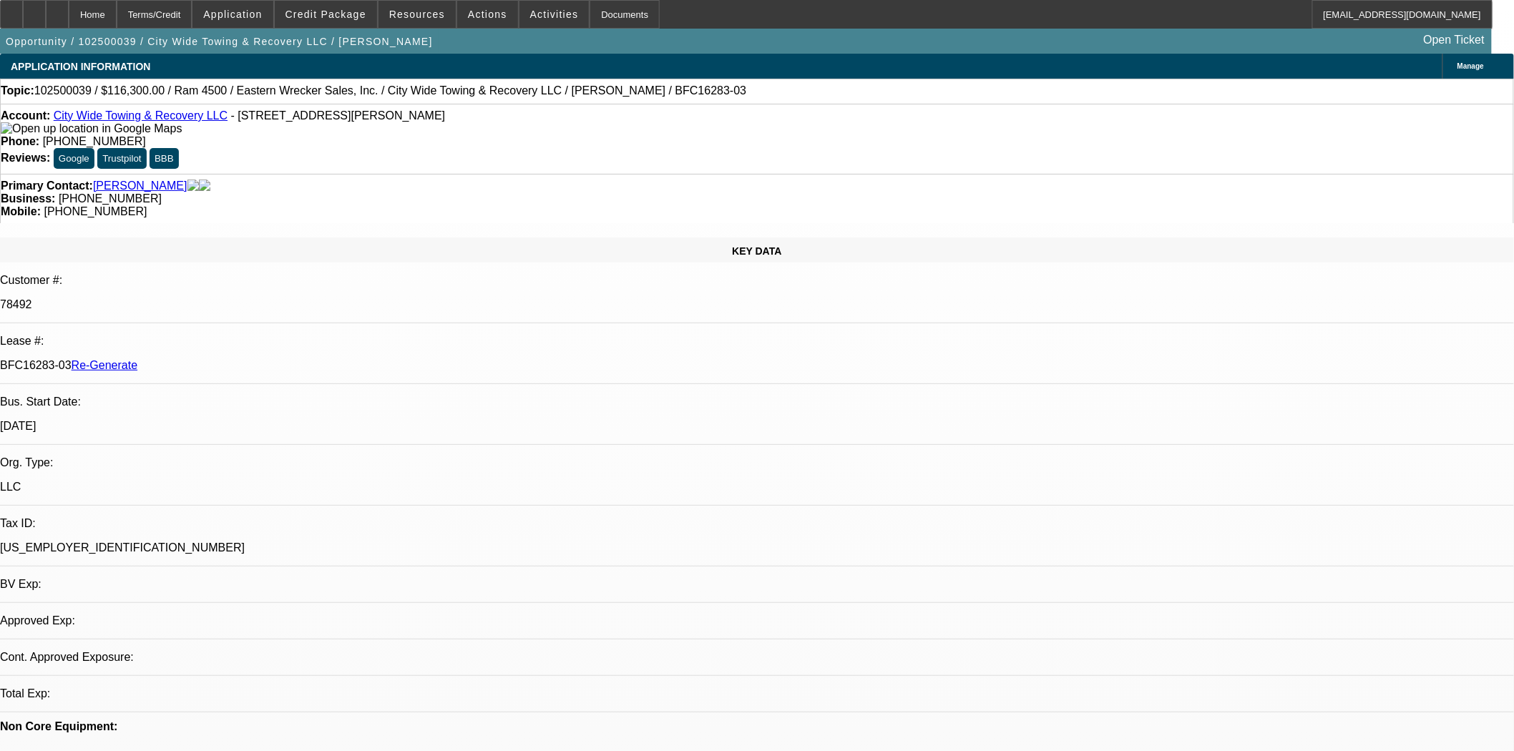
select select "2"
select select "0"
select select "6"
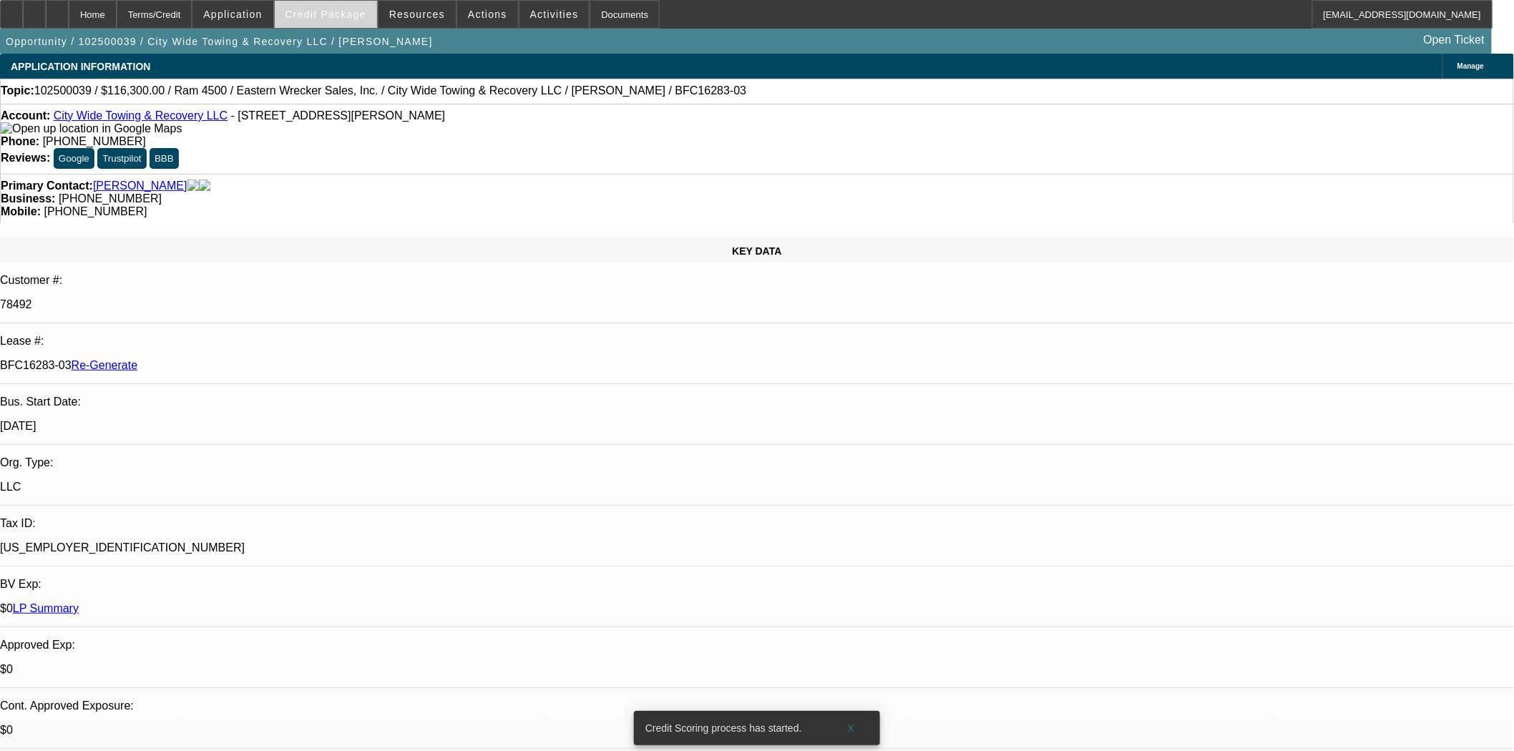
click at [344, 16] on span "Credit Package" at bounding box center [325, 14] width 81 height 11
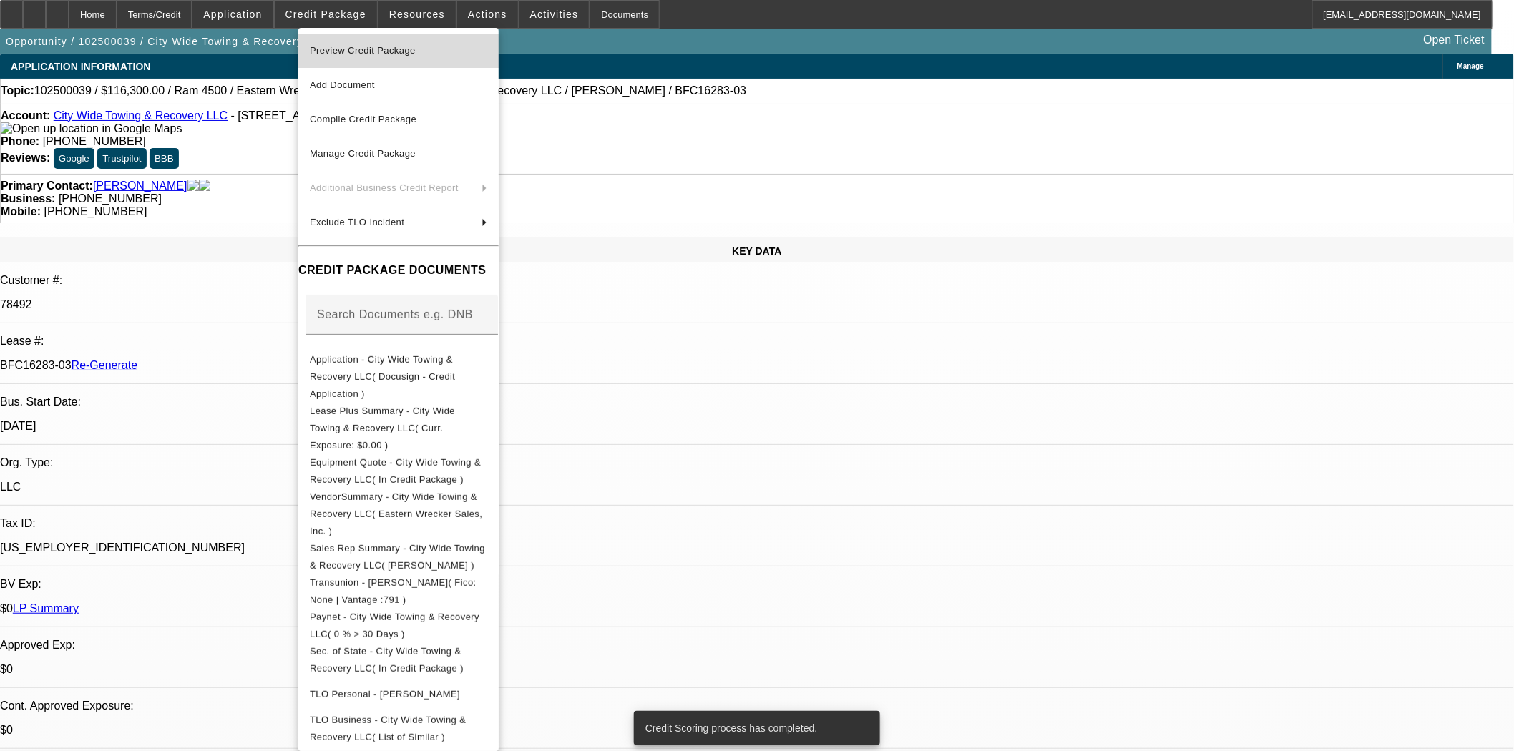
click at [348, 44] on span "Preview Credit Package" at bounding box center [398, 50] width 177 height 17
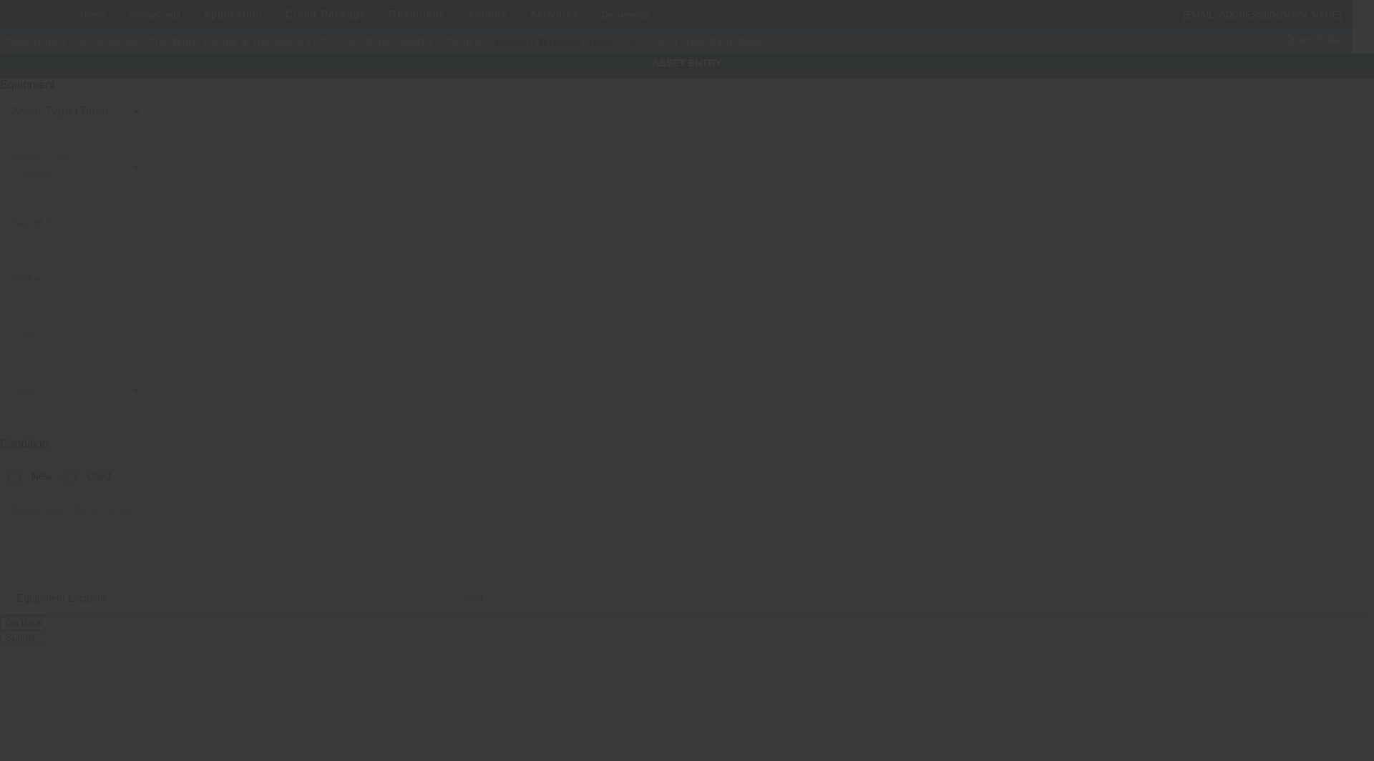
type input "[US_VEHICLE_IDENTIFICATION_NUMBER]"
type input "ram"
type input "4500"
radio input "true"
type textarea "Tow Truck"
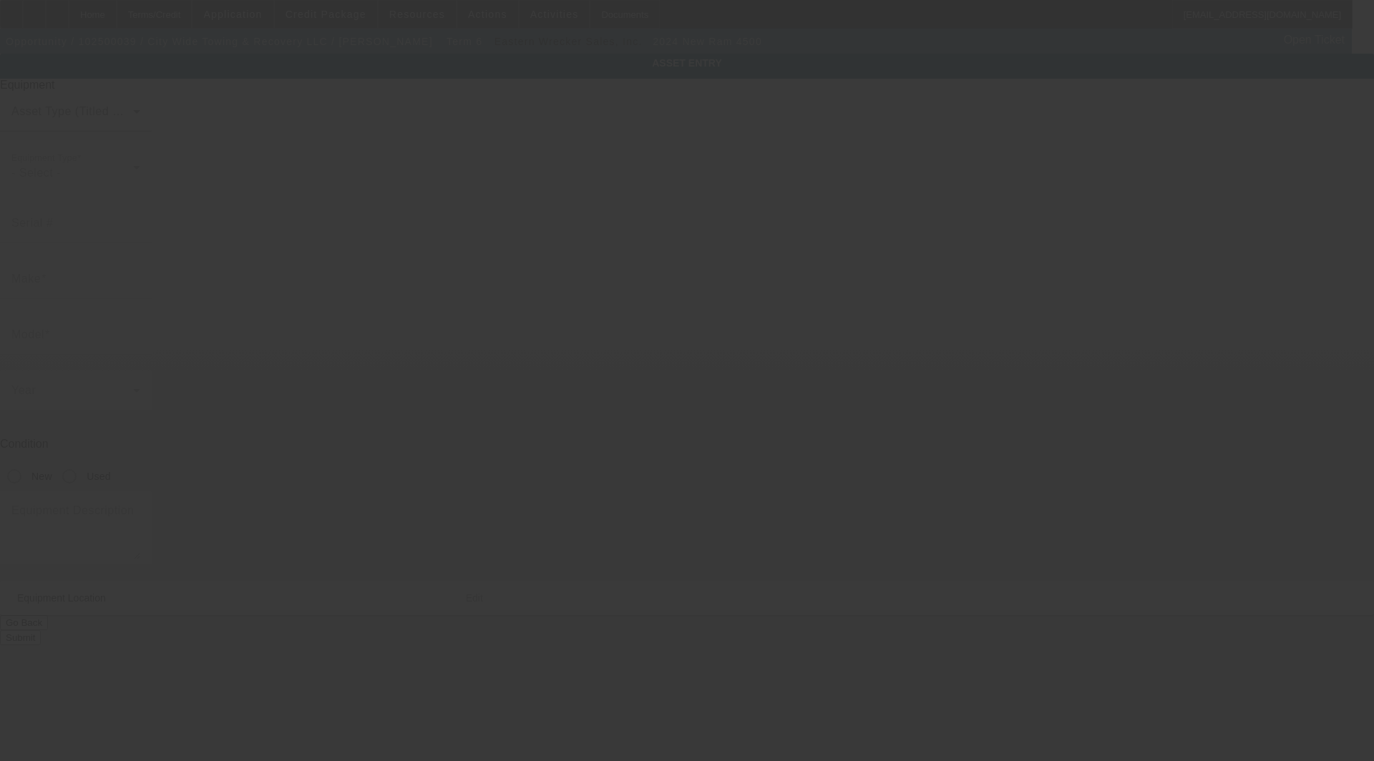
type input "[STREET_ADDRESS]"
type input "Newport News"
type input "23602"
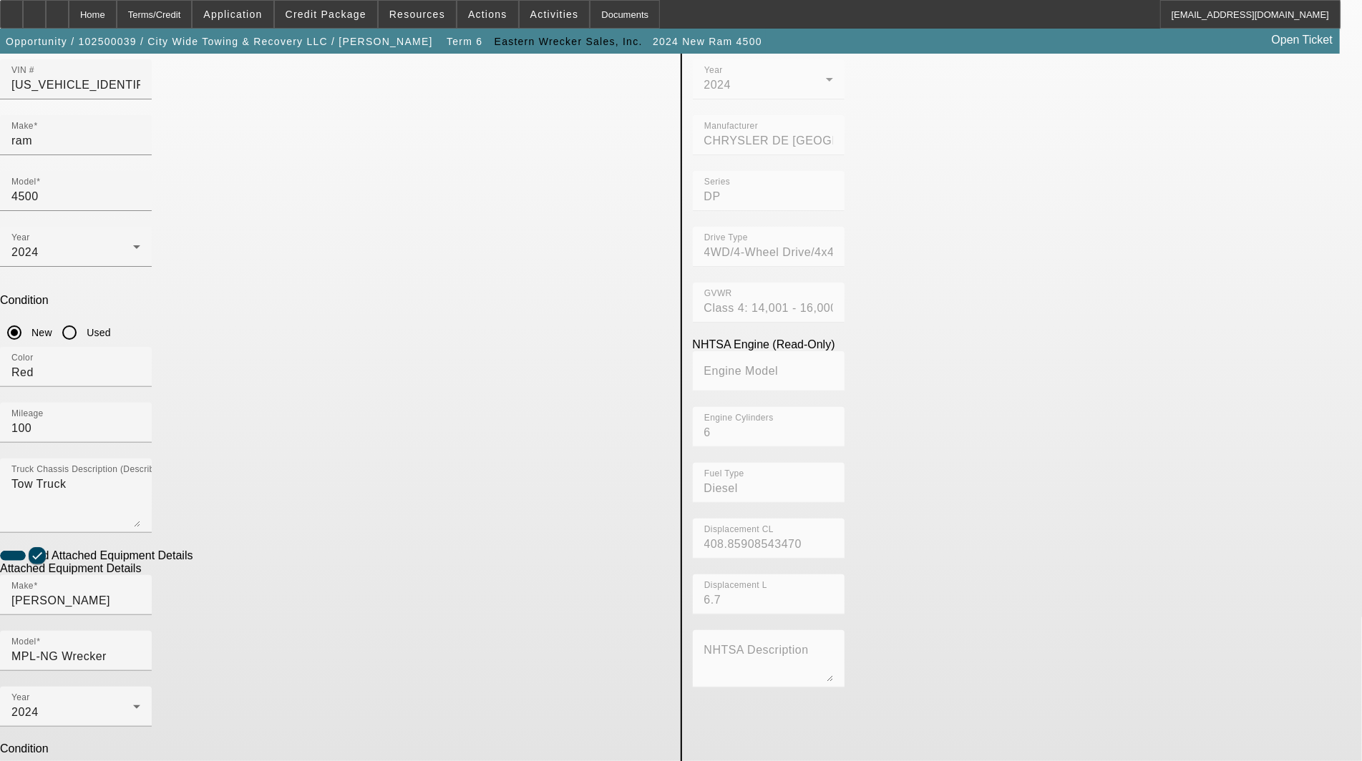
scroll to position [151, 0]
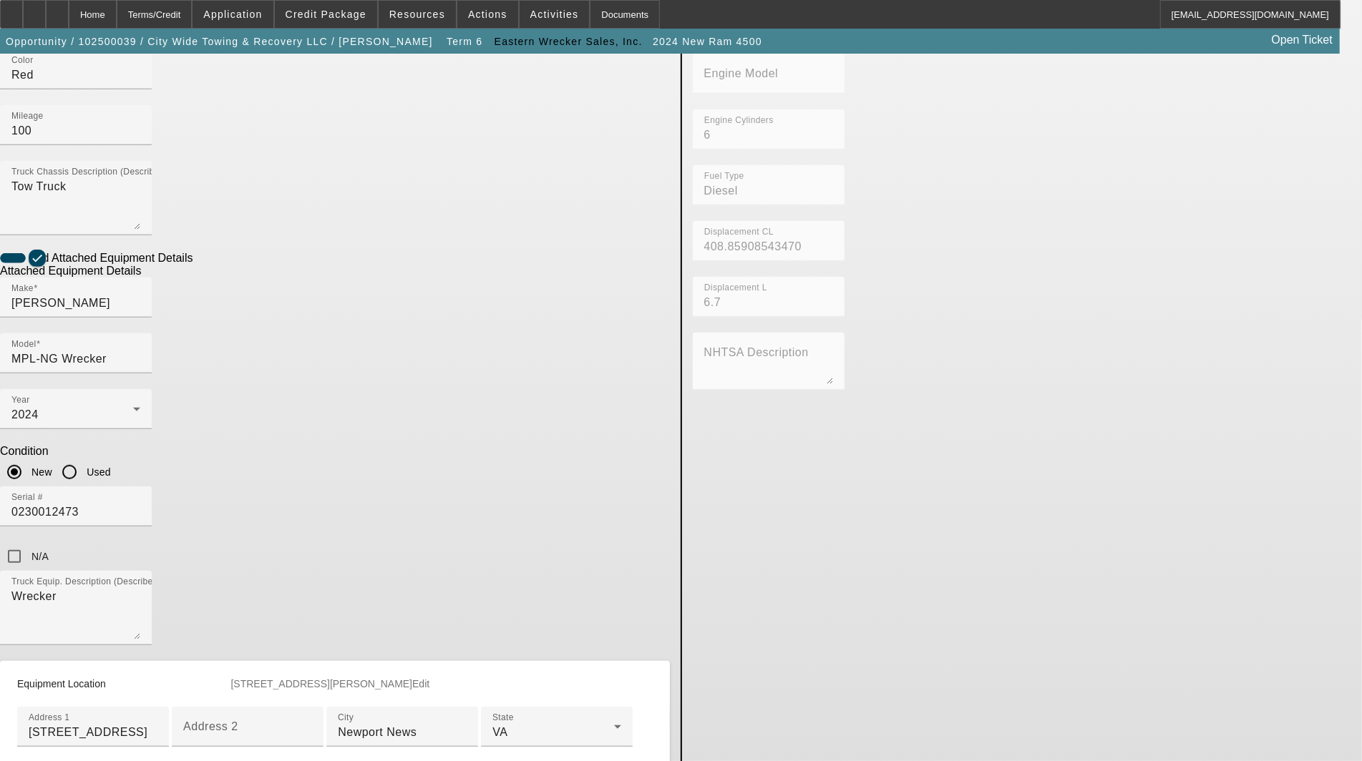
scroll to position [469, 0]
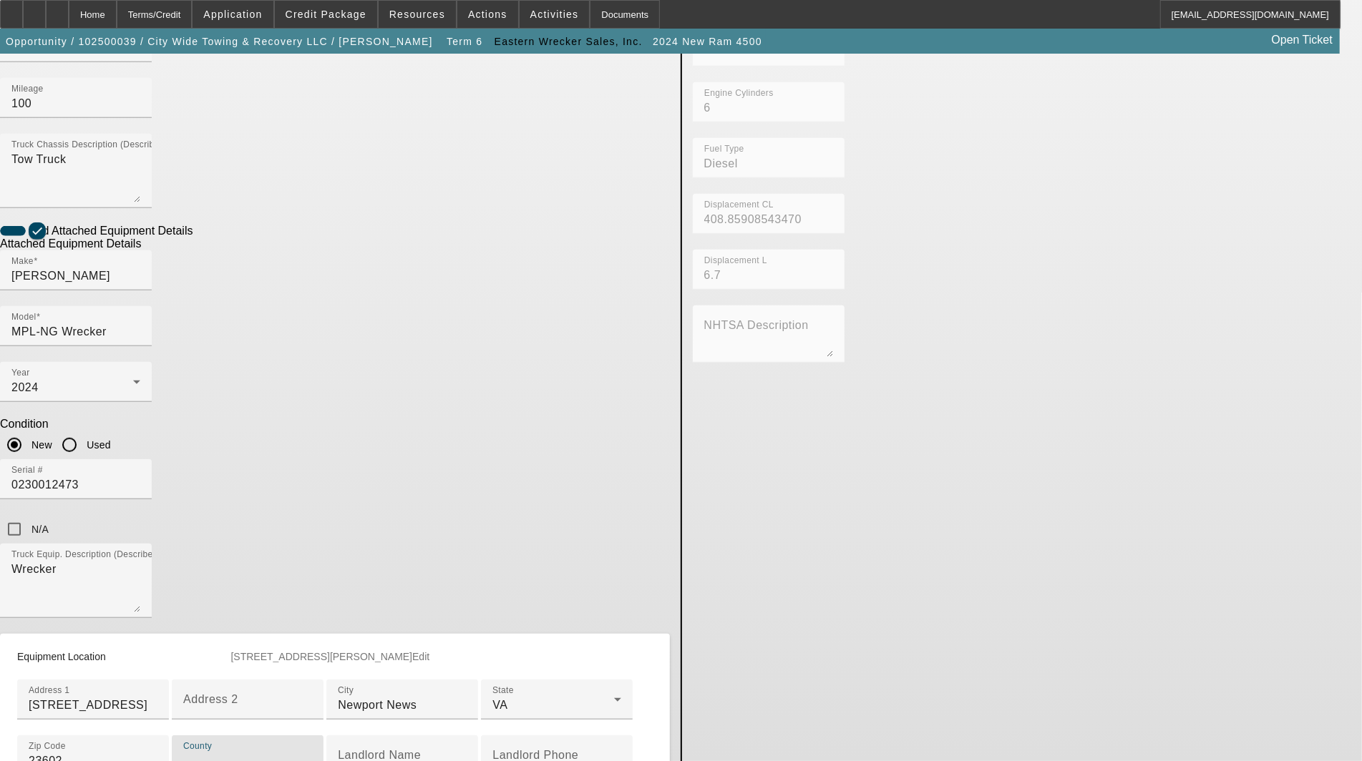
click at [312, 753] on input "County" at bounding box center [247, 761] width 129 height 17
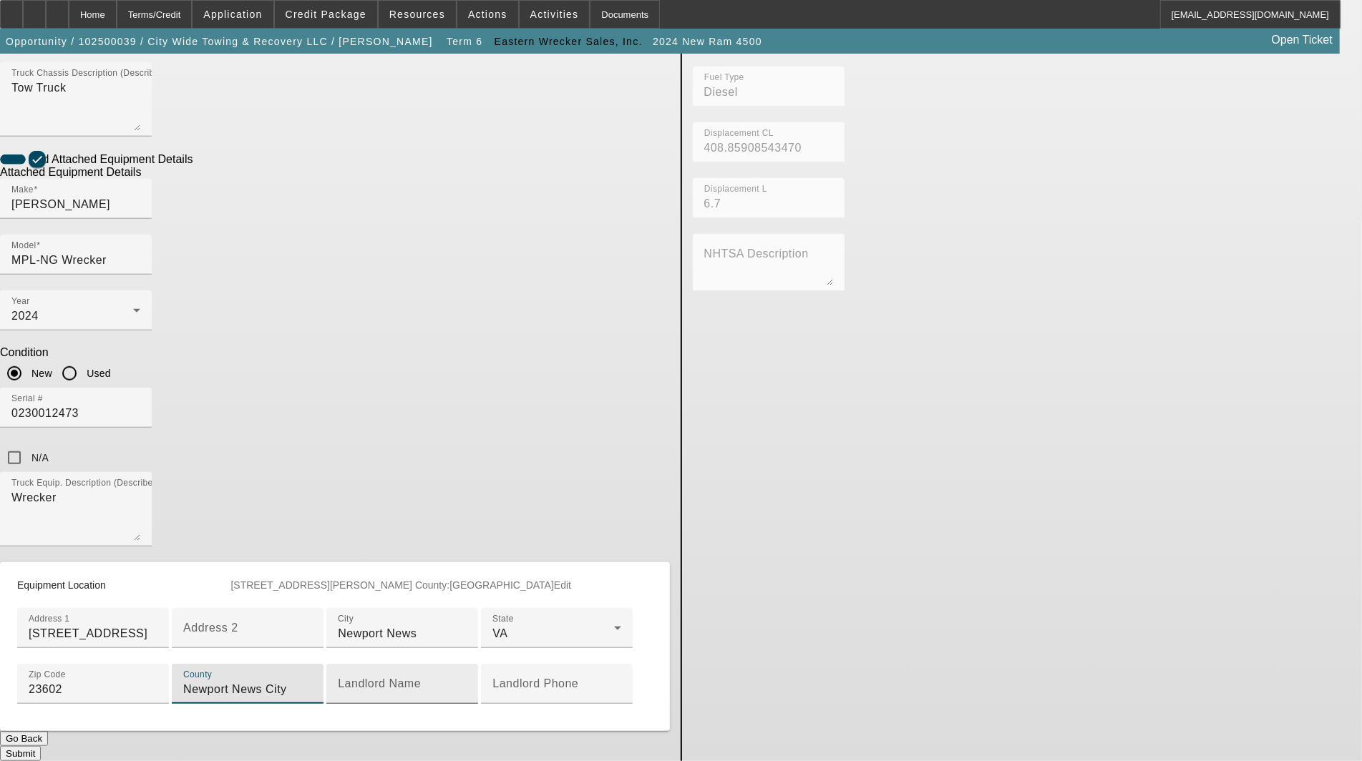
scroll to position [632, 0]
type input "Newport News City"
click at [41, 746] on button "Submit" at bounding box center [20, 753] width 41 height 15
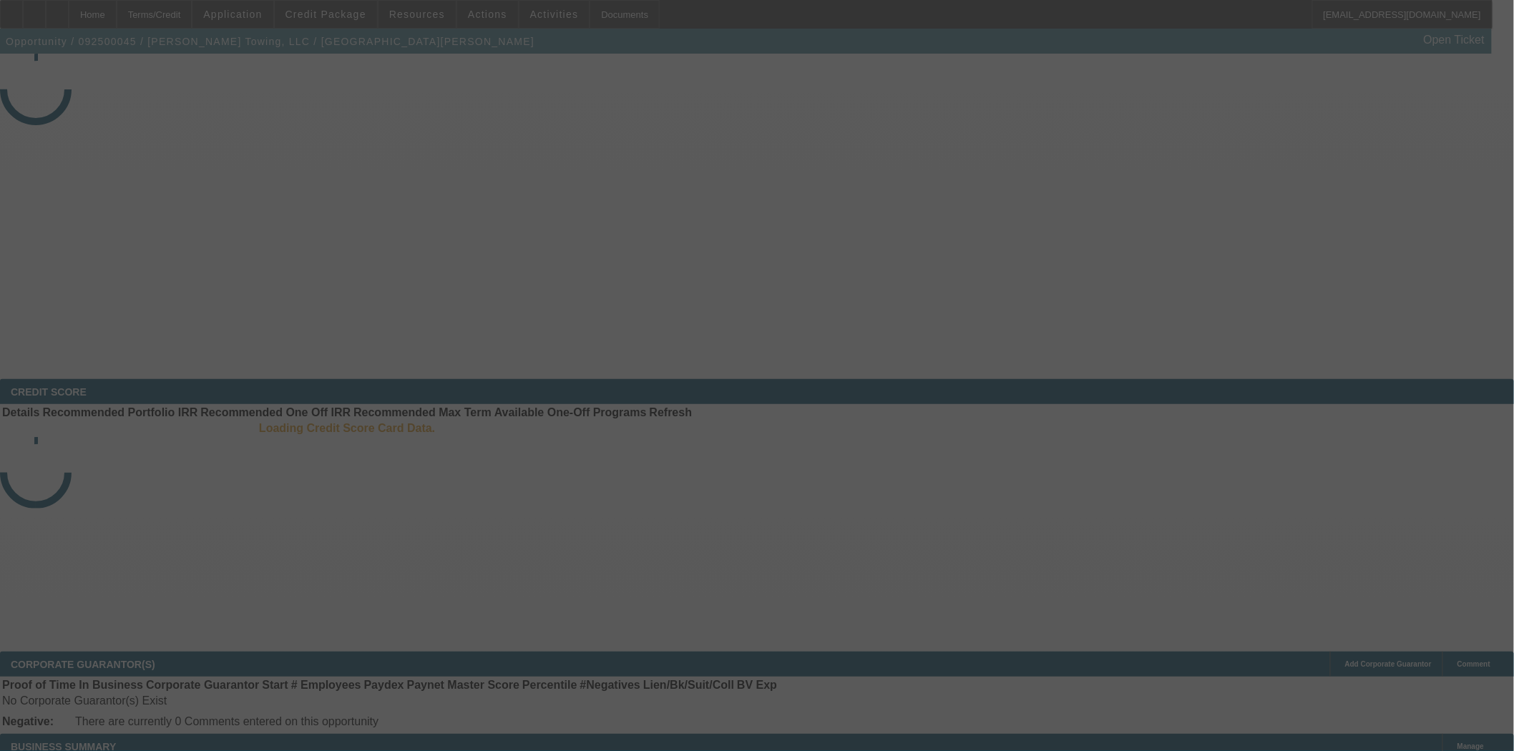
select select "3"
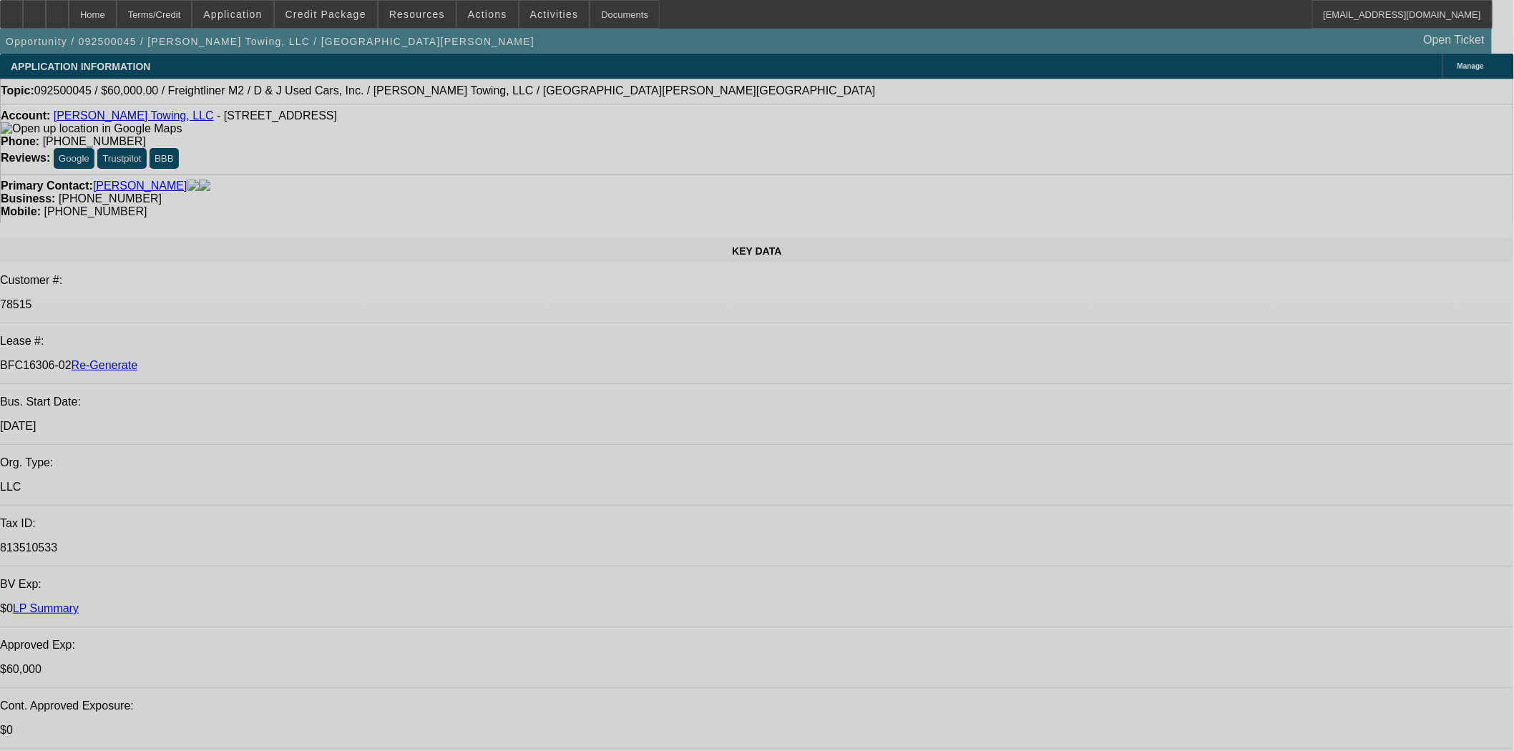
select select "0"
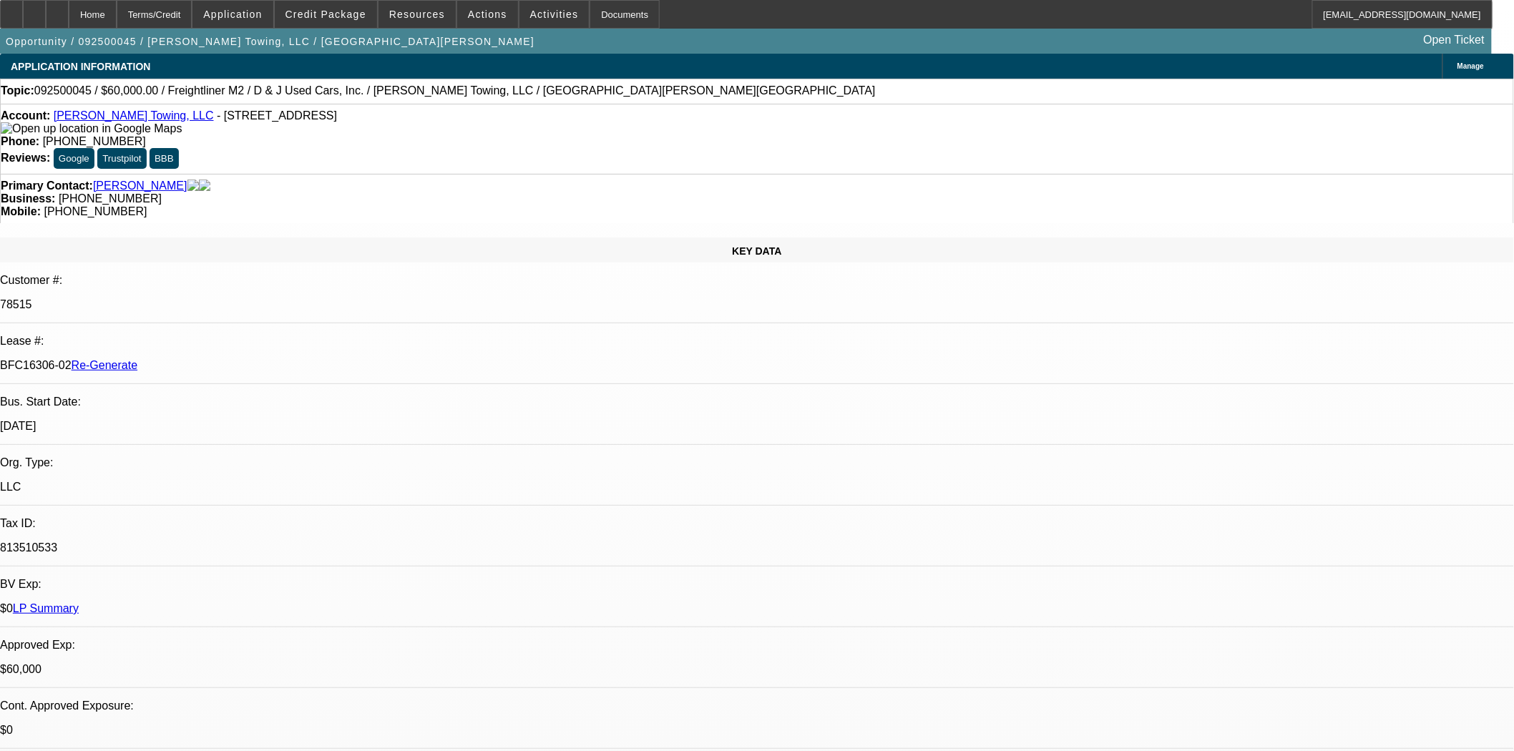
select select "0"
select select "3"
select select "0"
select select "6"
click at [598, 18] on div "Documents" at bounding box center [625, 14] width 70 height 29
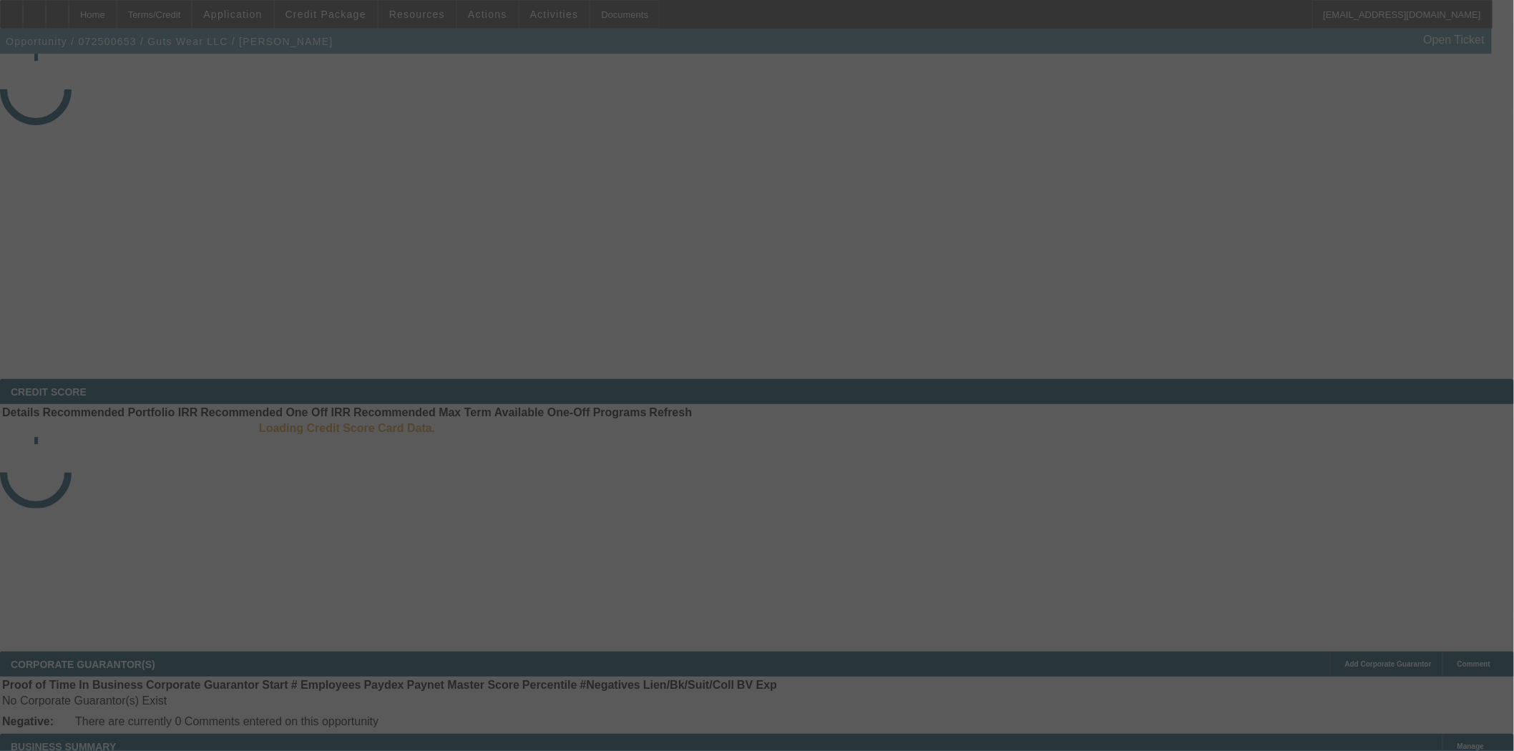
select select "3"
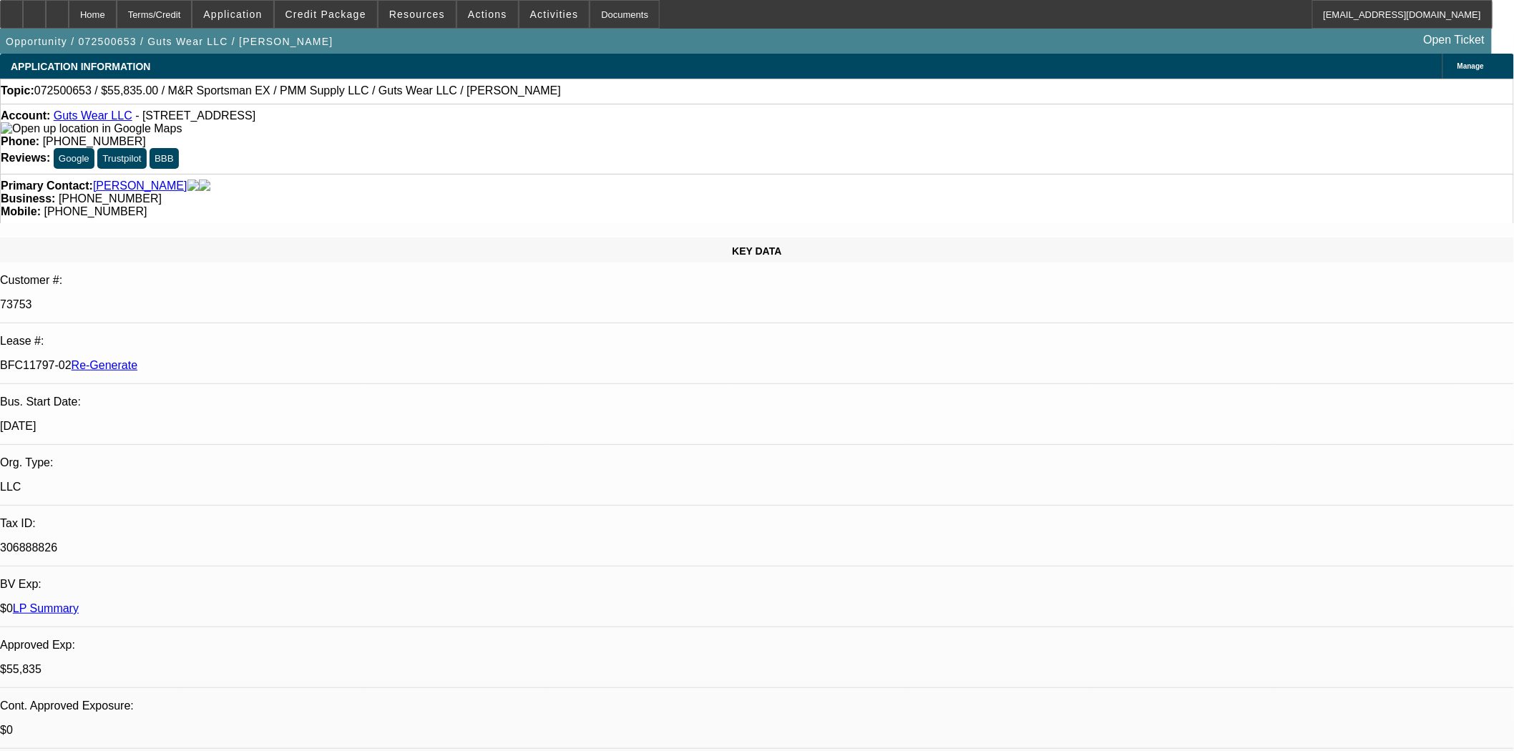
select select "0"
select select "2"
click at [104, 119] on link "Guts Wear LLC" at bounding box center [93, 115] width 79 height 12
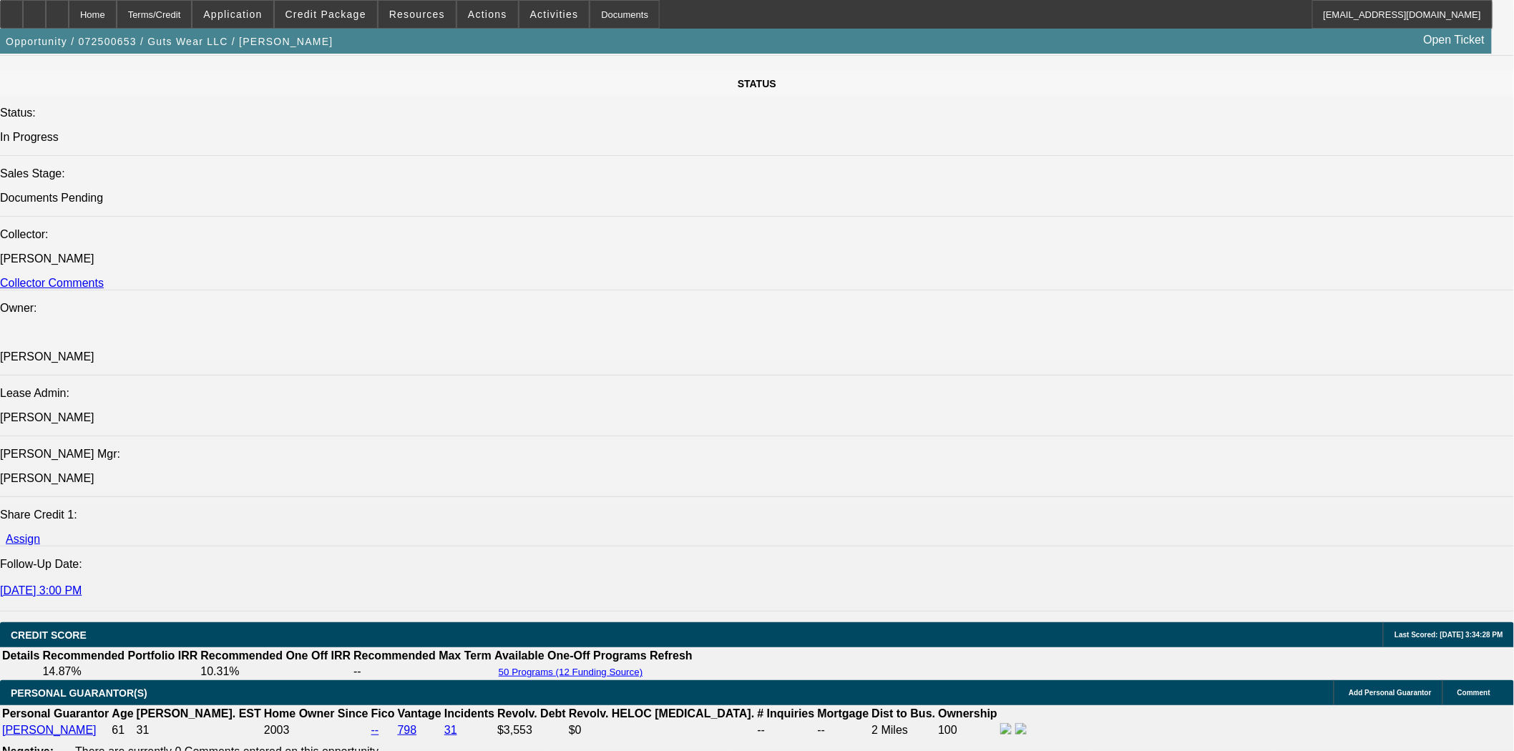
scroll to position [1669, 0]
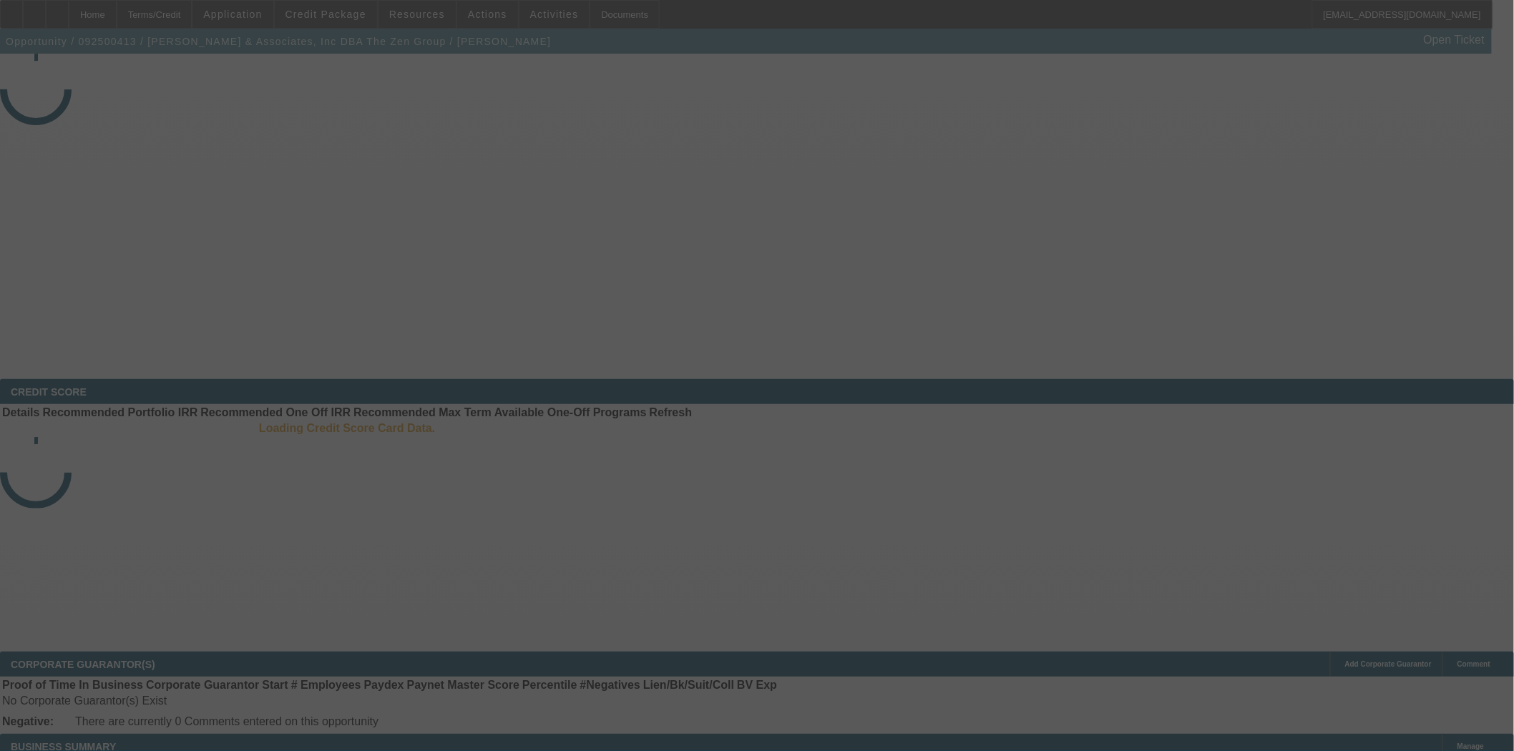
select select "4"
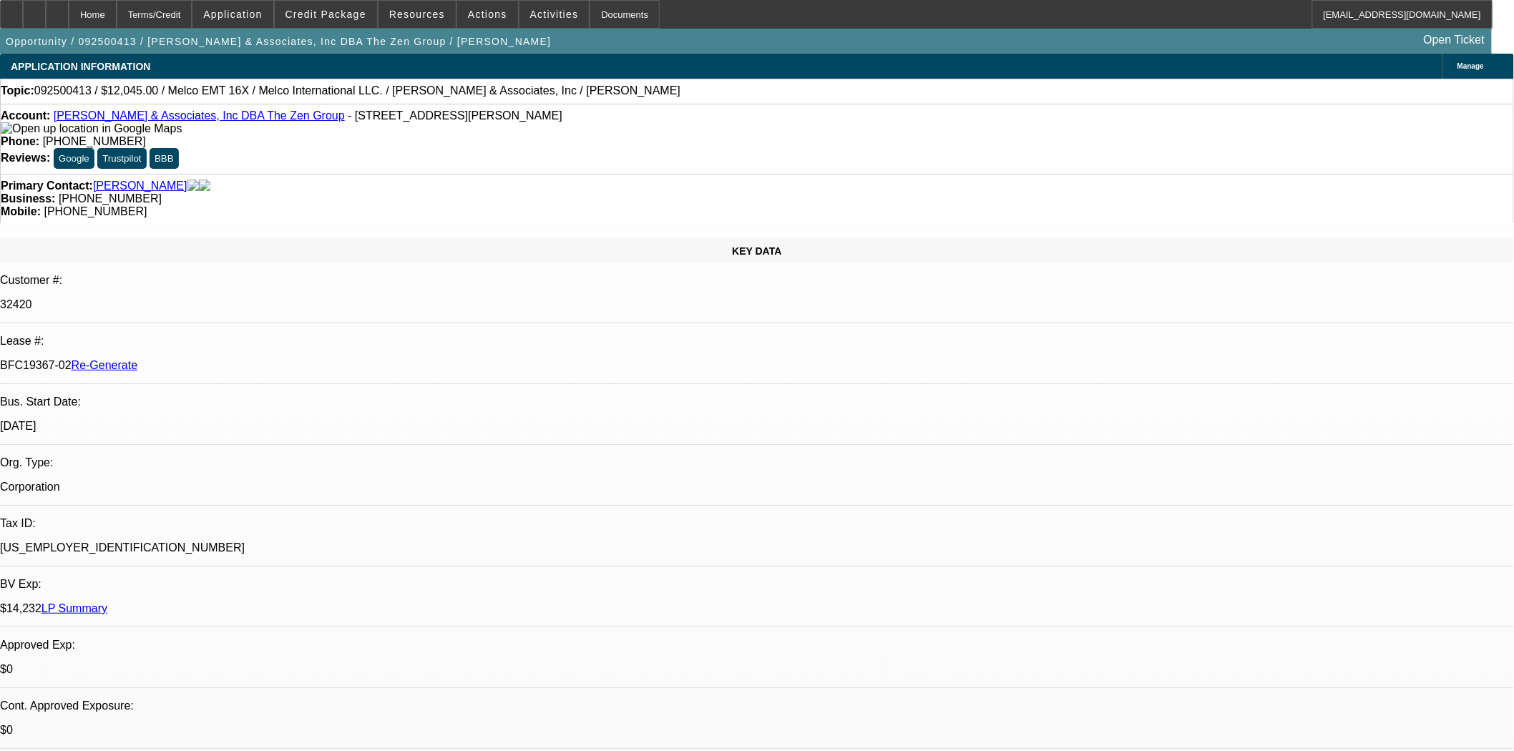
select select "0"
select select "2"
select select "0.1"
select select "4"
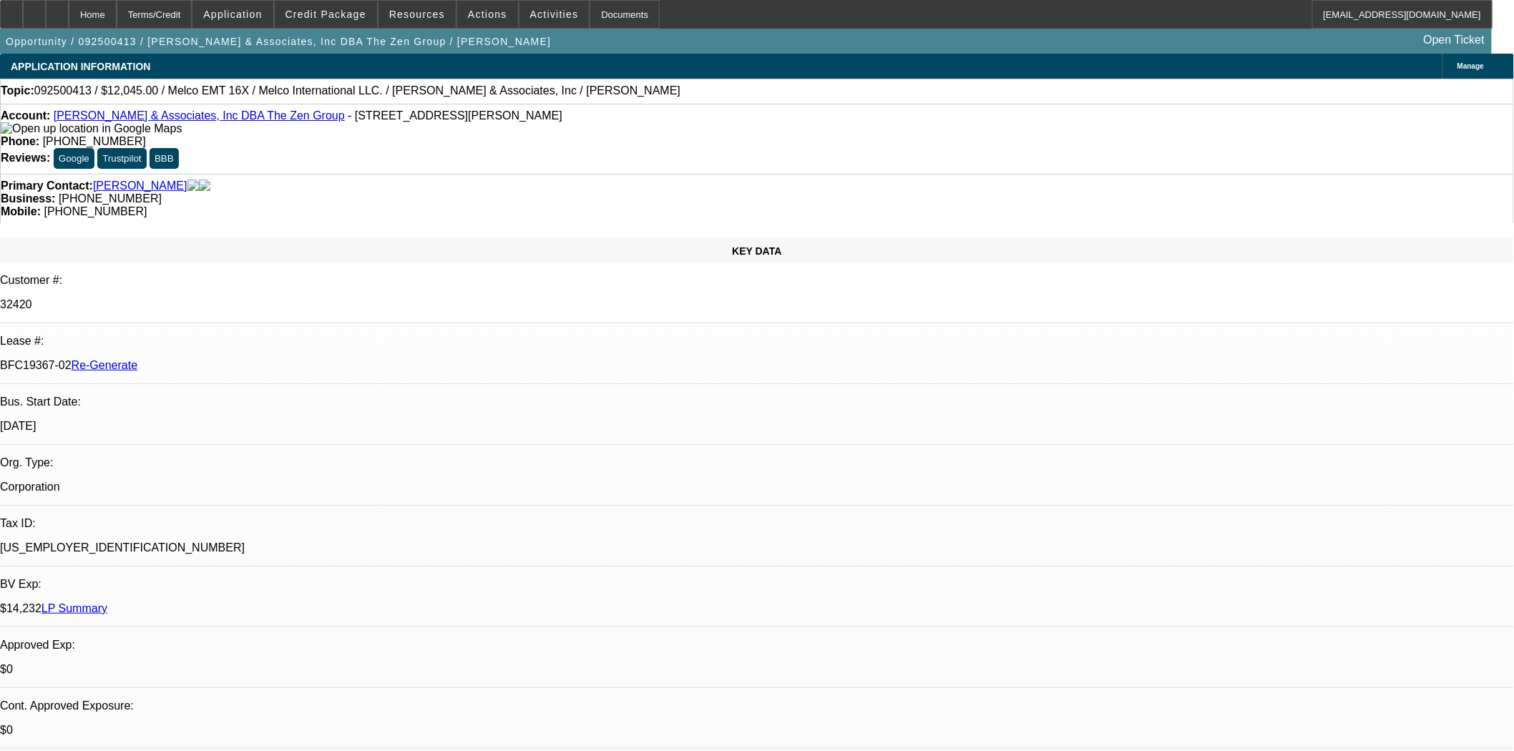
click at [131, 117] on link "[PERSON_NAME] & Associates, Inc DBA The Zen Group" at bounding box center [199, 115] width 291 height 12
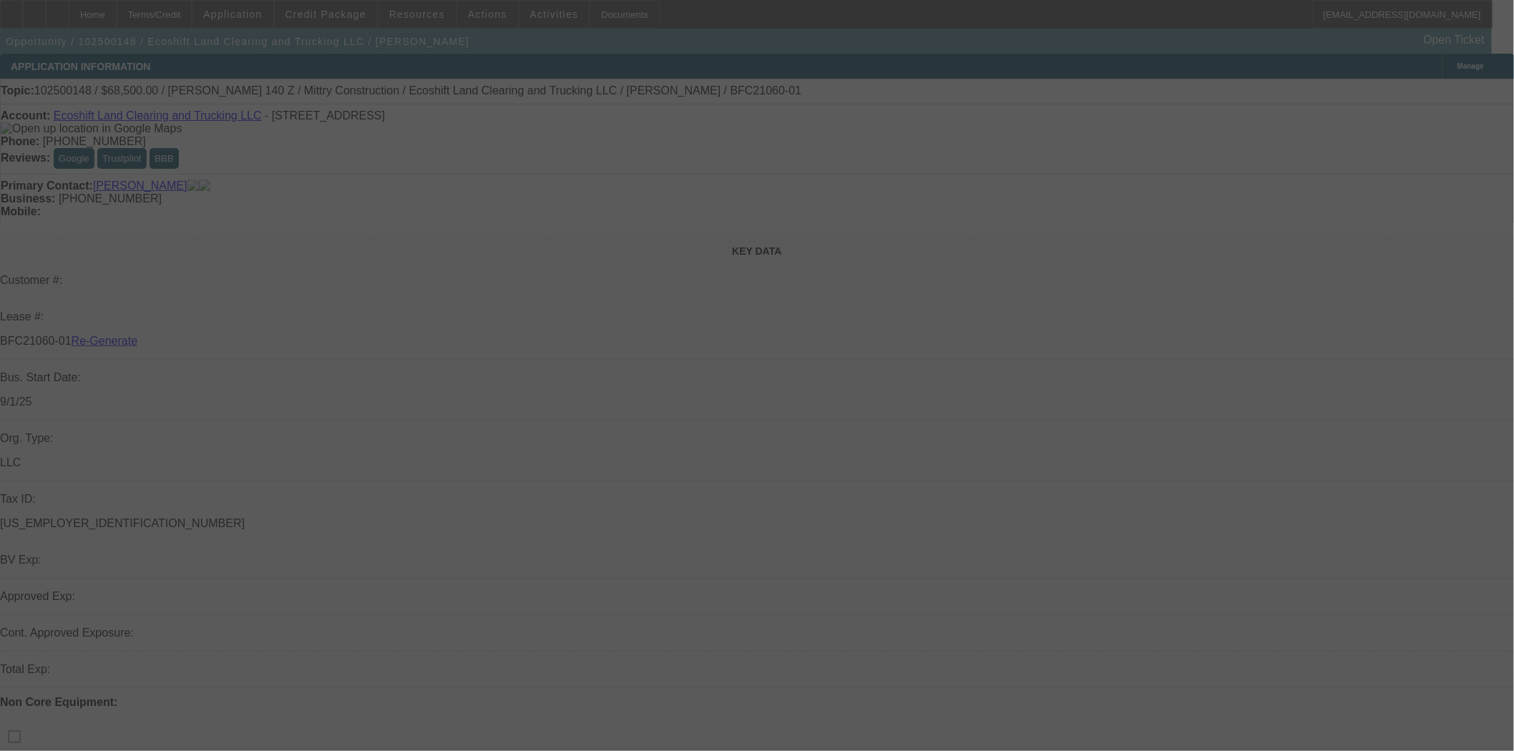
select select "3"
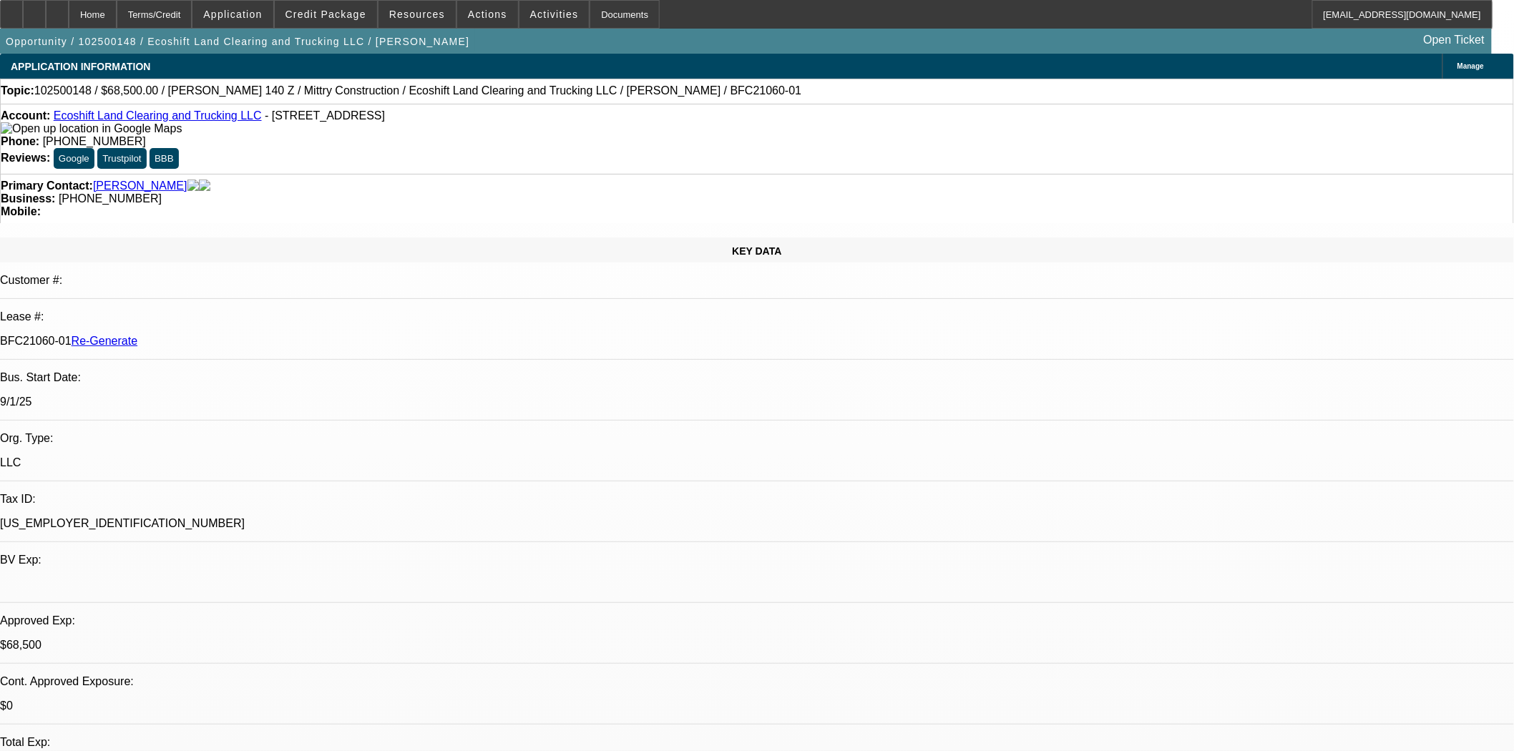
select select "0"
select select "0.1"
select select "4"
click at [348, 20] on span at bounding box center [326, 14] width 102 height 34
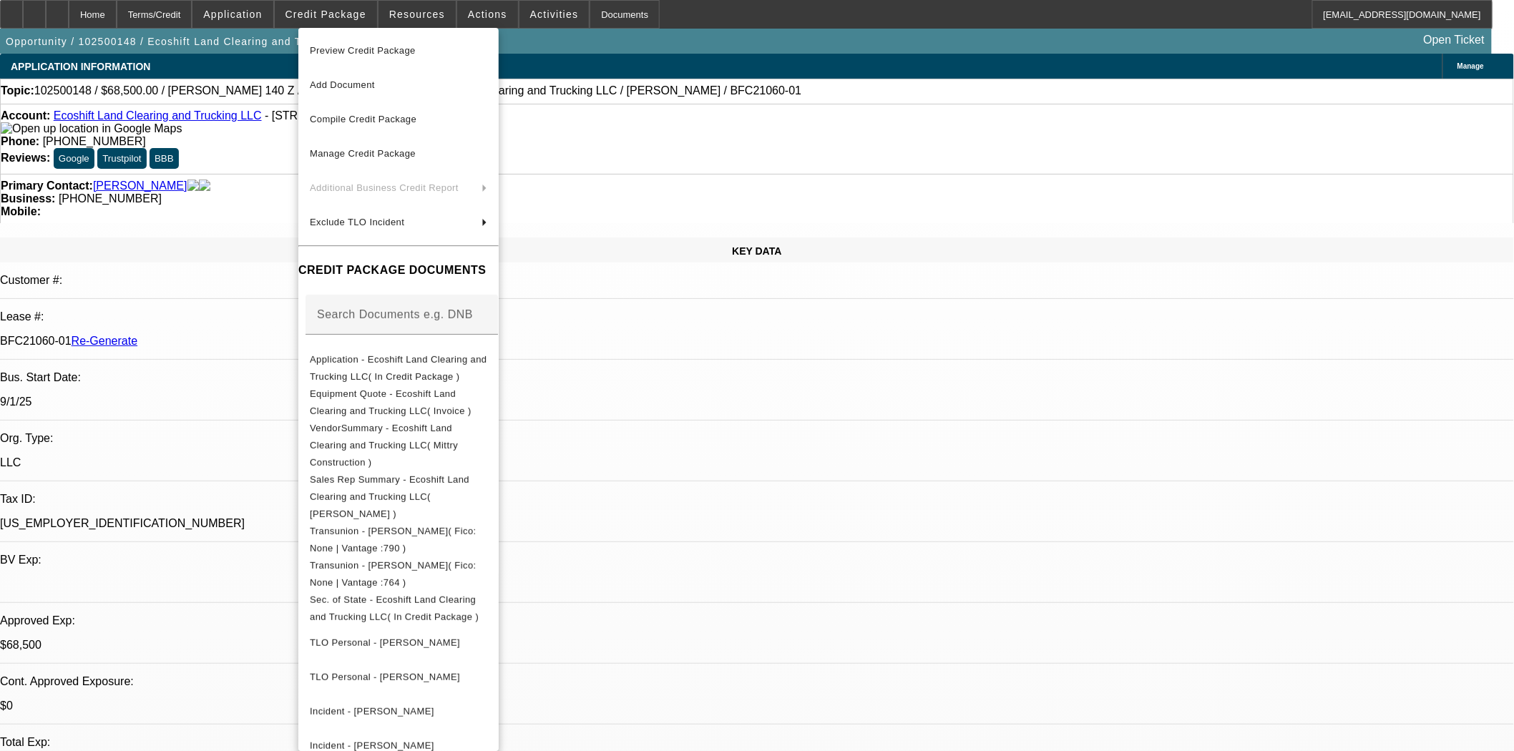
click at [363, 53] on span "Preview Credit Package" at bounding box center [363, 50] width 106 height 11
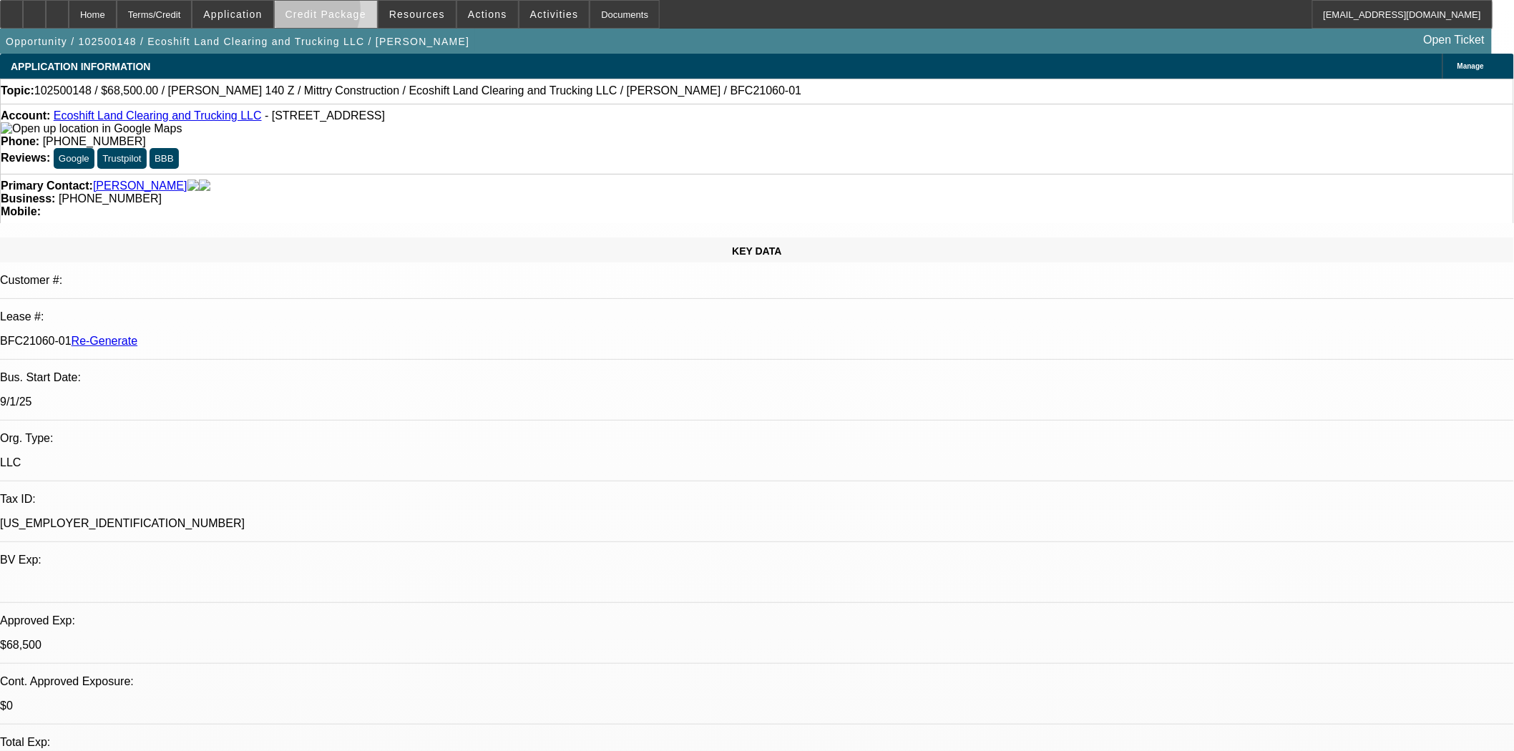
click at [326, 13] on span "Credit Package" at bounding box center [325, 14] width 81 height 11
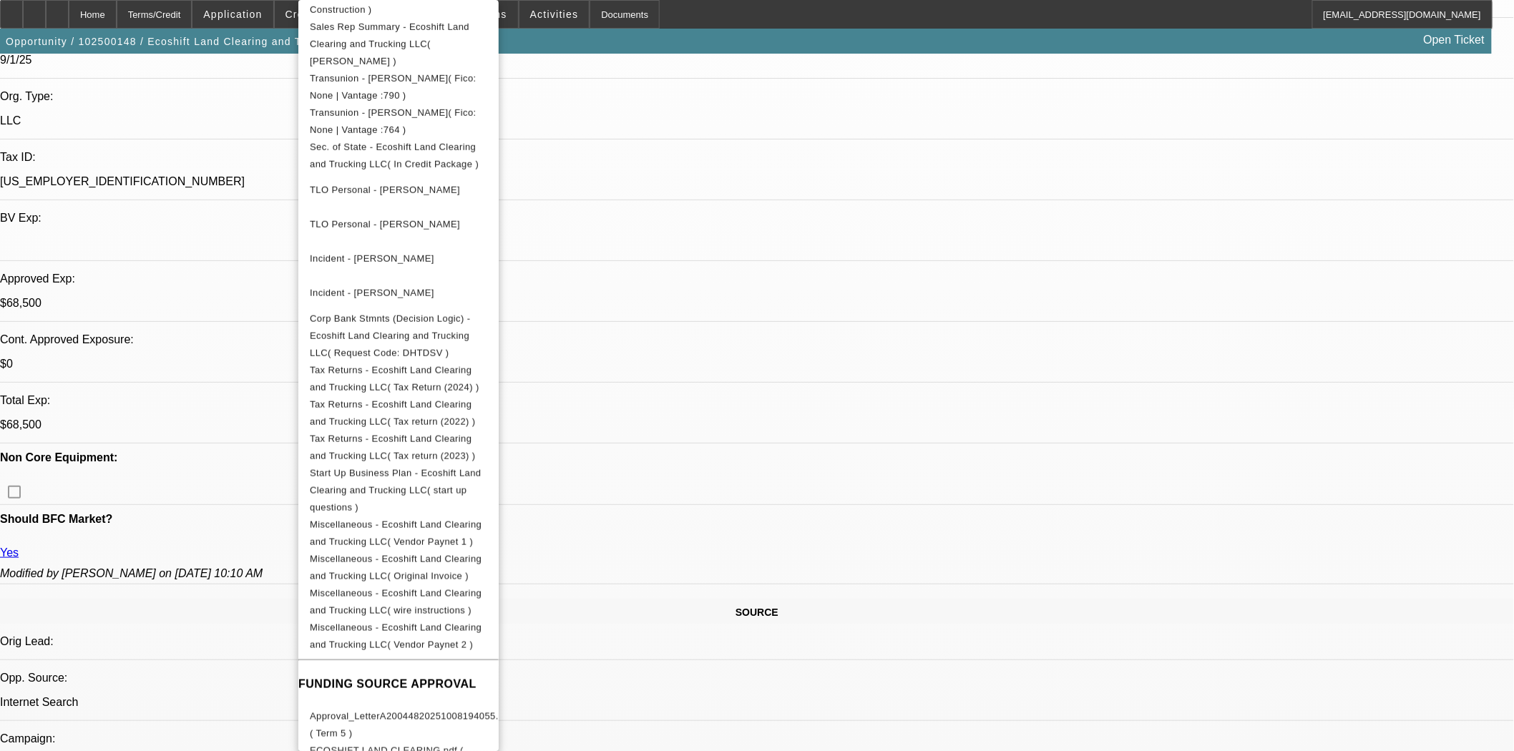
scroll to position [556, 0]
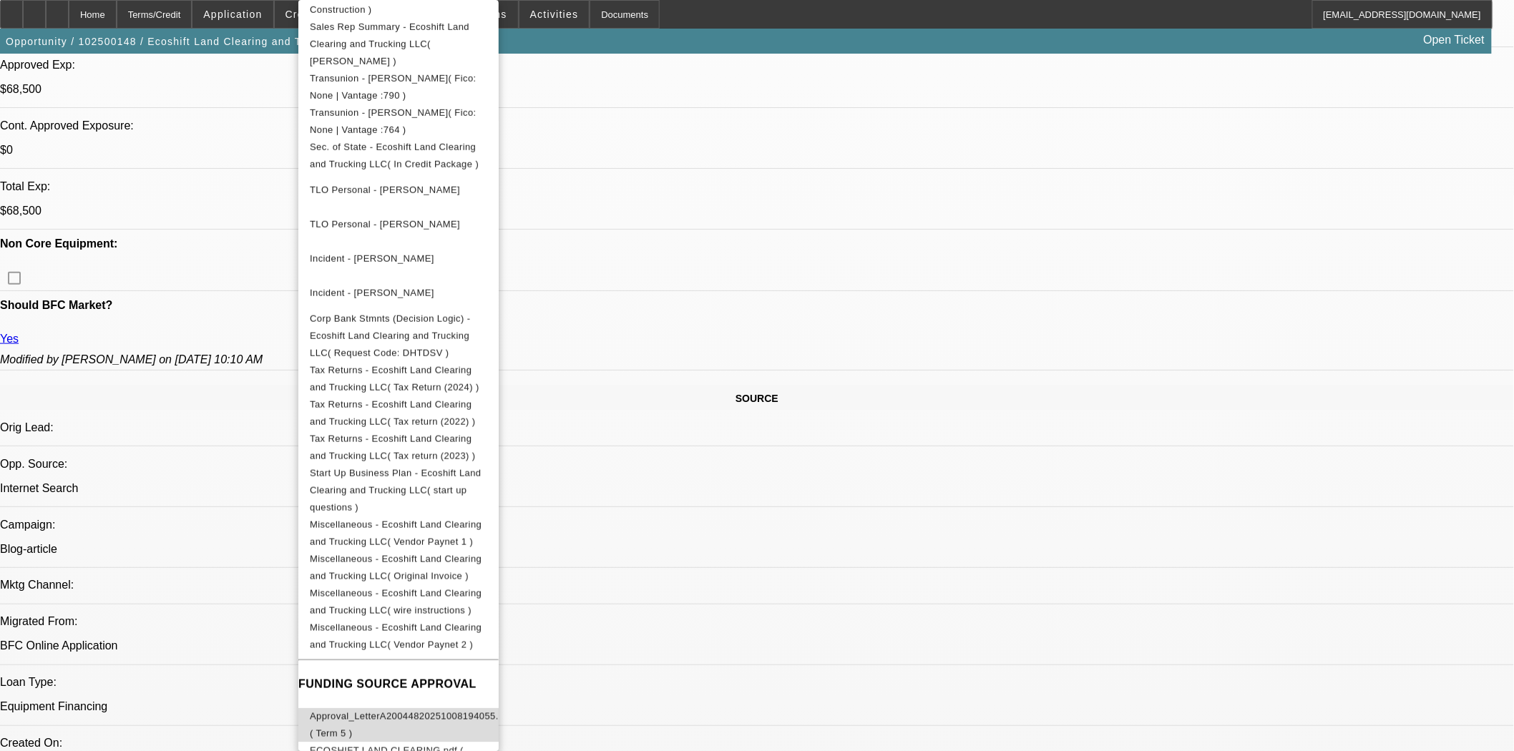
click at [459, 711] on span "Approval_LetterA20044820251008194055.pdf ( Term 5 )" at bounding box center [411, 725] width 202 height 28
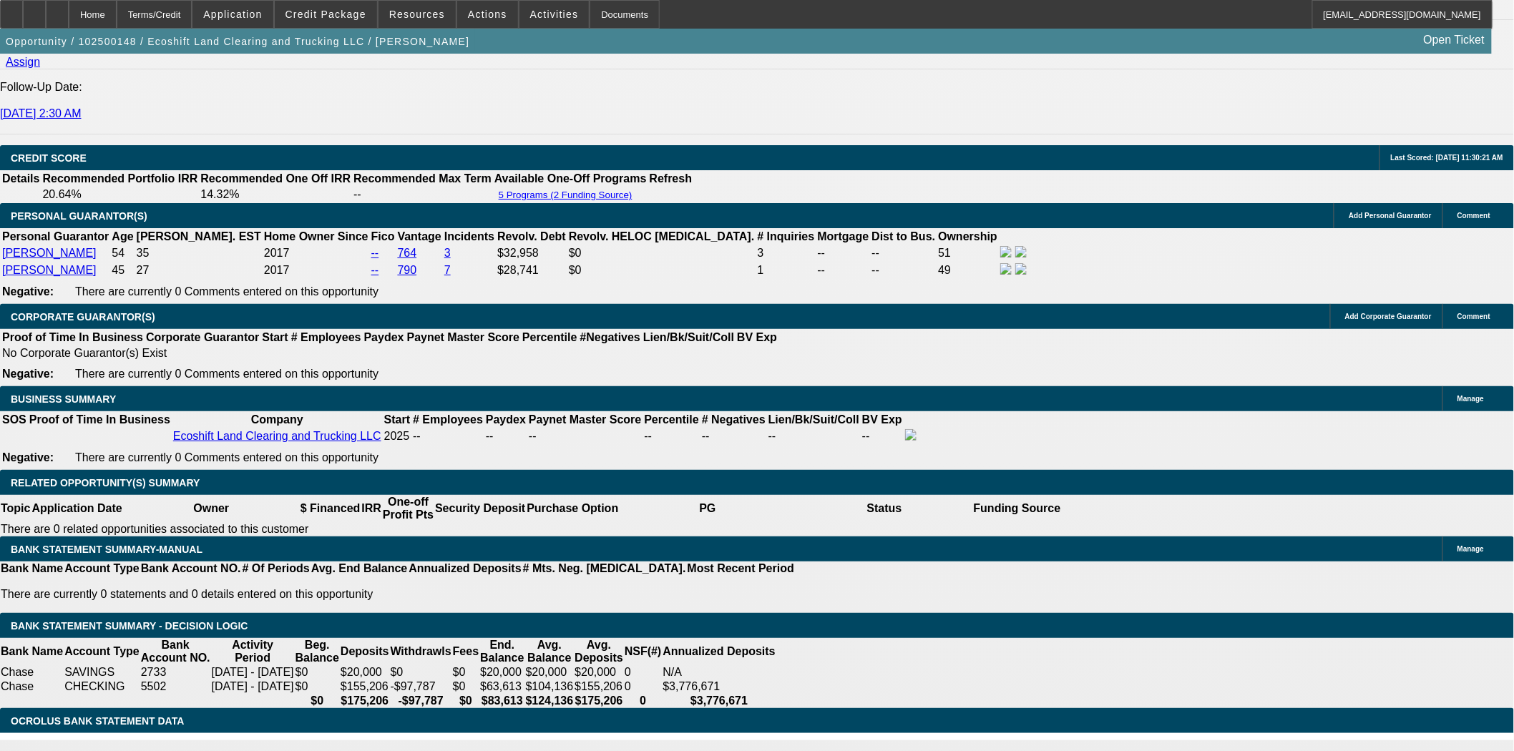
scroll to position [2066, 0]
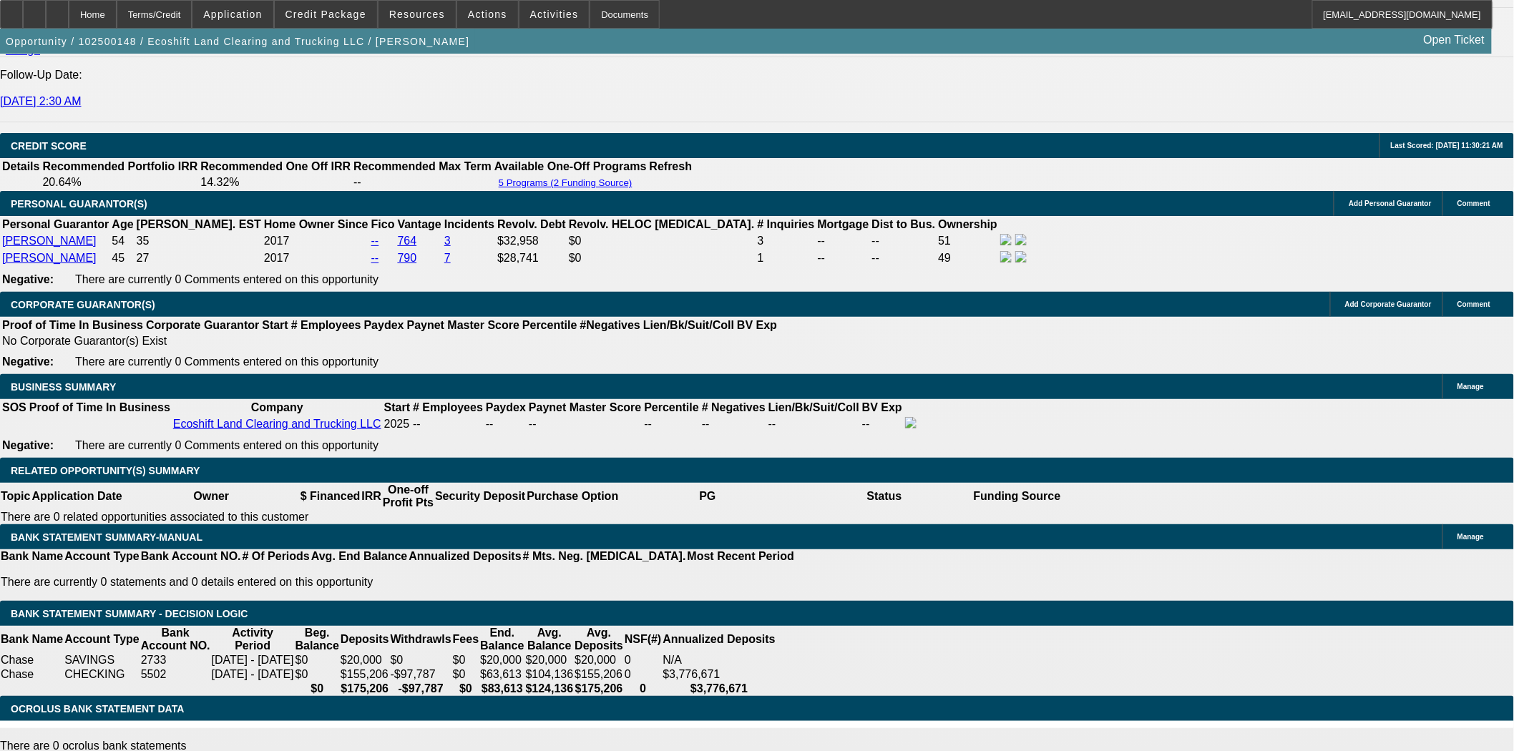
scroll to position [1274, 0]
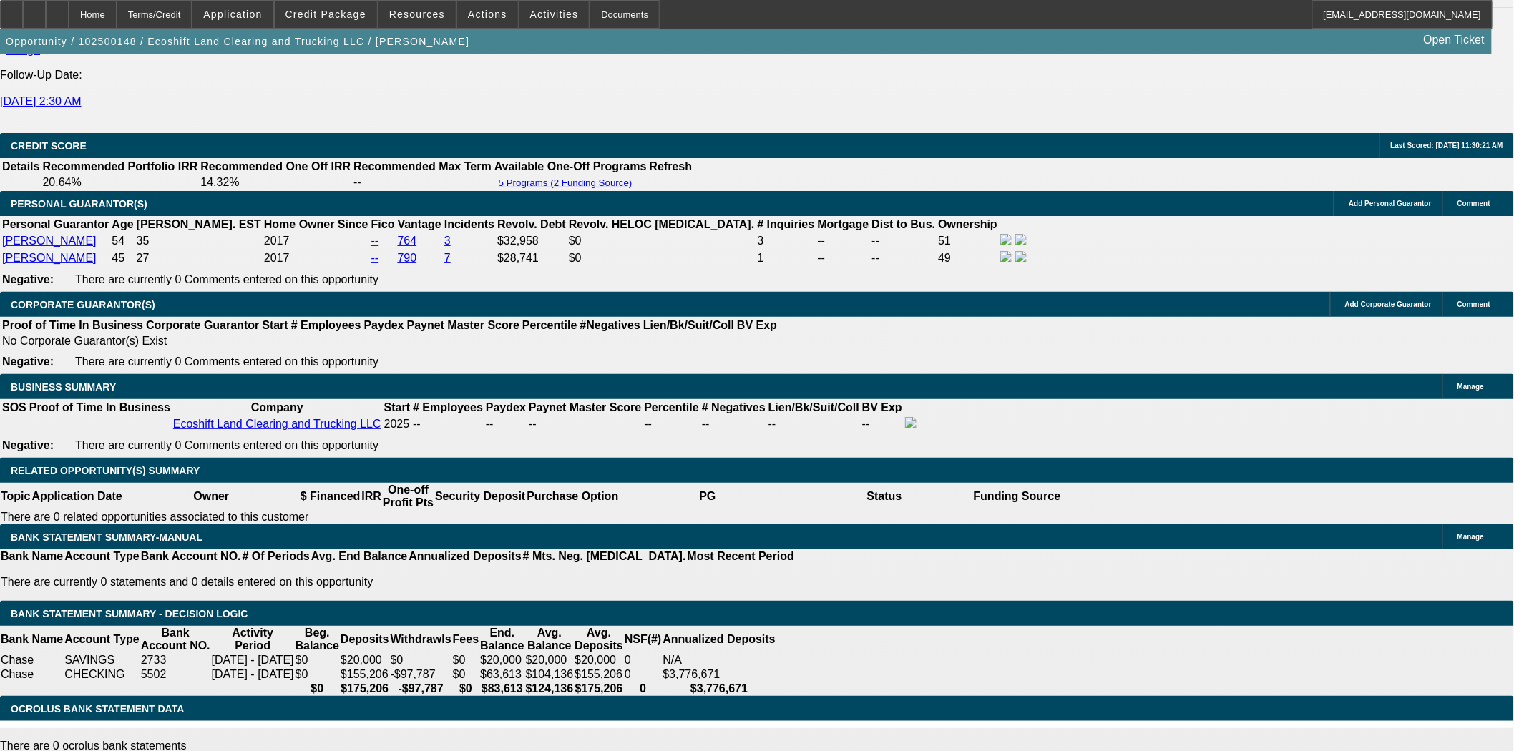
scroll to position [1193, 0]
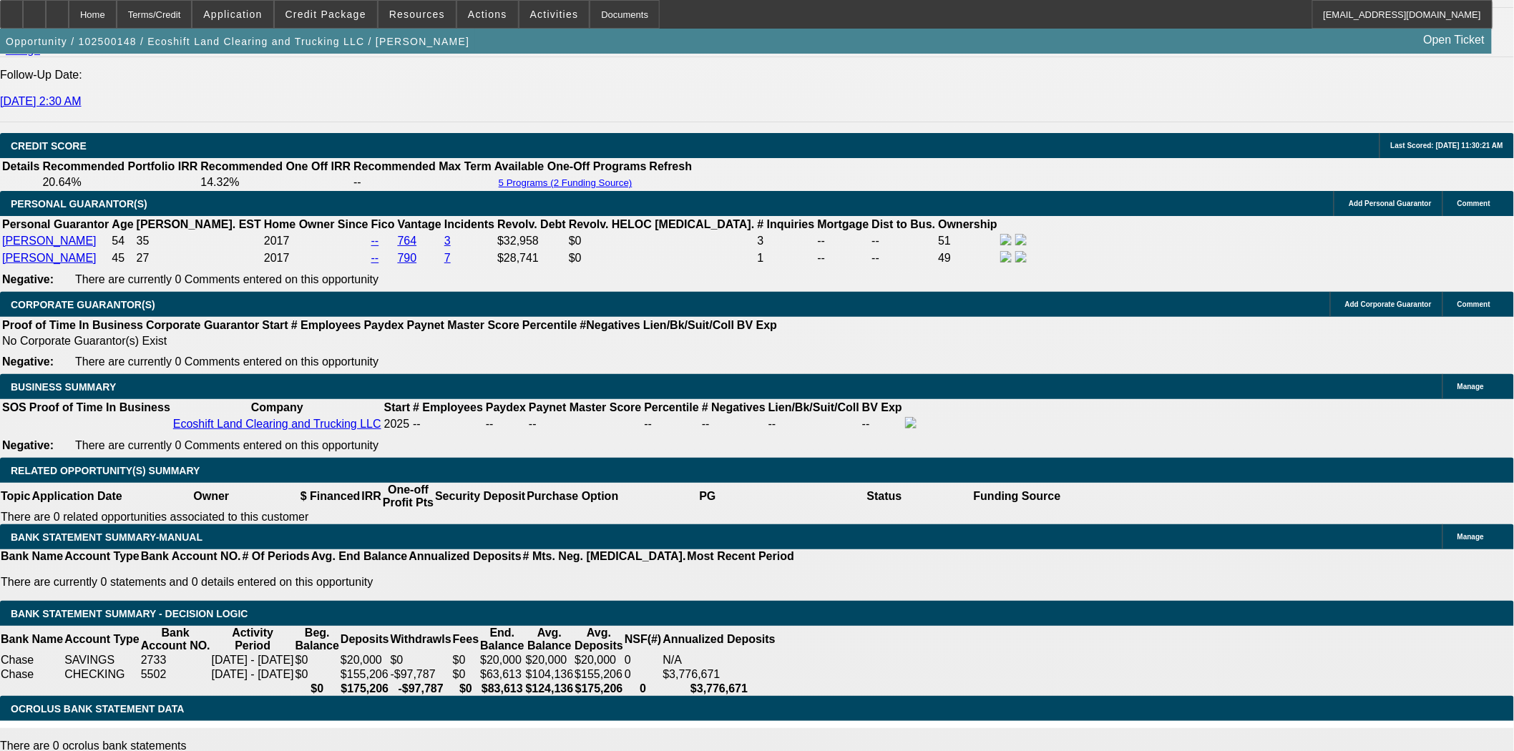
scroll to position [1035, 0]
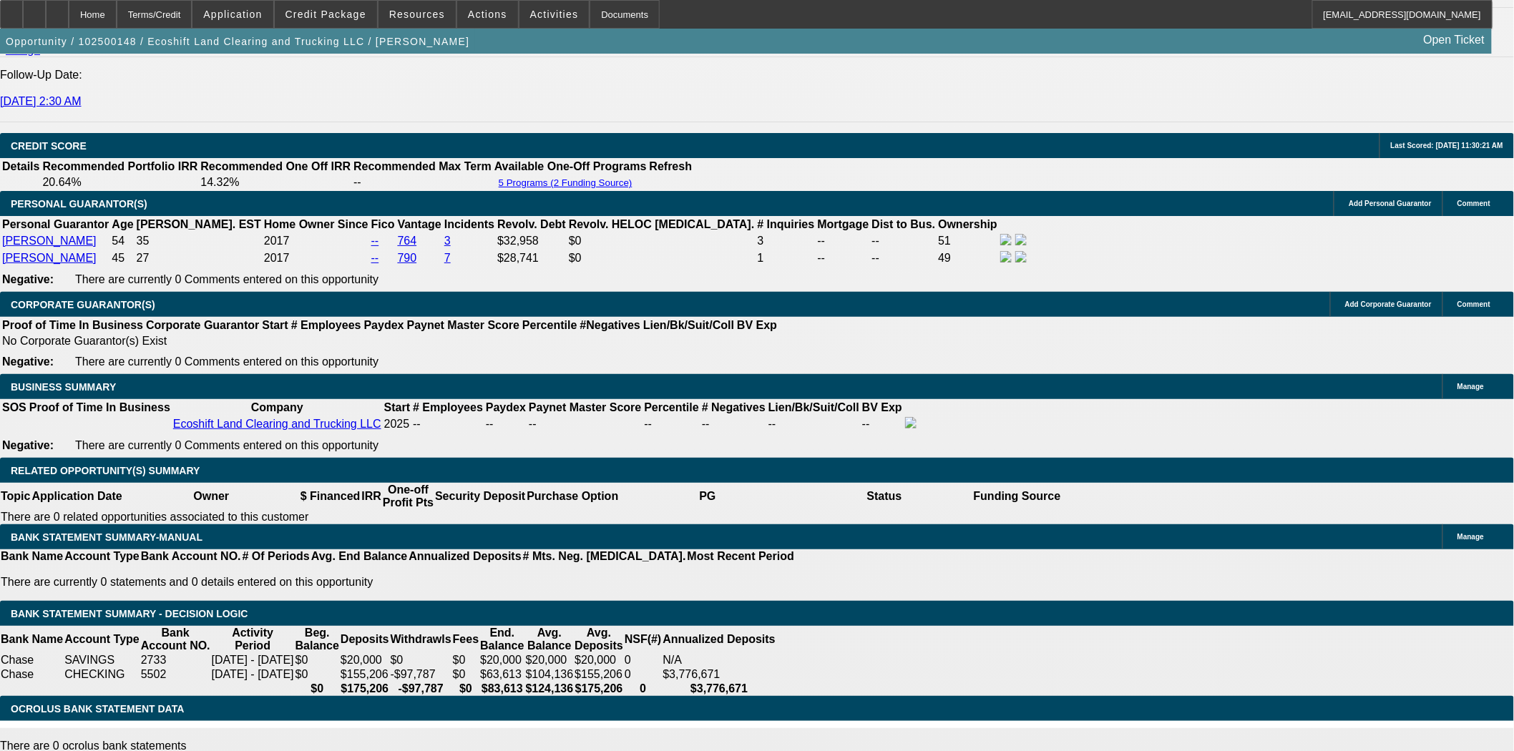
scroll to position [0, 0]
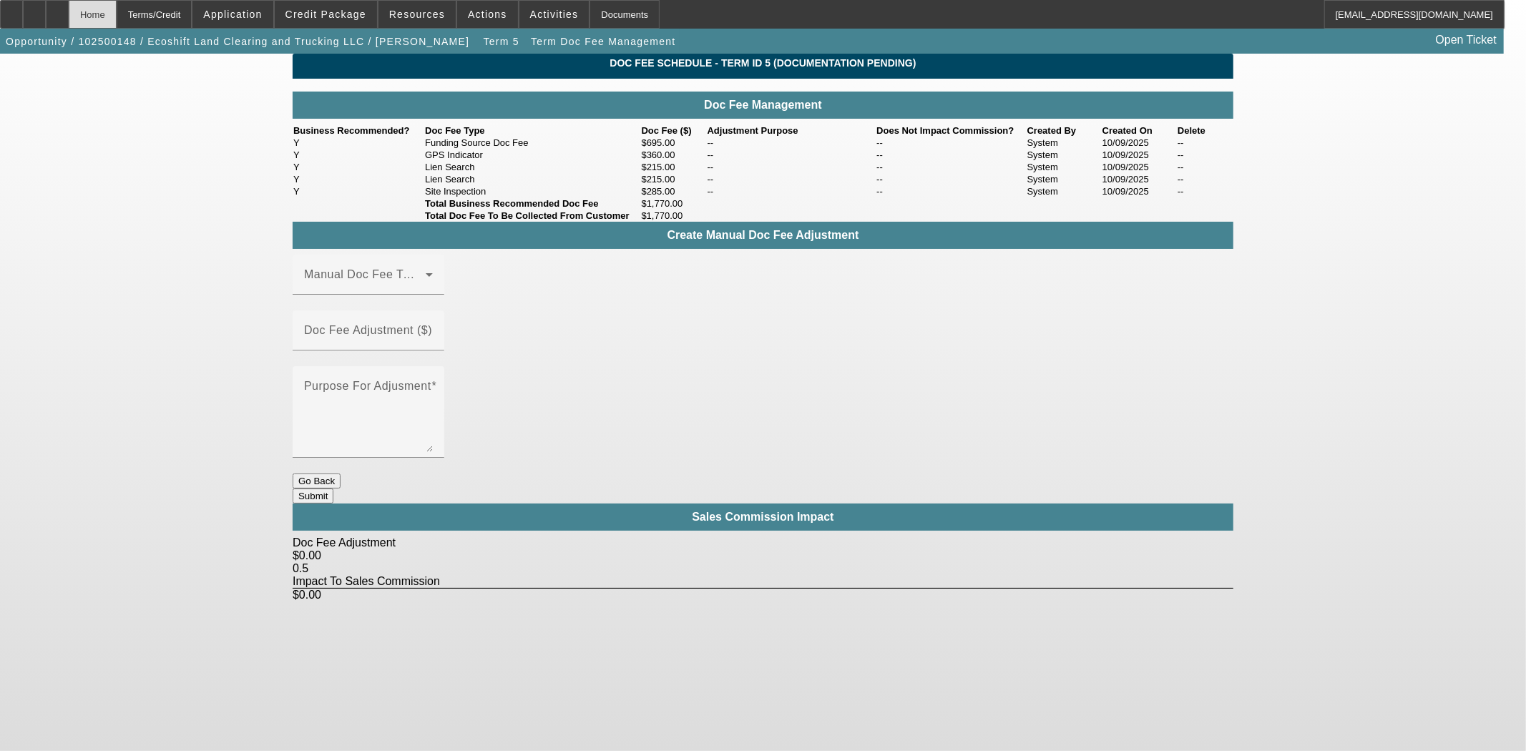
click at [117, 16] on div "Home" at bounding box center [93, 14] width 48 height 29
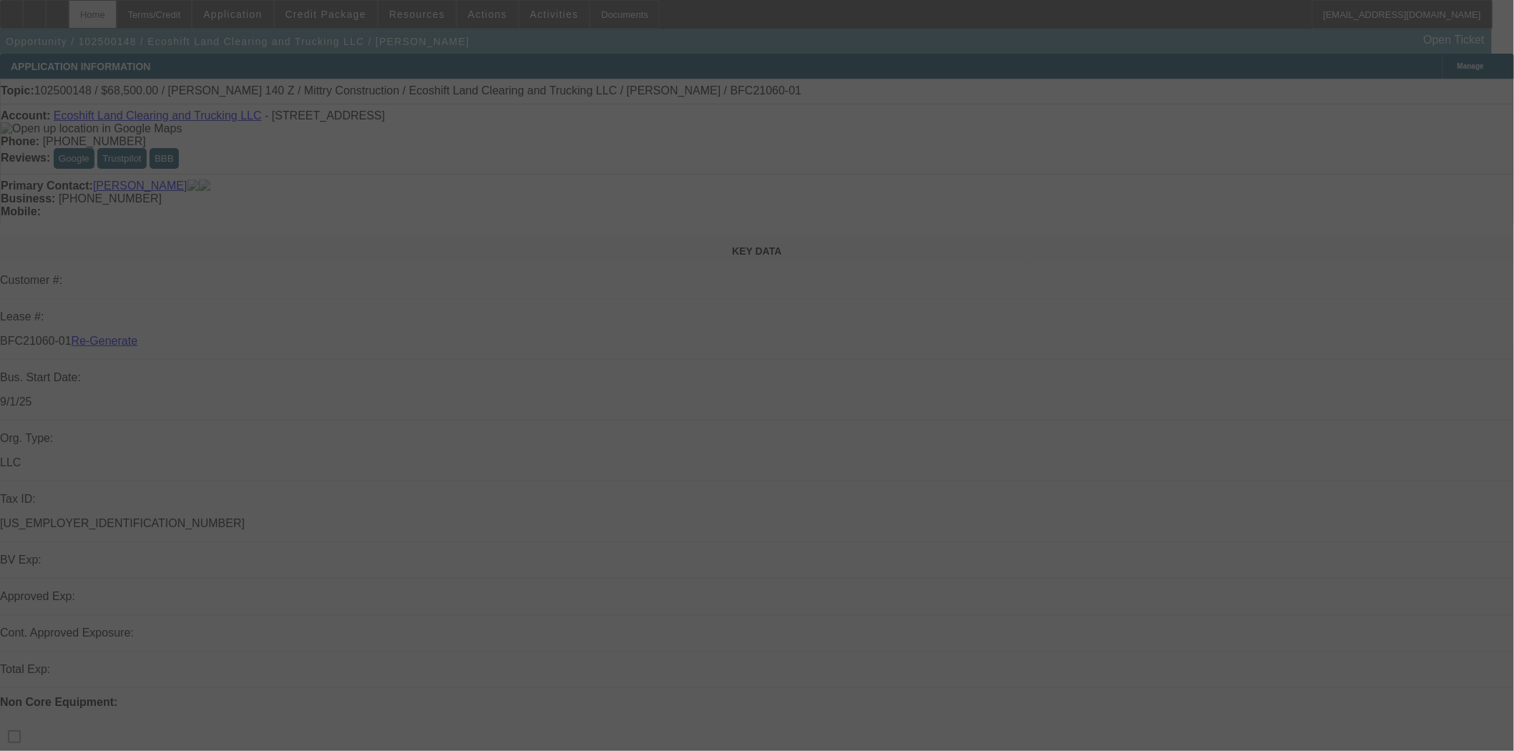
select select "3"
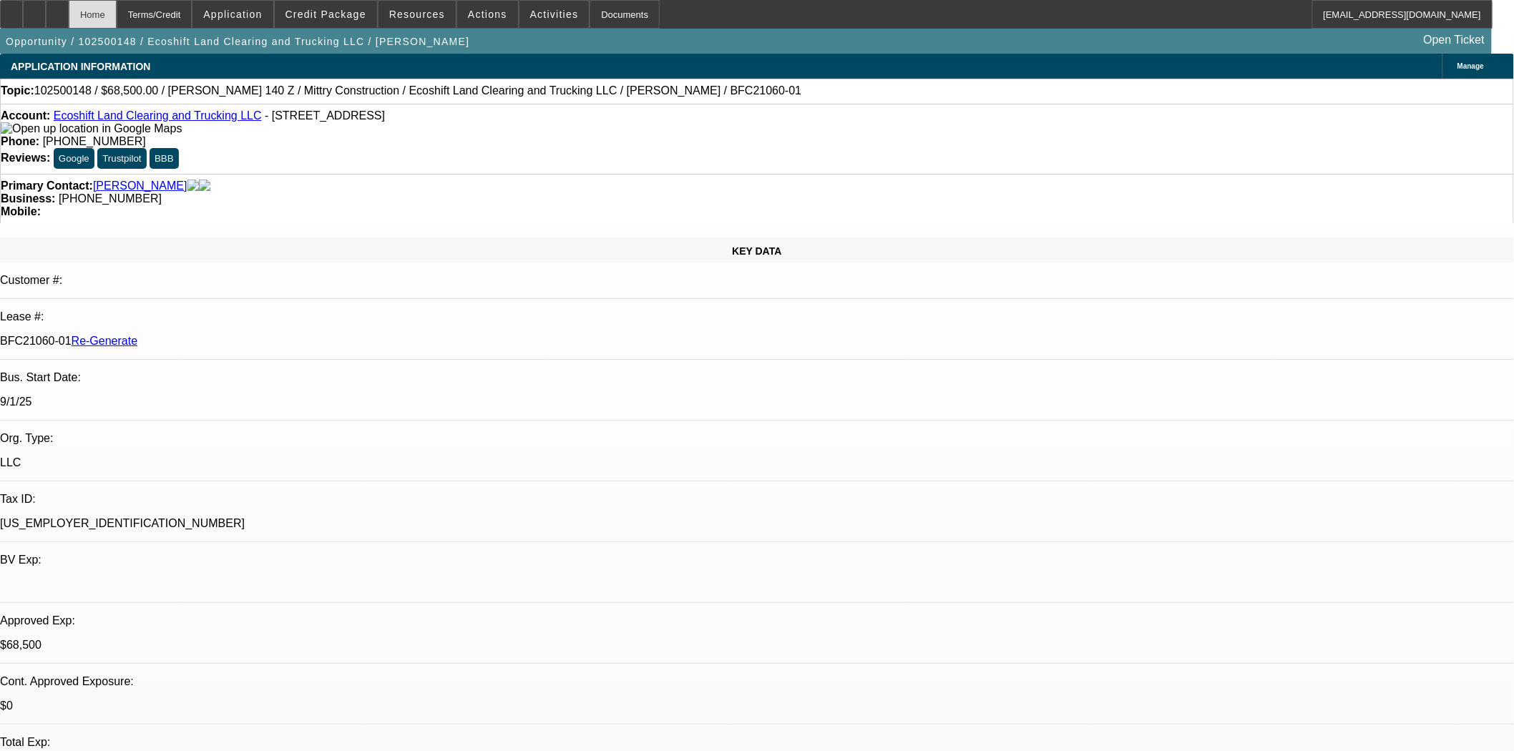
select select "0"
select select "0.1"
select select "4"
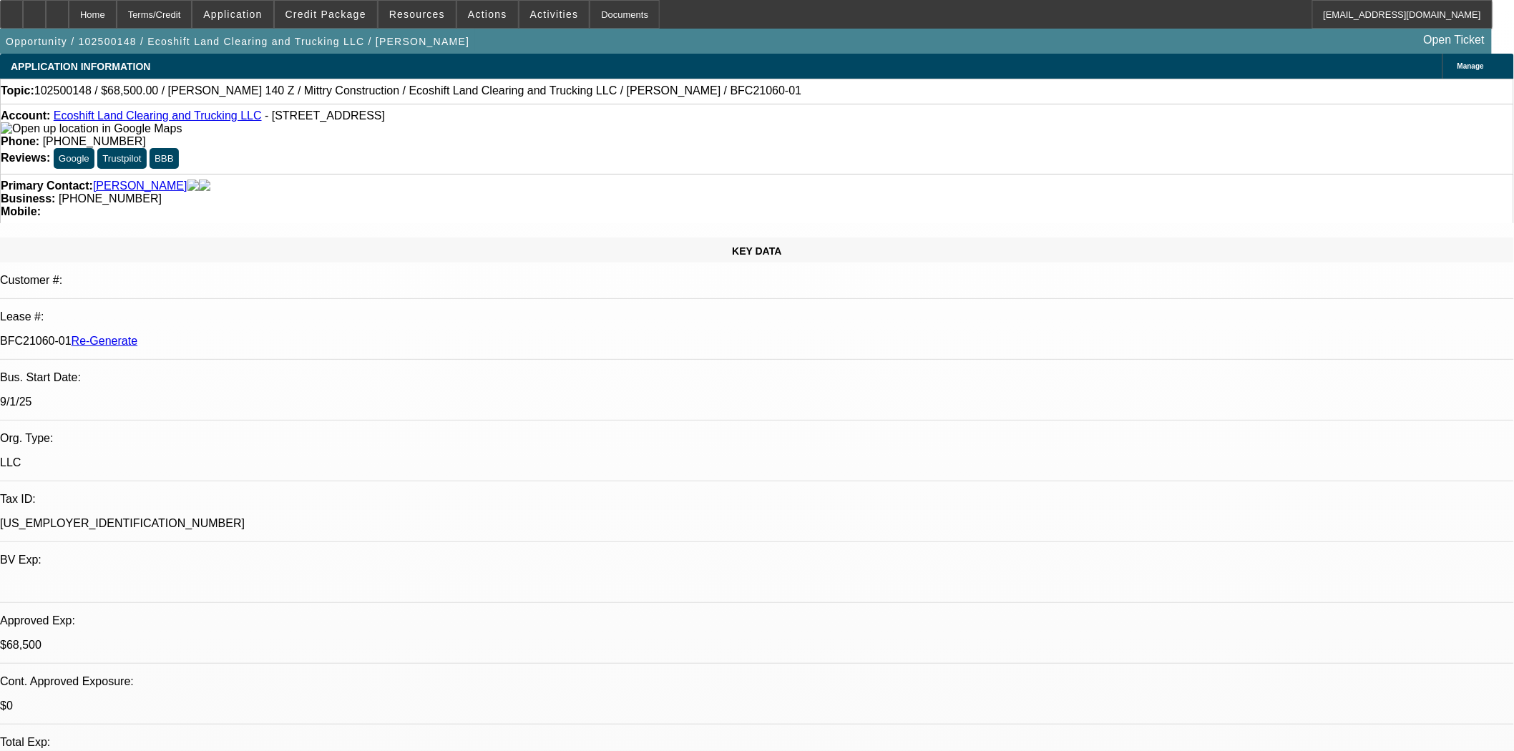
click at [321, 13] on span "Credit Package" at bounding box center [325, 14] width 81 height 11
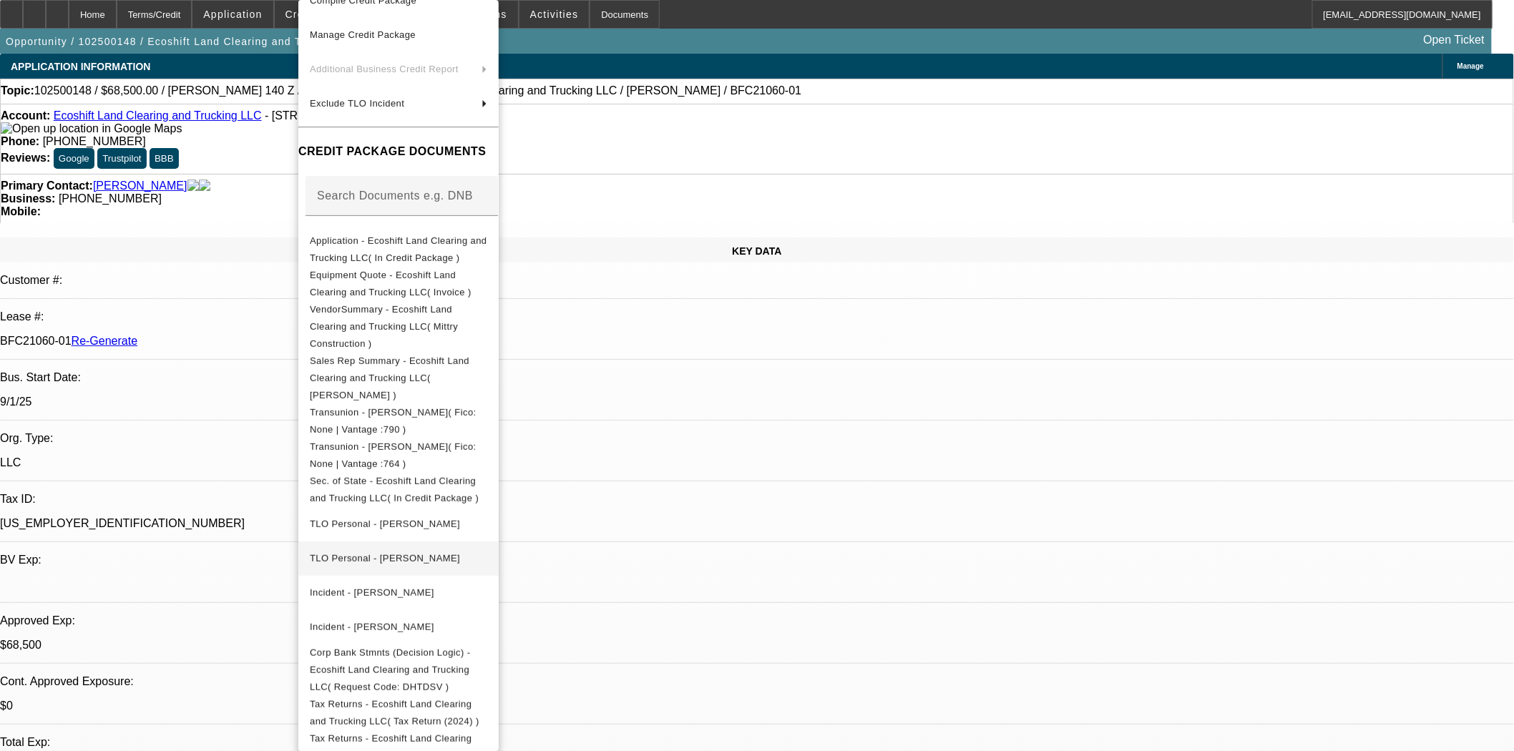
scroll to position [397, 0]
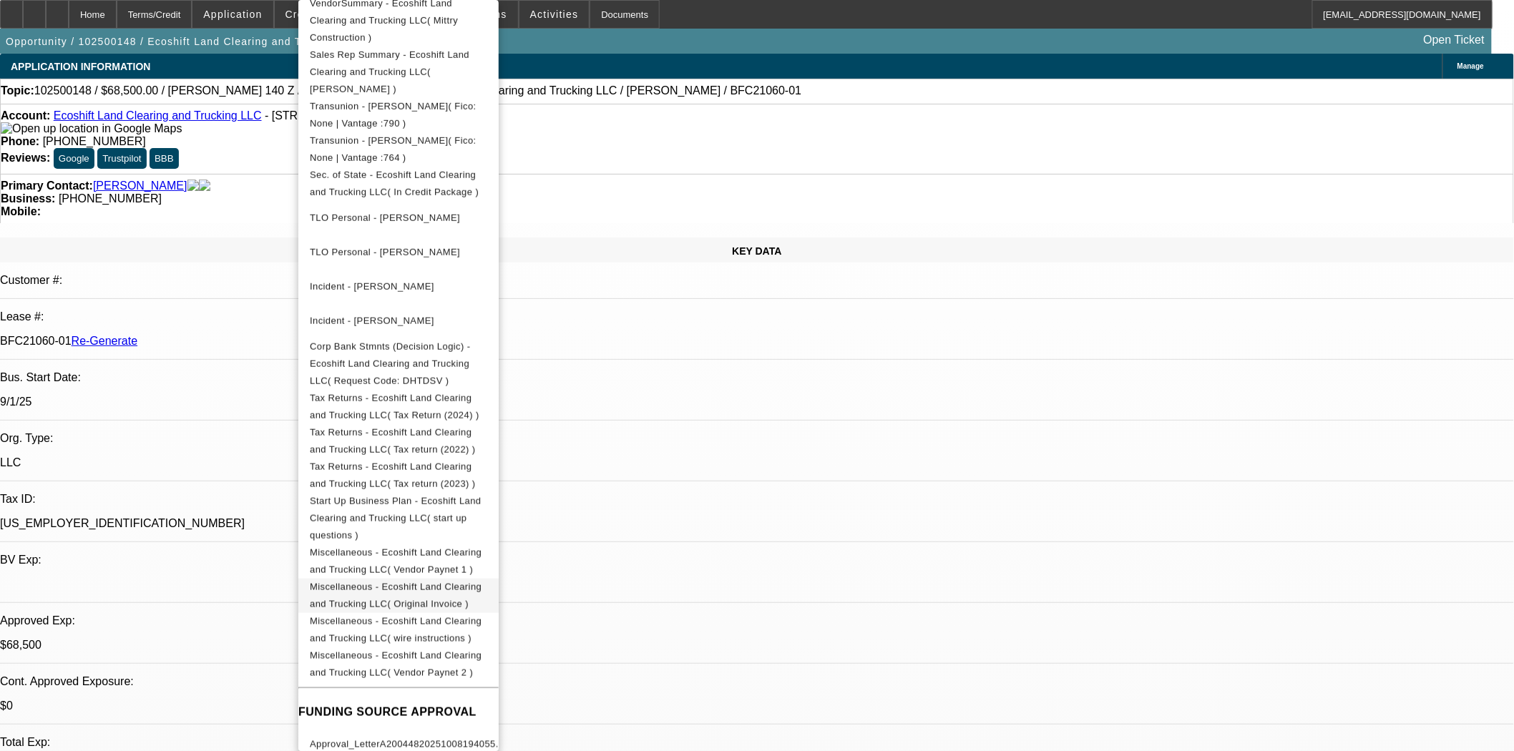
click at [487, 579] on span "Miscellaneous - Ecoshift Land Clearing and Trucking LLC( Original Invoice )" at bounding box center [398, 596] width 177 height 34
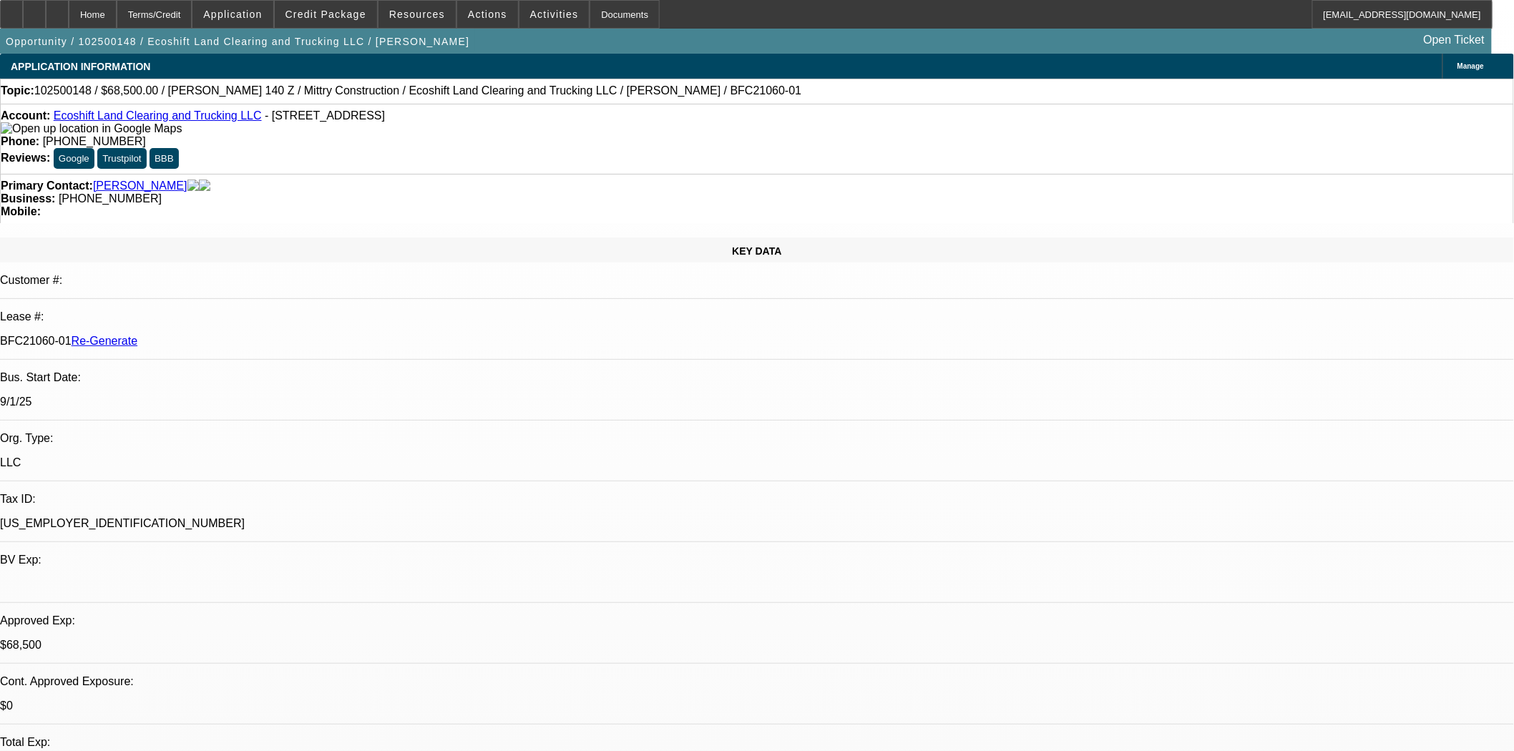
click at [1160, 233] on button "reply_all Reply All" at bounding box center [1166, 245] width 90 height 34
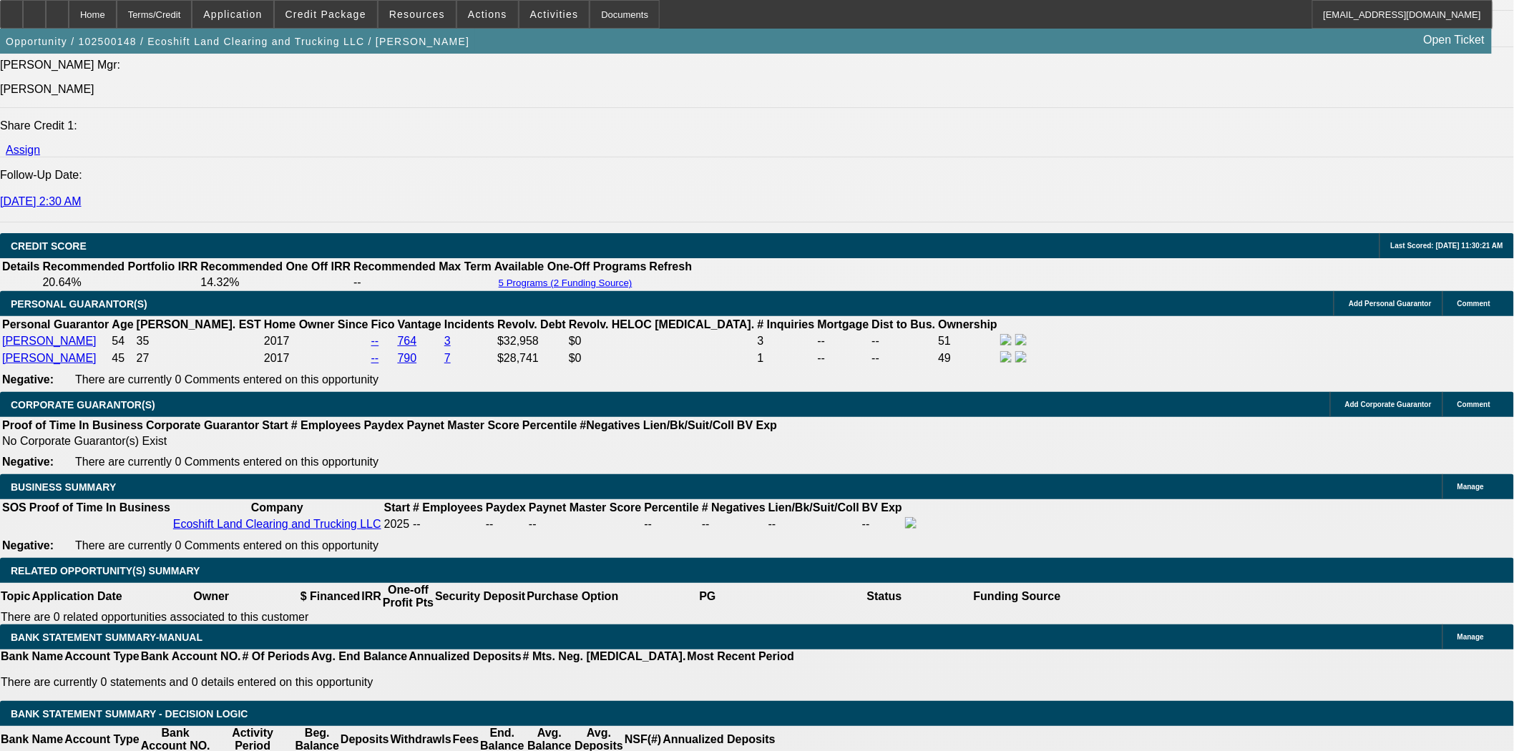
scroll to position [1987, 0]
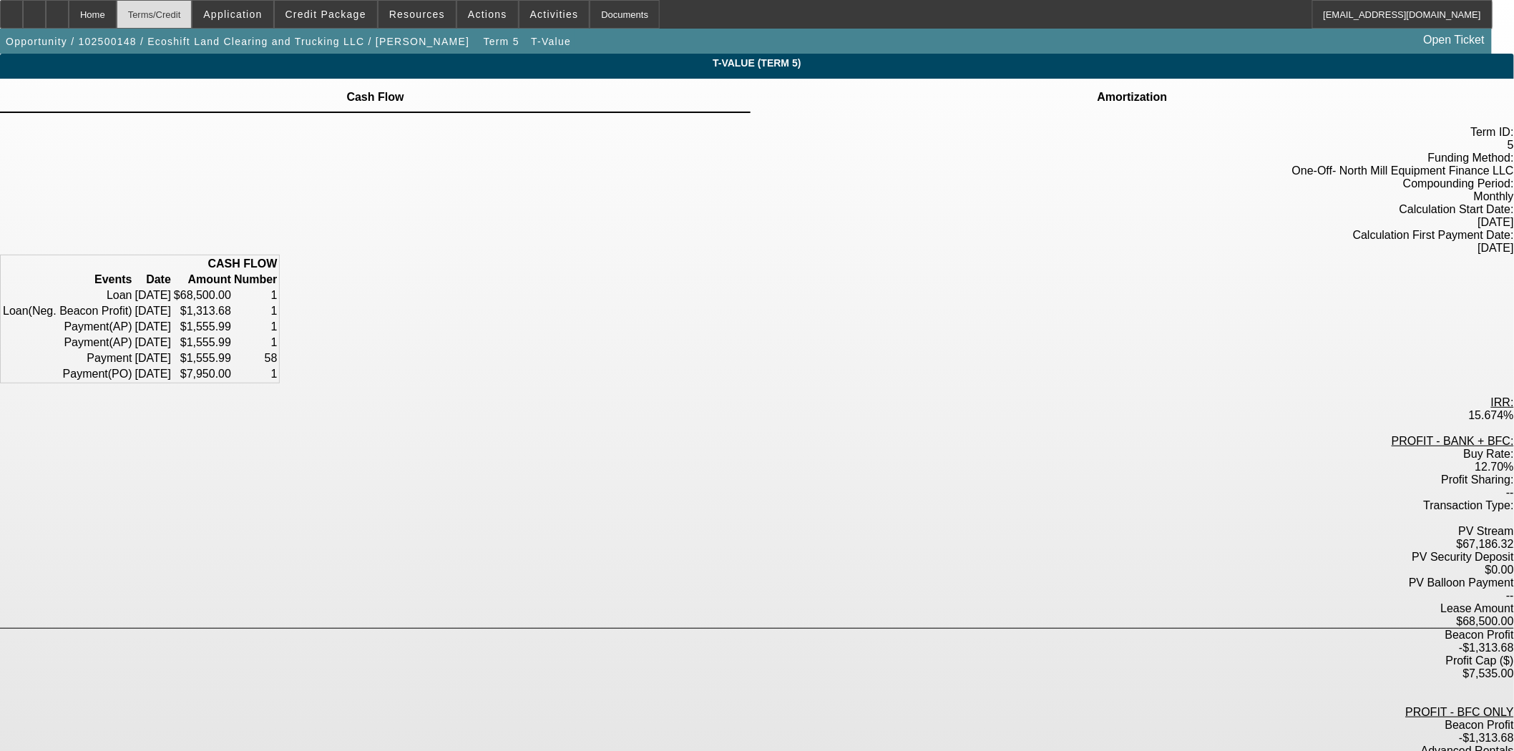
drag, startPoint x: 137, startPoint y: 17, endPoint x: 169, endPoint y: 16, distance: 31.5
click at [117, 17] on div "Home" at bounding box center [93, 14] width 48 height 29
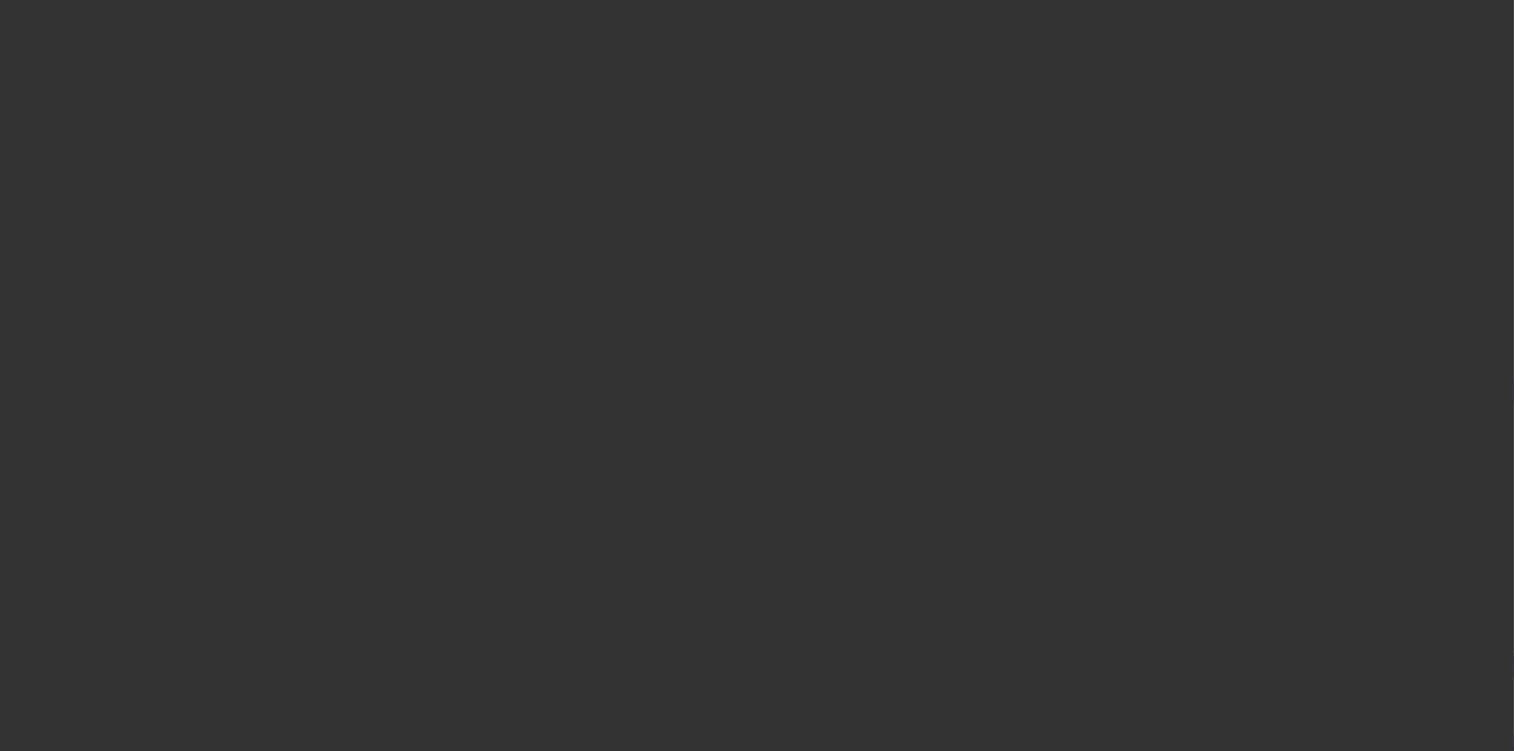
select select "3"
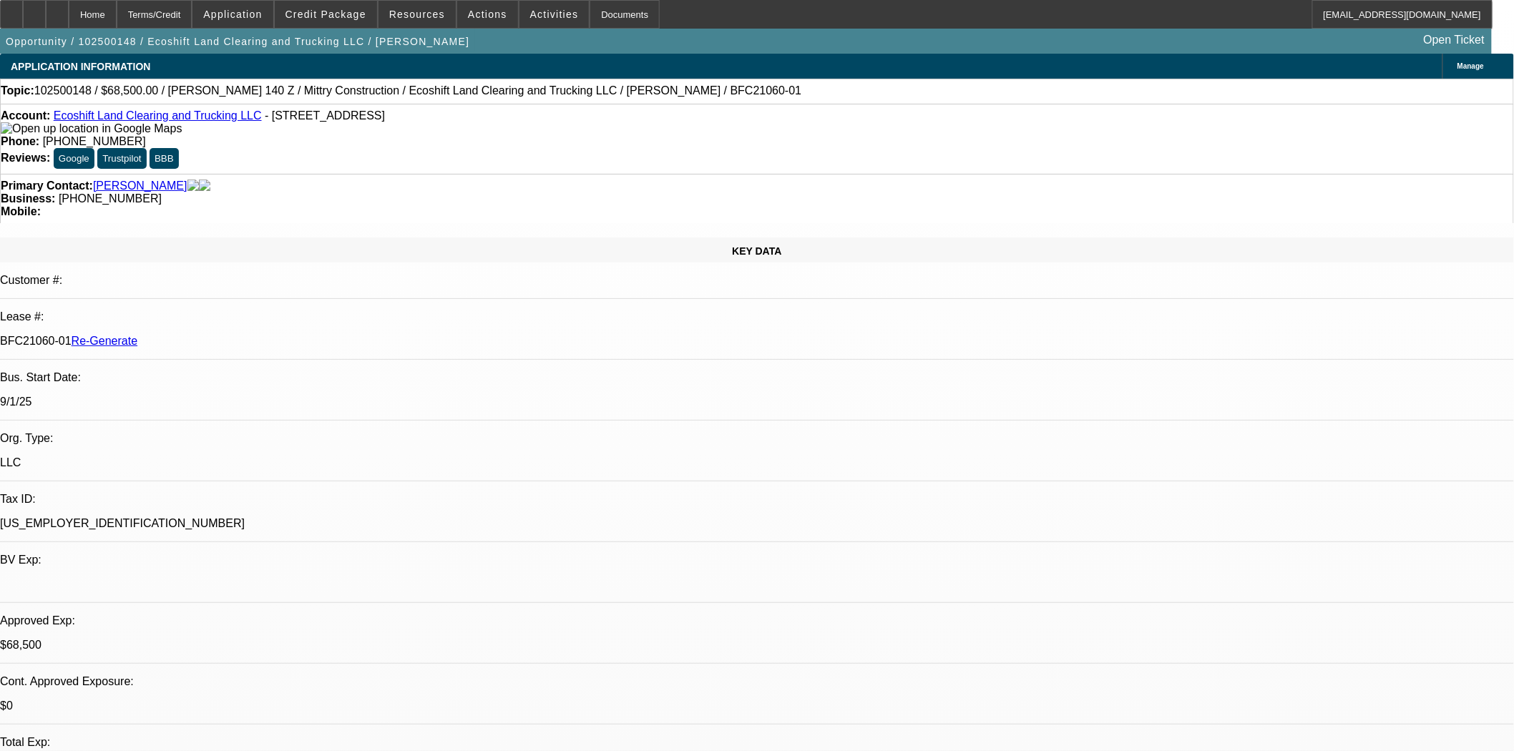
select select "0"
select select "0.1"
select select "4"
click at [484, 16] on span "Actions" at bounding box center [487, 14] width 39 height 11
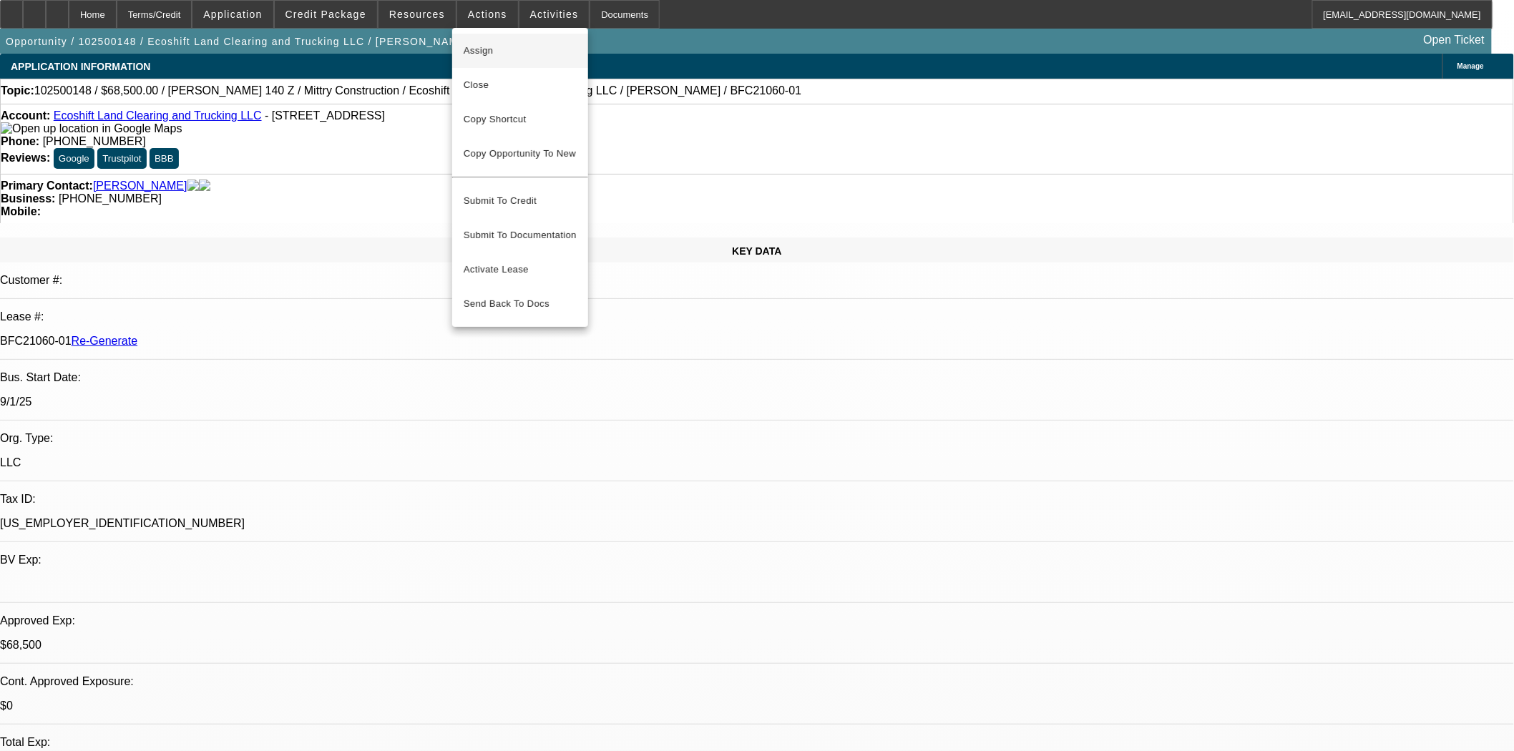
click at [495, 53] on span "Assign" at bounding box center [520, 50] width 113 height 17
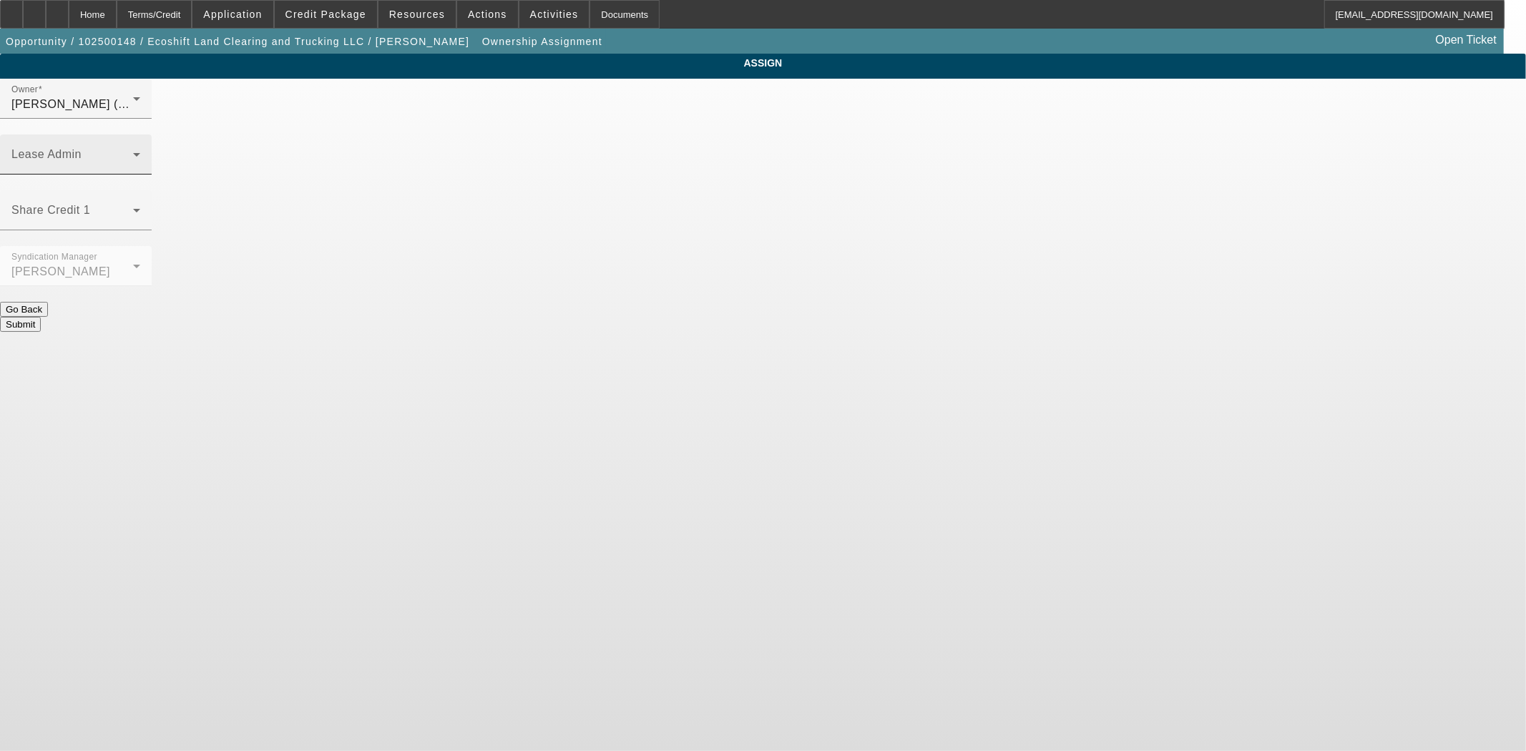
click at [82, 148] on mat-label "Lease Admin" at bounding box center [46, 154] width 70 height 12
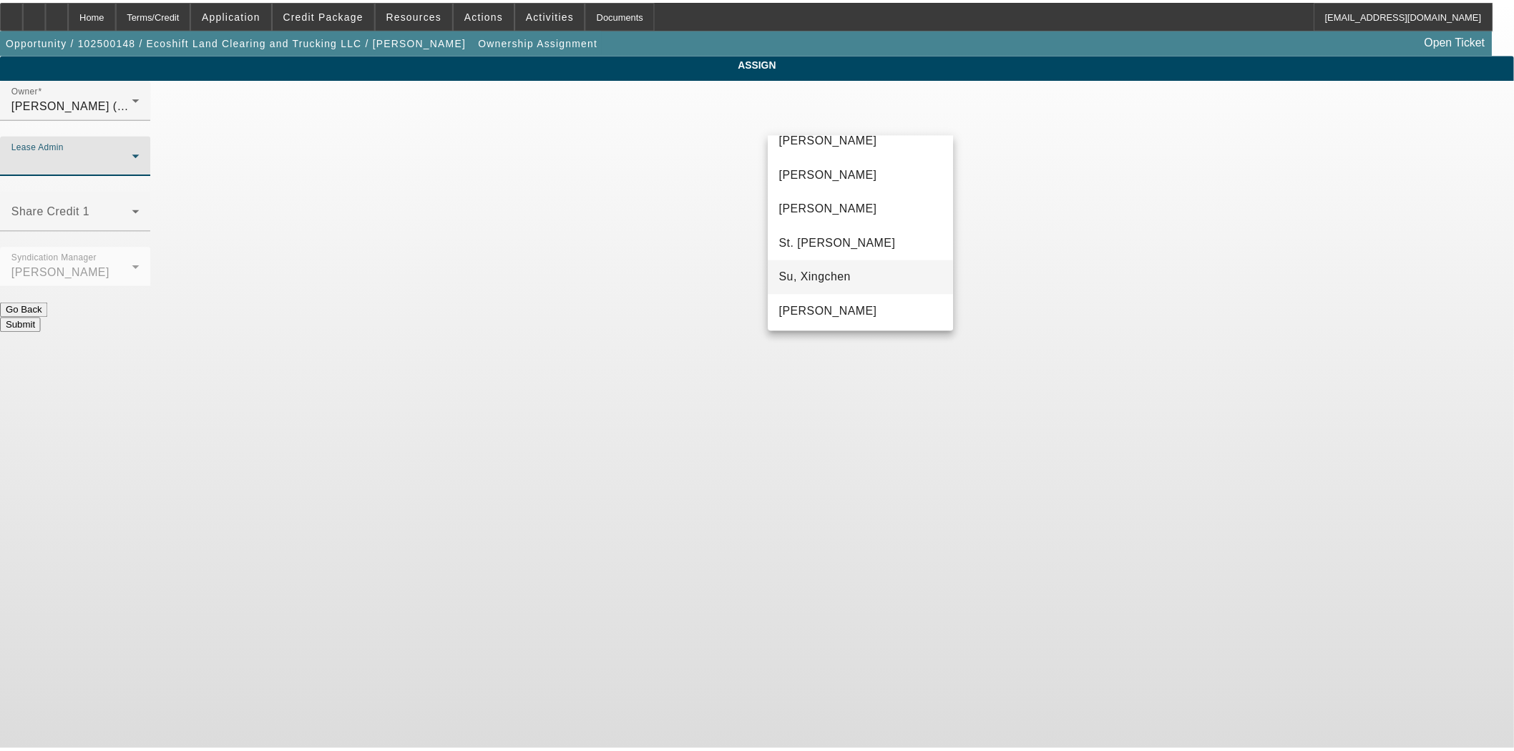
scroll to position [89, 0]
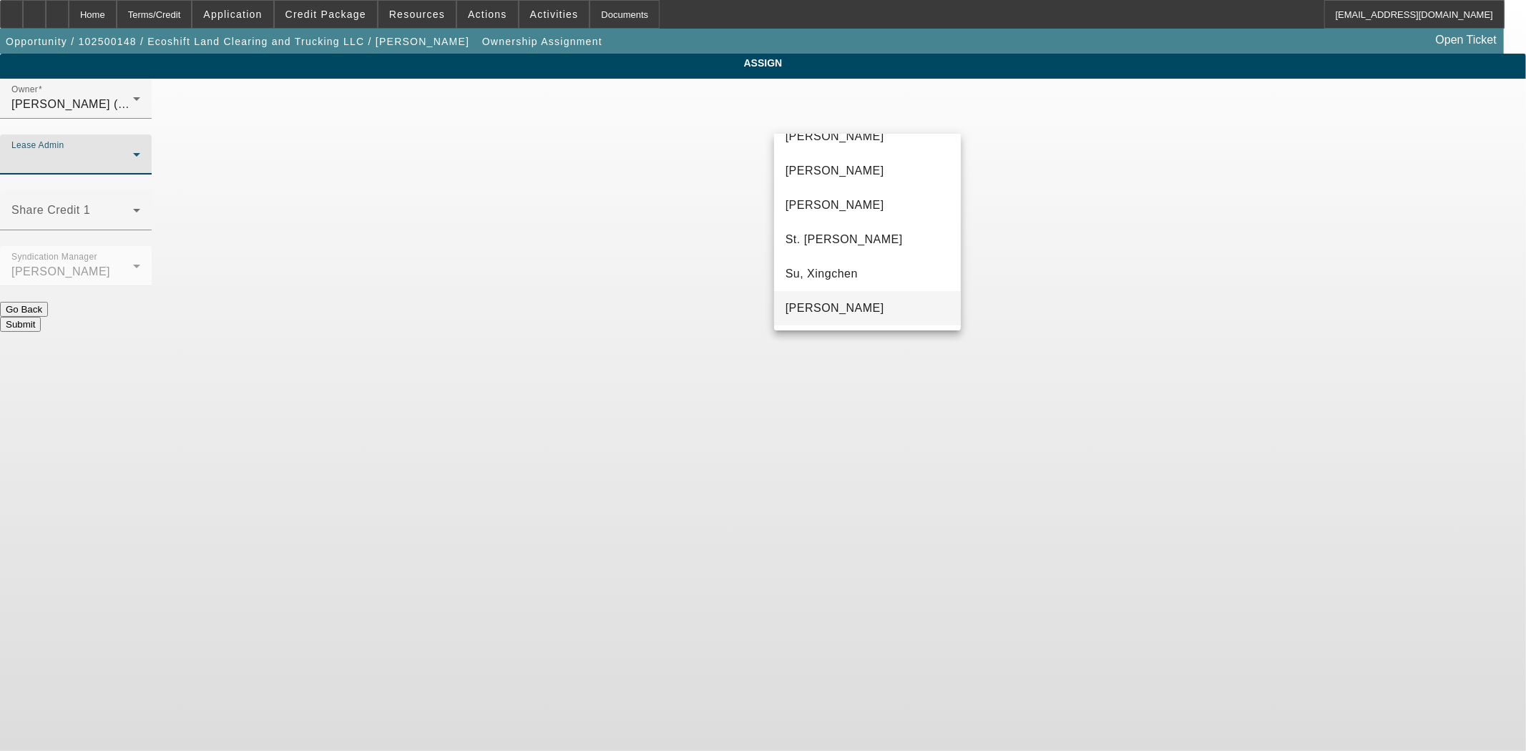
click at [866, 308] on span "[PERSON_NAME]" at bounding box center [835, 308] width 99 height 17
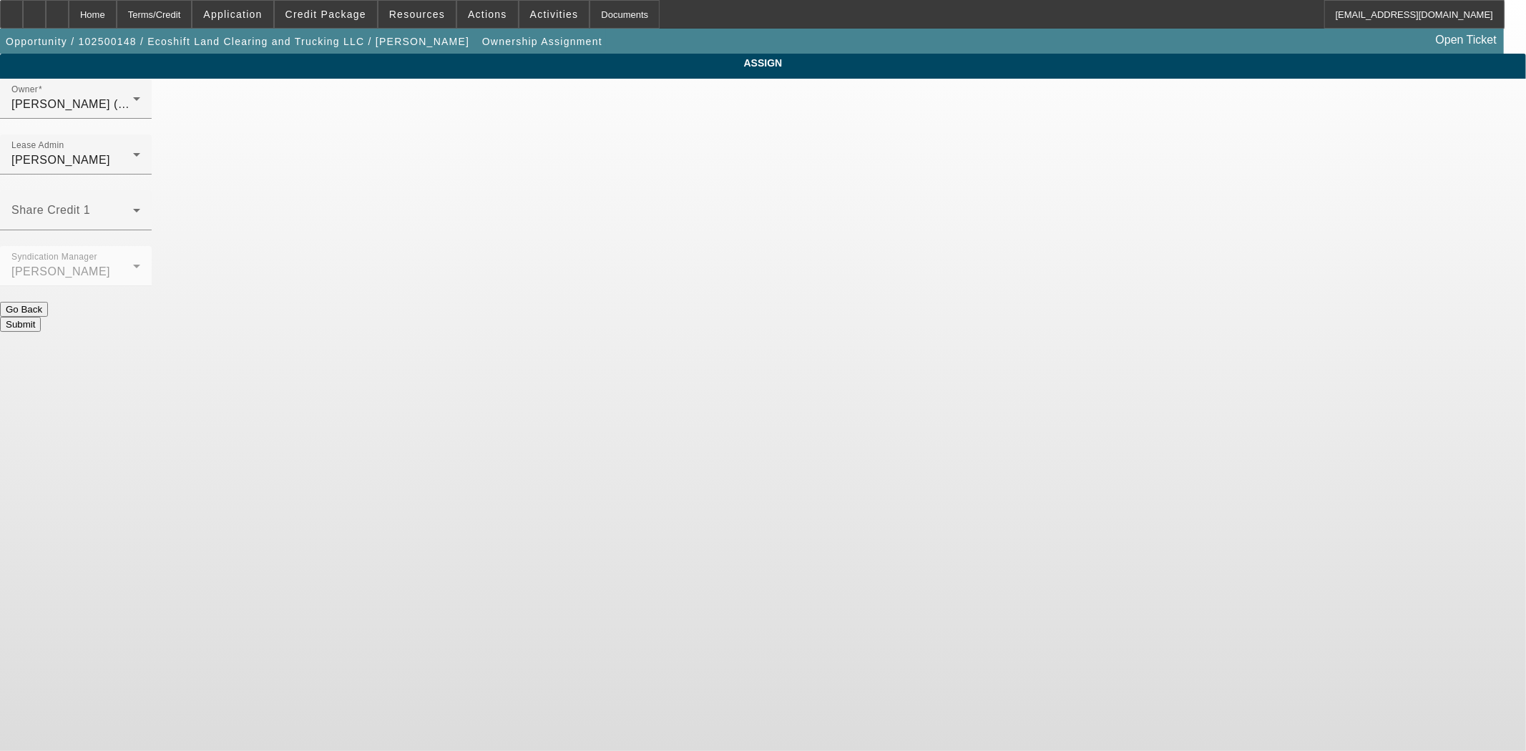
click at [41, 317] on button "Submit" at bounding box center [20, 324] width 41 height 15
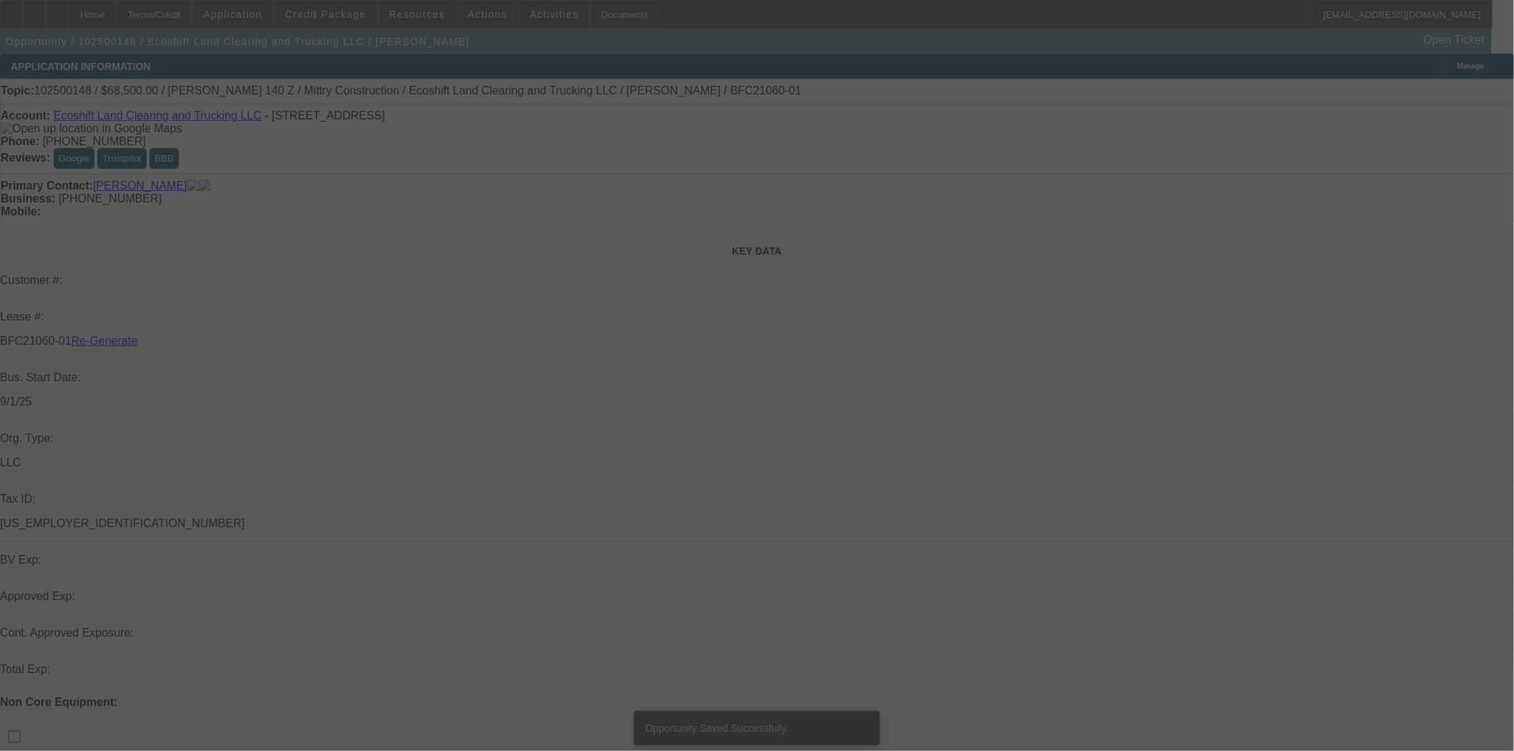
select select "3"
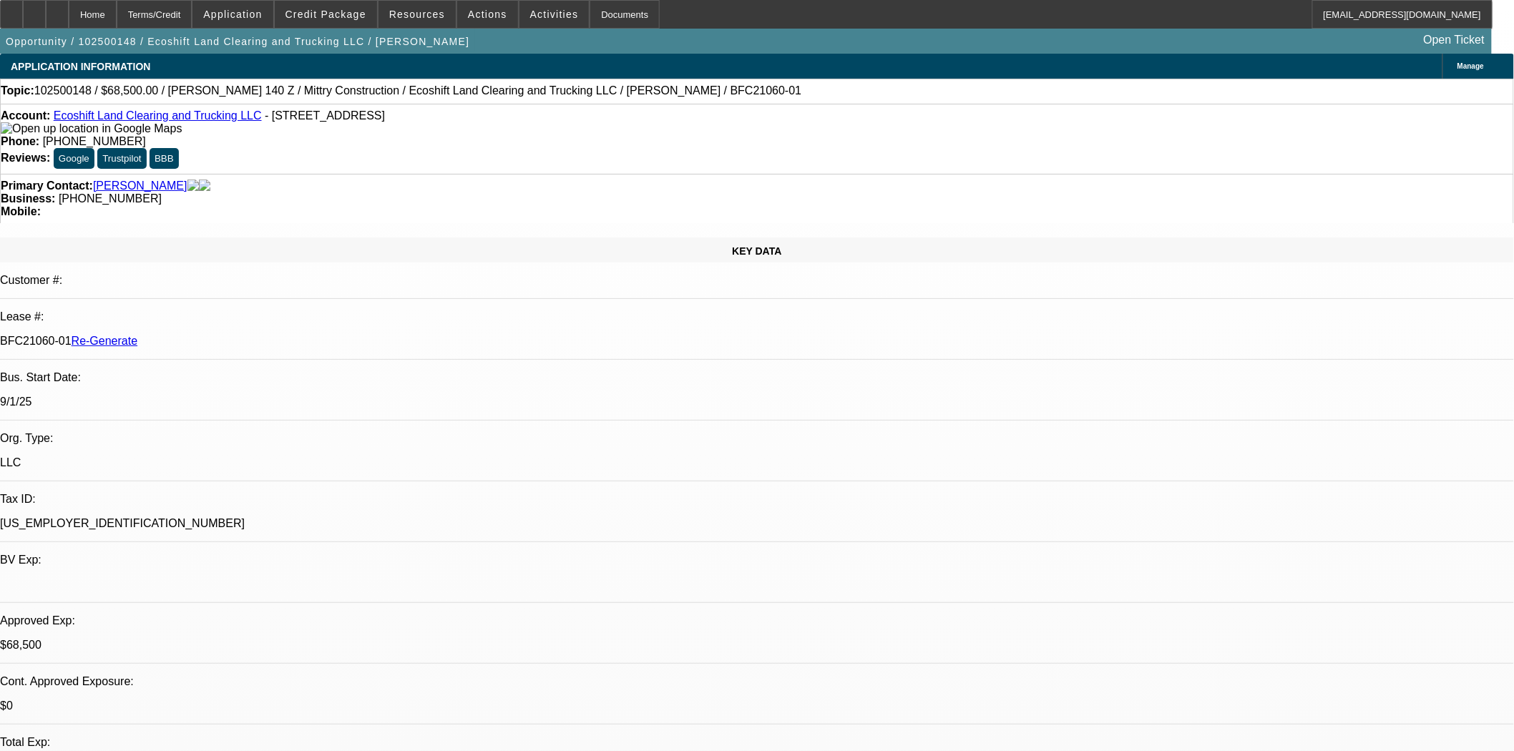
select select "0"
select select "0.1"
select select "4"
click at [617, 17] on div "Documents" at bounding box center [625, 14] width 70 height 29
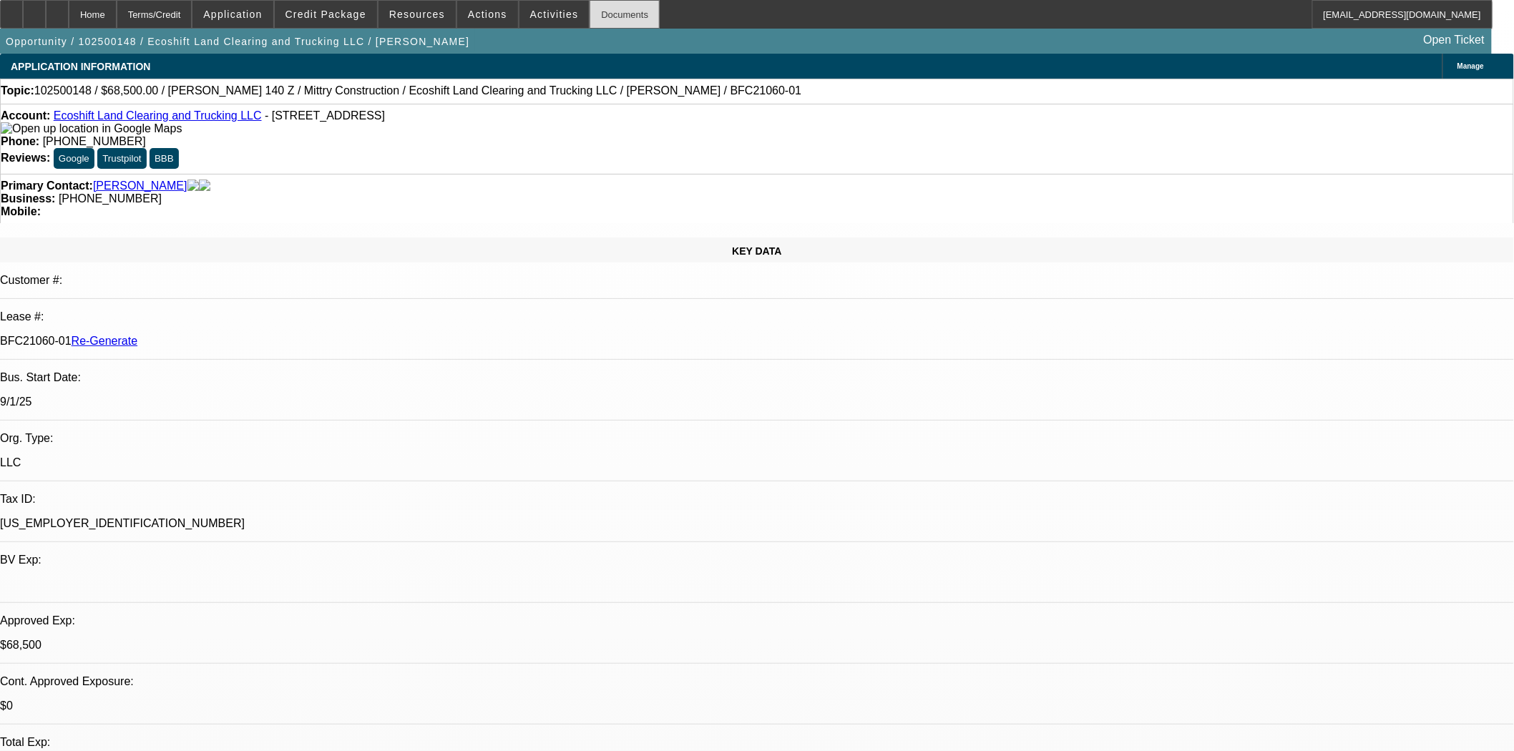
click at [602, 14] on div "Documents" at bounding box center [625, 14] width 70 height 29
click at [354, 8] on span at bounding box center [326, 14] width 102 height 34
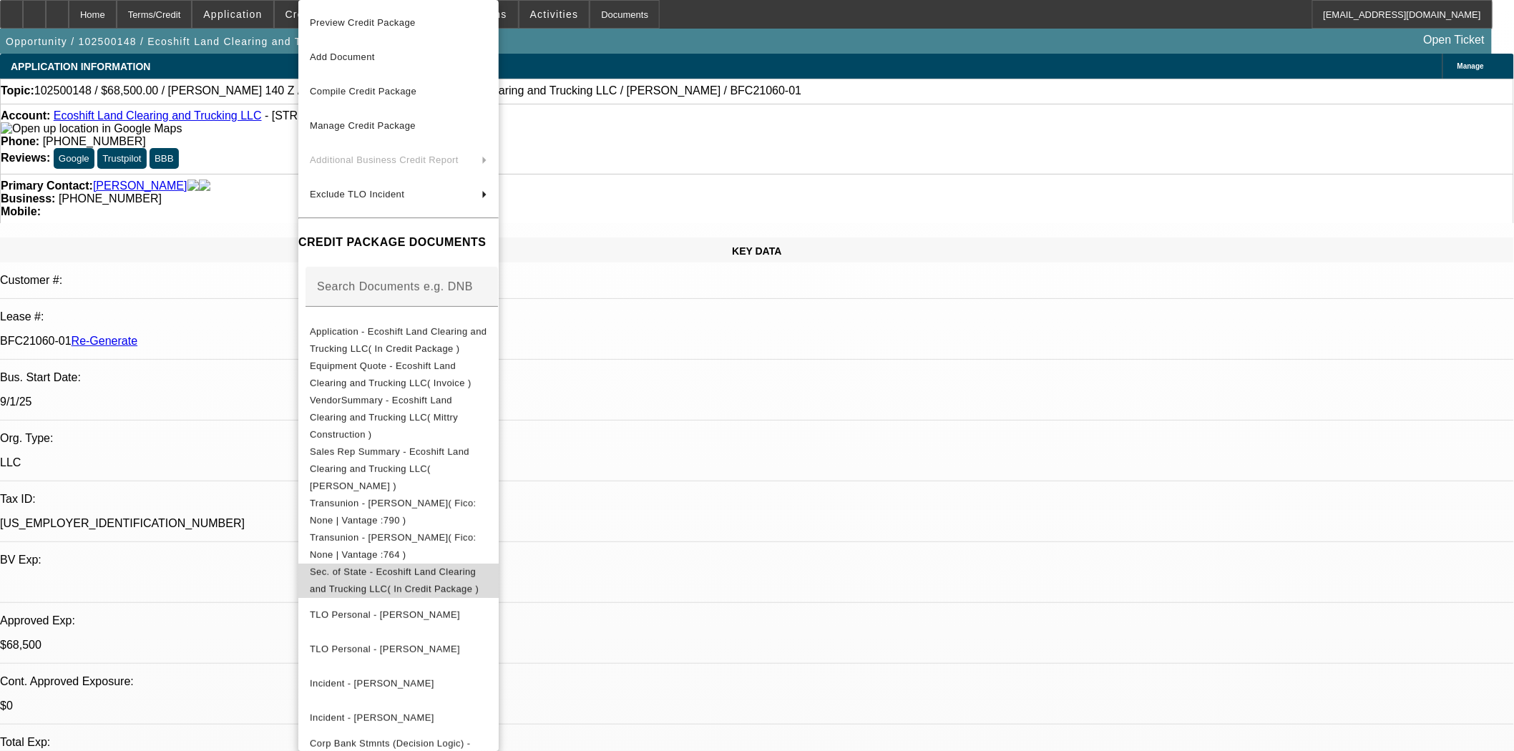
click at [402, 567] on span "Sec. of State - Ecoshift Land Clearing and Trucking LLC( In Credit Package )" at bounding box center [394, 581] width 169 height 28
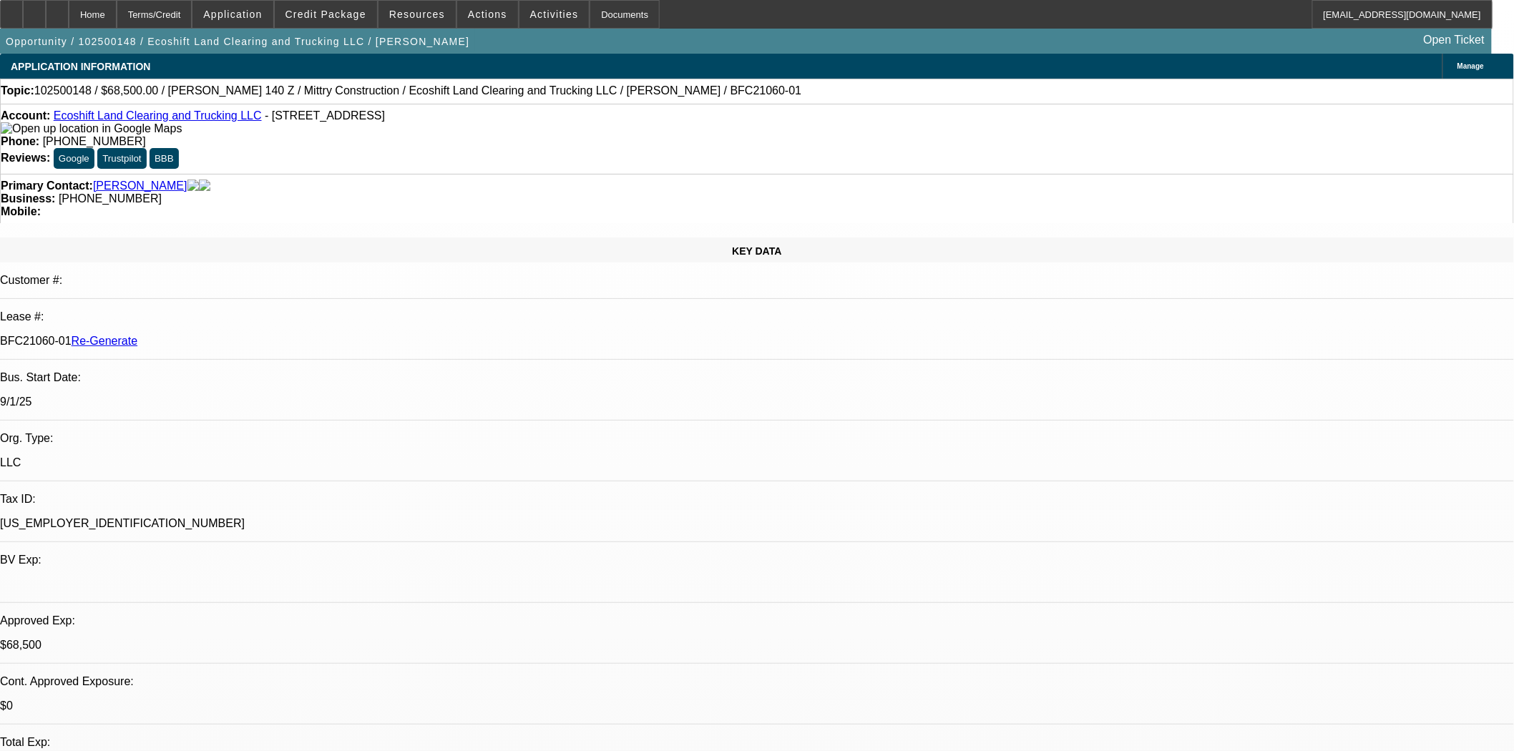
scroll to position [556, 0]
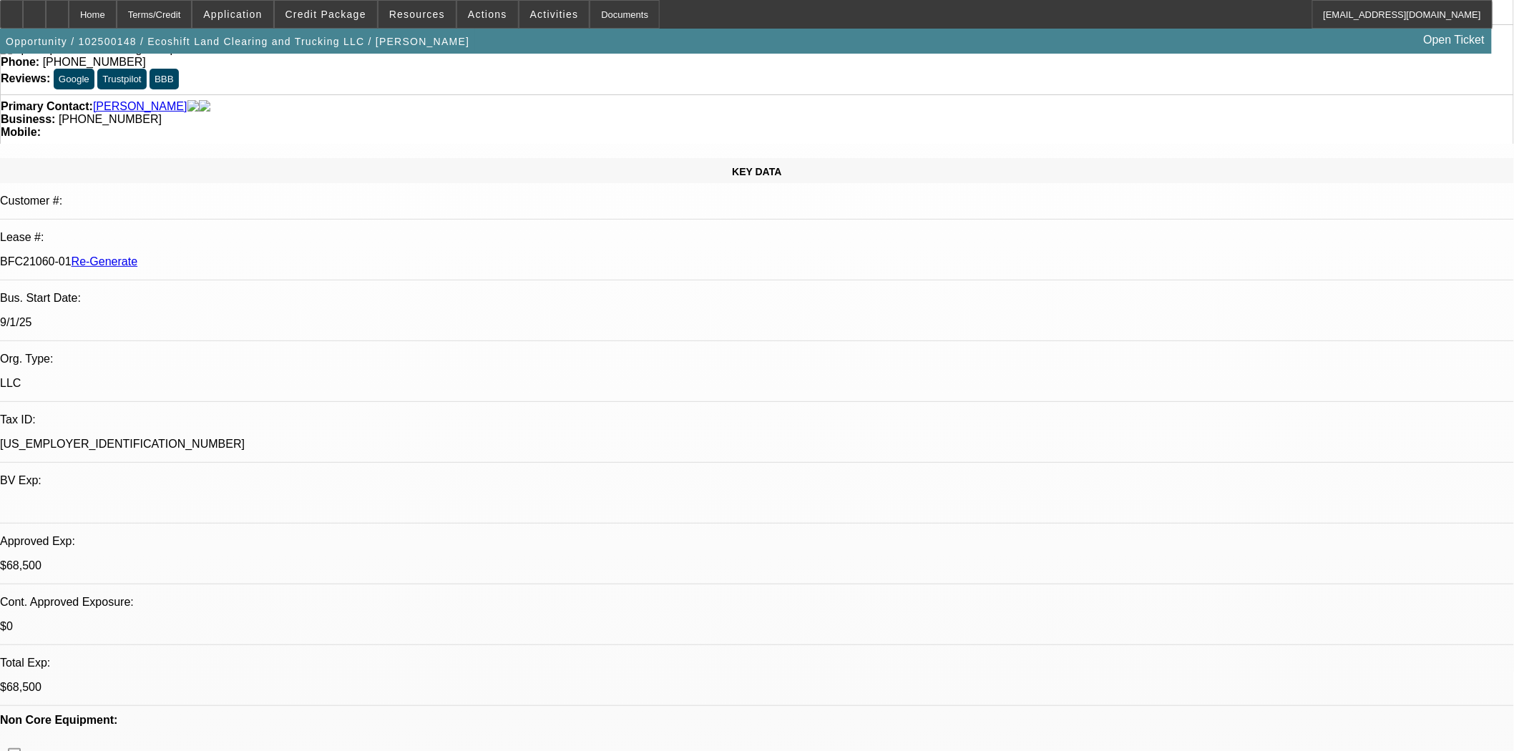
scroll to position [1431, 0]
click at [472, 24] on span at bounding box center [487, 14] width 61 height 34
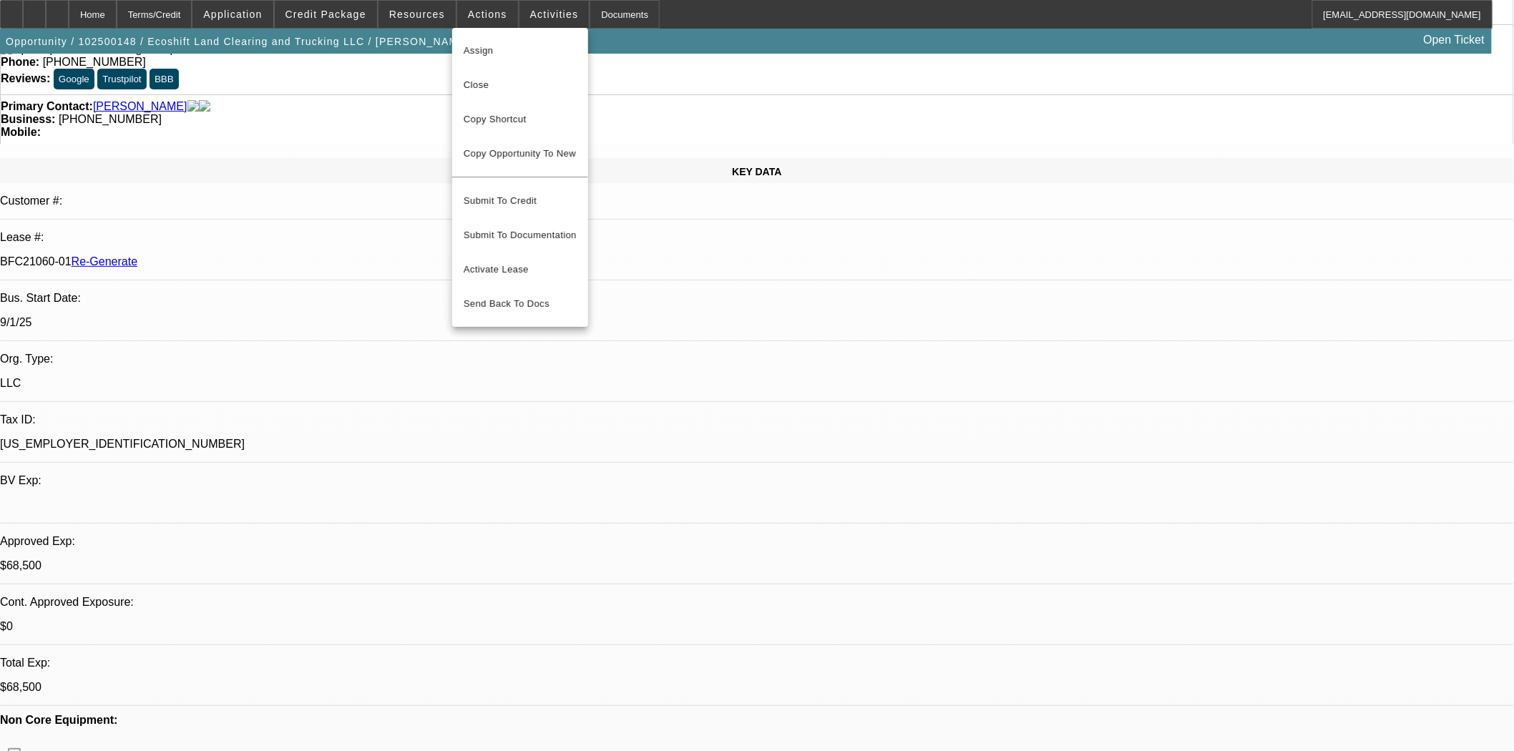
click at [337, 22] on div at bounding box center [757, 375] width 1514 height 751
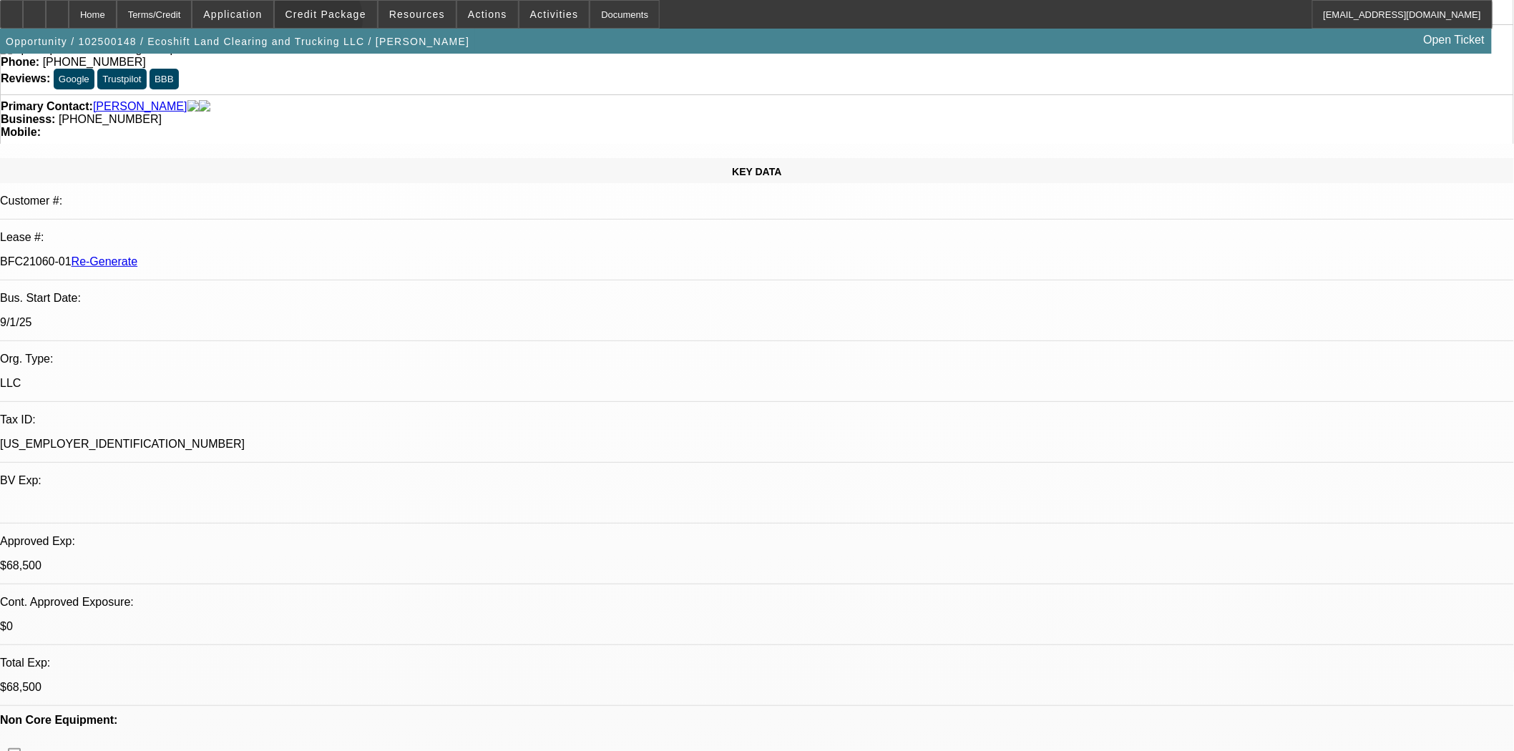
click at [337, 22] on span at bounding box center [326, 14] width 102 height 34
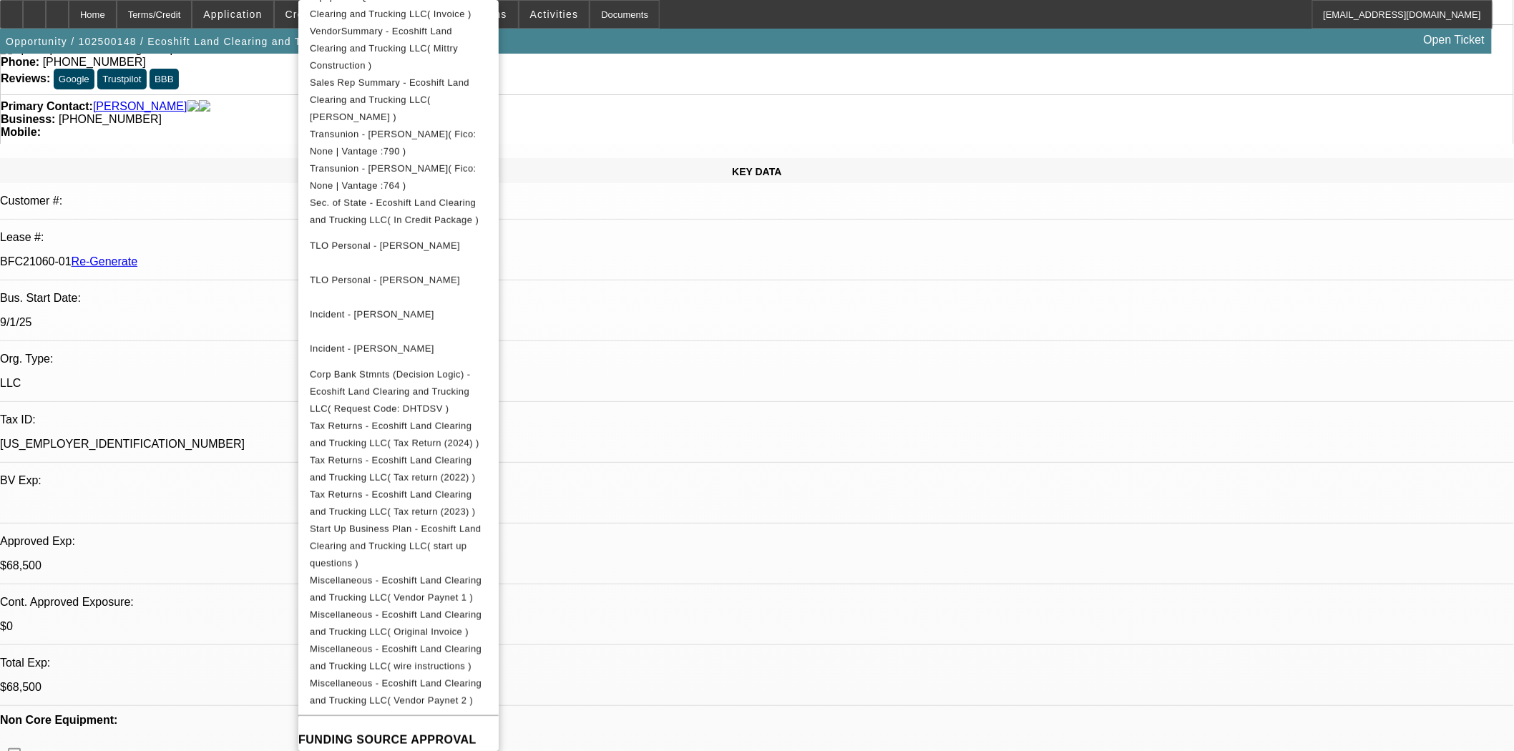
scroll to position [397, 0]
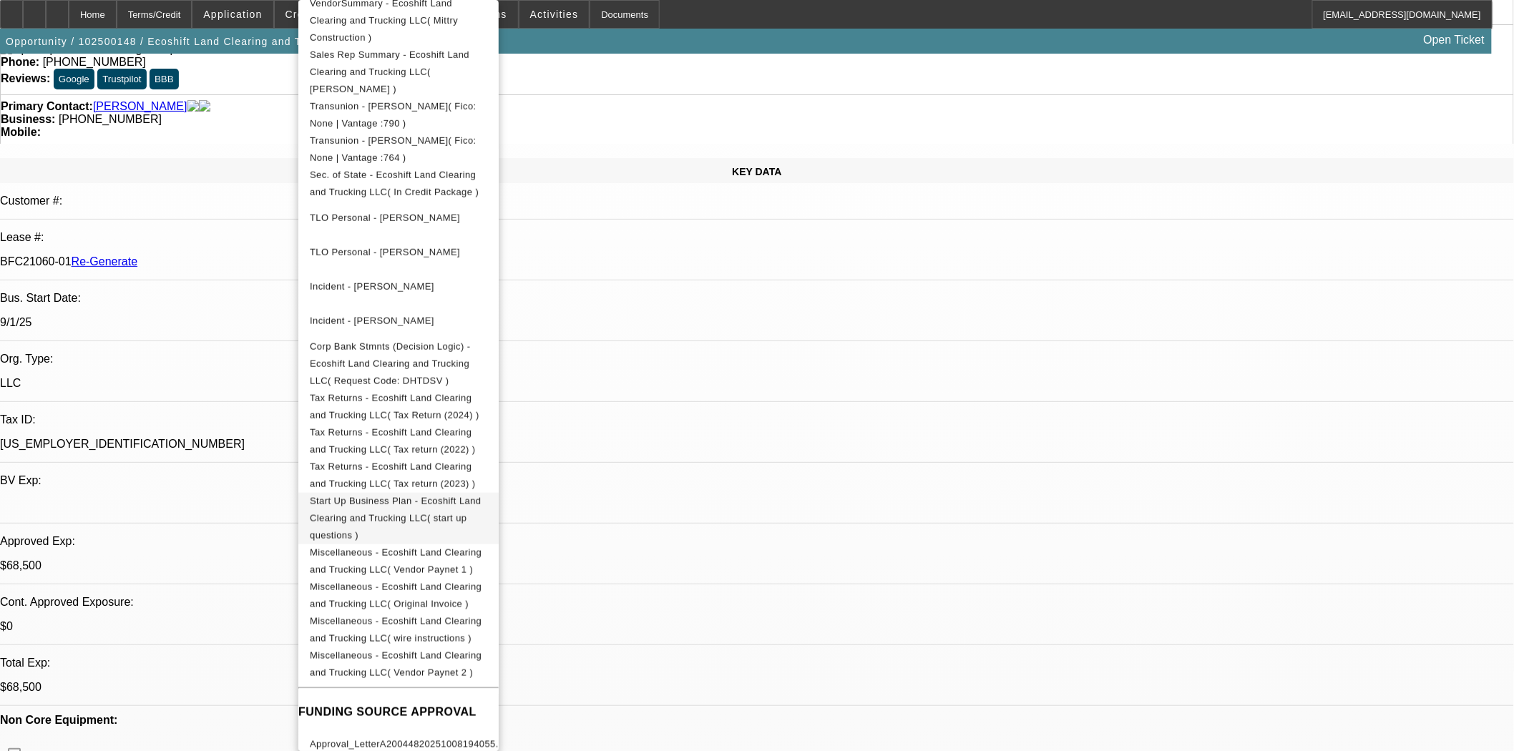
click at [437, 493] on span "Start Up Business Plan - Ecoshift Land Clearing and Trucking LLC( start up ques…" at bounding box center [398, 519] width 177 height 52
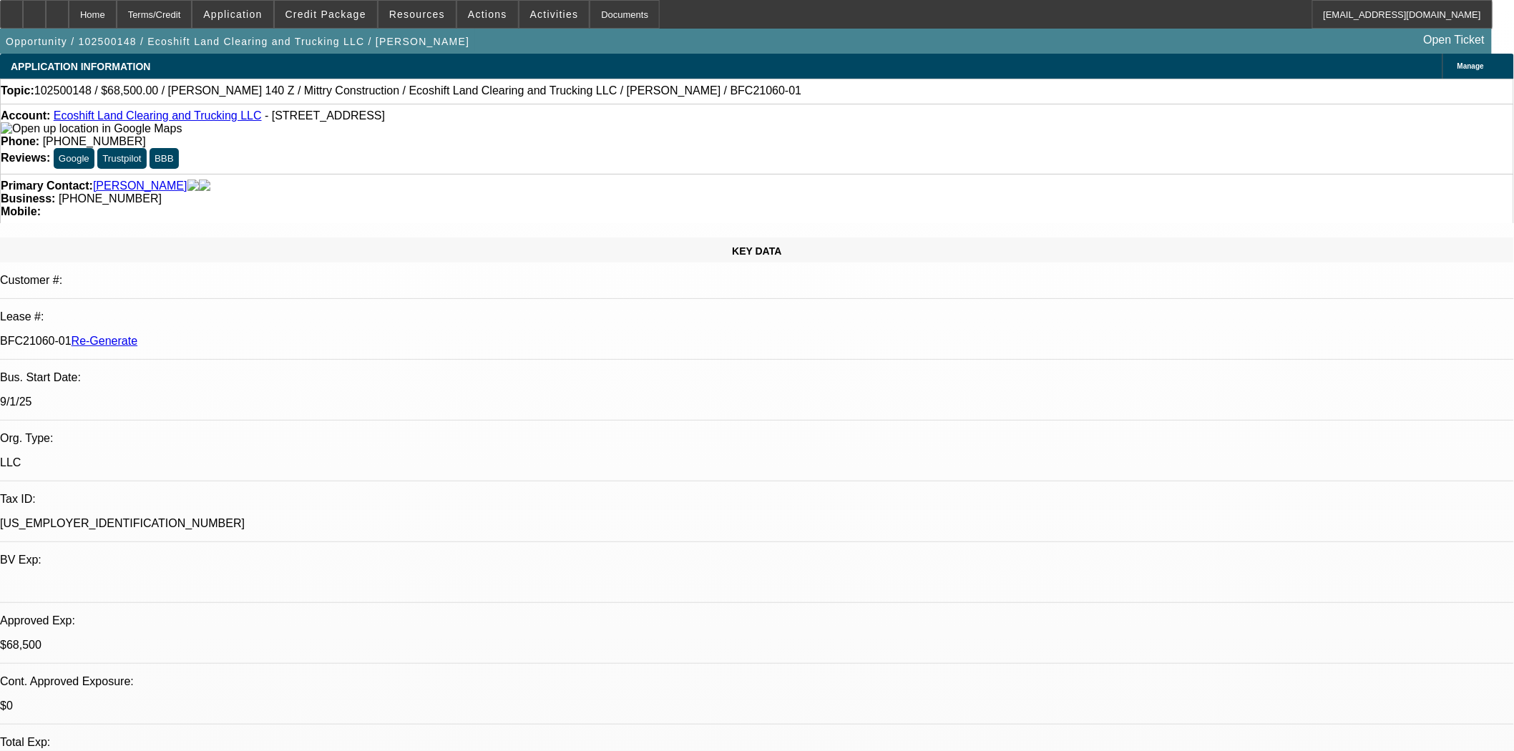
scroll to position [1351, 0]
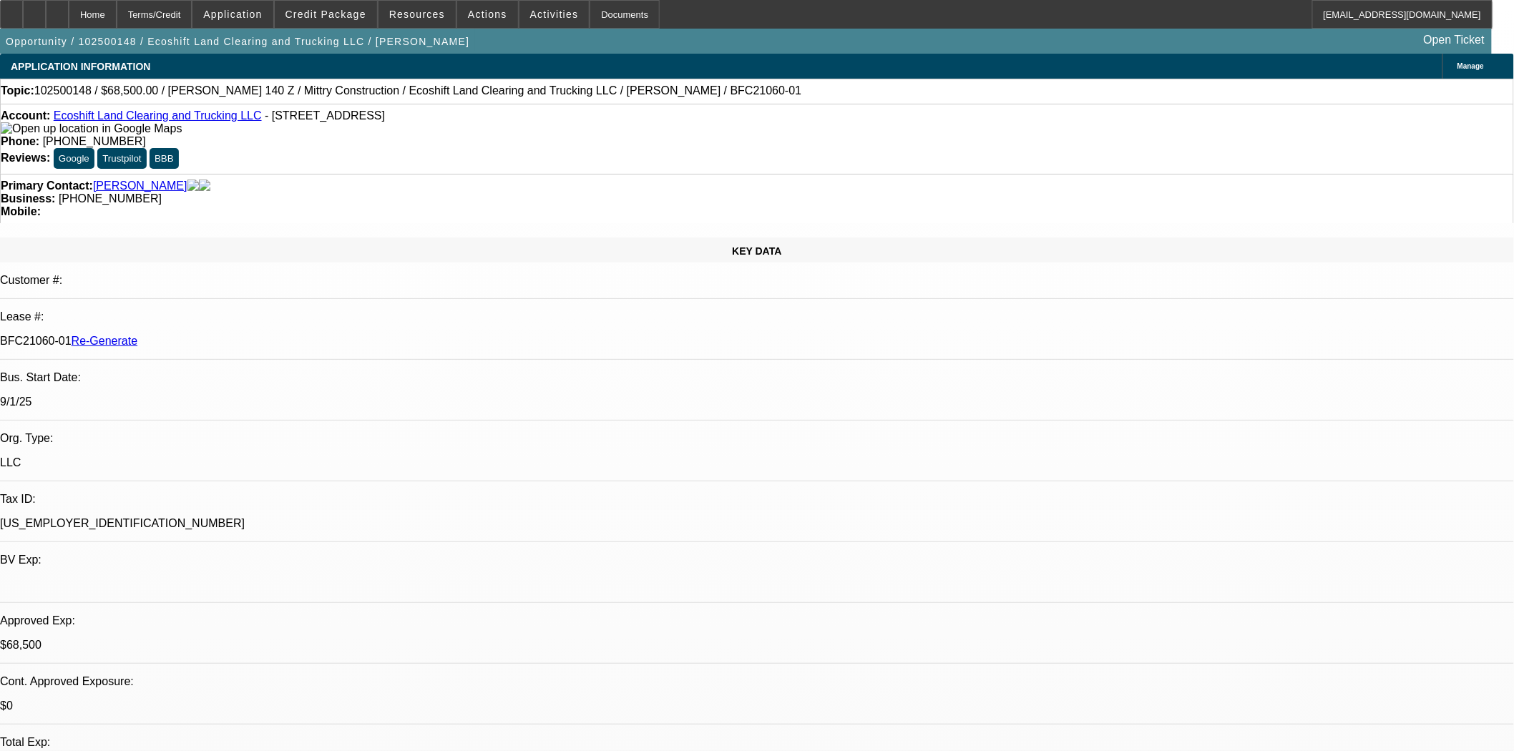
scroll to position [1033, 0]
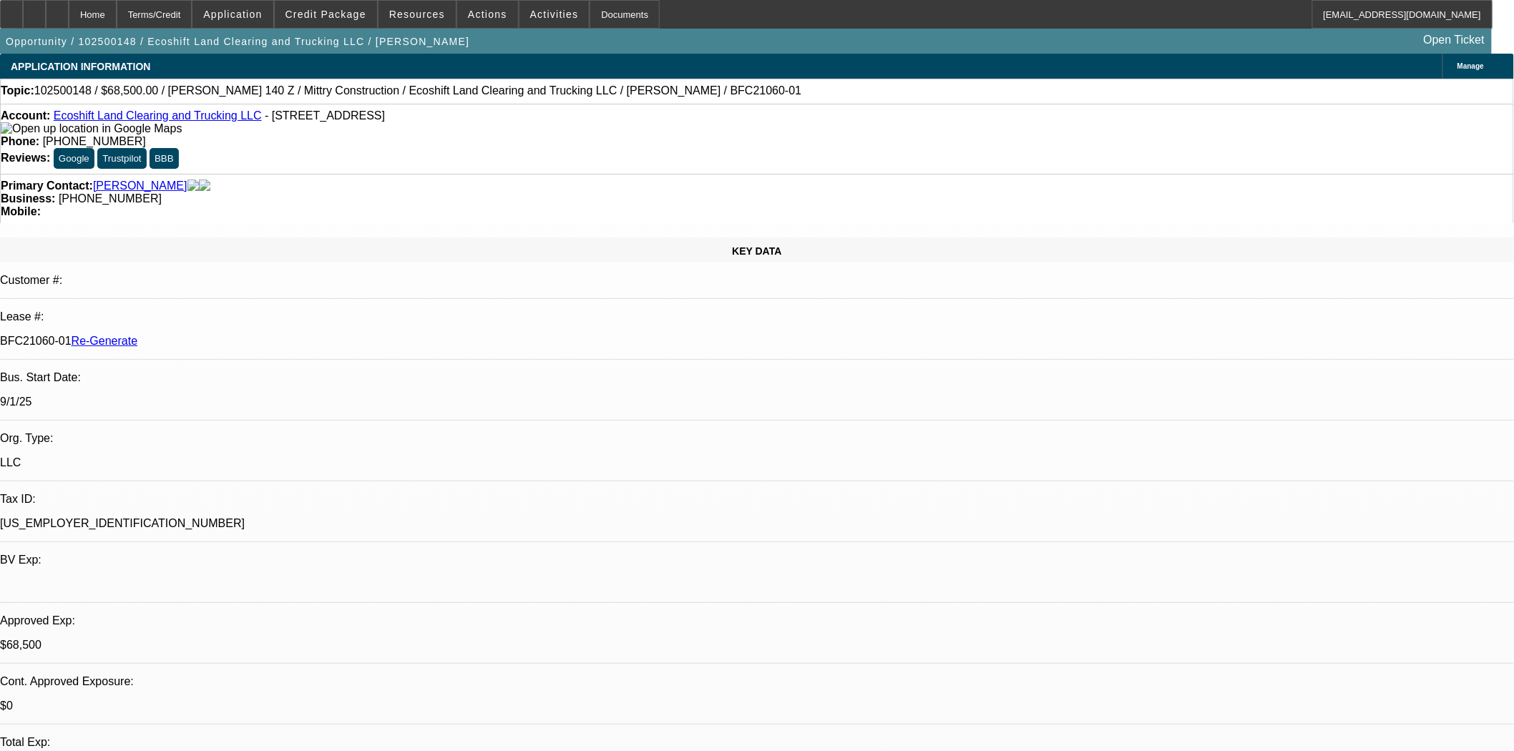
click at [1145, 371] on mat-icon "reply_all" at bounding box center [1143, 377] width 17 height 17
click at [609, 16] on div "Documents" at bounding box center [625, 14] width 70 height 29
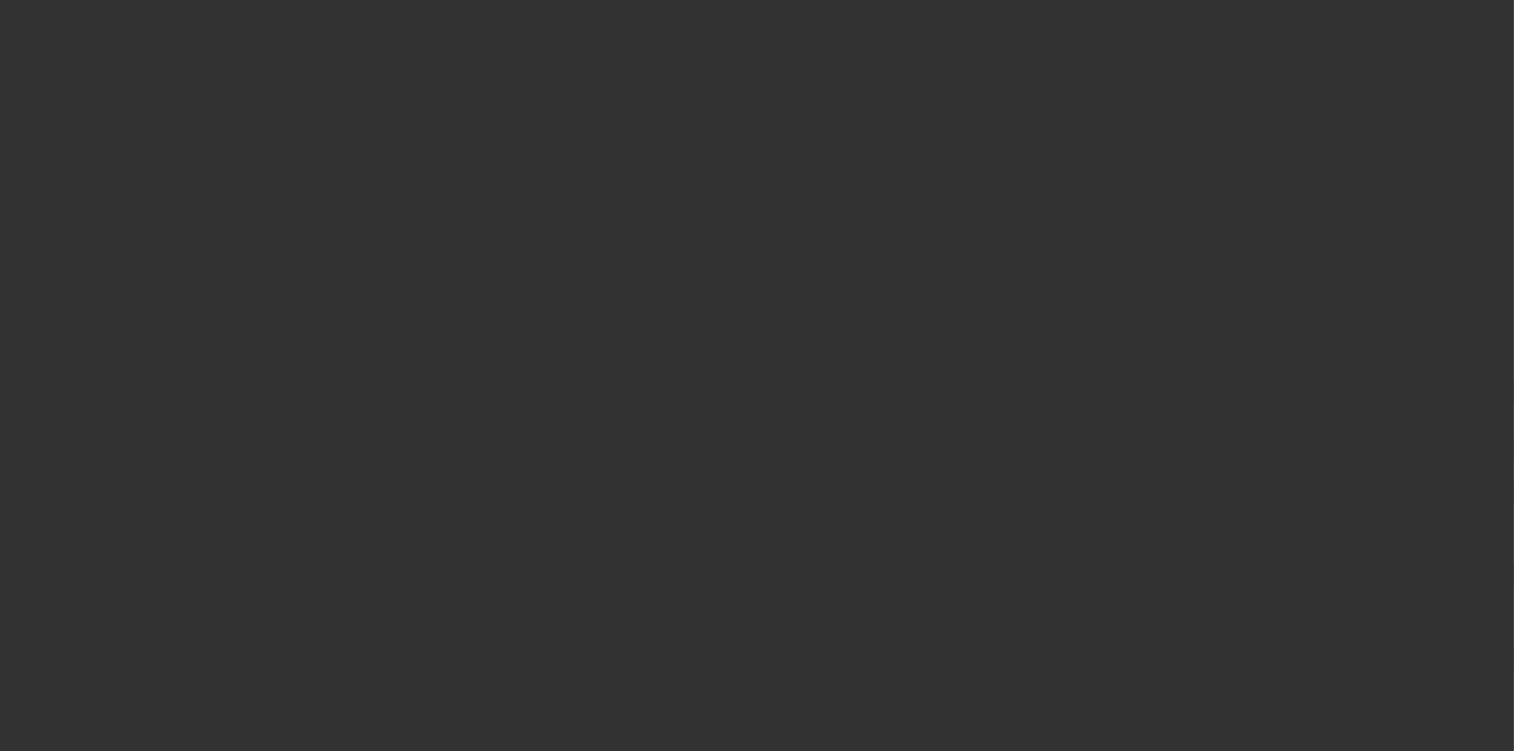
select select "4"
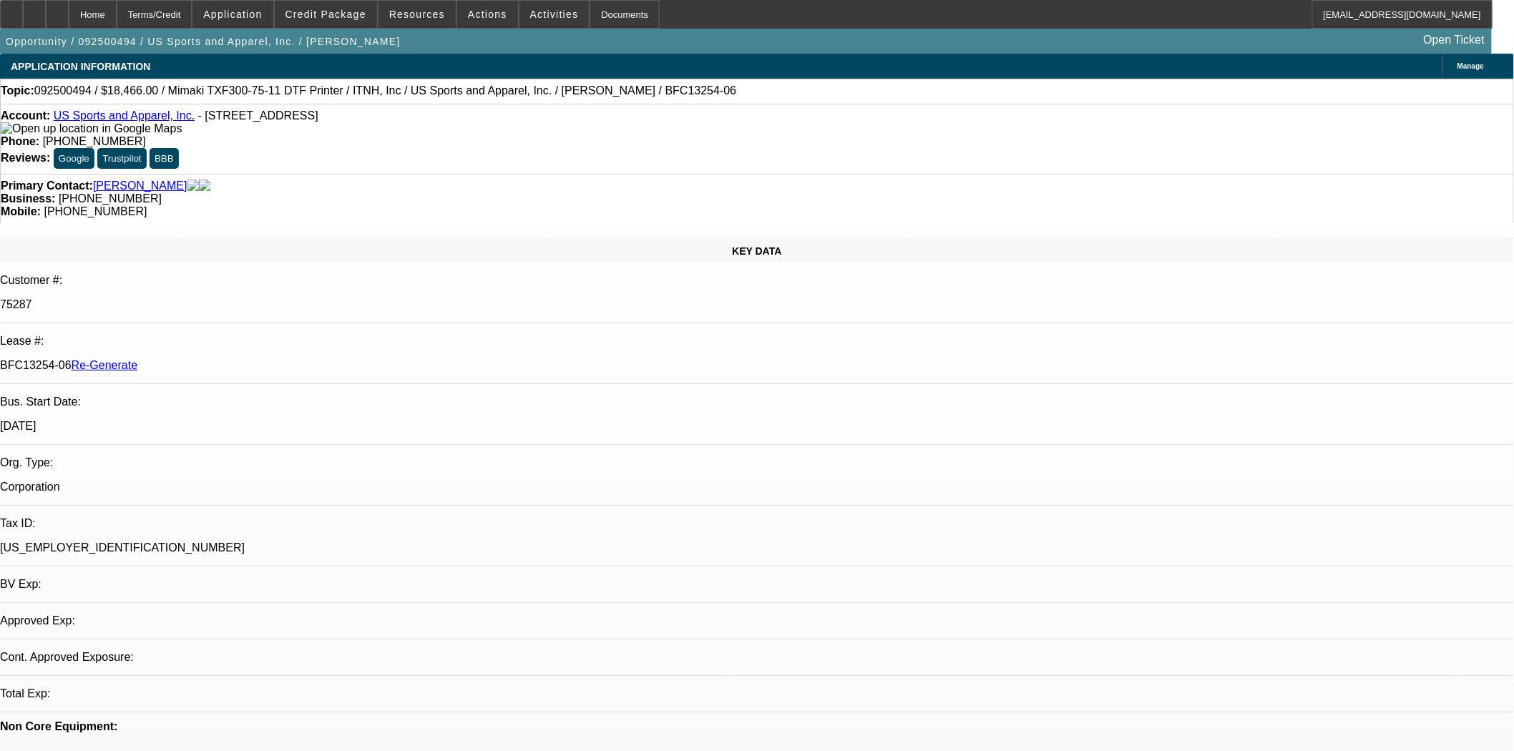
select select "0"
select select "6"
click at [155, 180] on link "[PERSON_NAME]" at bounding box center [140, 186] width 94 height 13
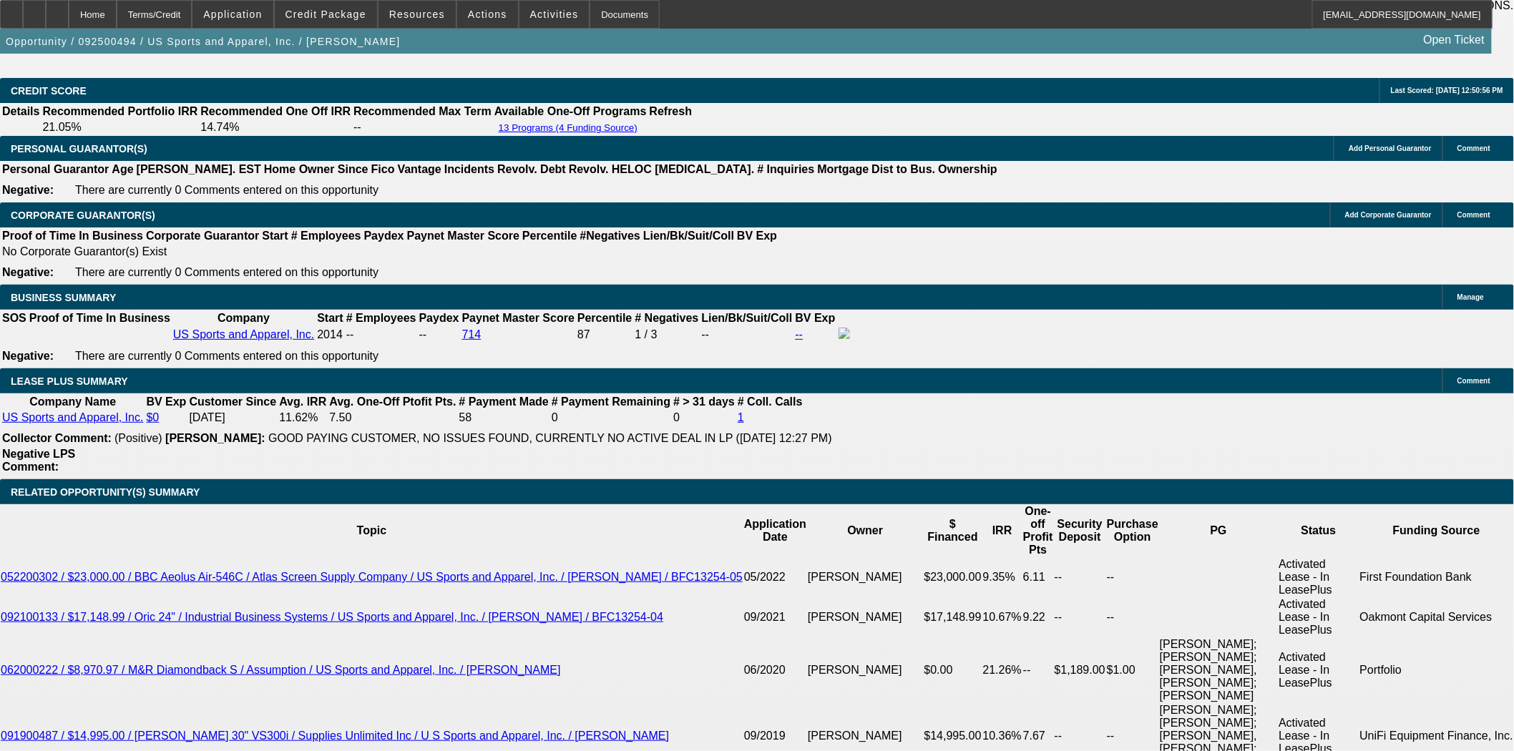
scroll to position [2464, 0]
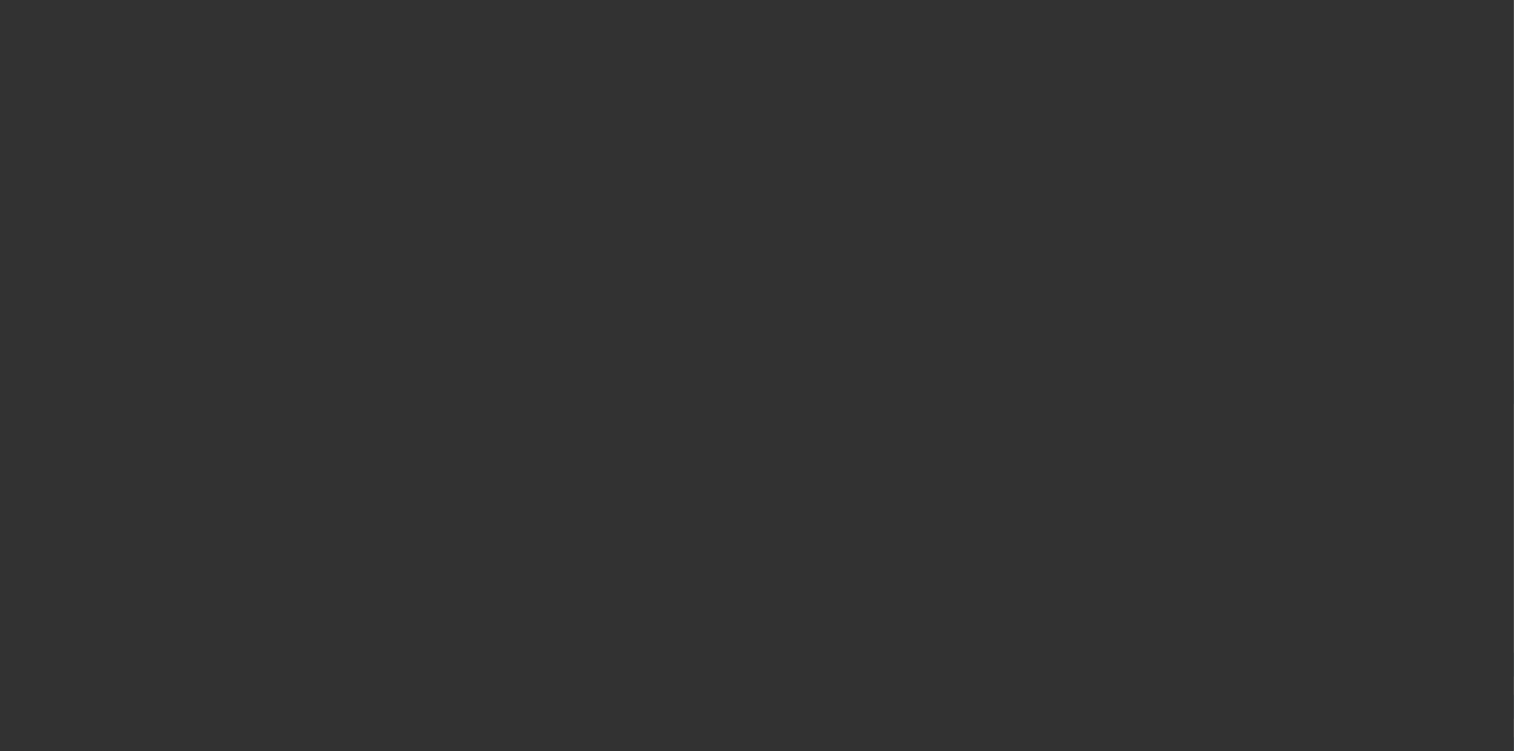
select select "4"
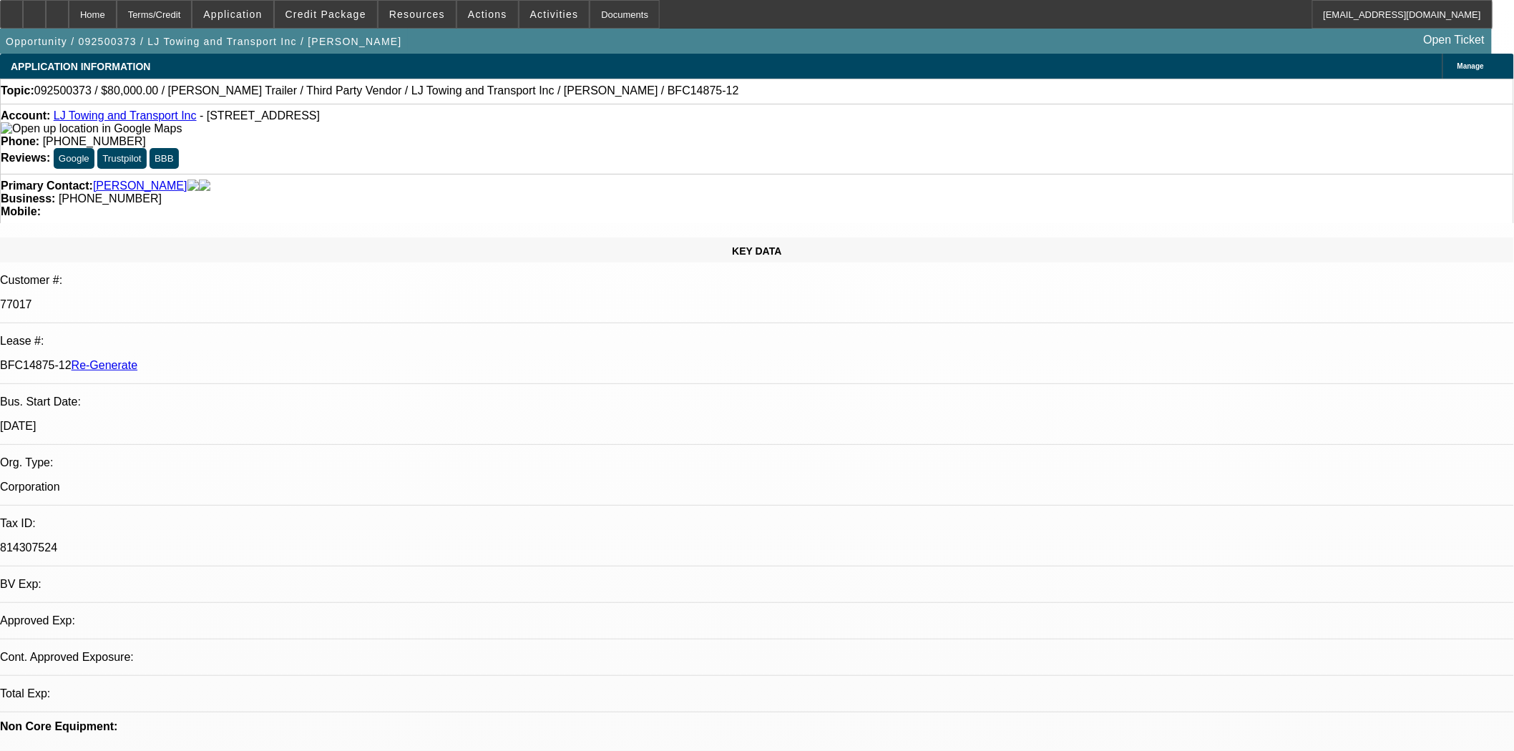
select select "0"
select select "0.1"
select select "1"
select select "2"
select select "4"
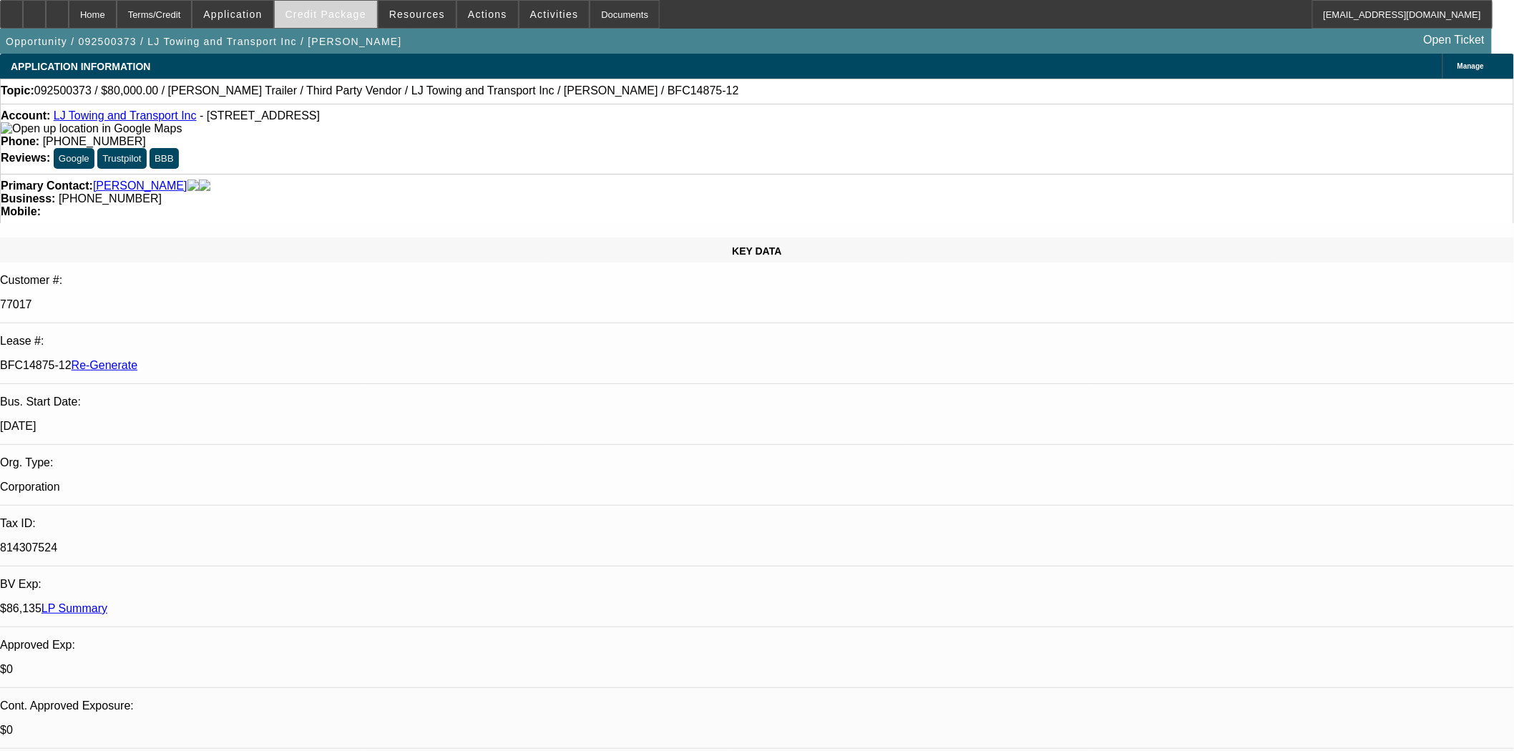
click at [366, 12] on span "Credit Package" at bounding box center [325, 14] width 81 height 11
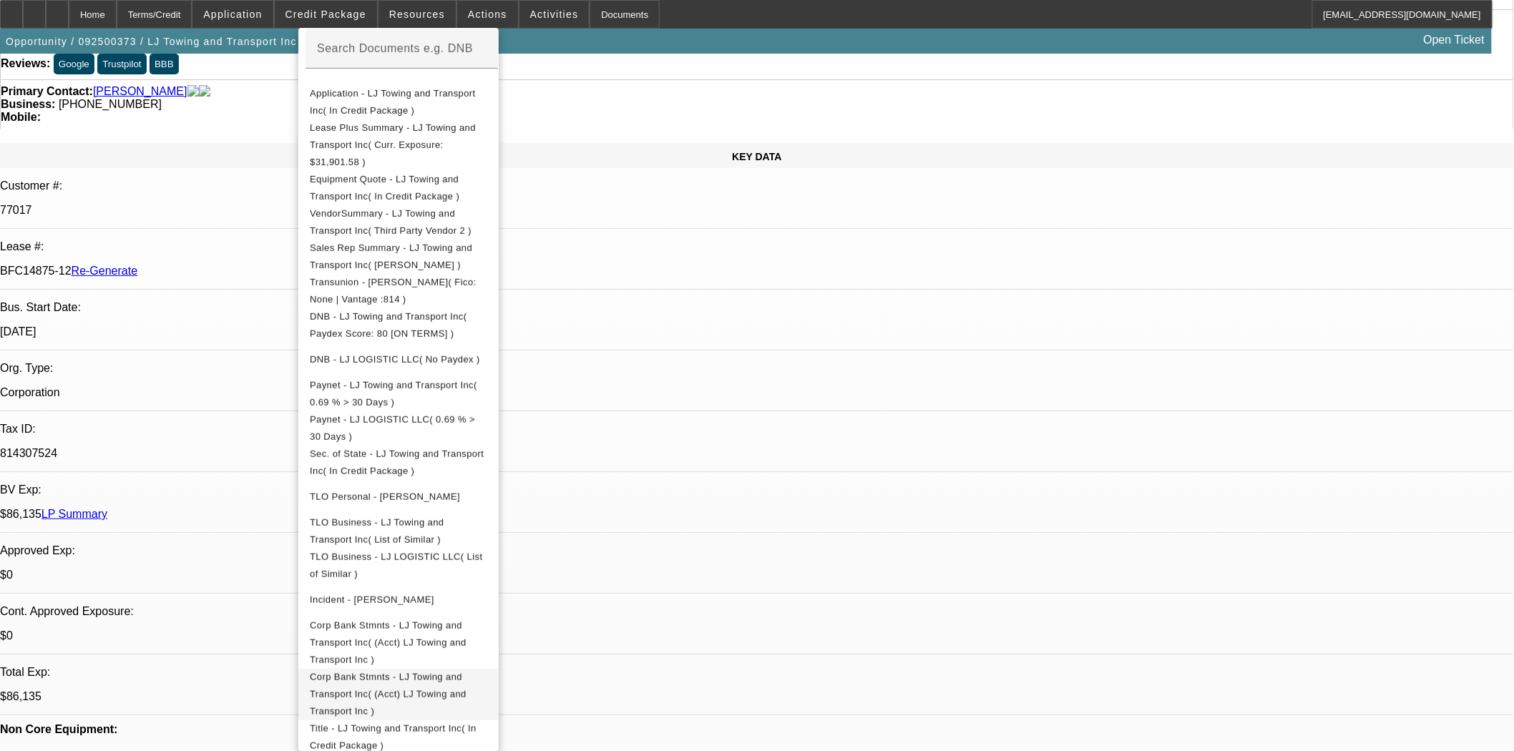
scroll to position [159, 0]
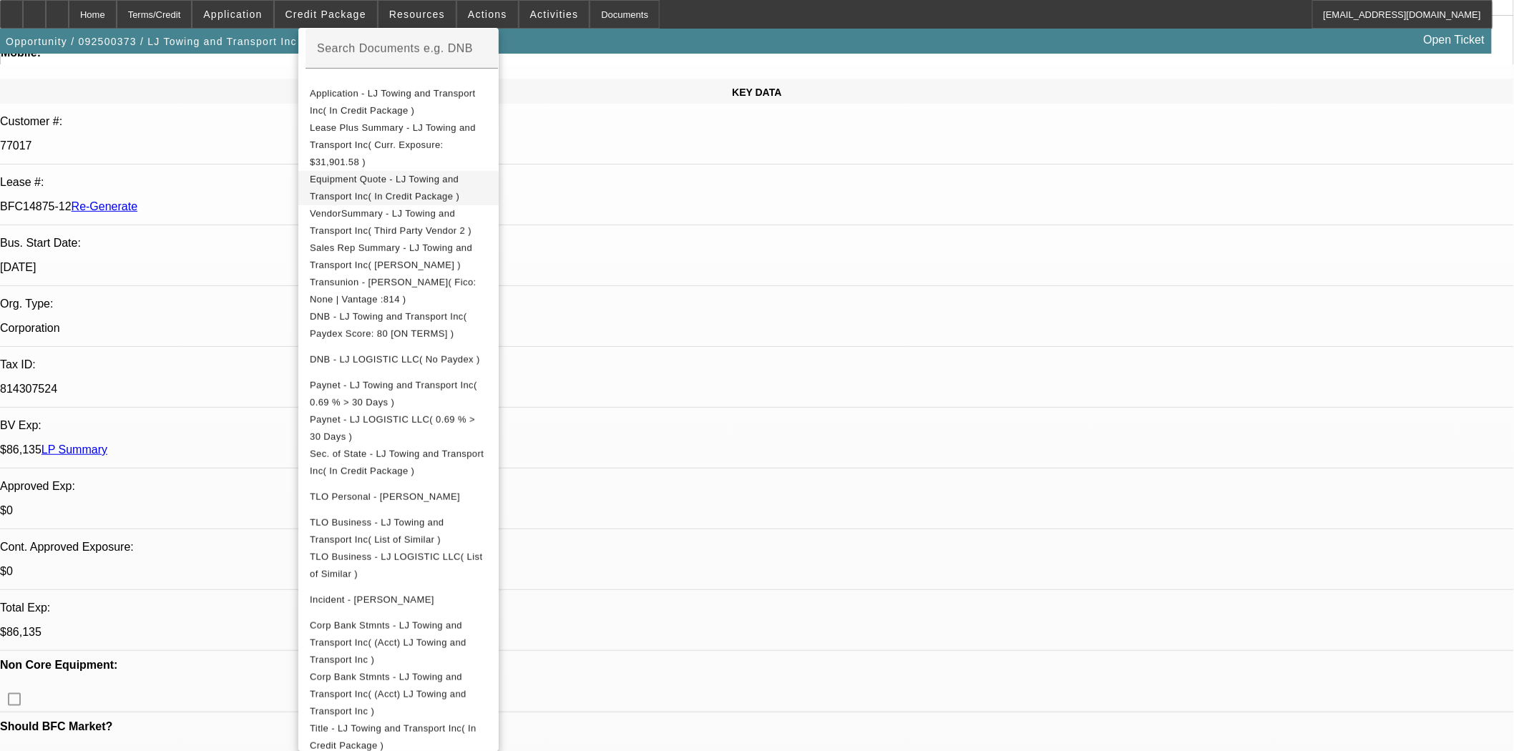
click at [379, 170] on span "Equipment Quote - LJ Towing and Transport Inc( In Credit Package )" at bounding box center [398, 187] width 177 height 34
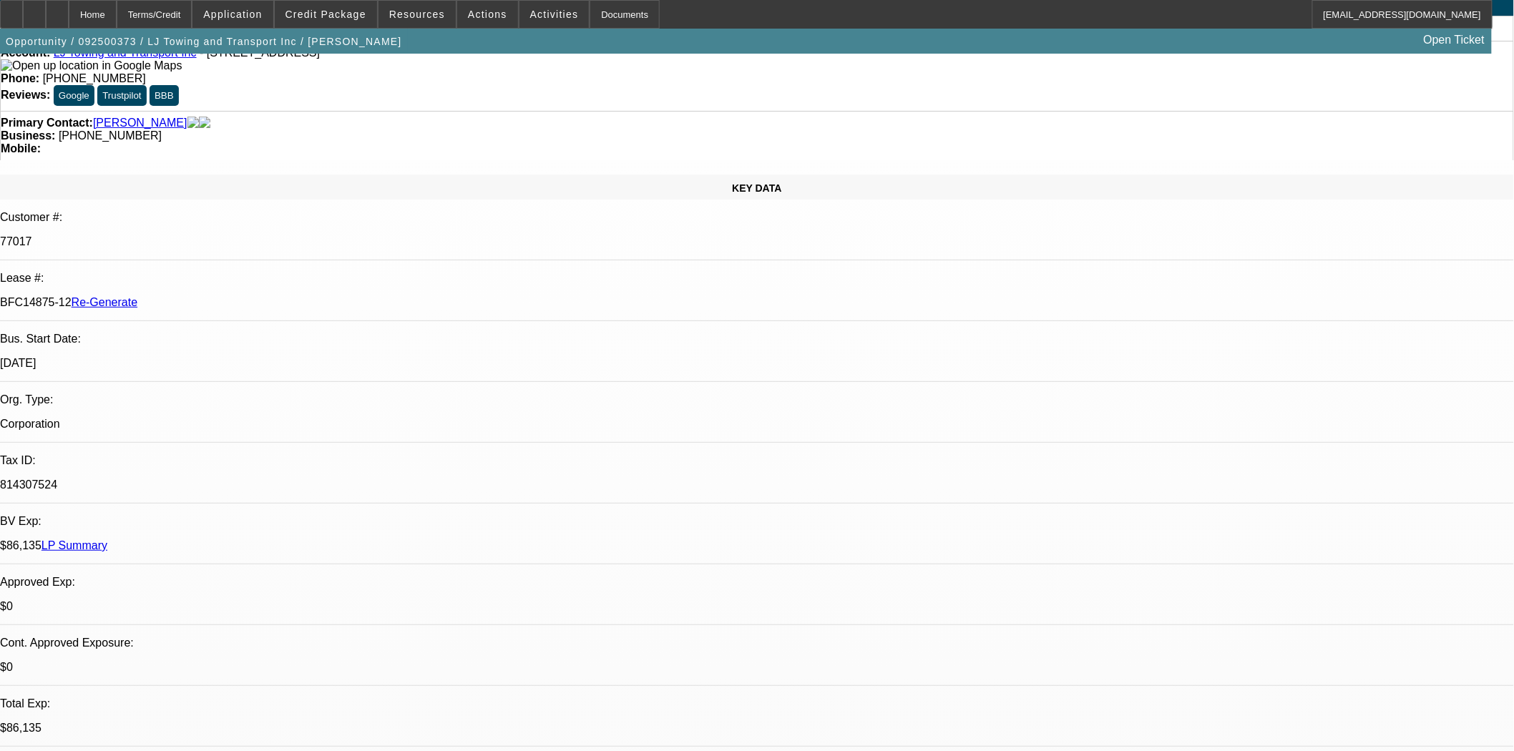
scroll to position [0, 0]
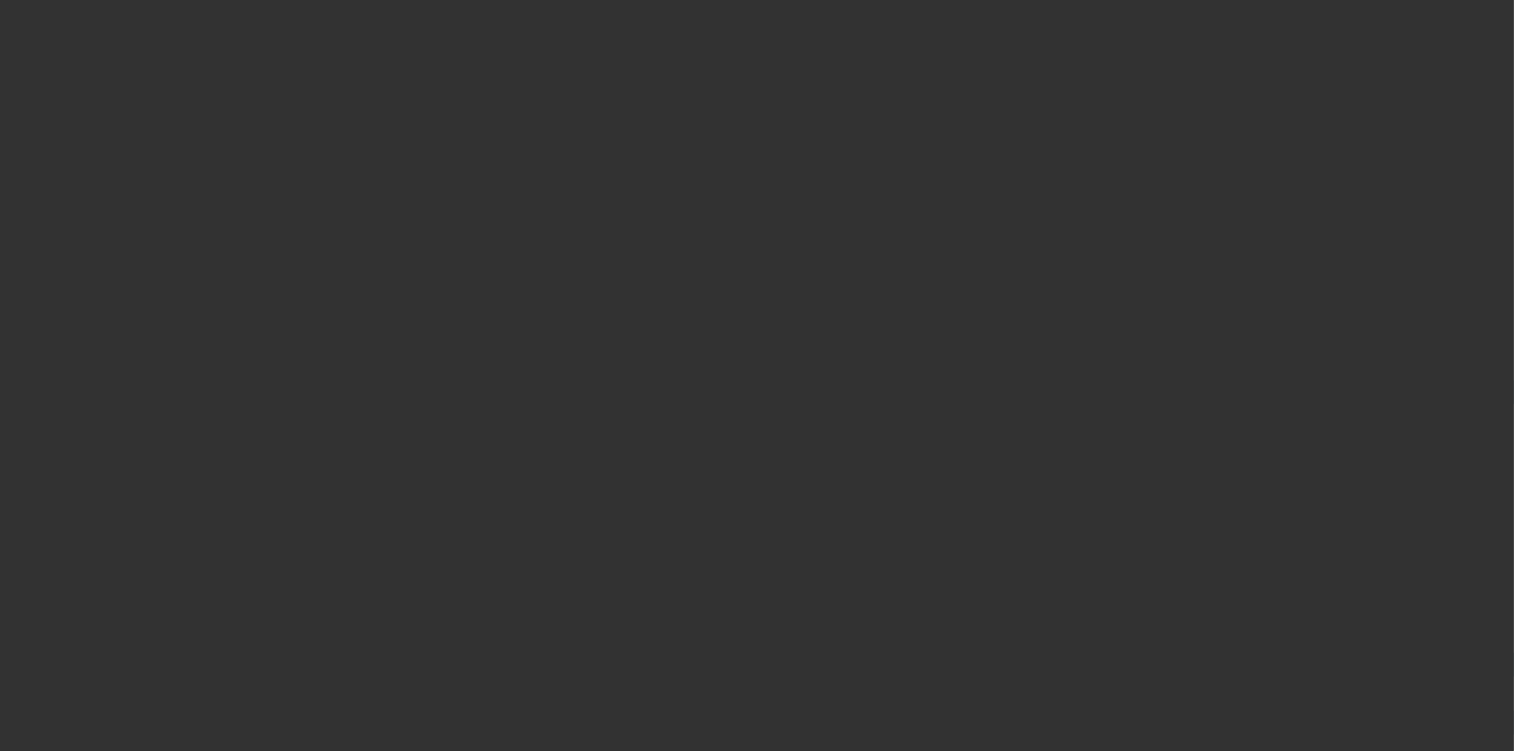
select select "3"
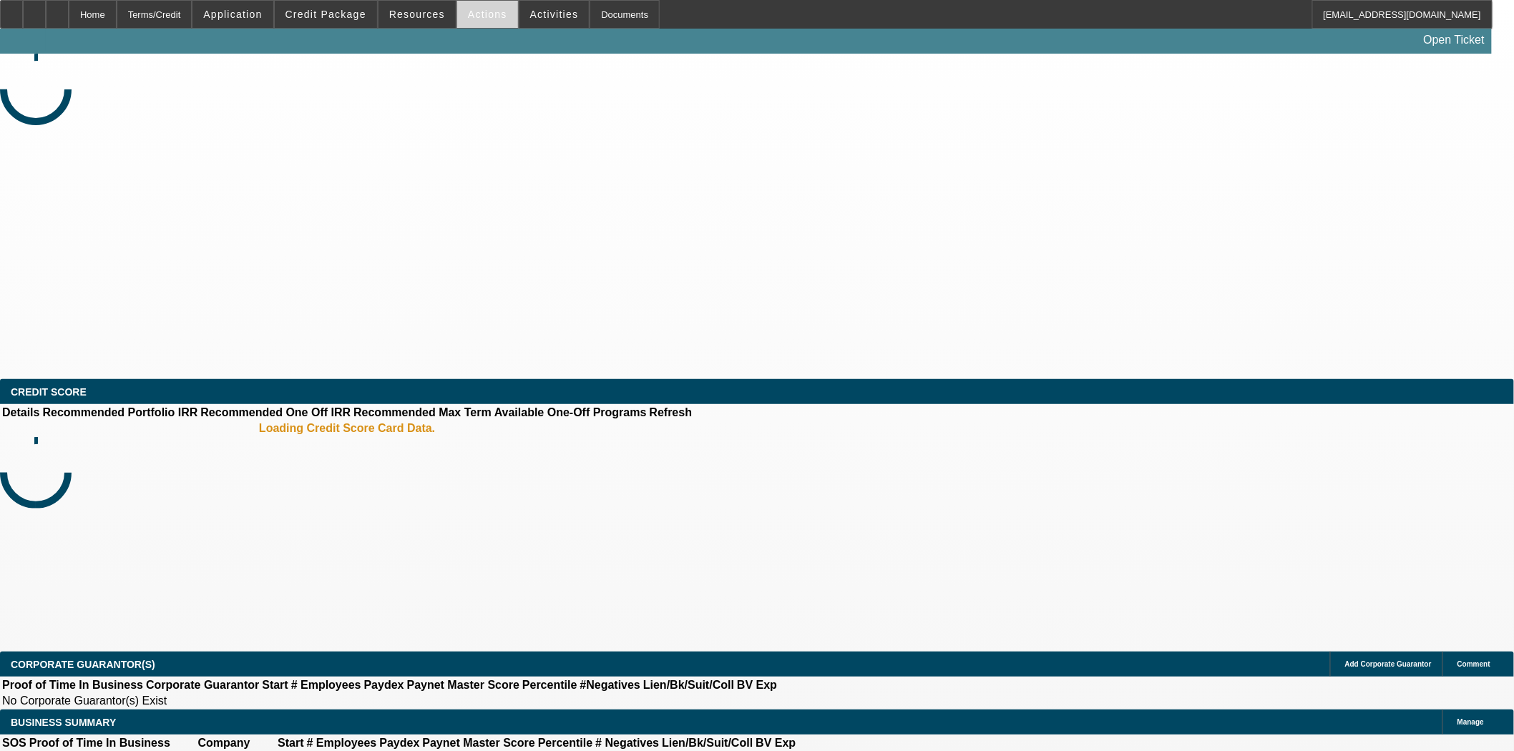
select select "0"
select select "2"
select select "0"
select select "6"
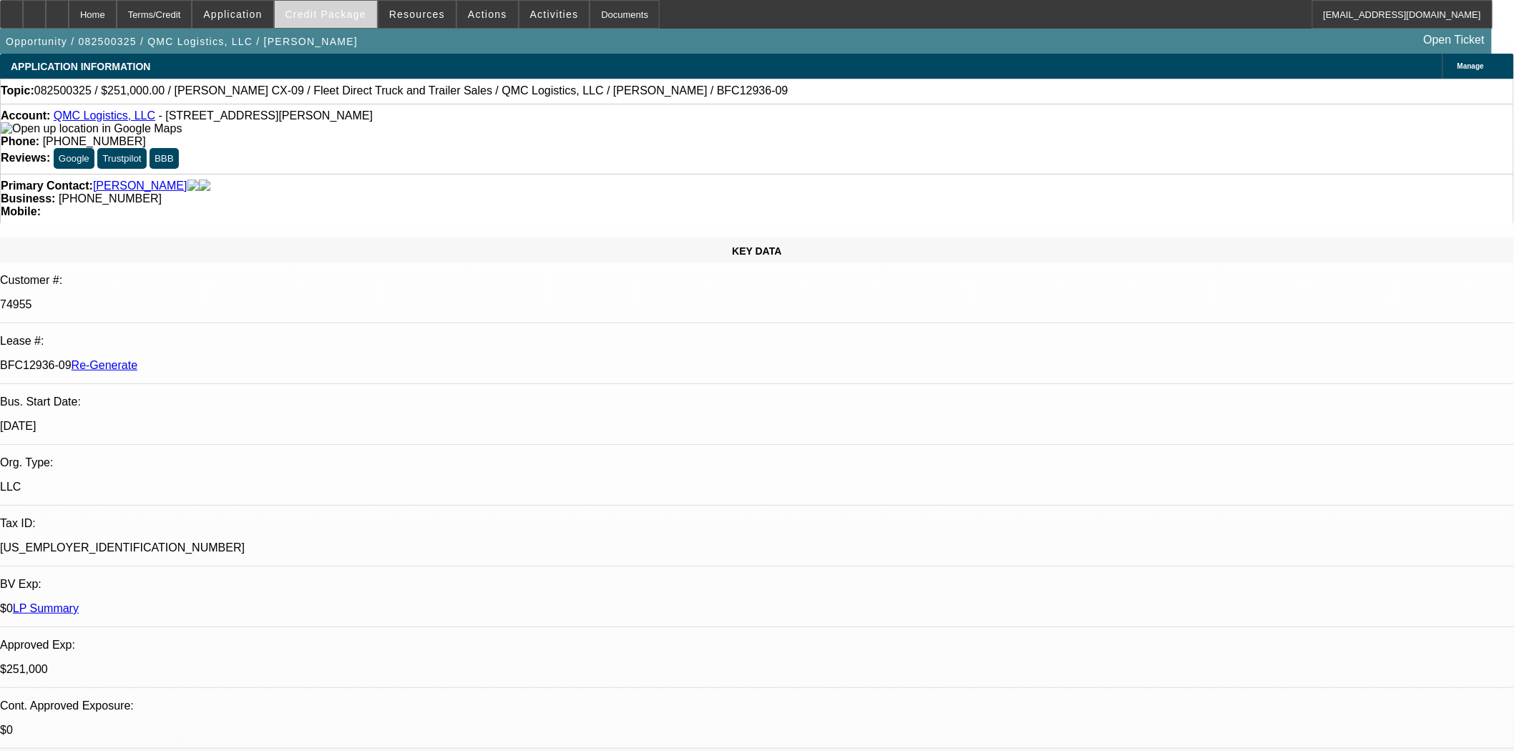
click at [328, 16] on span "Credit Package" at bounding box center [325, 14] width 81 height 11
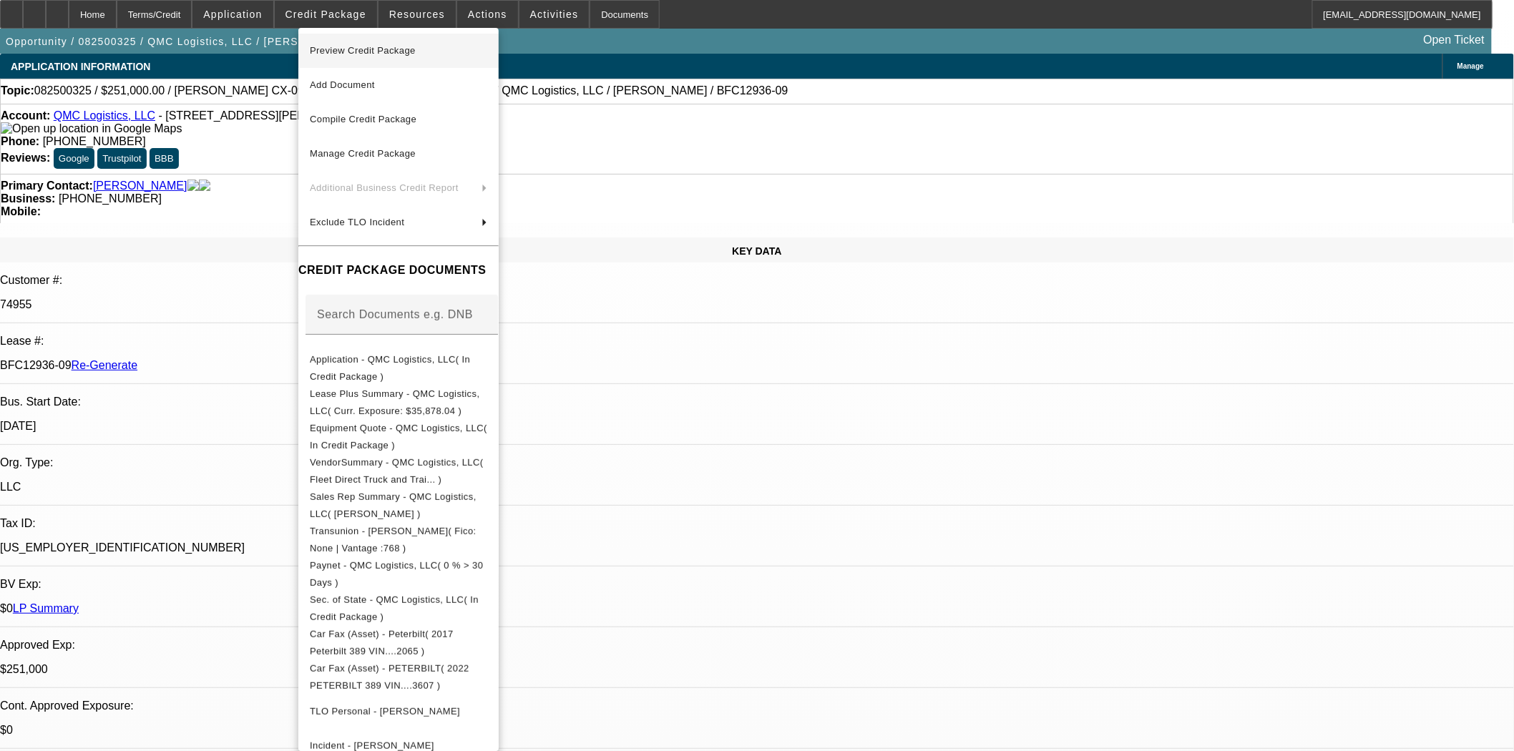
click at [356, 43] on span "Preview Credit Package" at bounding box center [398, 50] width 177 height 17
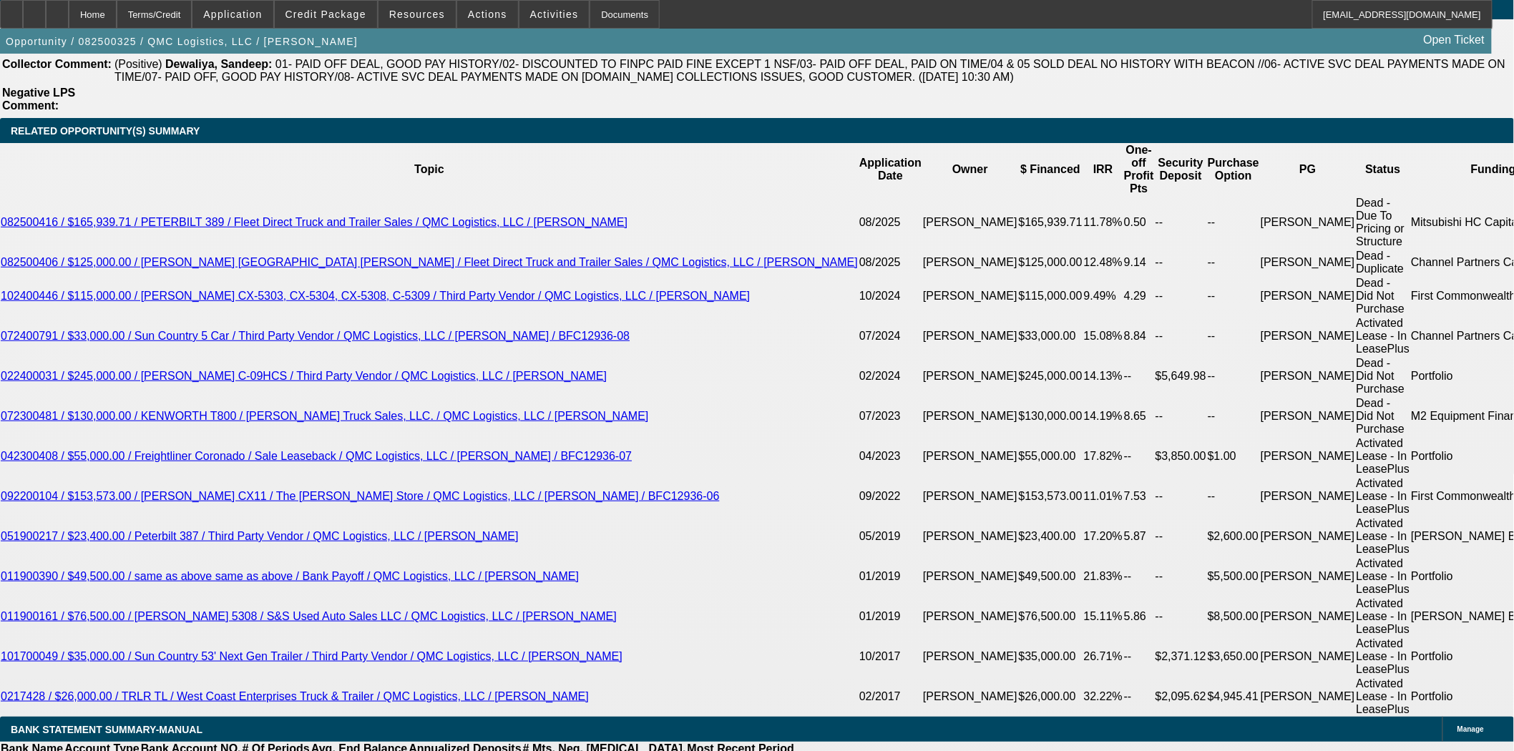
scroll to position [2544, 0]
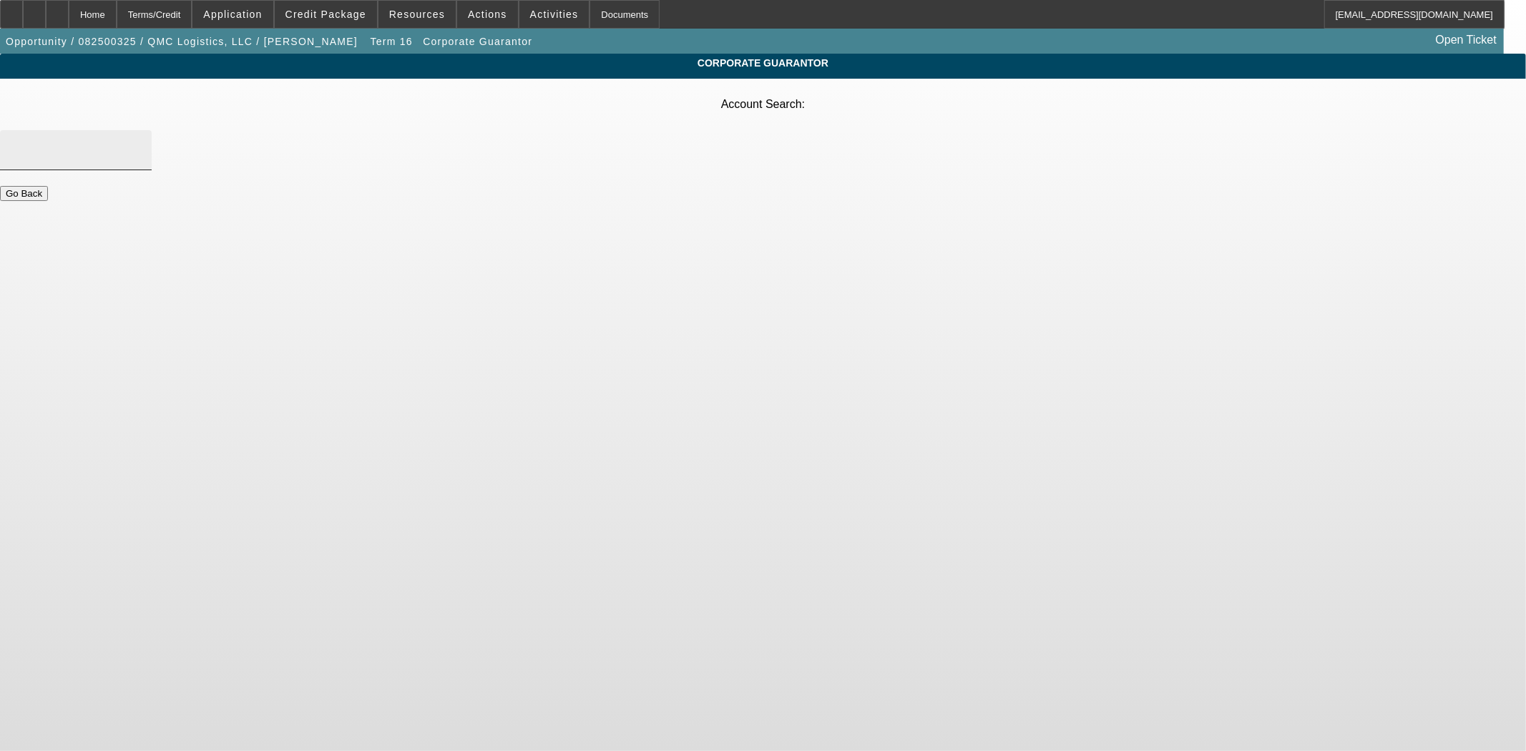
click at [140, 130] on div at bounding box center [75, 150] width 129 height 40
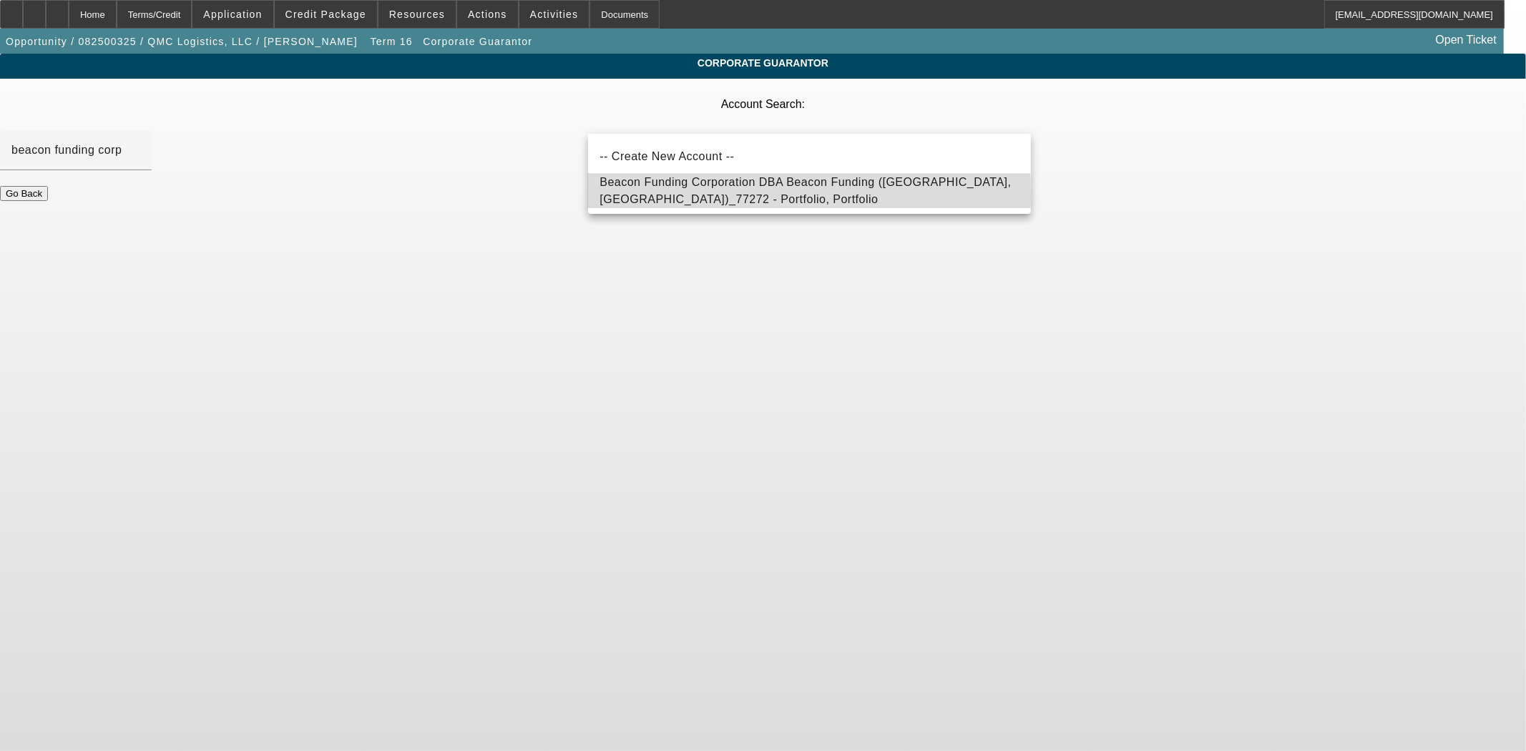
click at [676, 195] on span "Beacon Funding Corporation DBA Beacon Funding (Northbrook, IL)_77272 - Portfoli…" at bounding box center [805, 190] width 411 height 29
type input "Beacon Funding Corporation DBA Beacon Funding (Northbrook, IL)_77272 - Portfoli…"
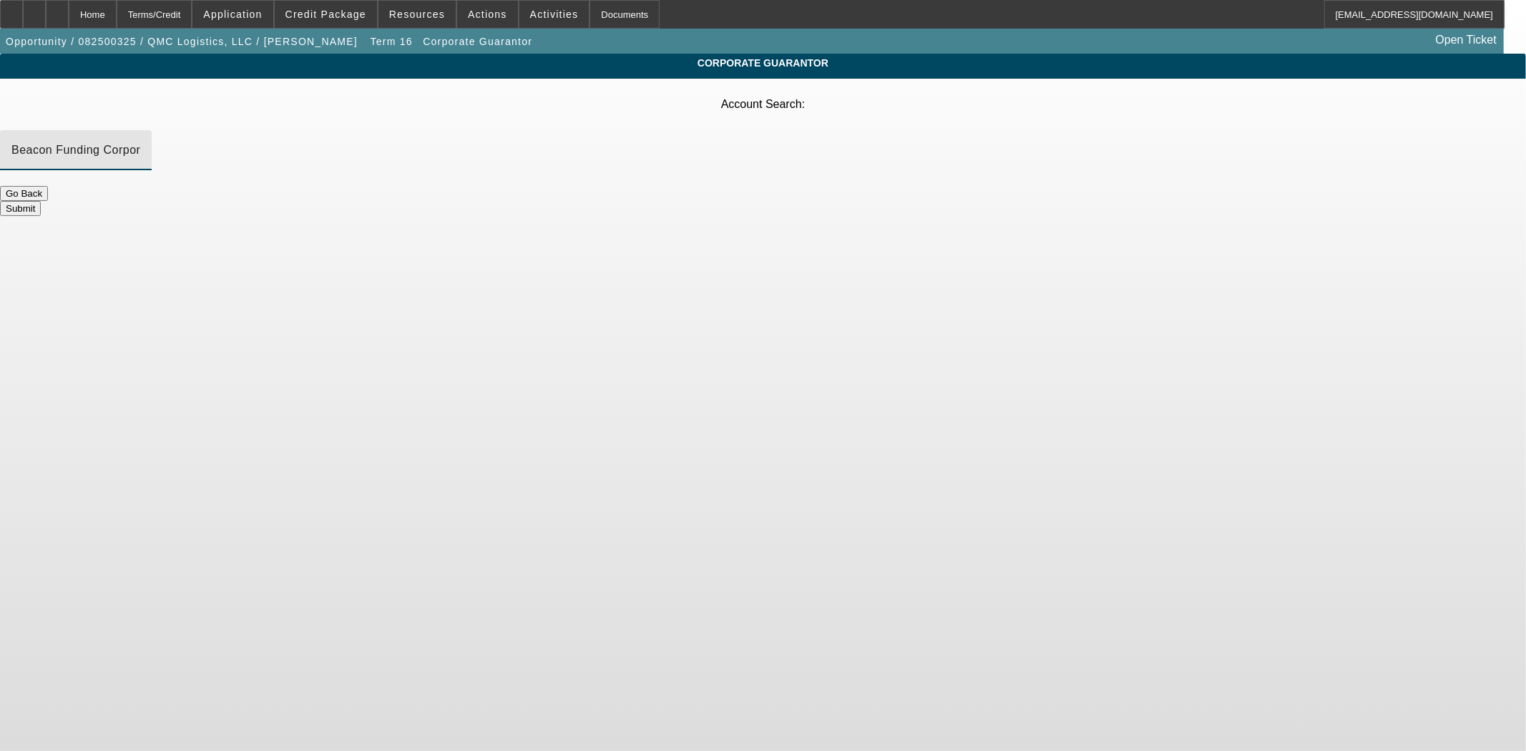
click at [41, 201] on button "Submit" at bounding box center [20, 208] width 41 height 15
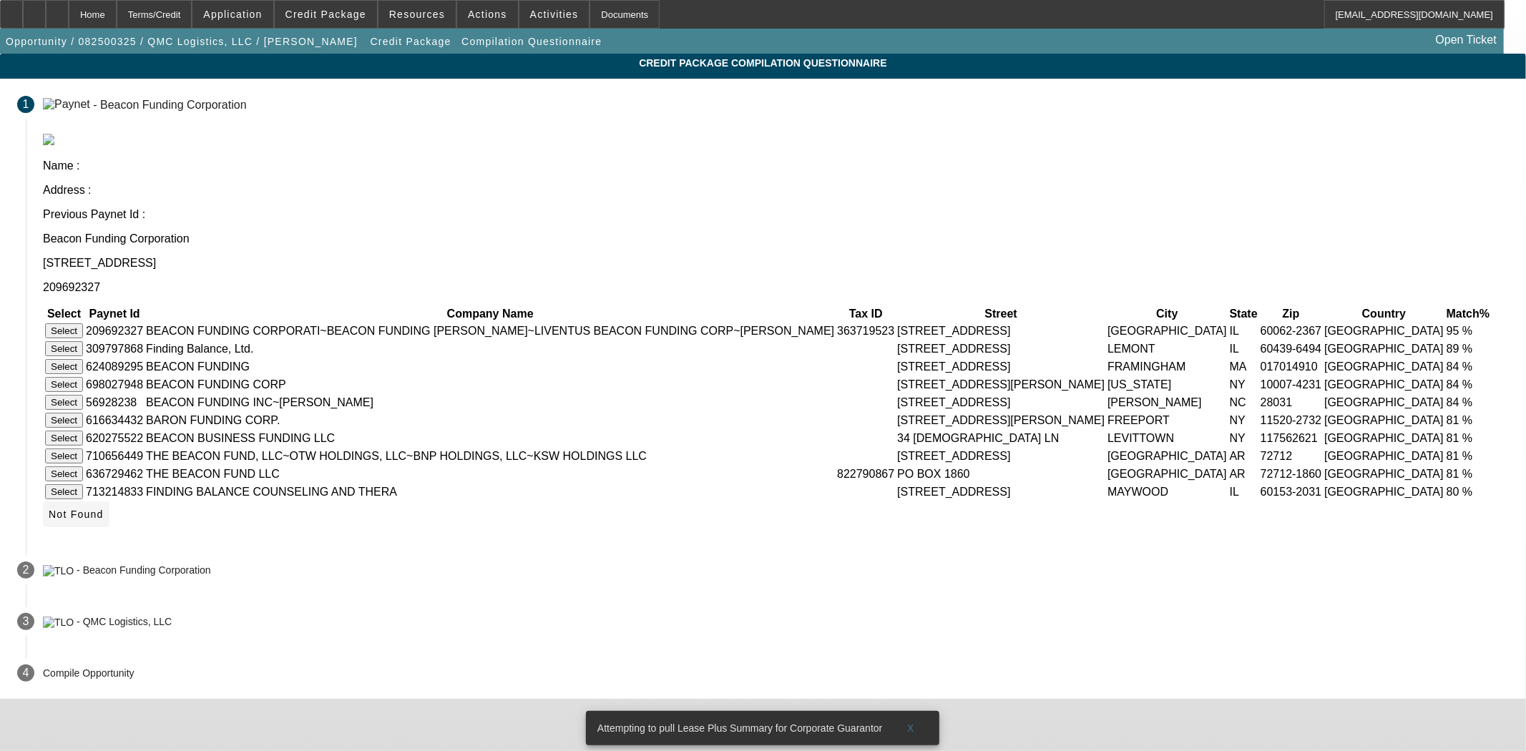
click at [104, 520] on span "Not Found" at bounding box center [76, 514] width 55 height 11
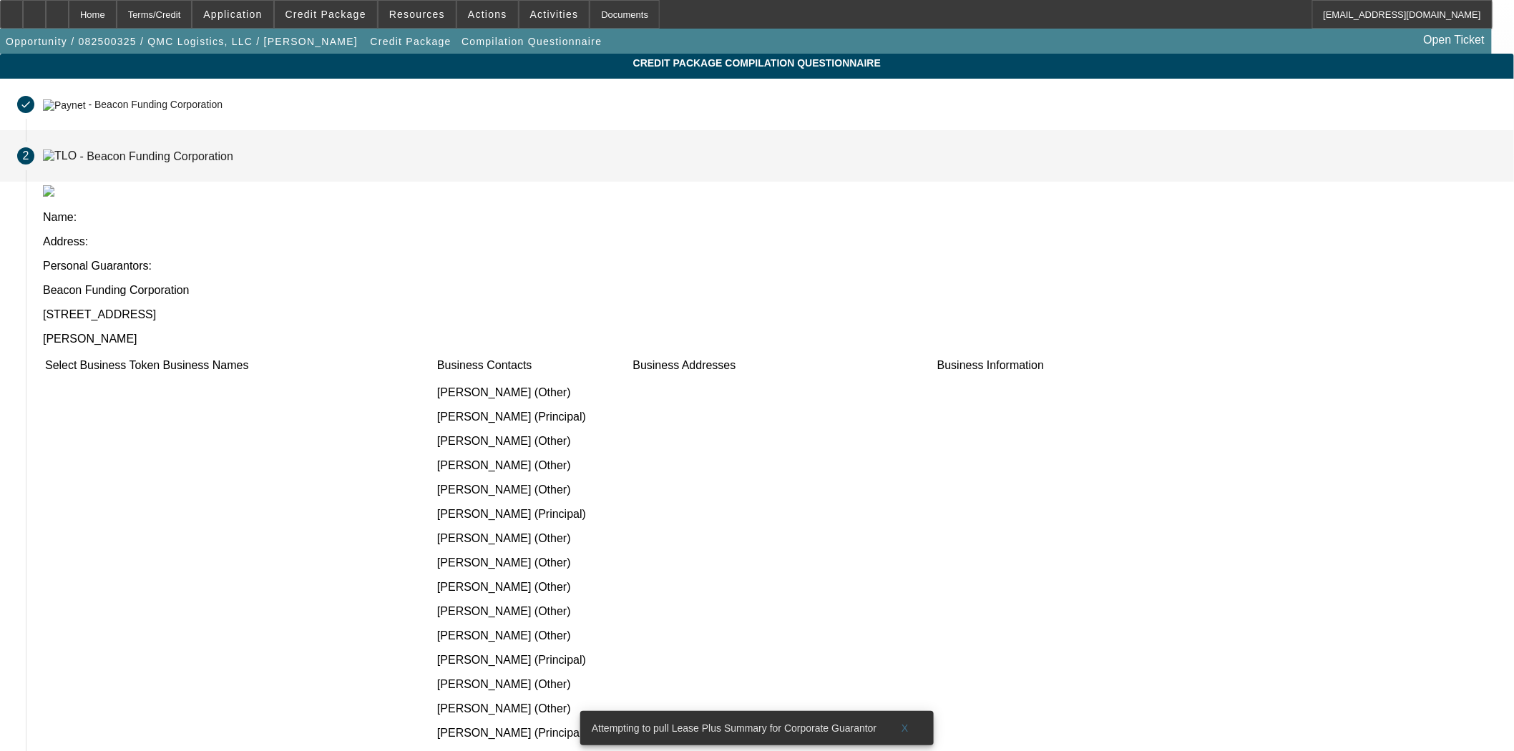
scroll to position [238, 0]
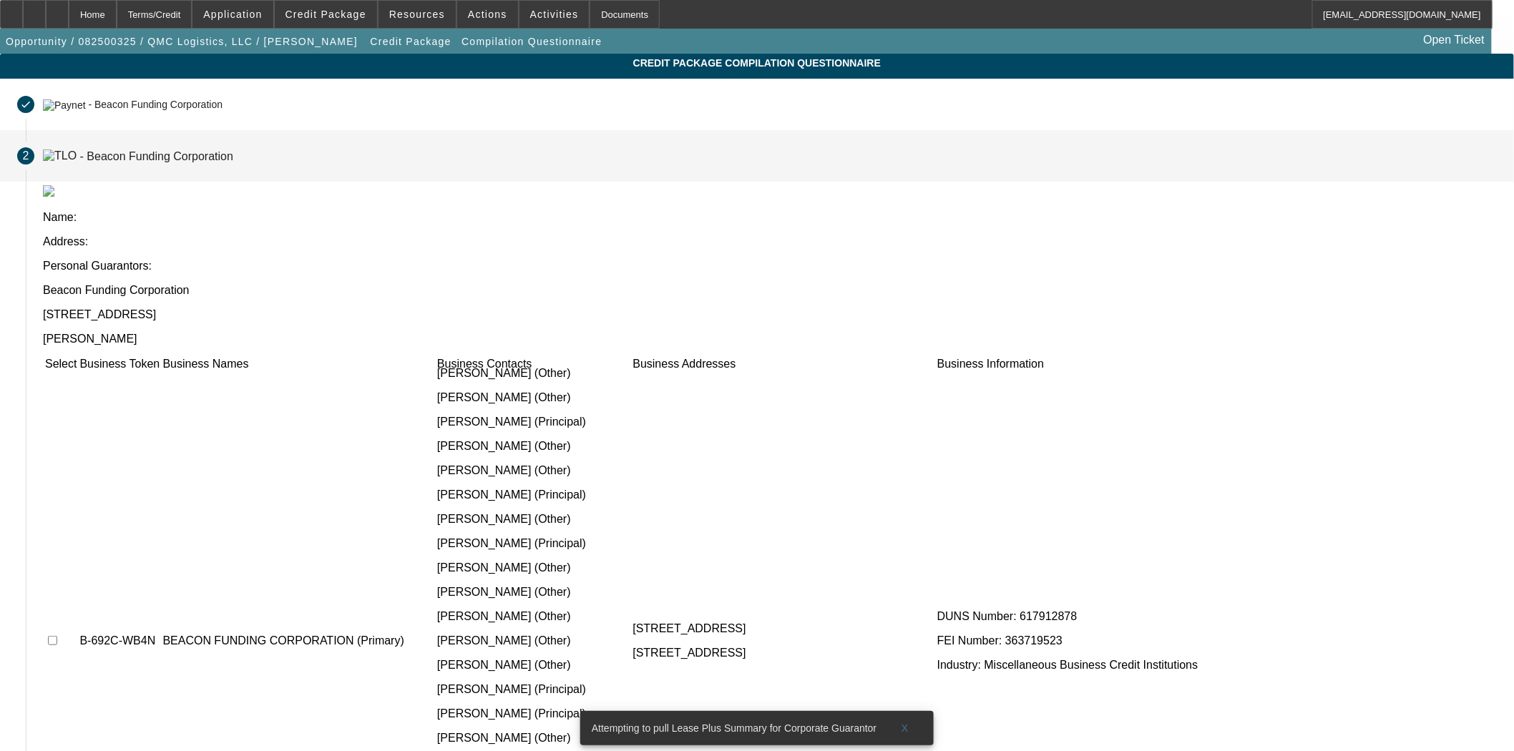
click at [104, 751] on span "Not Found" at bounding box center [76, 763] width 55 height 11
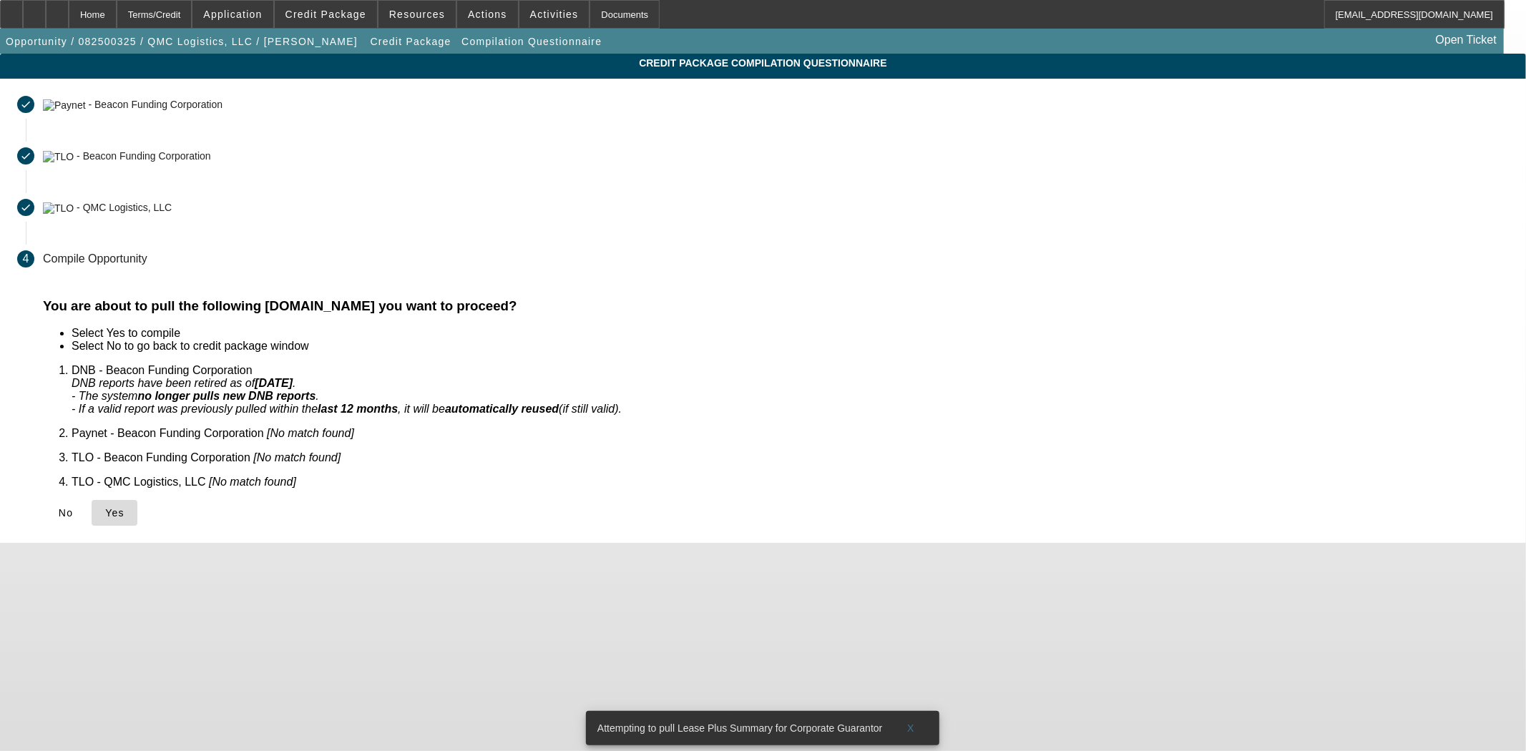
click at [137, 496] on span at bounding box center [115, 513] width 46 height 34
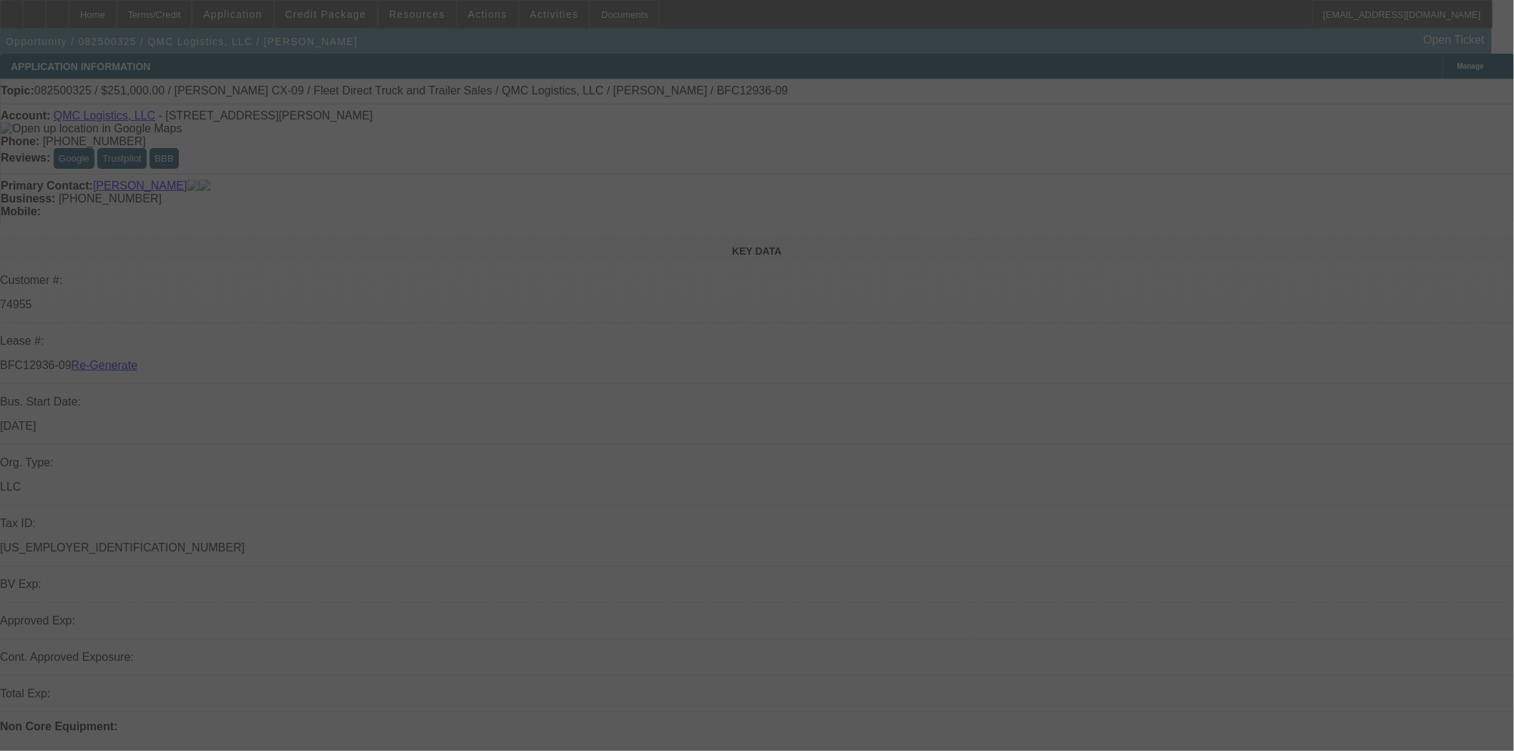
select select "3"
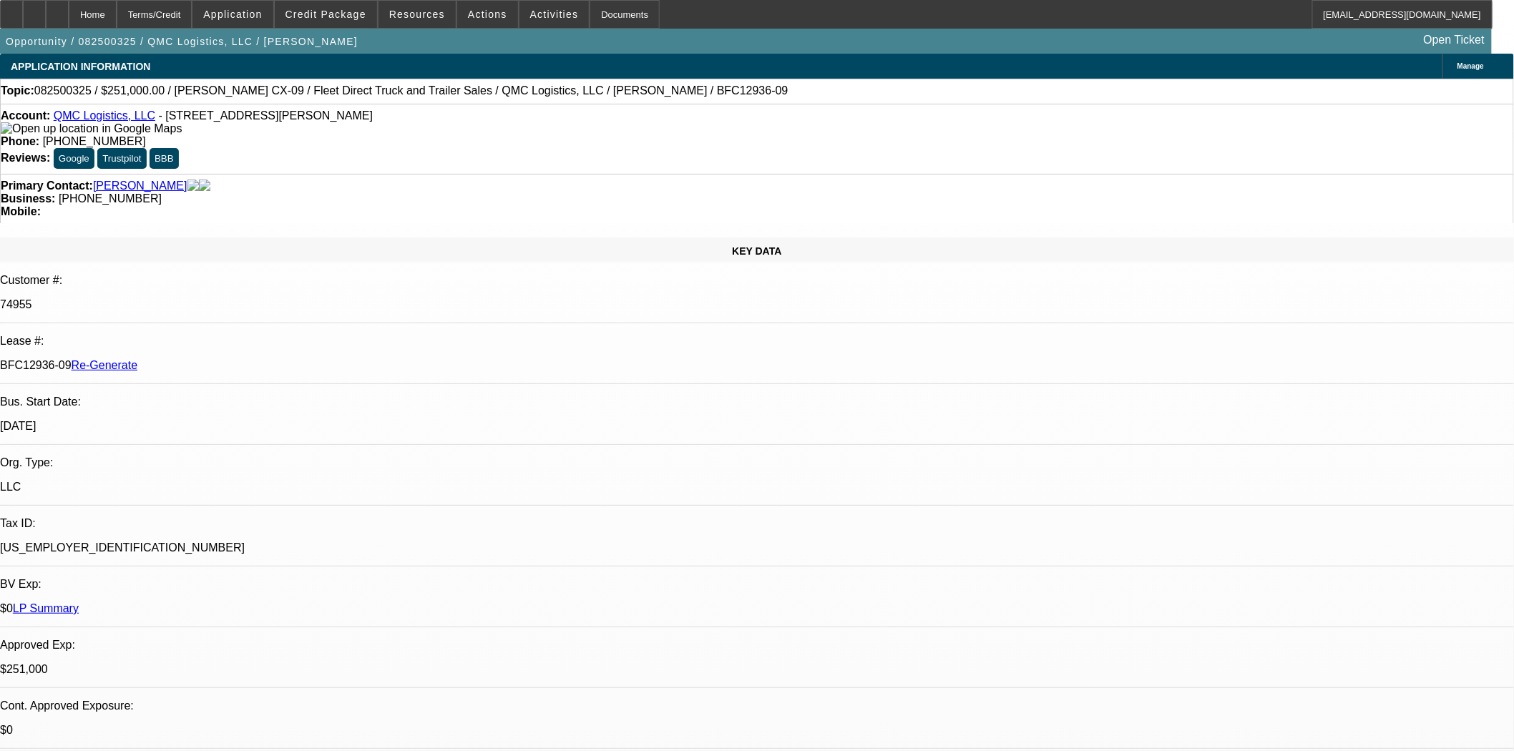
select select "0"
select select "2"
select select "0"
select select "6"
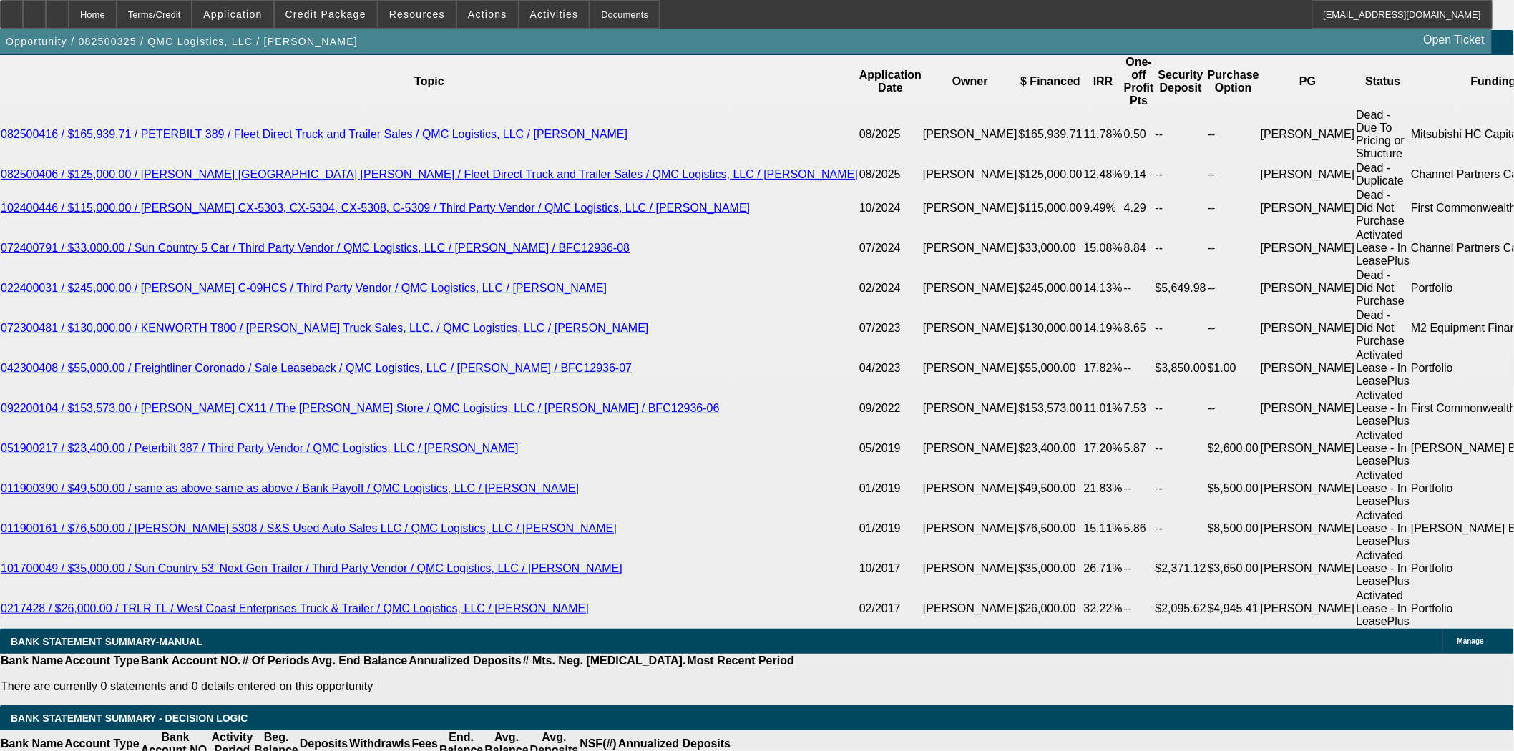
scroll to position [2623, 0]
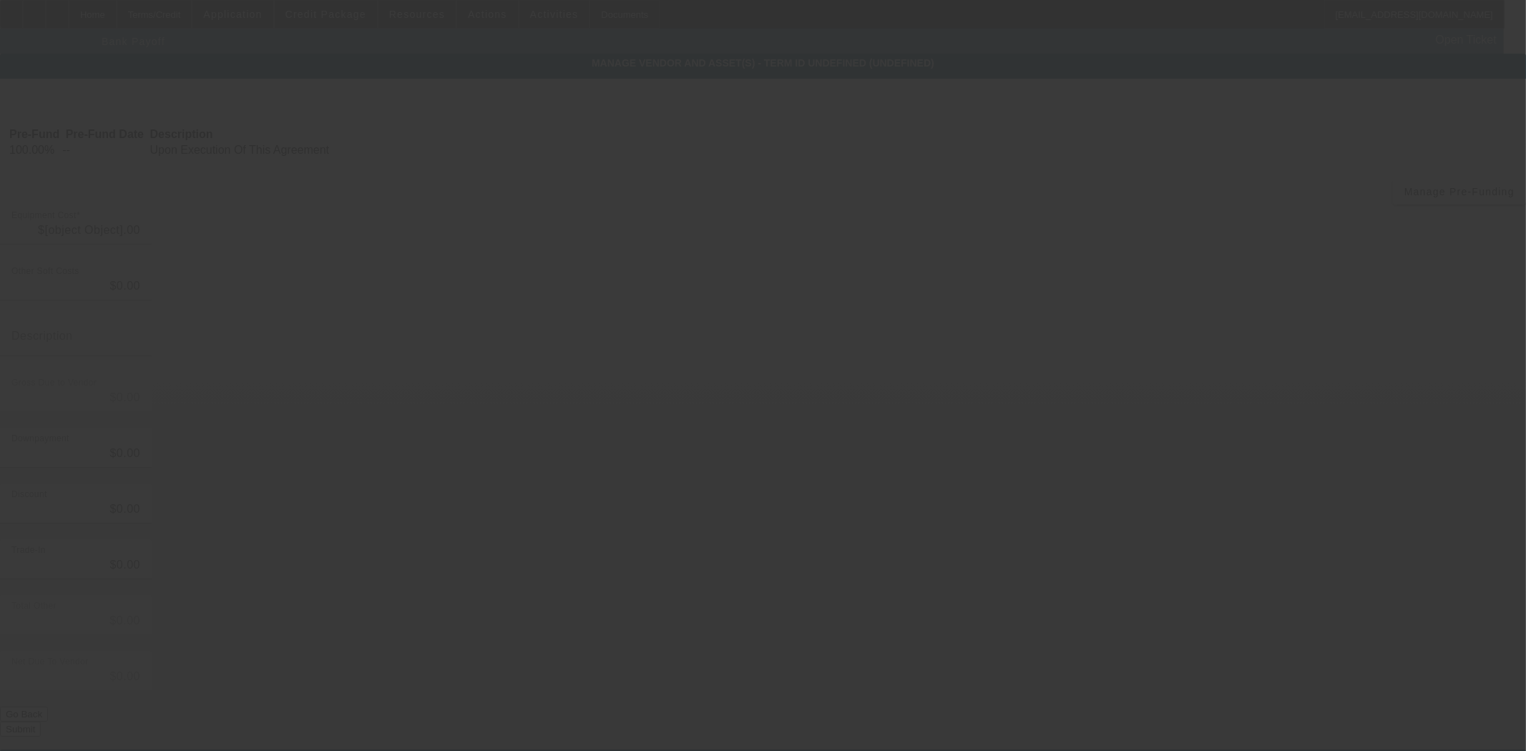
type input "$84,266.91"
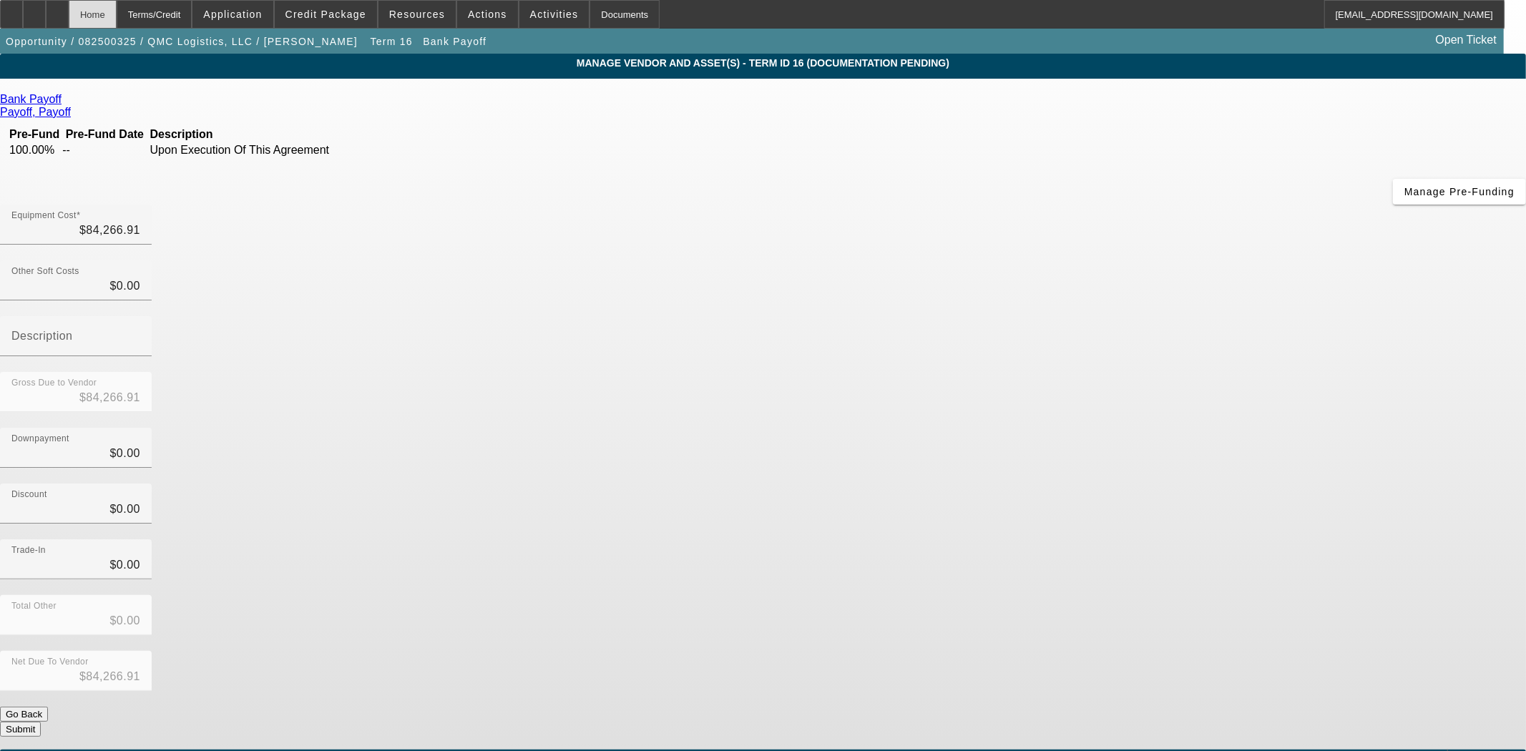
click at [117, 20] on div "Home" at bounding box center [93, 14] width 48 height 29
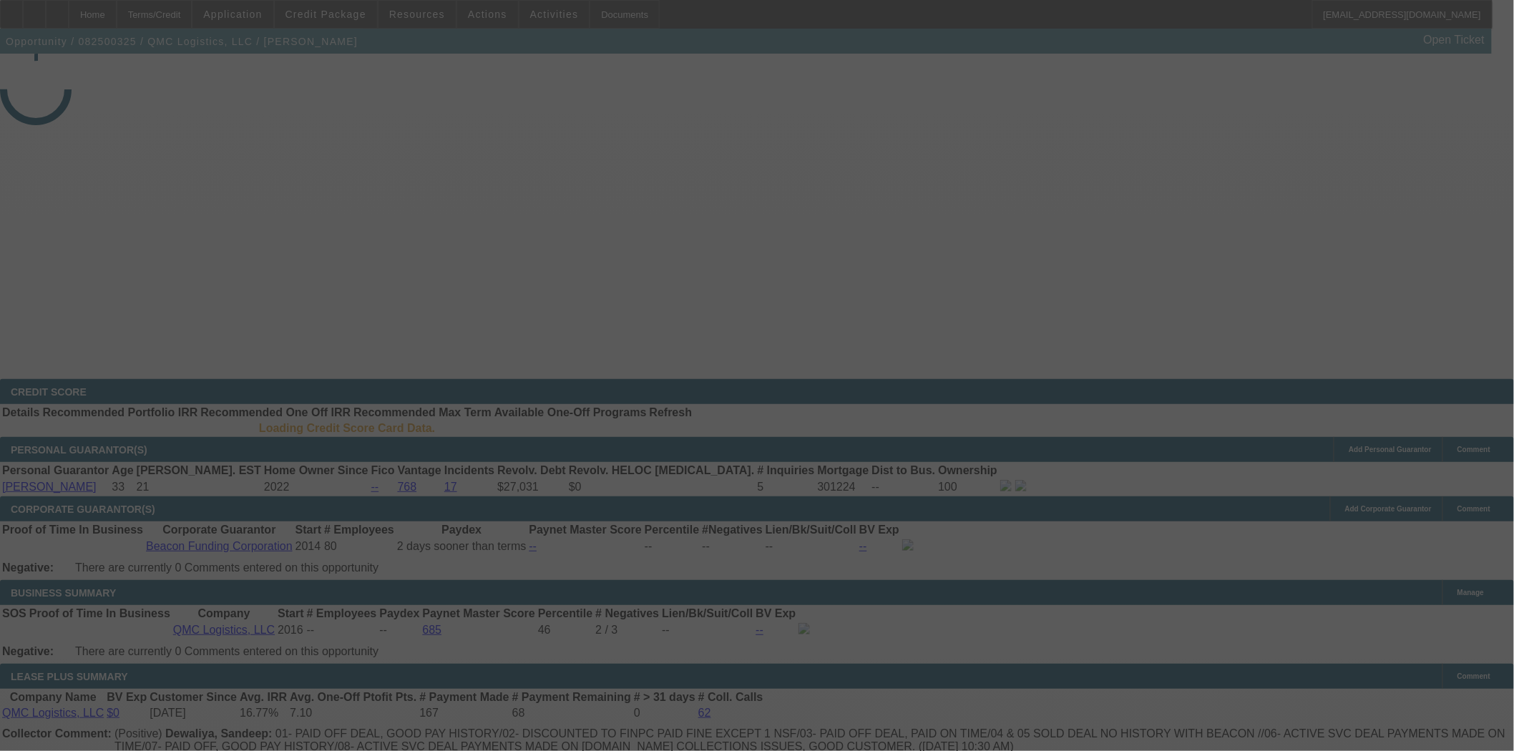
select select "3"
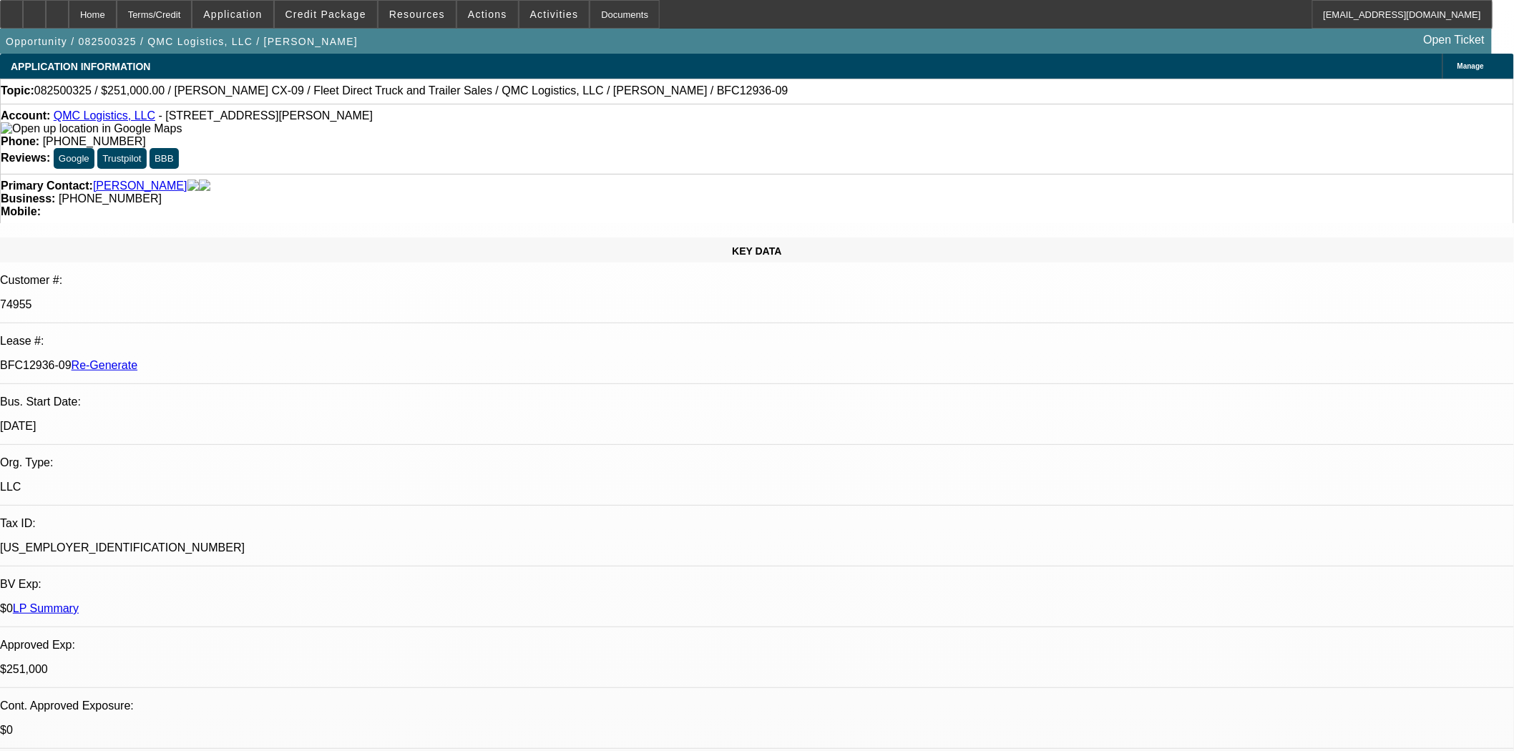
select select "0"
select select "2"
select select "0"
select select "6"
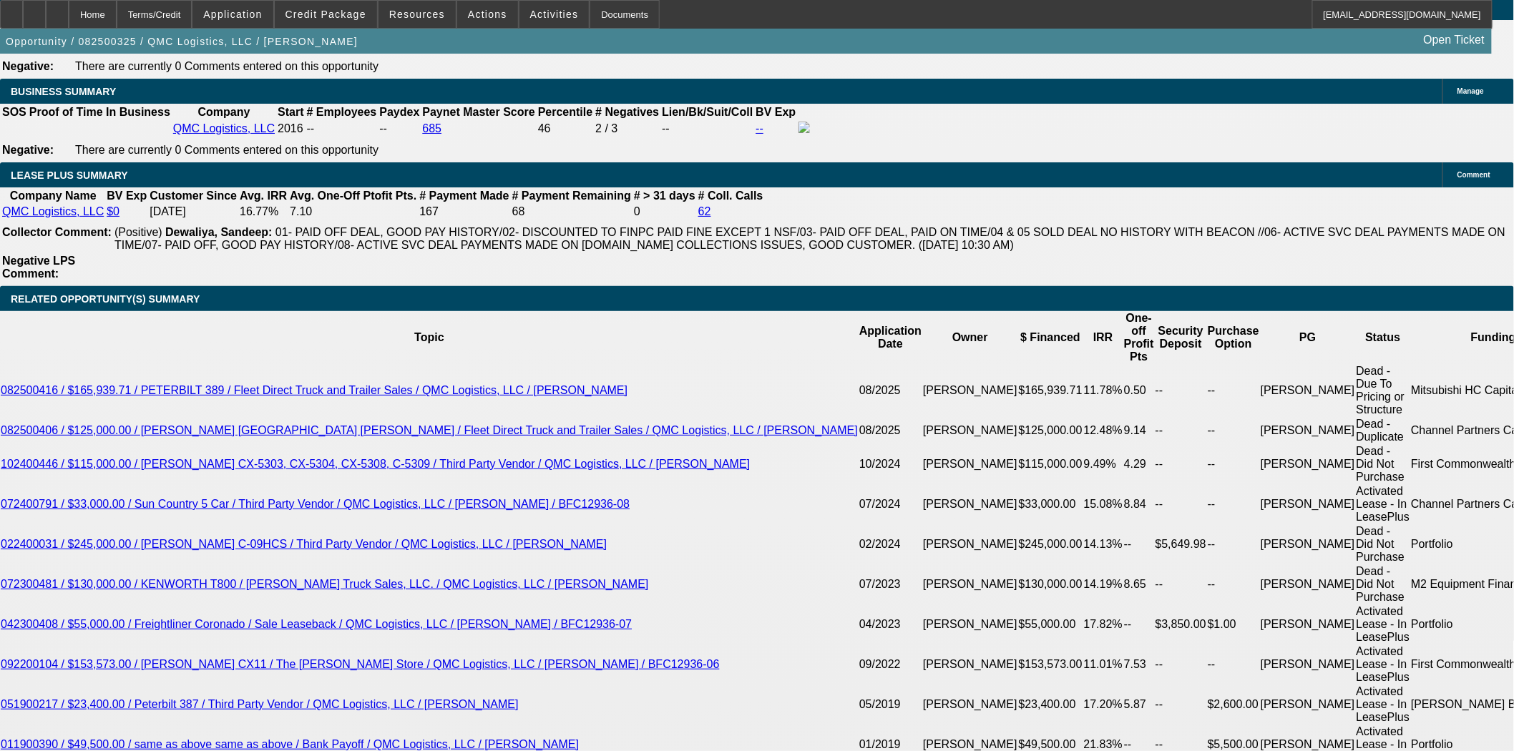
scroll to position [2623, 0]
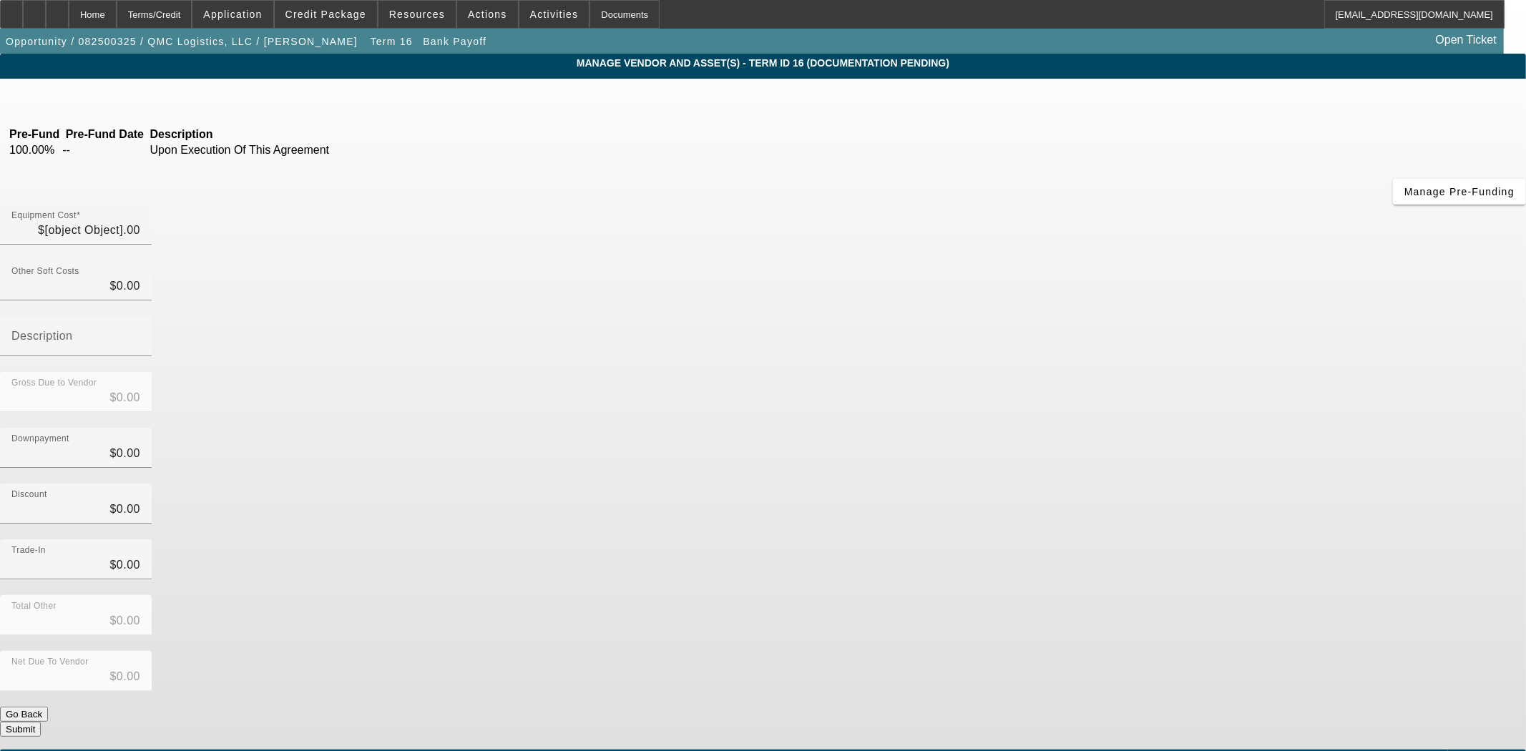
type input "$84,266.91"
click at [65, 102] on icon at bounding box center [65, 99] width 0 height 12
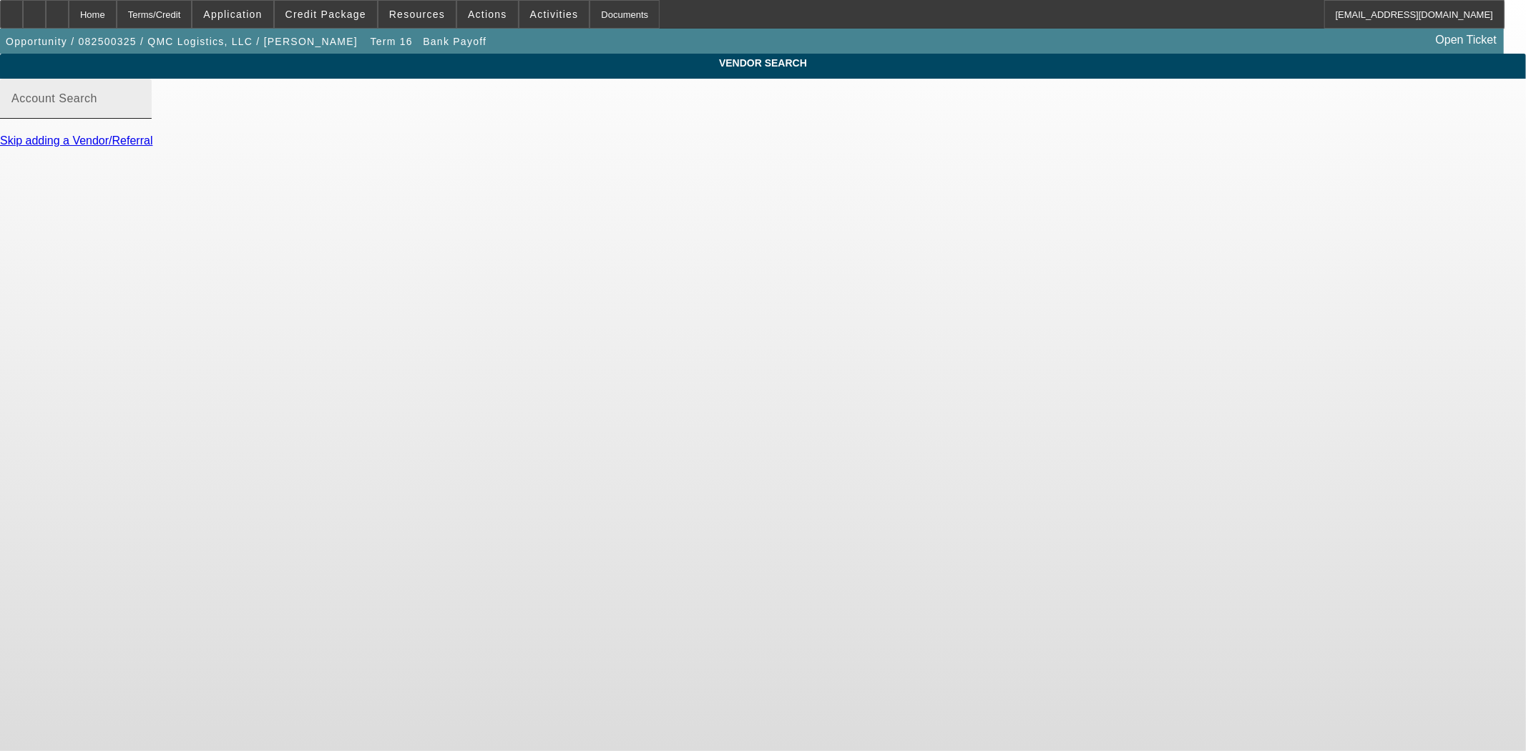
click at [97, 104] on mat-label "Account Search" at bounding box center [54, 98] width 86 height 12
click at [140, 113] on input "Account Search" at bounding box center [75, 104] width 129 height 17
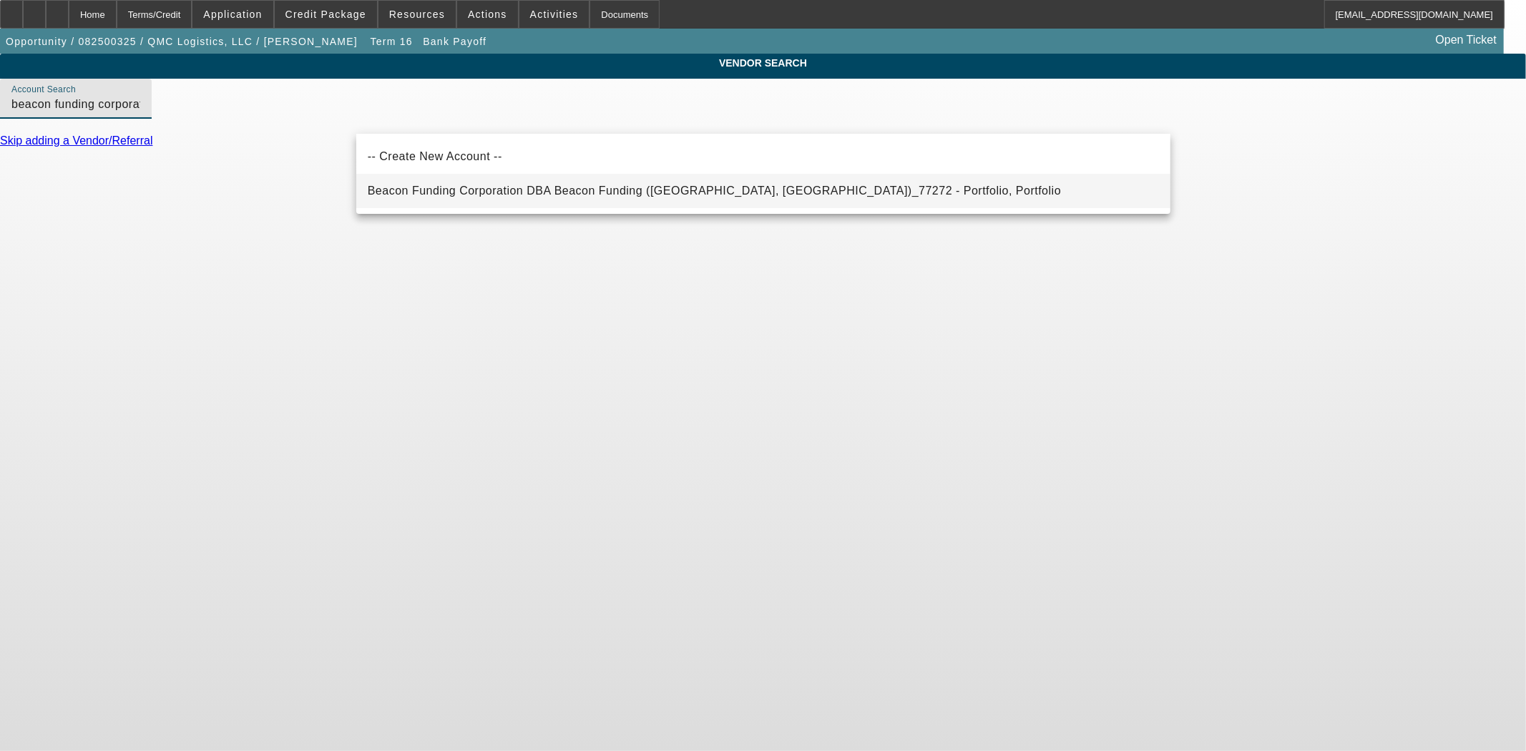
click at [514, 190] on span "Beacon Funding Corporation DBA Beacon Funding (Northbrook, IL)_77272 - Portfoli…" at bounding box center [715, 191] width 694 height 12
type input "Beacon Funding Corporation DBA Beacon Funding (Northbrook, IL)_77272 - Portfoli…"
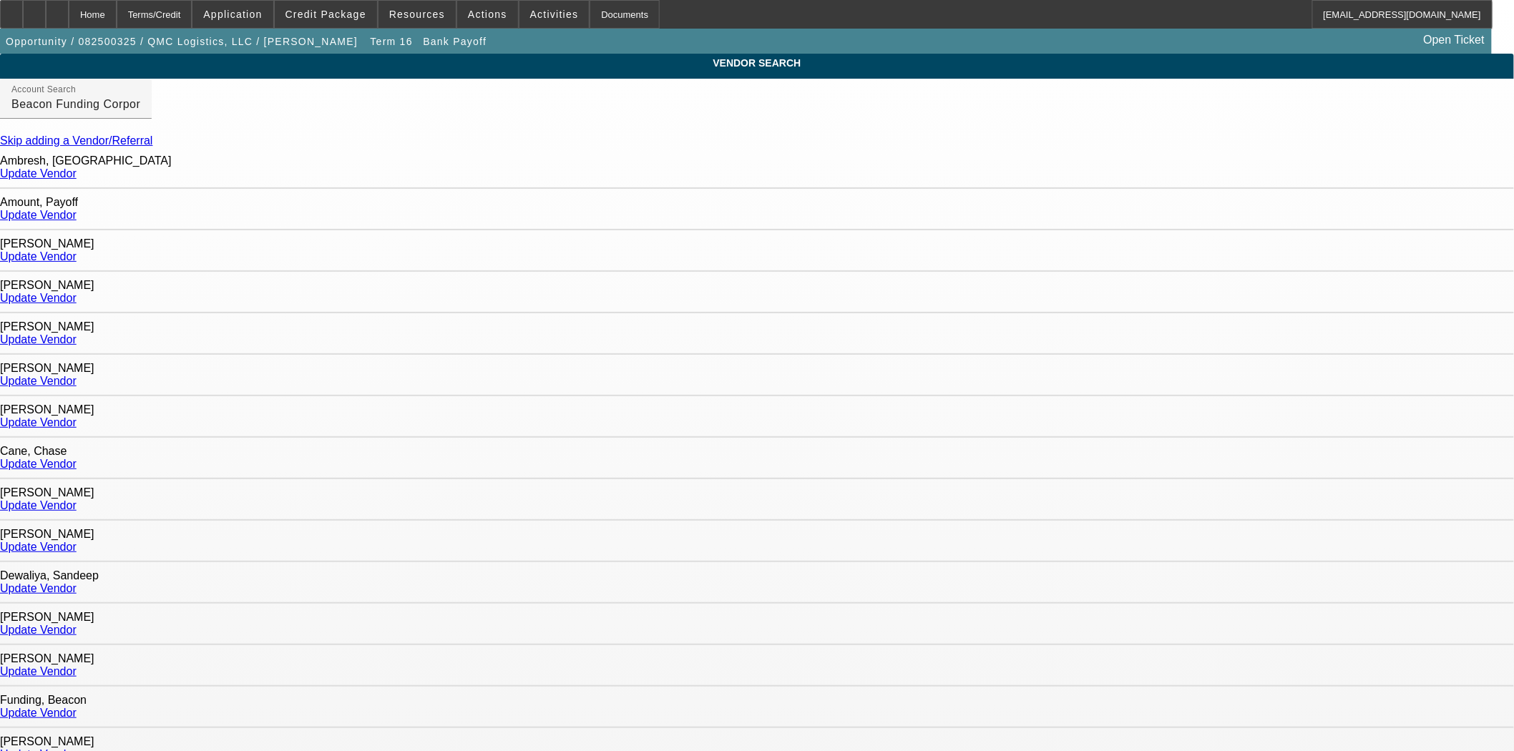
click at [77, 215] on link "Update Vendor" at bounding box center [38, 215] width 77 height 12
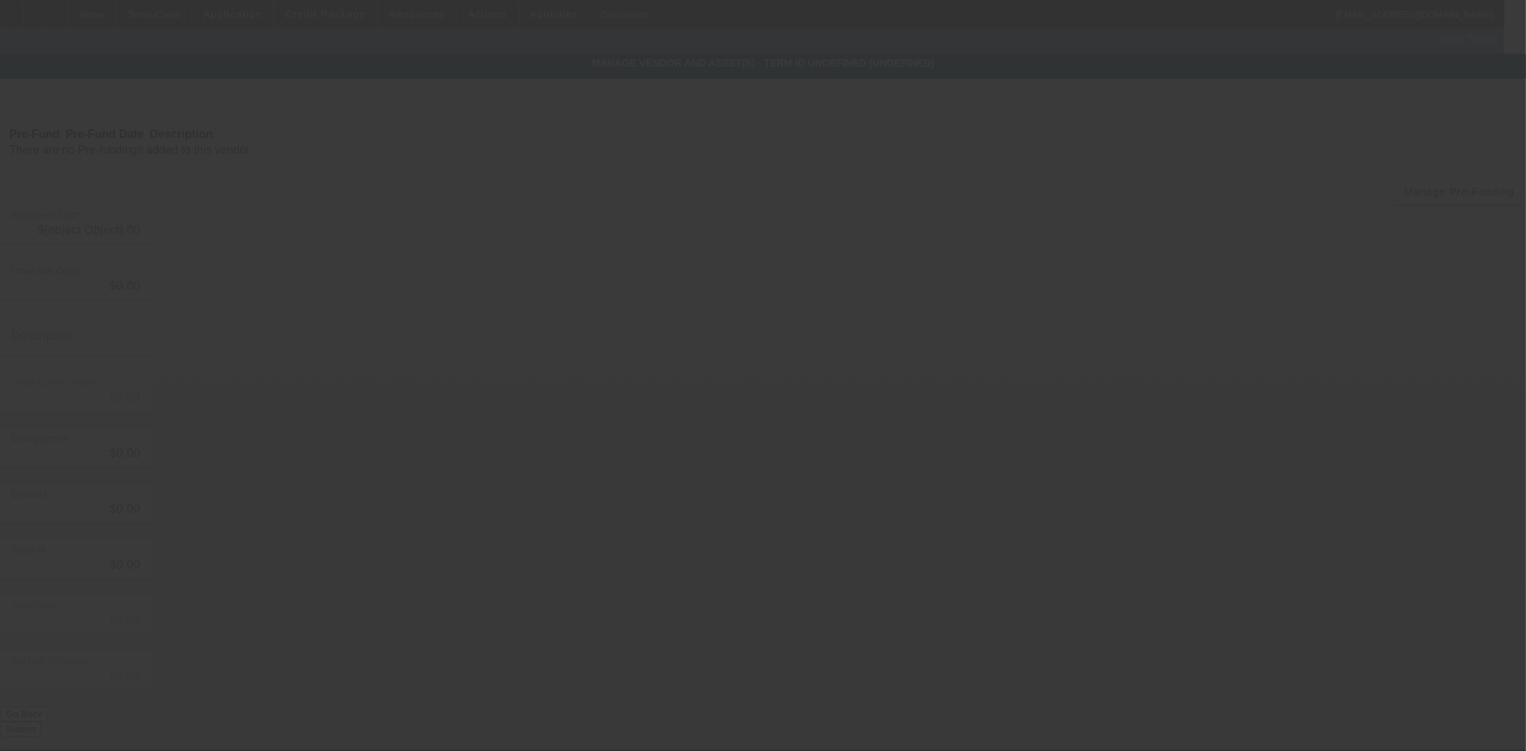
type input "$84,266.91"
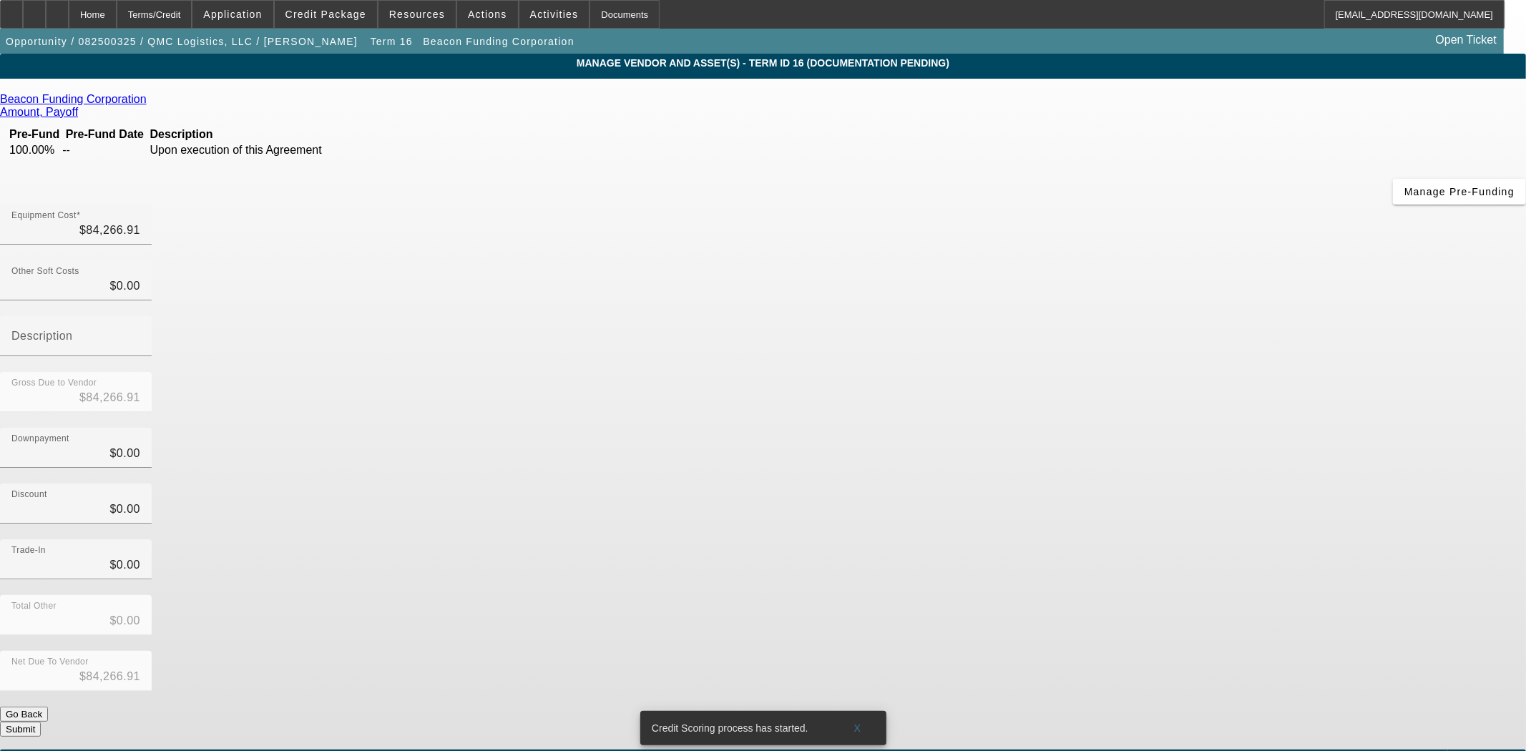
click at [41, 722] on button "Submit" at bounding box center [20, 729] width 41 height 15
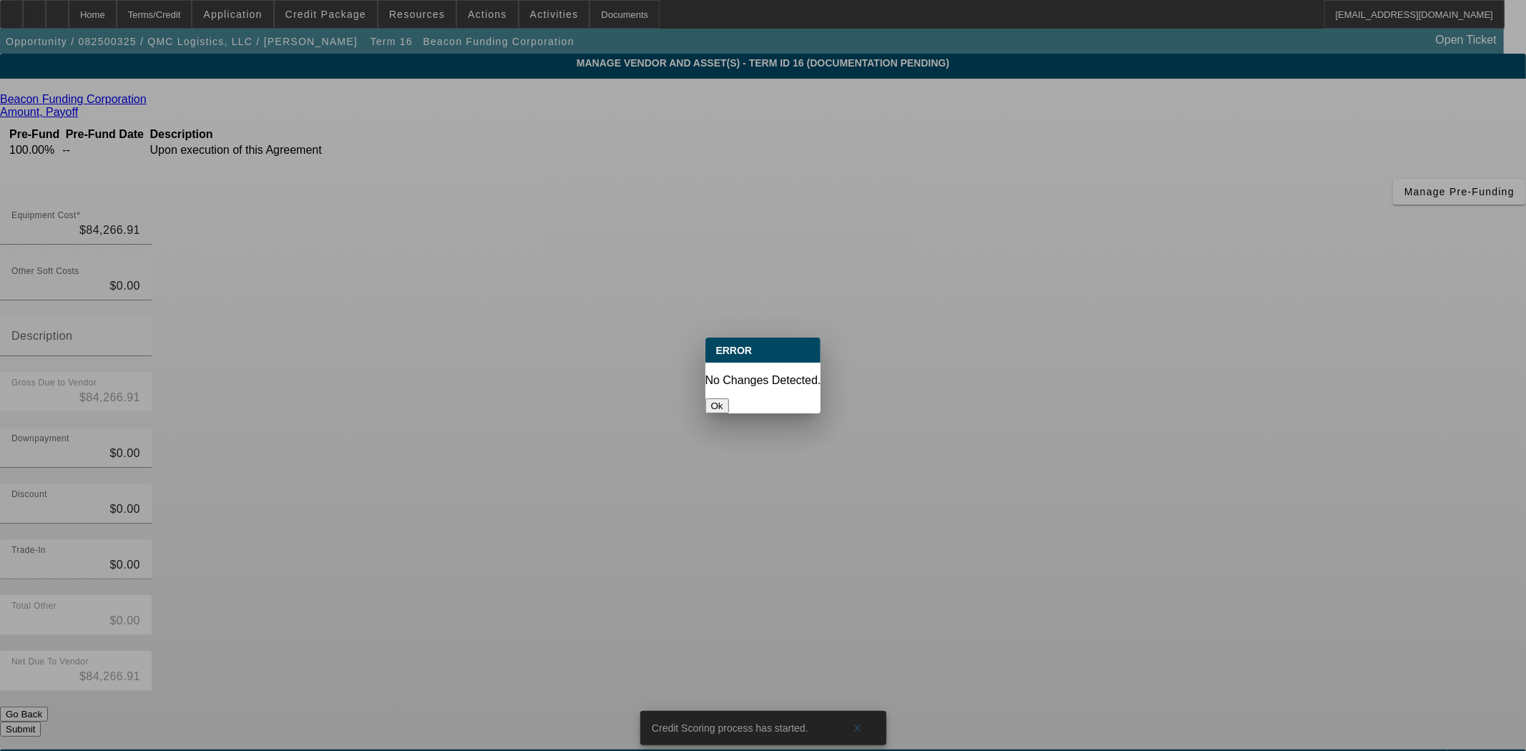
click at [729, 399] on button "Ok" at bounding box center [717, 406] width 24 height 15
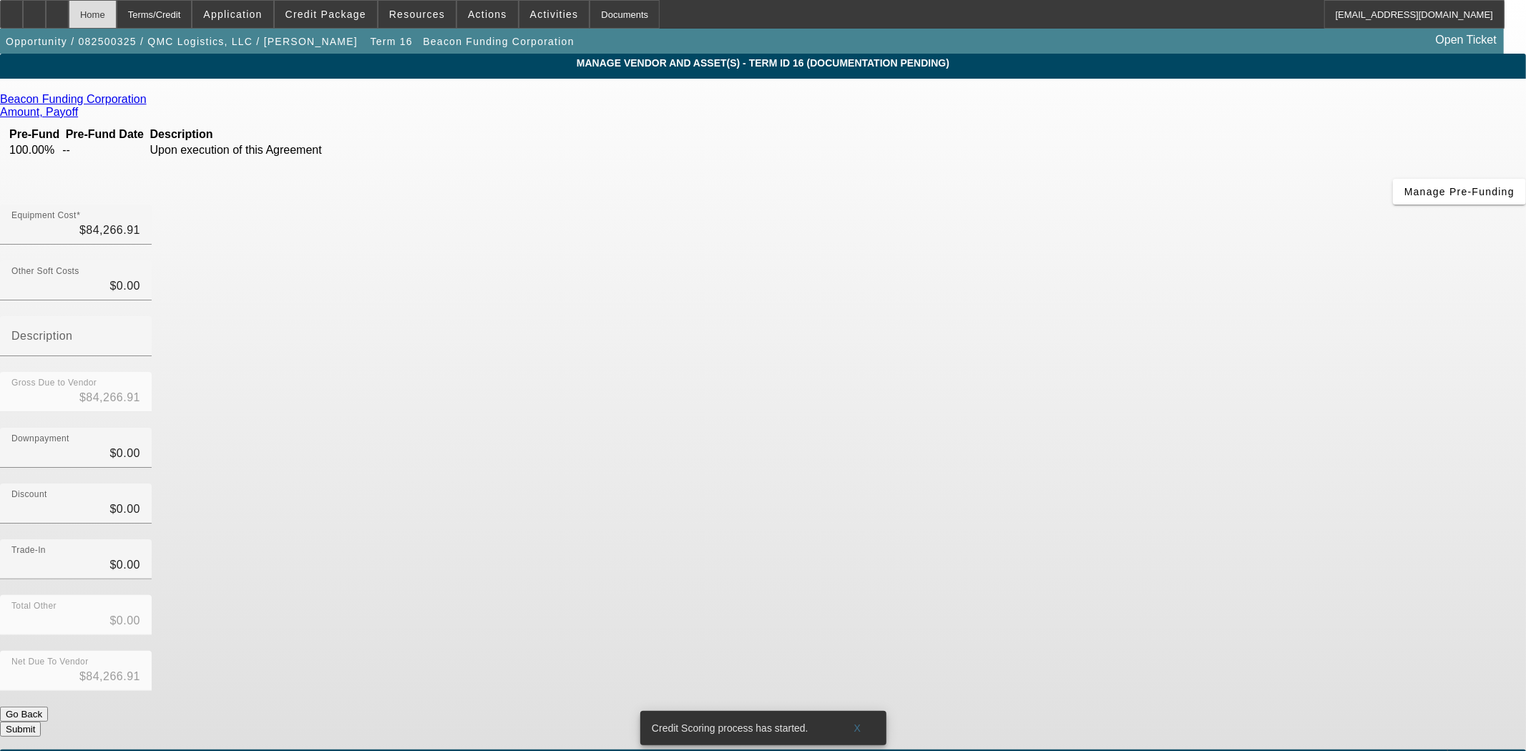
click at [117, 21] on div "Home" at bounding box center [93, 14] width 48 height 29
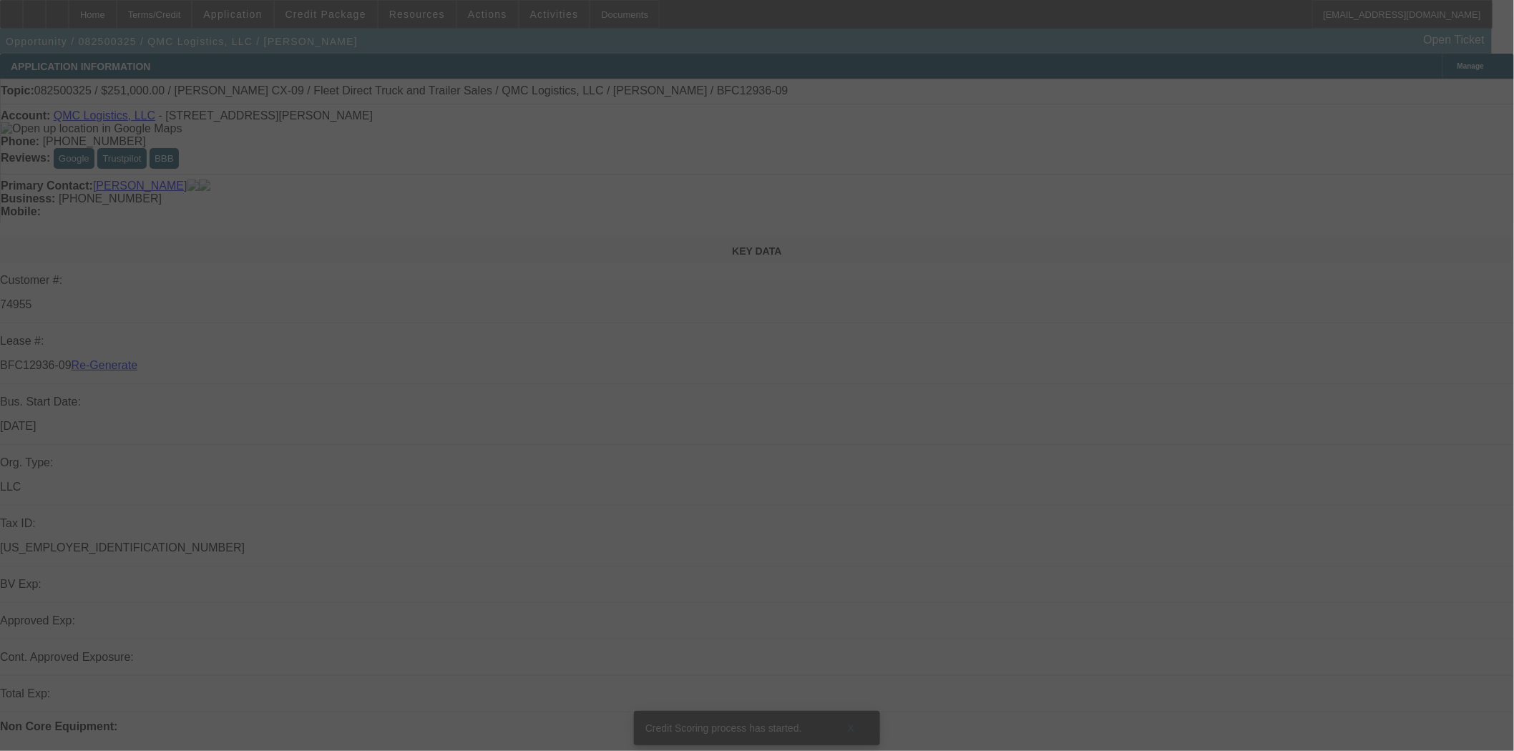
select select "3"
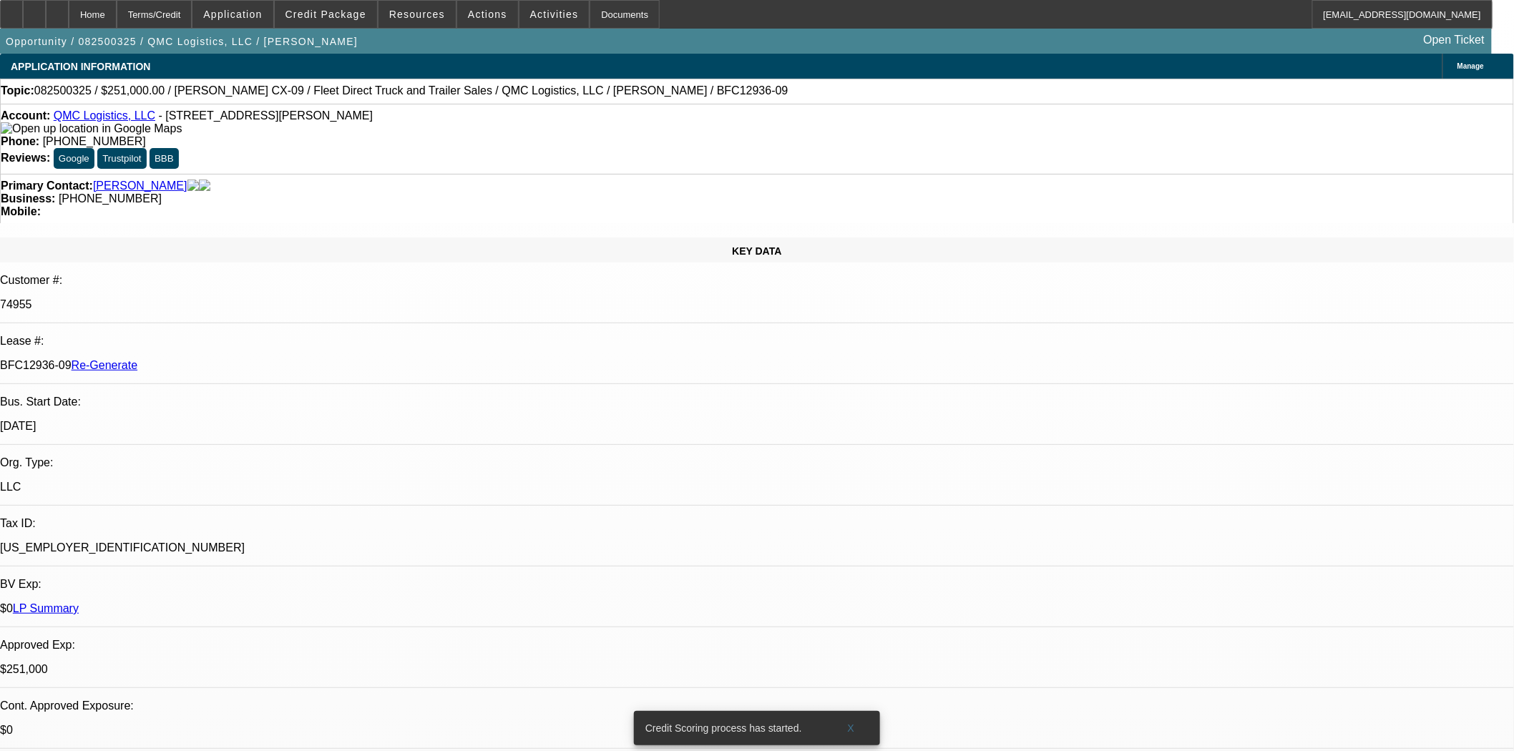
select select "0"
select select "2"
select select "0"
select select "6"
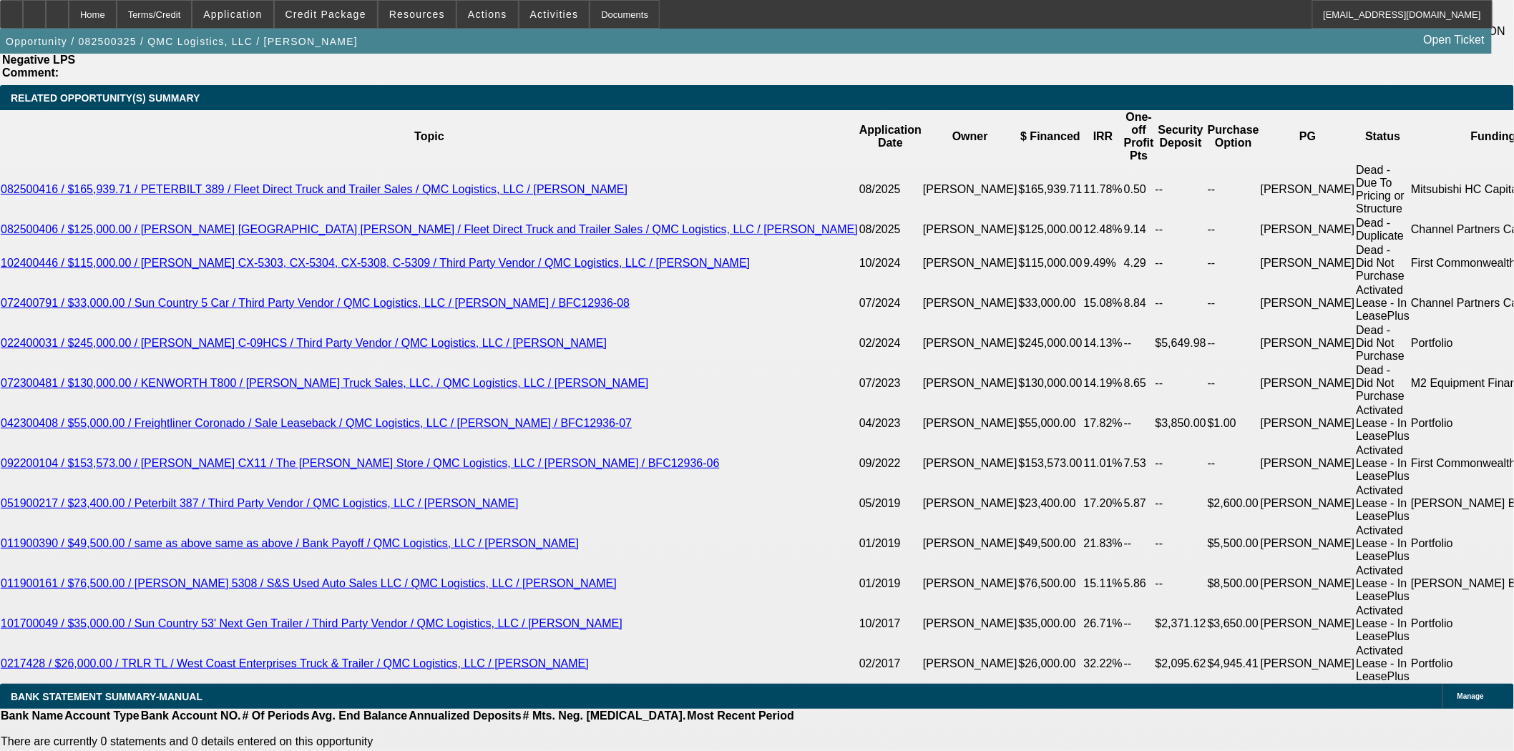
scroll to position [2782, 0]
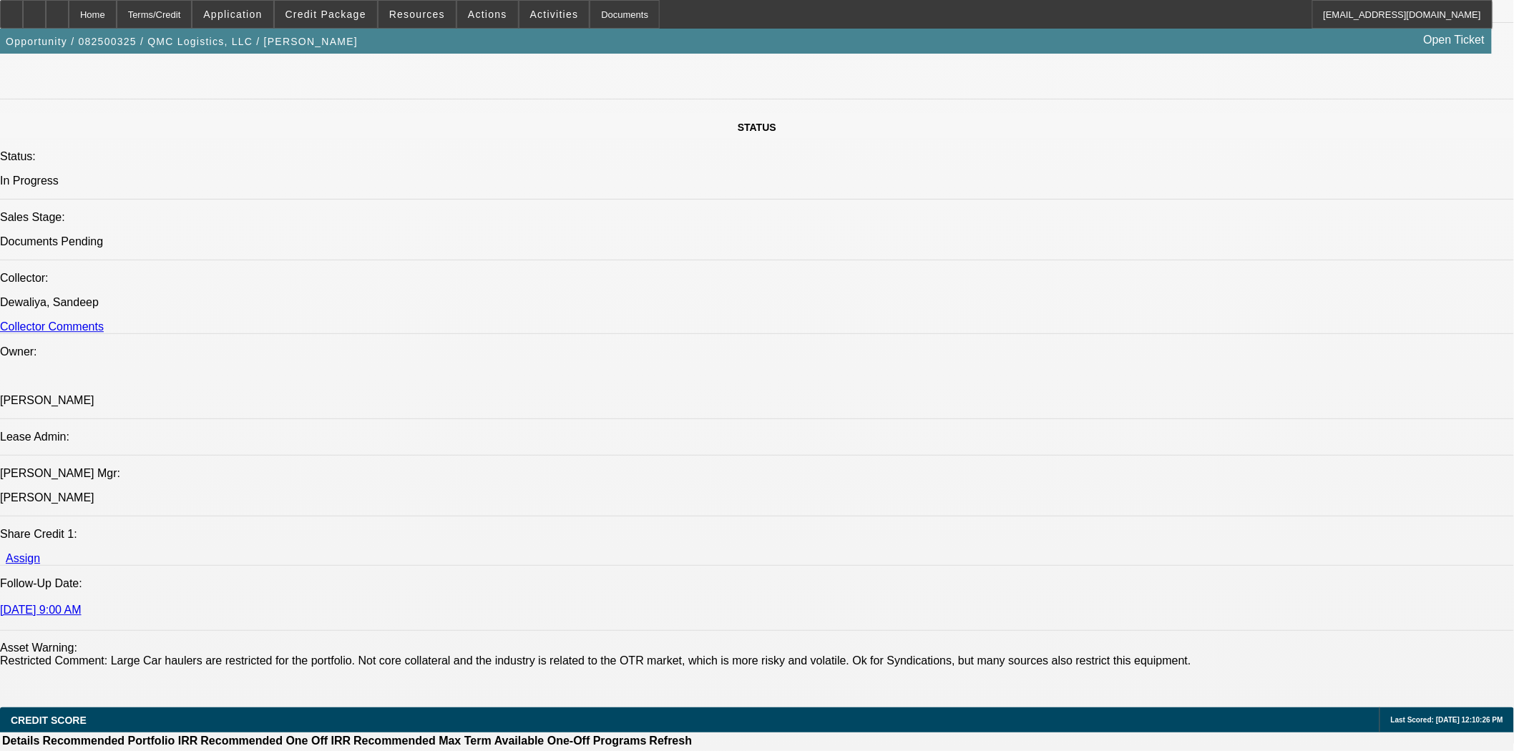
scroll to position [1113, 0]
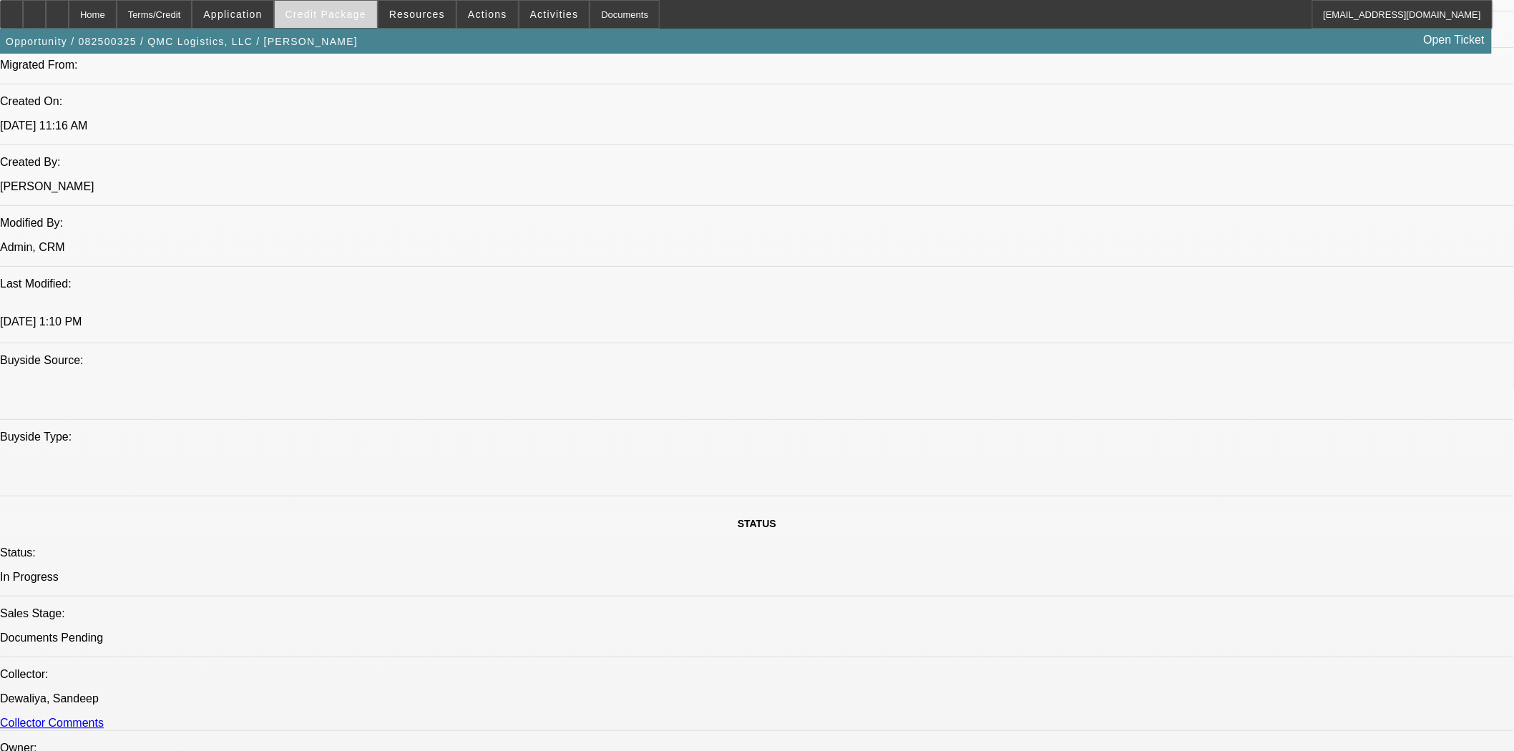
click at [304, 7] on span at bounding box center [326, 14] width 102 height 34
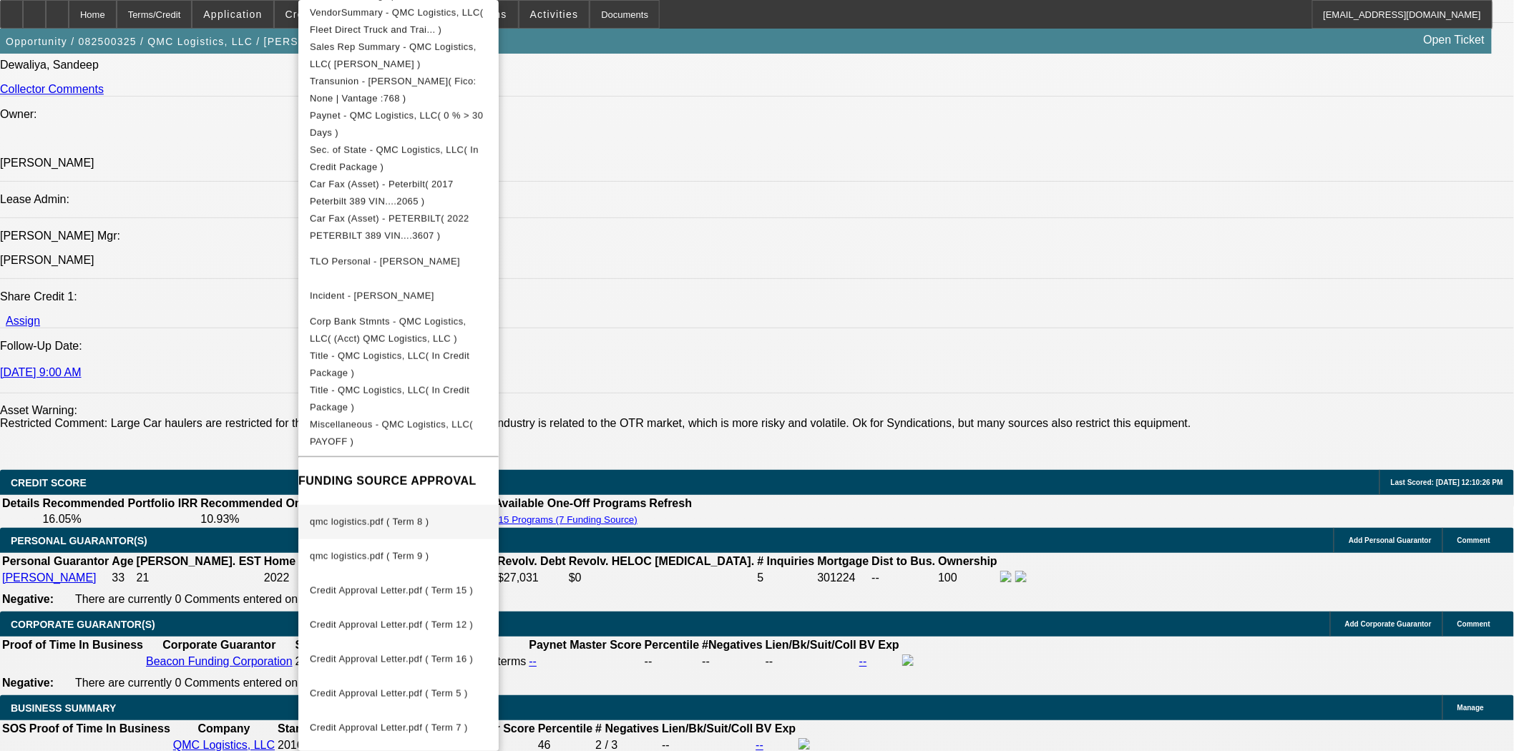
scroll to position [2066, 0]
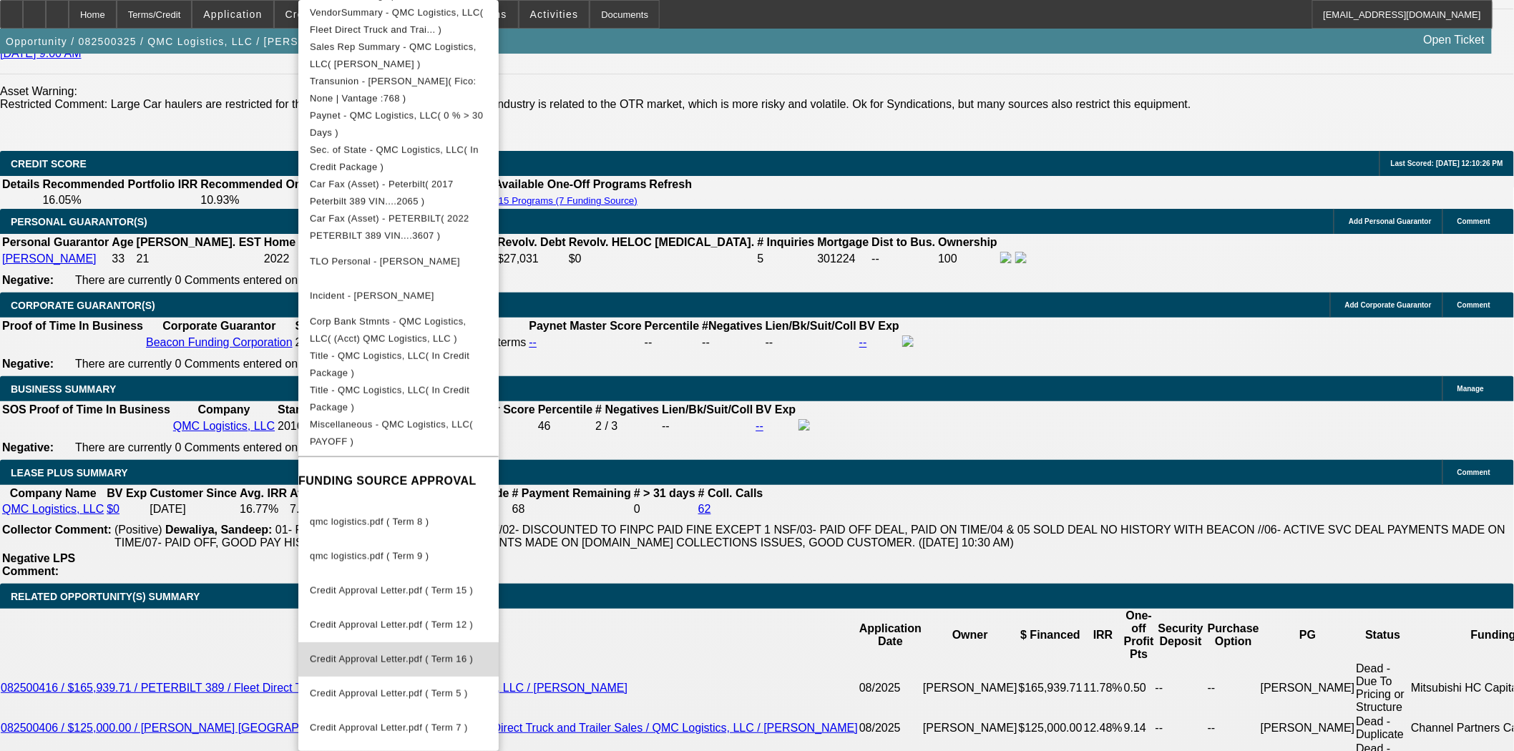
click at [395, 653] on span "Credit Approval Letter.pdf ( Term 16 )" at bounding box center [398, 659] width 177 height 17
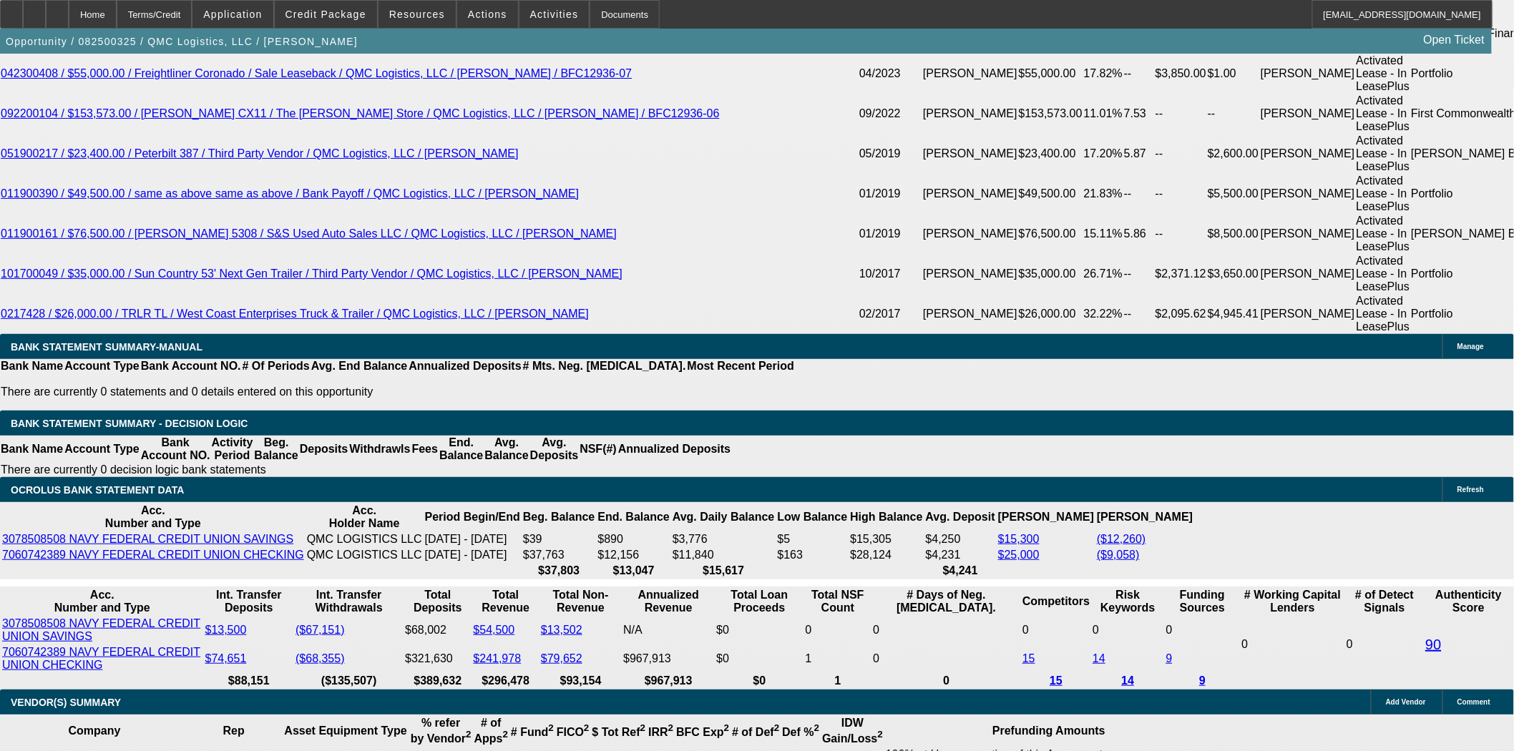
scroll to position [3021, 0]
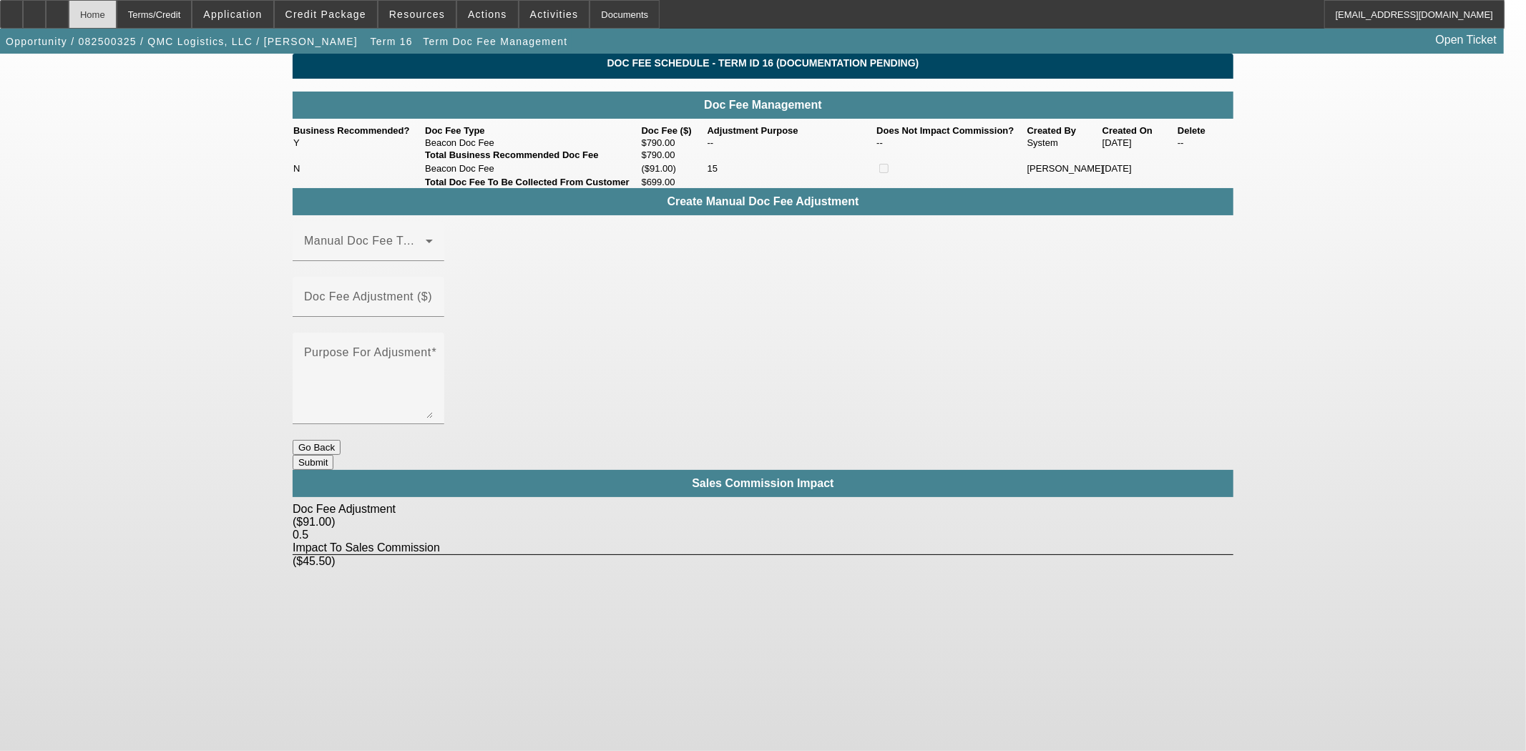
click at [116, 12] on div "Home" at bounding box center [93, 14] width 48 height 29
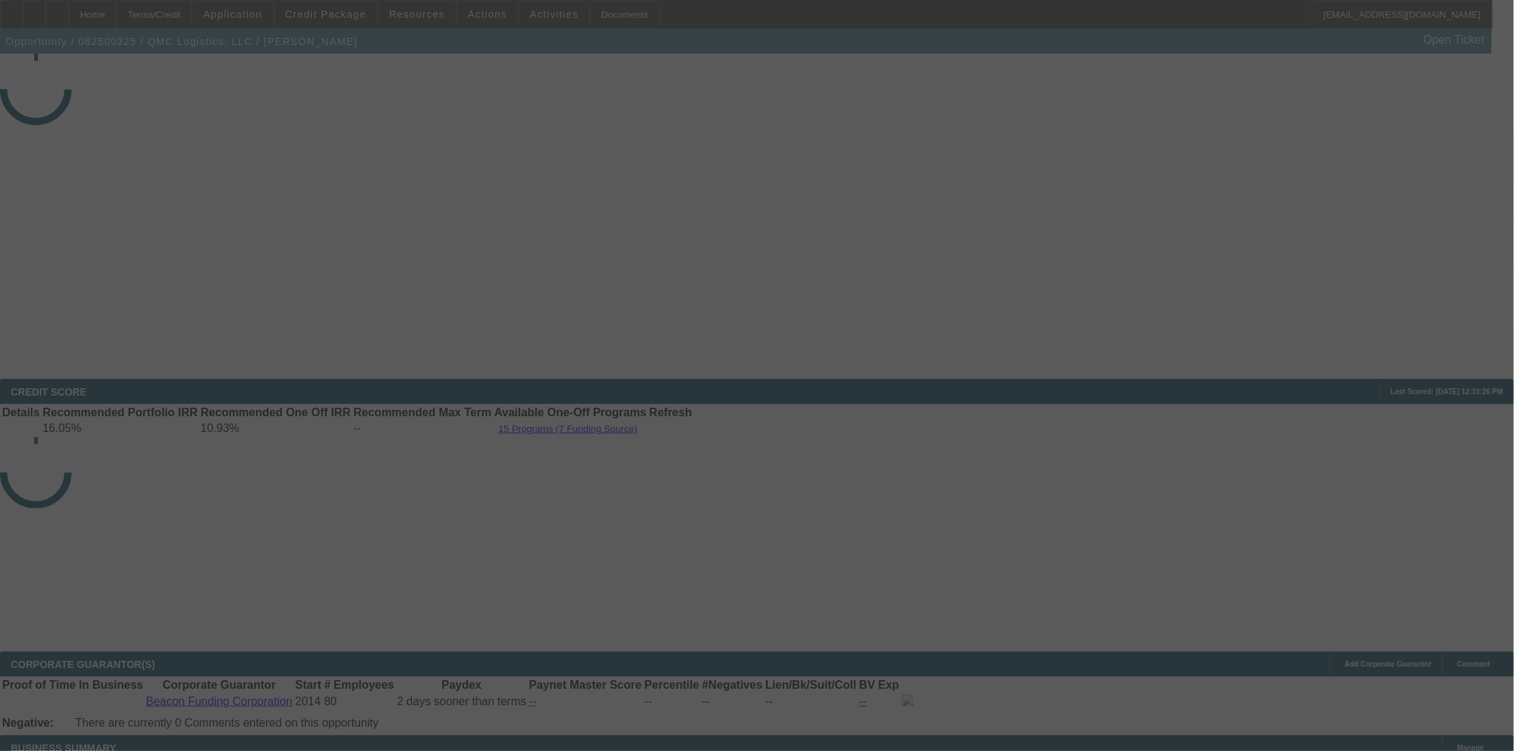
select select "3"
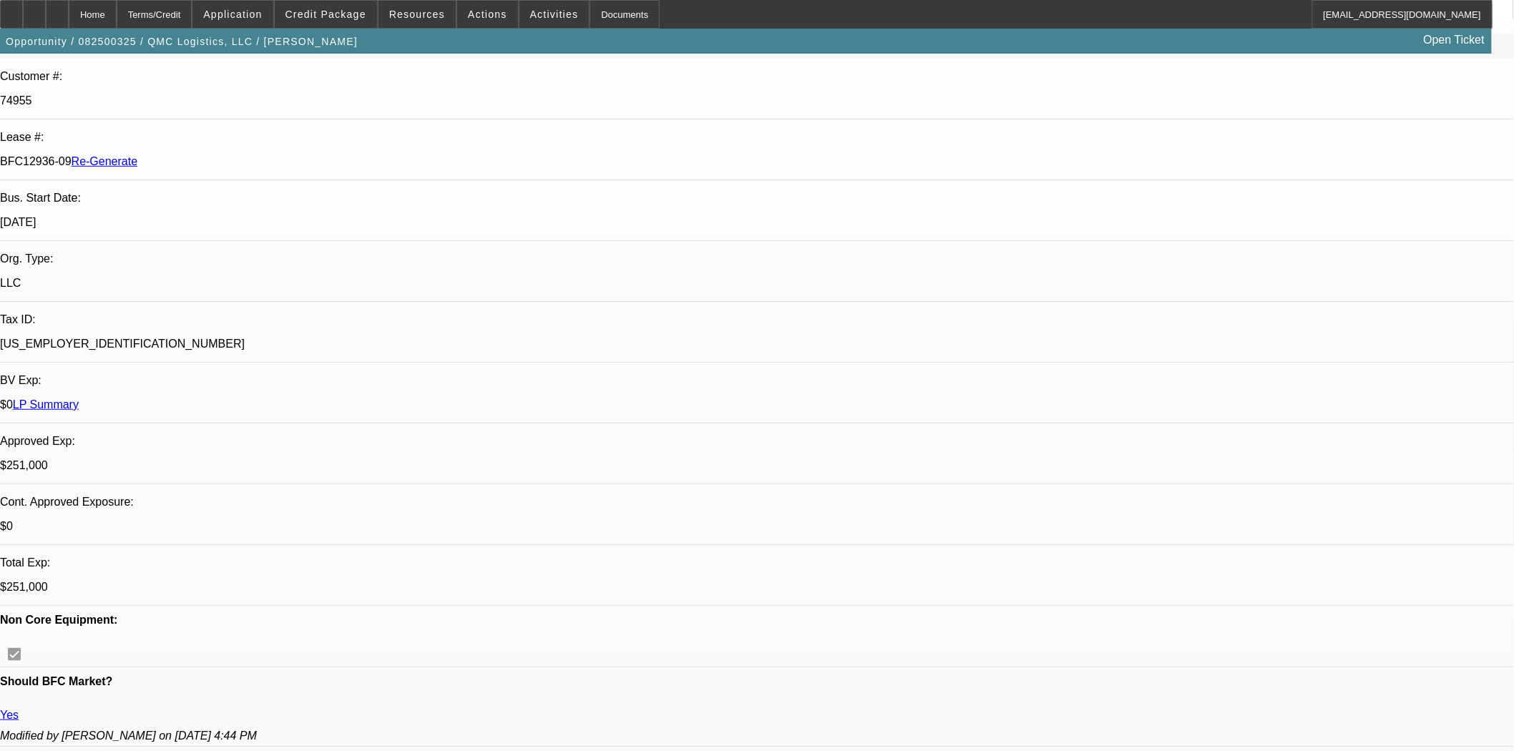
select select "0"
select select "2"
select select "0"
select select "6"
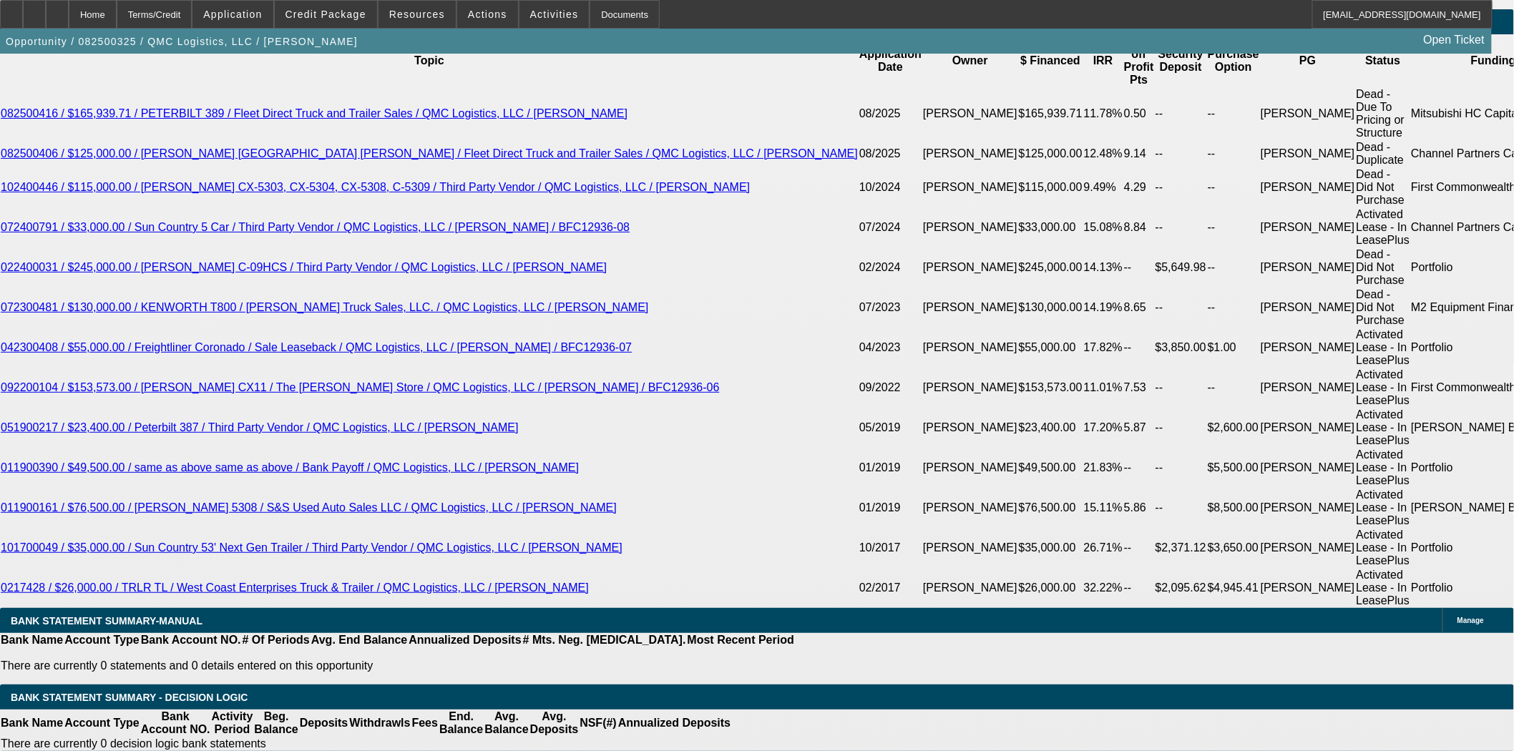
scroll to position [3038, 0]
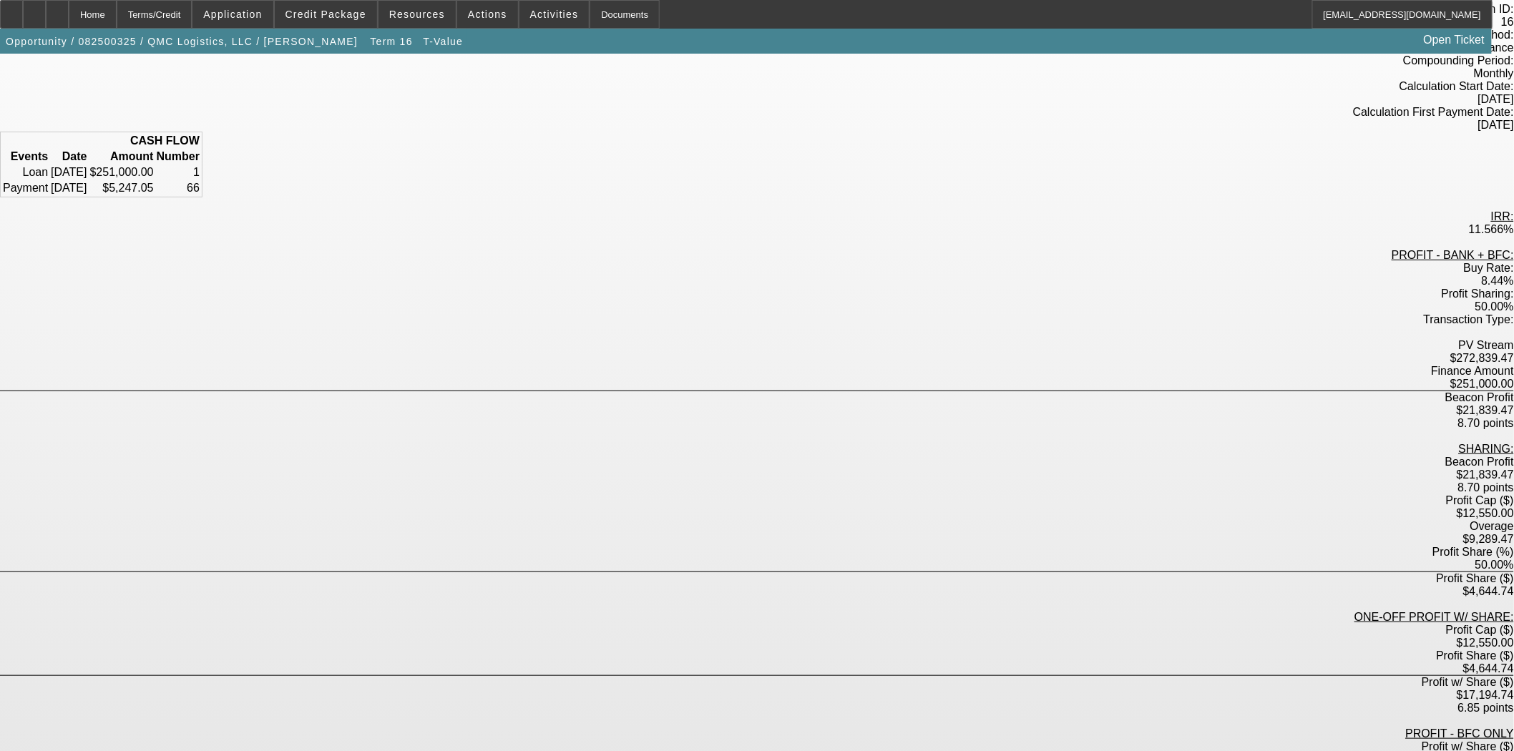
scroll to position [126, 0]
click at [116, 16] on div "Home" at bounding box center [93, 14] width 48 height 29
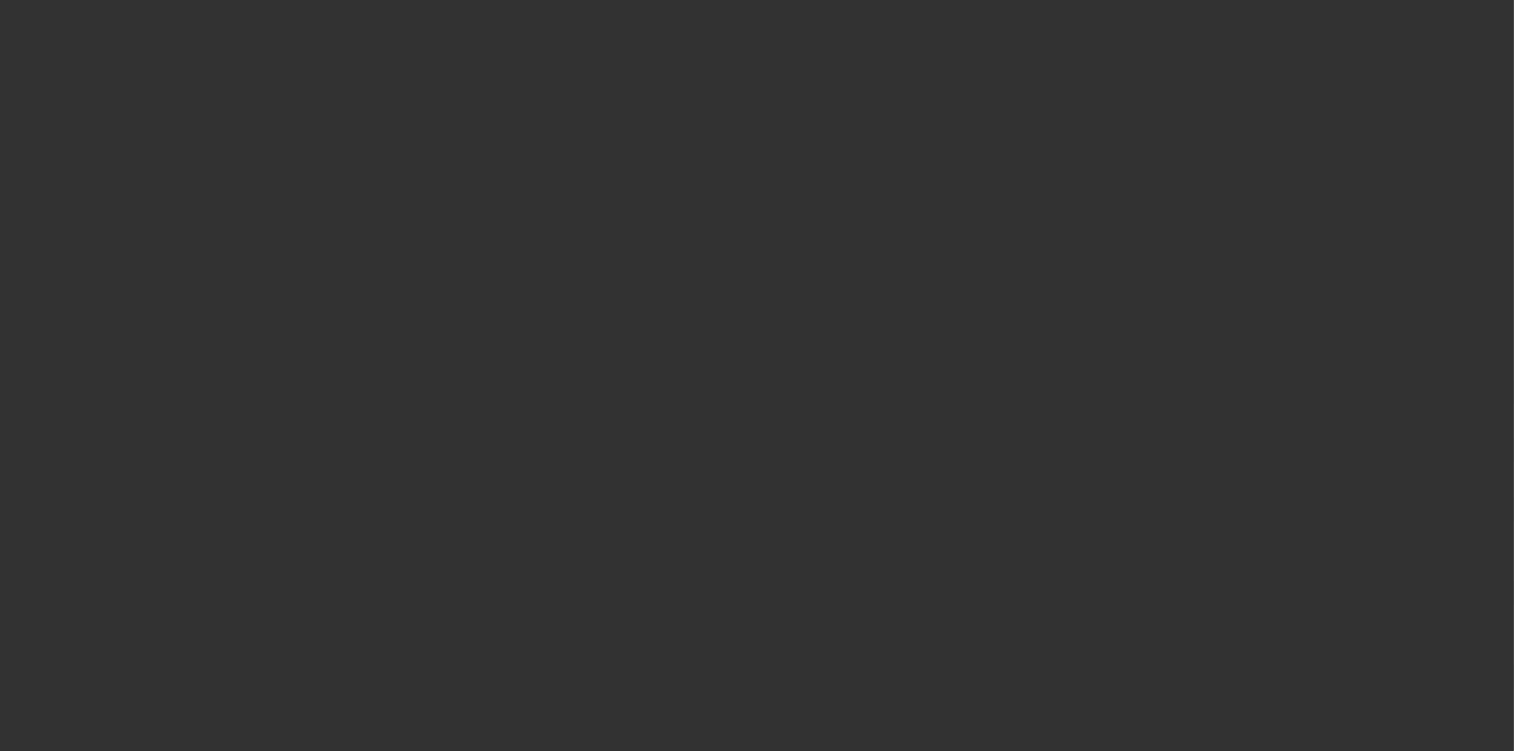
select select "3"
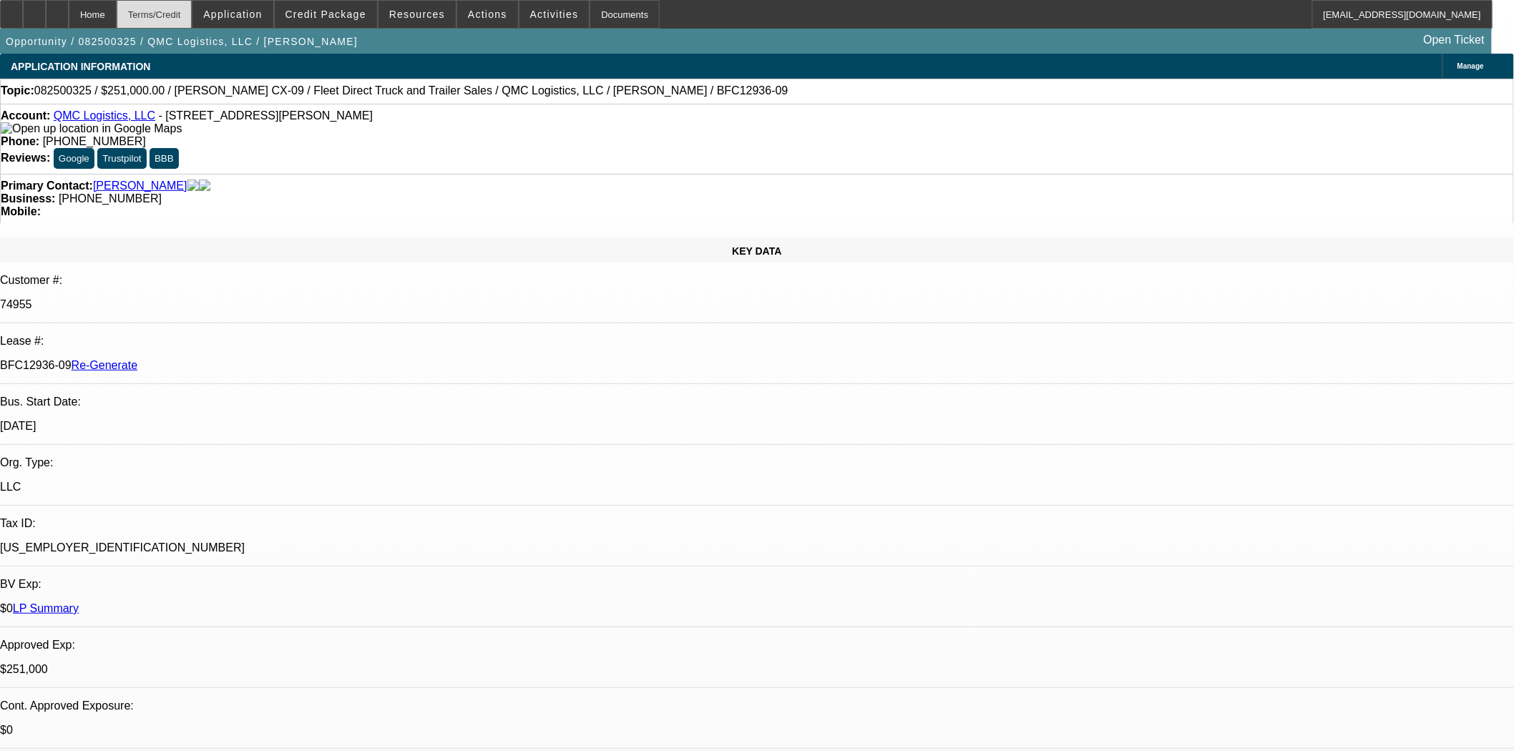
select select "0"
select select "2"
select select "0"
select select "6"
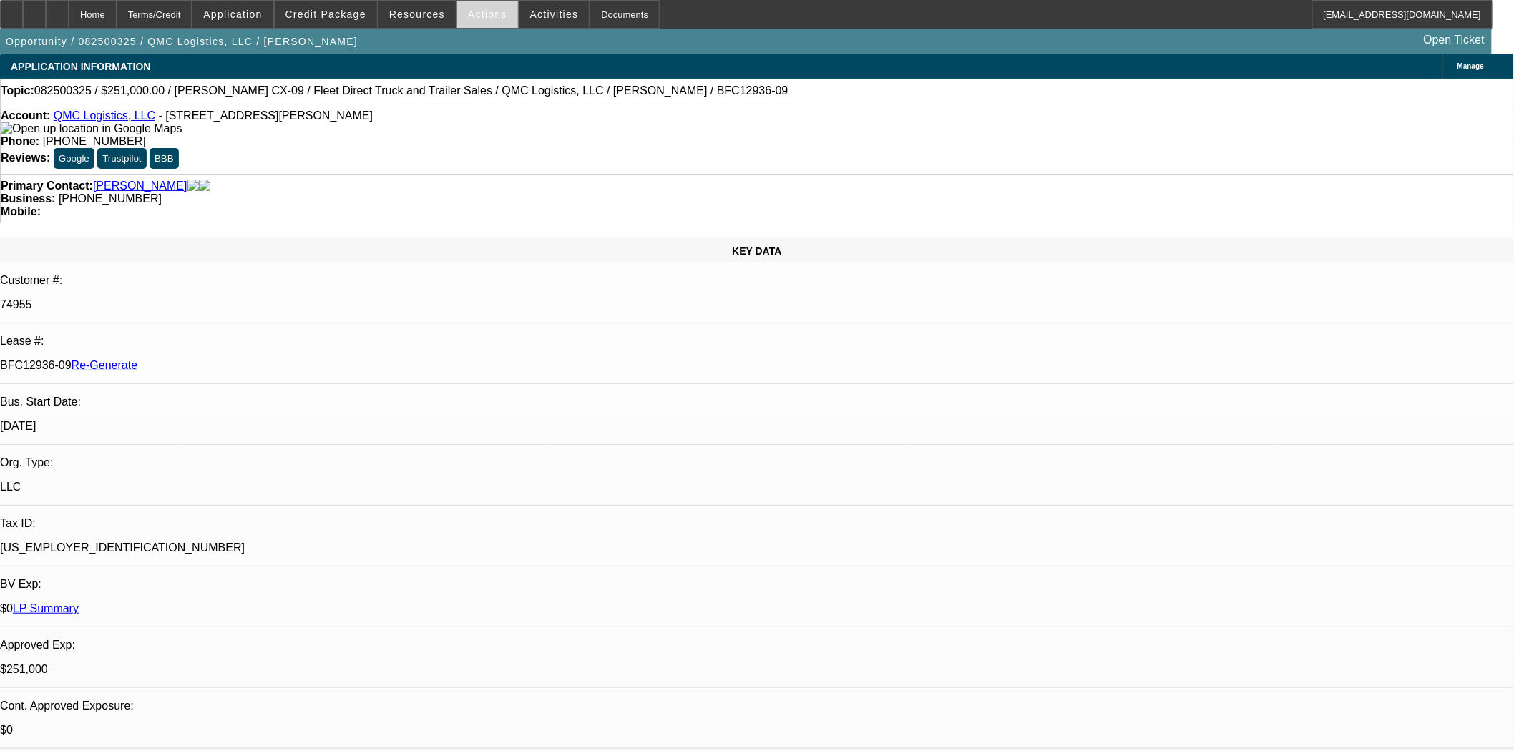
click at [472, 11] on span "Actions" at bounding box center [487, 14] width 39 height 11
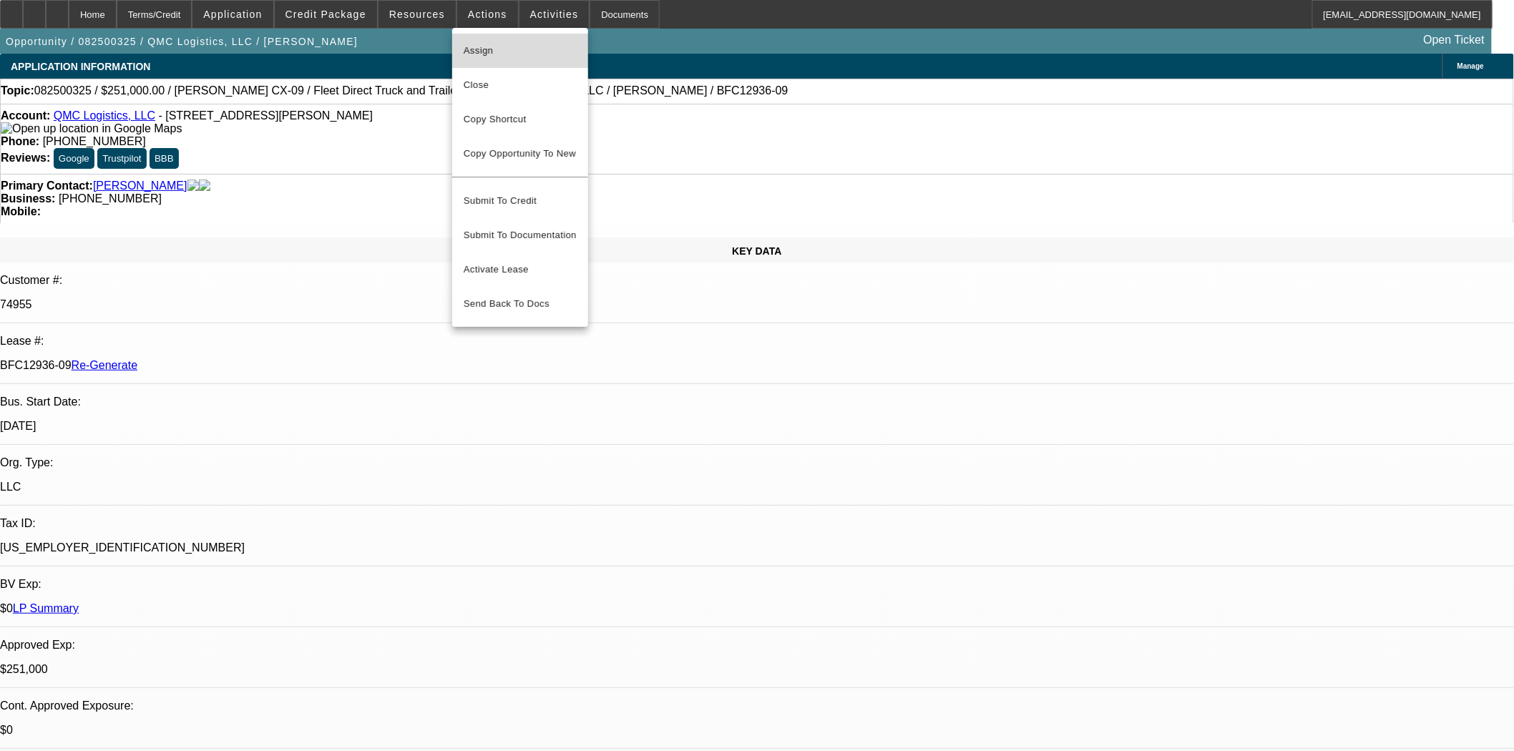
click at [477, 47] on span "Assign" at bounding box center [520, 50] width 113 height 17
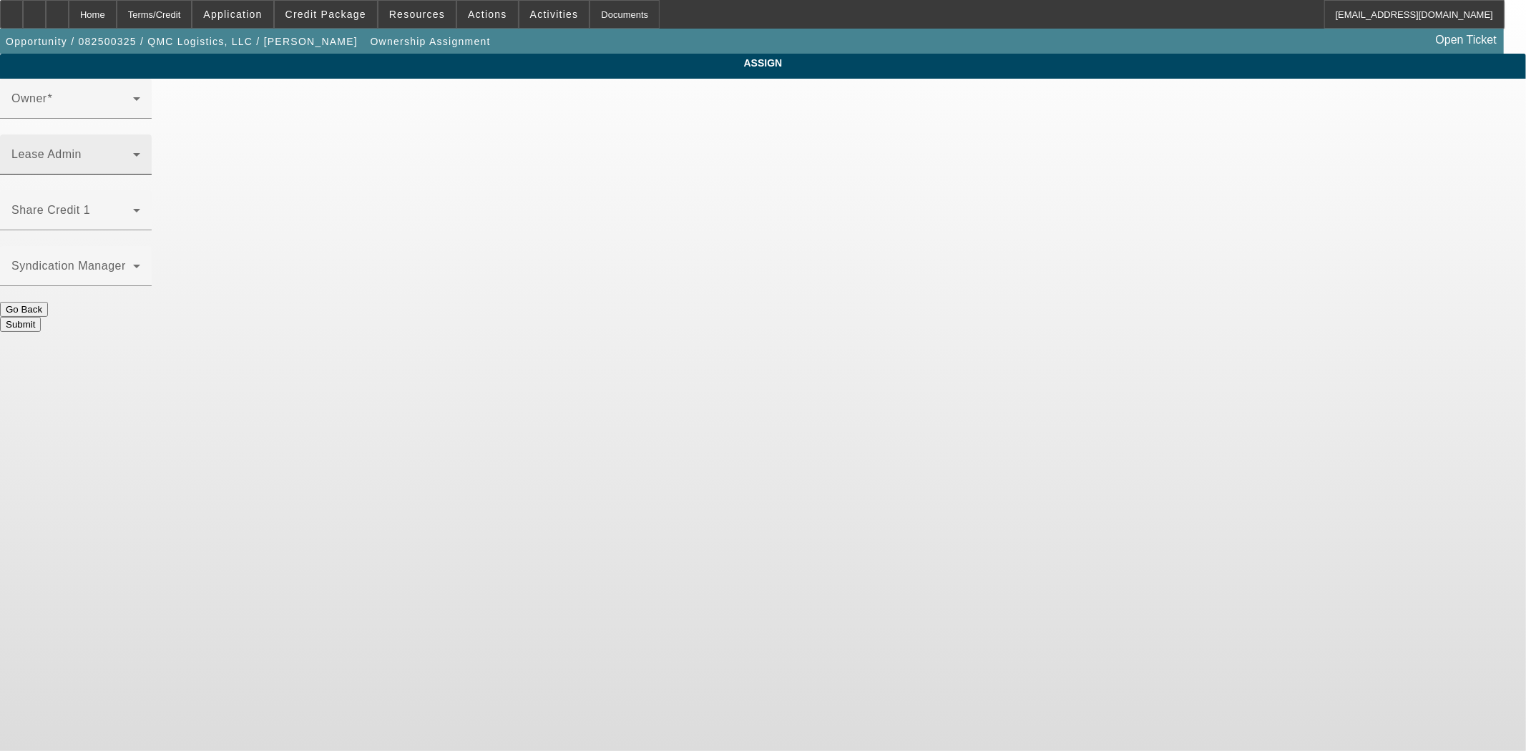
click at [133, 152] on span at bounding box center [72, 160] width 122 height 17
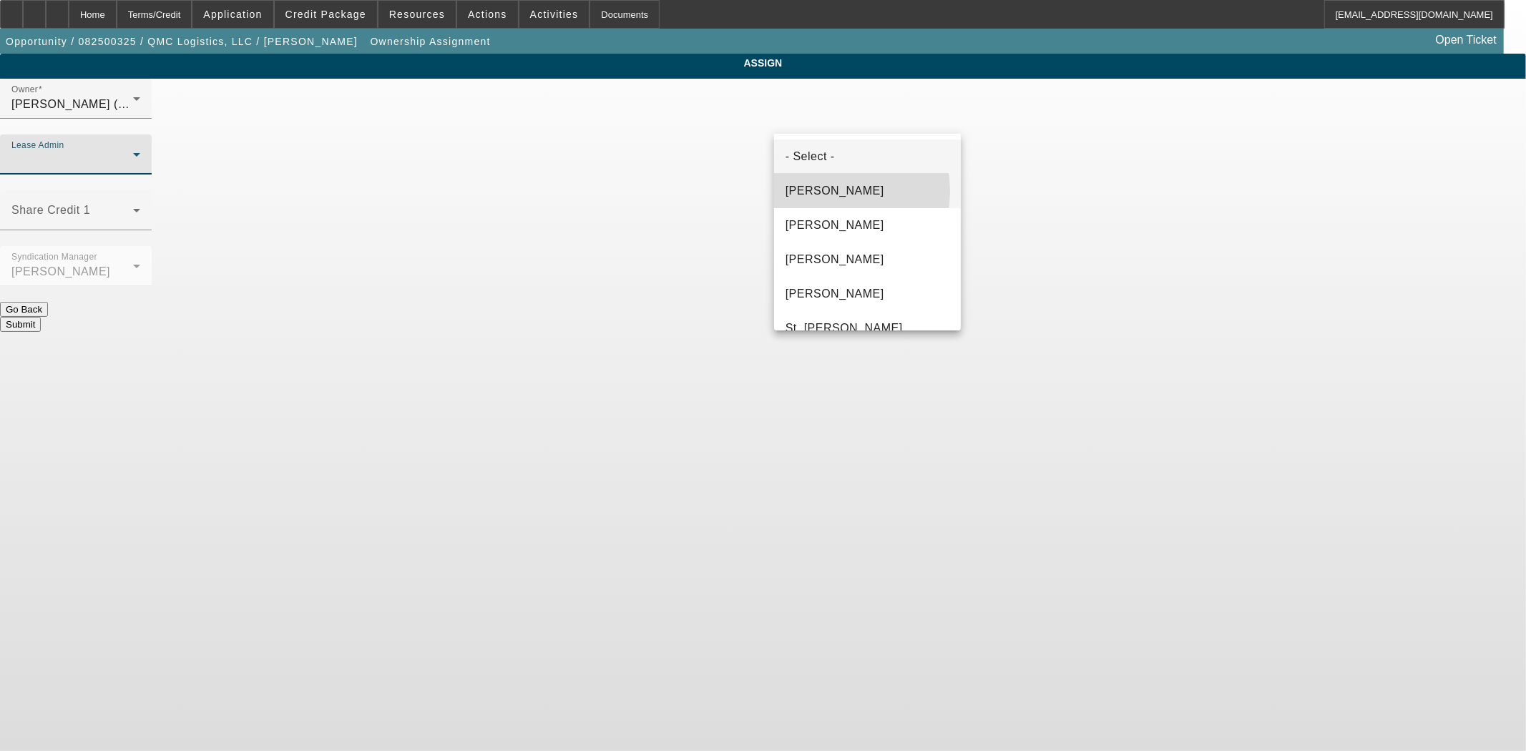
click at [821, 191] on span "Byrne, Mark" at bounding box center [835, 190] width 99 height 17
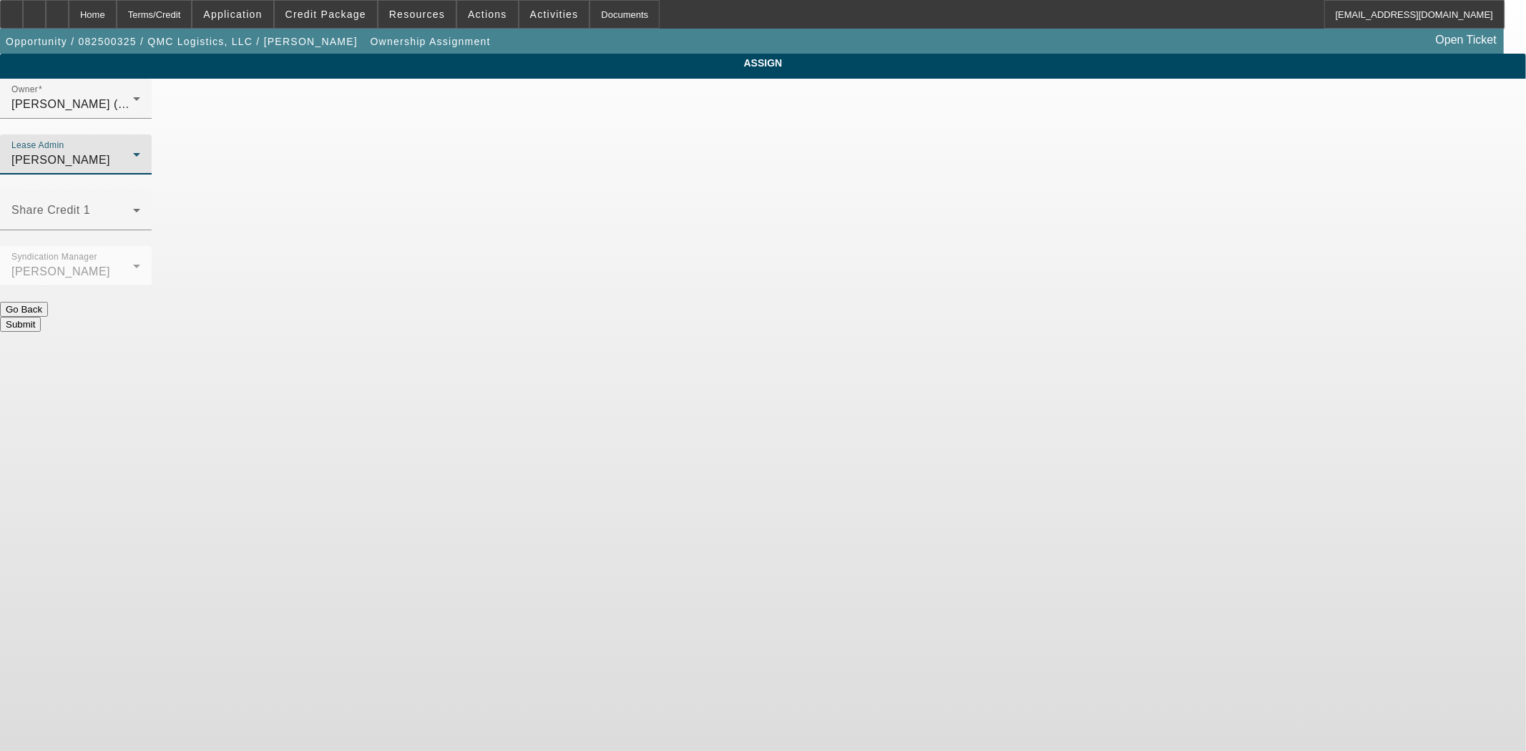
click at [41, 317] on button "Submit" at bounding box center [20, 324] width 41 height 15
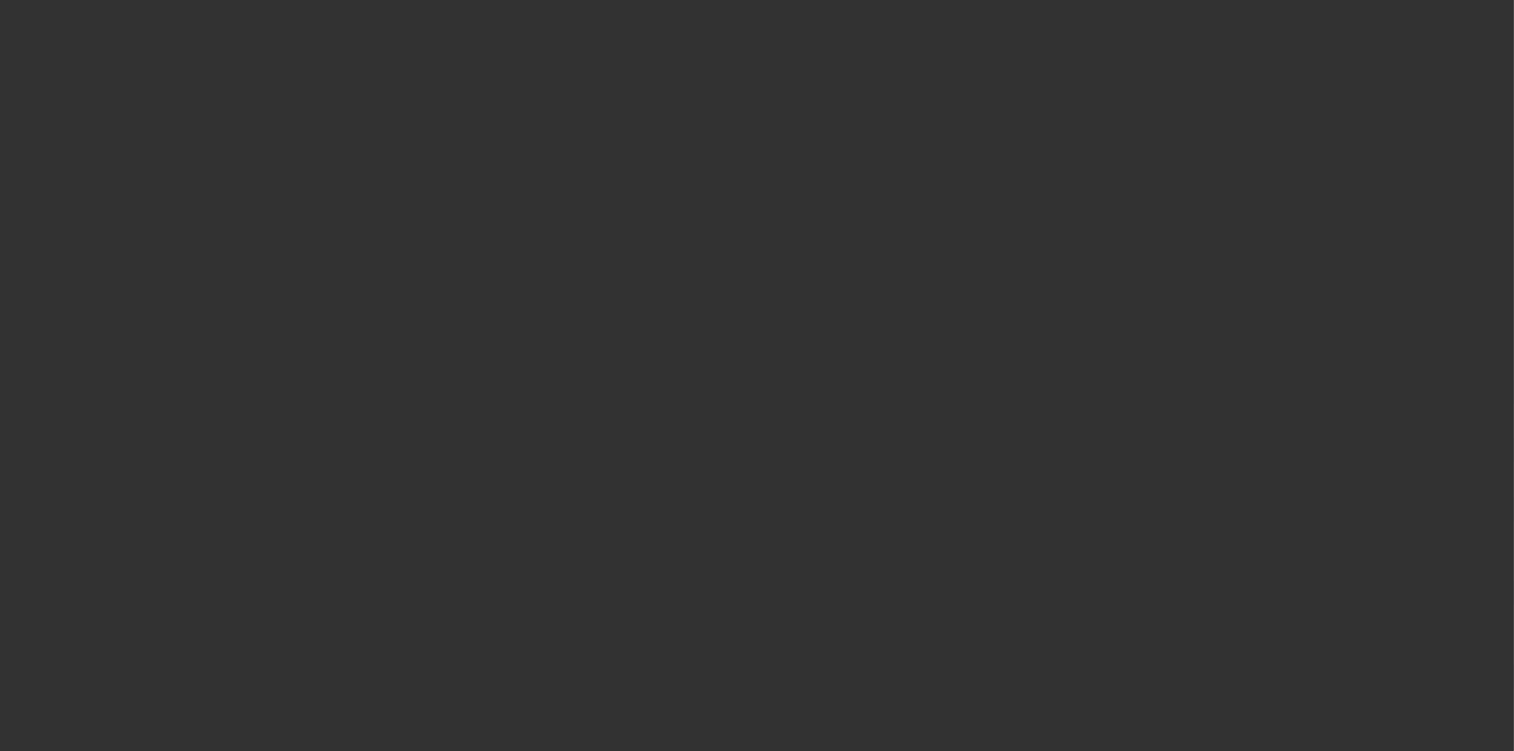
select select "3"
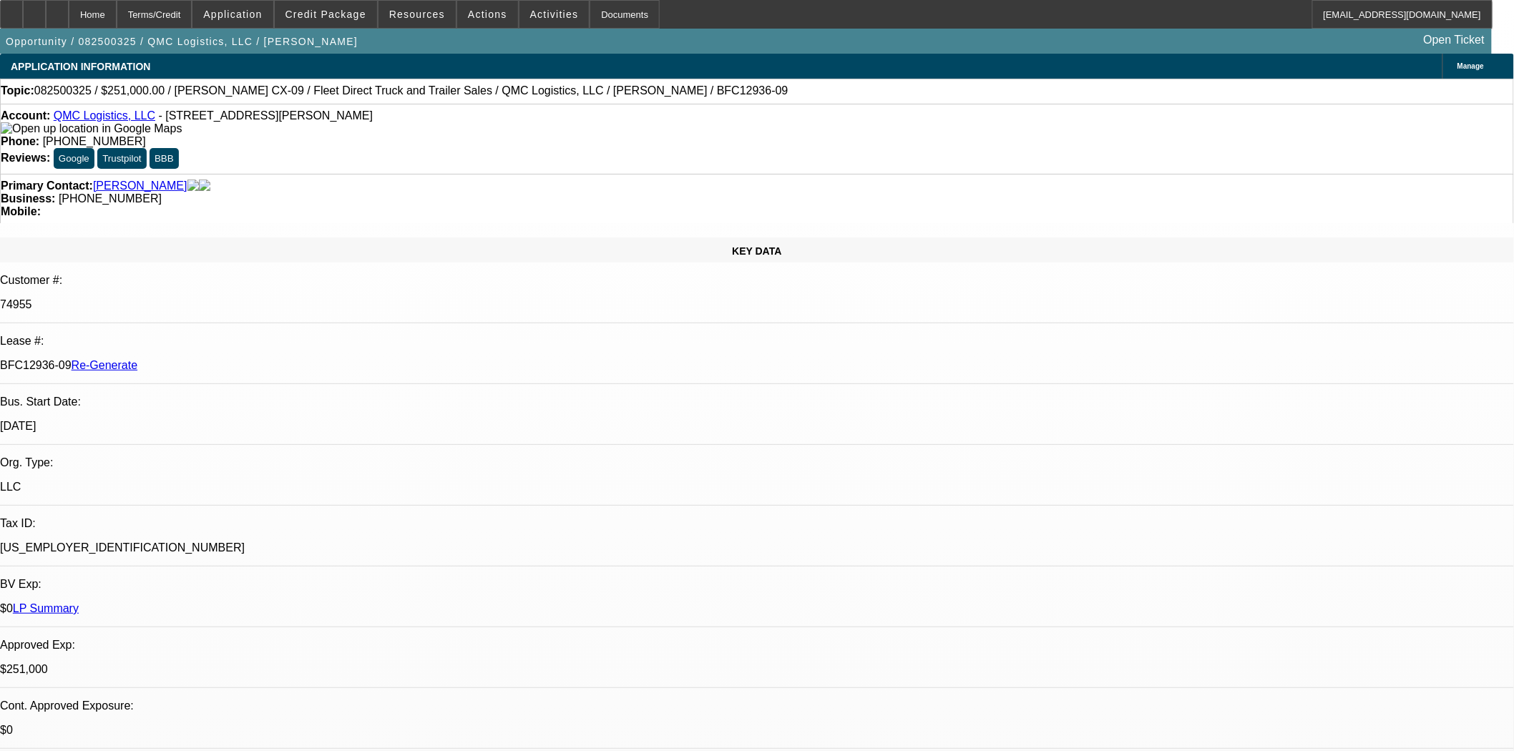
select select "0"
select select "2"
select select "0"
select select "6"
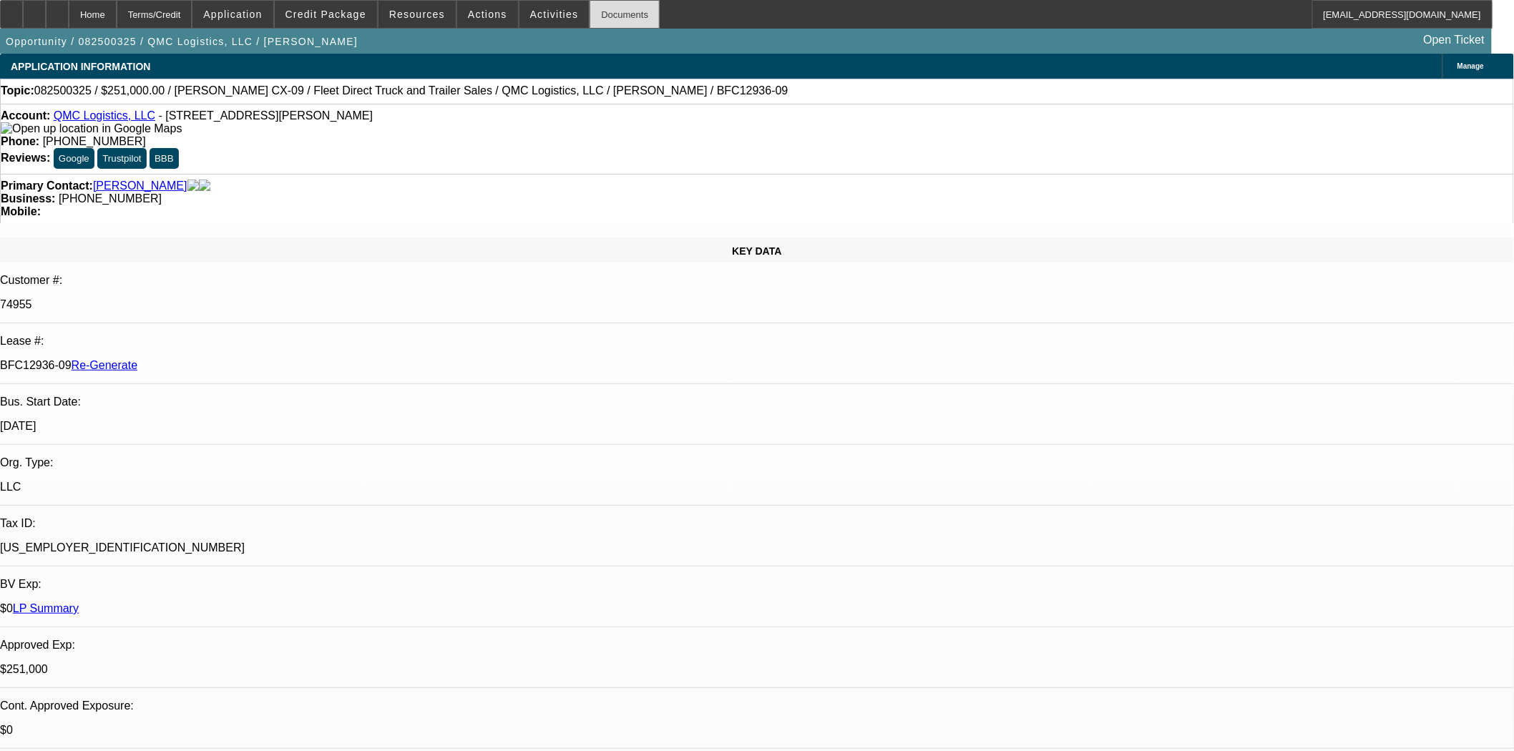
click at [610, 13] on div "Documents" at bounding box center [625, 14] width 70 height 29
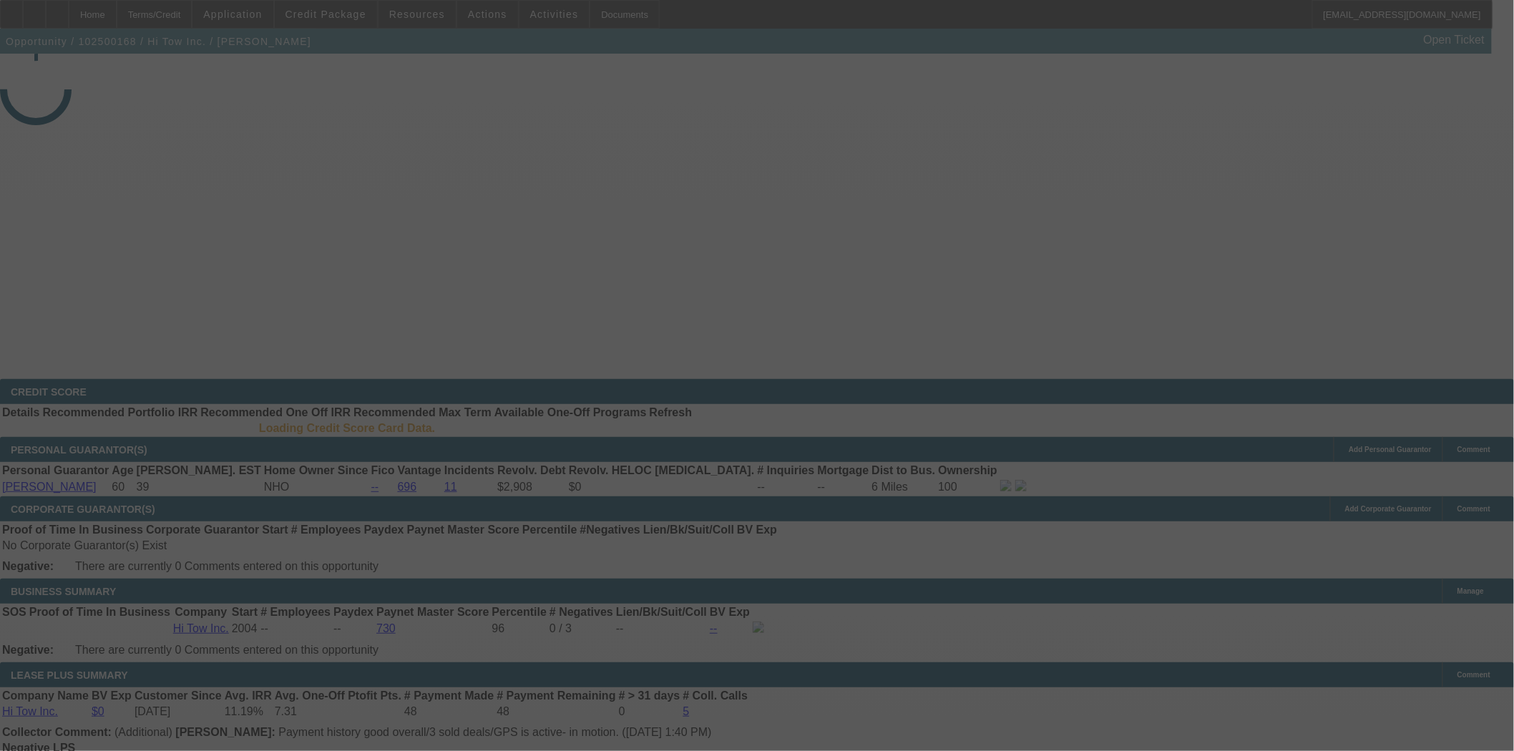
select select "3"
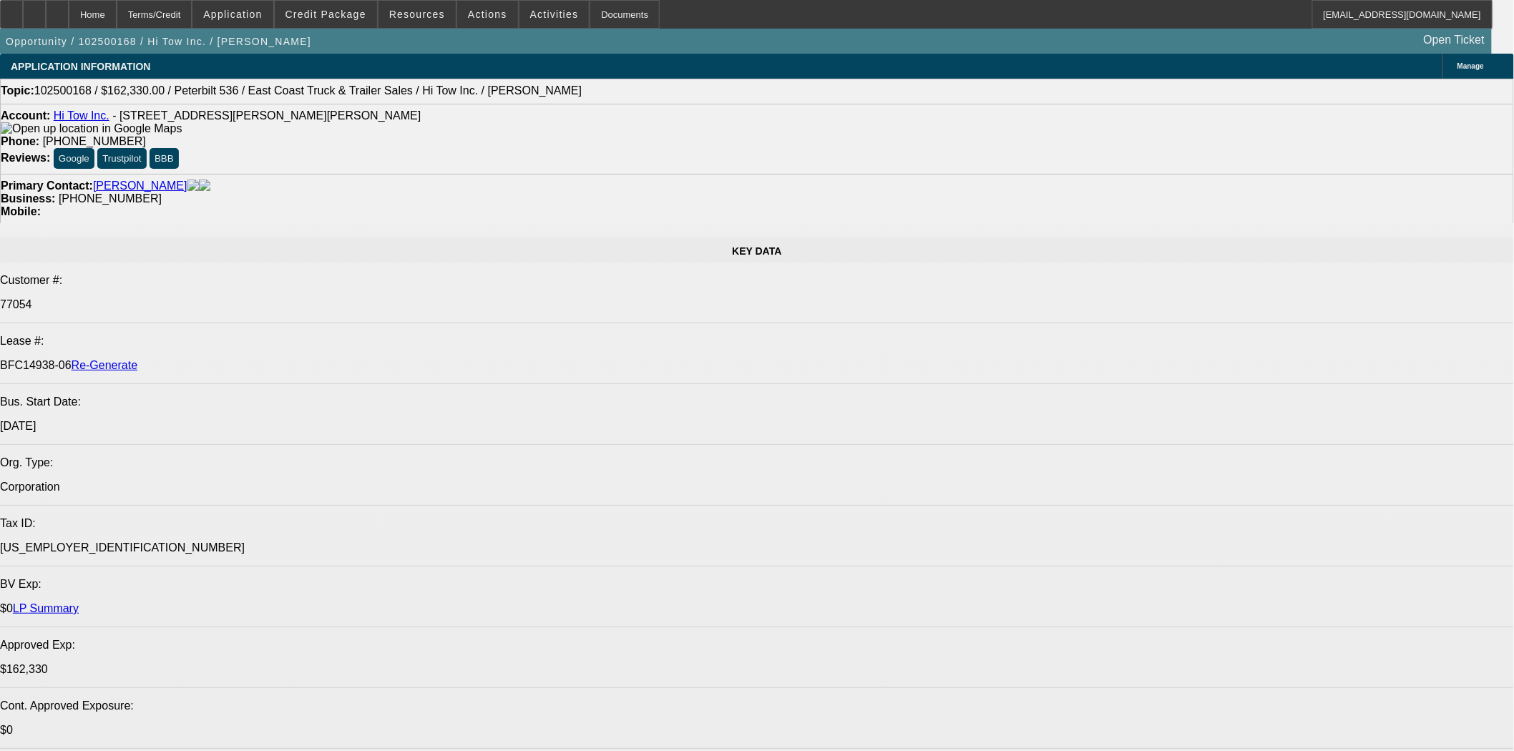
select select "0"
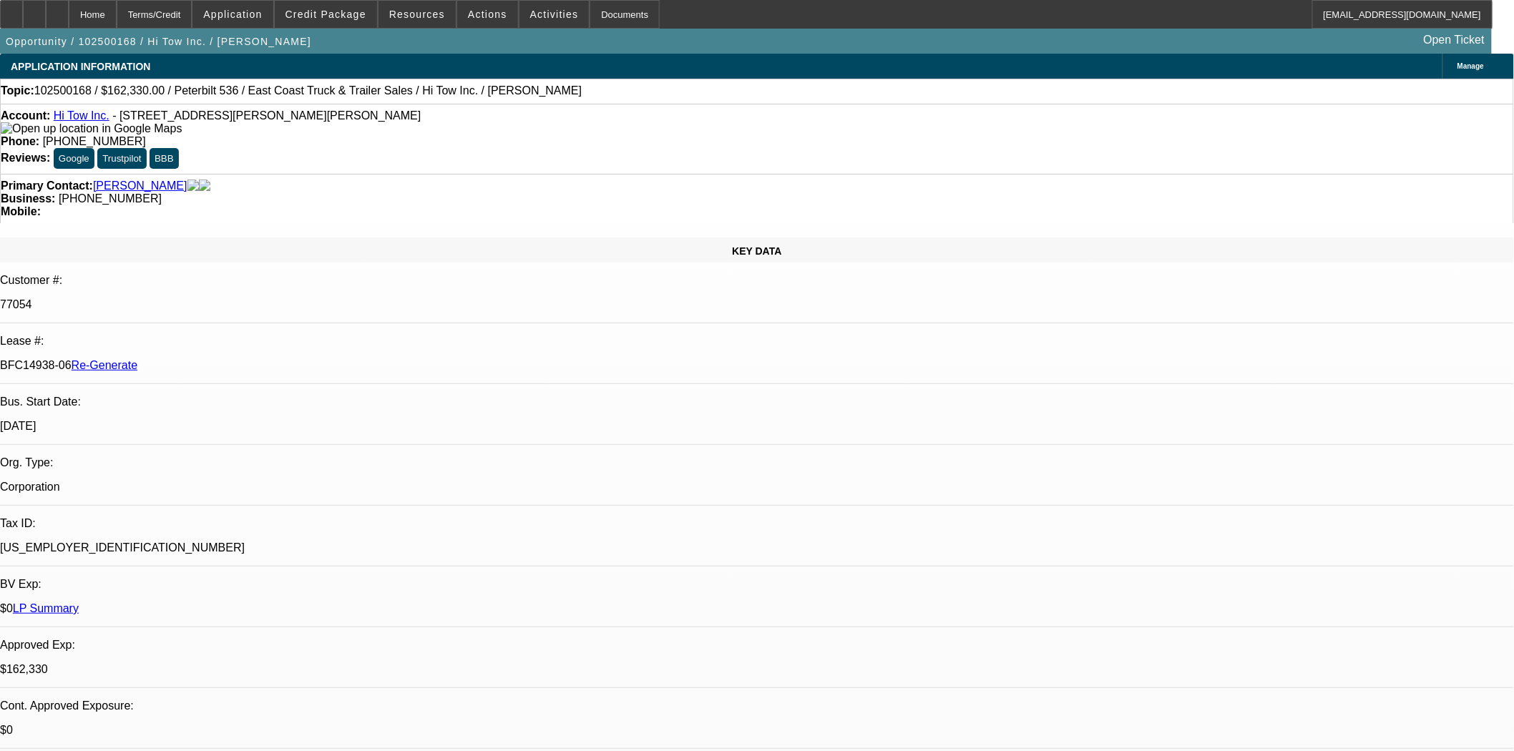
select select "0"
select select "2"
select select "6"
click at [617, 19] on div "Documents" at bounding box center [625, 14] width 70 height 29
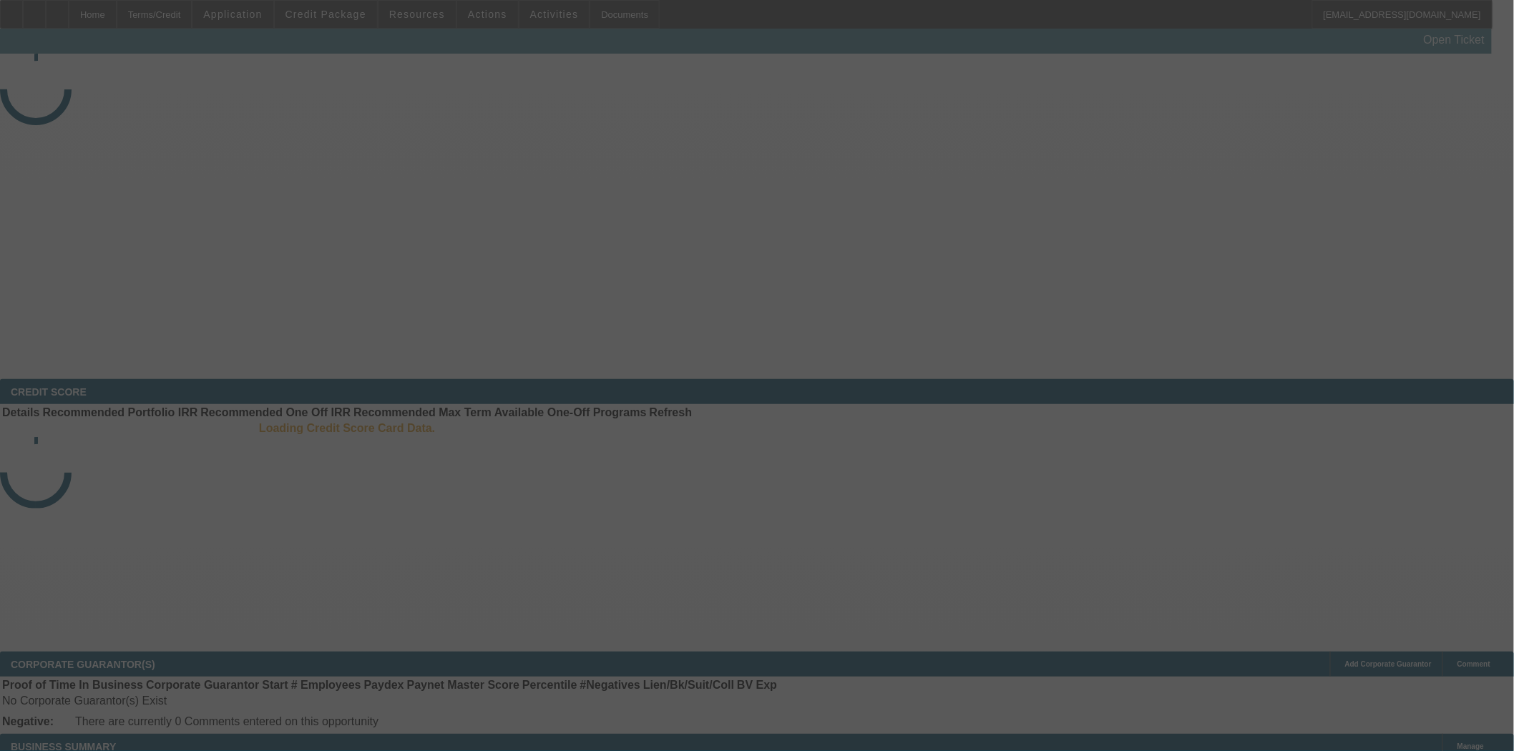
select select "4"
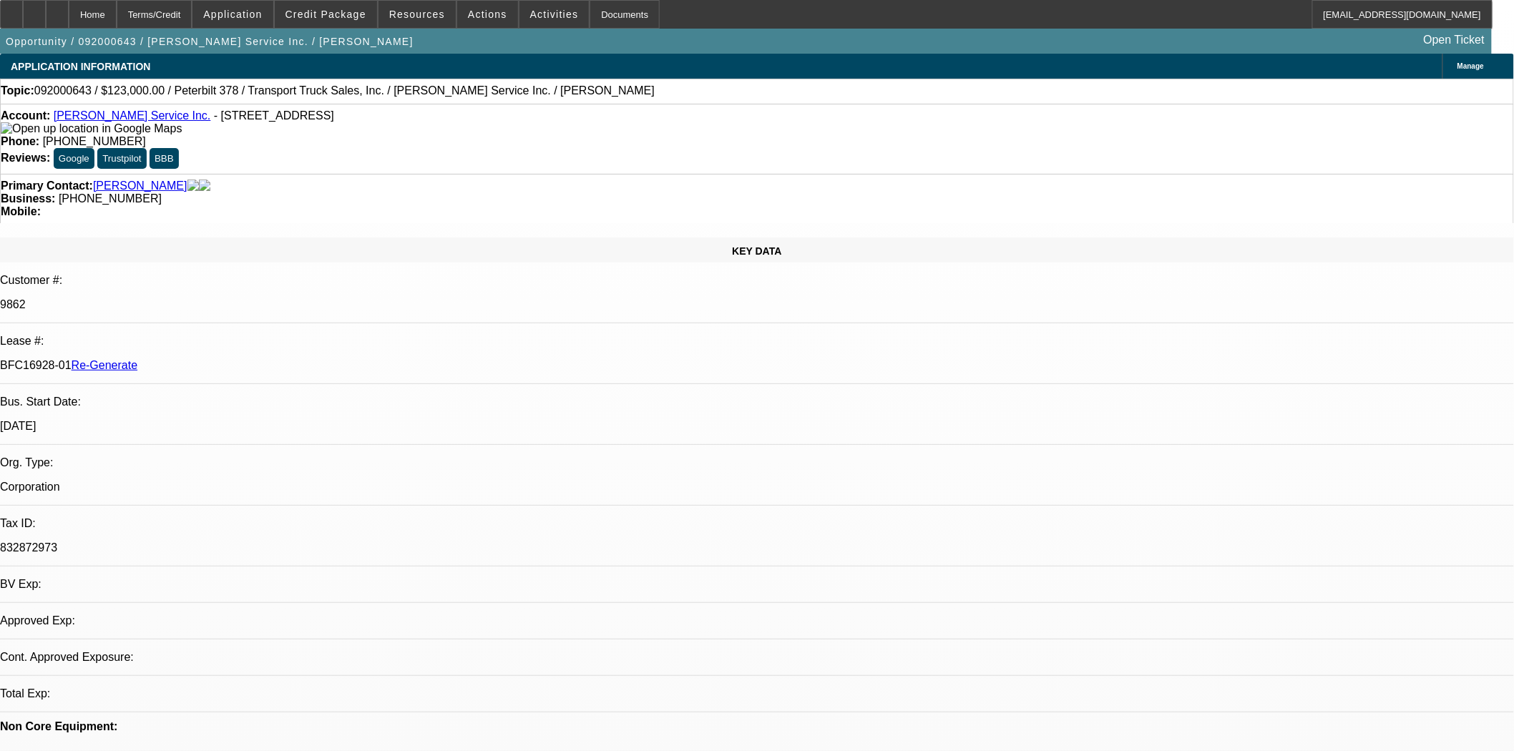
select select "0"
select select "2"
select select "0"
select select "6"
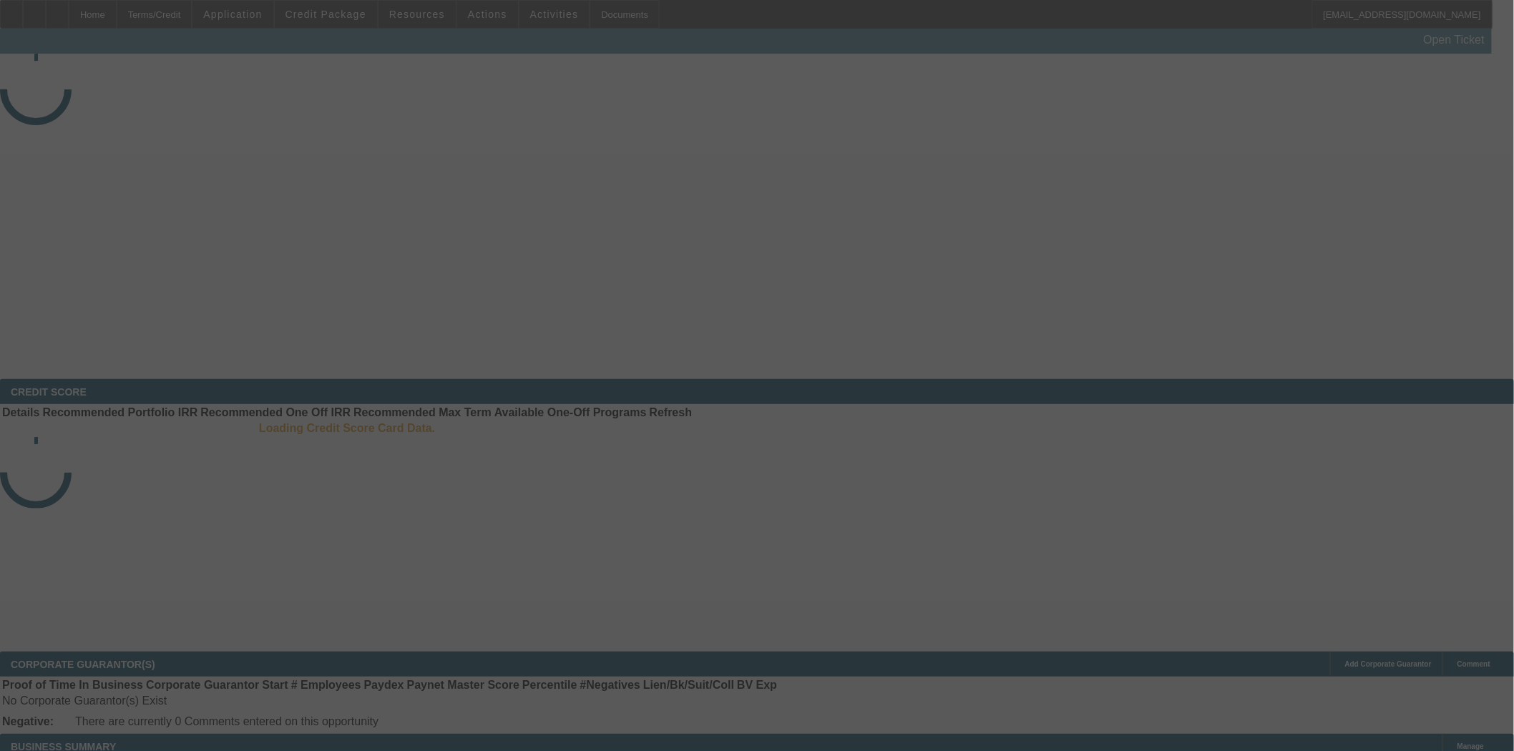
select select "3"
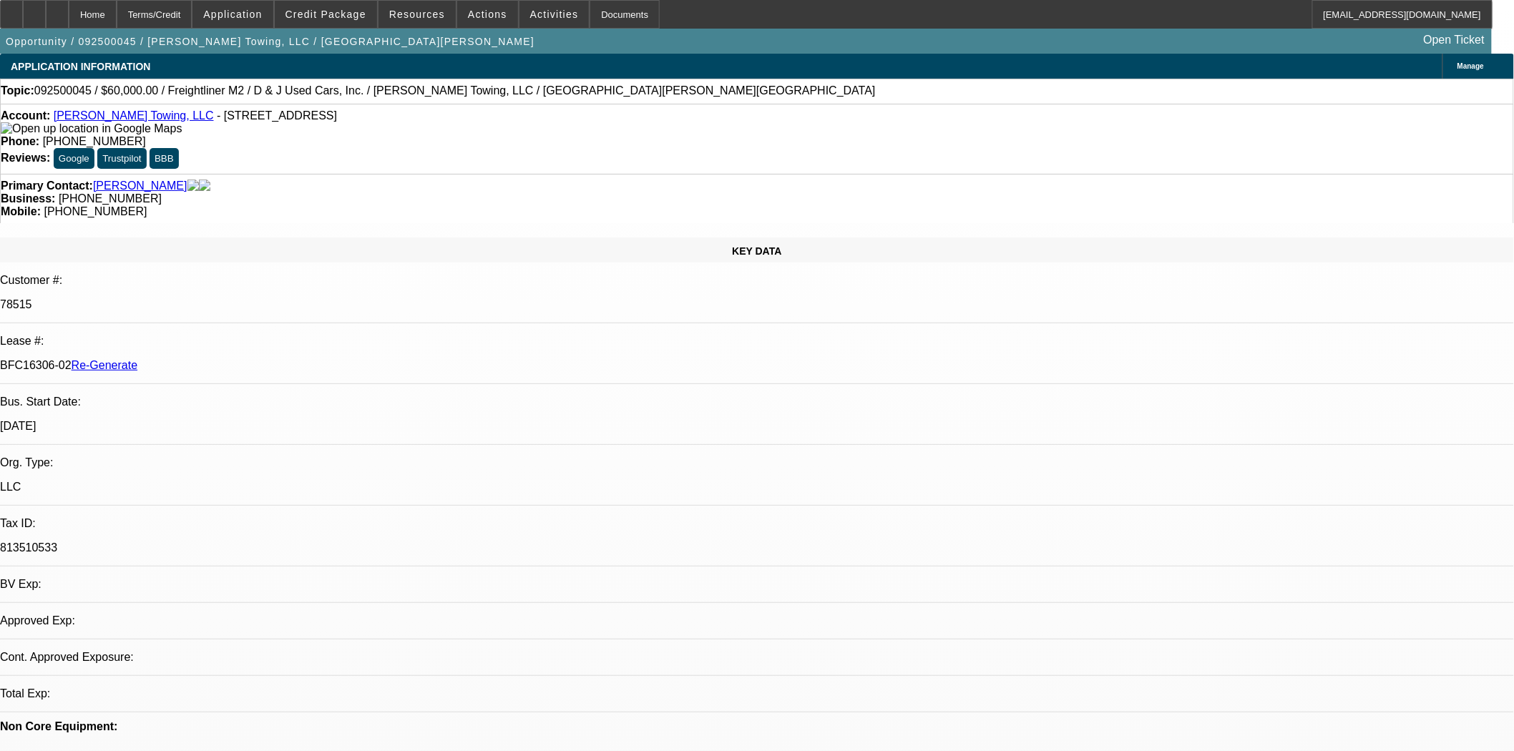
select select "0"
select select "3"
select select "0"
select select "6"
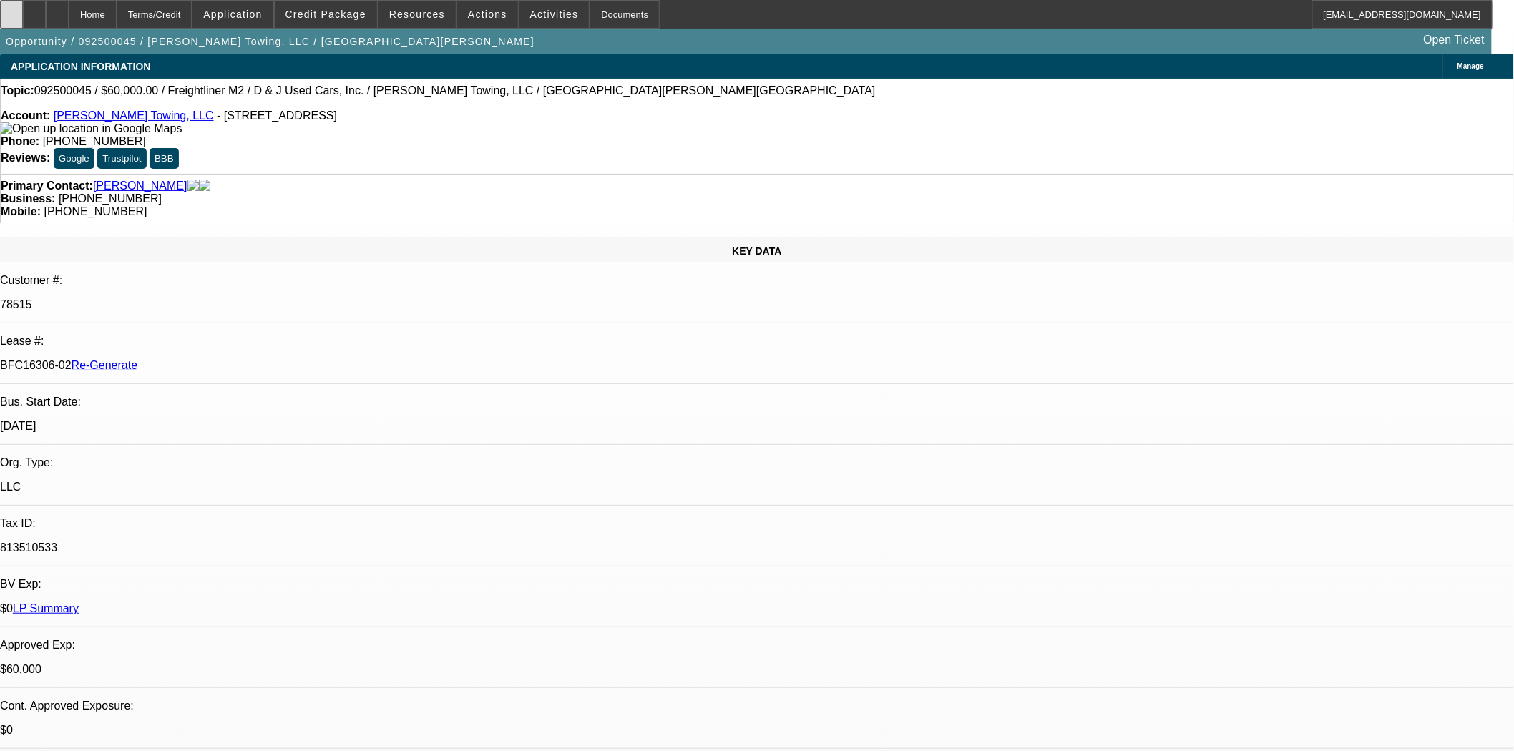
click at [20, 19] on div at bounding box center [11, 14] width 23 height 29
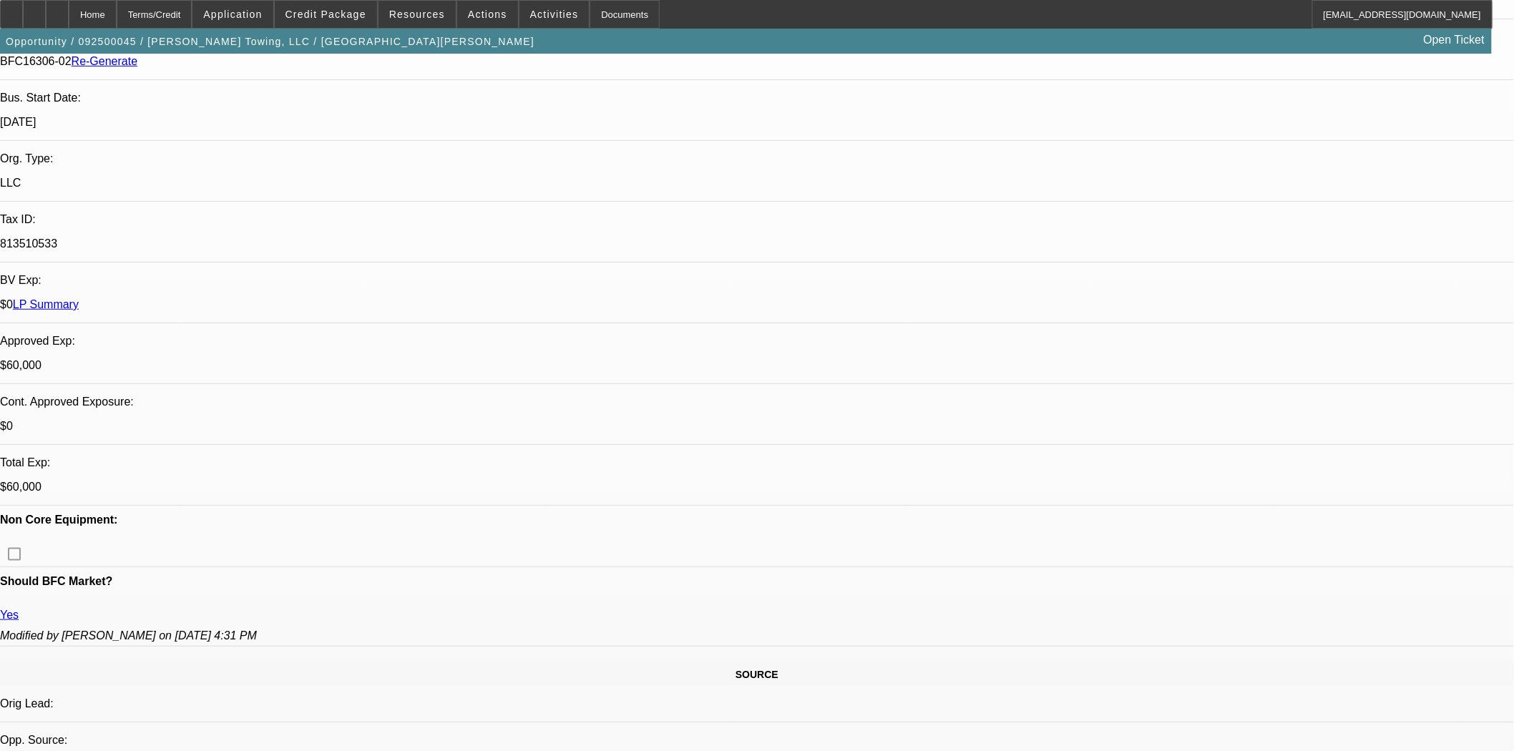
scroll to position [318, 0]
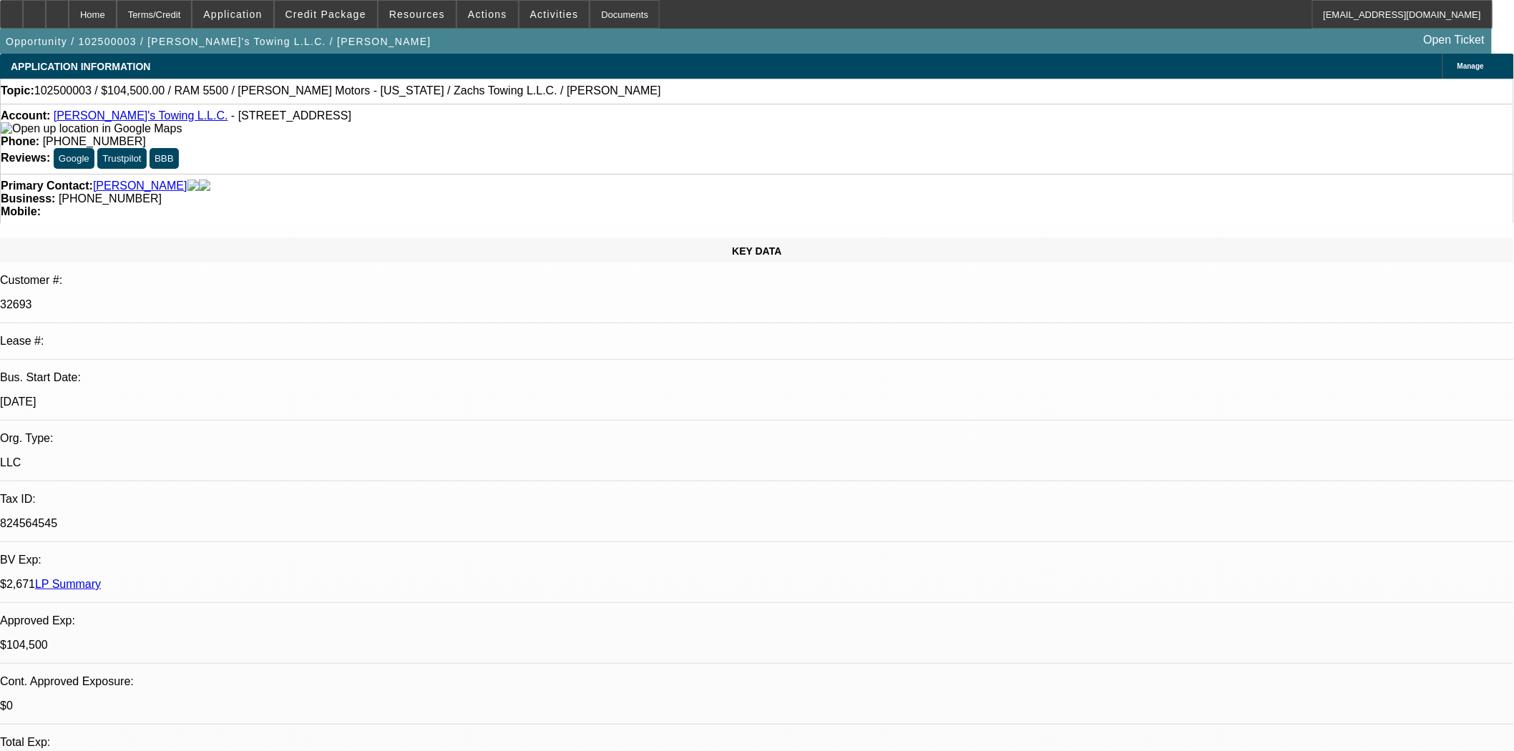
select select "0"
select select "2"
select select "0.2"
select select "17"
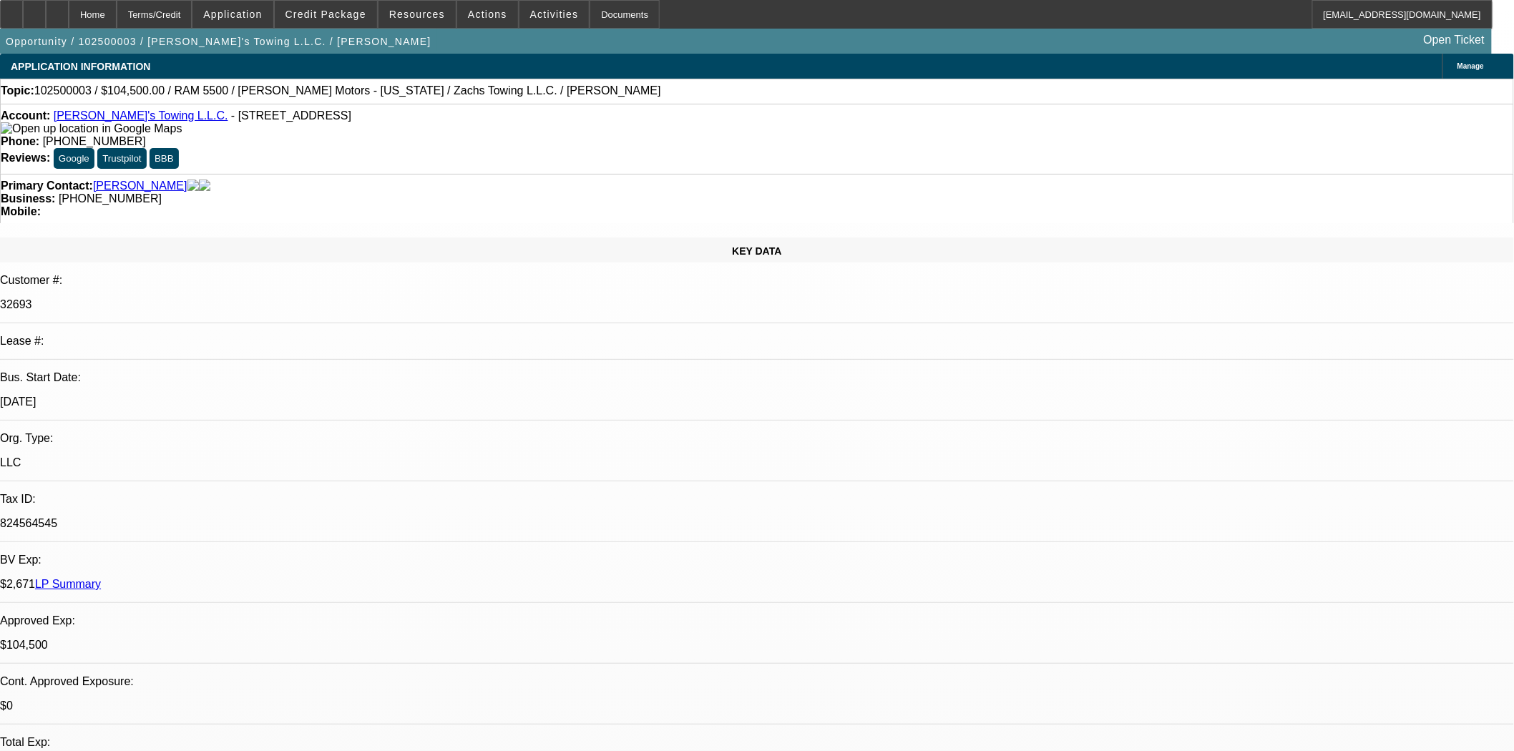
select select "2"
select select "0.2"
select select "17"
select select "0"
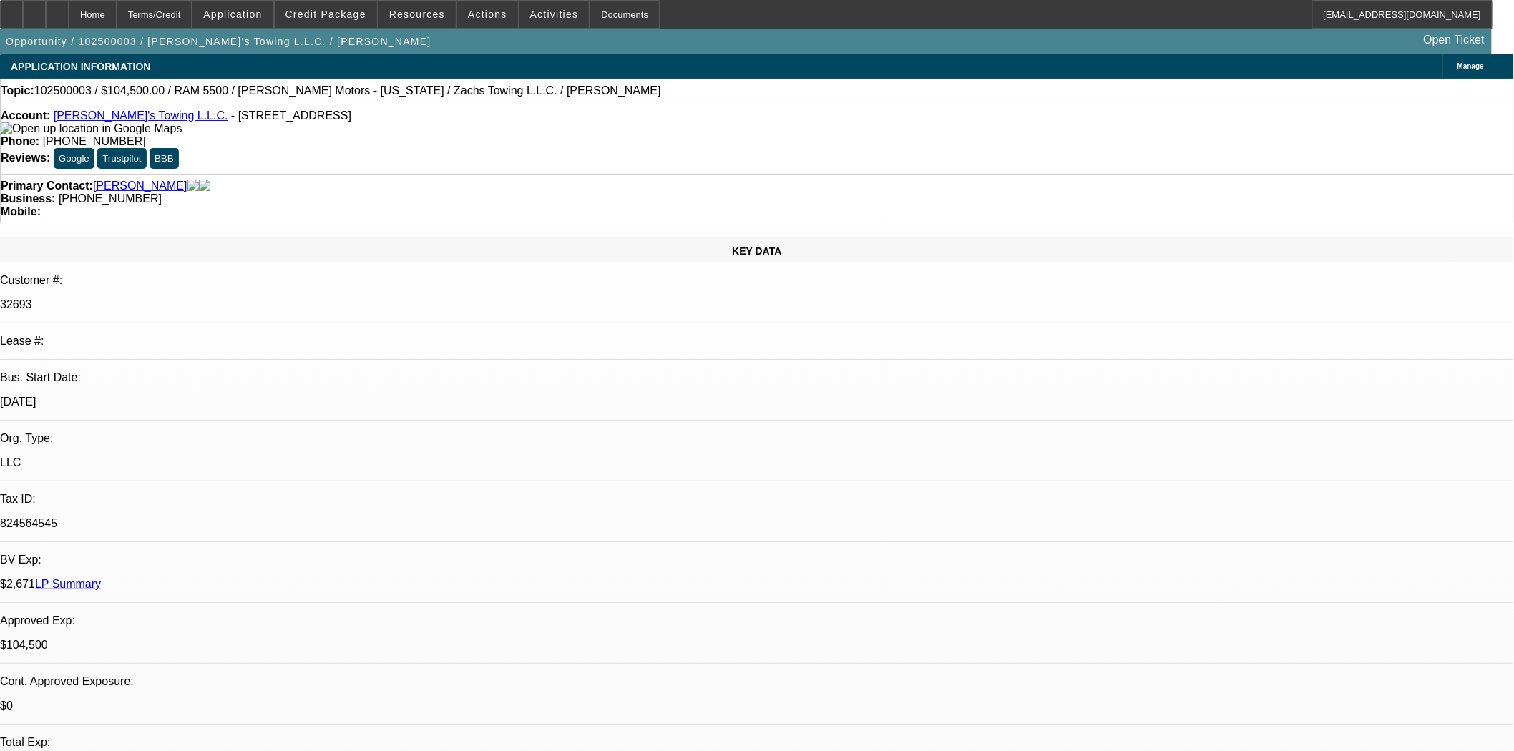
select select "2"
select select "0.2"
select select "17"
select select "0"
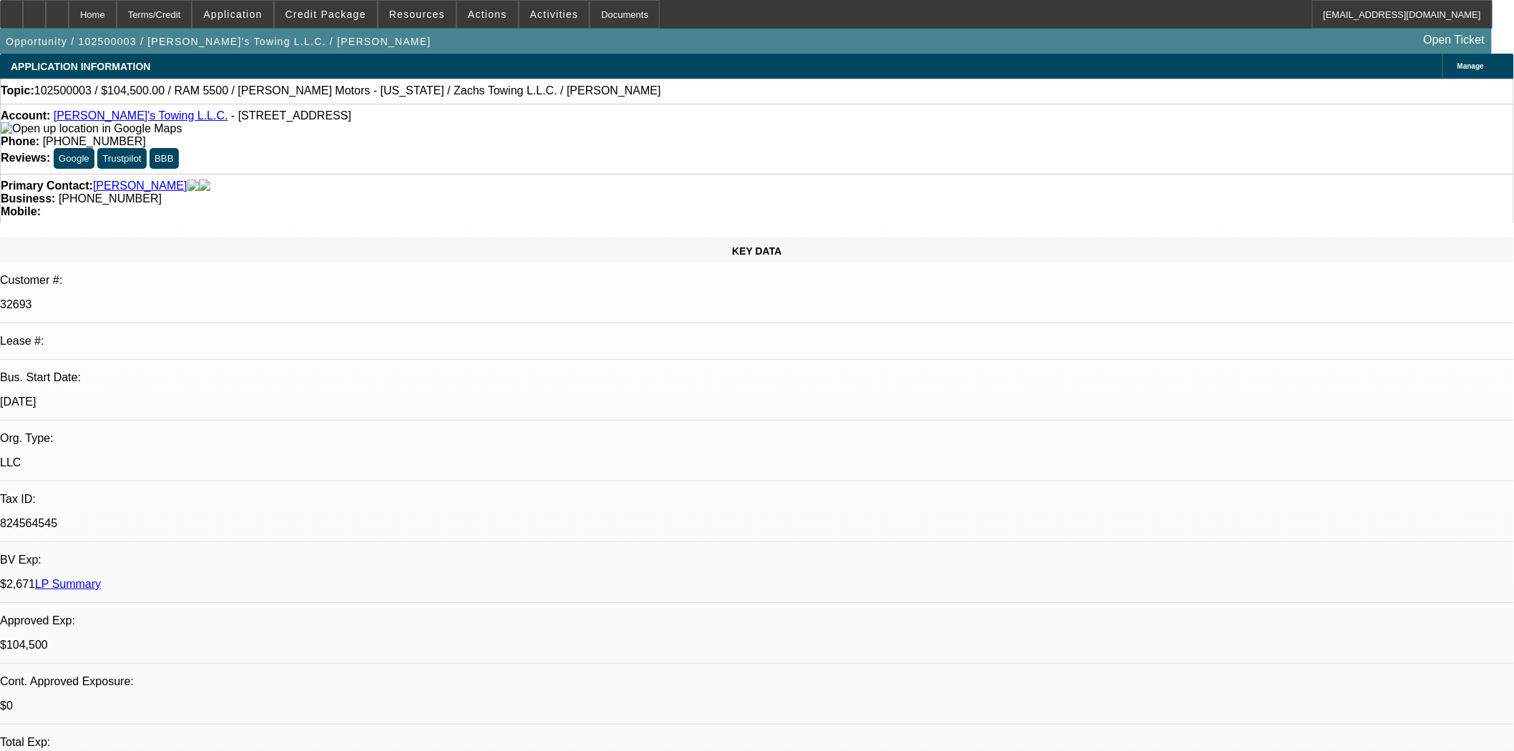
select select "2"
select select "0"
select select "6"
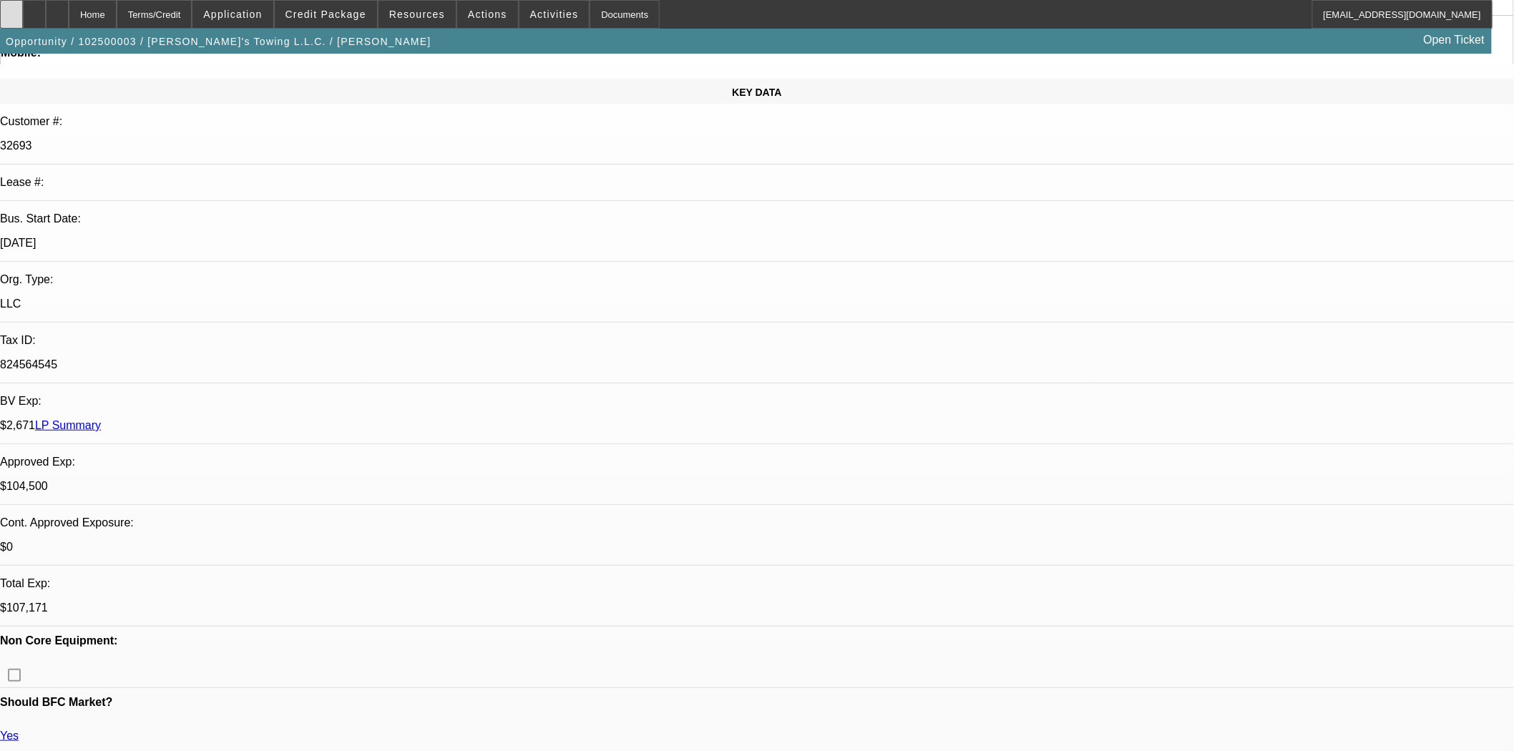
click at [18, 12] on div at bounding box center [11, 14] width 23 height 29
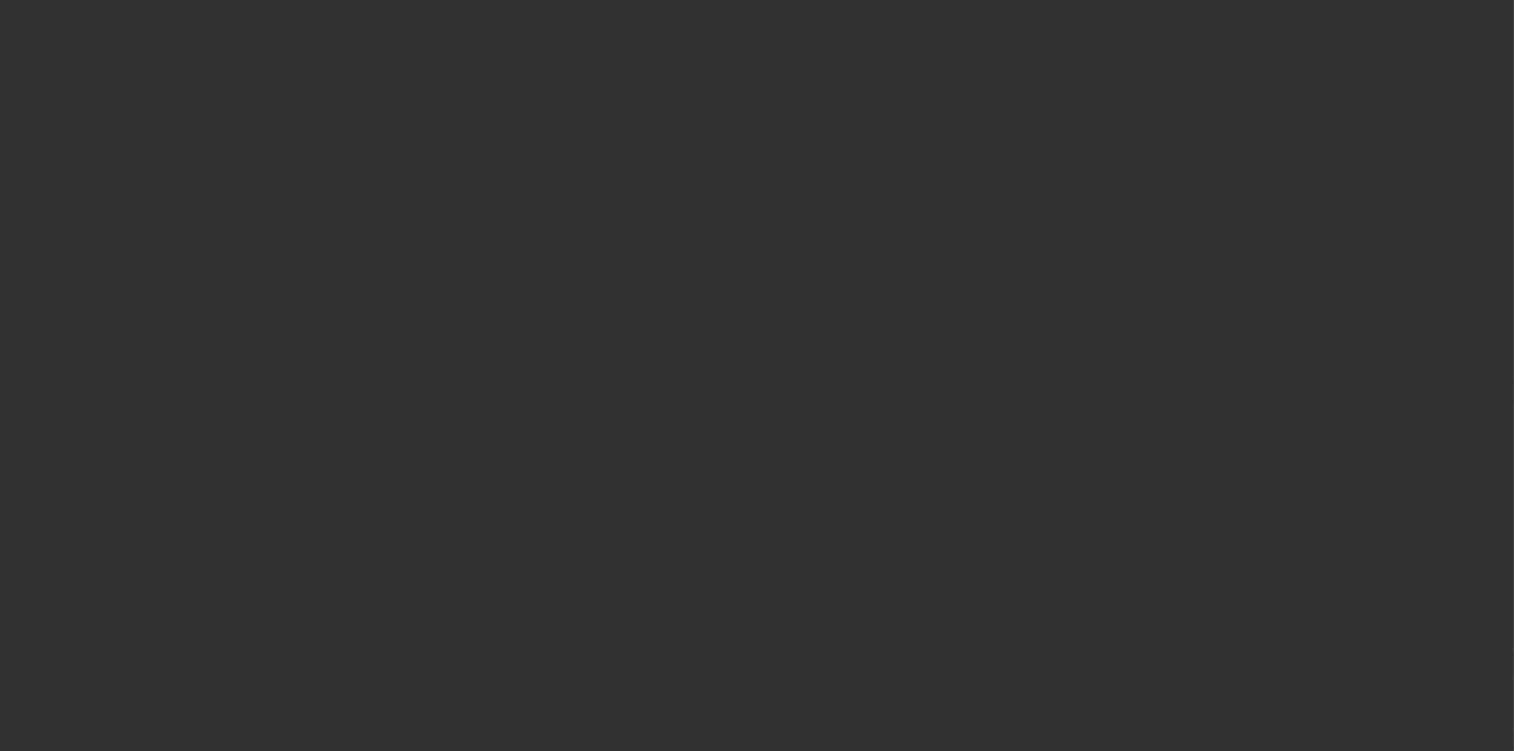
select select "3"
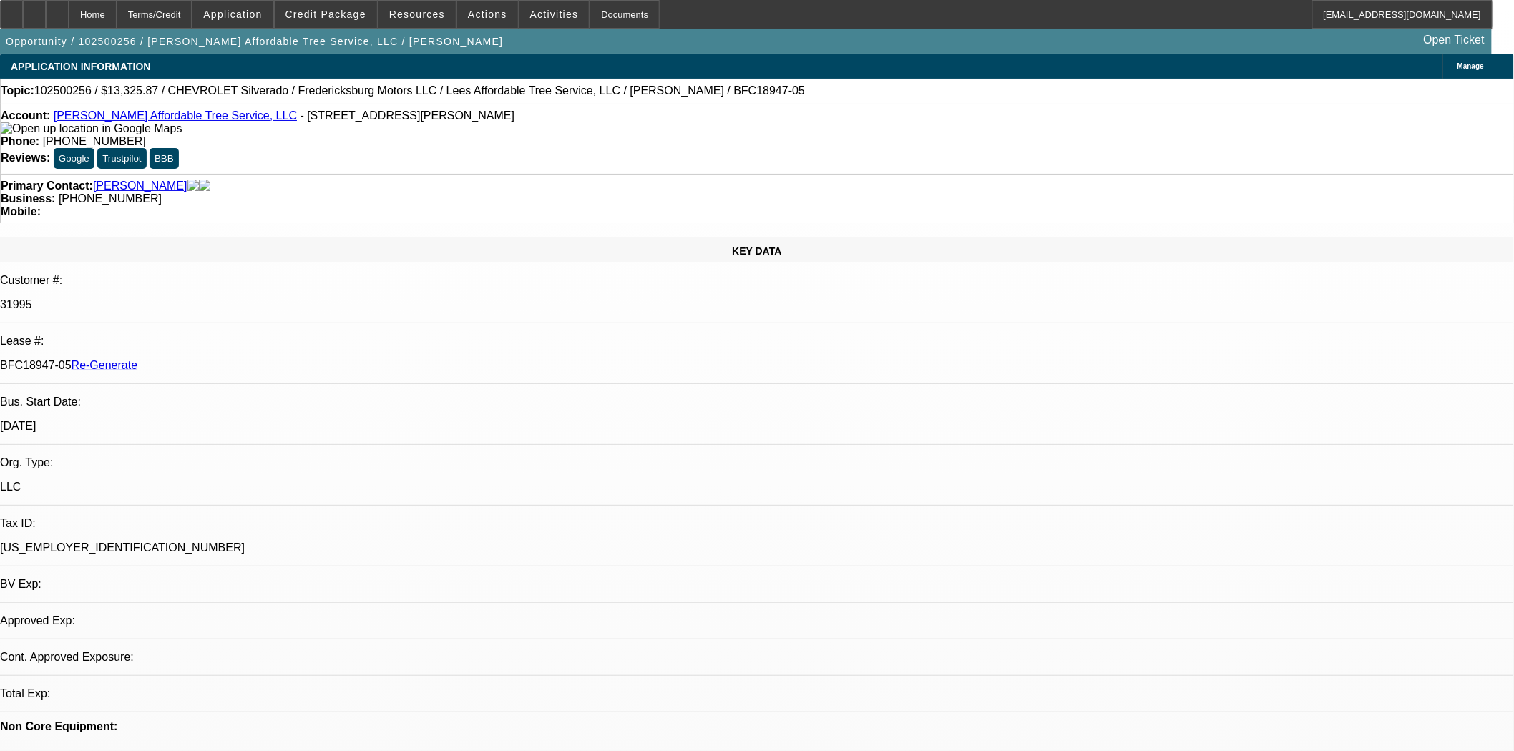
select select "0"
select select "3"
select select "0"
select select "6"
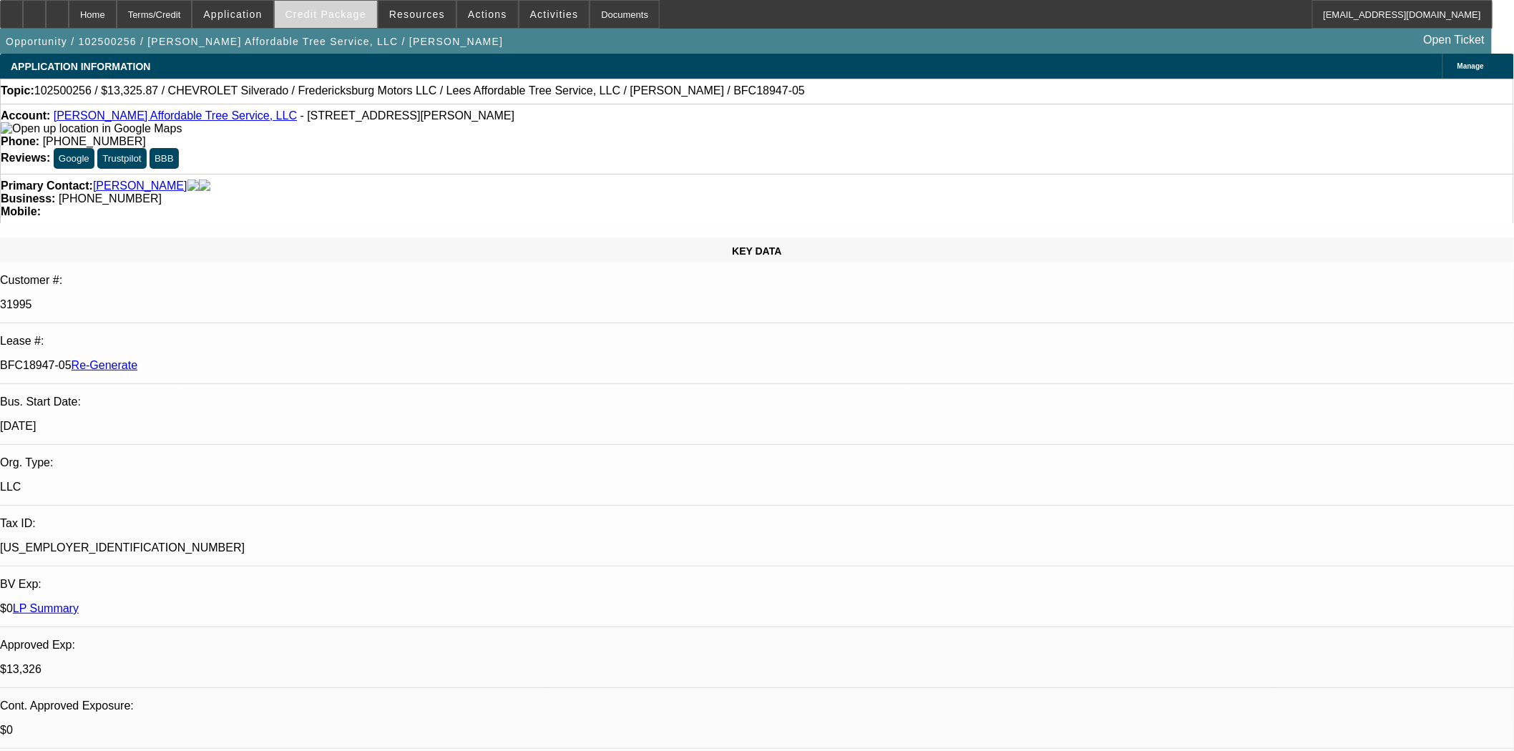
click at [313, 17] on span "Credit Package" at bounding box center [325, 14] width 81 height 11
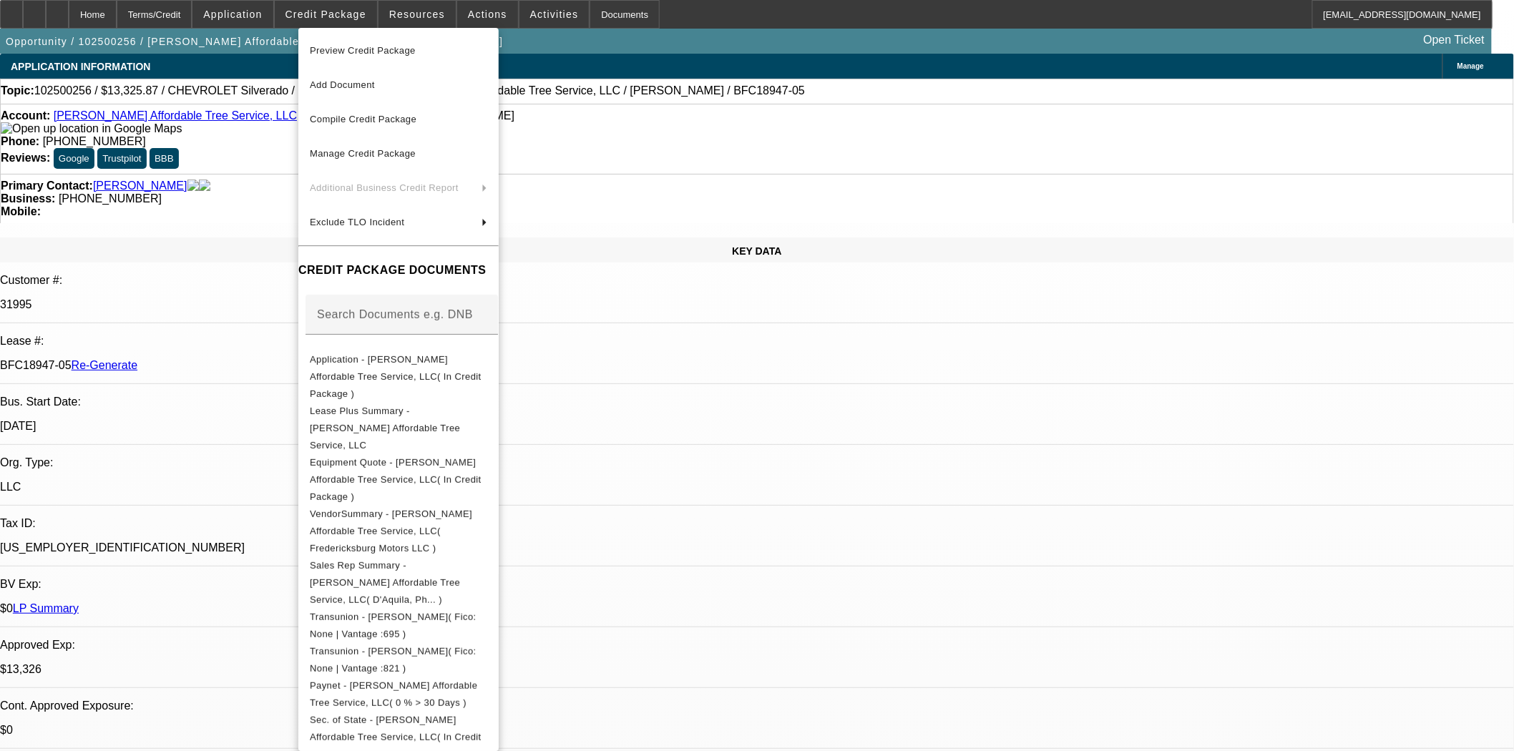
click at [329, 49] on span "Preview Credit Package" at bounding box center [363, 50] width 106 height 11
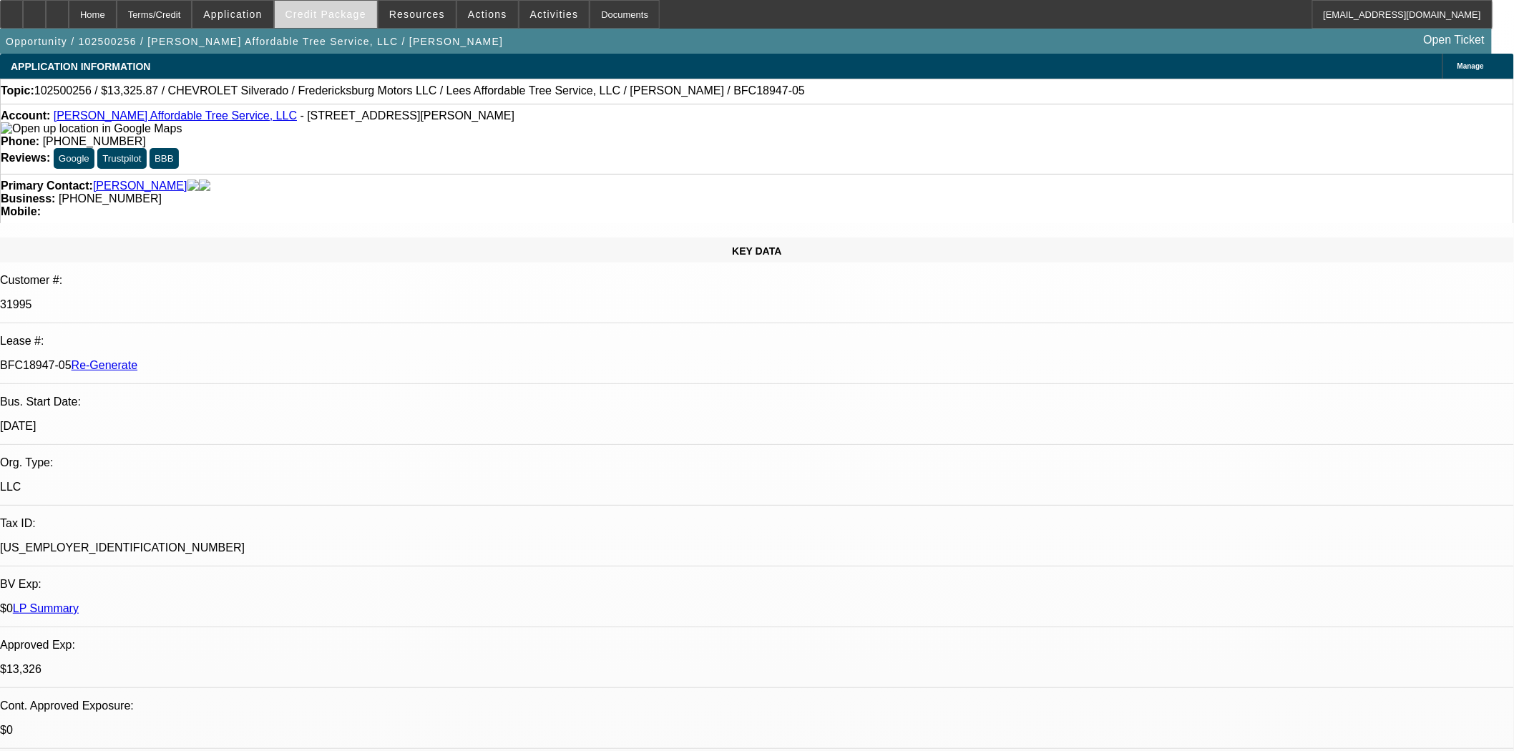
click at [319, 11] on span "Credit Package" at bounding box center [325, 14] width 81 height 11
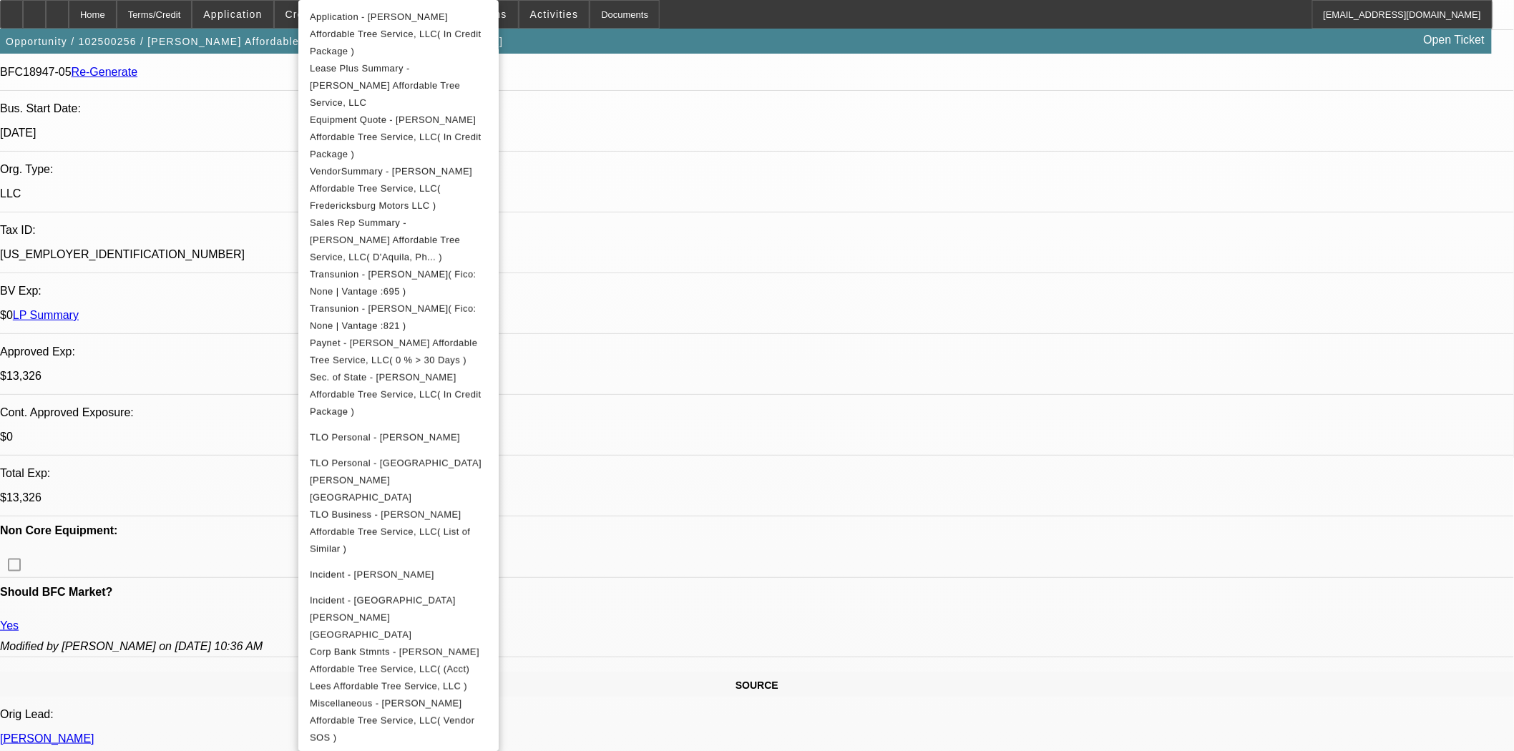
scroll to position [556, 0]
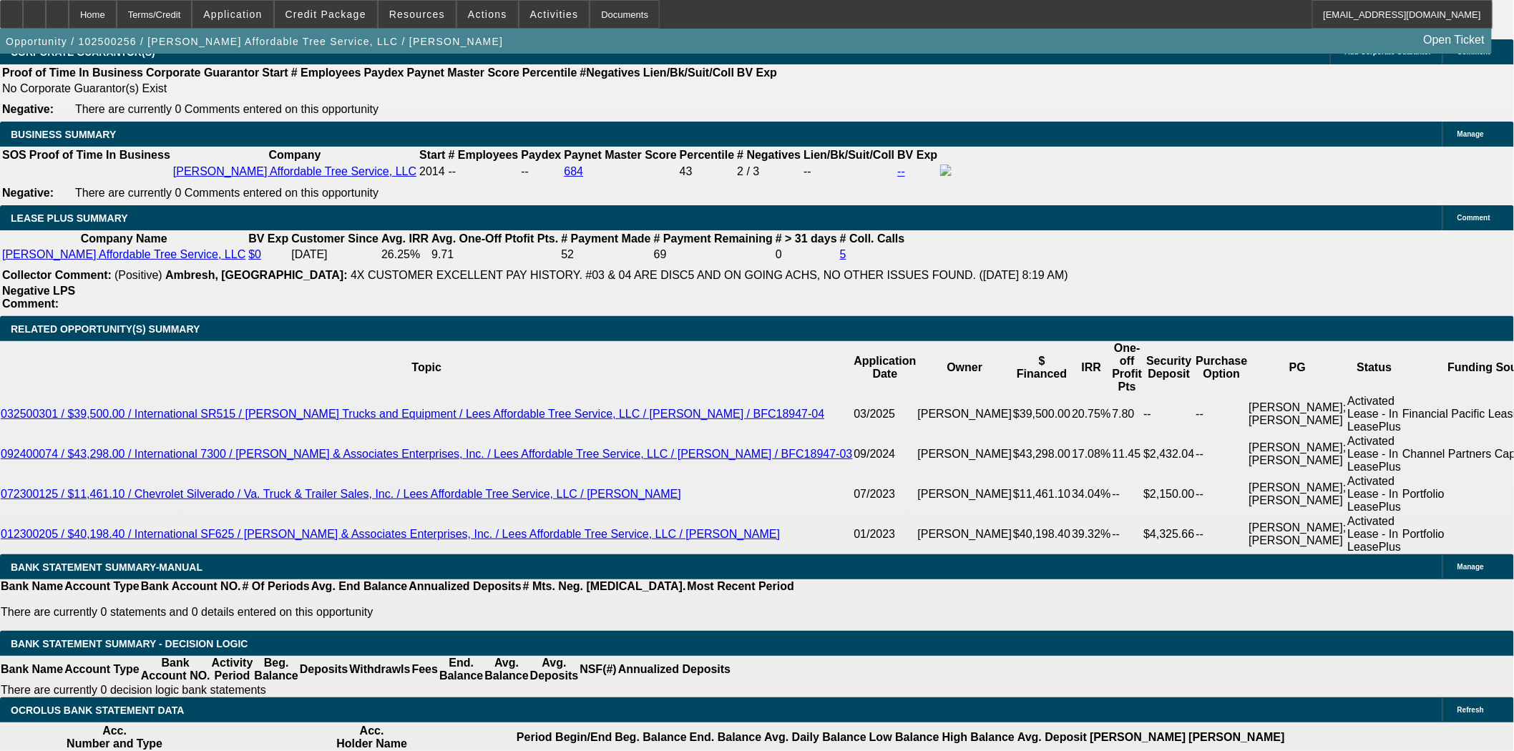
scroll to position [2464, 0]
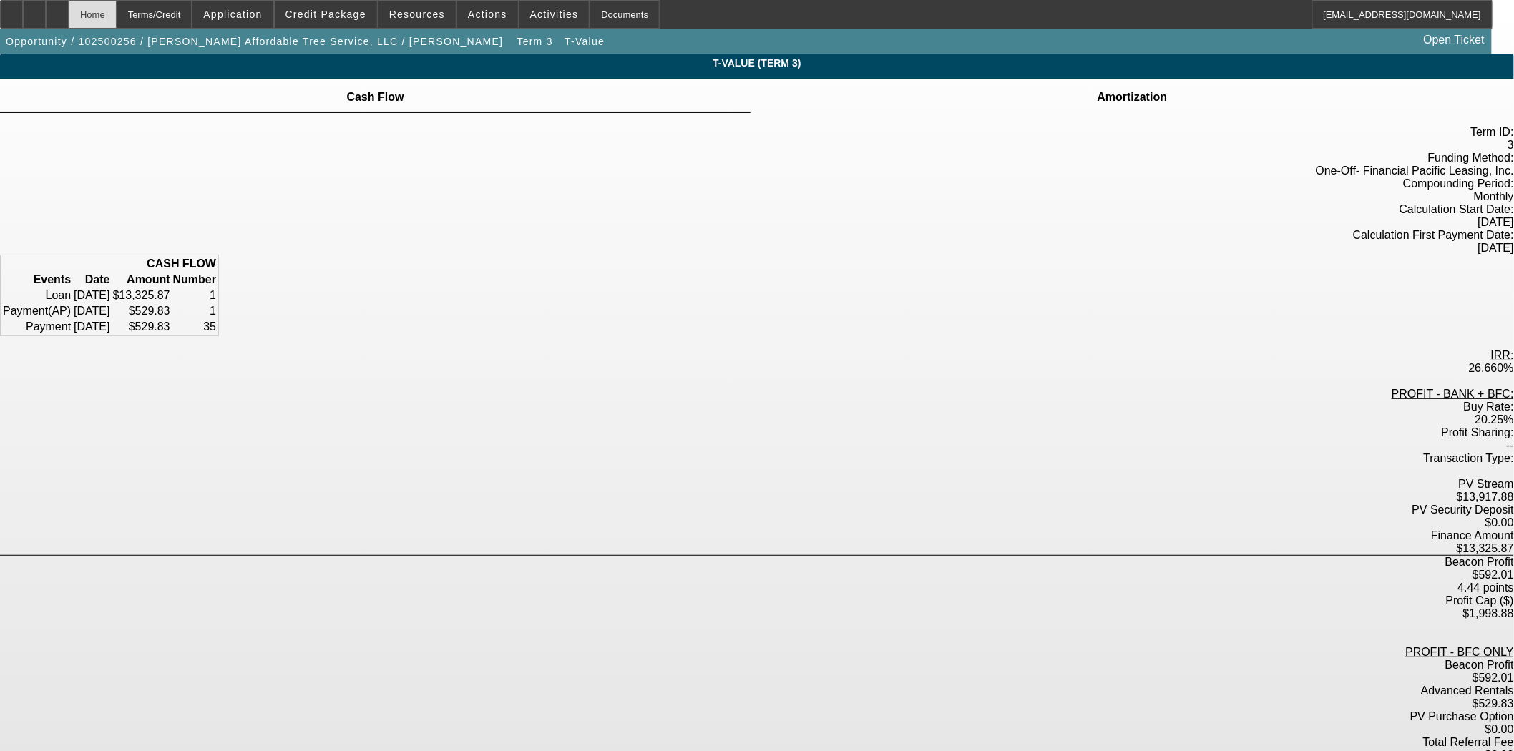
click at [117, 19] on div "Home" at bounding box center [93, 14] width 48 height 29
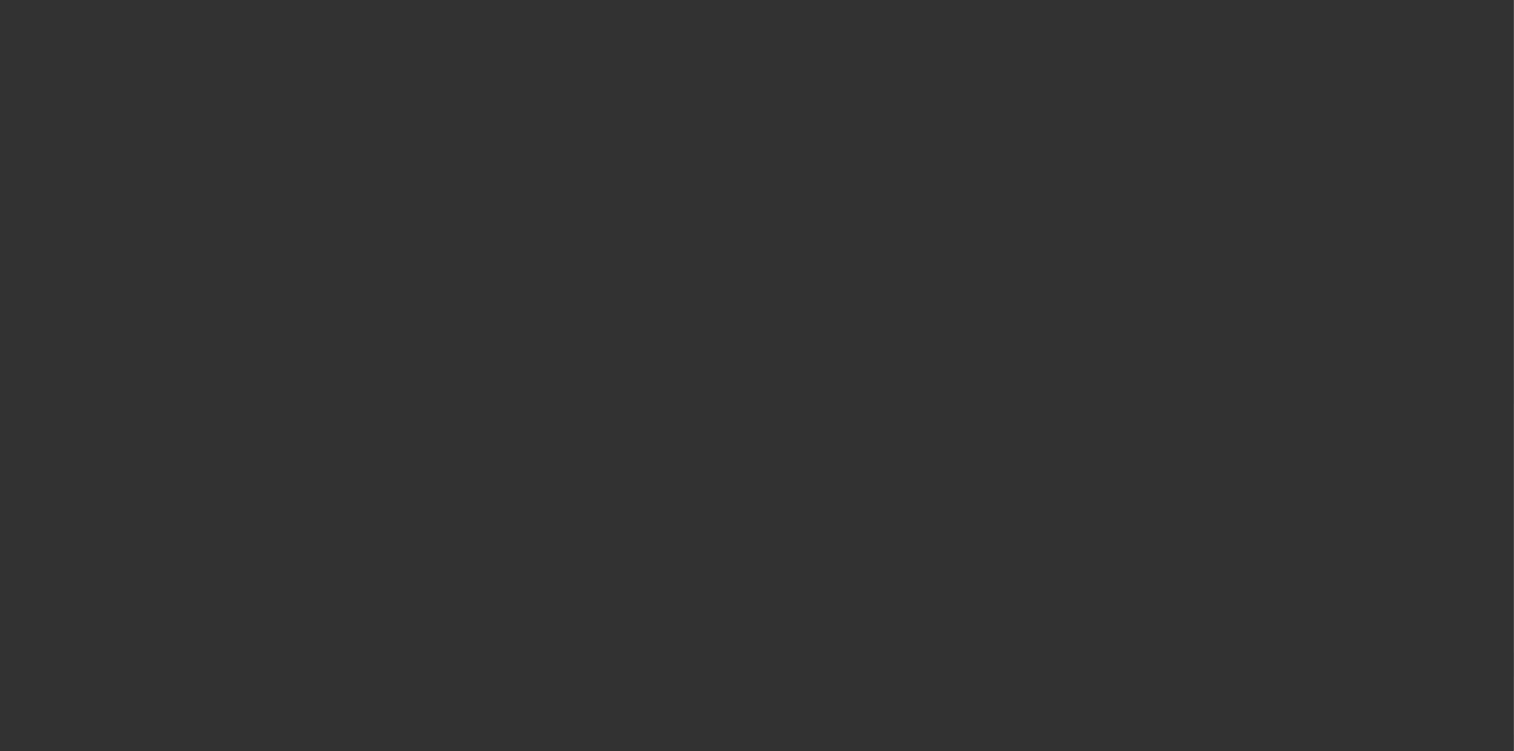
select select "3"
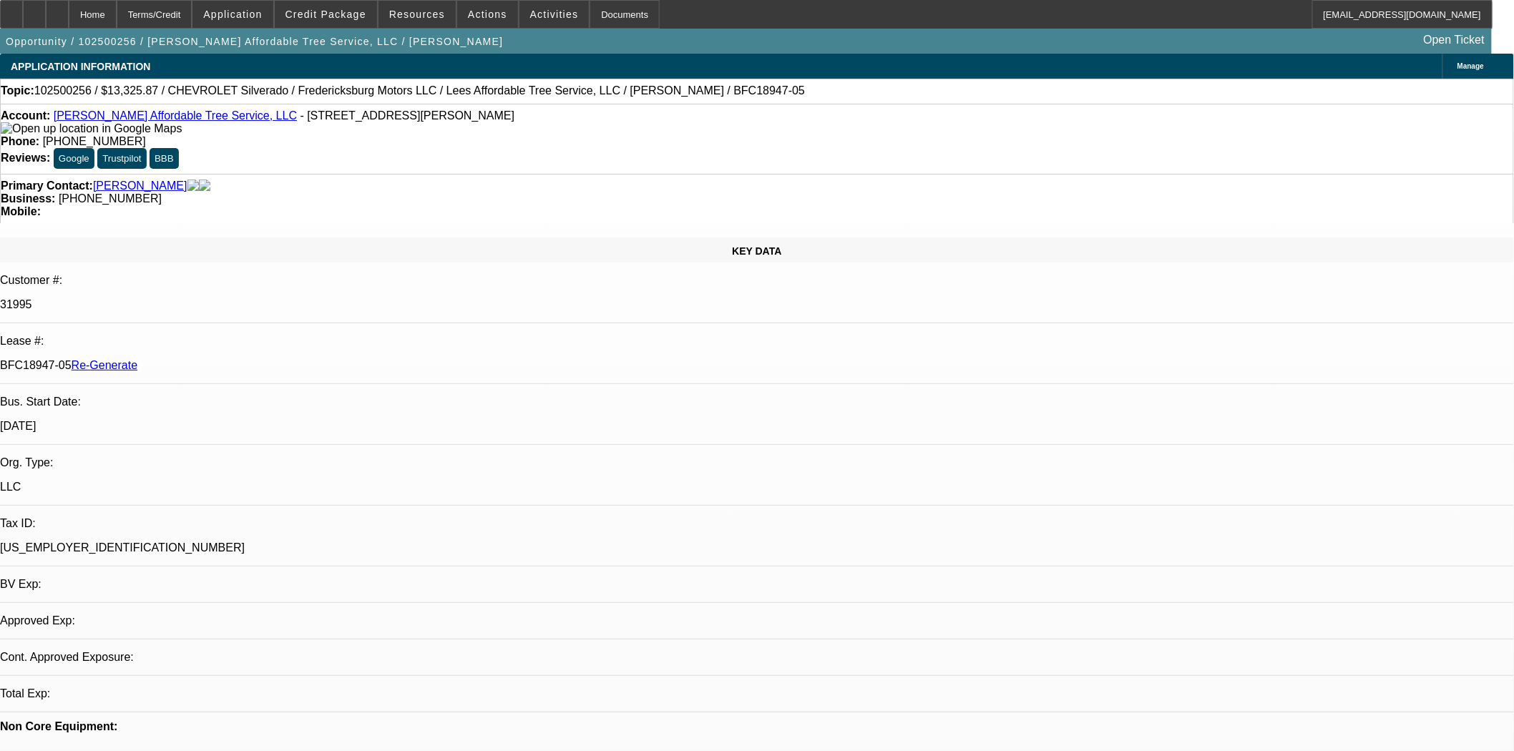
select select "0"
select select "3"
select select "0"
select select "6"
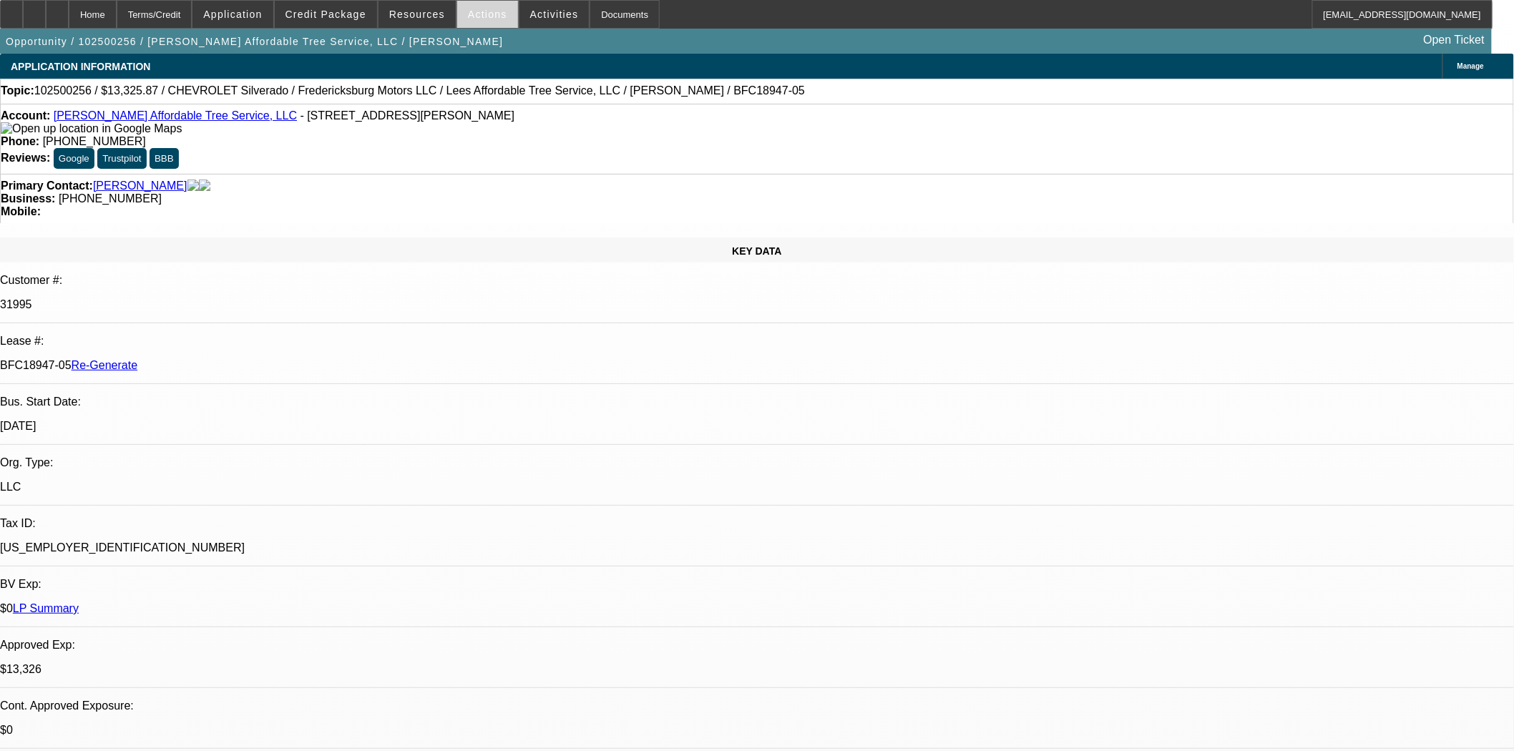
click at [487, 13] on span "Actions" at bounding box center [487, 14] width 39 height 11
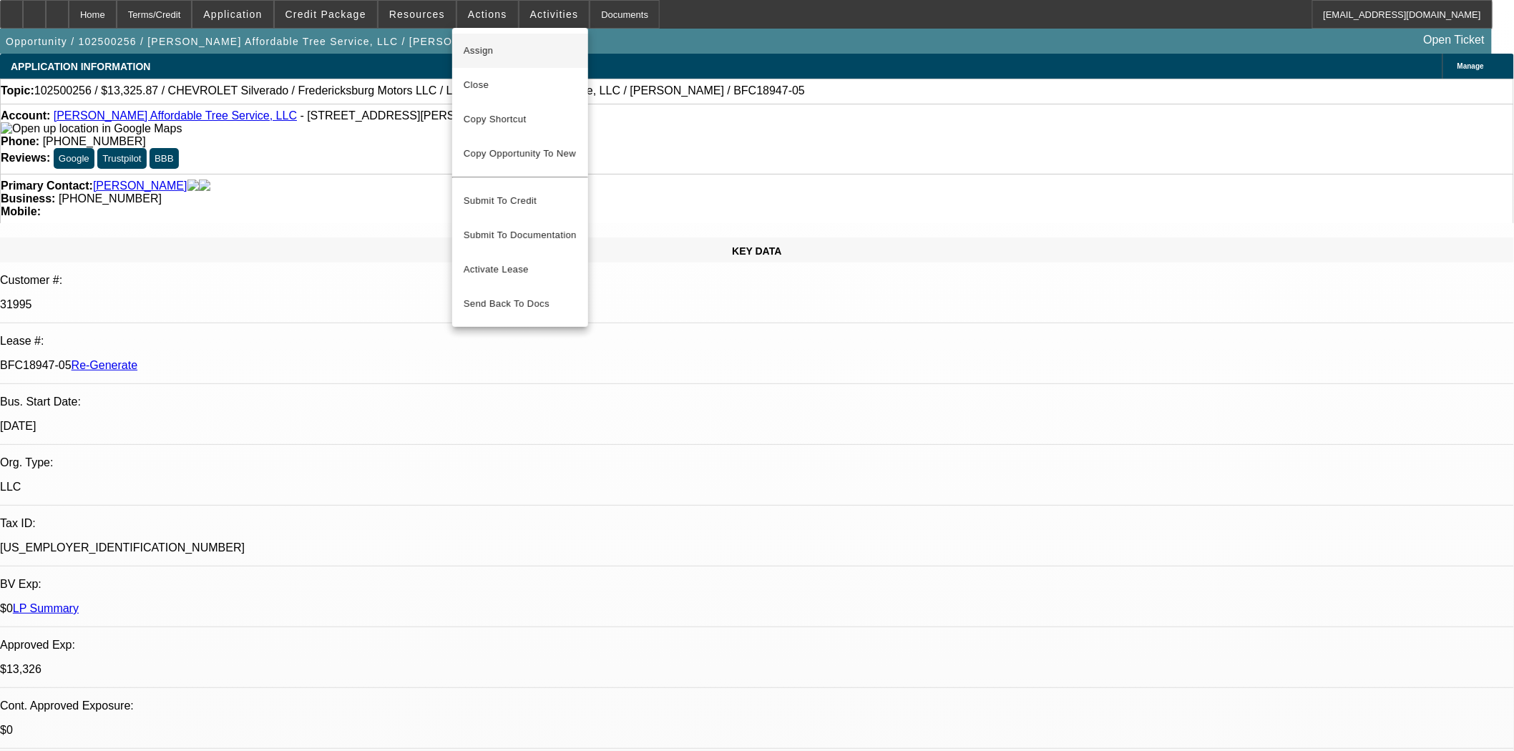
click at [491, 43] on span "Assign" at bounding box center [520, 50] width 113 height 17
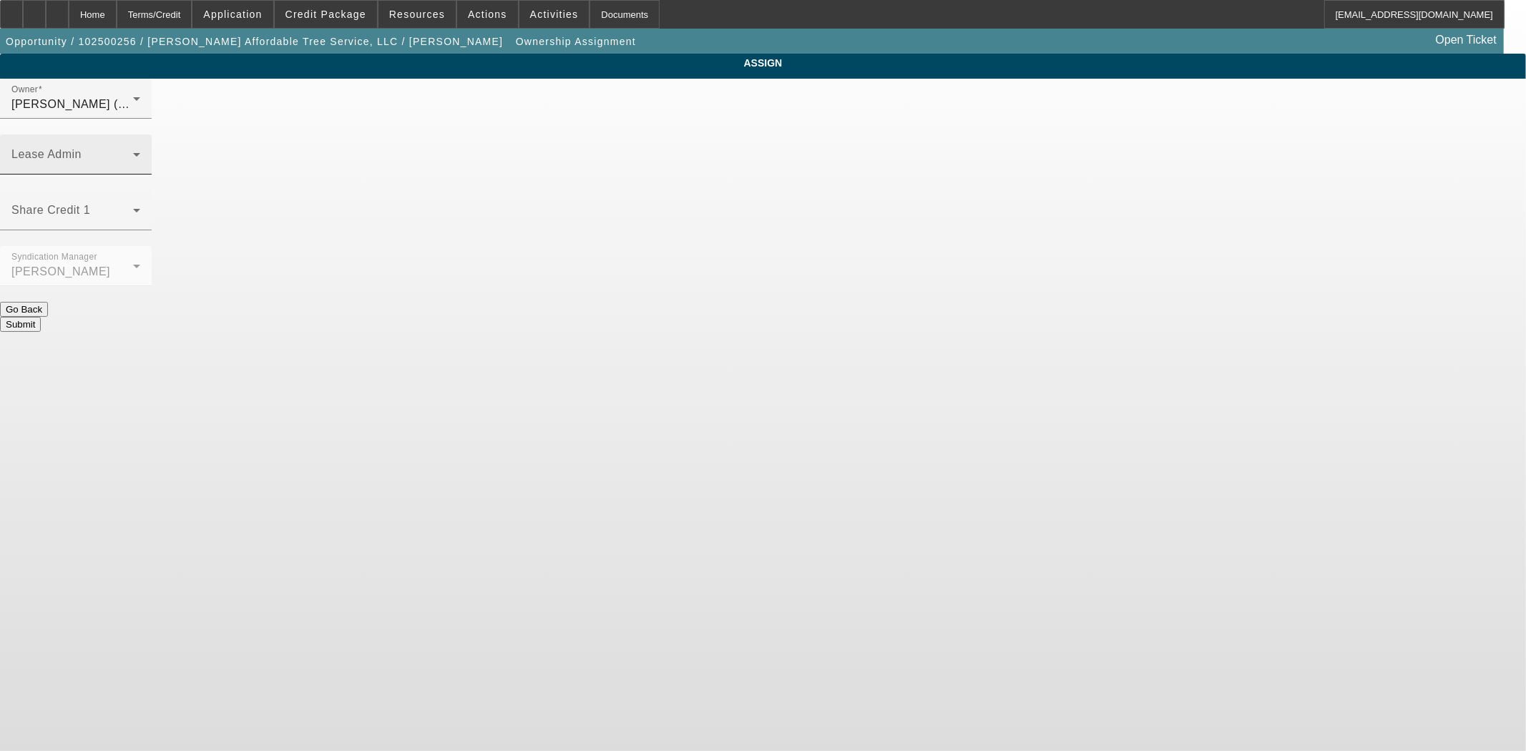
click at [82, 148] on mat-label "Lease Admin" at bounding box center [46, 154] width 70 height 12
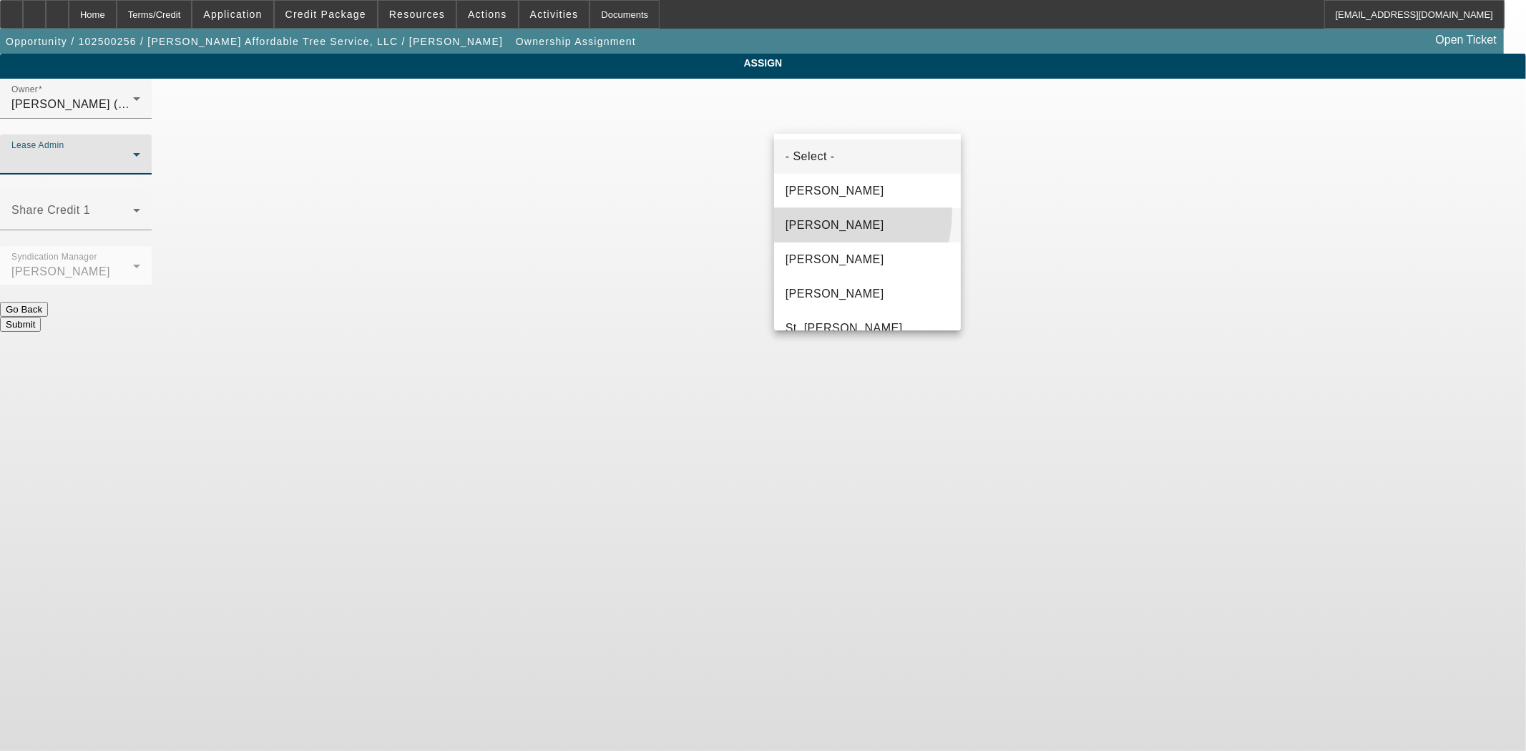
click at [819, 212] on mat-option "[PERSON_NAME]" at bounding box center [867, 225] width 187 height 34
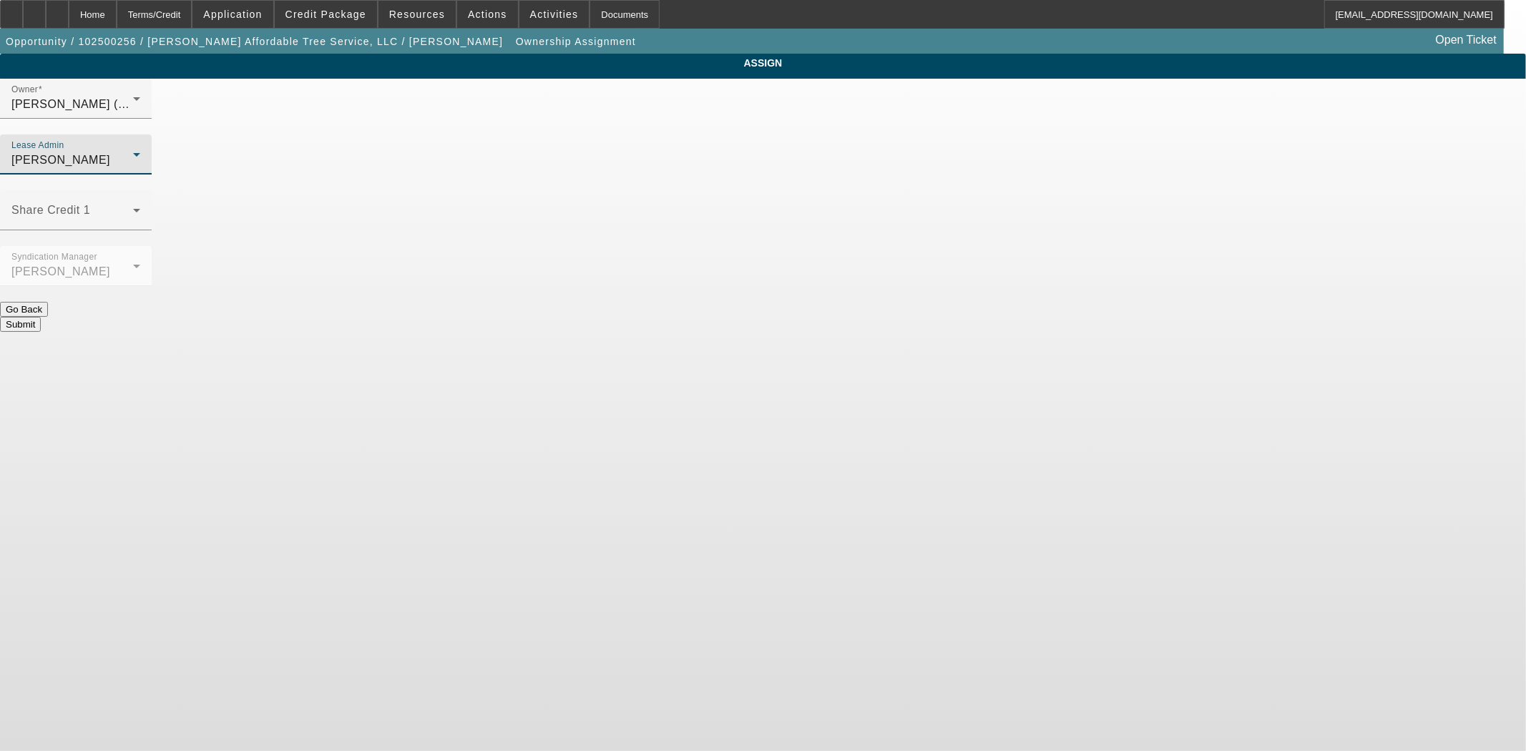
click at [41, 317] on button "Submit" at bounding box center [20, 324] width 41 height 15
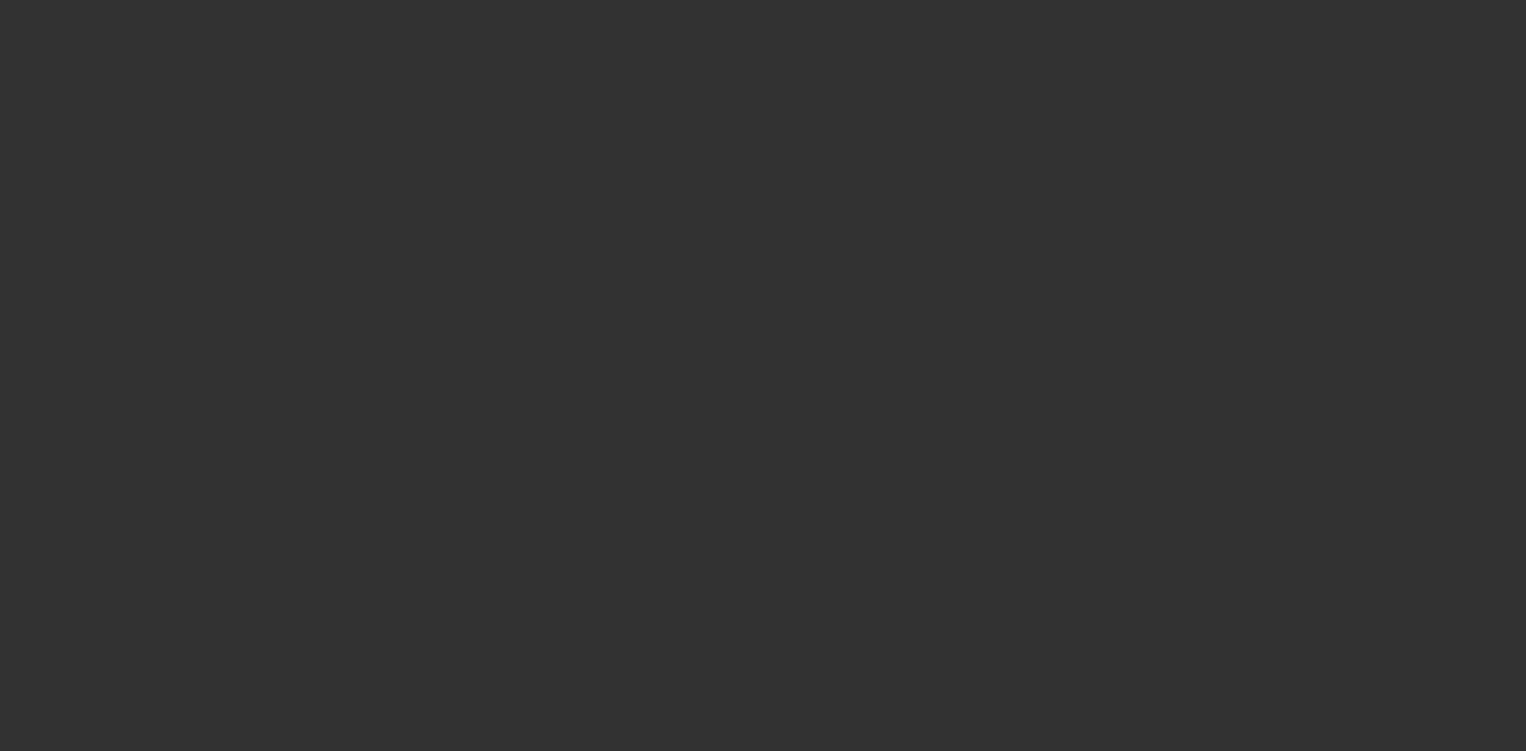
select select "3"
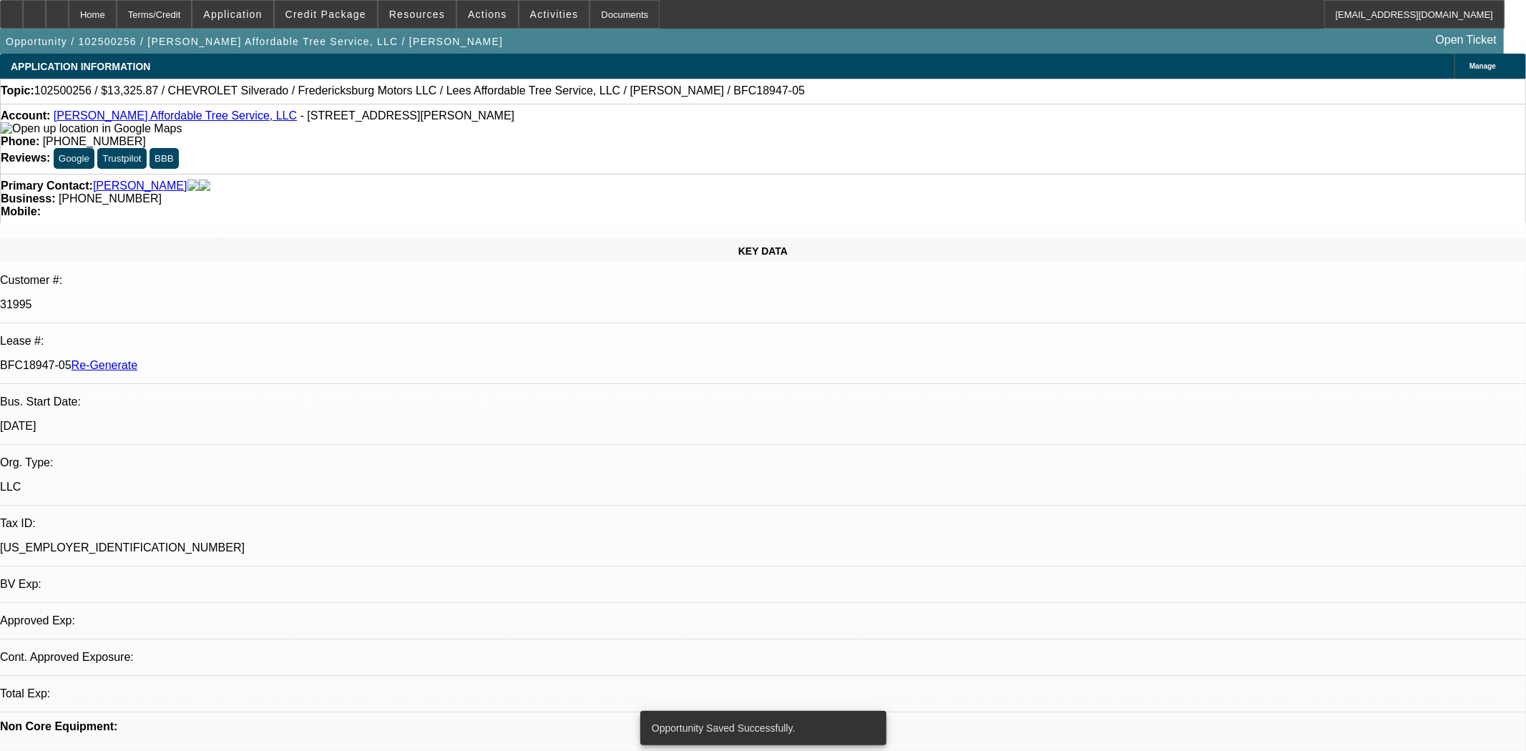
select select "0"
select select "3"
select select "0"
select select "6"
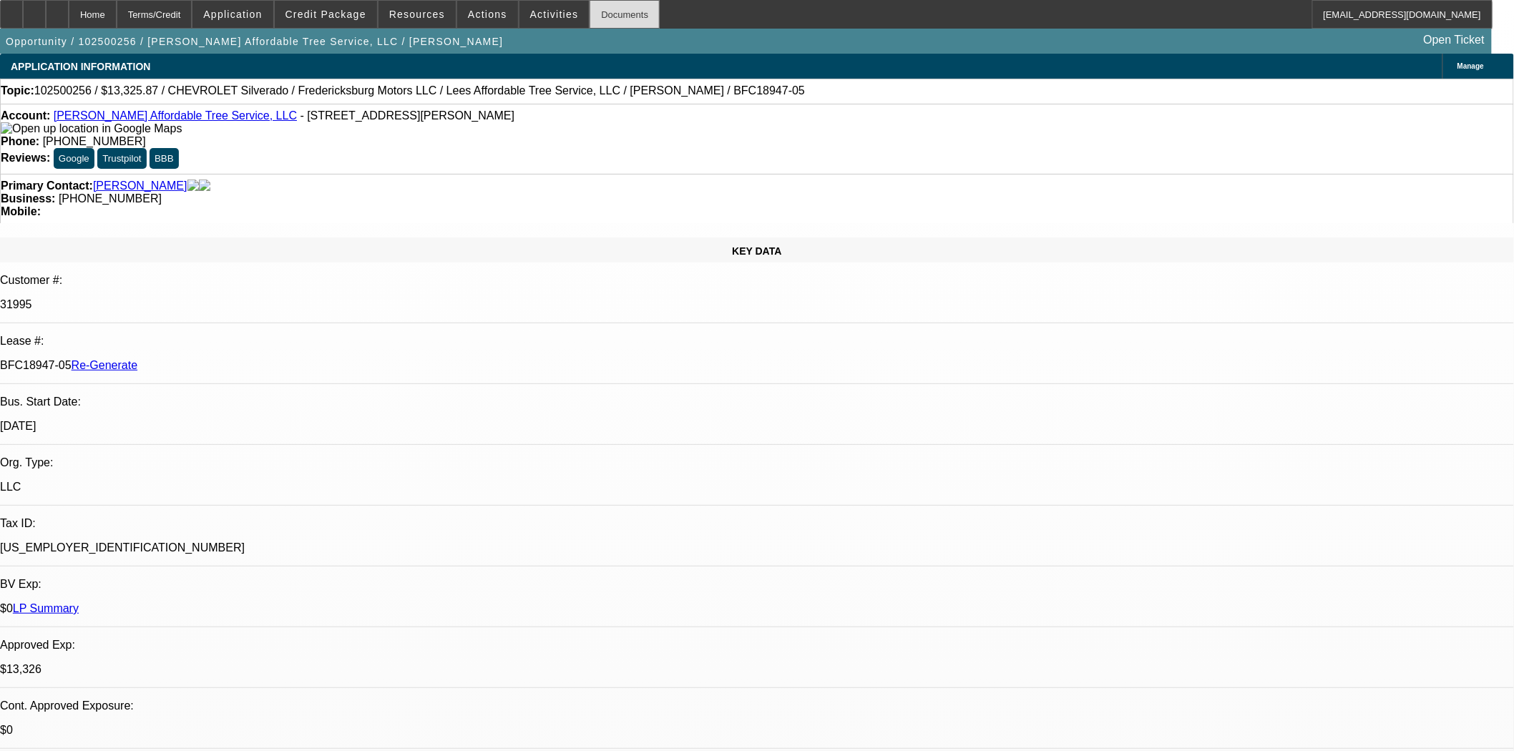
click at [605, 9] on div "Documents" at bounding box center [625, 14] width 70 height 29
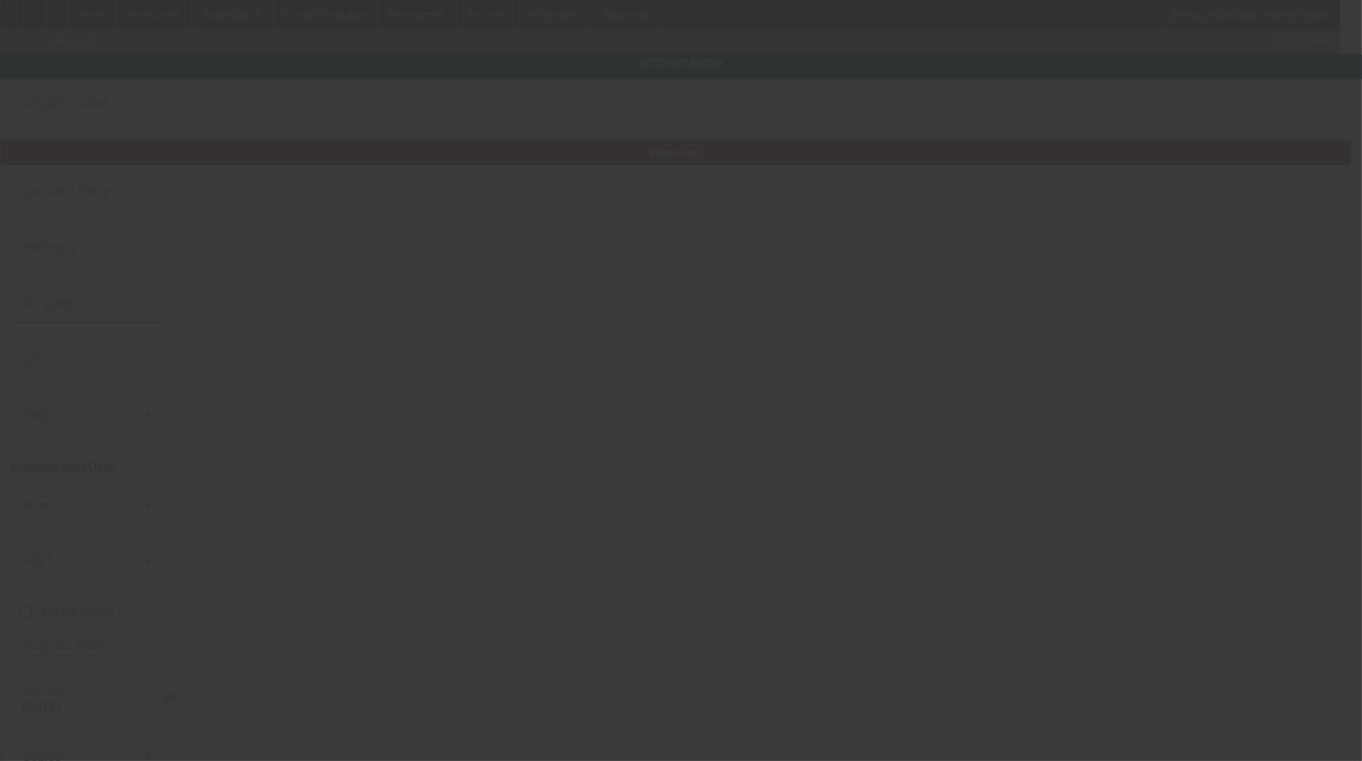
type input "Ecoshift Land Clearing and Trucking LLC"
type input "[STREET_ADDRESS]"
type input "93614"
type input "Coarsegold"
type input "[PHONE_NUMBER]"
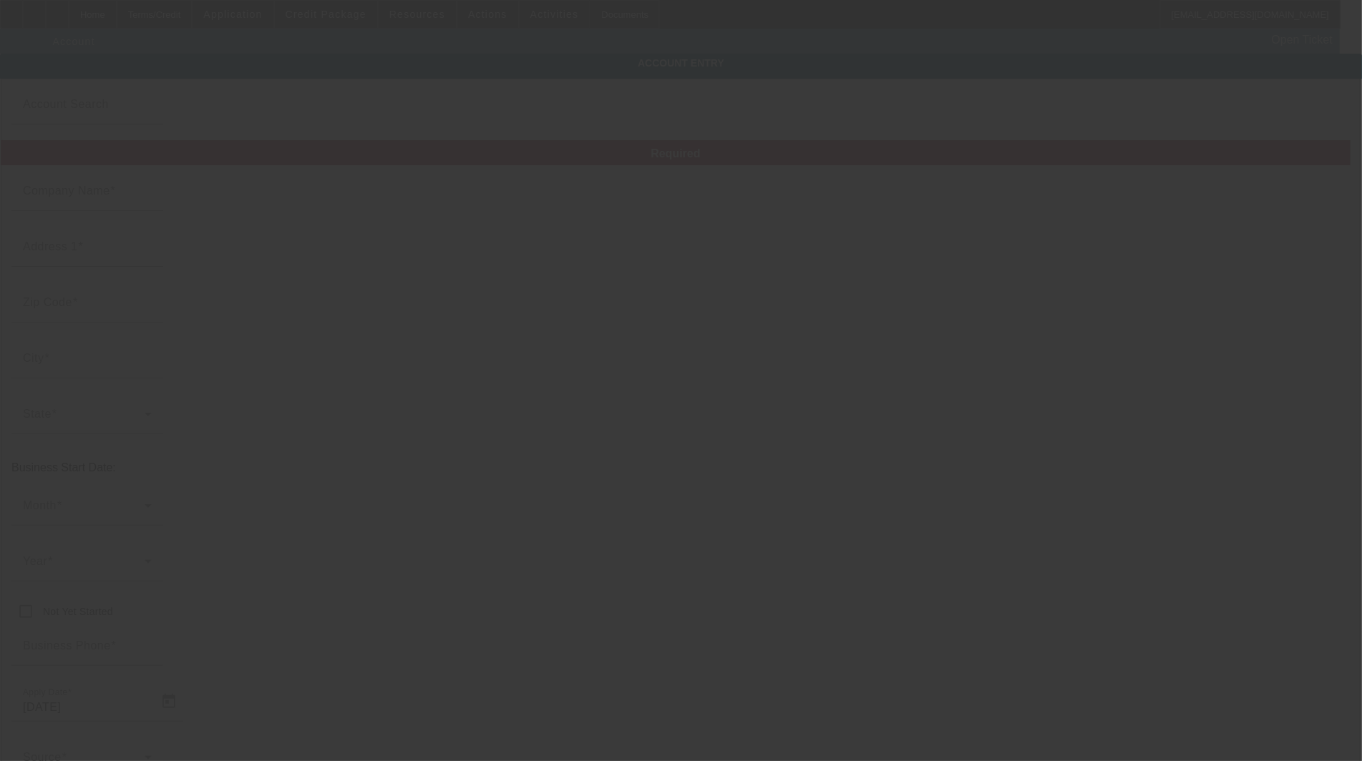
type input "[EMAIL_ADDRESS][DOMAIN_NAME]"
type input "[US_EMPLOYER_IDENTIFICATION_NUMBER]"
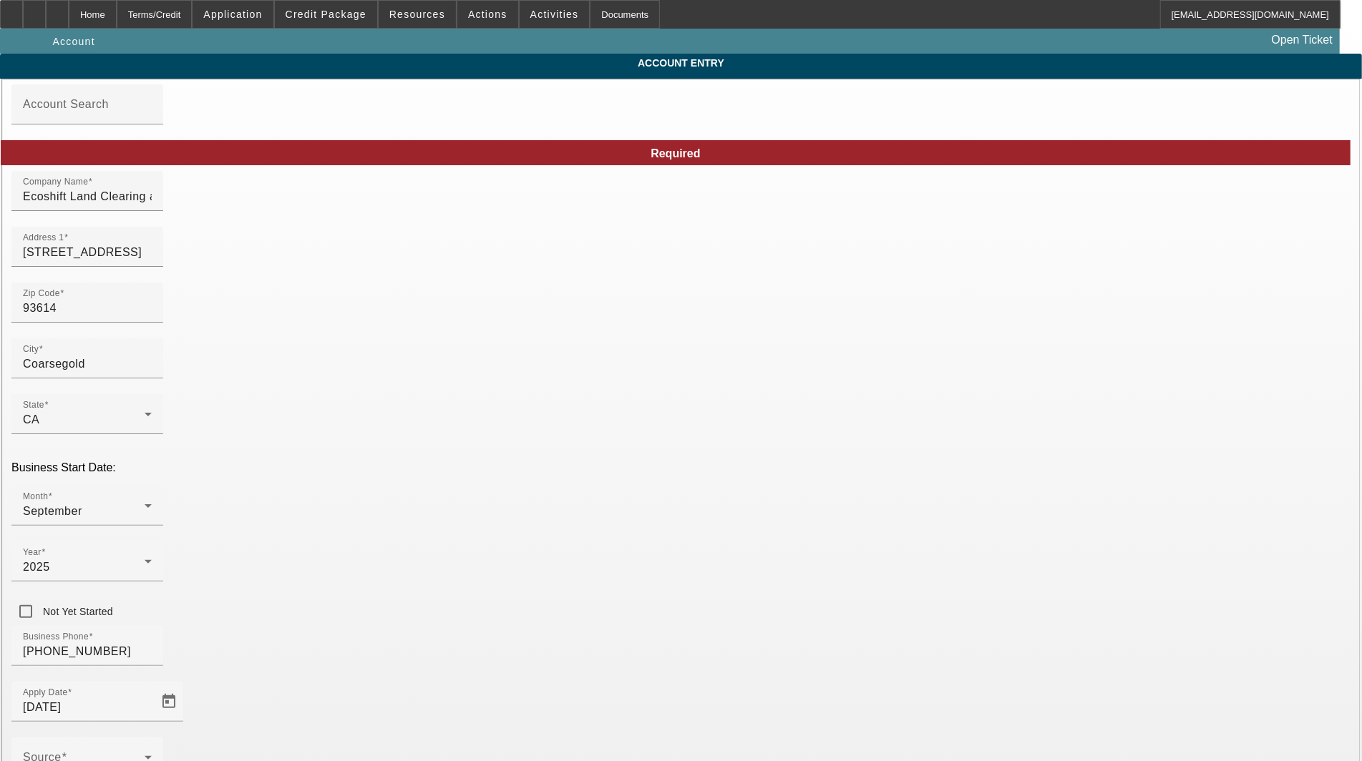
type input "[DATE]"
click at [152, 312] on input "93614" at bounding box center [87, 308] width 129 height 17
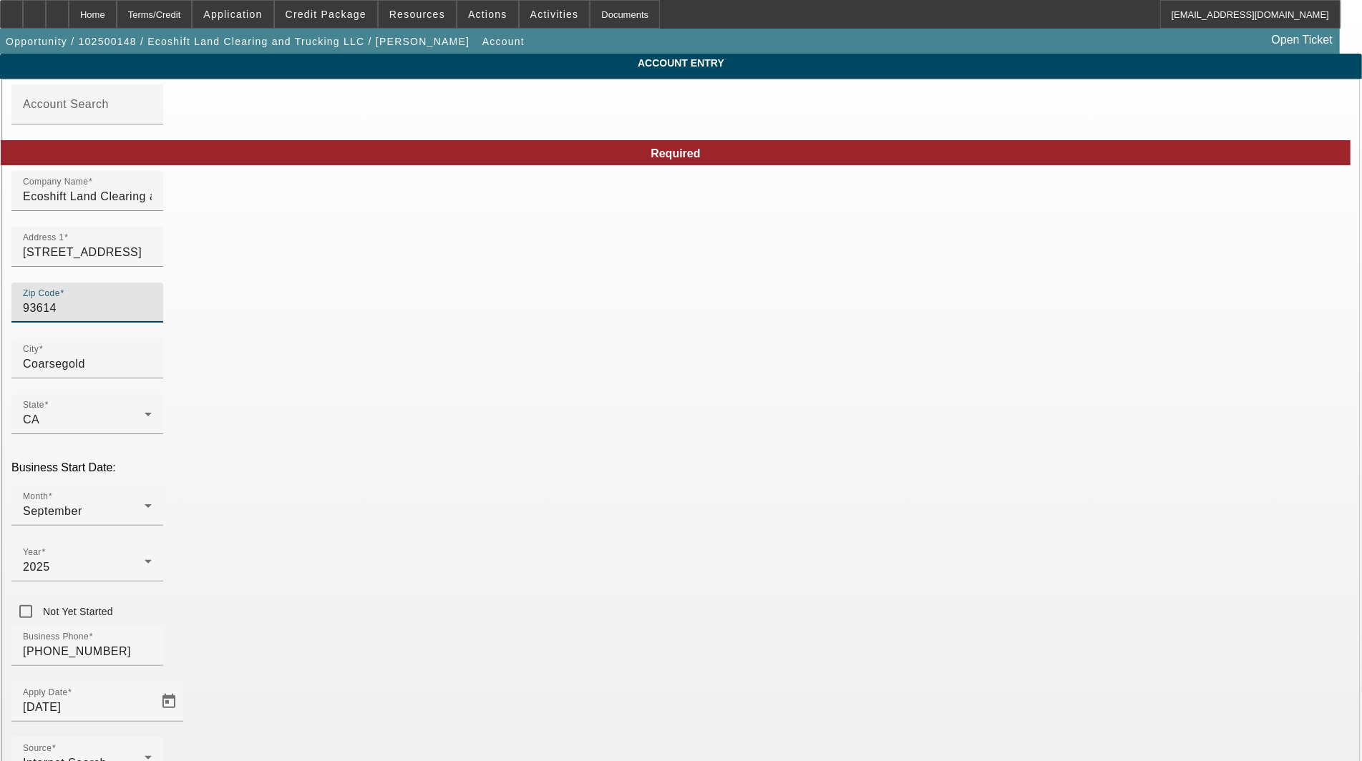
type input "9361"
type input "93614"
type input "Coarsegold"
drag, startPoint x: 742, startPoint y: 363, endPoint x: 743, endPoint y: 376, distance: 12.9
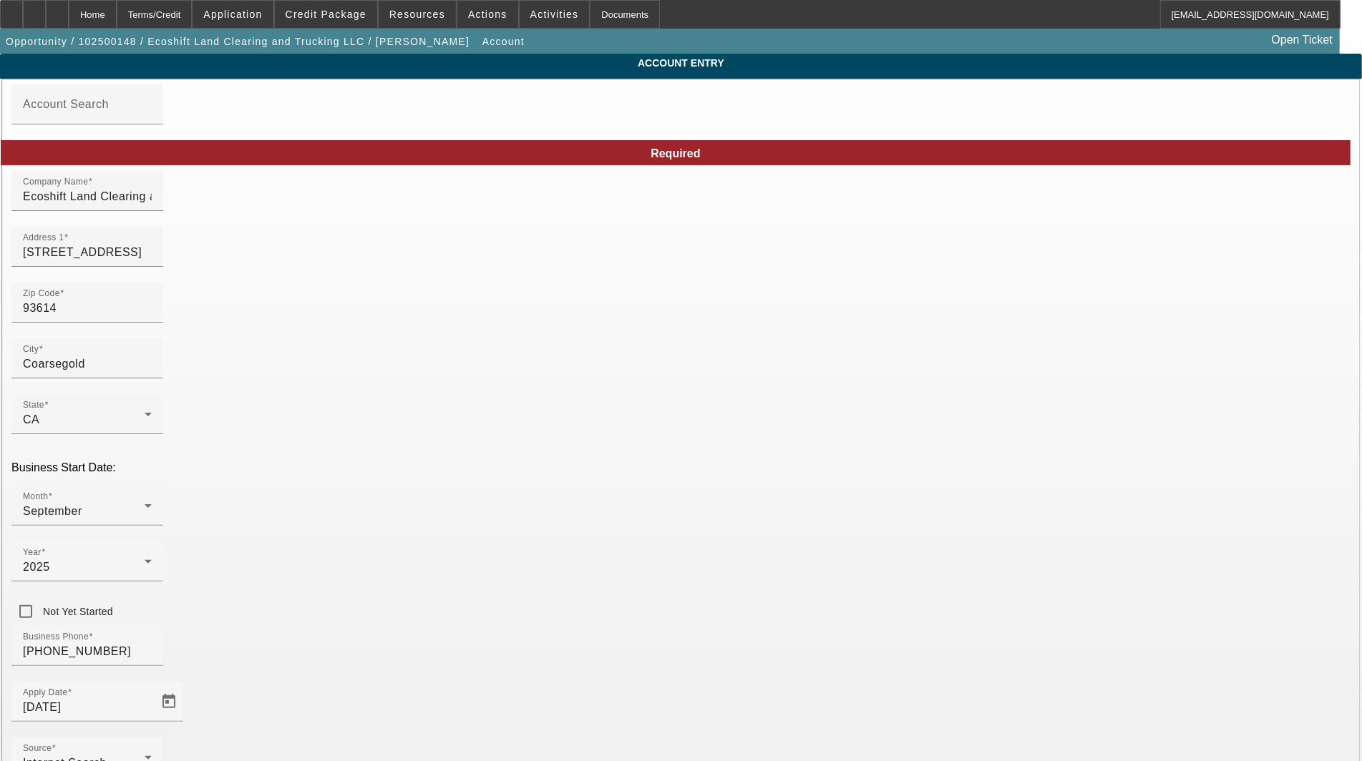
type input "Madera"
drag, startPoint x: 745, startPoint y: 372, endPoint x: 688, endPoint y: 372, distance: 57.2
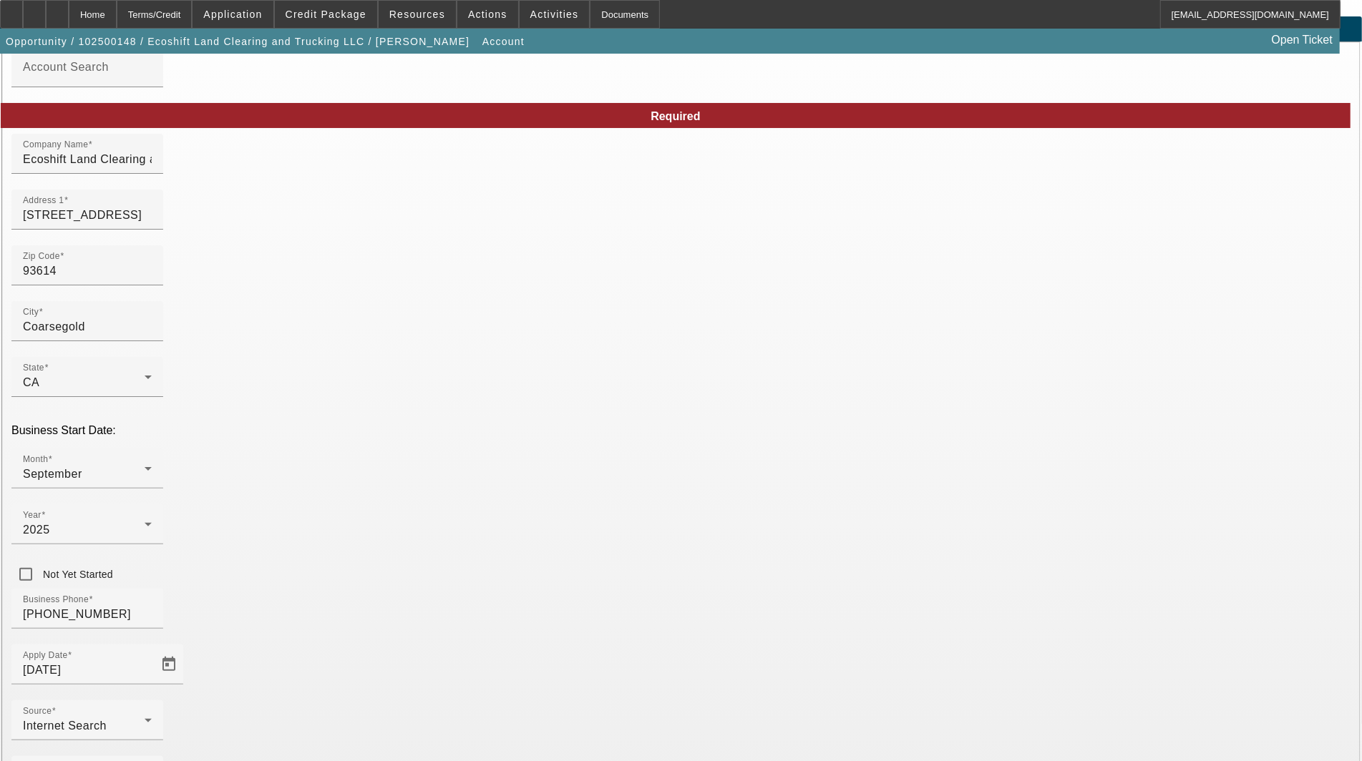
scroll to position [69, 0]
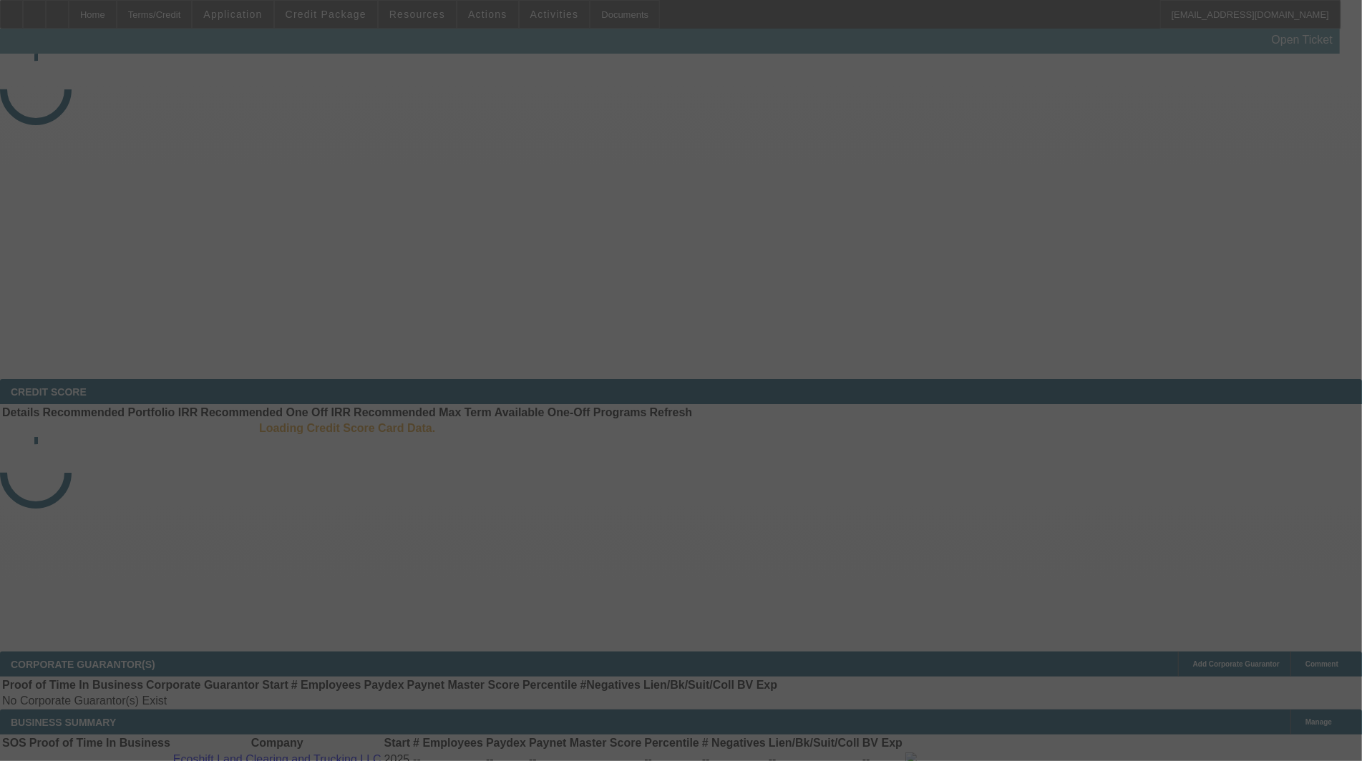
select select "3"
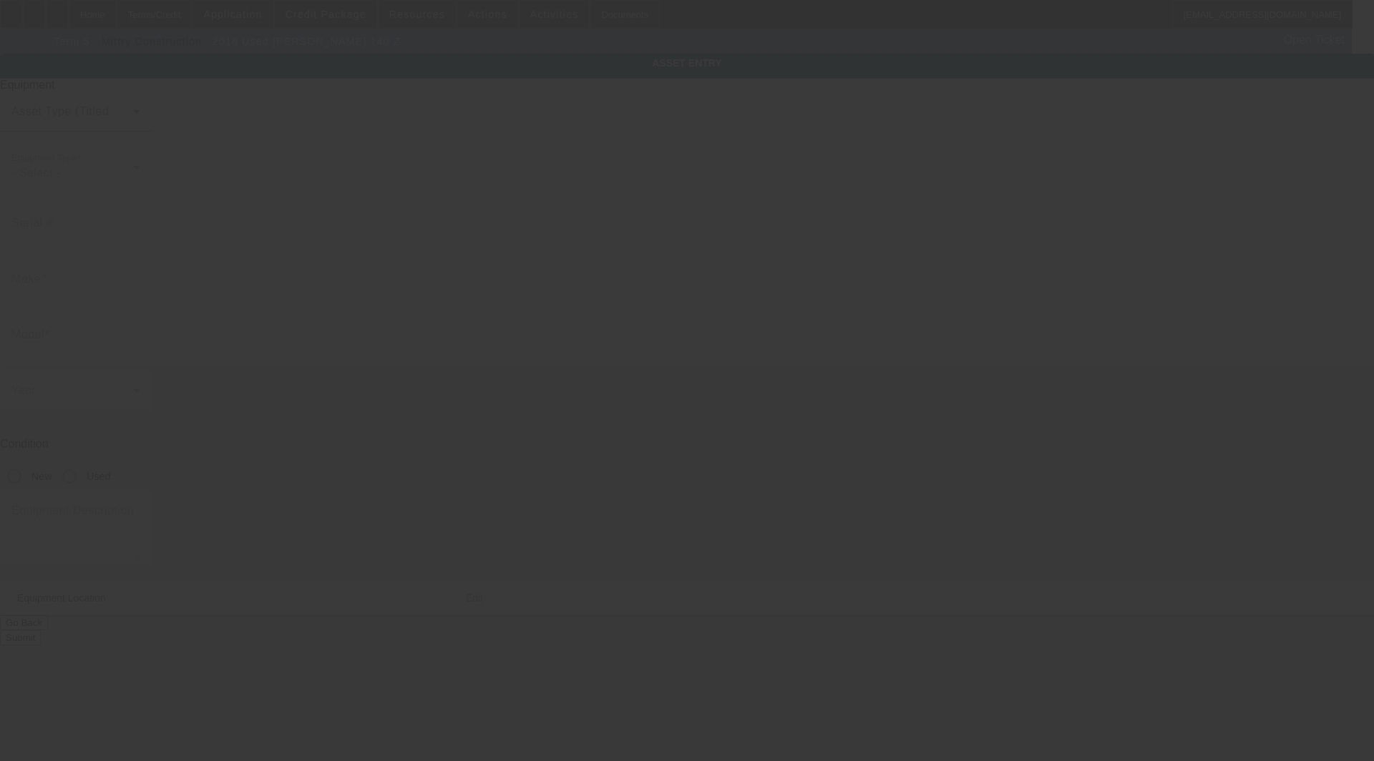
type input "[PERSON_NAME]"
type input "140 Z"
radio input "true"
type textarea "2018 [PERSON_NAME] 140 Z with approx. 1335 hours and a 140 HP Cummins engine. T…"
type input "[STREET_ADDRESS]"
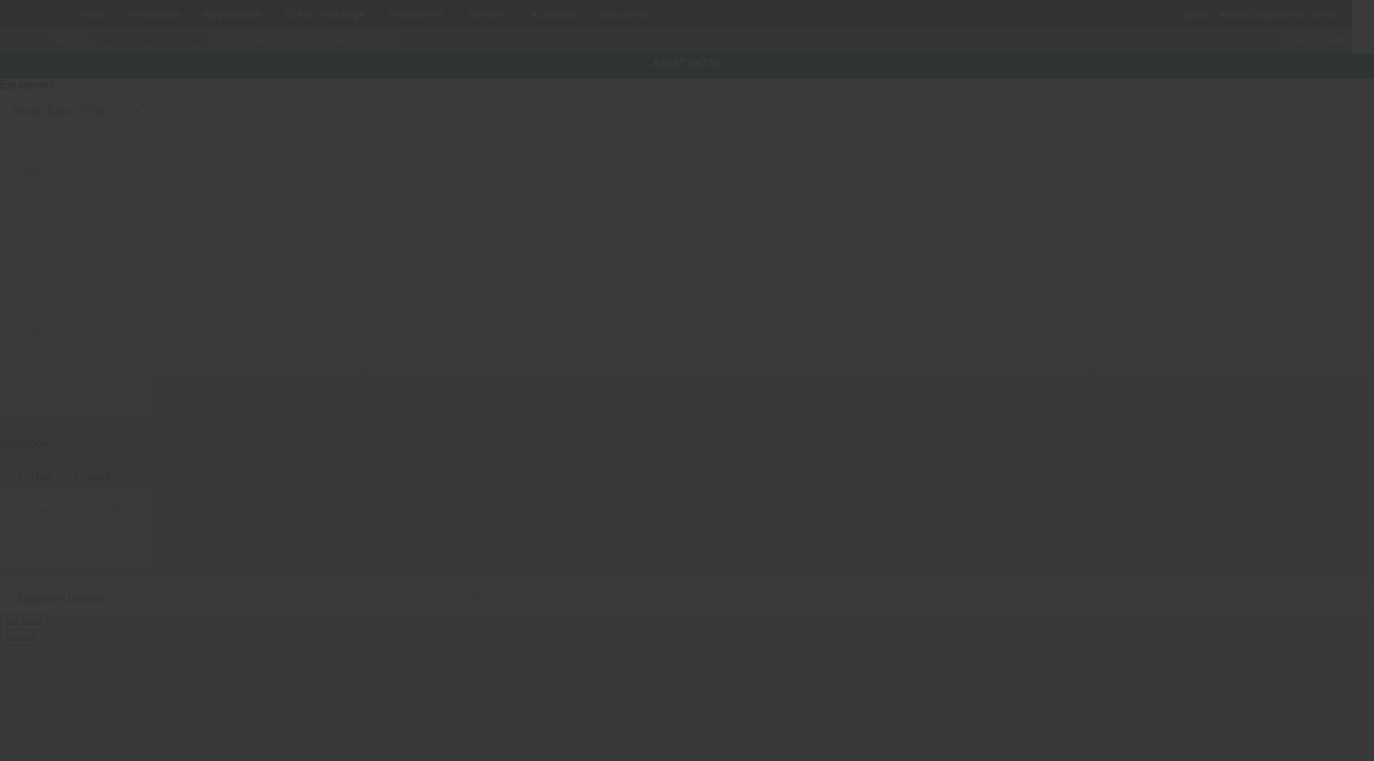
type input "N"
type input "[GEOGRAPHIC_DATA]"
type input "89101"
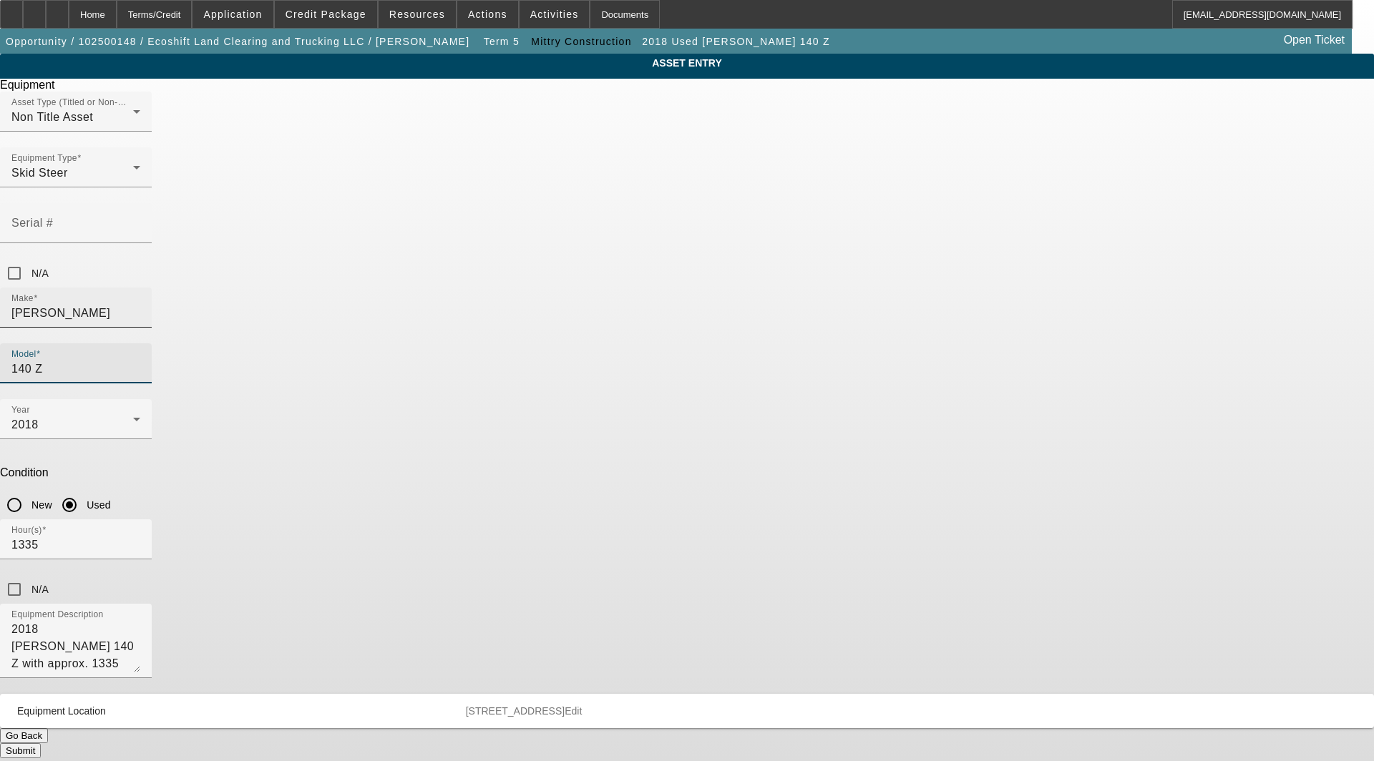
drag, startPoint x: 763, startPoint y: 260, endPoint x: 633, endPoint y: 255, distance: 129.6
click at [633, 288] on div "Make [PERSON_NAME] Model 140 Z" at bounding box center [687, 344] width 1374 height 112
type input "1402"
click at [833, 293] on span "Create New Make/Model Match" at bounding box center [776, 292] width 134 height 29
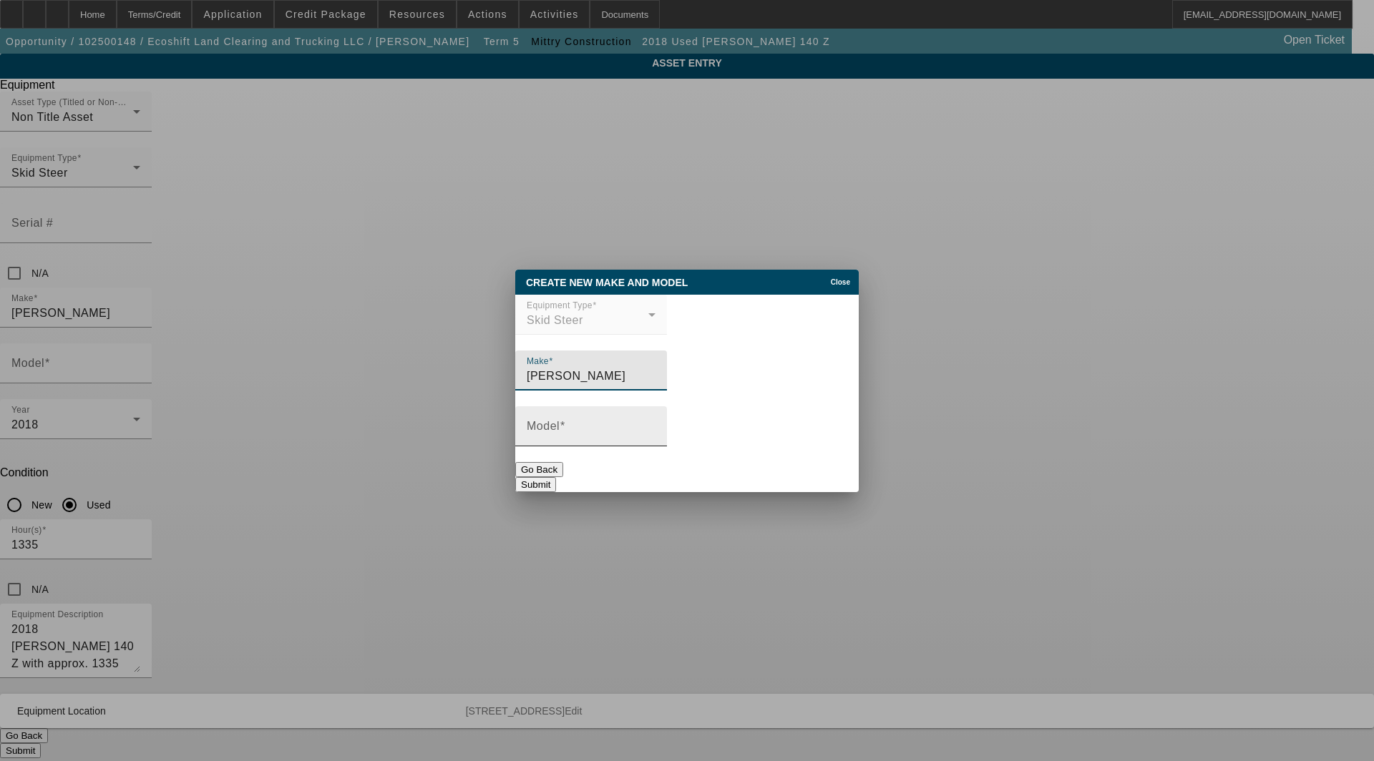
click at [560, 426] on mat-label "Model" at bounding box center [543, 426] width 33 height 12
click at [561, 426] on input "Model" at bounding box center [591, 432] width 129 height 17
type input "1402"
click at [556, 477] on button "Submit" at bounding box center [535, 484] width 41 height 15
type input "1402"
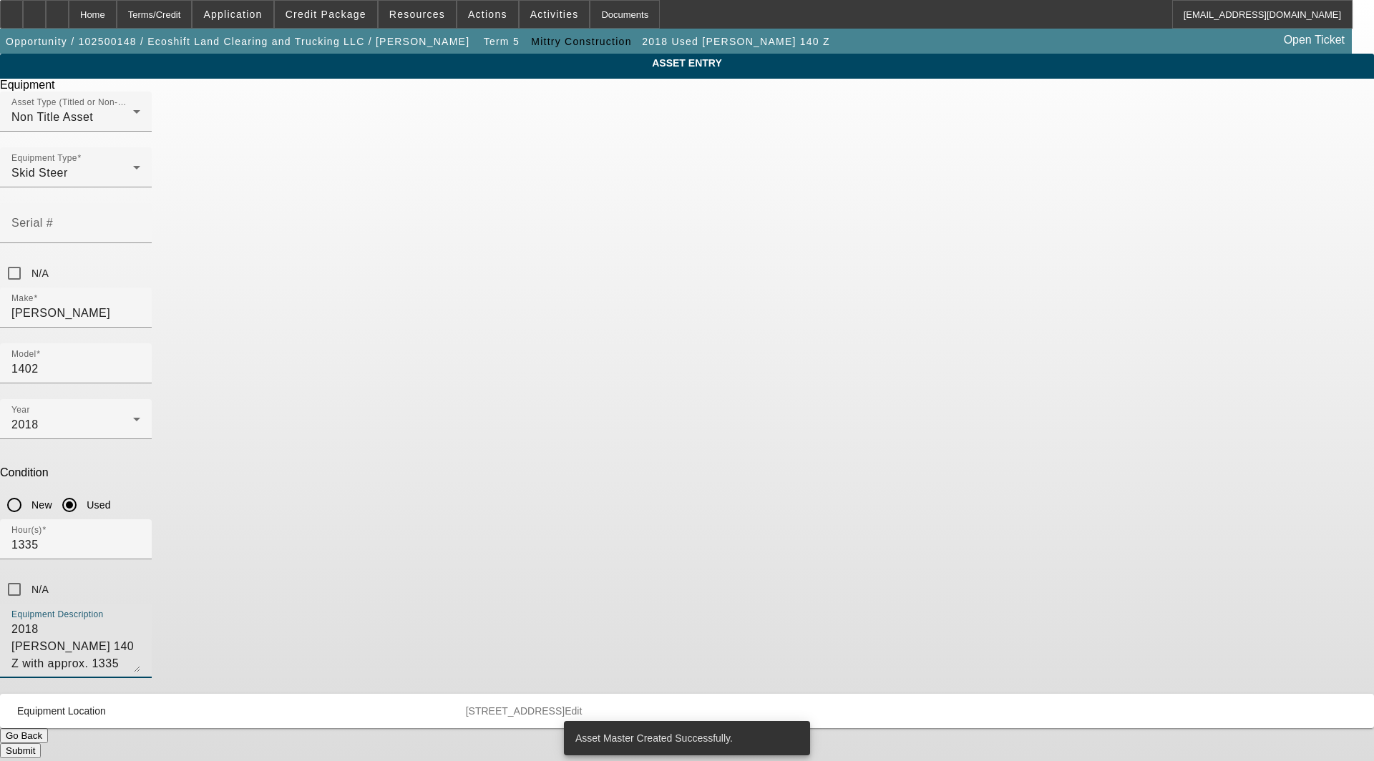
click at [140, 621] on textarea "2018 [PERSON_NAME] 140 Z with approx. 1335 hours and a 140 HP Cummins engine. T…" at bounding box center [75, 647] width 129 height 52
drag, startPoint x: 577, startPoint y: 454, endPoint x: 369, endPoint y: 402, distance: 213.8
click at [369, 402] on div "ASSET ENTRY Delete asset Equipment Asset Type (Titled or Non-Titled) Non Title …" at bounding box center [687, 406] width 1374 height 705
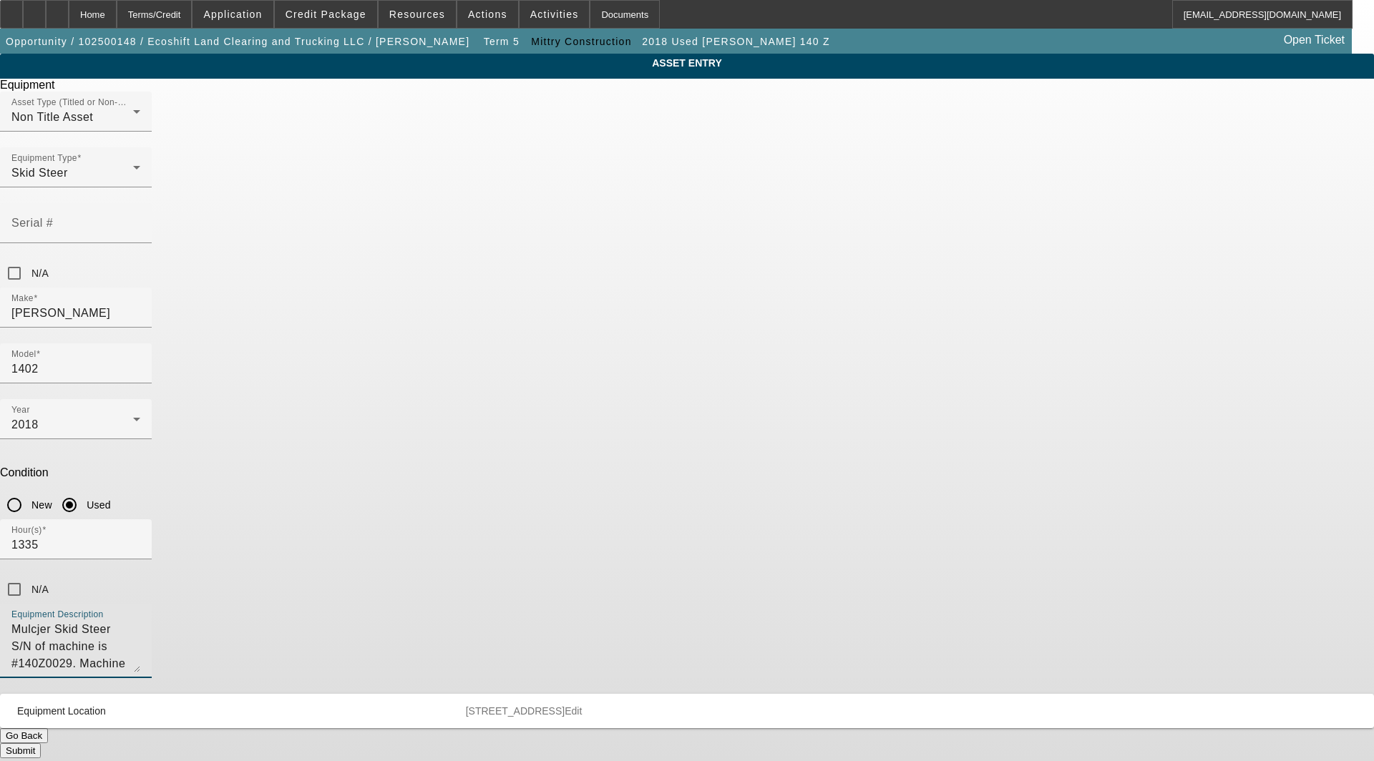
drag, startPoint x: 691, startPoint y: 456, endPoint x: 461, endPoint y: 444, distance: 230.0
click at [461, 444] on div "ASSET ENTRY Delete asset Equipment Asset Type (Titled or Non-Titled) Non Title …" at bounding box center [687, 406] width 1374 height 705
click at [140, 621] on textarea "Mulcher Skid Steer" at bounding box center [75, 647] width 129 height 52
drag, startPoint x: 531, startPoint y: 423, endPoint x: 575, endPoint y: 414, distance: 45.3
click at [140, 621] on textarea "Mulcher Skid Steer" at bounding box center [75, 647] width 129 height 52
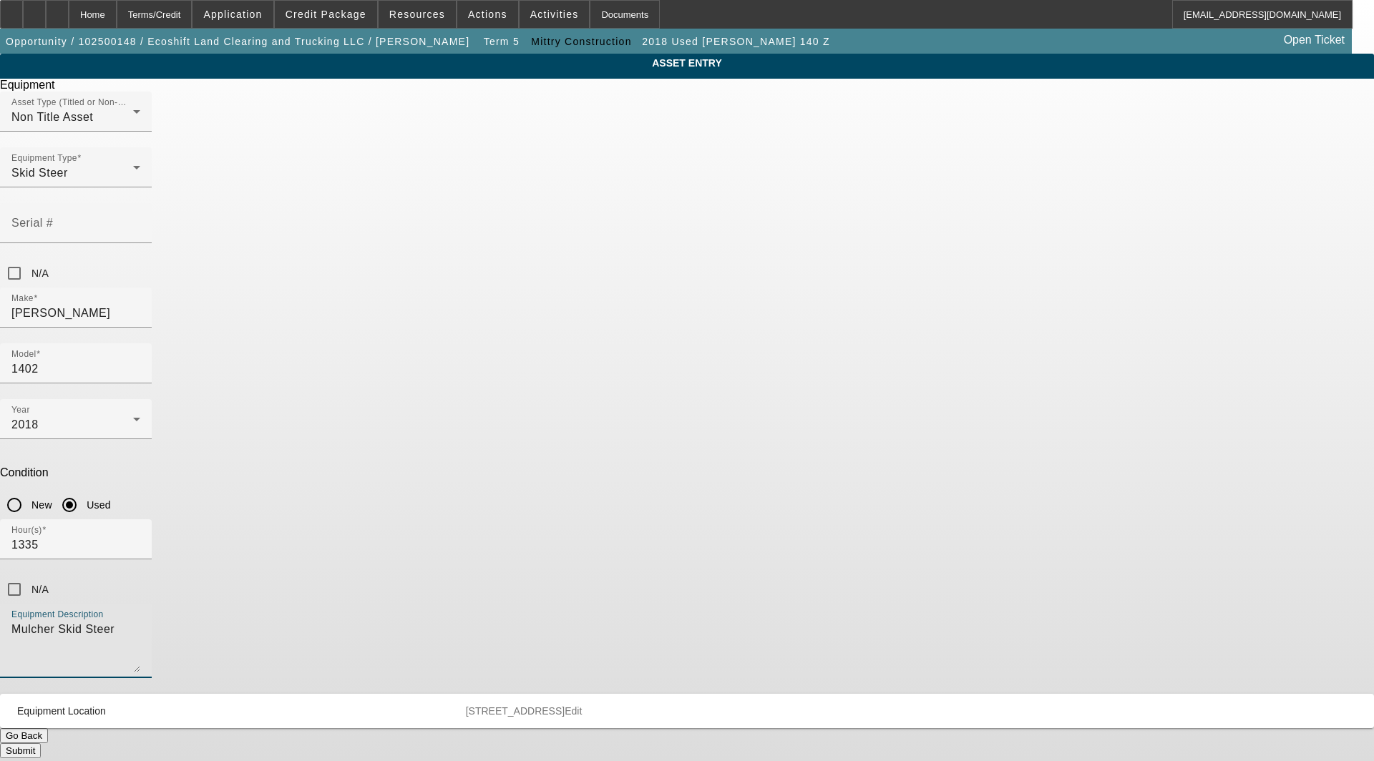
click at [140, 621] on textarea "Mulcher Skid Steer" at bounding box center [75, 647] width 129 height 52
click at [140, 621] on textarea "Mulcher Skid Steer includes: alloptions, attachments and accessories" at bounding box center [75, 647] width 129 height 52
type textarea "Mulcher Skid Steer includes: all options, attachments and accessories"
click at [140, 220] on input "Serial #" at bounding box center [75, 228] width 129 height 17
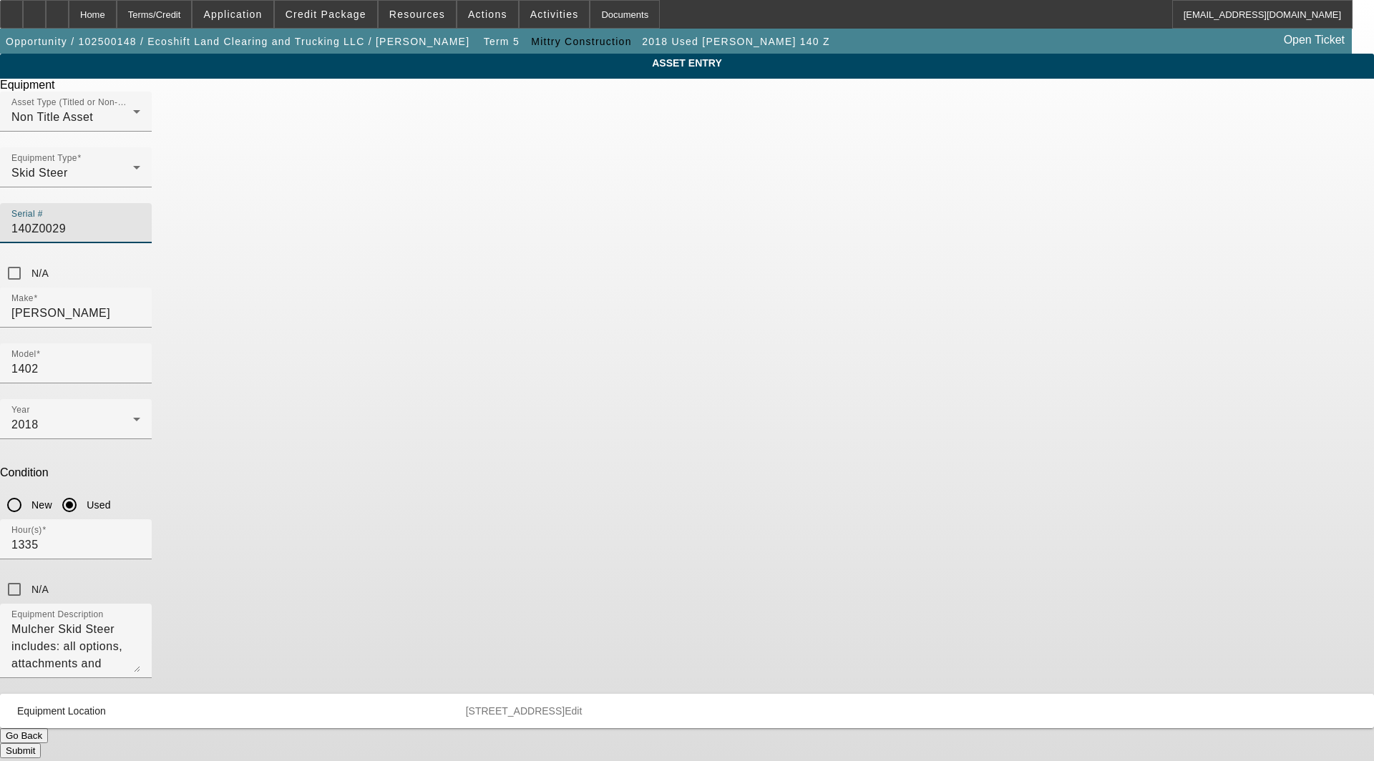
type input "140Z0029"
click at [582, 705] on span "Edit" at bounding box center [573, 710] width 17 height 11
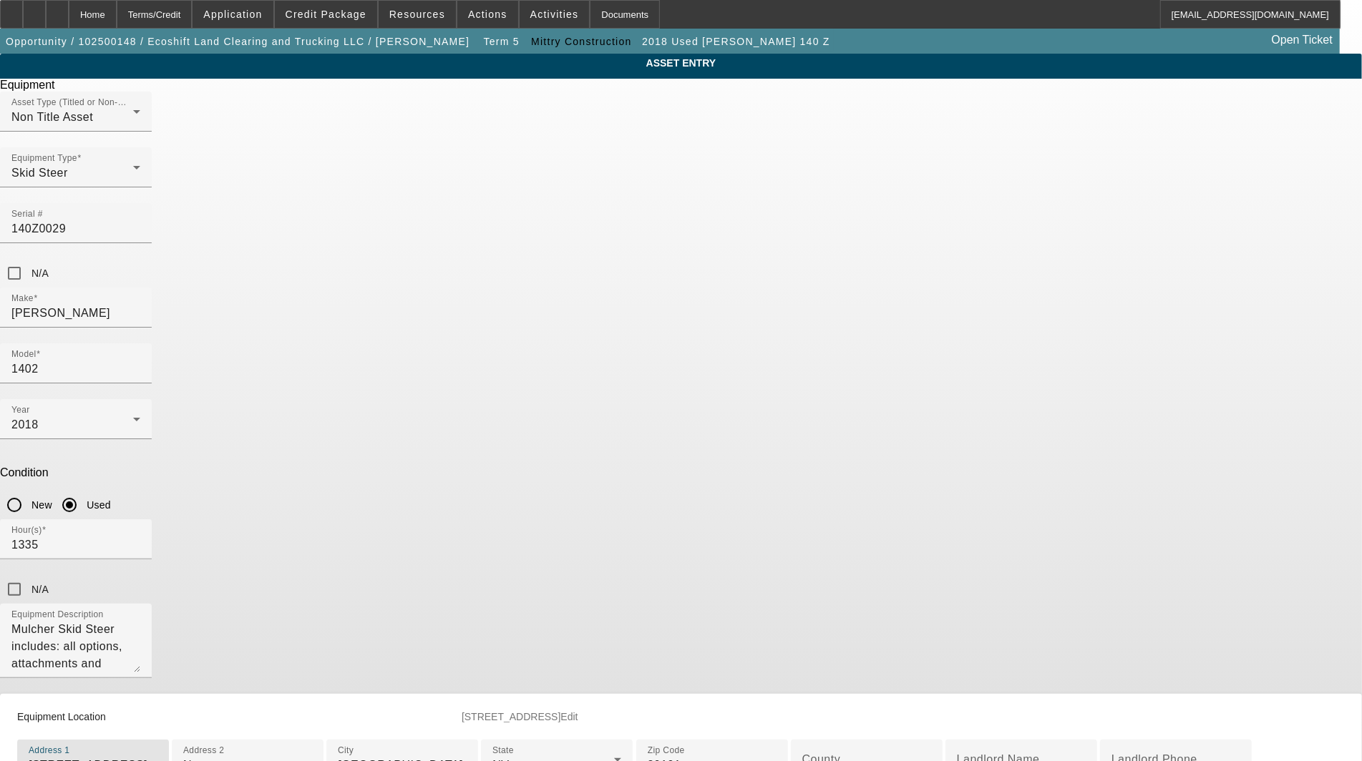
drag, startPoint x: 635, startPoint y: 569, endPoint x: 383, endPoint y: 567, distance: 251.9
click at [383, 567] on div "ASSET ENTRY Delete asset Equipment Asset Type (Titled or Non-Titled) Non Title …" at bounding box center [681, 445] width 1362 height 783
type input "34094 Highway 41"
type input "Coarsegold"
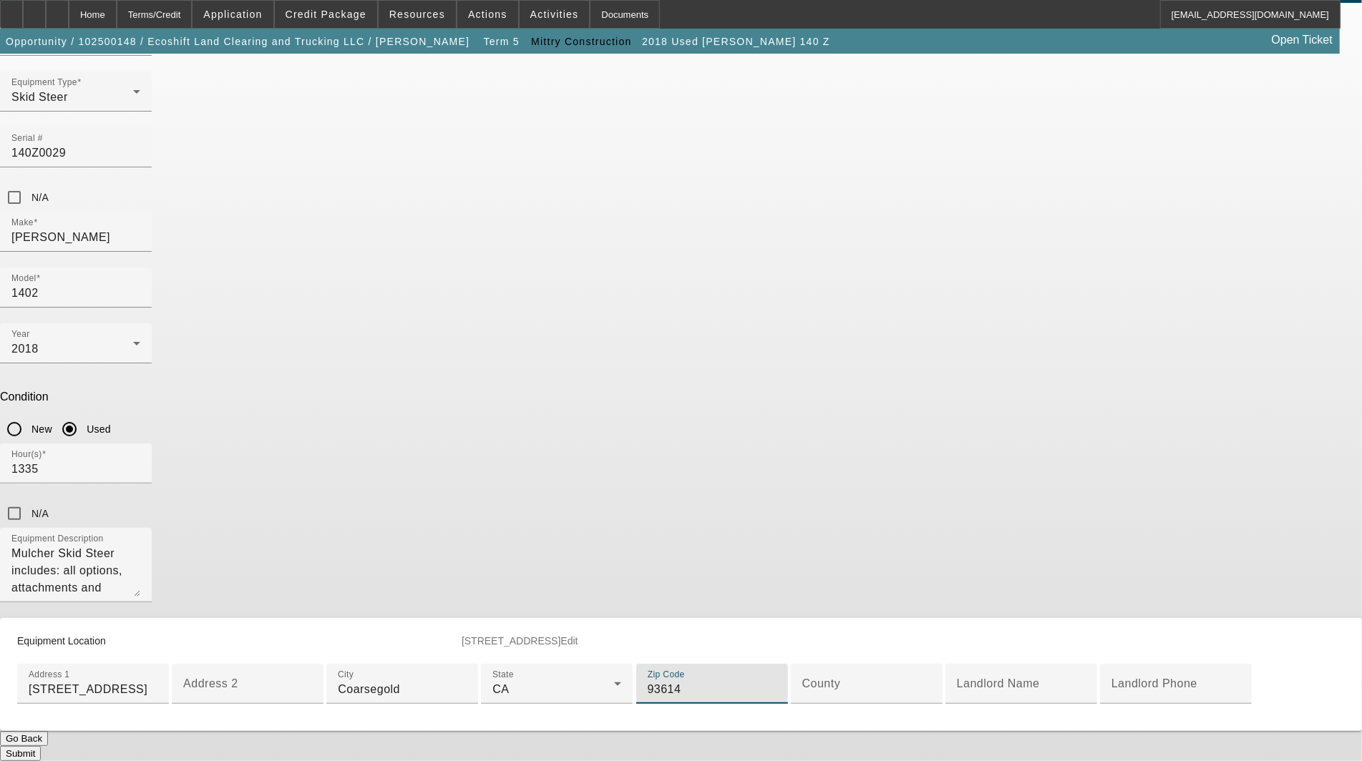
type input "93614"
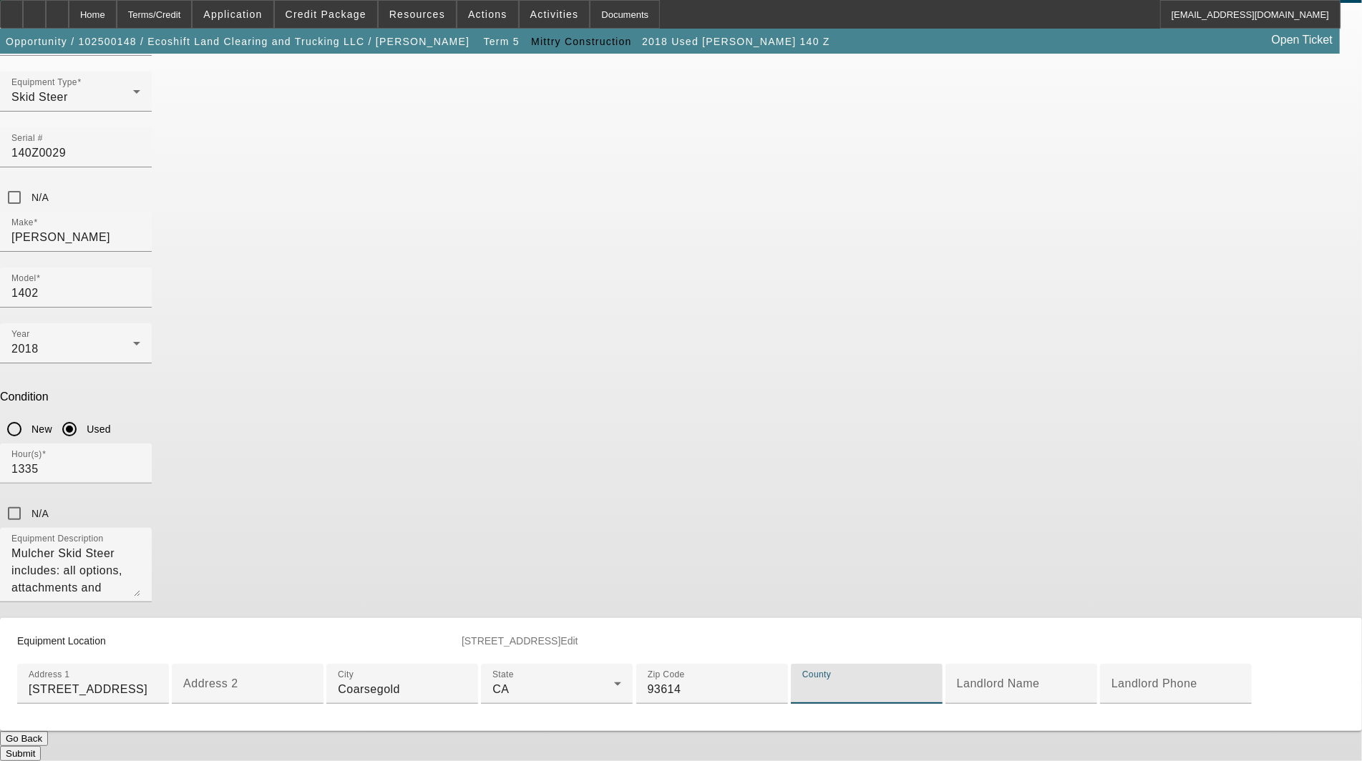
paste input "Madera"
type input "Madera"
click at [41, 746] on button "Submit" at bounding box center [20, 753] width 41 height 15
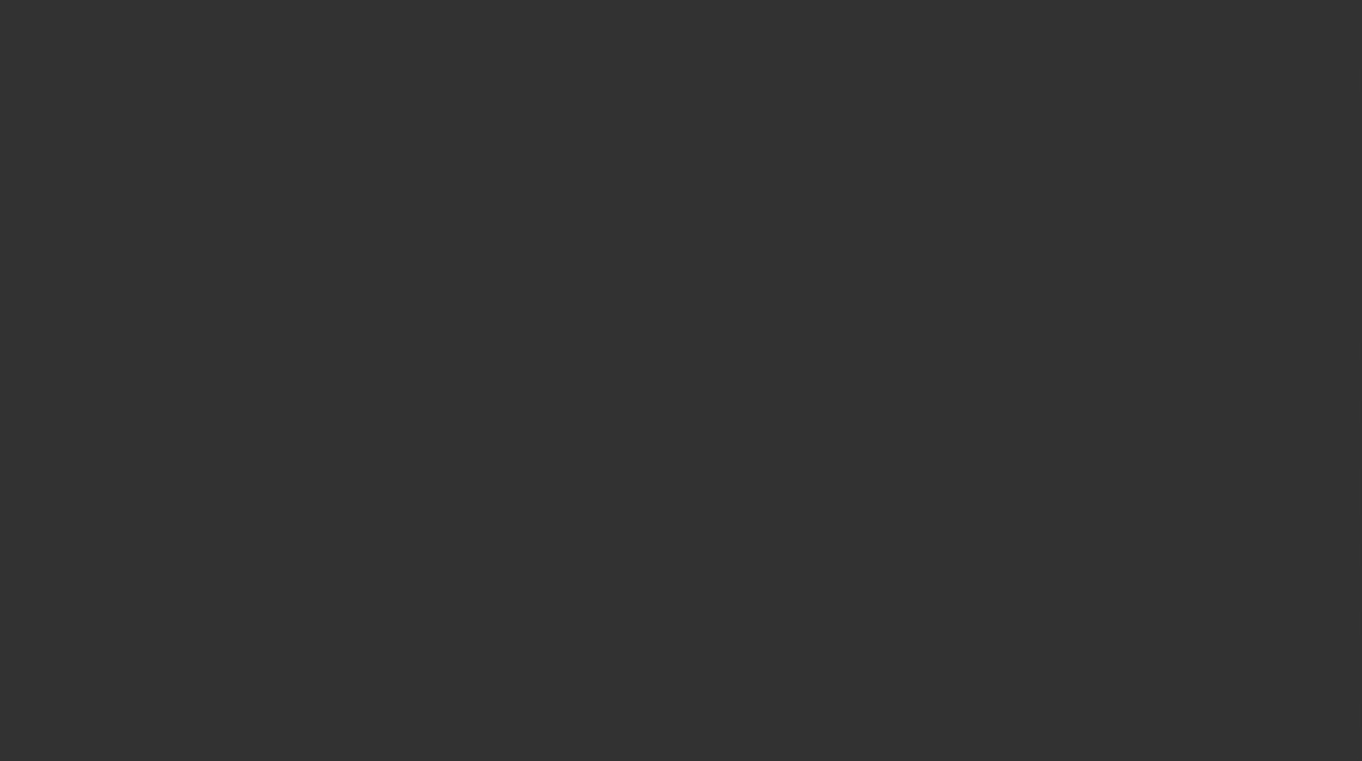
select select "3"
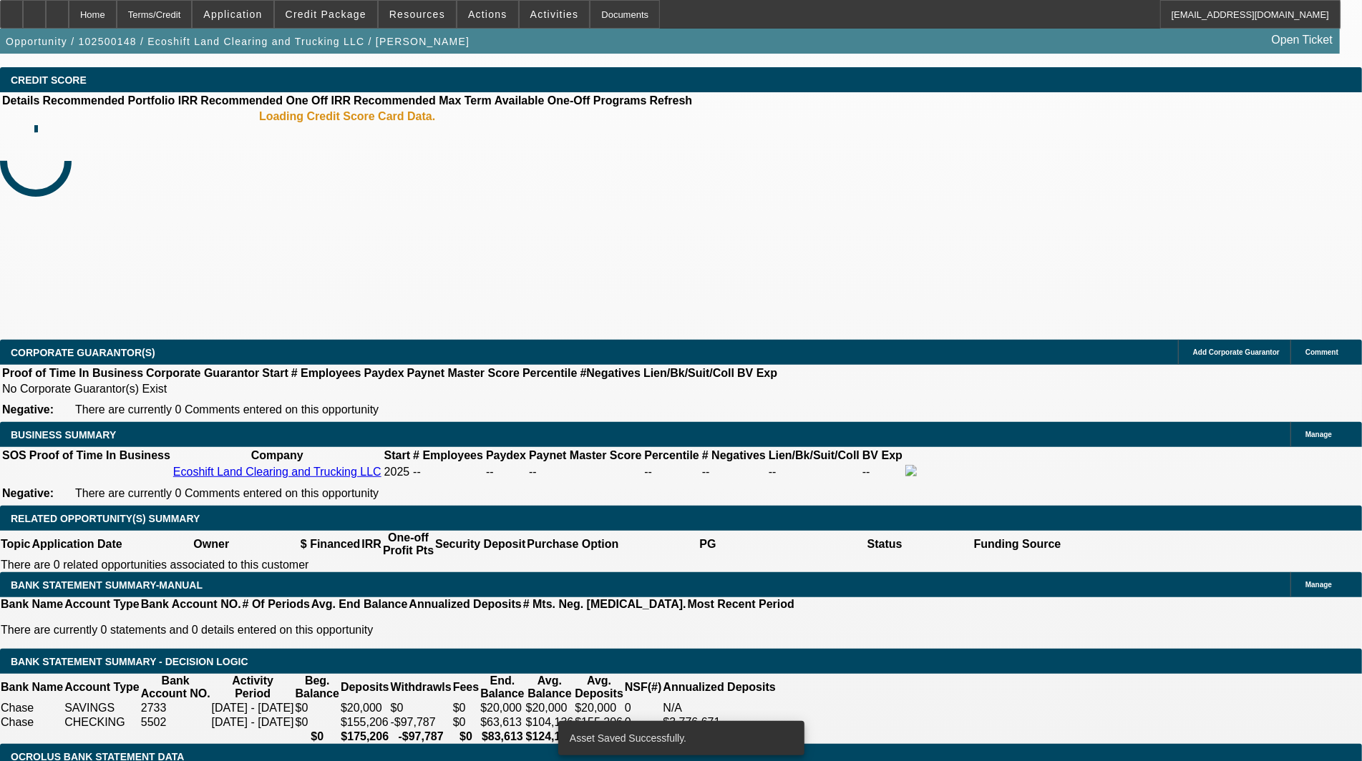
select select "0"
select select "0.1"
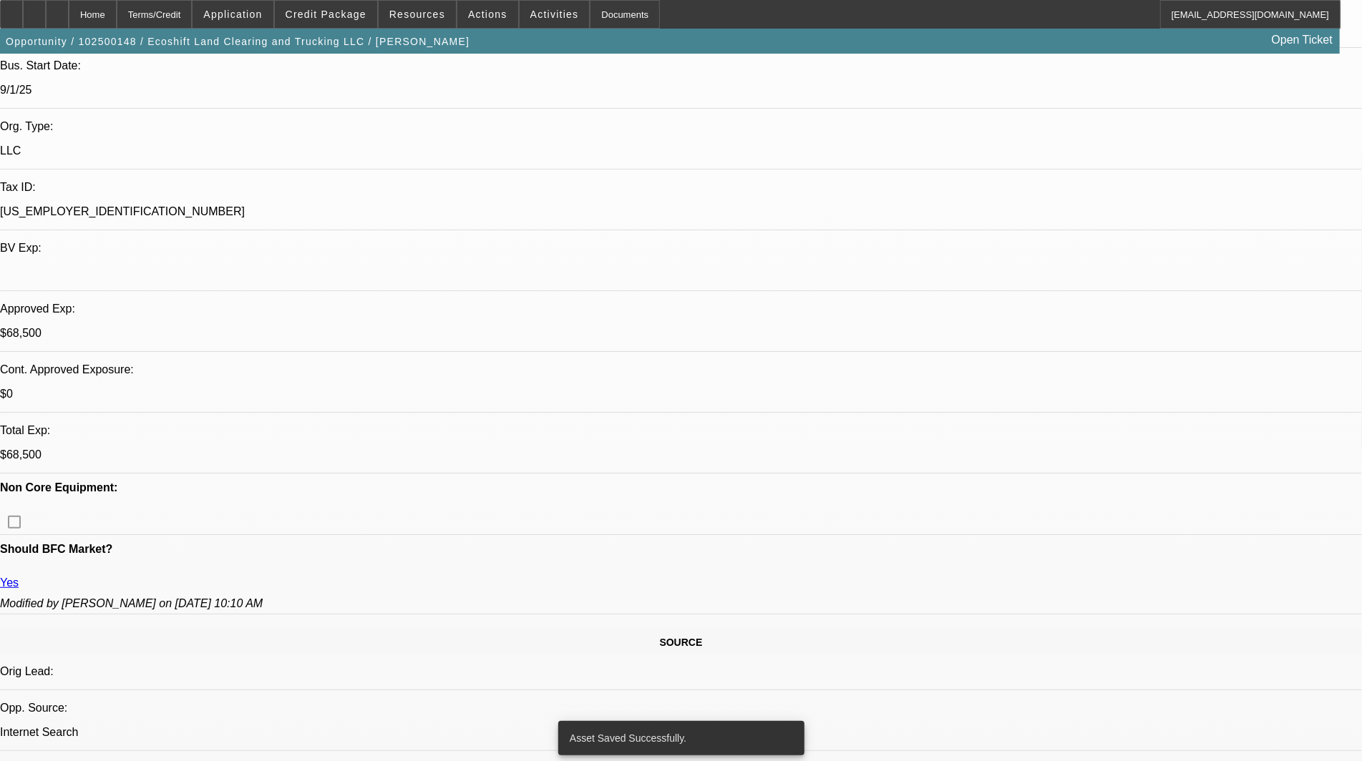
select select "1"
select select "4"
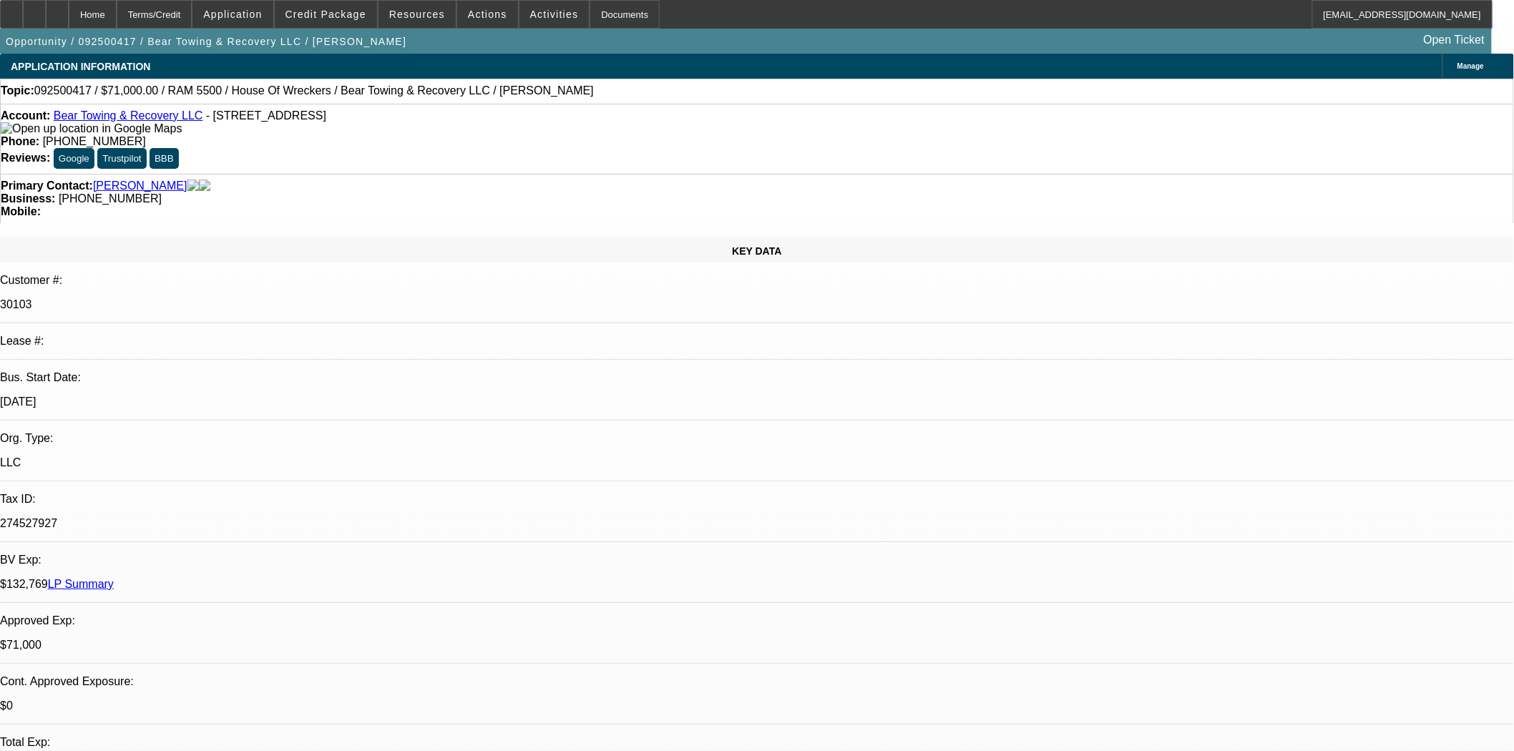
select select "0"
select select "2"
select select "0.1"
select select "4"
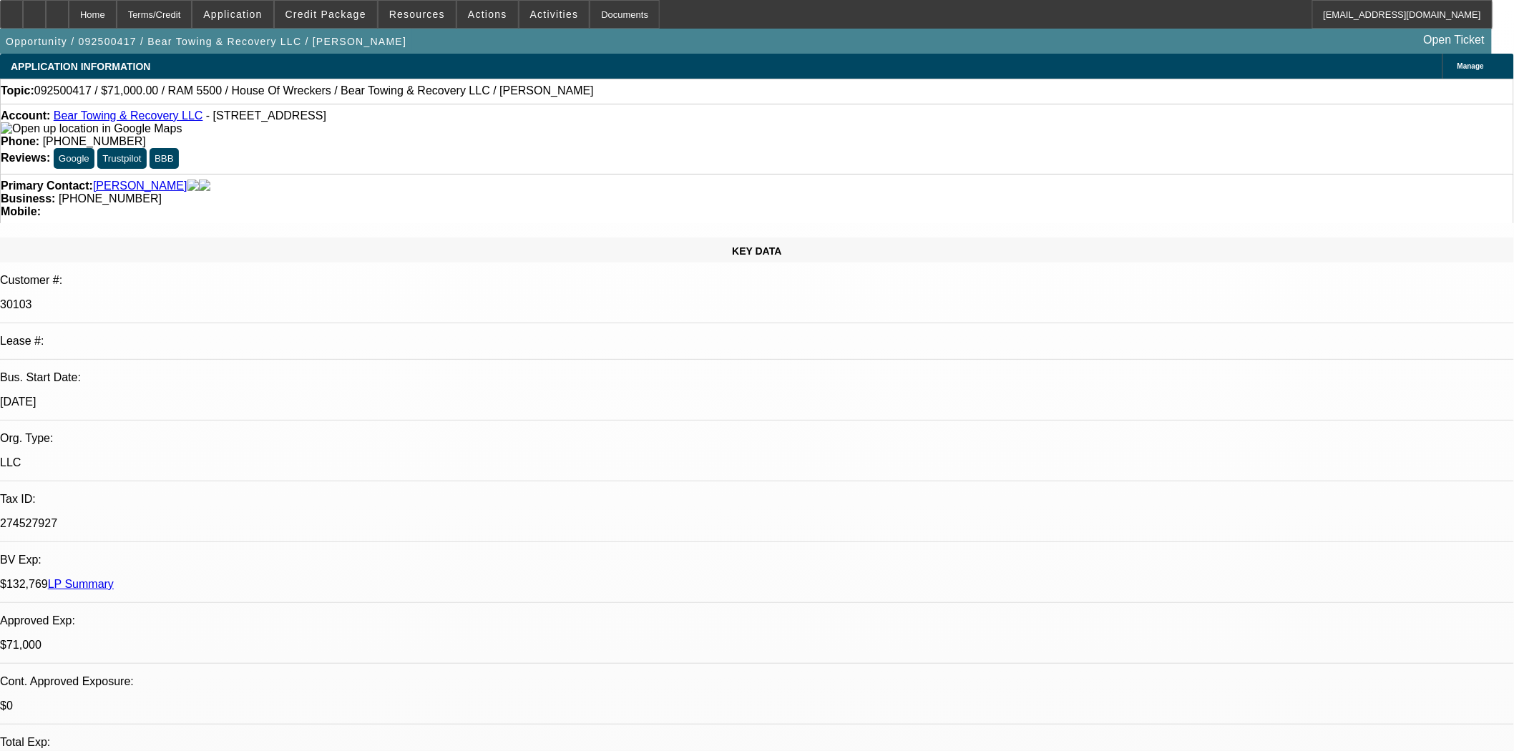
select select "0"
select select "2"
select select "0.1"
select select "4"
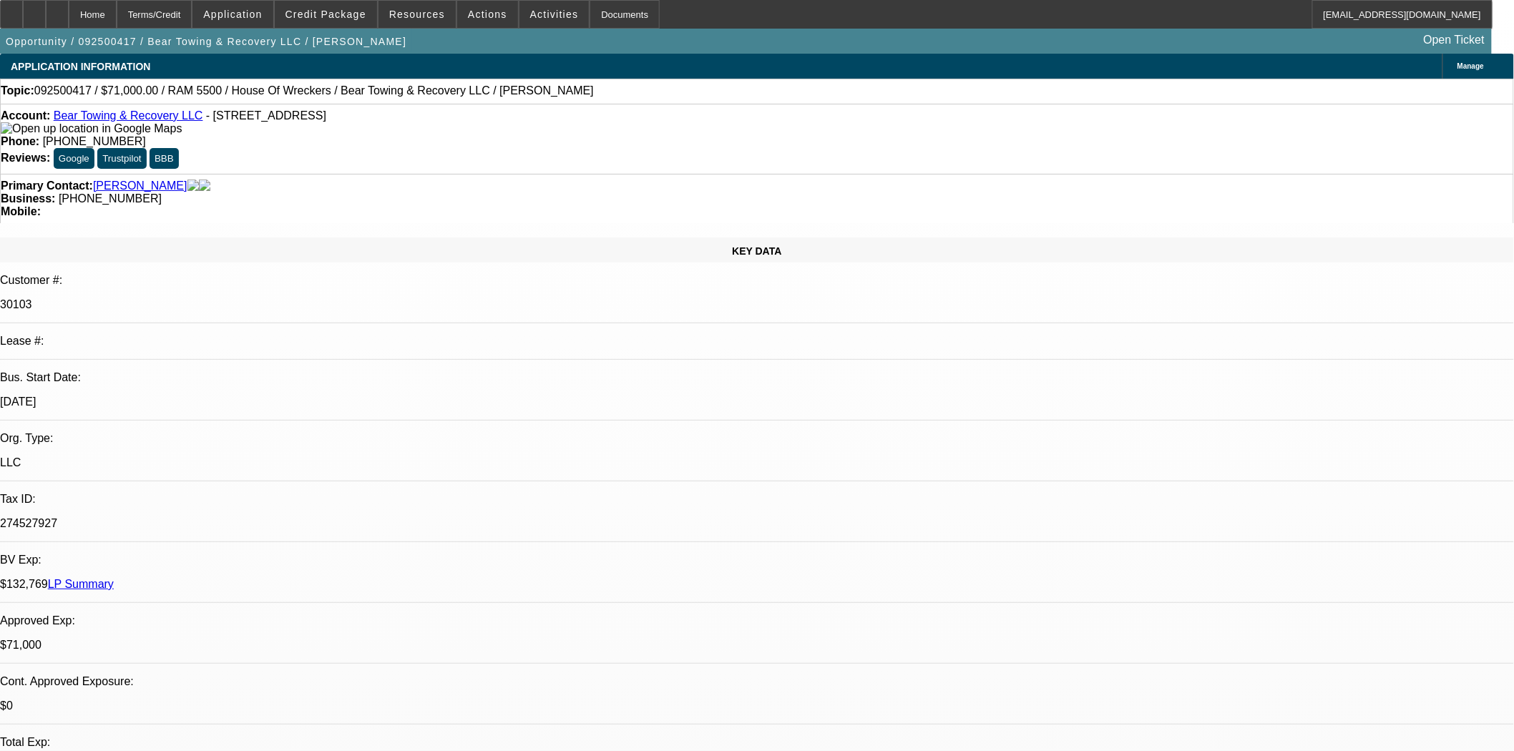
select select "0"
select select "2"
select select "0.1"
select select "4"
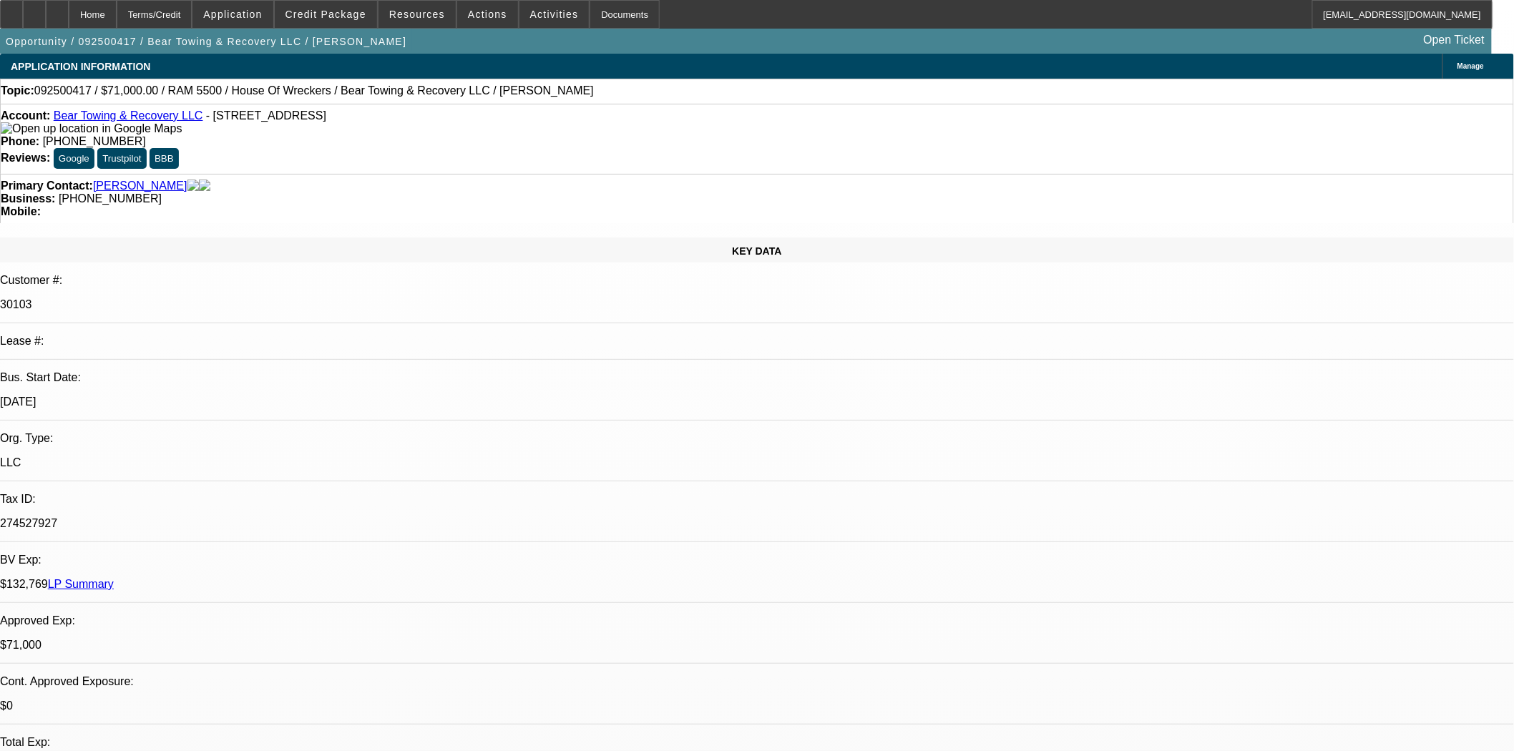
select select "0"
select select "2"
select select "0.1"
select select "4"
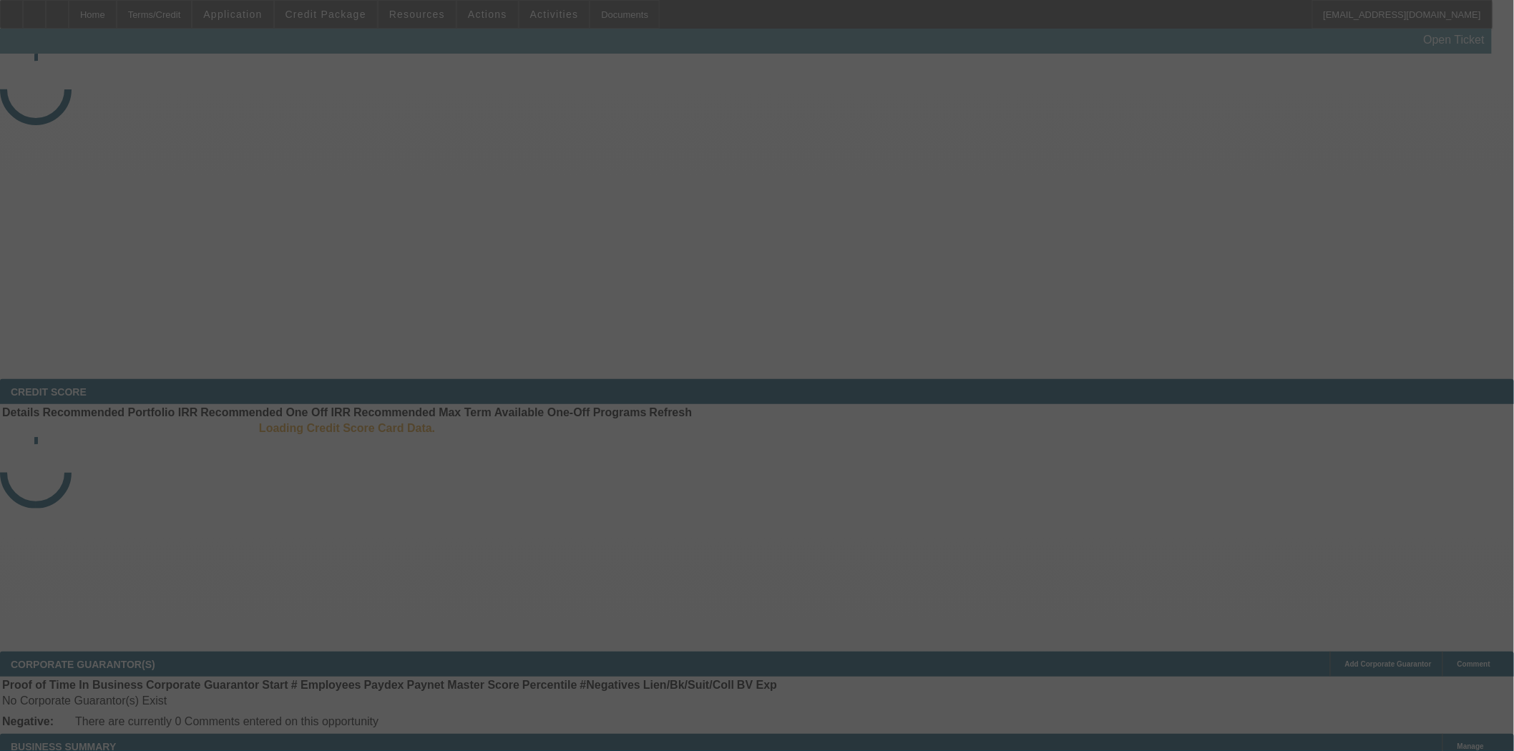
select select "4"
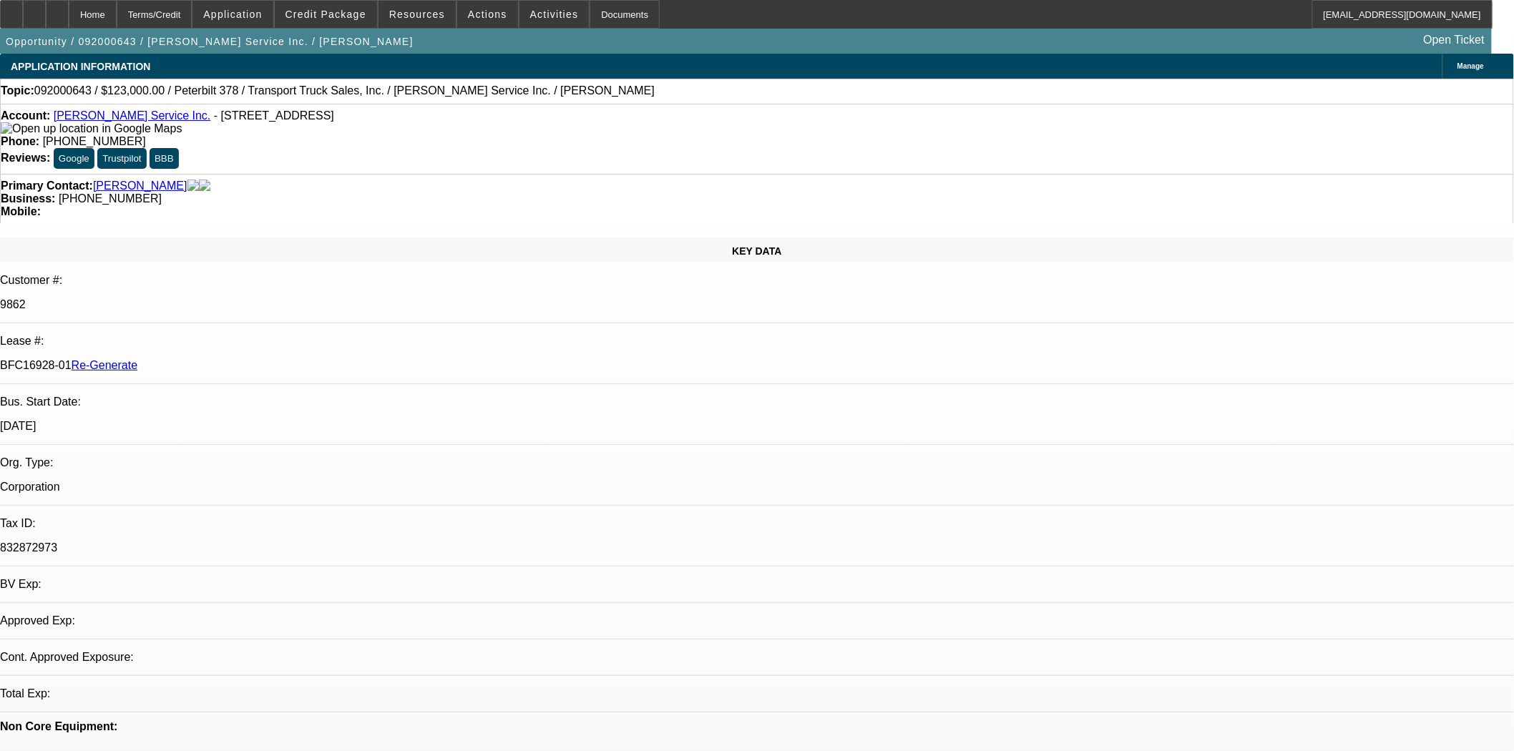
select select "0"
select select "2"
select select "0"
select select "6"
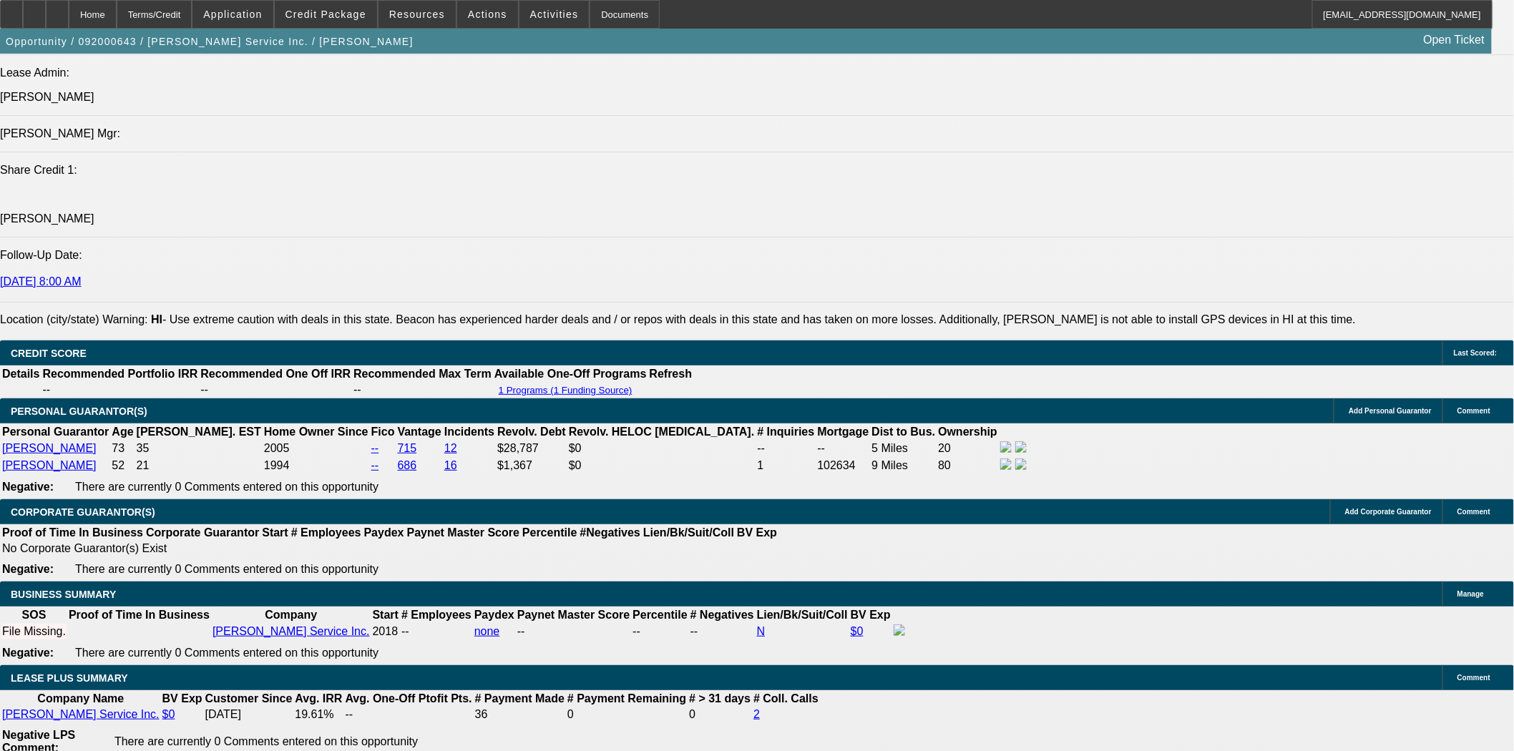
scroll to position [1907, 0]
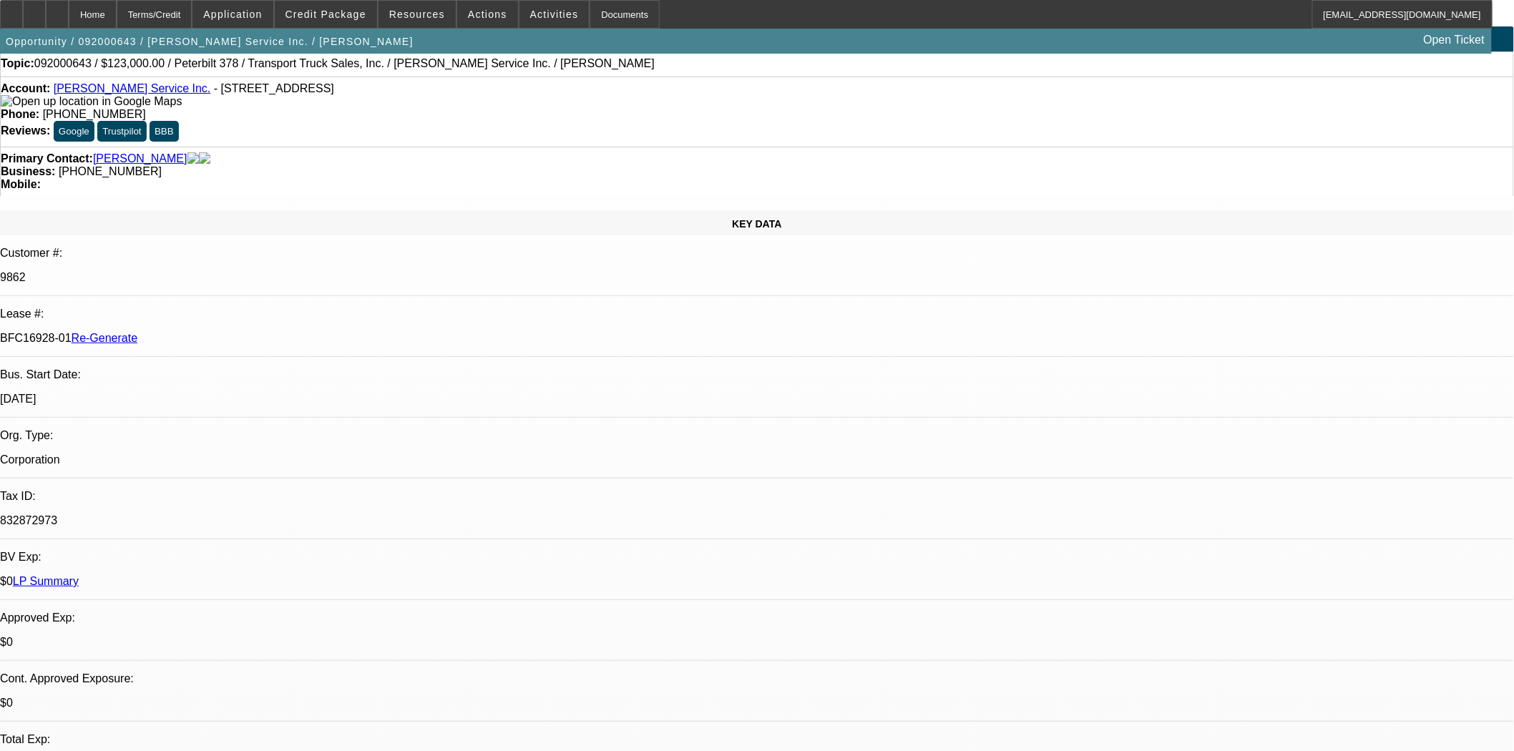
scroll to position [0, 0]
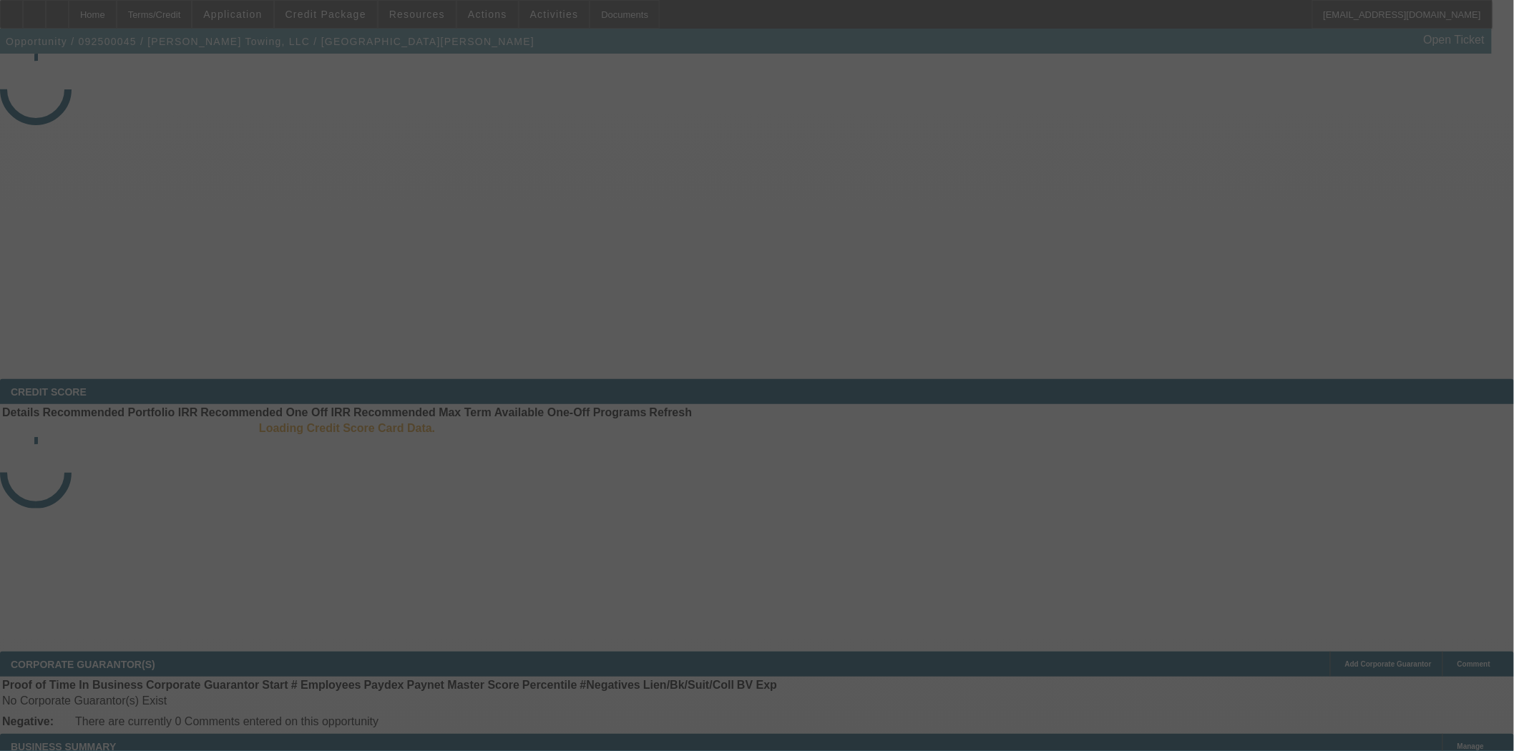
select select "3"
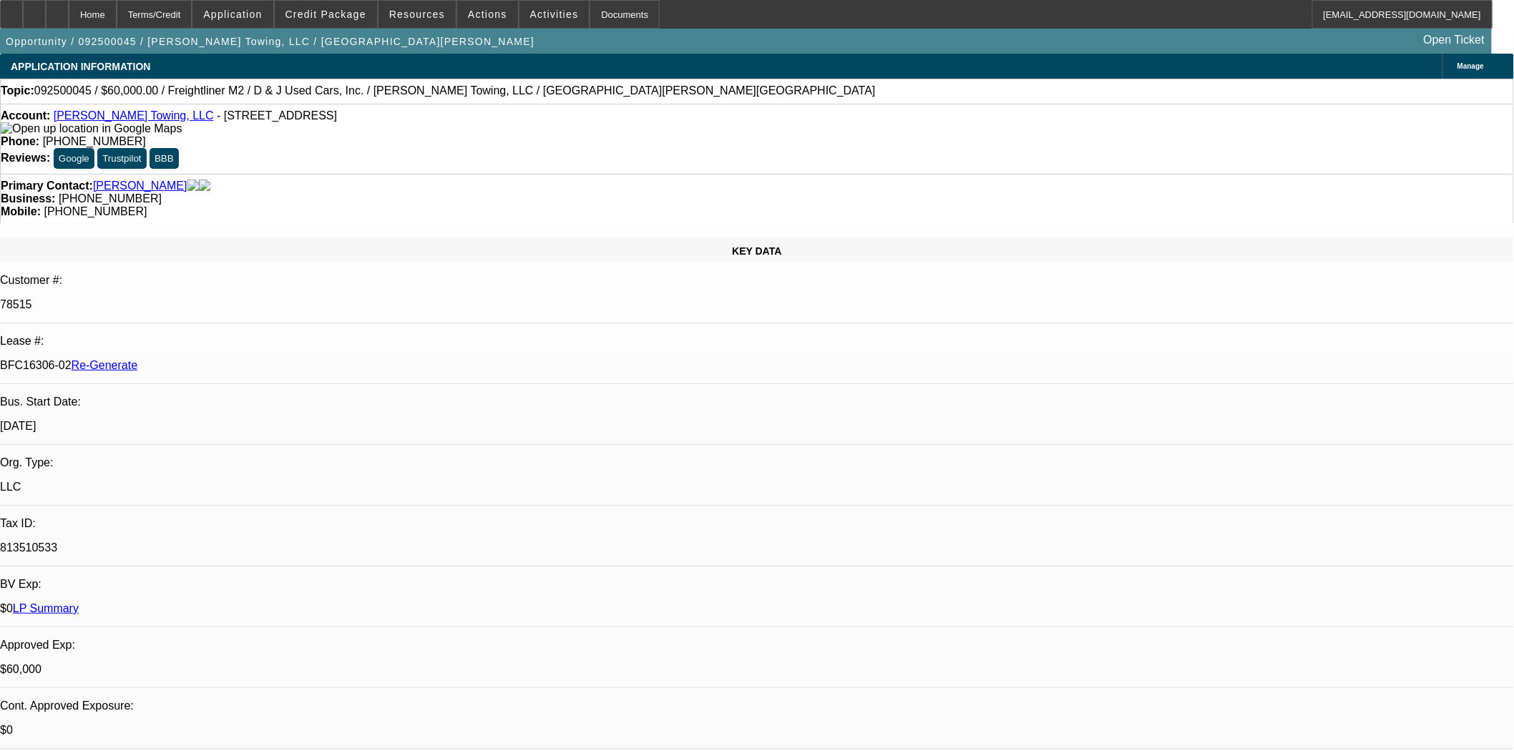
select select "0"
select select "3"
select select "0"
select select "6"
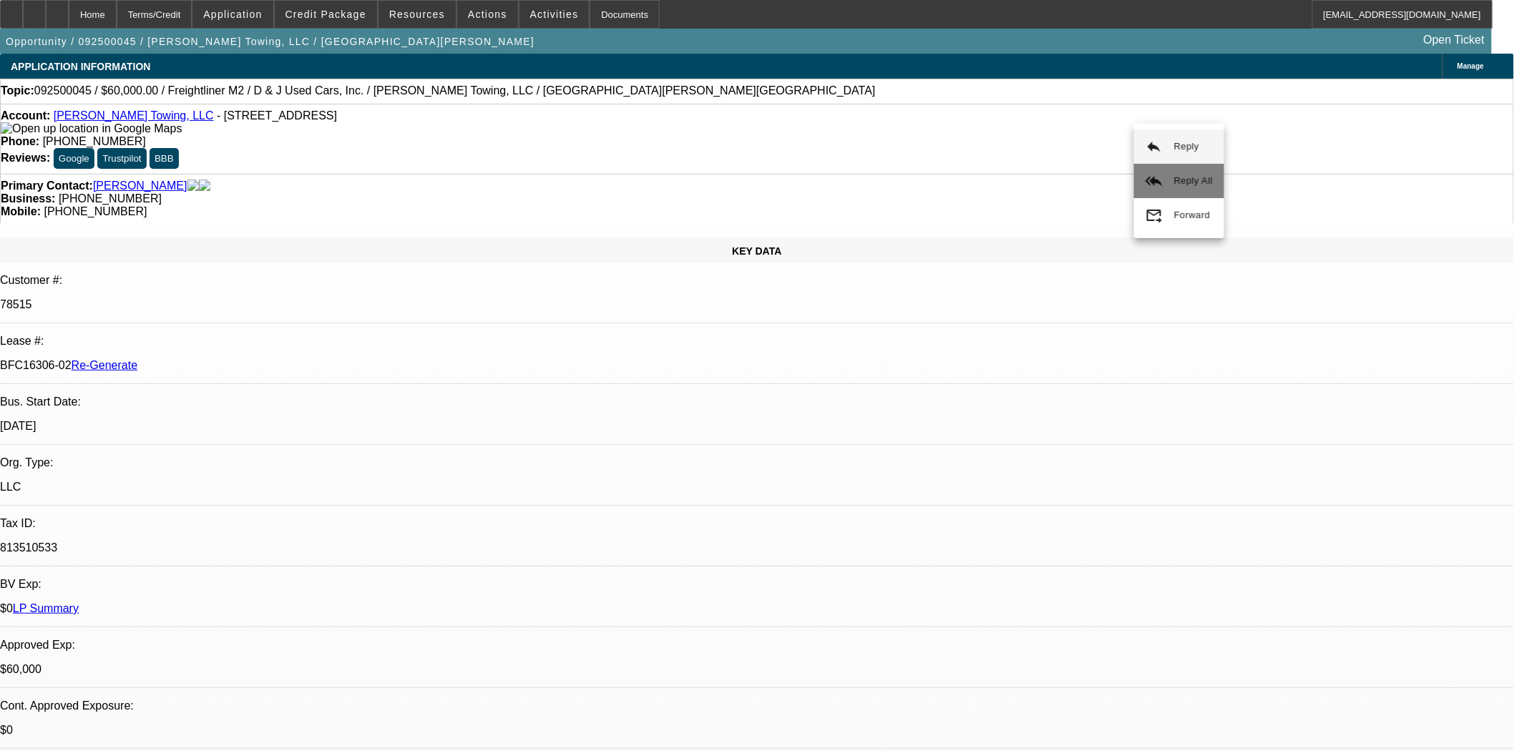
click at [1168, 177] on button "reply_all Reply All" at bounding box center [1179, 181] width 90 height 34
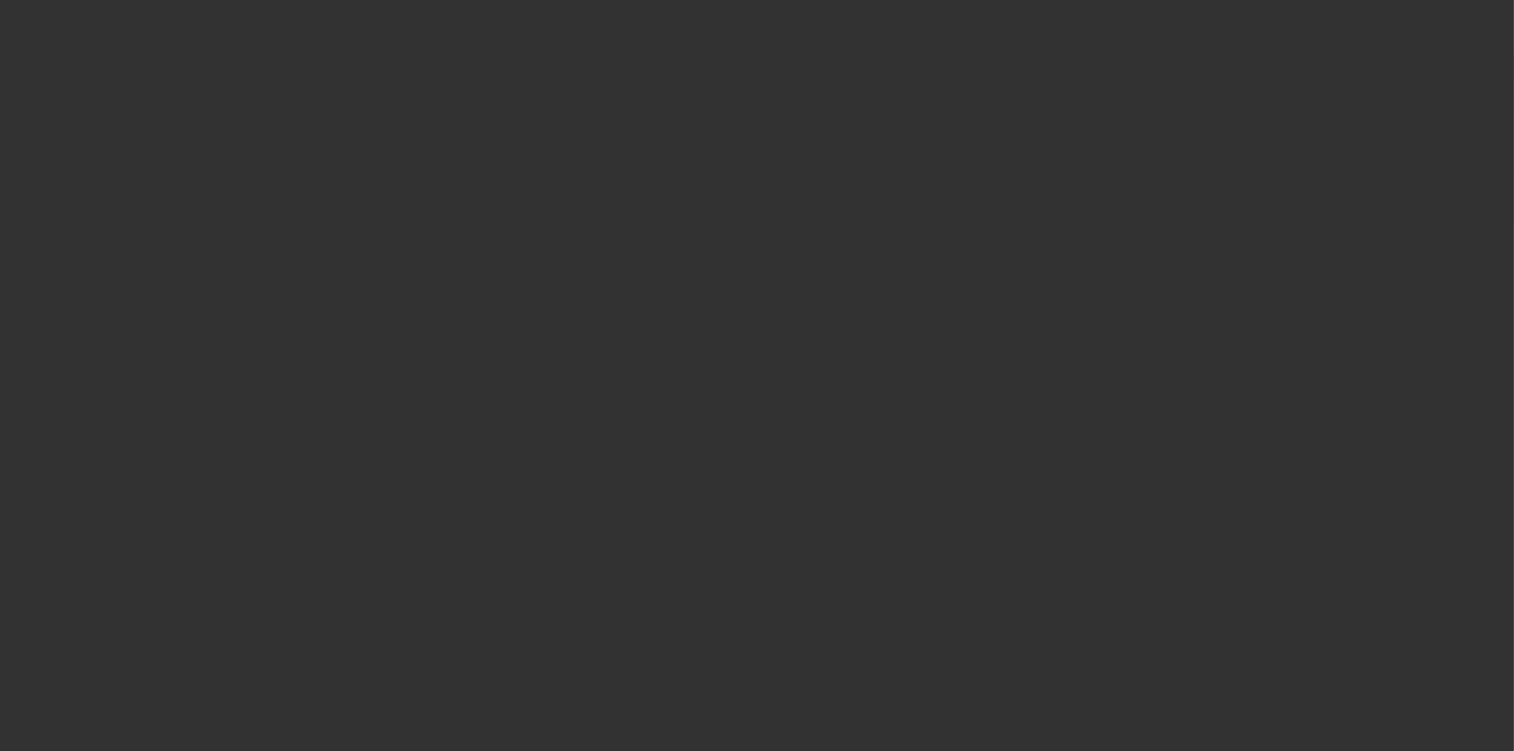
select select "3"
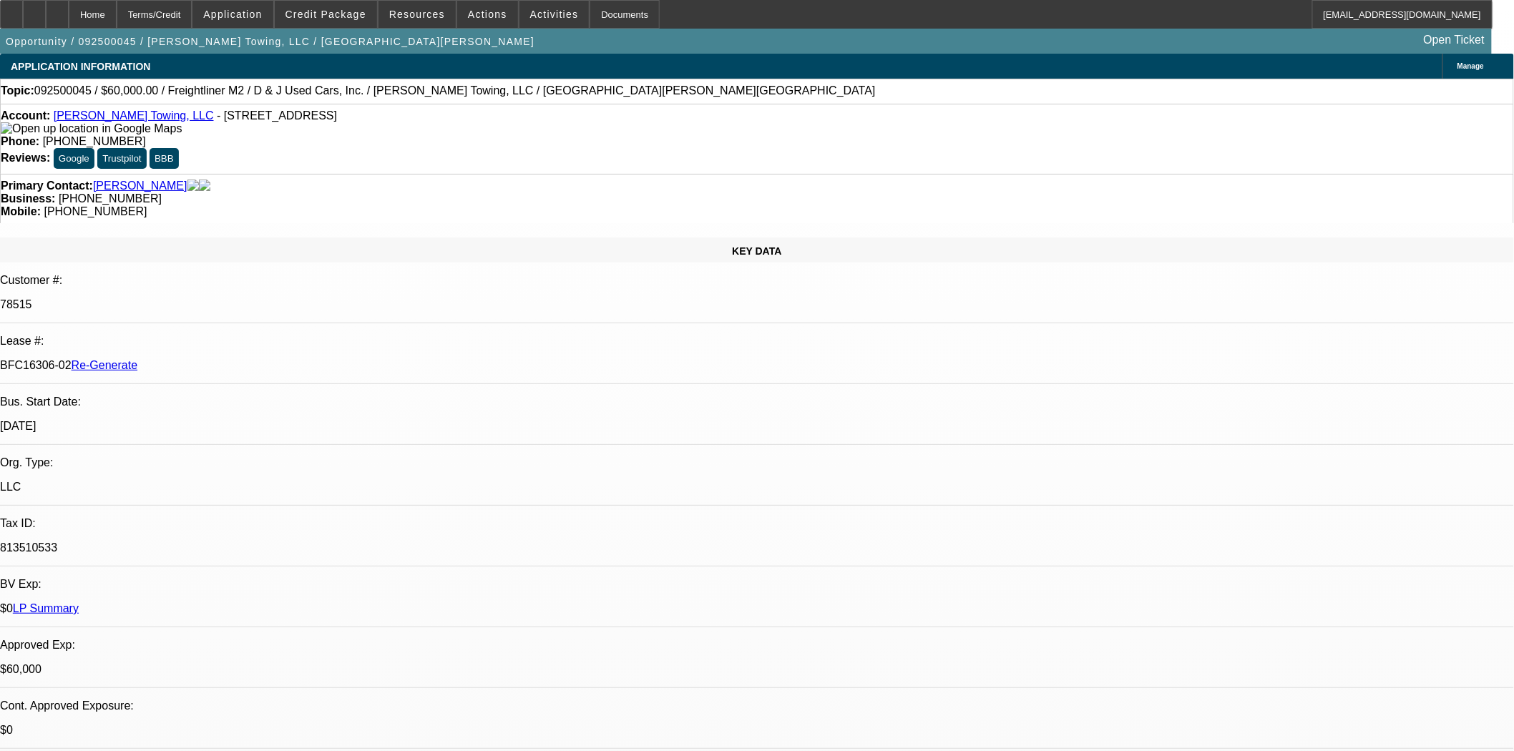
select select "0"
select select "3"
select select "0"
select select "6"
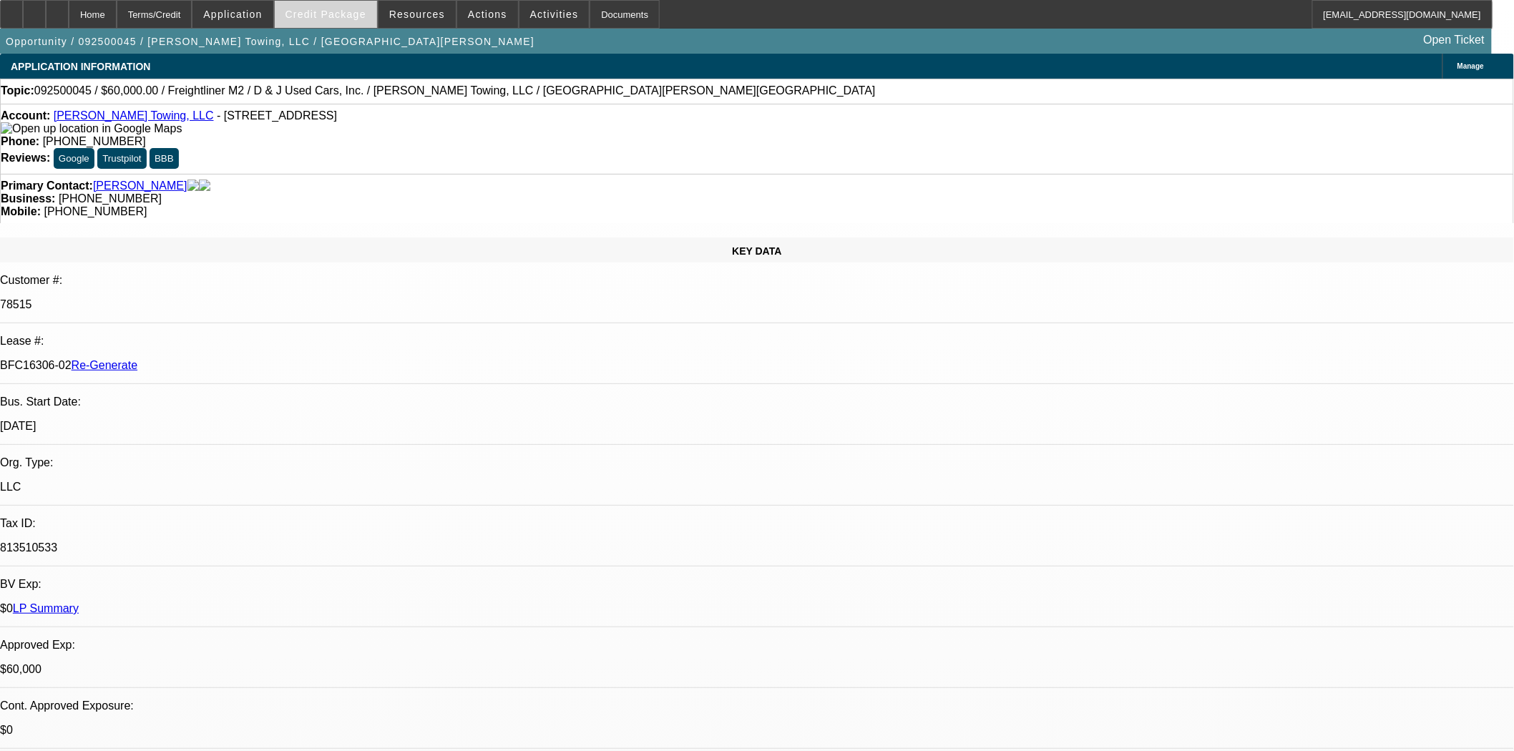
click at [337, 19] on span at bounding box center [326, 14] width 102 height 34
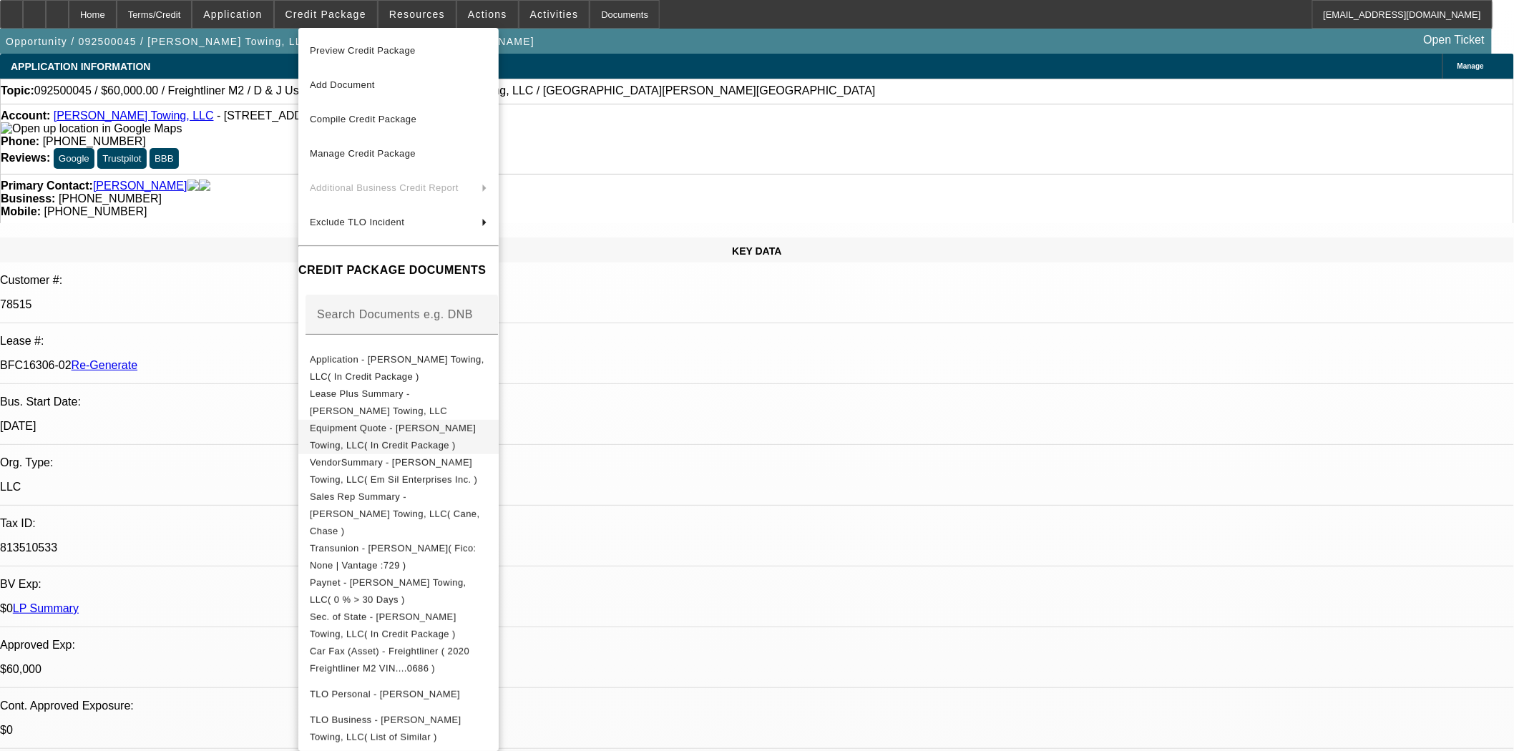
click at [415, 431] on span "Equipment Quote - [PERSON_NAME] Towing, LLC( In Credit Package )" at bounding box center [393, 436] width 166 height 28
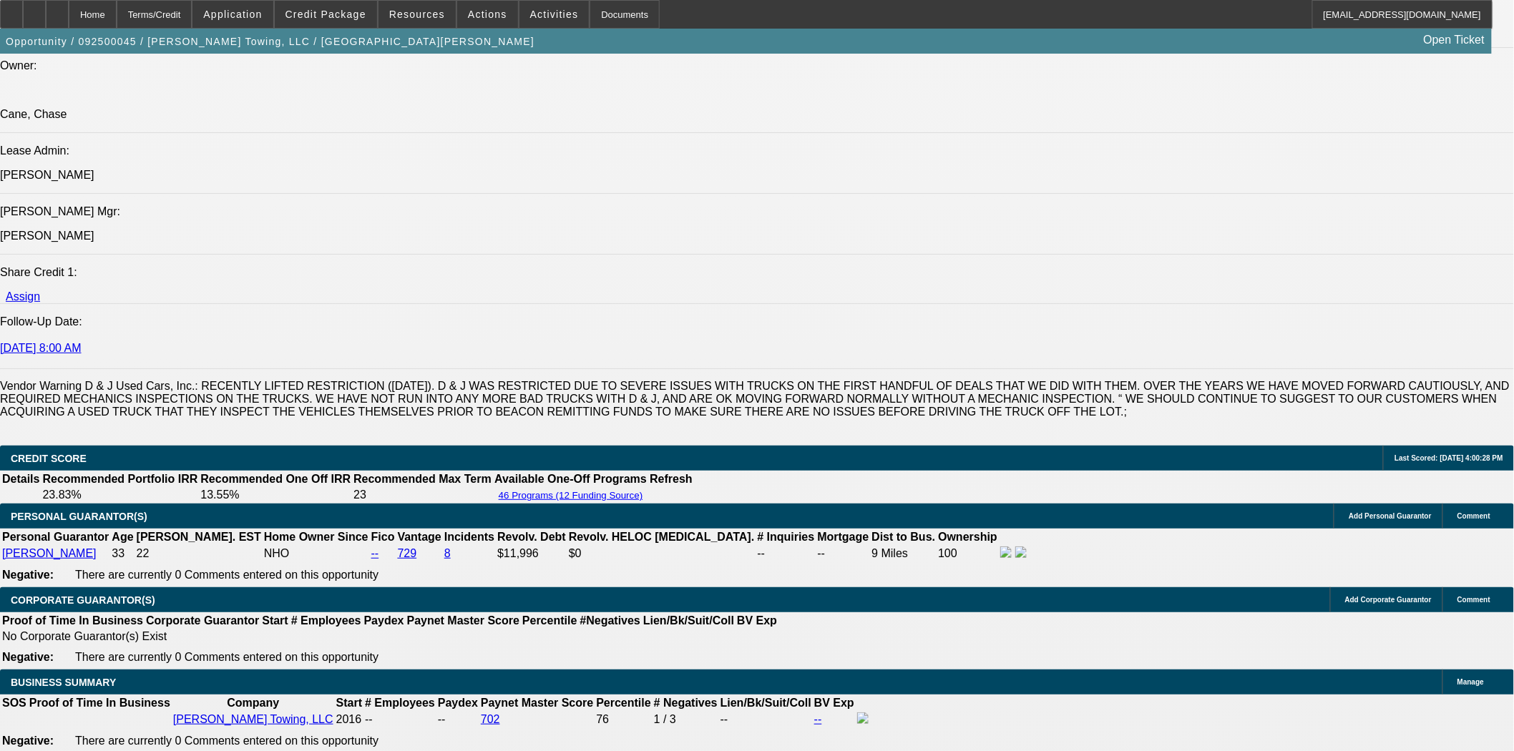
scroll to position [2146, 0]
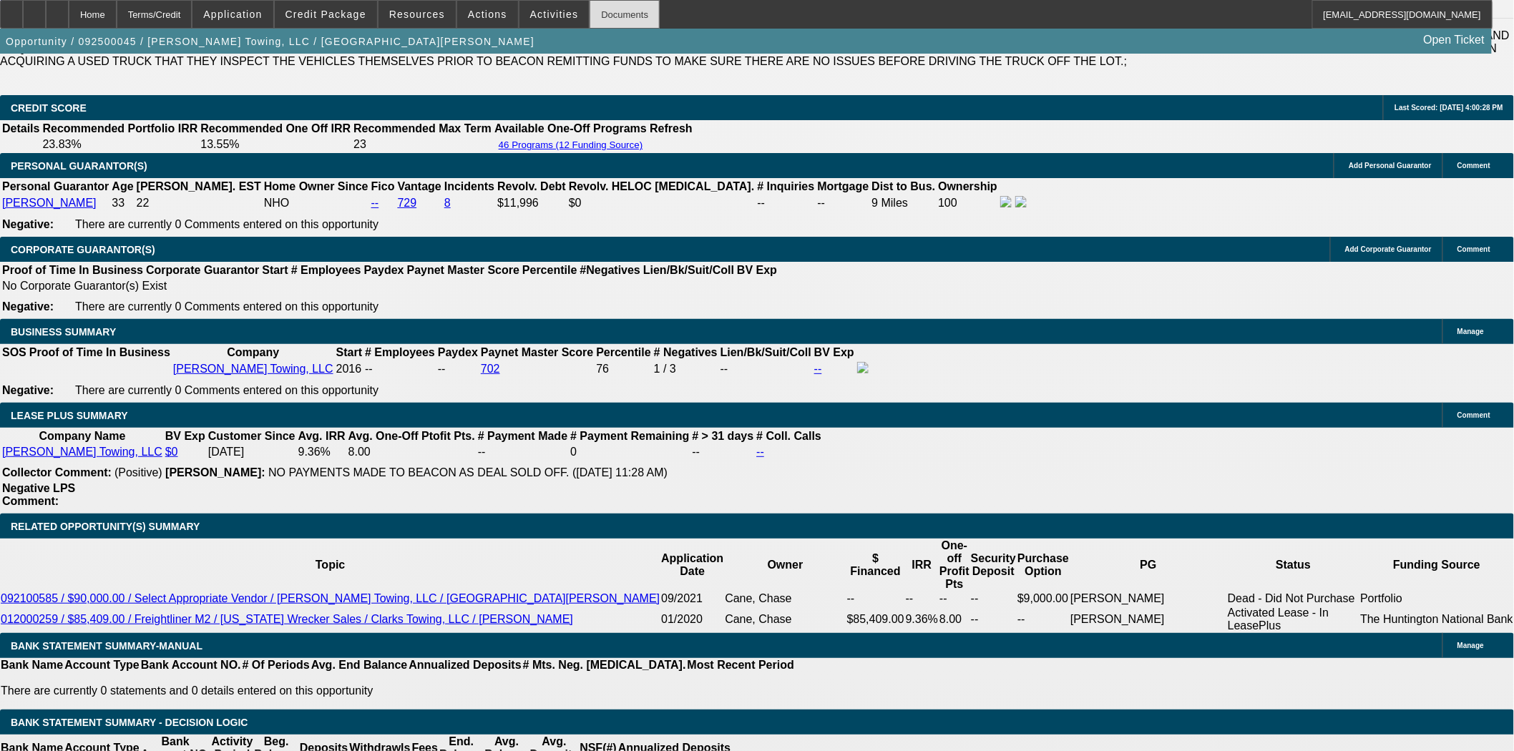
click at [596, 15] on div "Documents" at bounding box center [625, 14] width 70 height 29
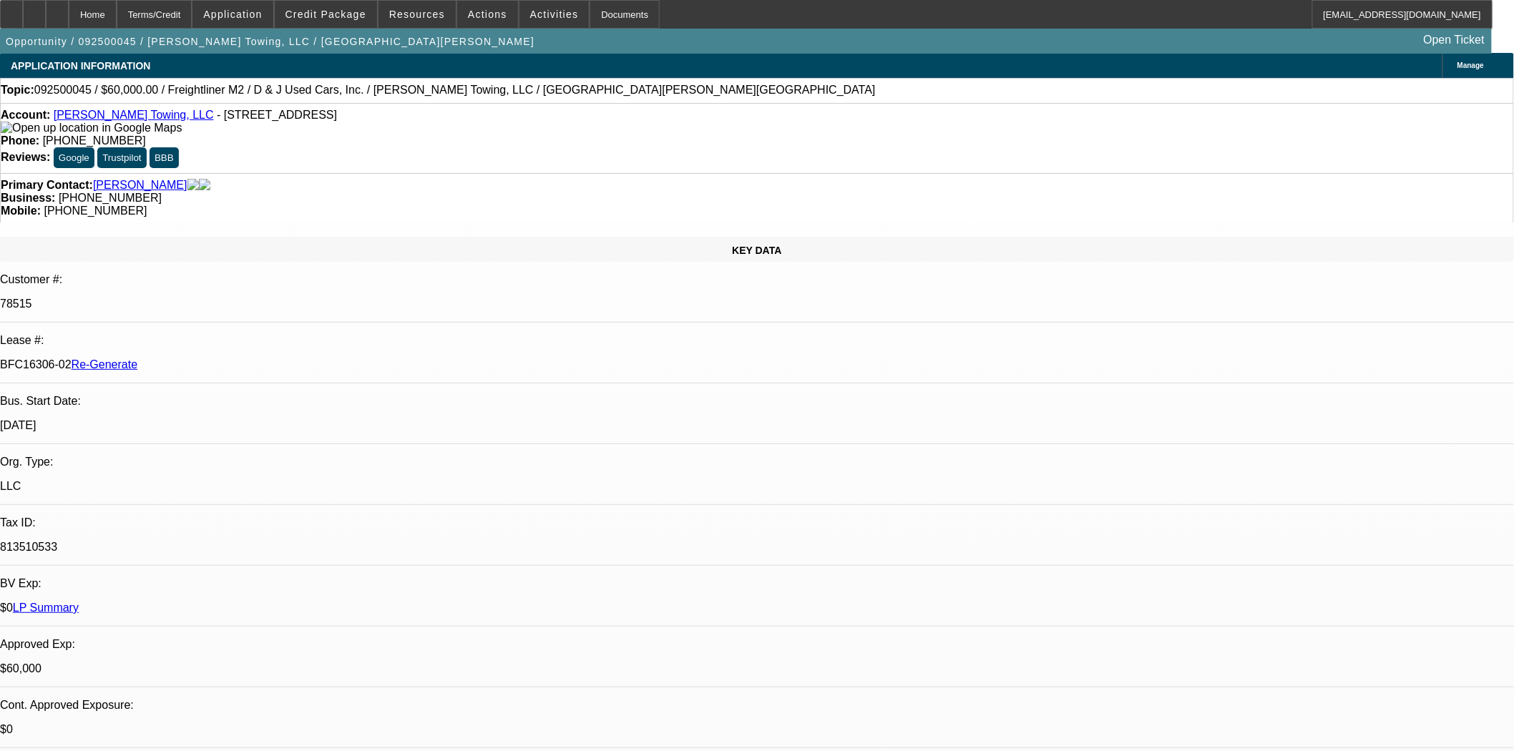
scroll to position [0, 0]
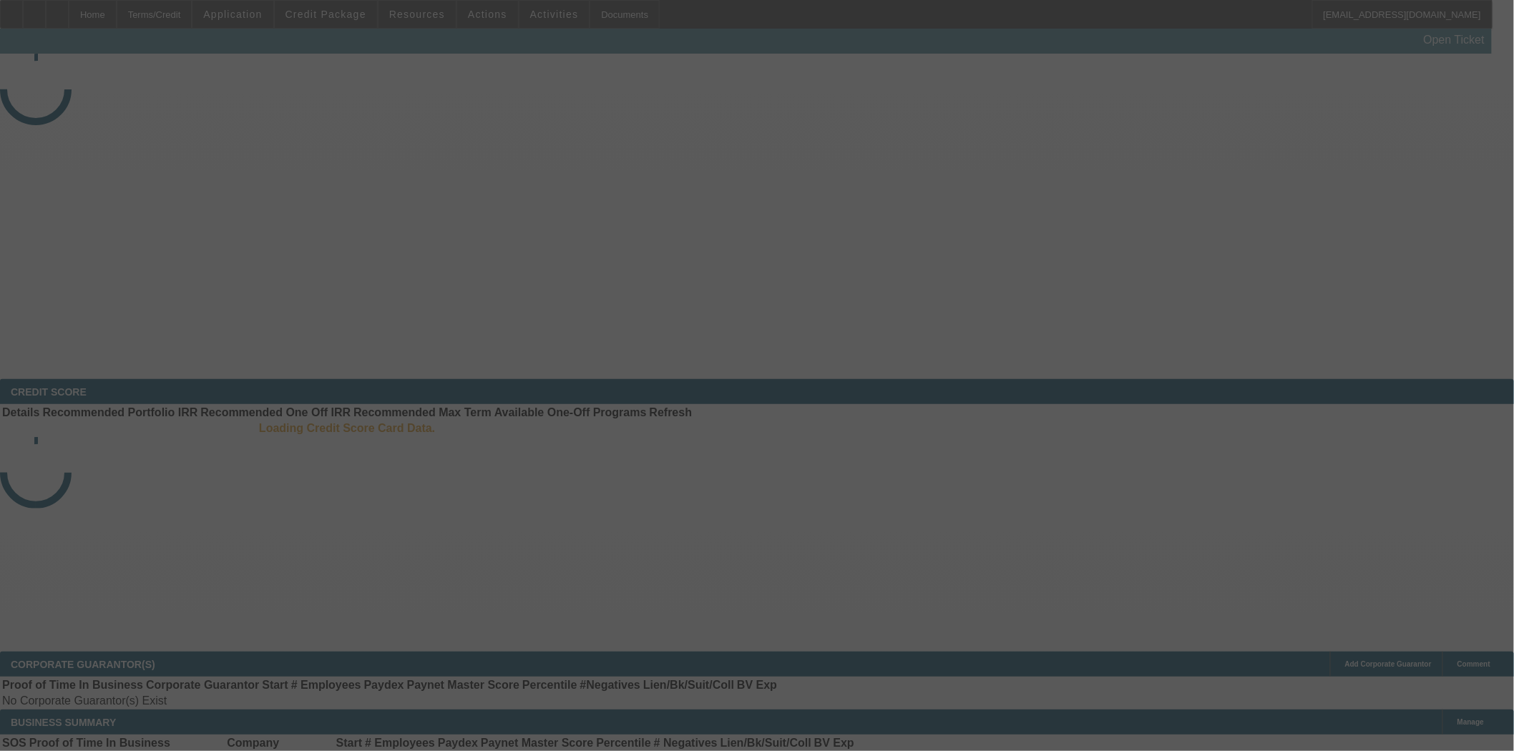
select select "3"
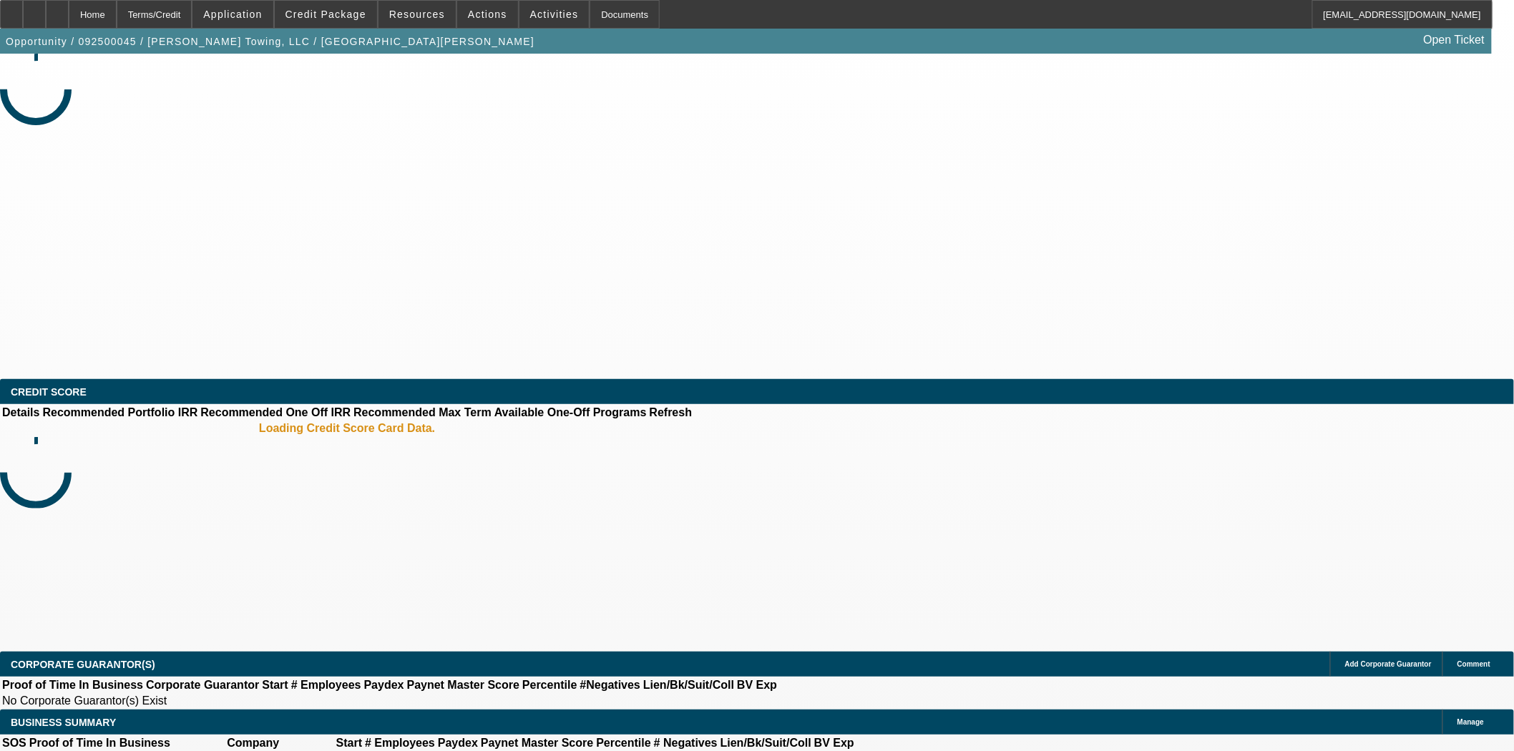
select select "0"
select select "3"
select select "0"
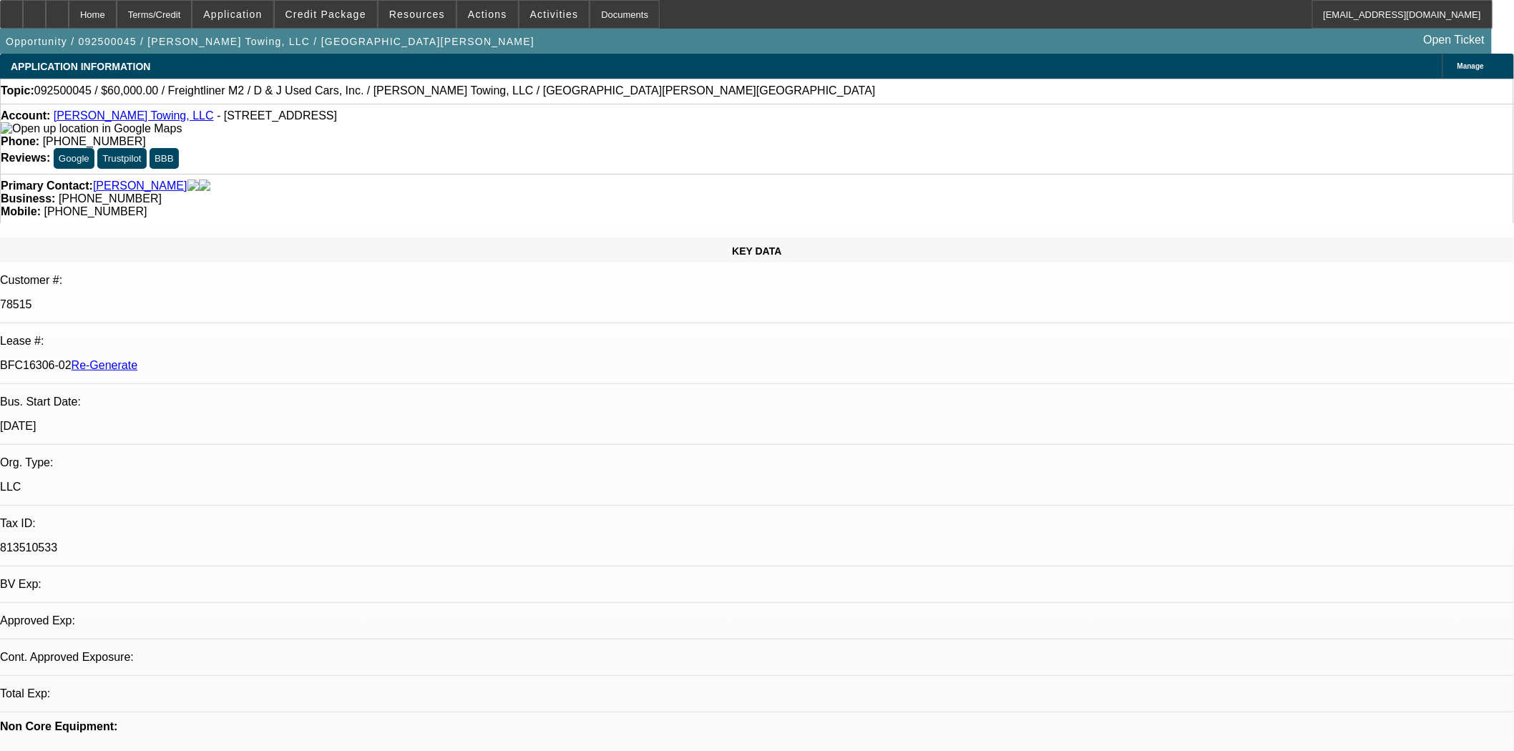
select select "6"
click at [617, 12] on div "Documents" at bounding box center [625, 14] width 70 height 29
click at [483, 16] on span "Actions" at bounding box center [487, 14] width 39 height 11
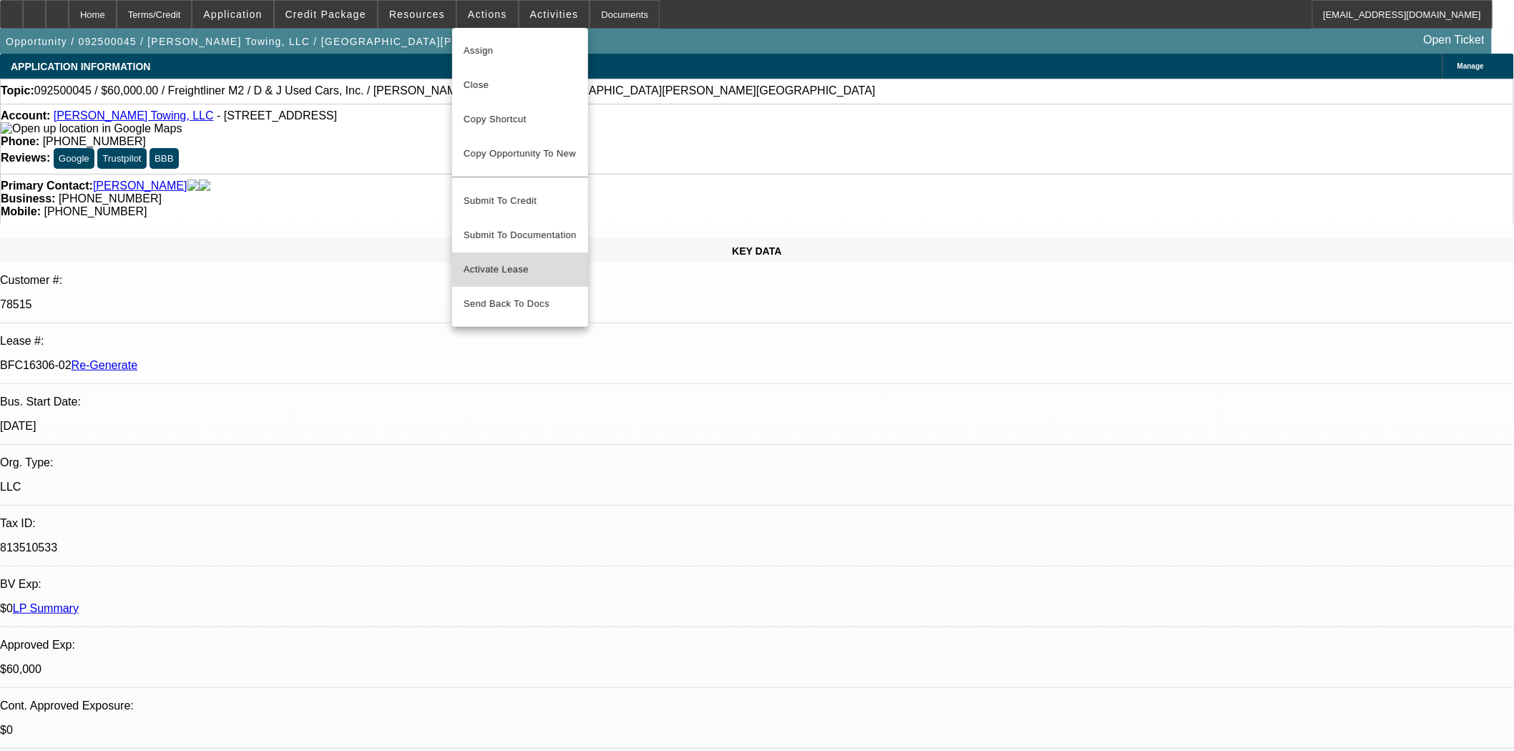
click at [482, 265] on span "Activate Lease" at bounding box center [520, 269] width 113 height 17
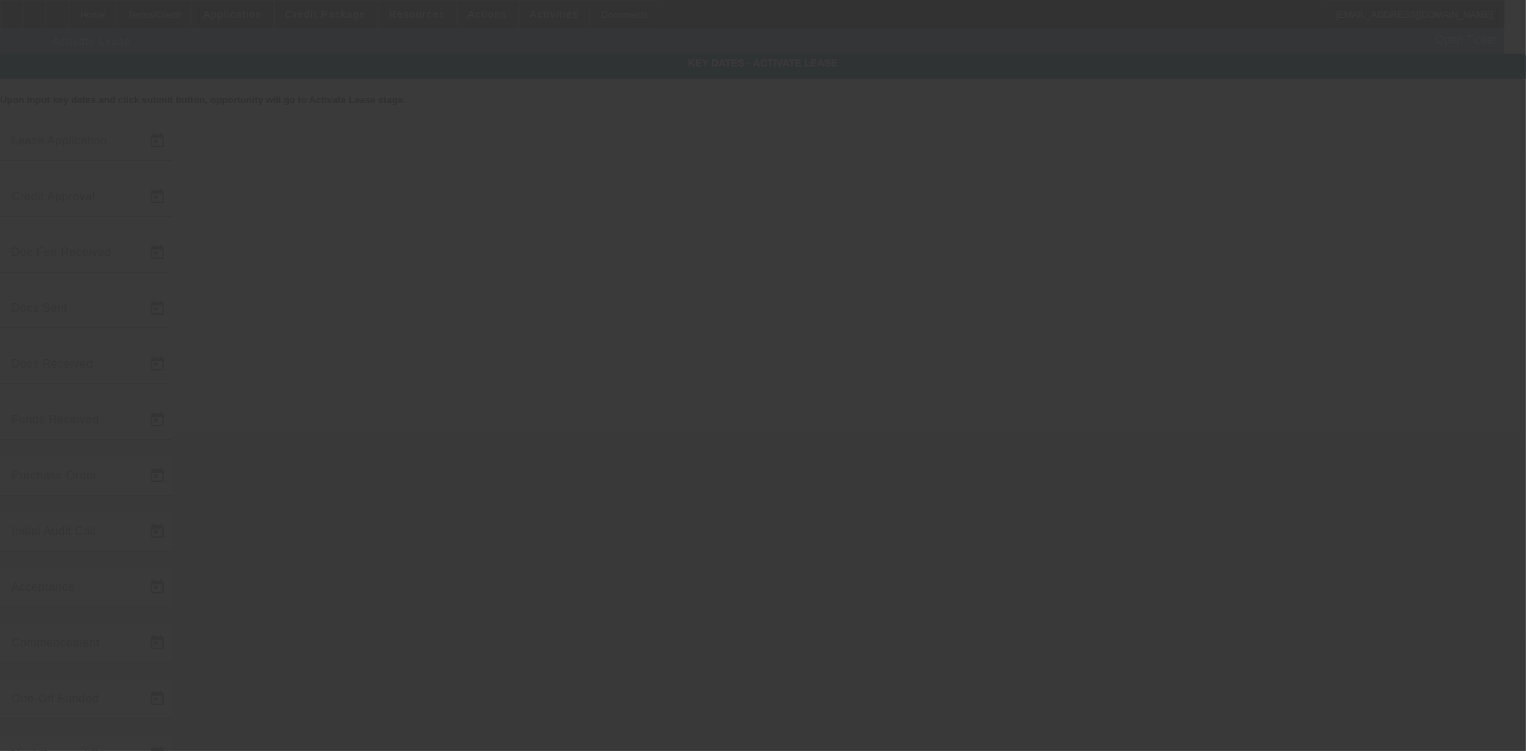
type input "[DATE]"
type input "10/9/2025"
type input "[DATE]"
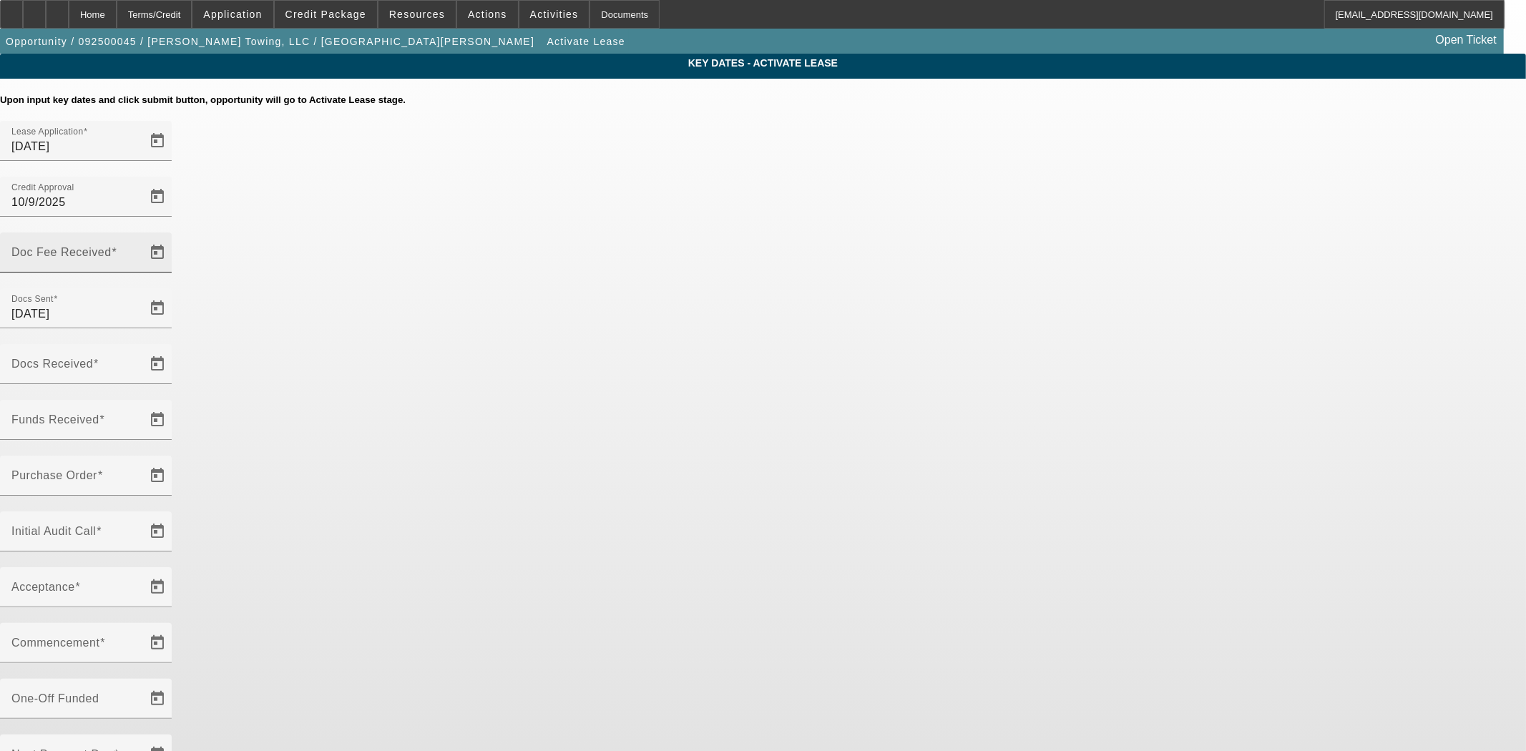
click at [112, 246] on mat-label "Doc Fee Received" at bounding box center [61, 252] width 100 height 12
click at [140, 250] on input "Doc Fee Received" at bounding box center [75, 258] width 129 height 17
type input "[DATE]"
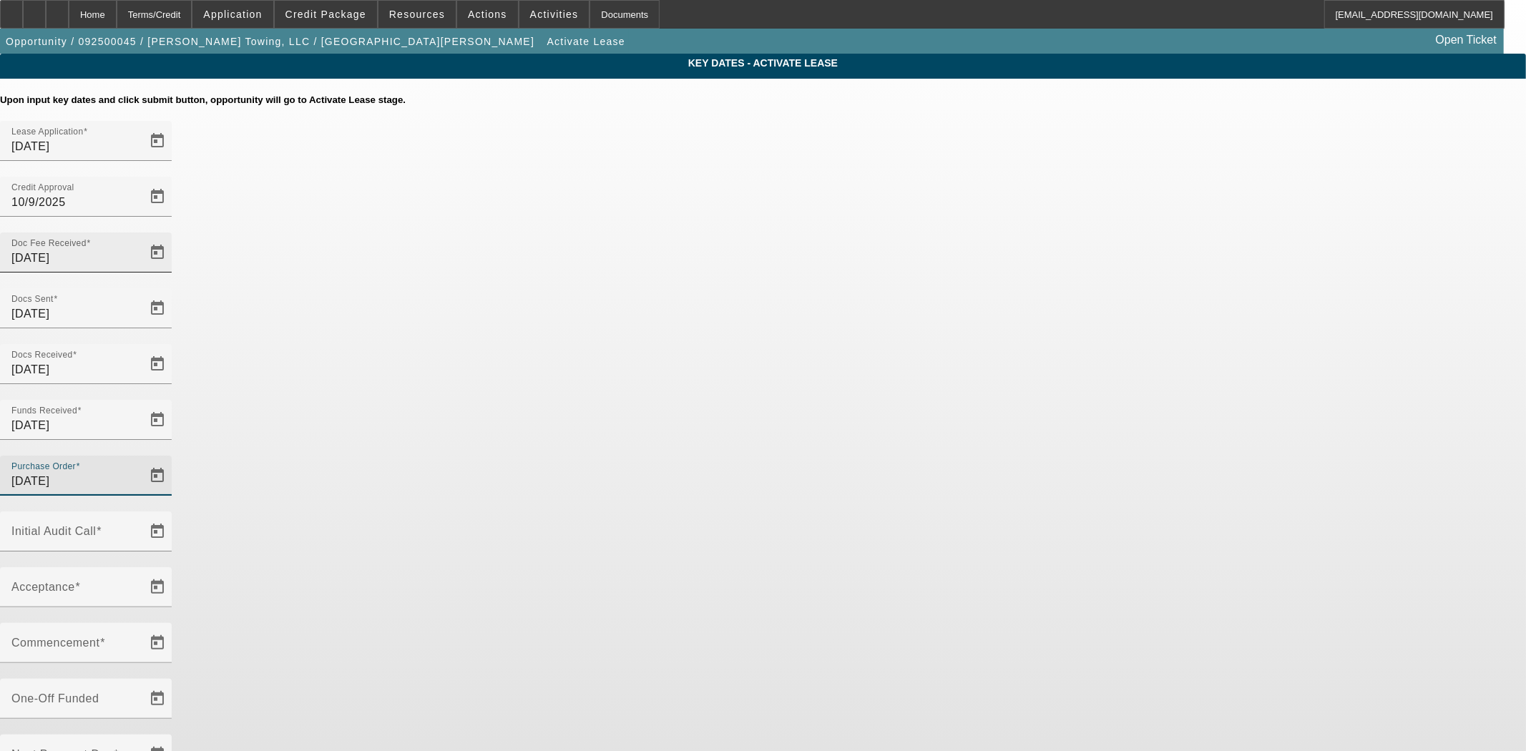
type input "[DATE]"
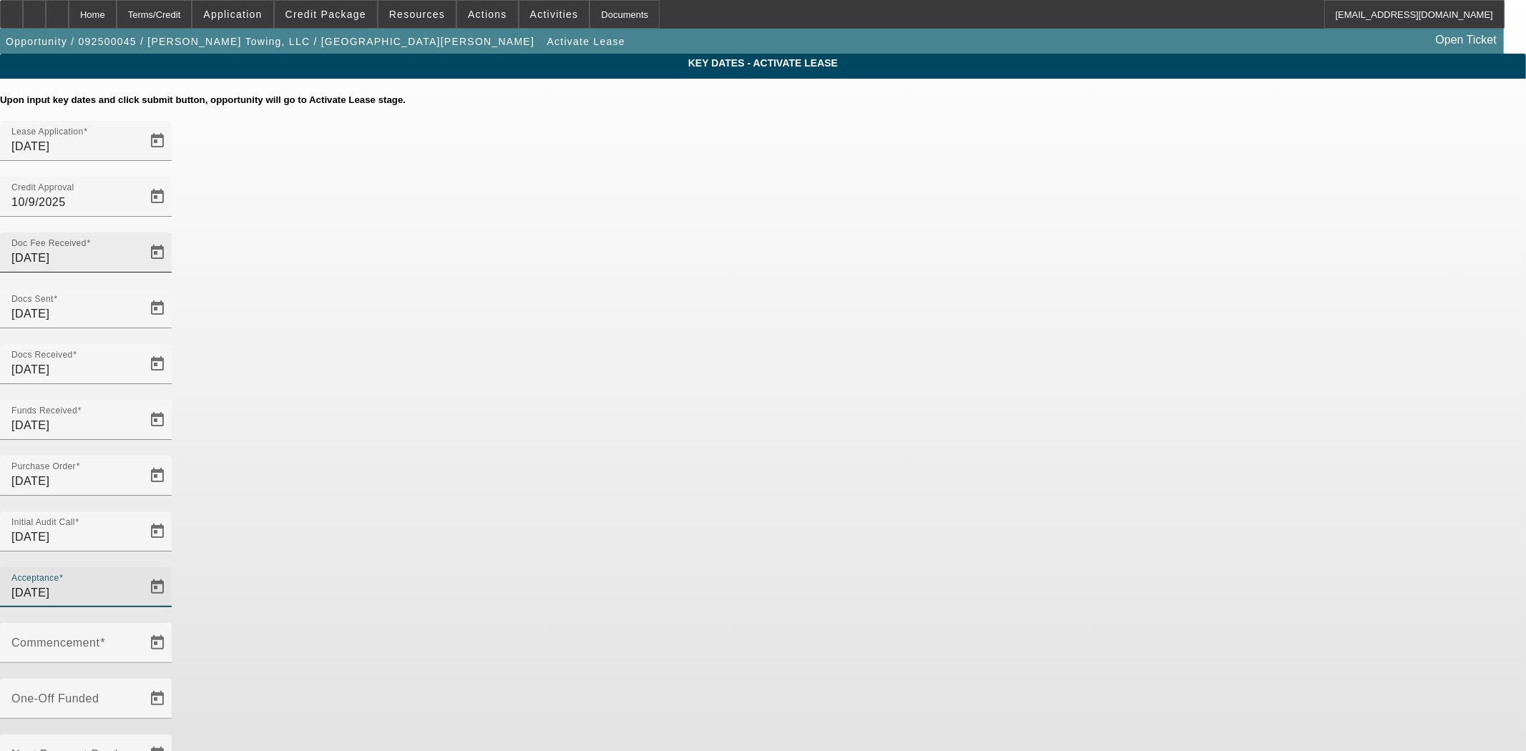
type input "[DATE]"
type input "11/1/2025"
type input "12/1/2025"
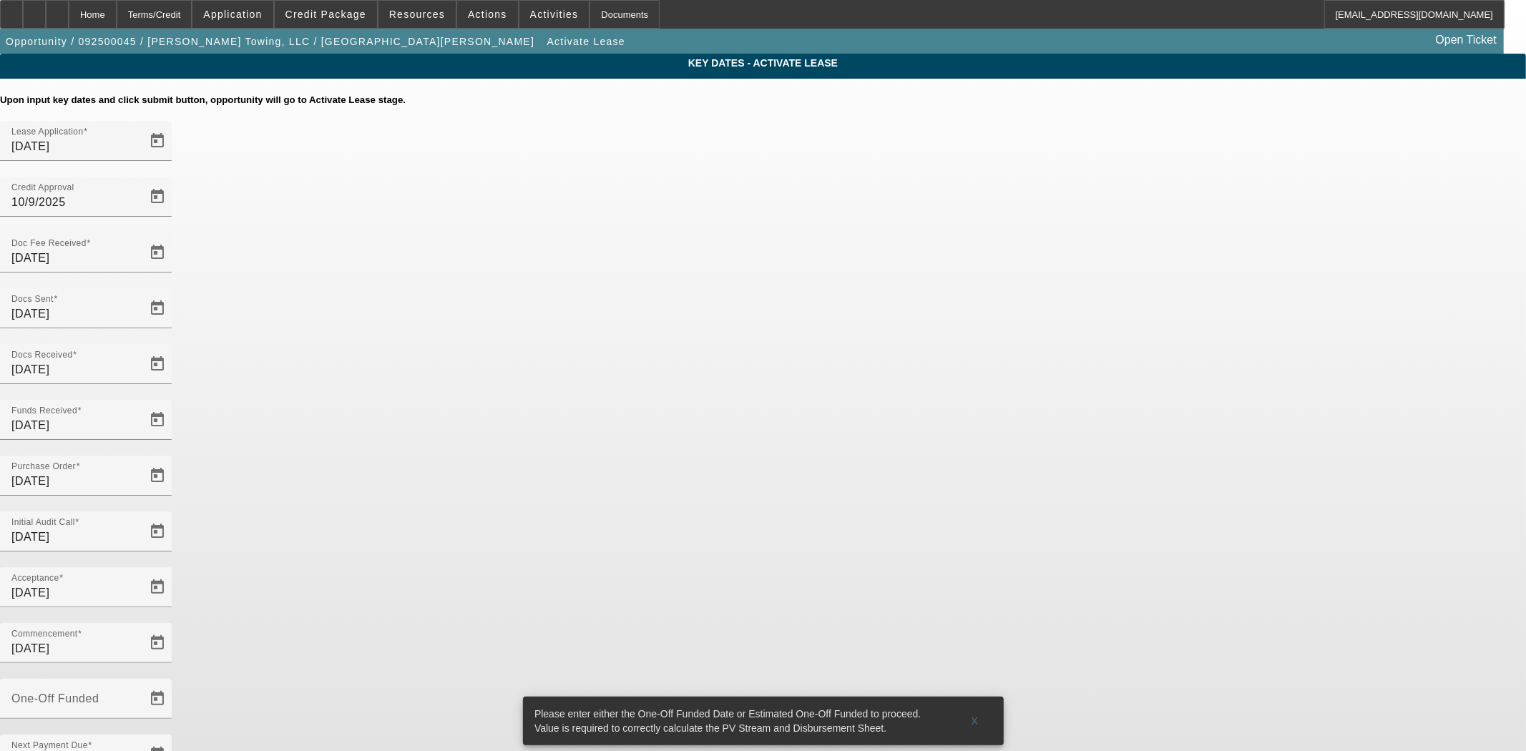
drag, startPoint x: 637, startPoint y: 501, endPoint x: 376, endPoint y: 496, distance: 261.9
click at [376, 496] on div "Key Dates - Activate Lease Upon input key dates and click submit button, opport…" at bounding box center [763, 493] width 1526 height 879
type input "10/15/2025"
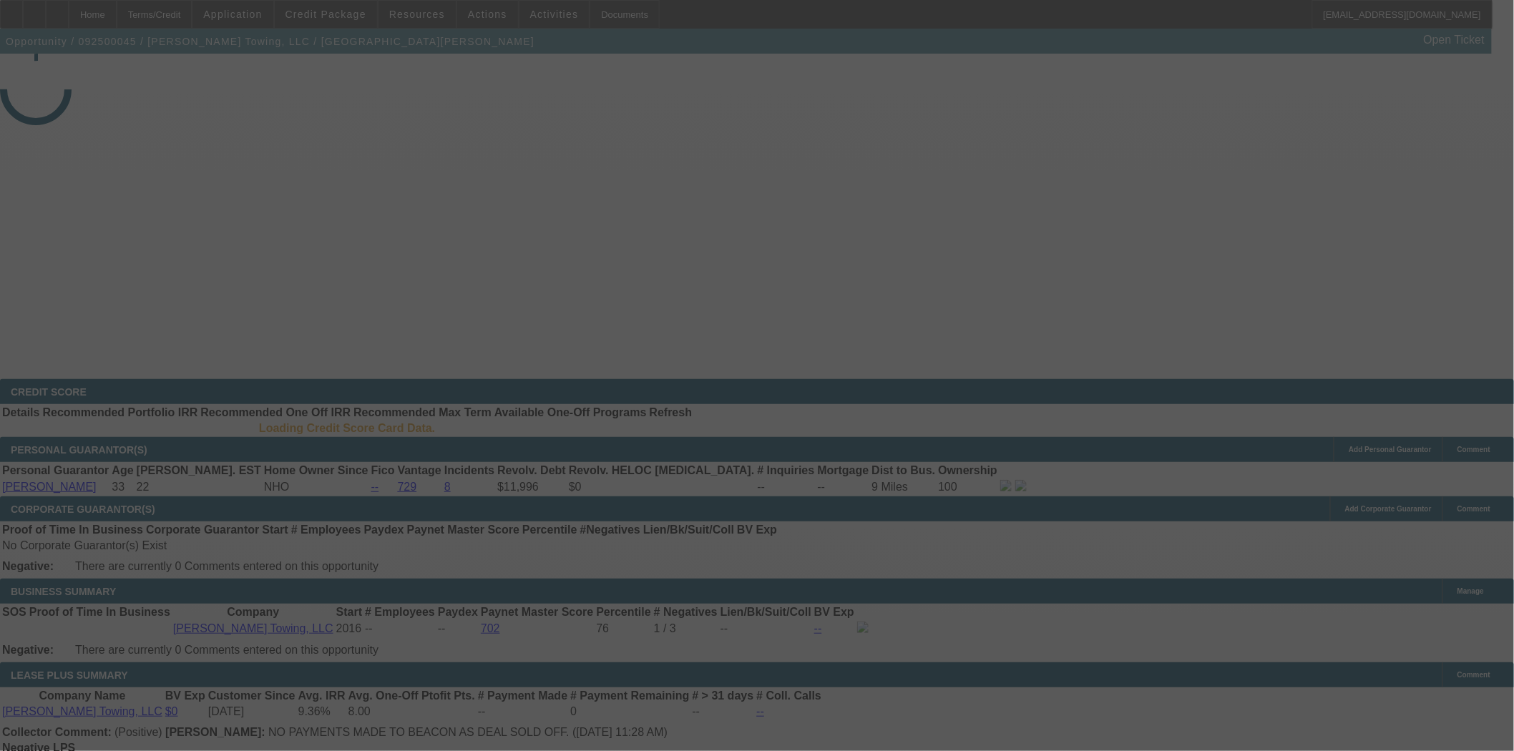
select select "4"
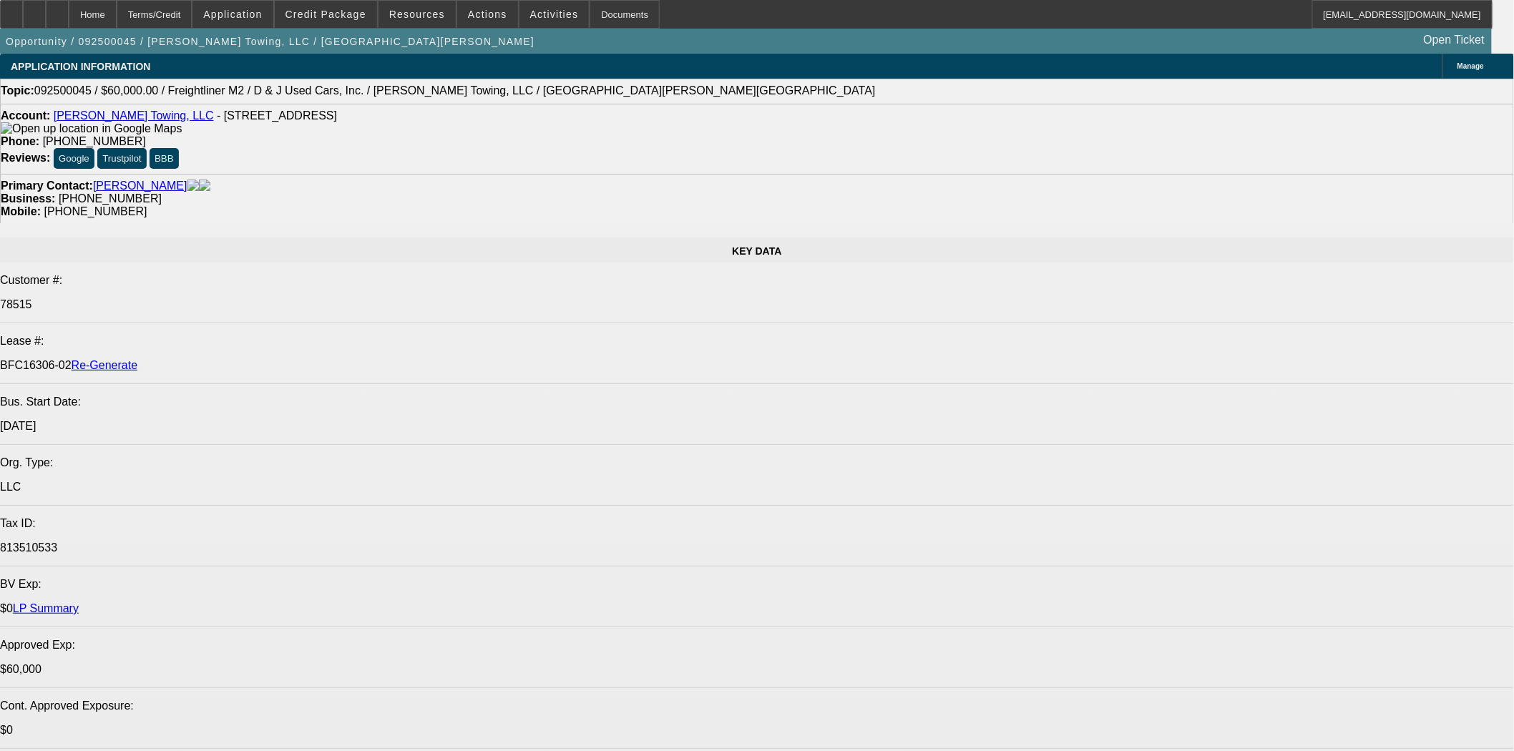
select select "0"
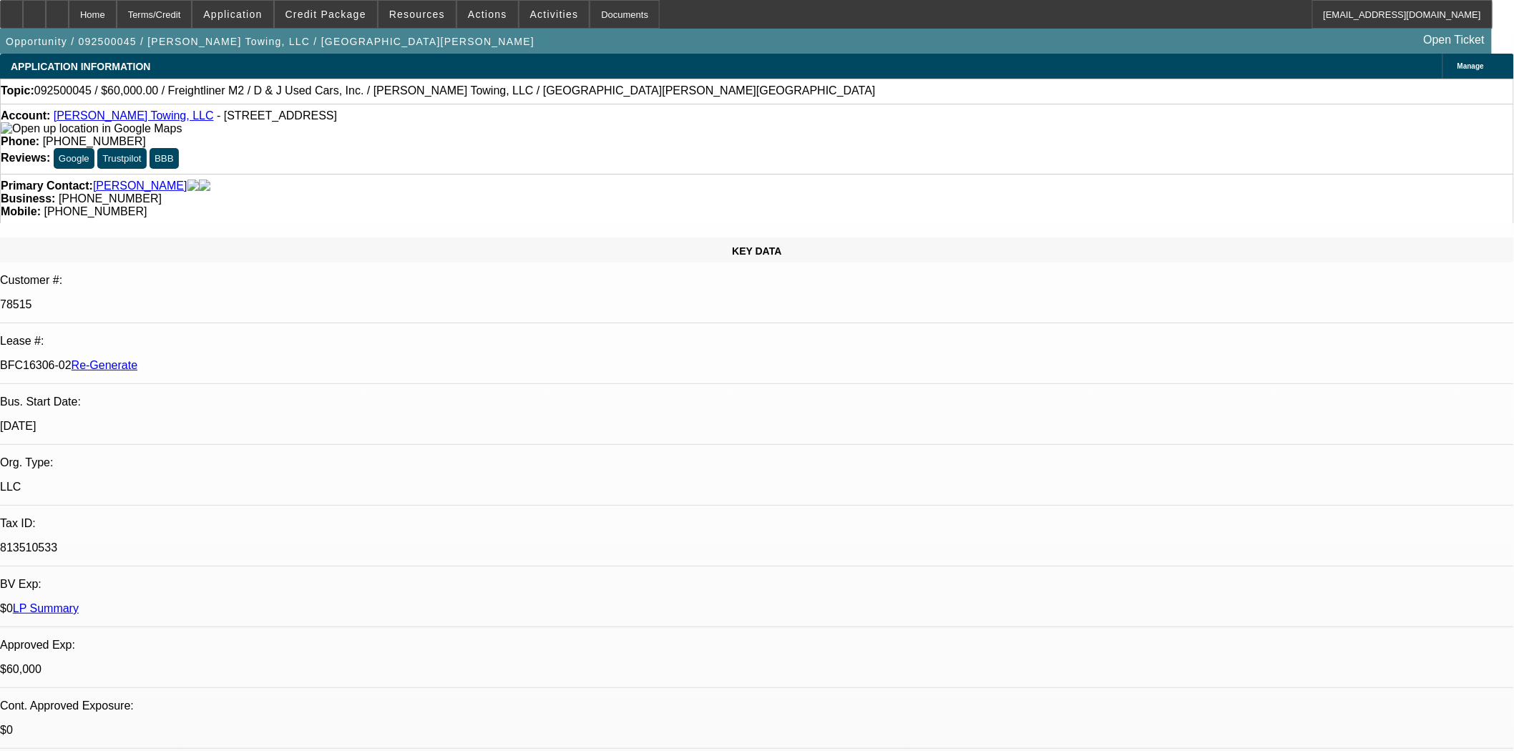
select select "0"
select select "3"
select select "0"
select select "6"
click at [311, 11] on span "Credit Package" at bounding box center [325, 14] width 81 height 11
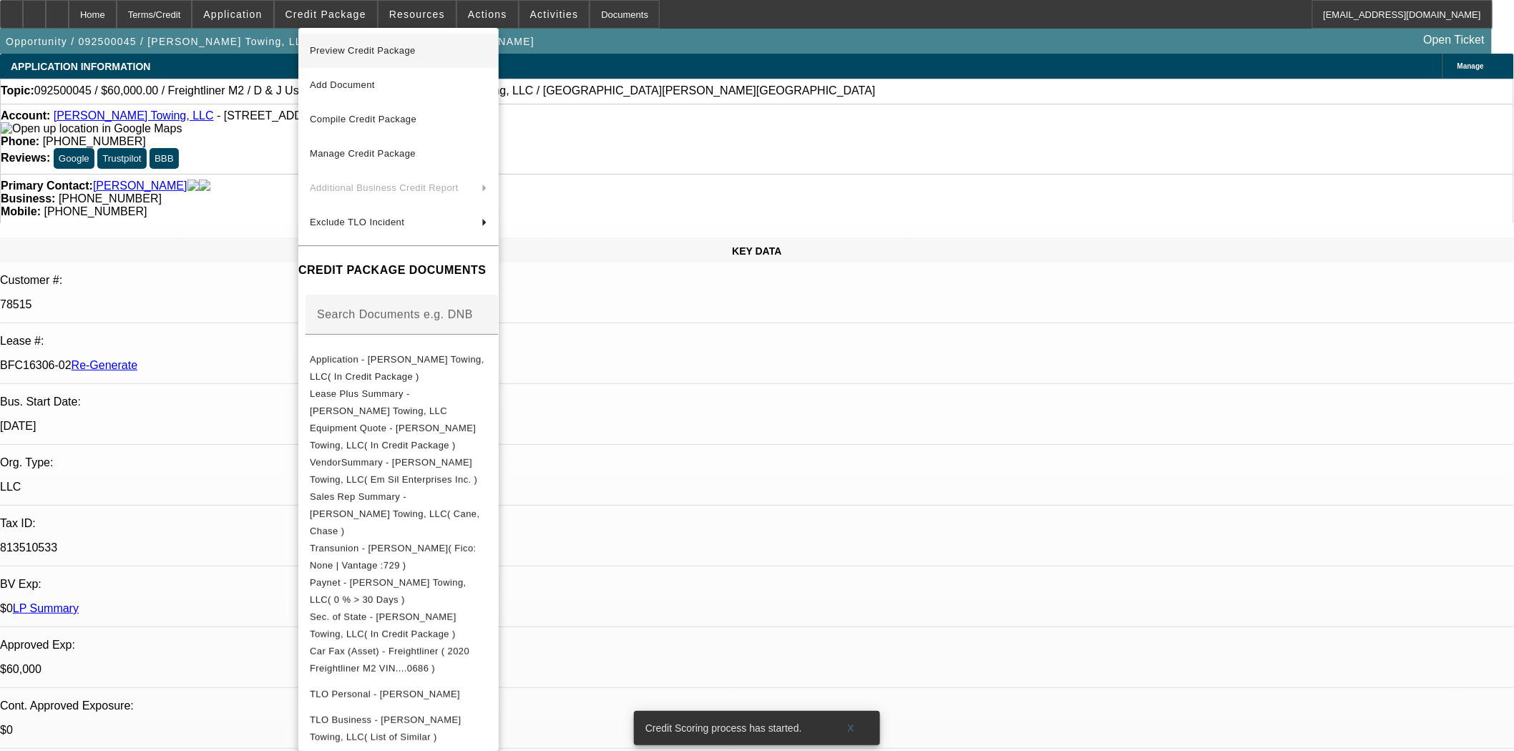
click at [346, 53] on span "Preview Credit Package" at bounding box center [363, 50] width 106 height 11
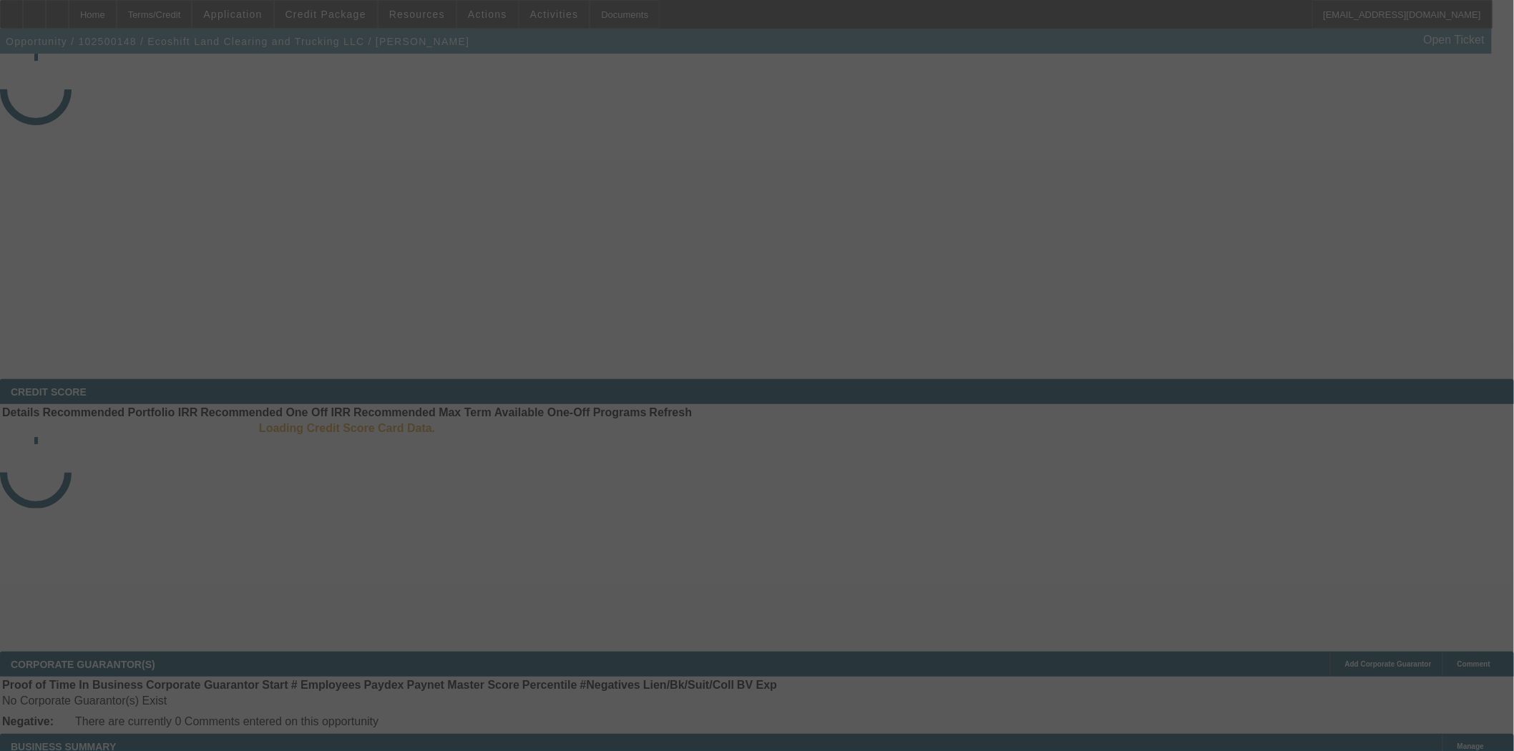
select select "3"
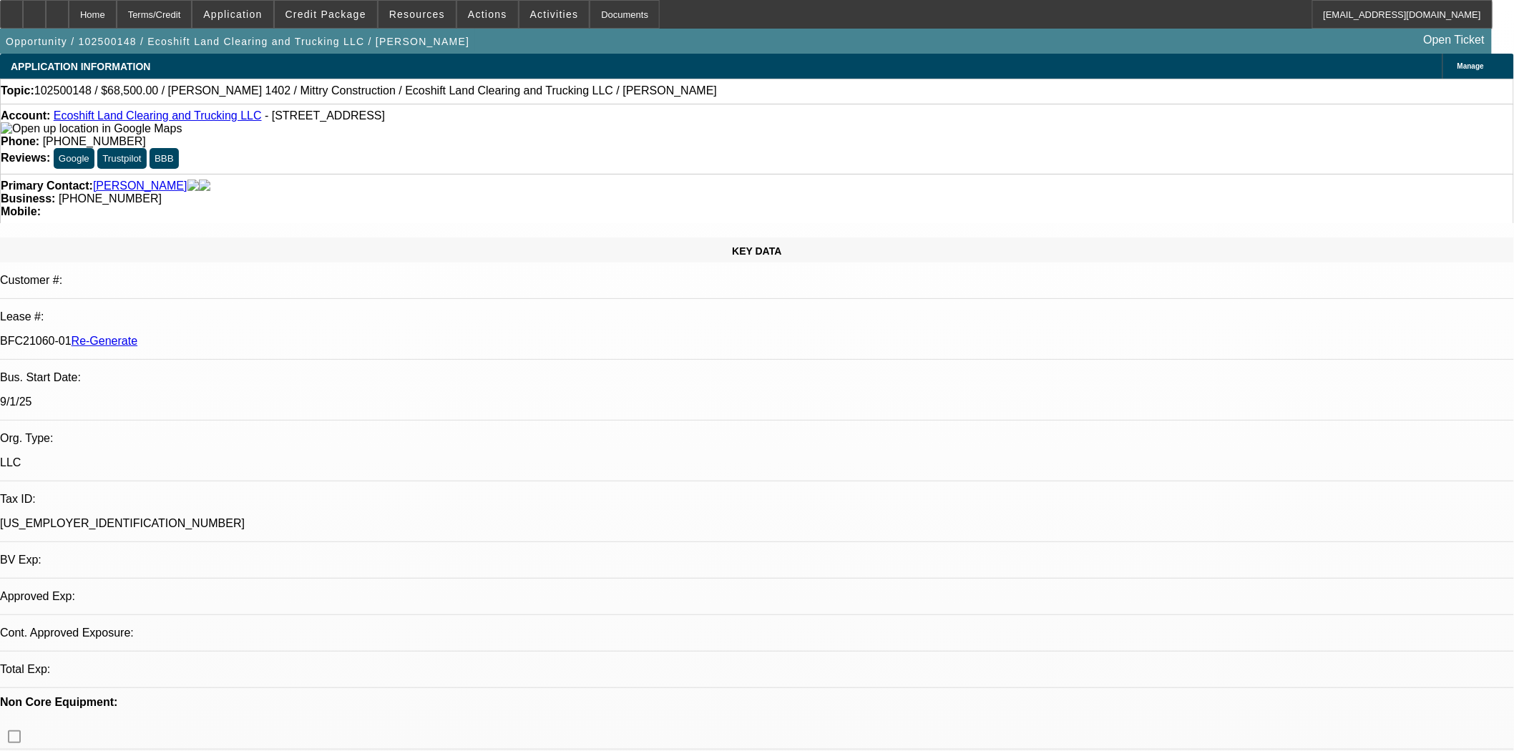
select select "0"
select select "0.1"
select select "1"
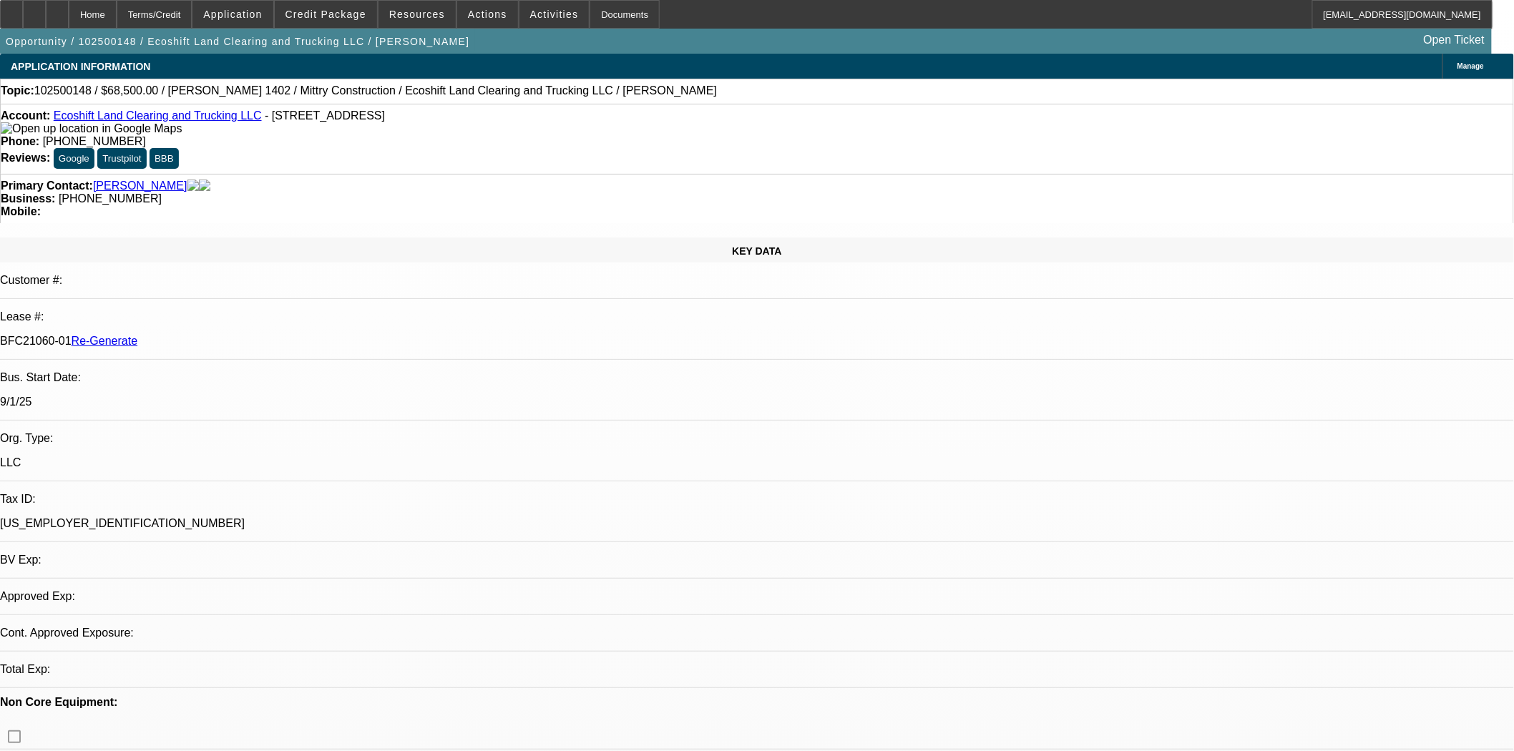
select select "4"
